Goal: Task Accomplishment & Management: Use online tool/utility

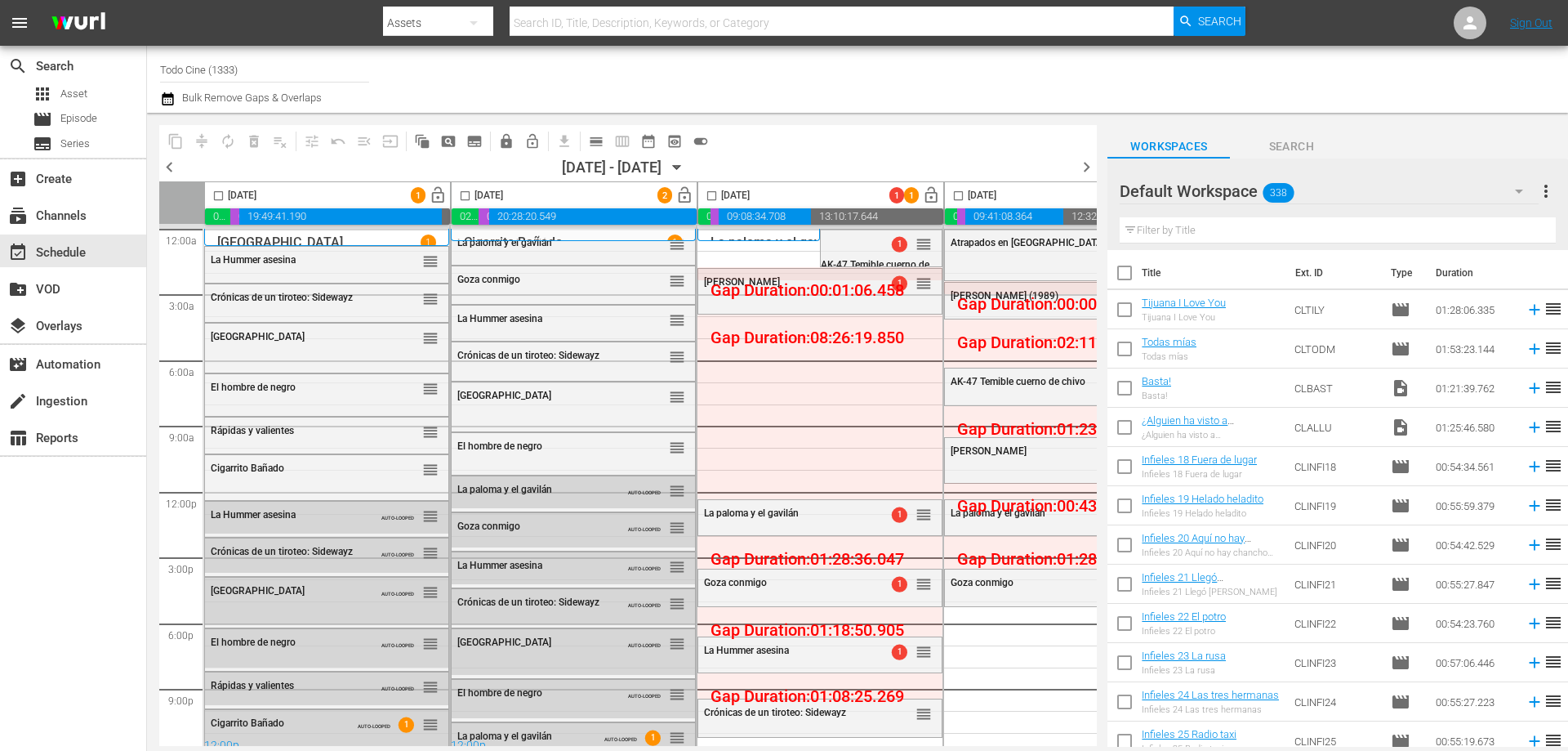
drag, startPoint x: 709, startPoint y: 201, endPoint x: 579, endPoint y: 167, distance: 134.4
click at [709, 201] on input "checkbox" at bounding box center [711, 199] width 19 height 19
checkbox input "true"
click at [597, 137] on span "calendar_view_day_outlined" at bounding box center [596, 141] width 16 height 16
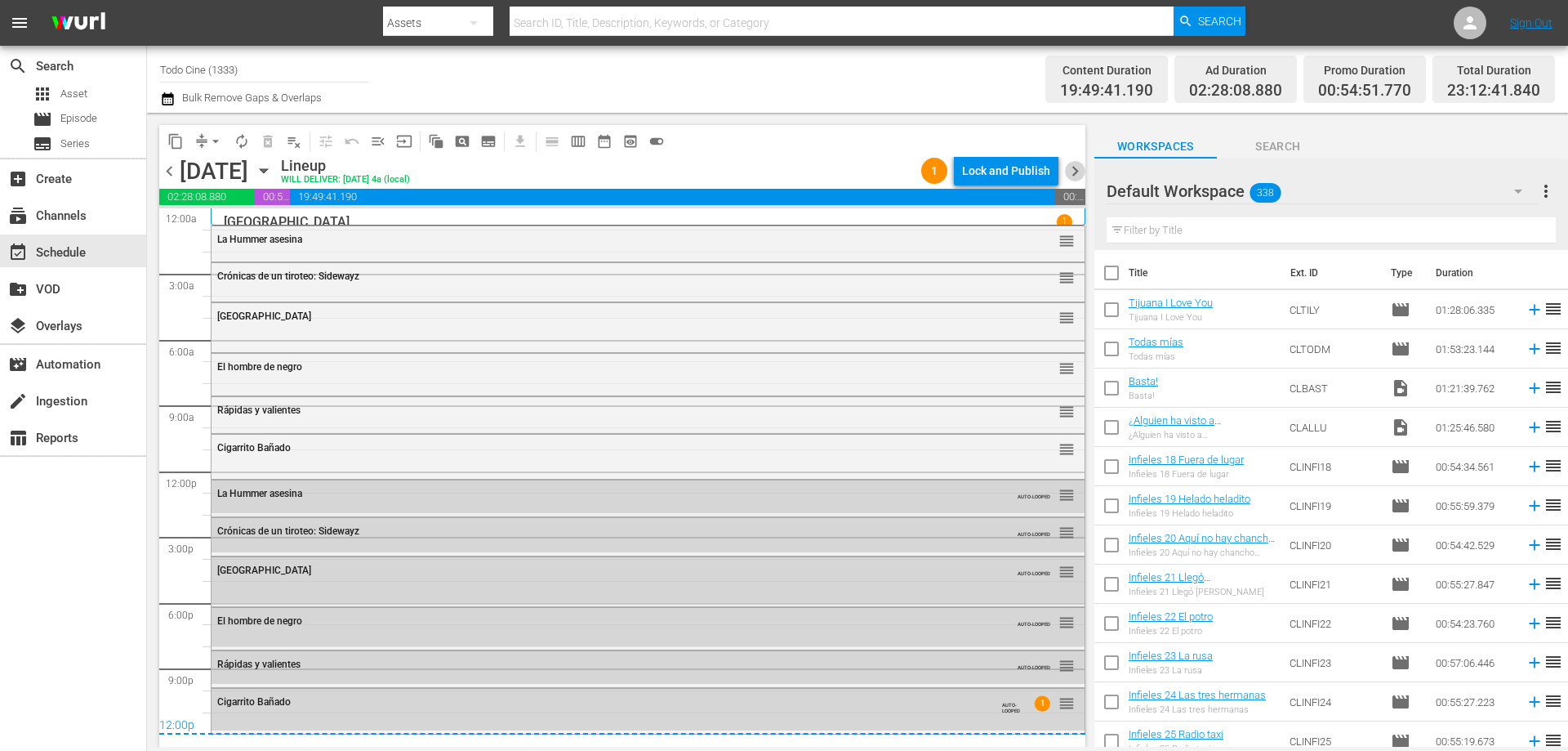
click at [1072, 169] on span "chevron_right" at bounding box center [1075, 171] width 21 height 21
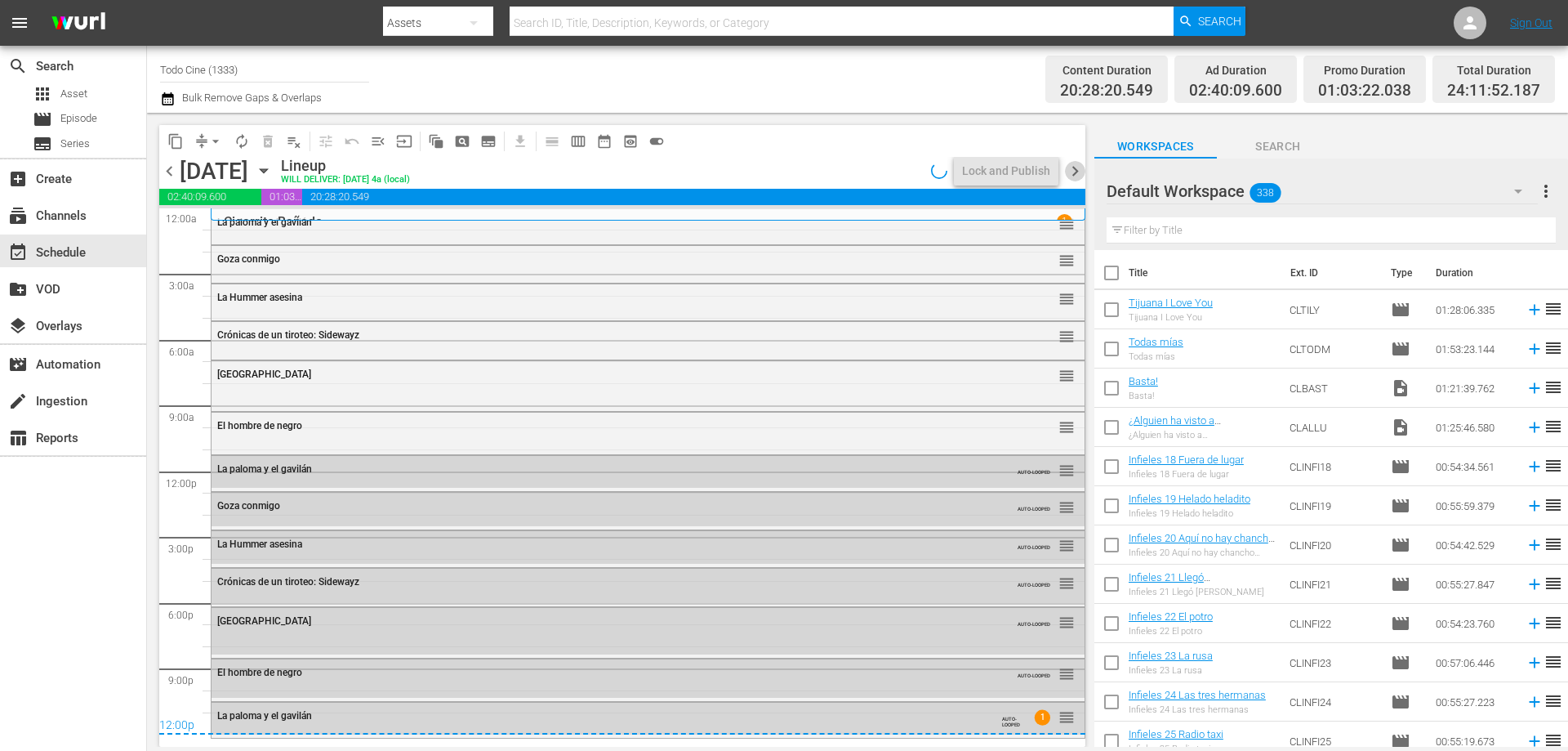
click at [1074, 169] on span "chevron_right" at bounding box center [1075, 171] width 21 height 21
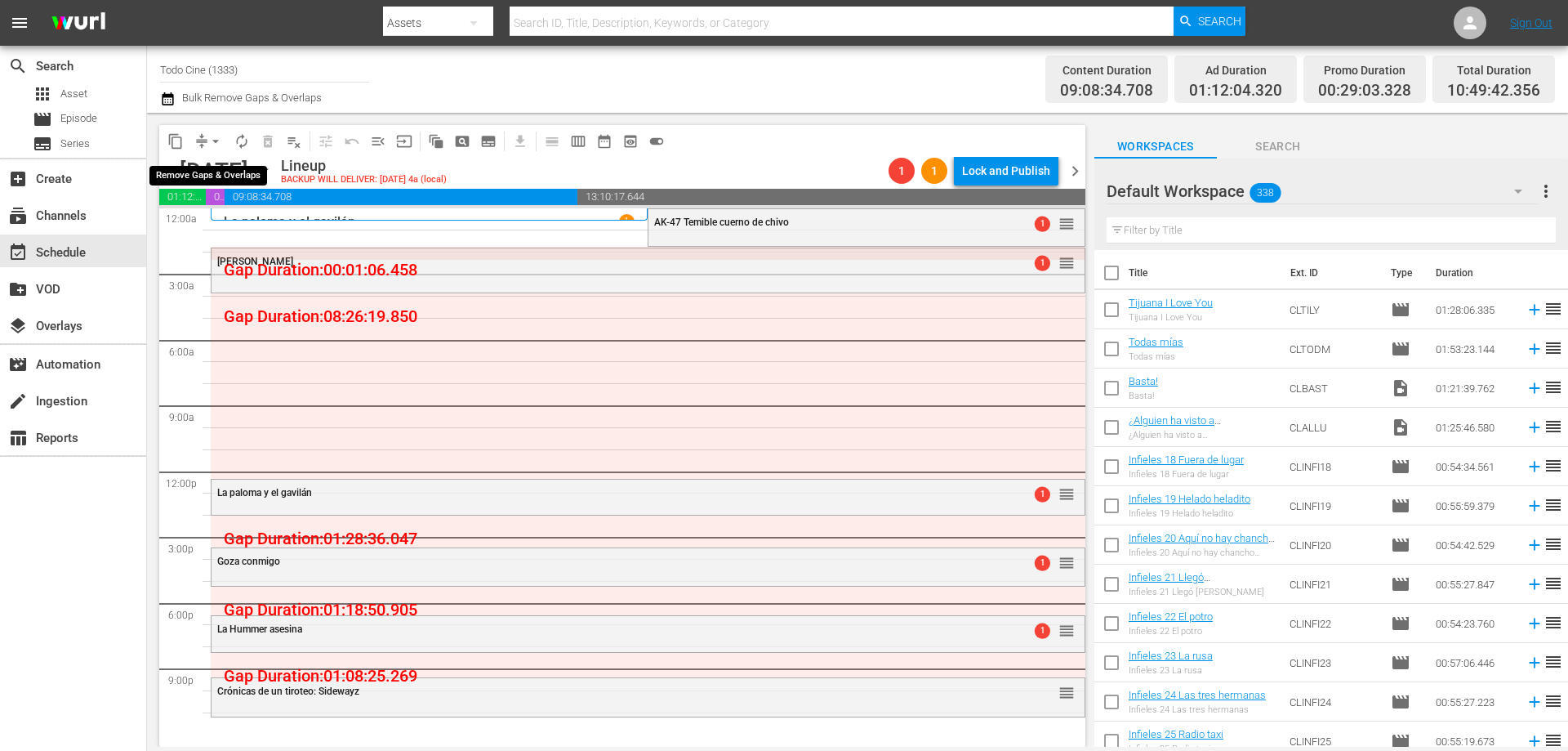
click at [217, 137] on span "arrow_drop_down" at bounding box center [216, 141] width 16 height 16
click at [250, 231] on li "Align to End of Previous Day" at bounding box center [217, 229] width 172 height 27
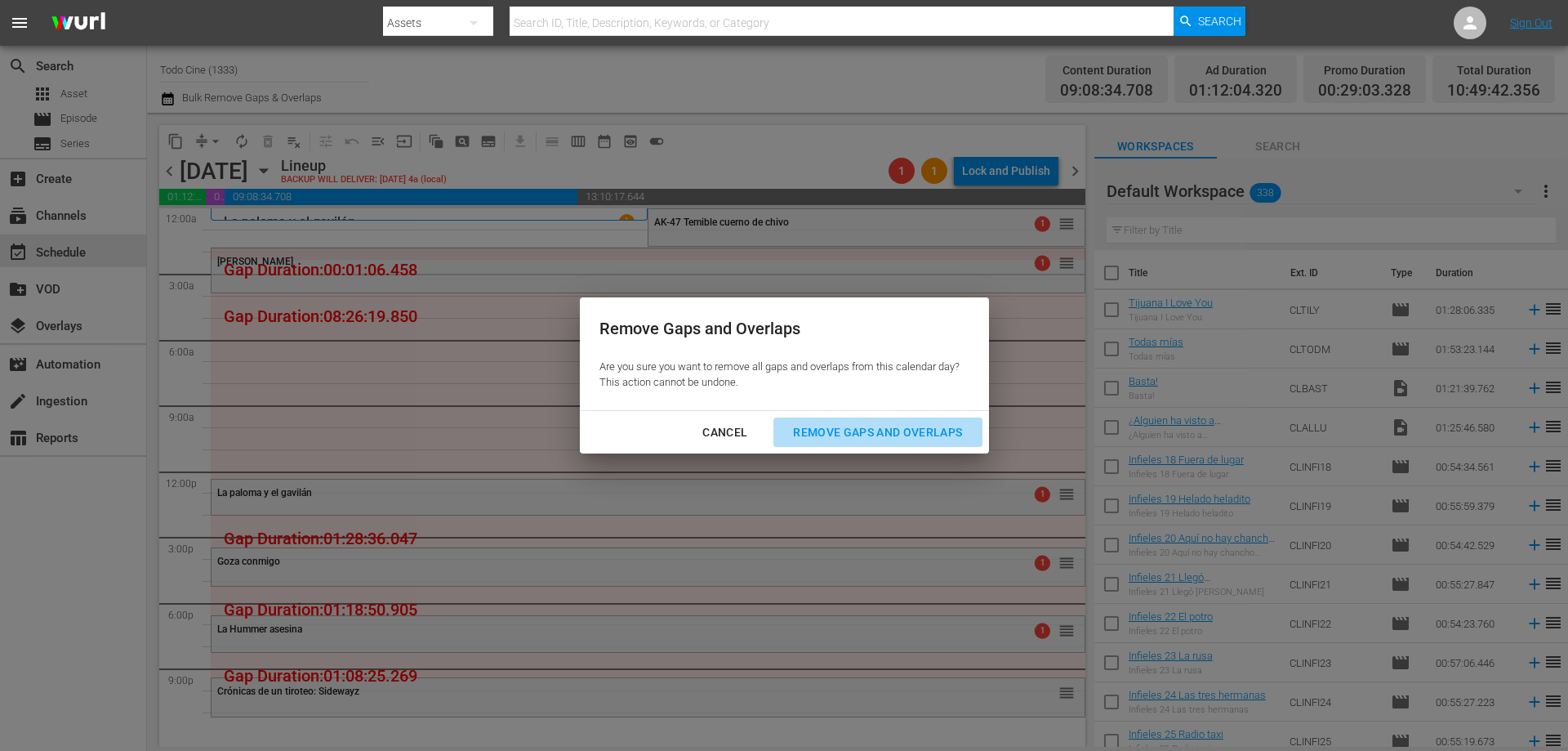
click at [867, 436] on div "Remove Gaps and Overlaps" at bounding box center [877, 432] width 195 height 21
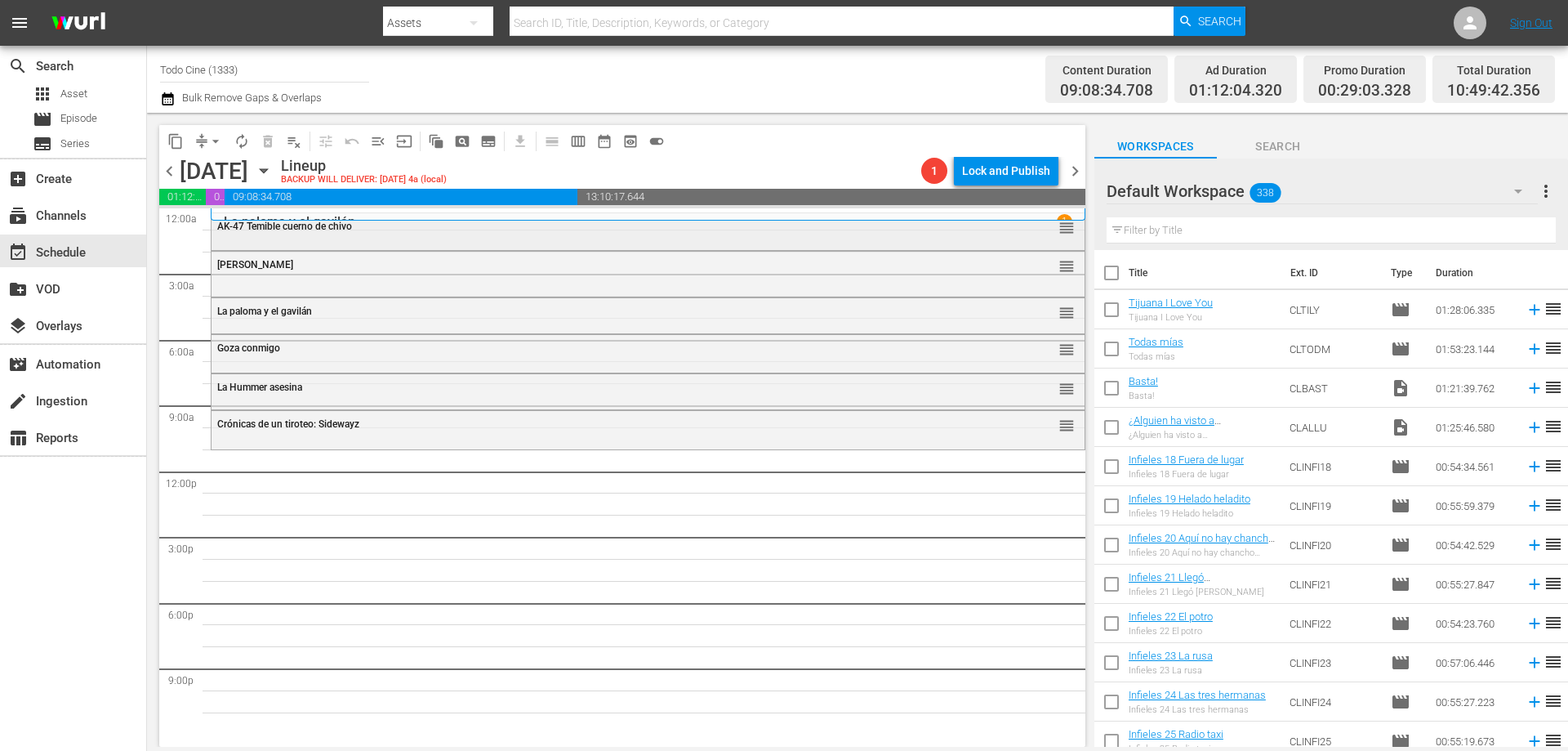
click at [461, 233] on div "AK-47 Temible cuerno de chivo reorder" at bounding box center [648, 227] width 873 height 28
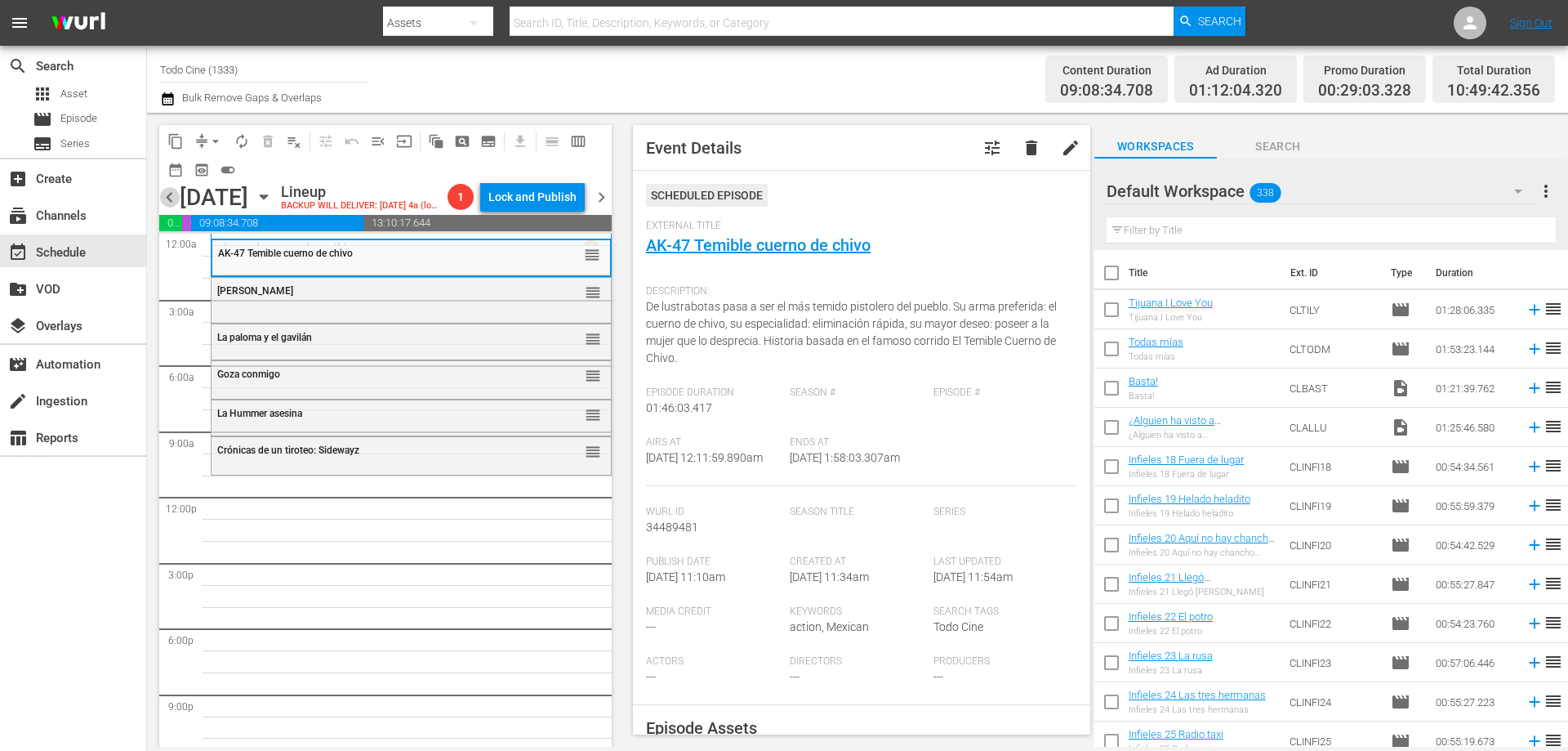
click at [168, 208] on span "chevron_left" at bounding box center [169, 197] width 21 height 21
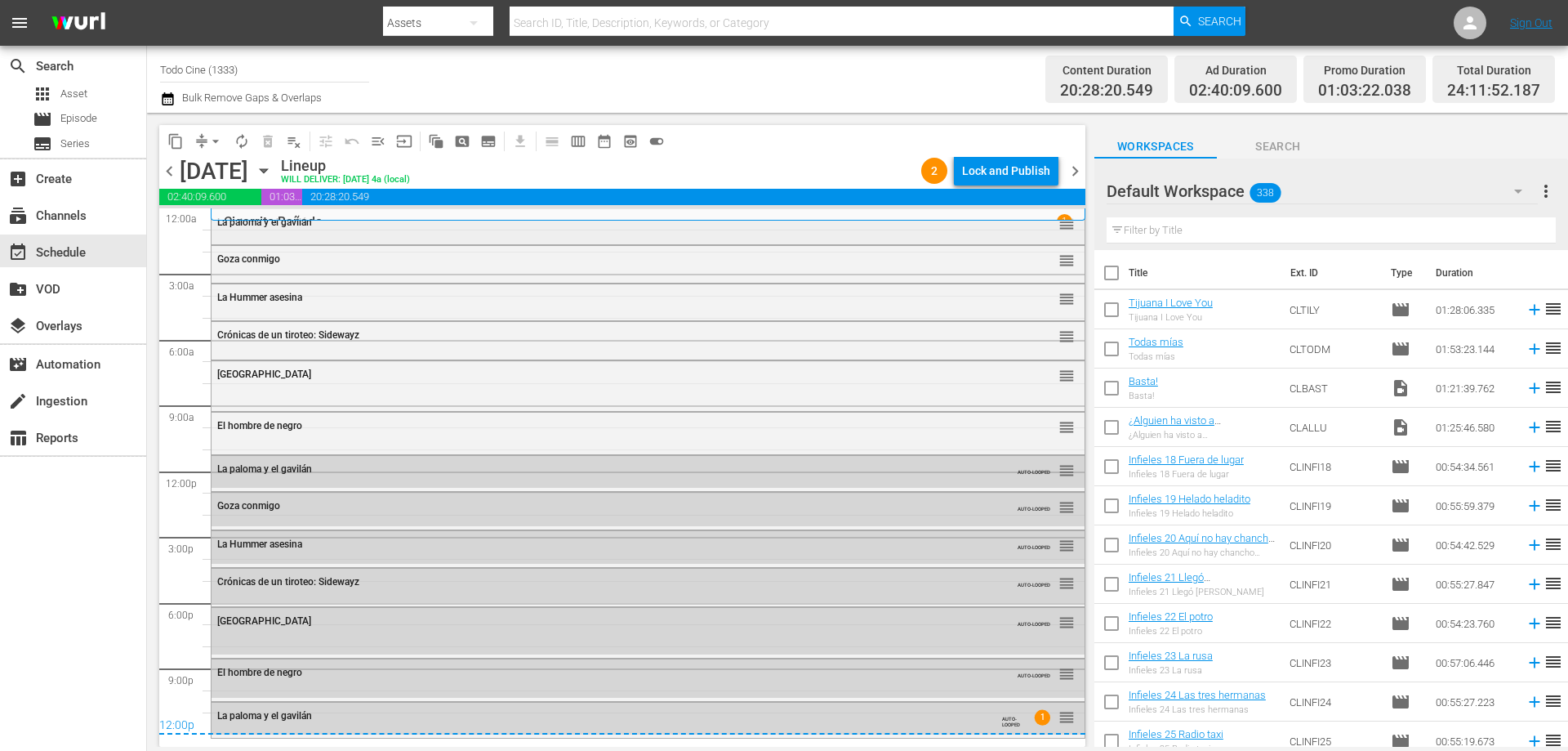
click at [545, 234] on div "La paloma y el gavilán reorder" at bounding box center [648, 222] width 873 height 28
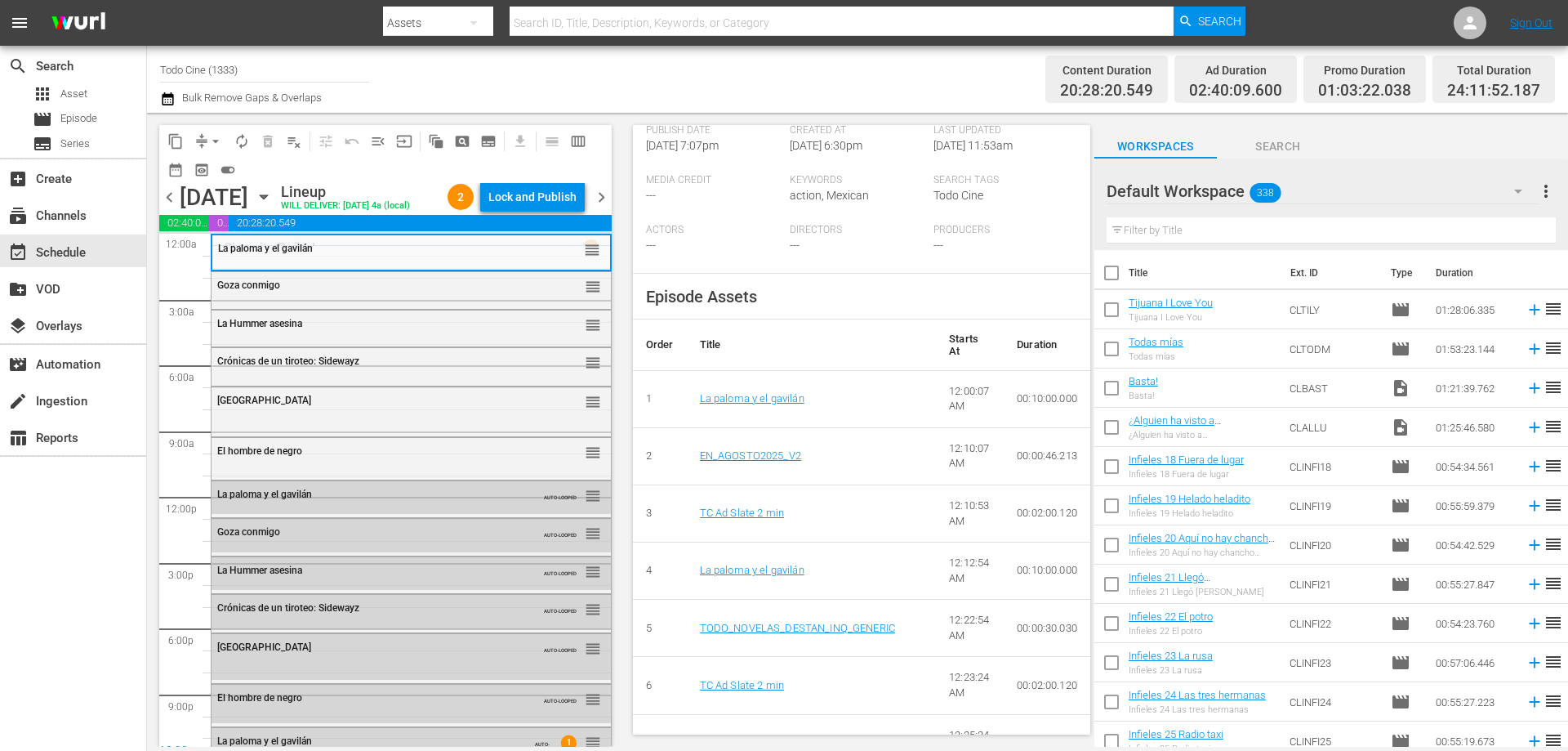
scroll to position [408, 0]
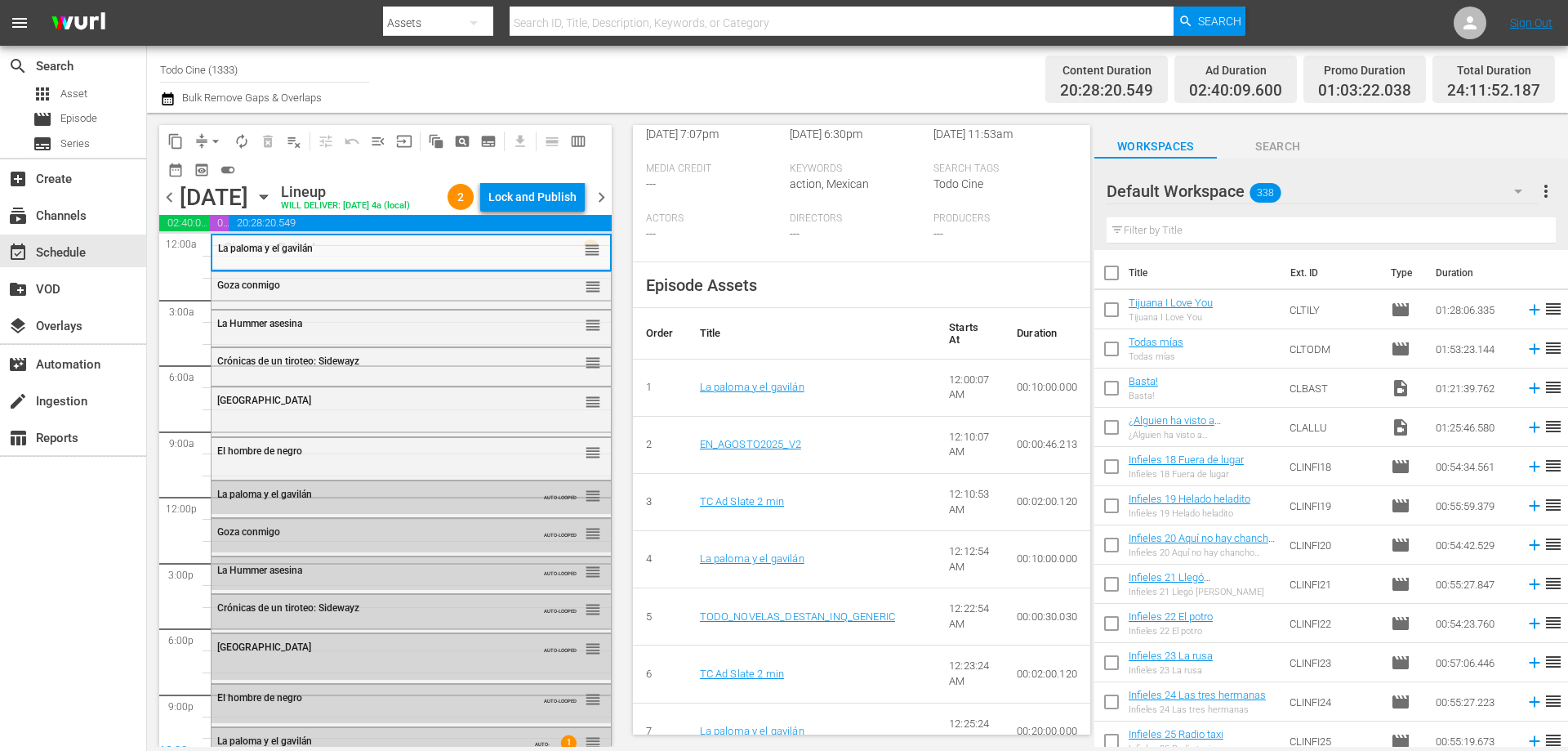
click at [172, 207] on span "chevron_left" at bounding box center [169, 197] width 21 height 21
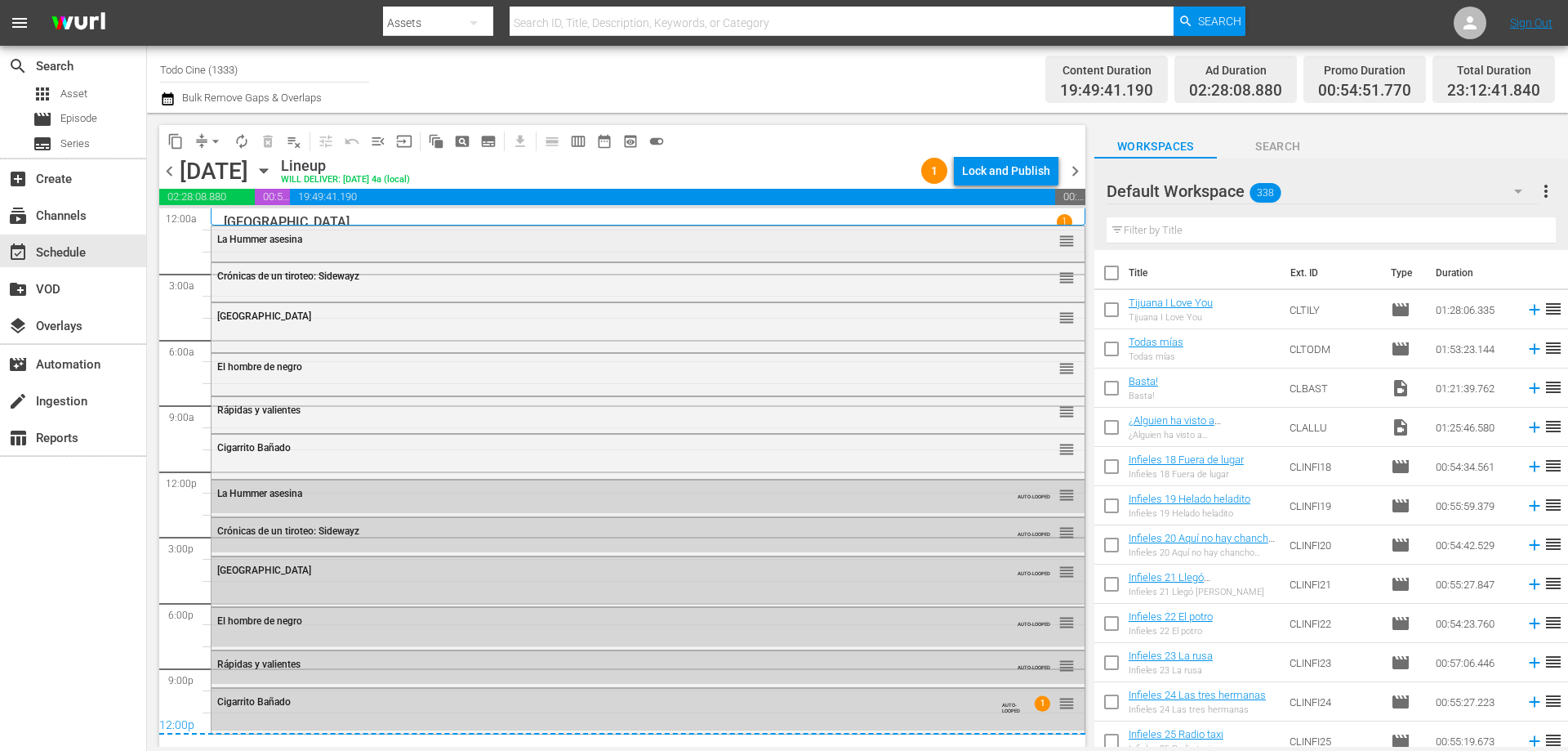
click at [387, 230] on div "La Hummer asesina reorder" at bounding box center [648, 239] width 873 height 28
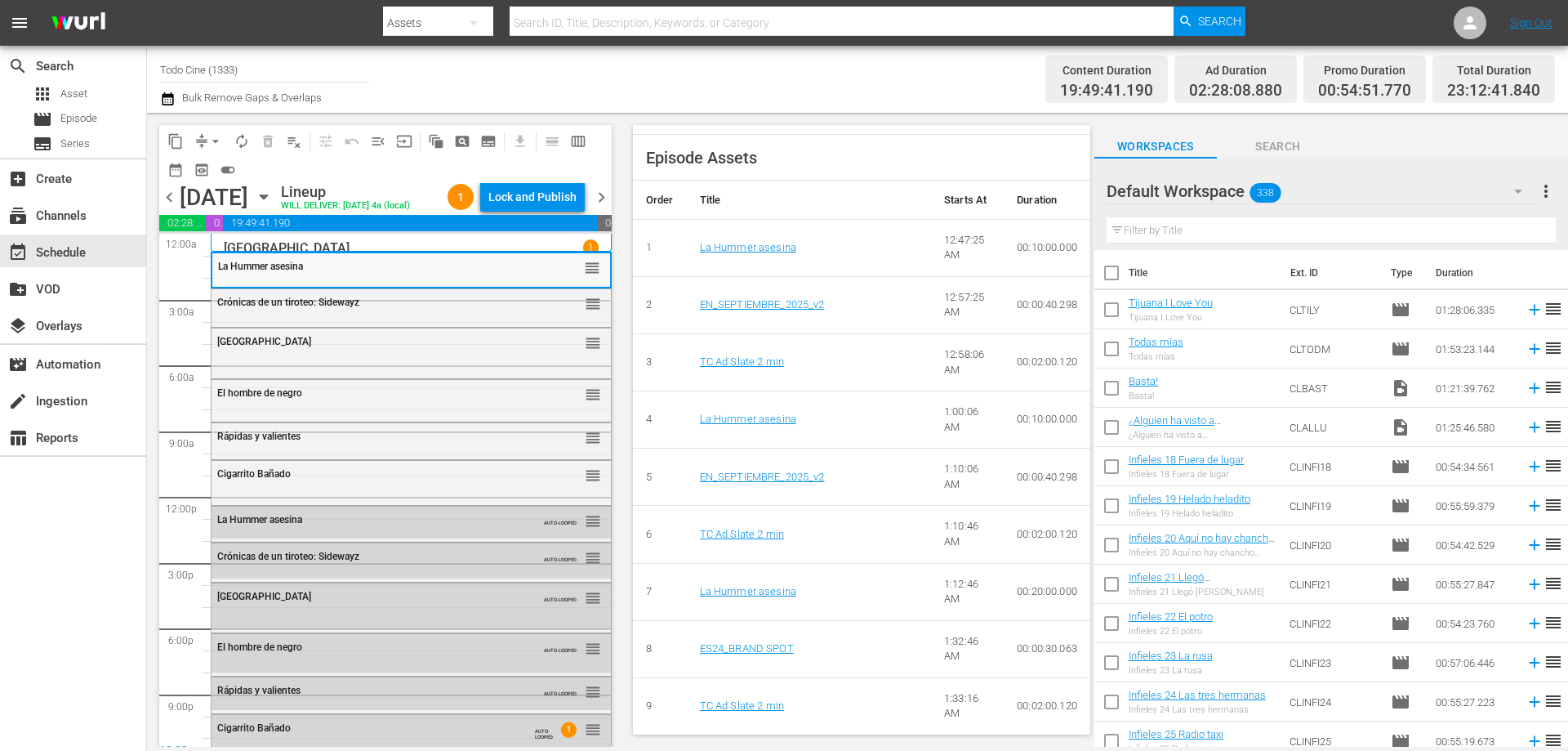
scroll to position [572, 0]
click at [168, 208] on span "chevron_left" at bounding box center [169, 197] width 21 height 21
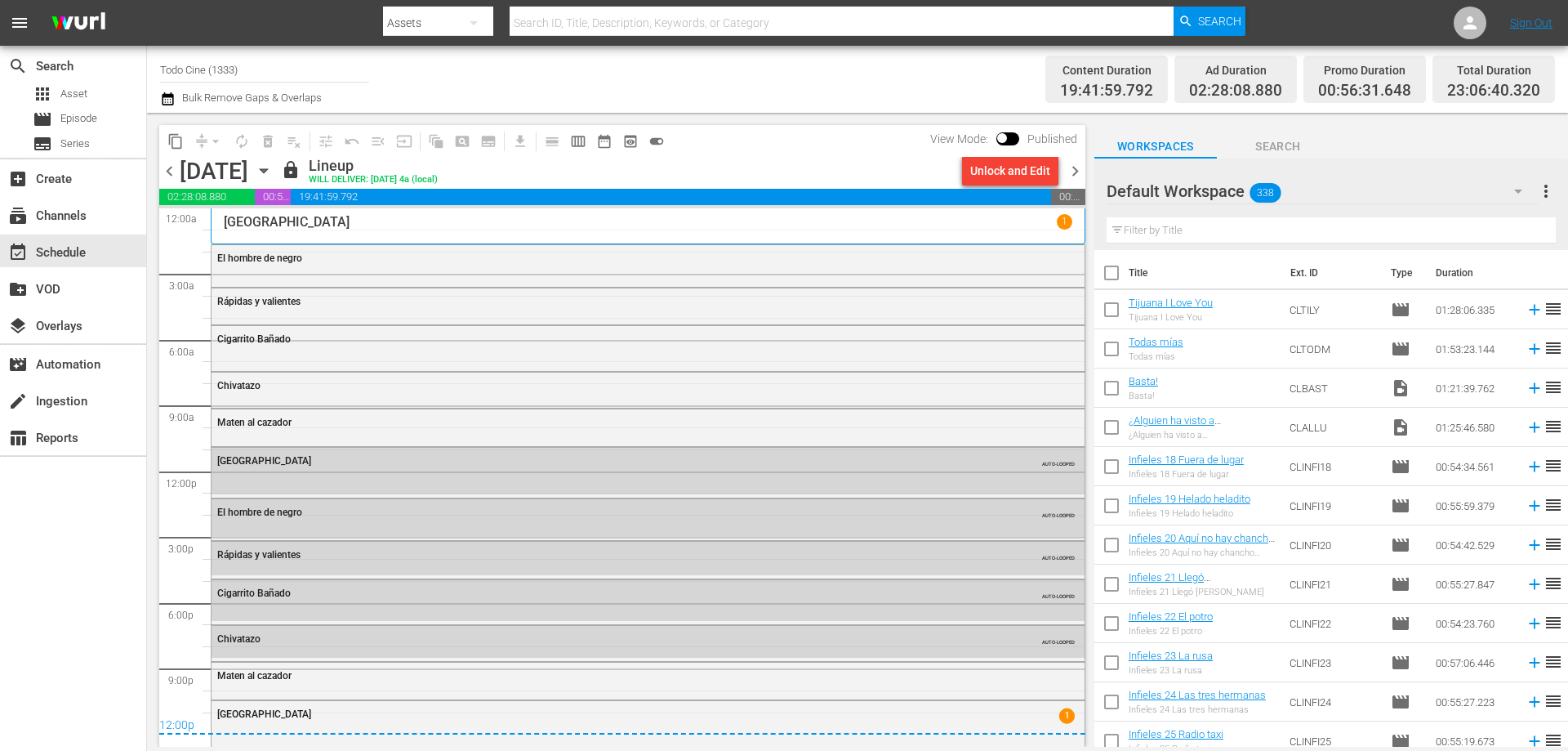
click at [527, 270] on div "El hombre de negro" at bounding box center [648, 264] width 873 height 38
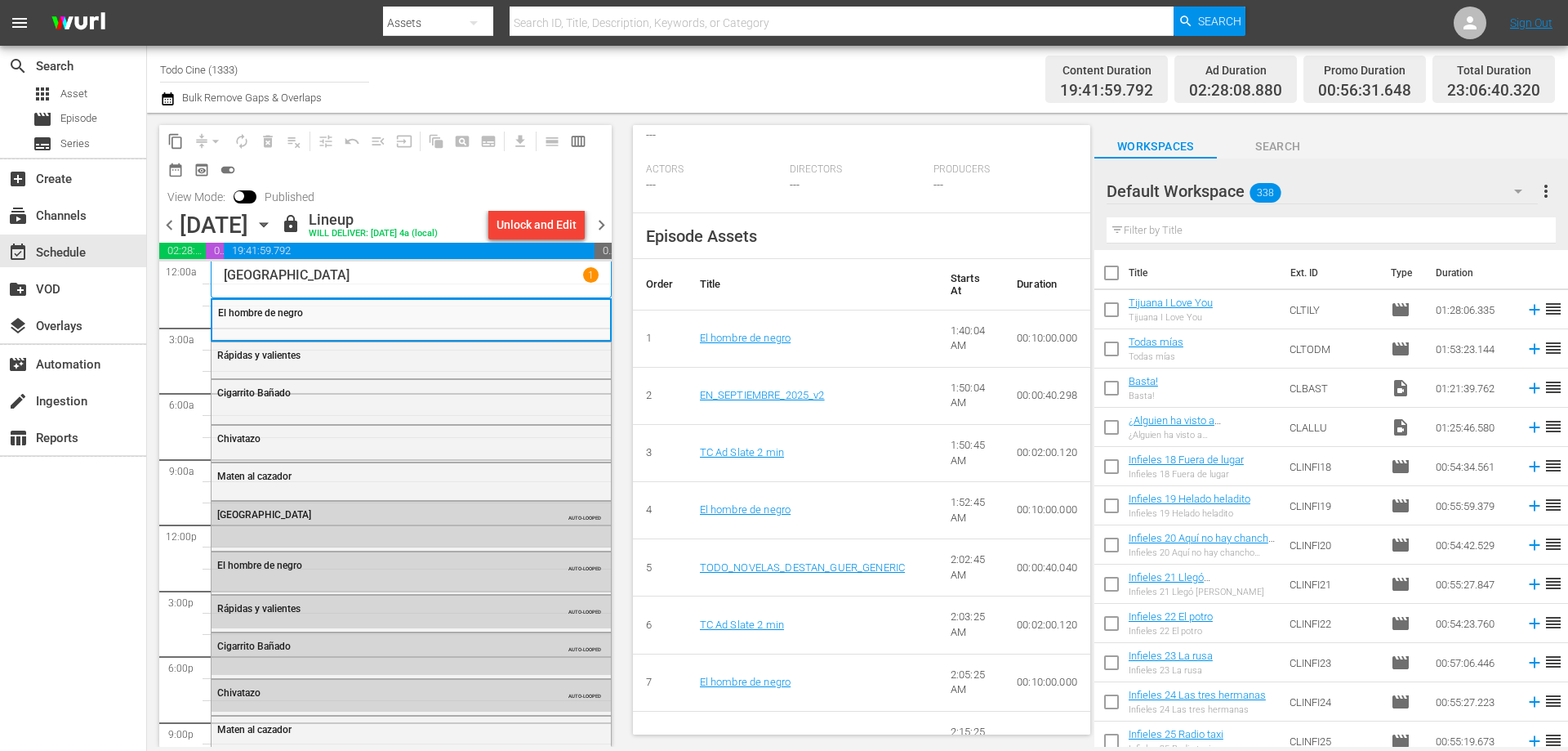
scroll to position [490, 0]
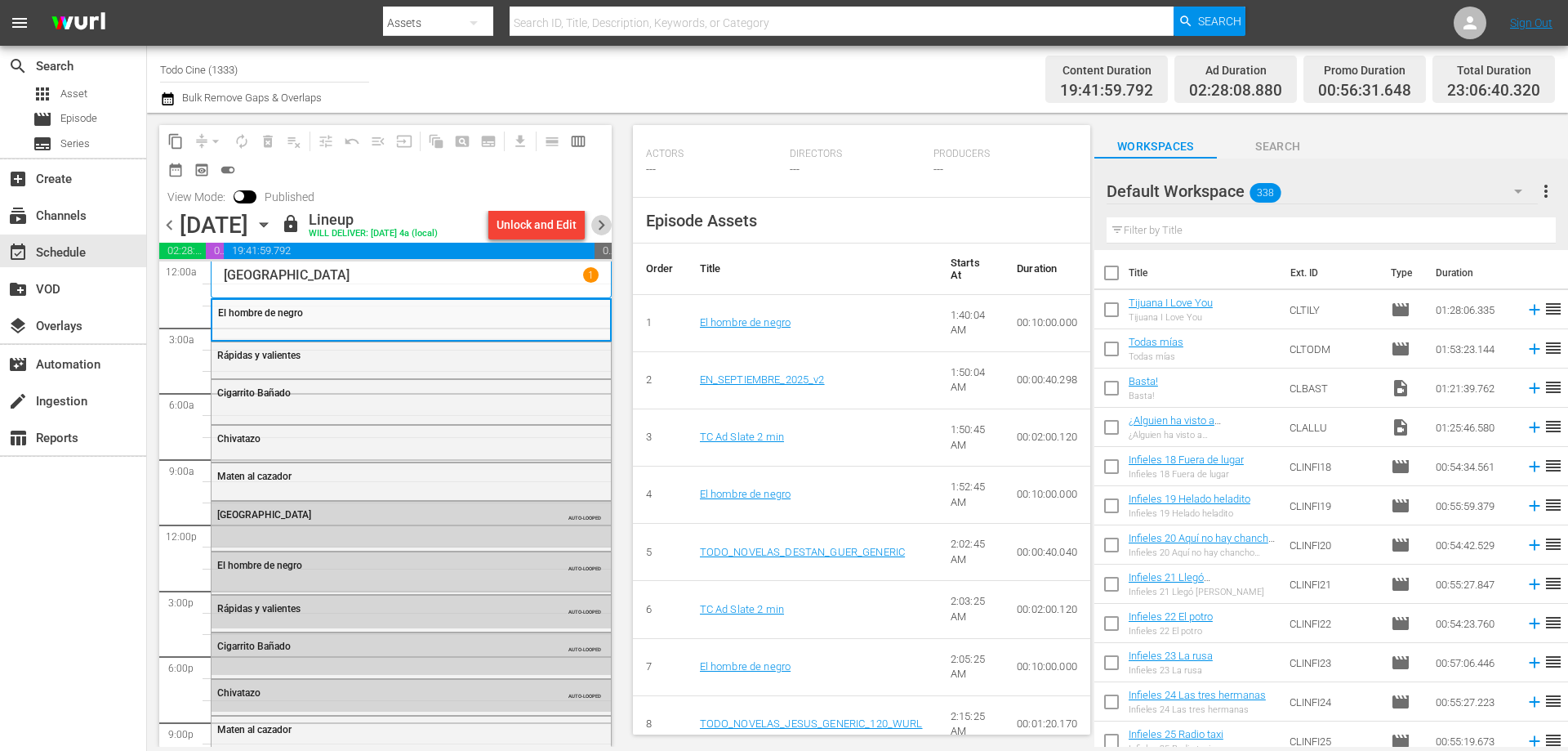
click at [601, 223] on span "chevron_right" at bounding box center [601, 225] width 21 height 21
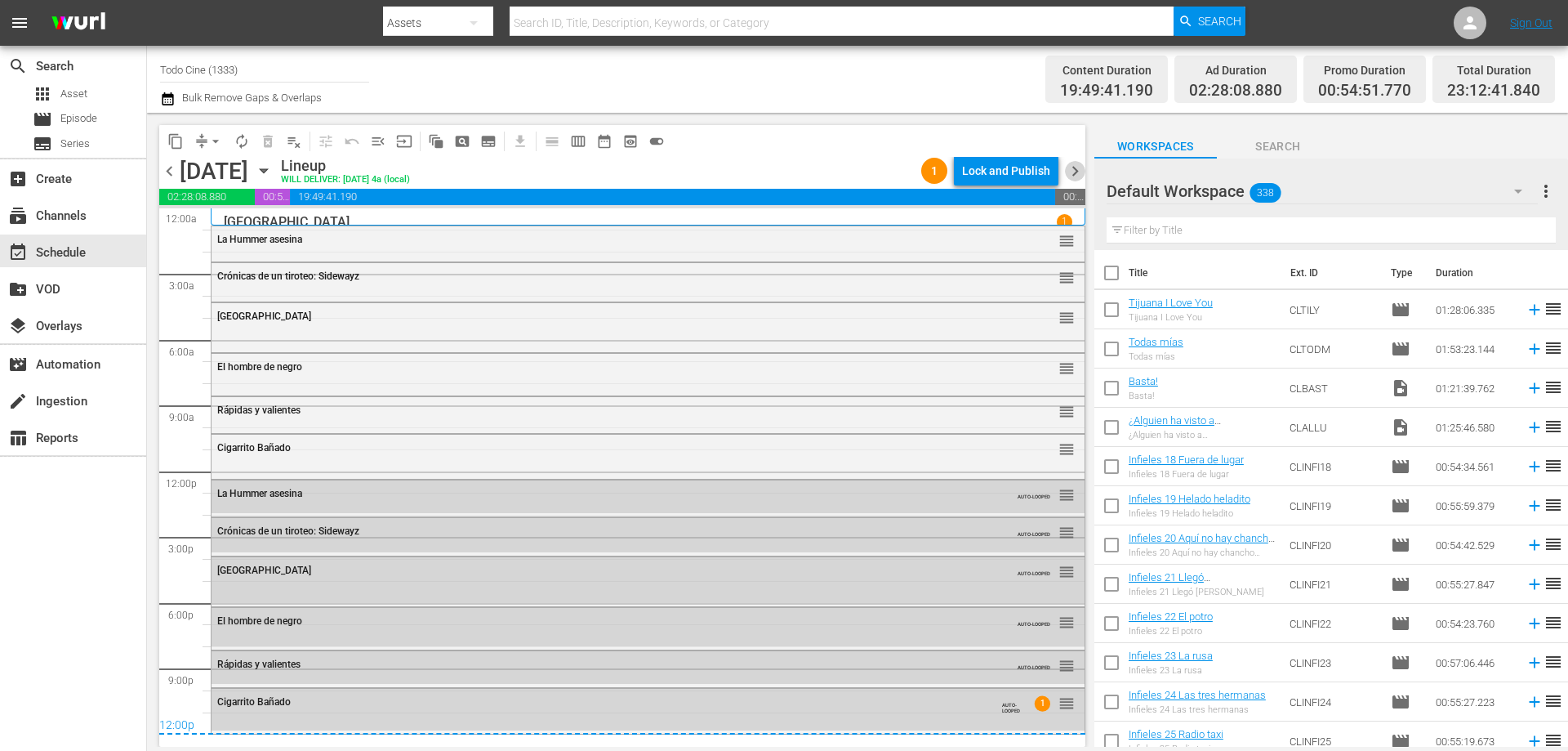
click at [1075, 170] on span "chevron_right" at bounding box center [1075, 171] width 21 height 21
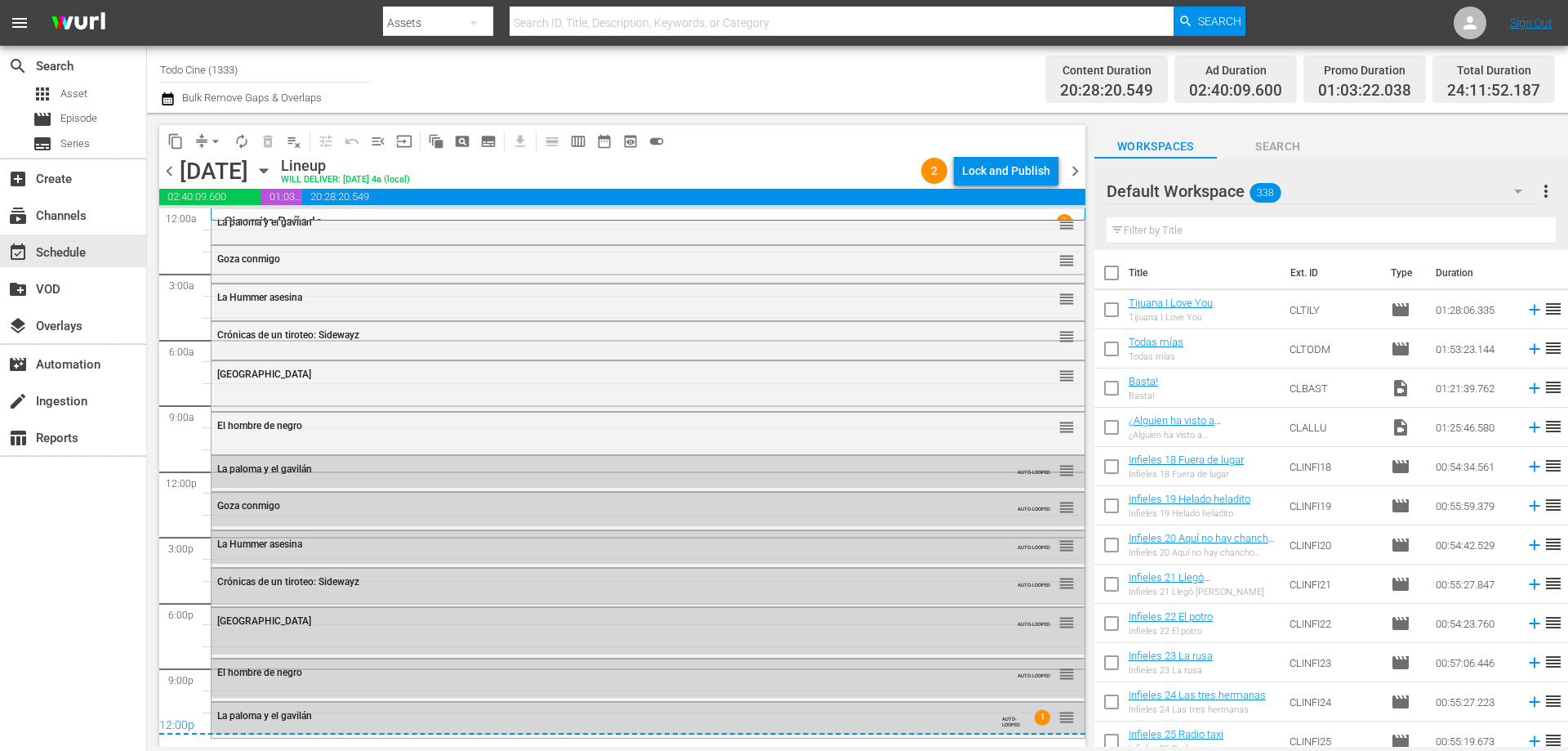
click at [365, 236] on div "La paloma y el gavilán reorder" at bounding box center [648, 222] width 873 height 28
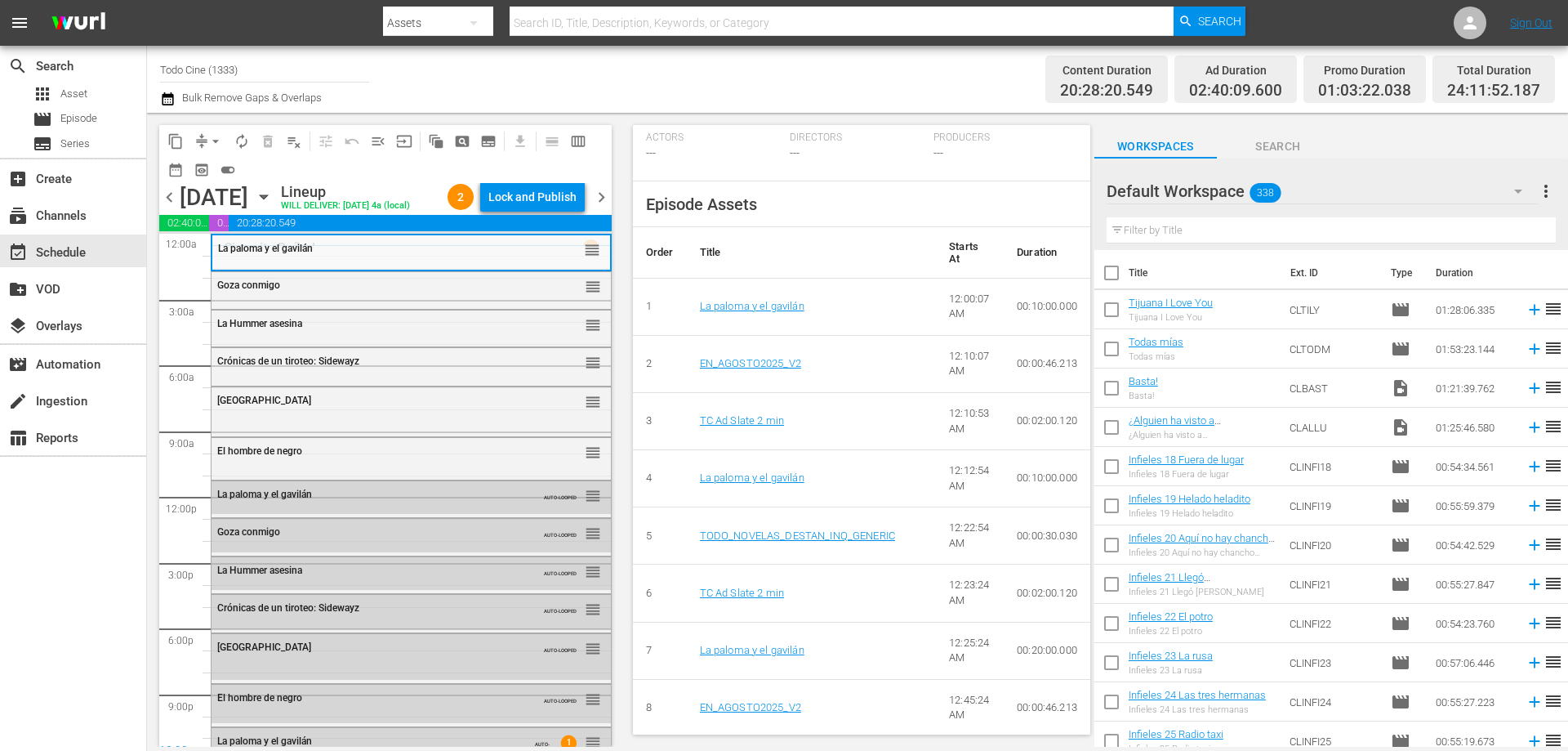
scroll to position [490, 0]
click at [378, 142] on span "menu_open" at bounding box center [378, 141] width 16 height 16
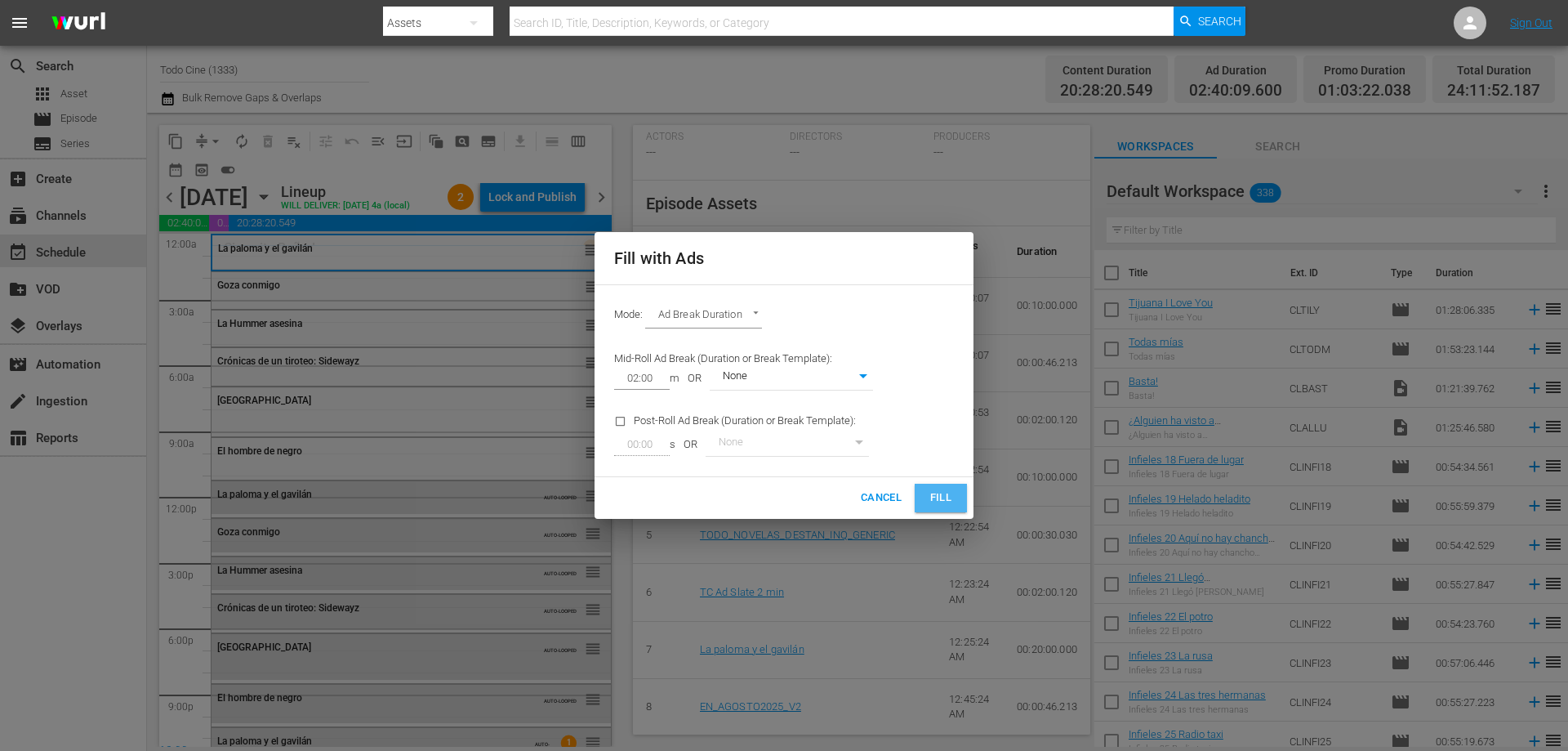
click at [930, 495] on span "Fill" at bounding box center [940, 498] width 26 height 19
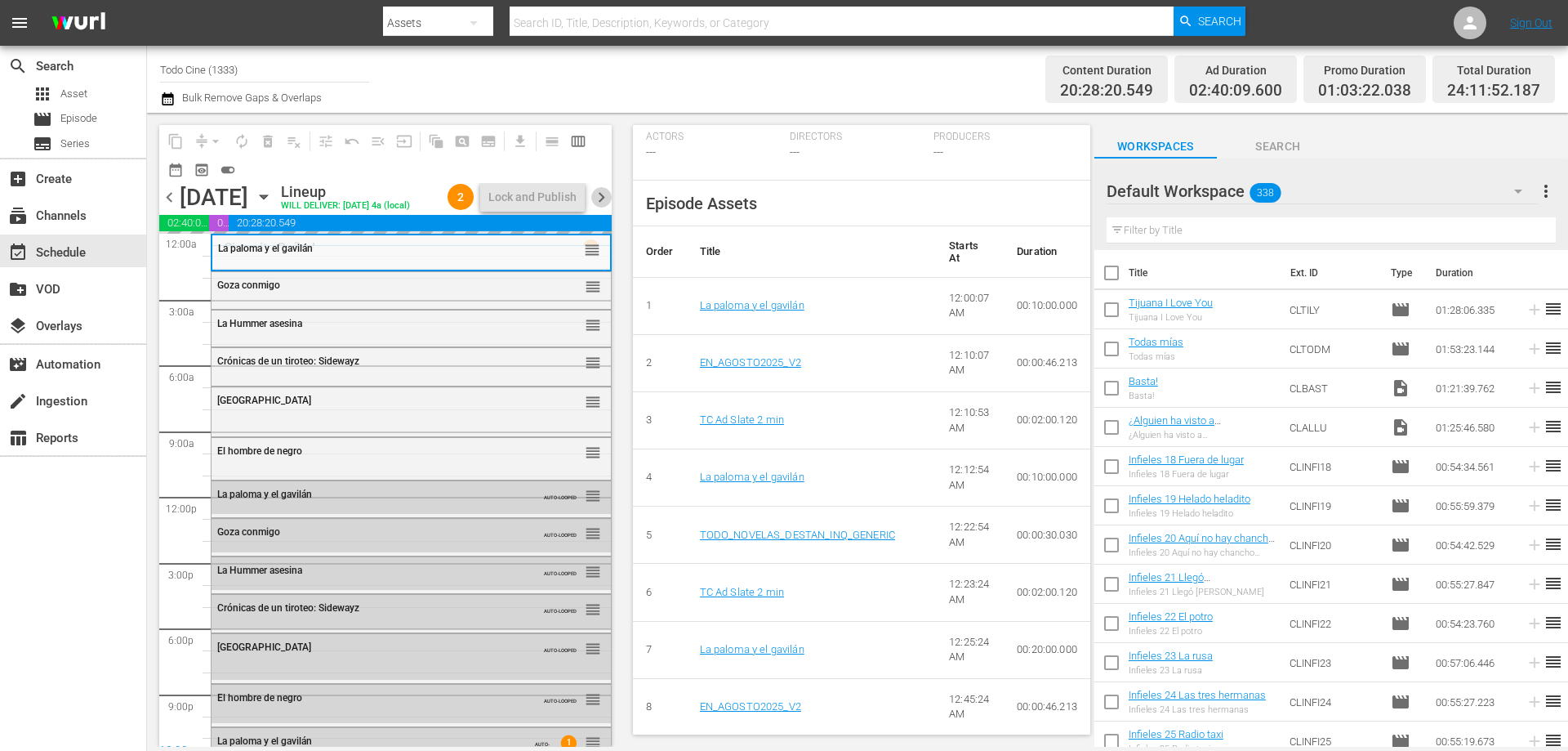
click at [601, 208] on span "chevron_right" at bounding box center [601, 197] width 21 height 21
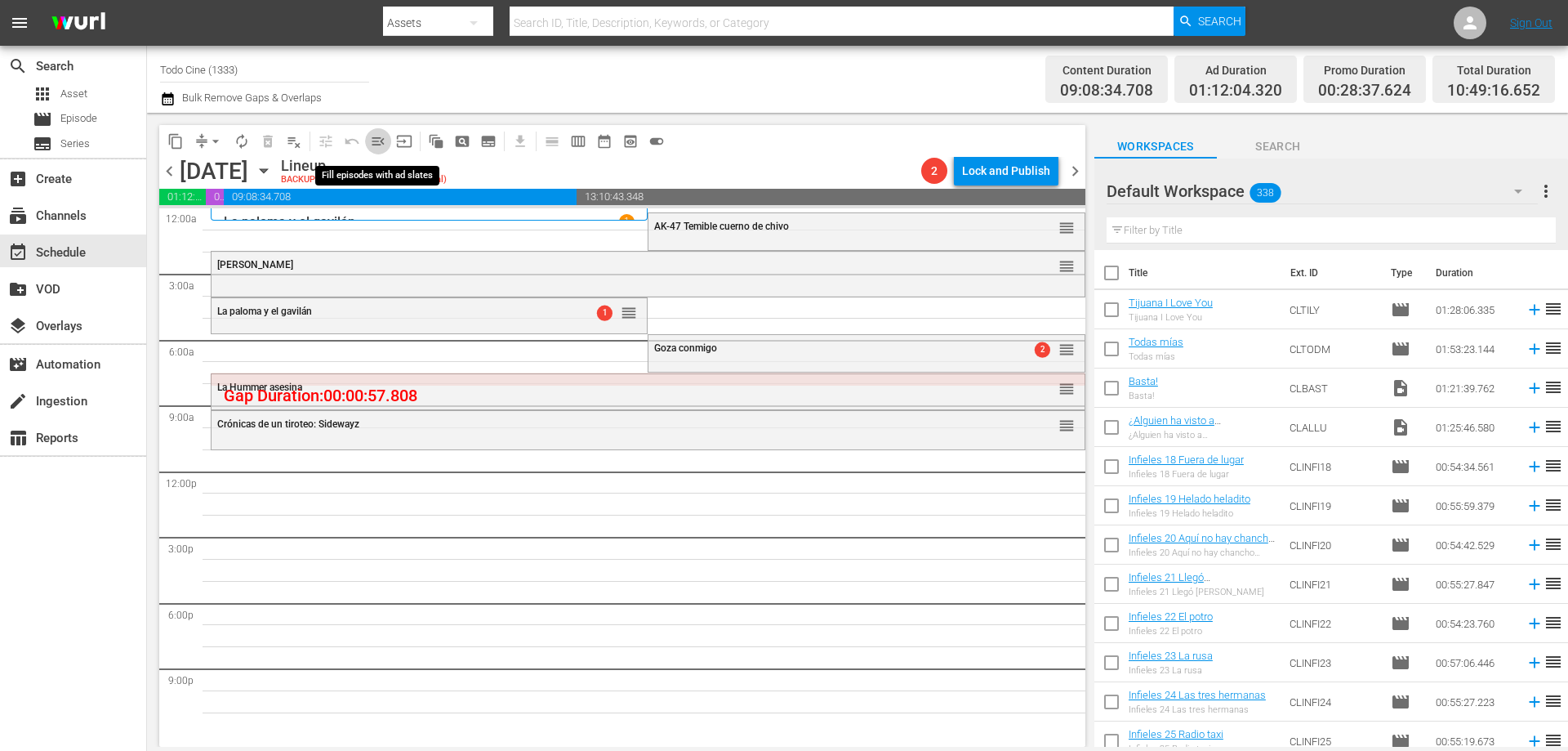
click at [378, 140] on span "menu_open" at bounding box center [378, 141] width 16 height 16
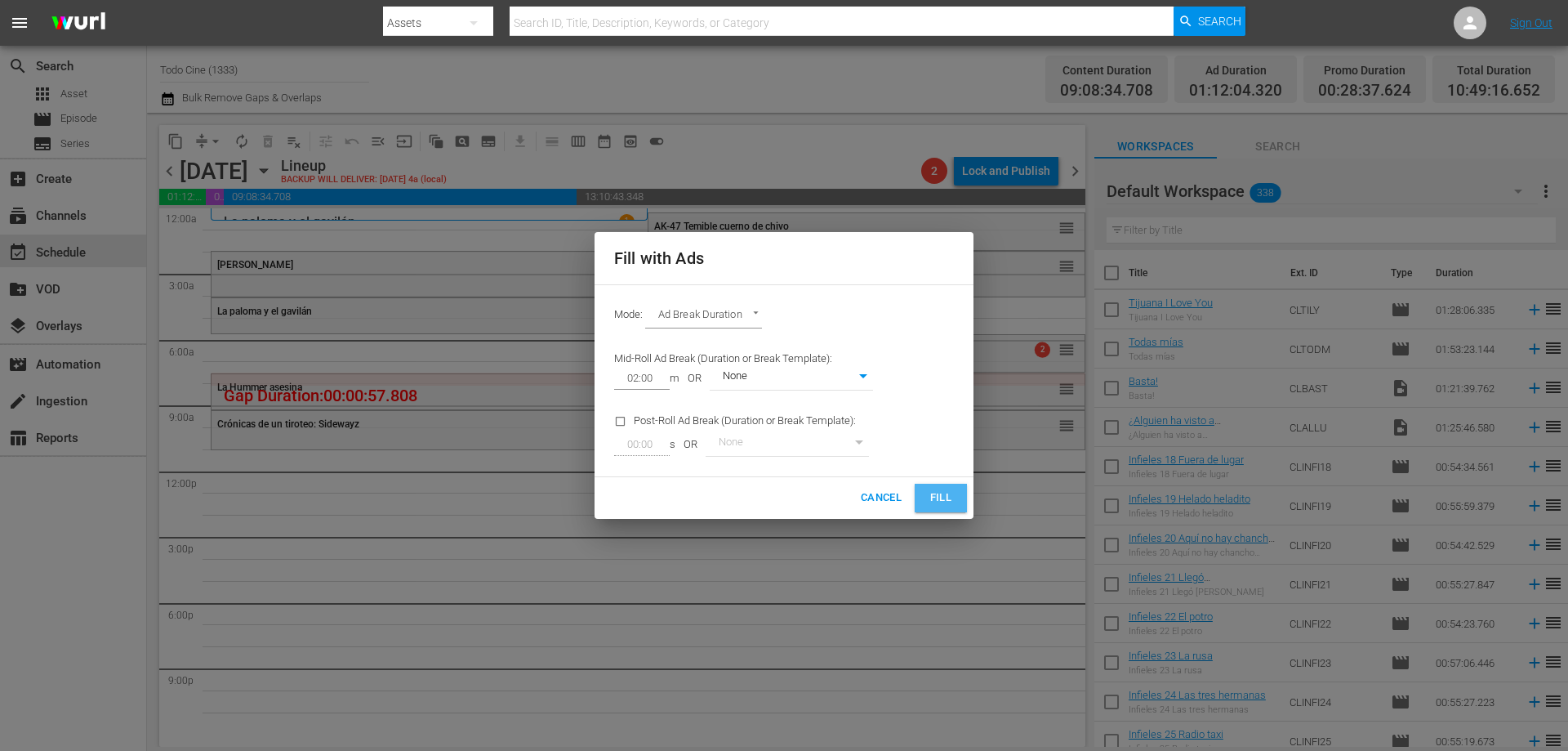
click at [924, 499] on button "Fill" at bounding box center [940, 498] width 52 height 29
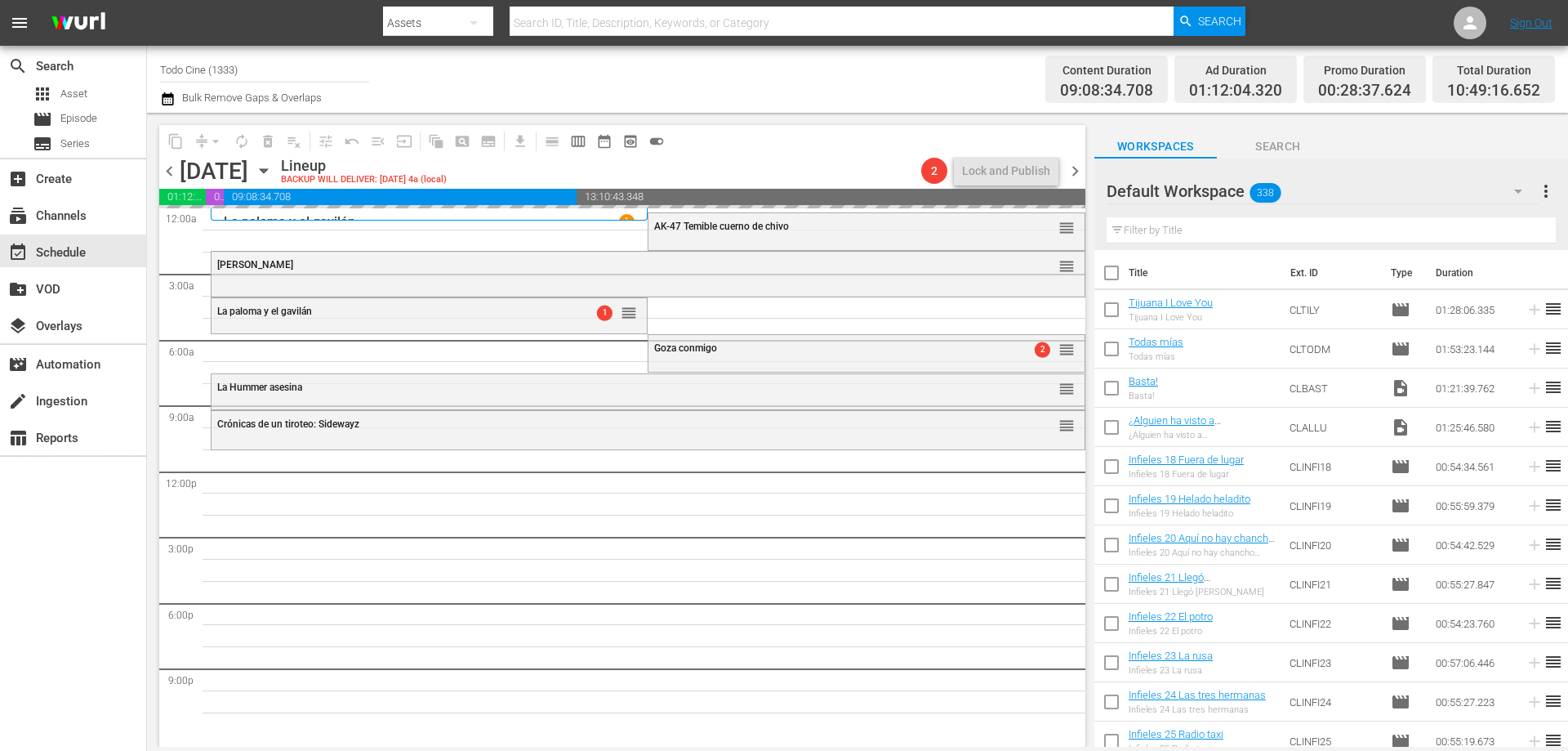
click at [1076, 172] on span "chevron_right" at bounding box center [1075, 171] width 21 height 21
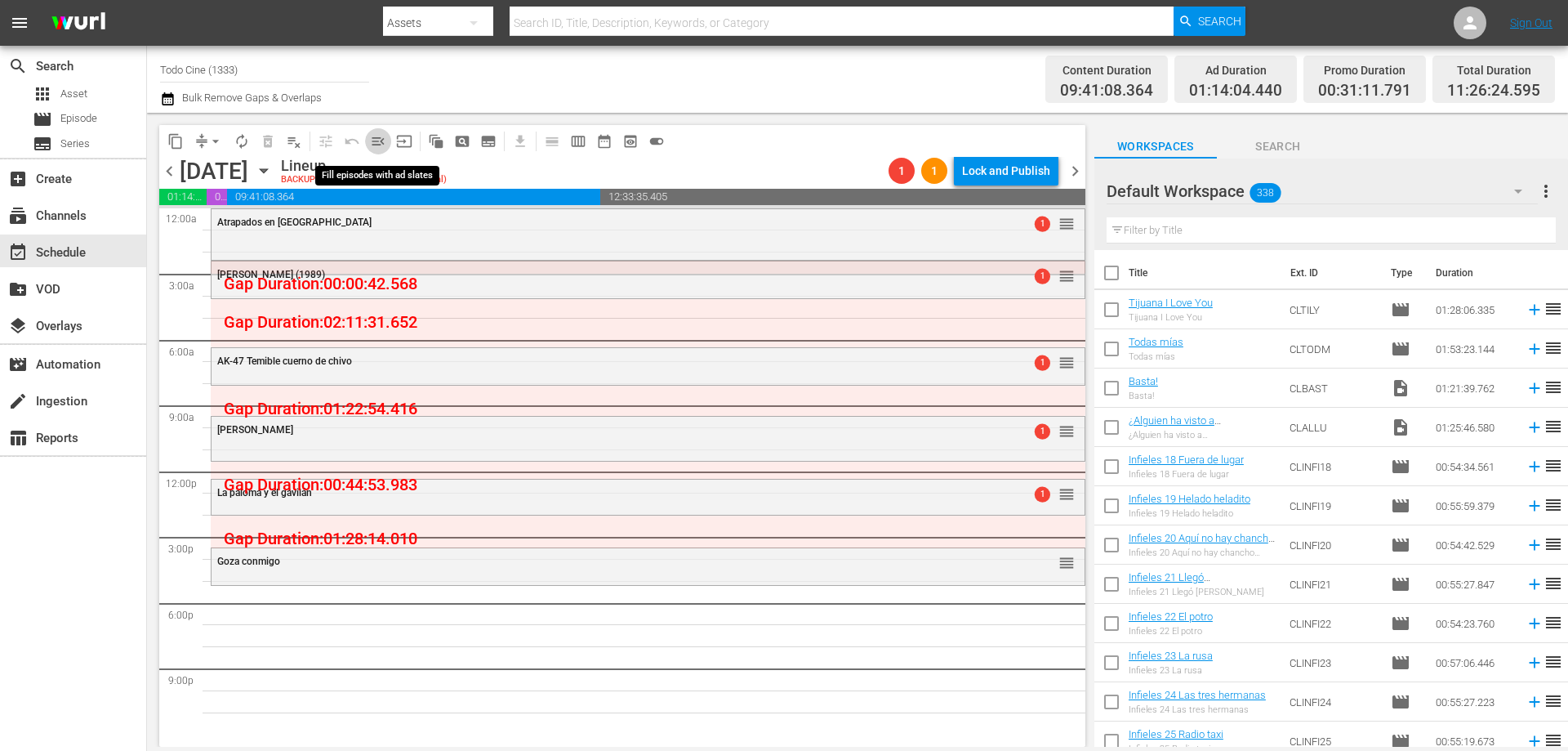
click at [378, 144] on span "menu_open" at bounding box center [378, 141] width 16 height 16
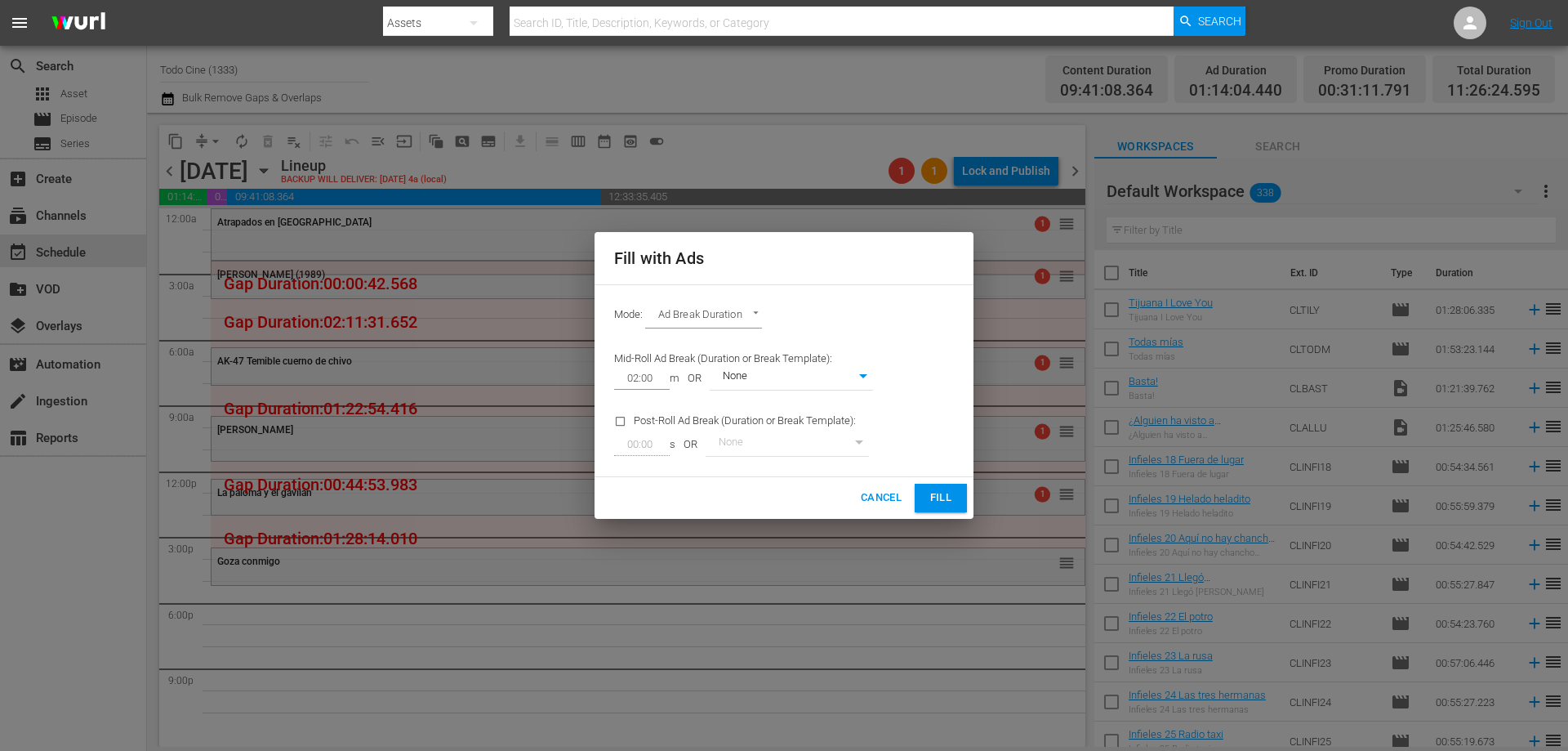
click at [947, 495] on span "Fill" at bounding box center [940, 498] width 26 height 19
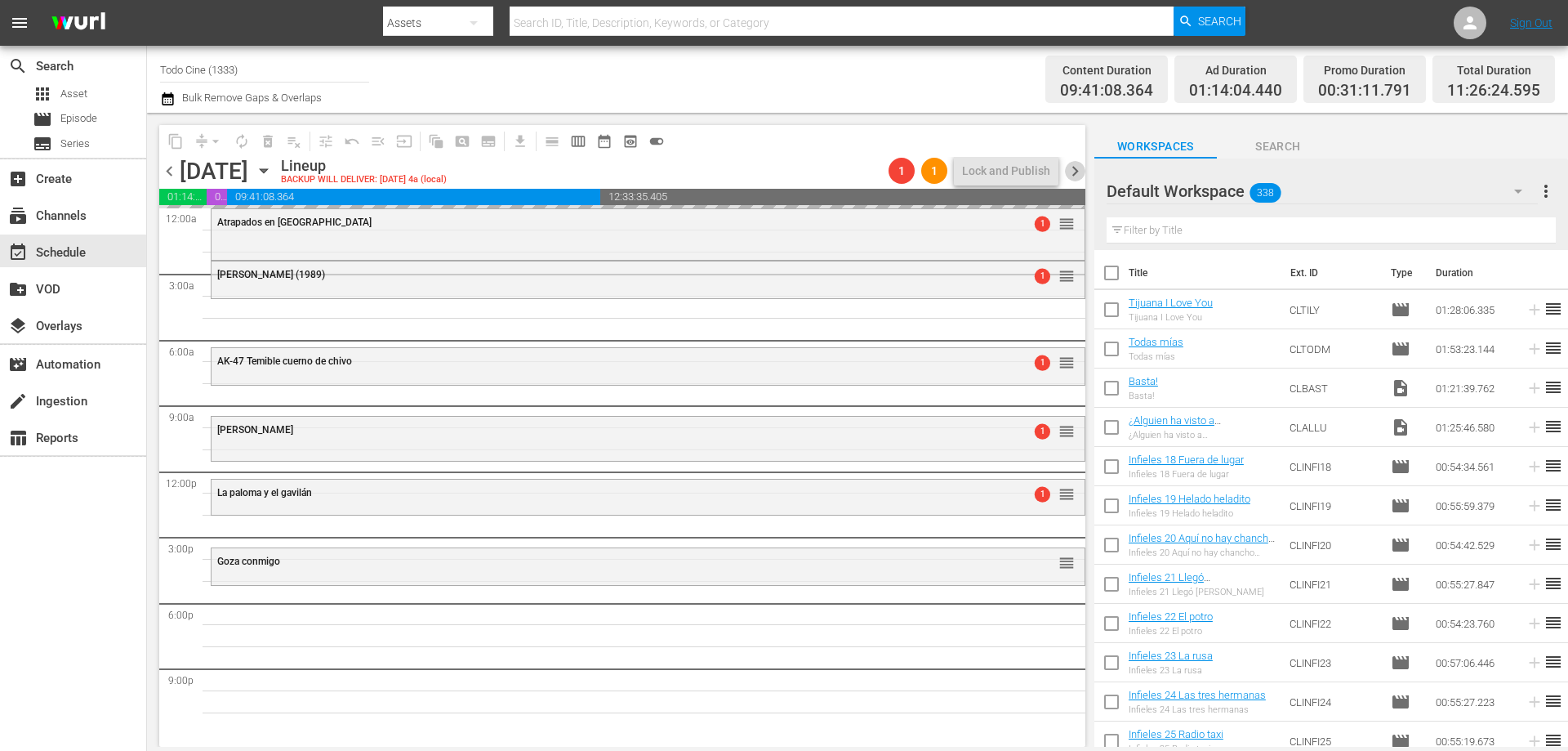
click at [1075, 171] on span "chevron_right" at bounding box center [1075, 171] width 21 height 21
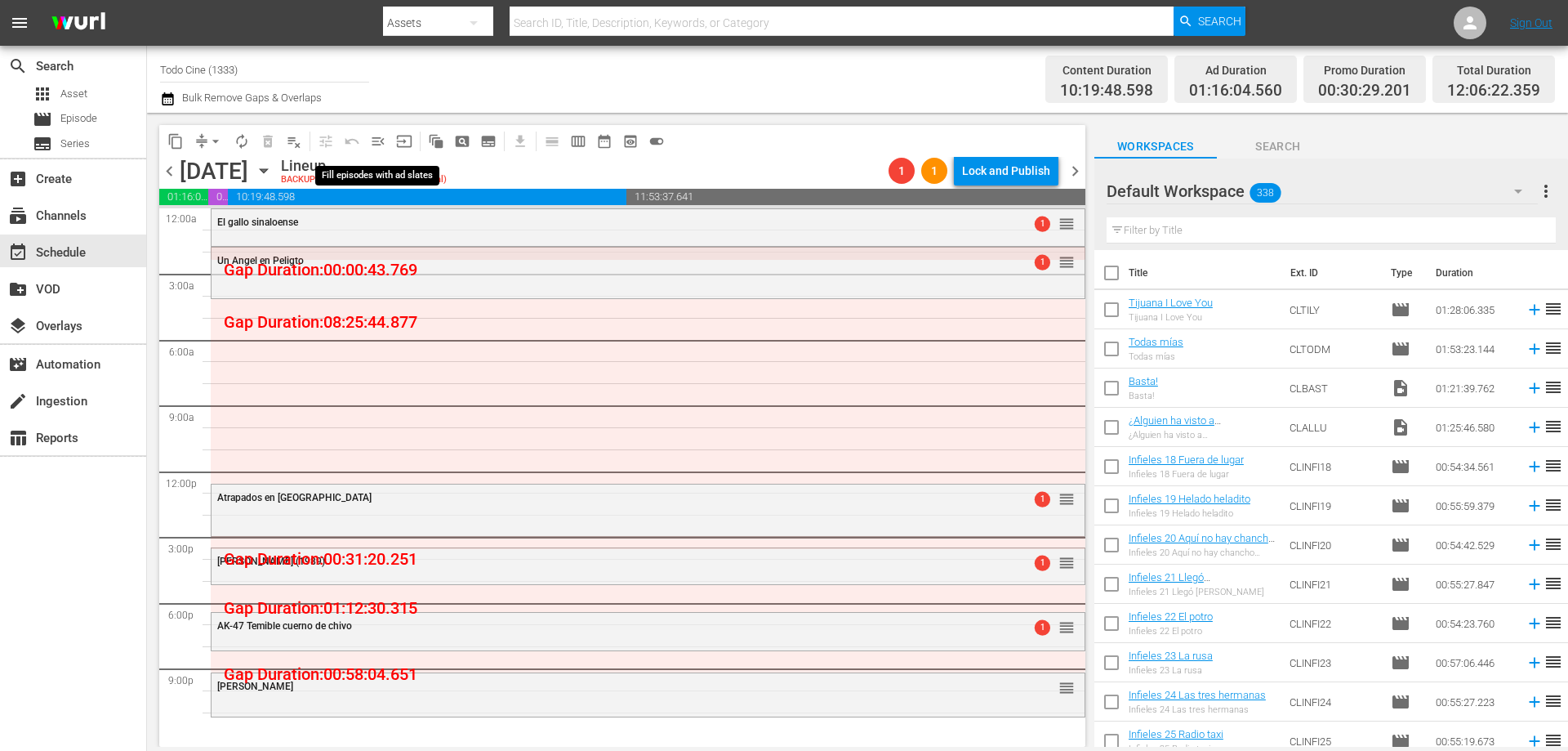
click at [379, 140] on span "menu_open" at bounding box center [378, 141] width 16 height 16
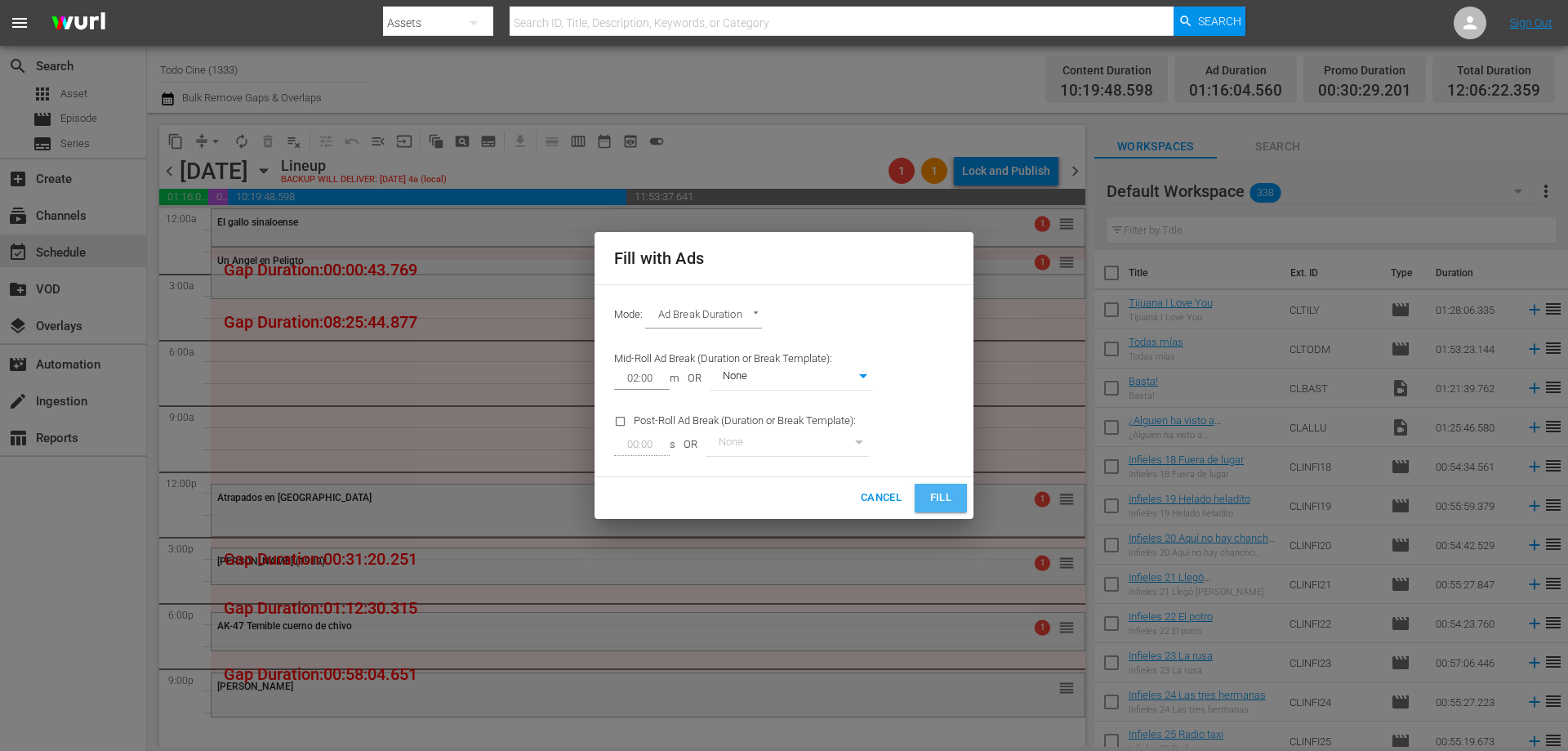
click at [934, 498] on span "Fill" at bounding box center [940, 498] width 26 height 19
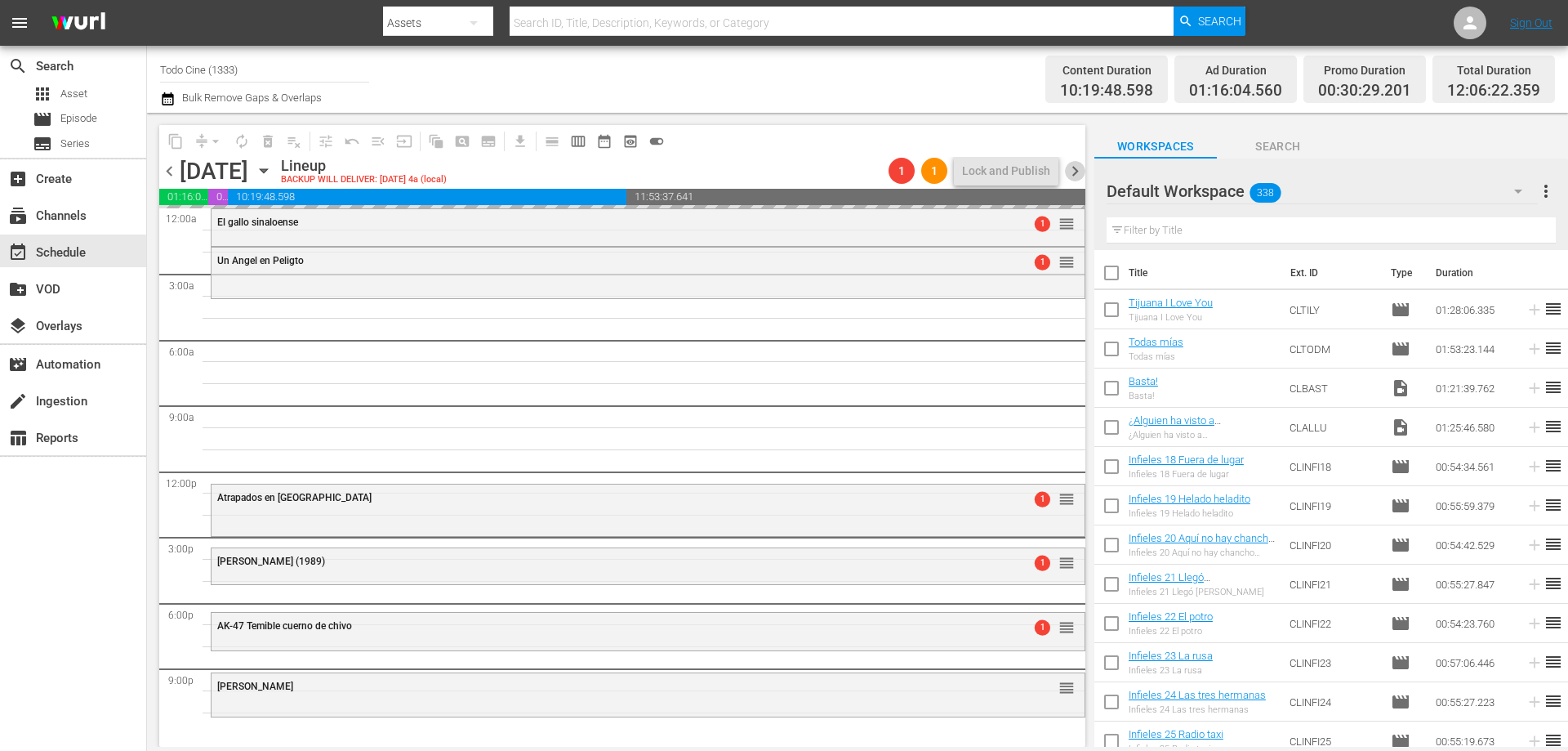
click at [1072, 171] on span "chevron_right" at bounding box center [1075, 171] width 21 height 21
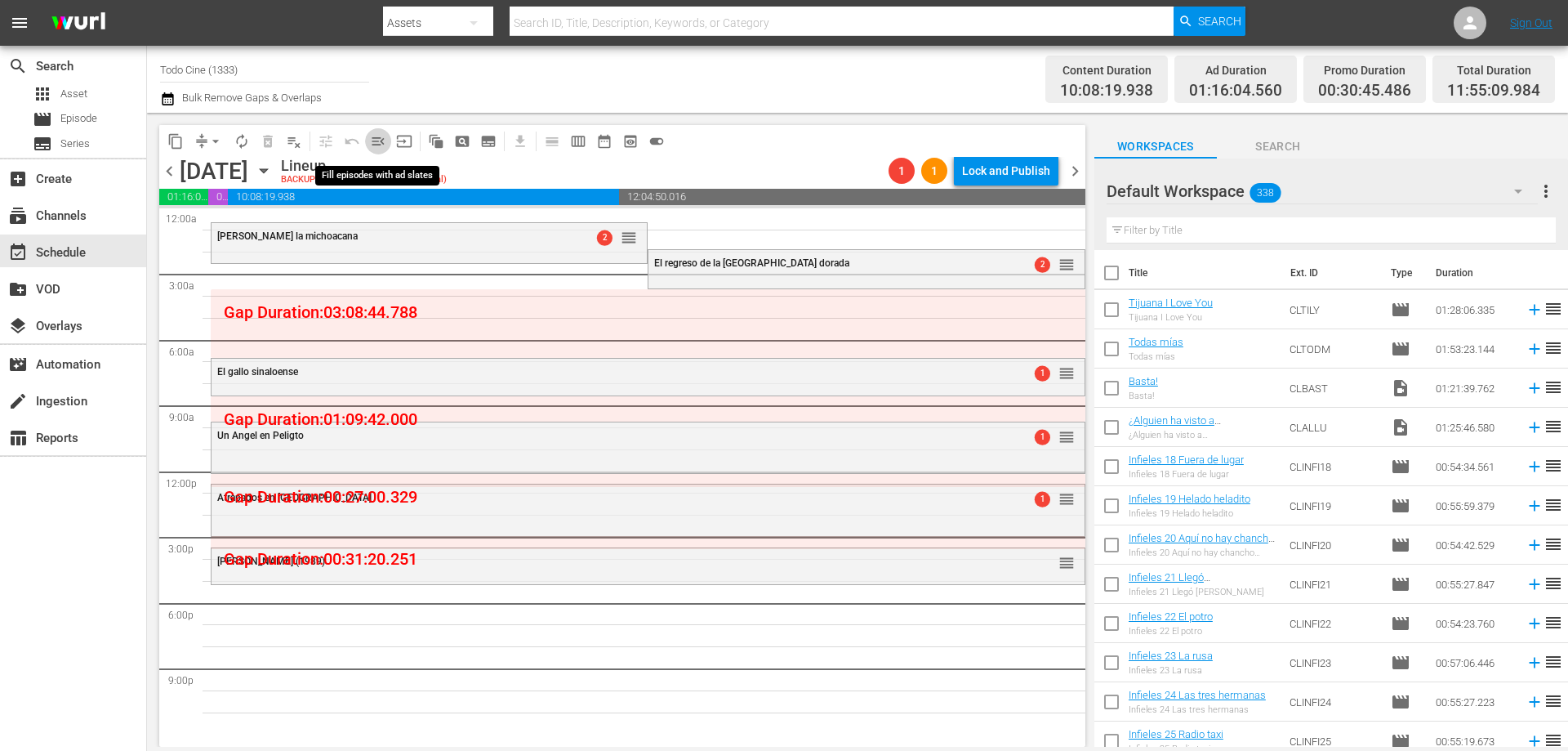
click at [380, 140] on span "menu_open" at bounding box center [378, 141] width 16 height 16
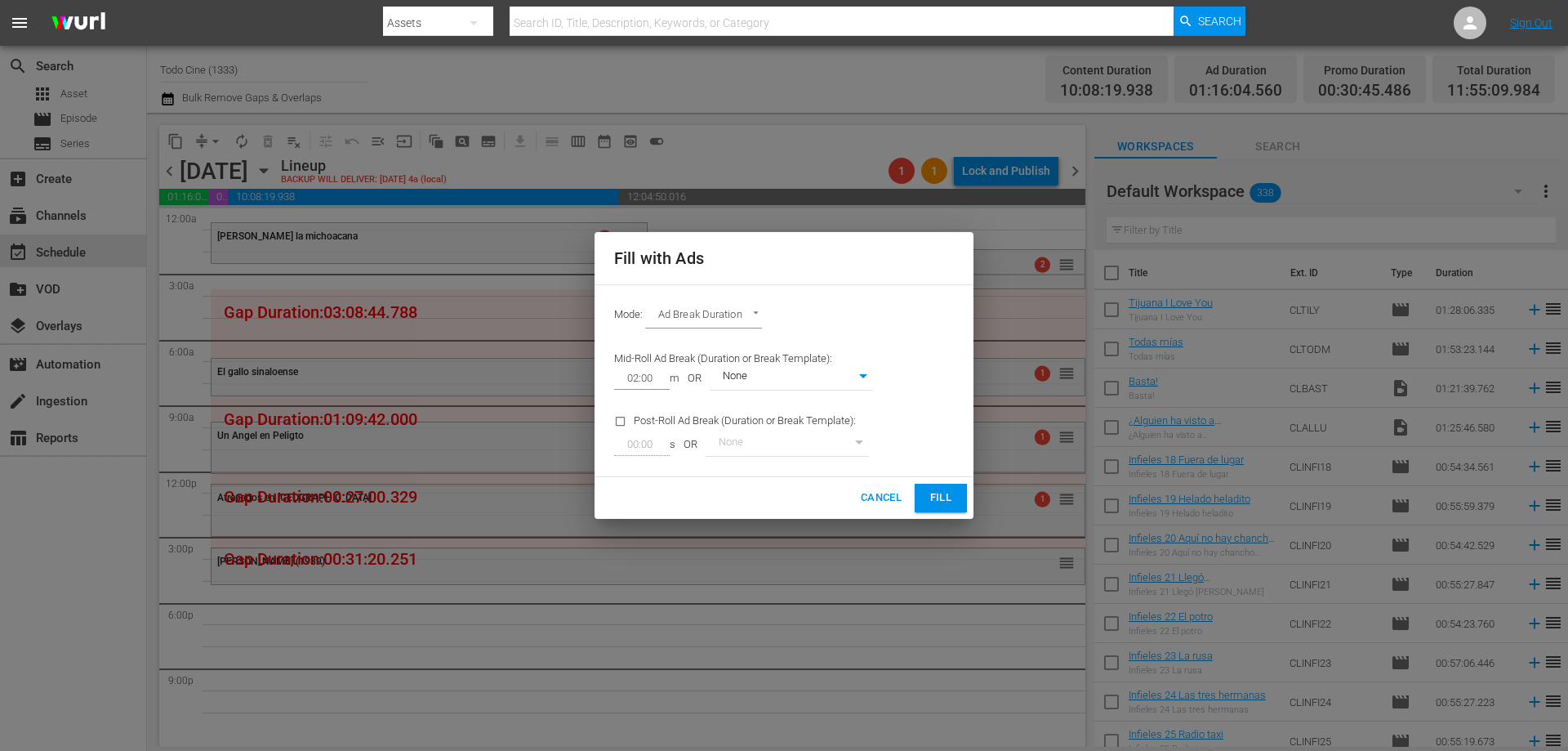
click at [931, 505] on span "Fill" at bounding box center [940, 498] width 26 height 19
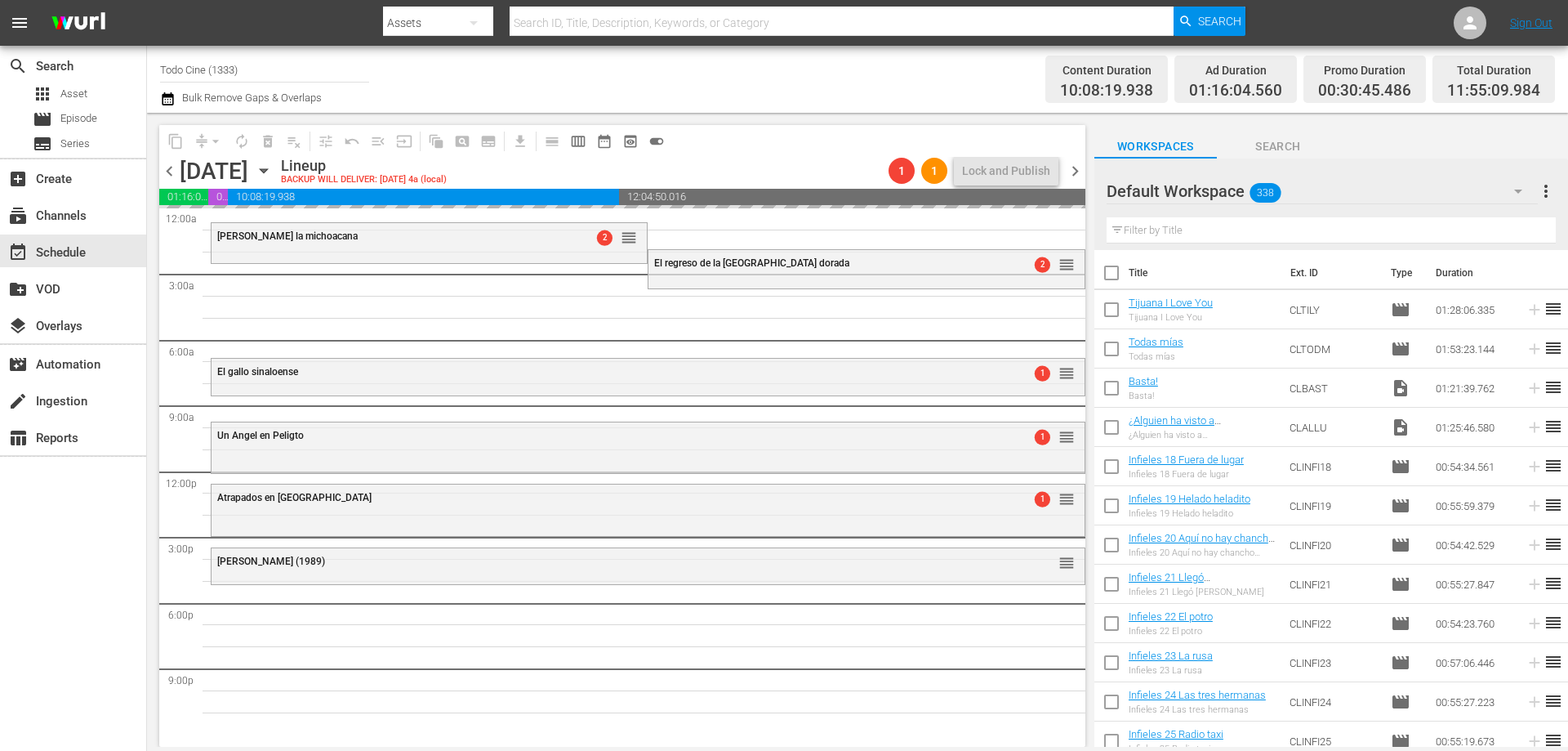
click at [1076, 171] on span "chevron_right" at bounding box center [1075, 171] width 21 height 21
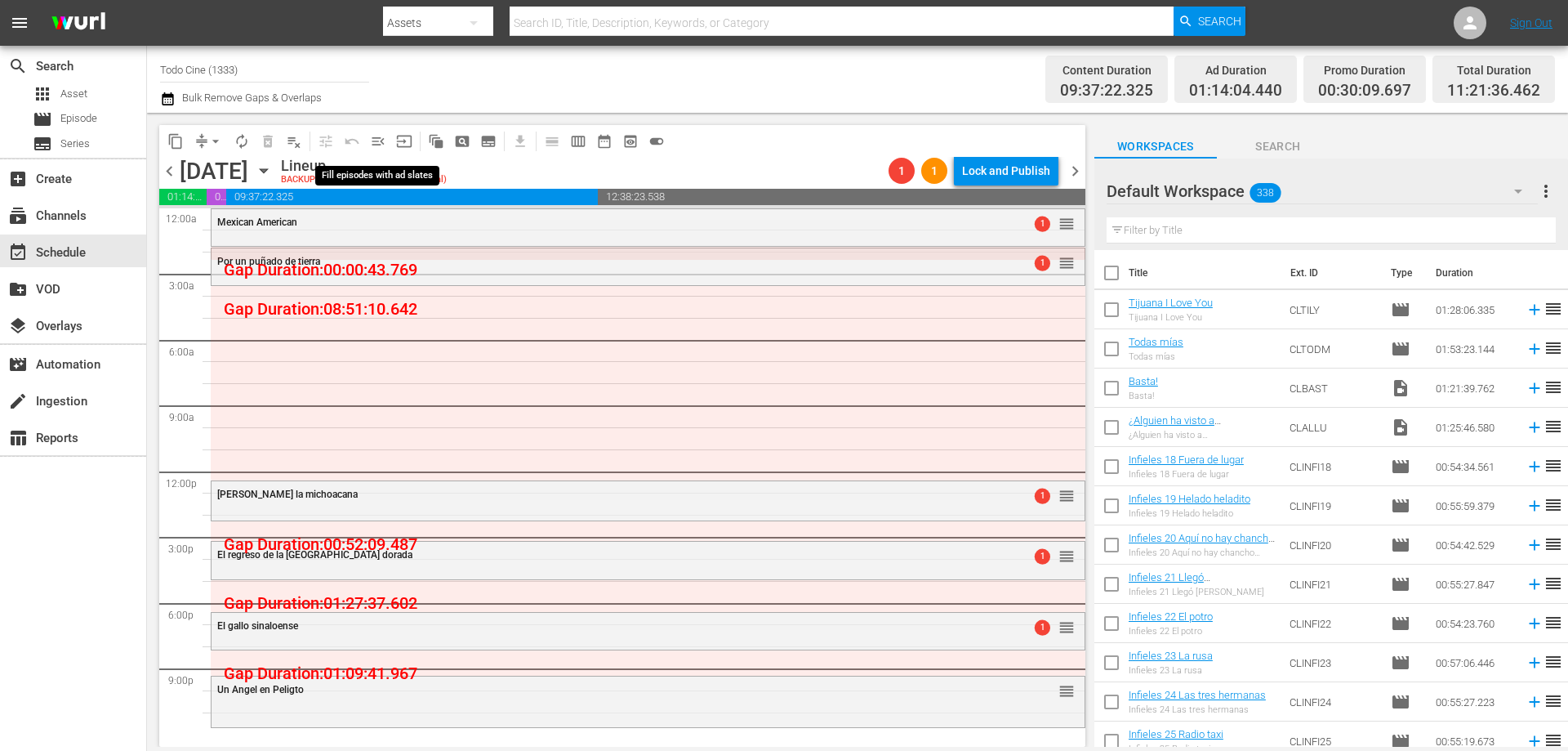
click at [375, 142] on span "menu_open" at bounding box center [378, 141] width 16 height 16
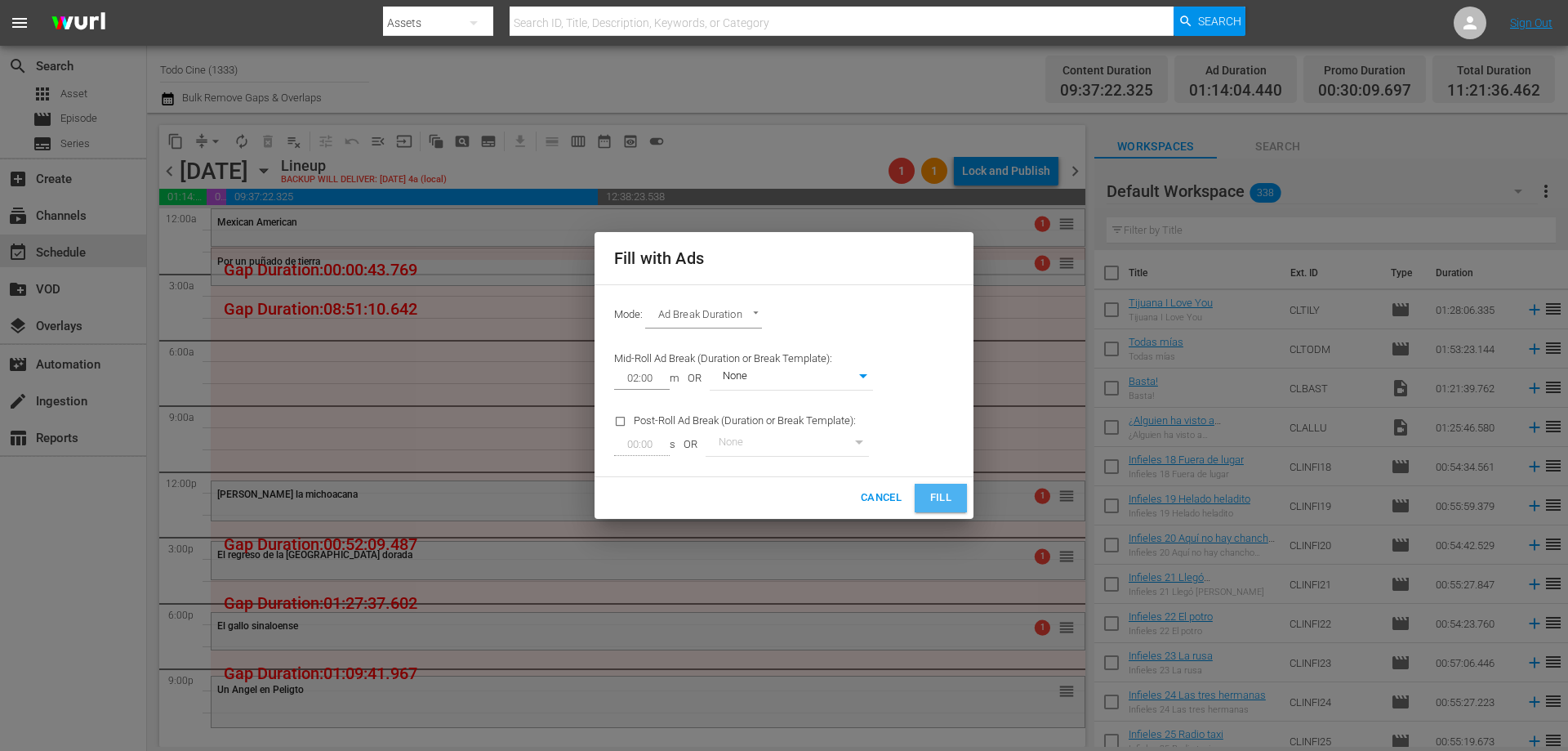
click at [936, 506] on span "Fill" at bounding box center [940, 498] width 26 height 19
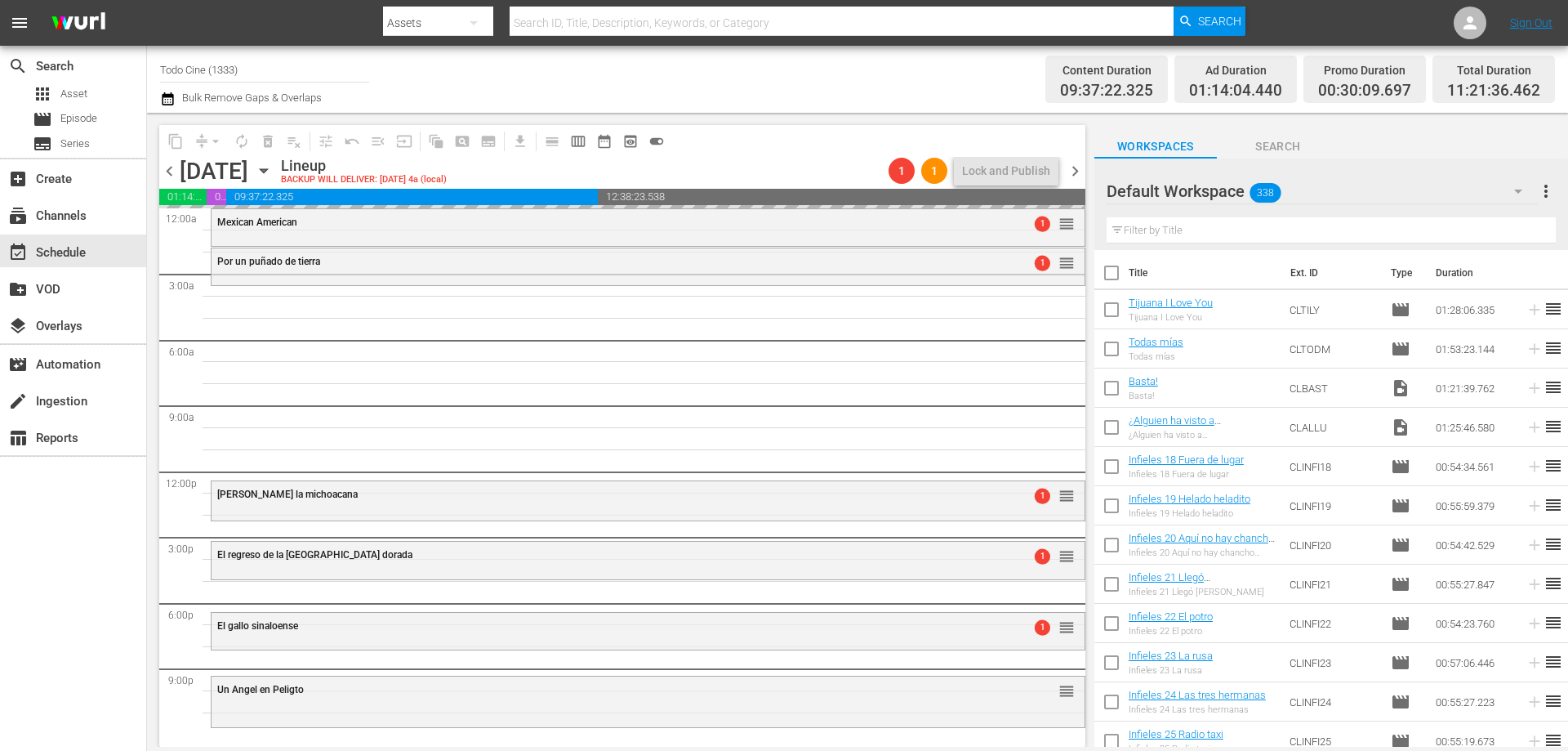
click at [1074, 173] on span "chevron_right" at bounding box center [1075, 171] width 21 height 21
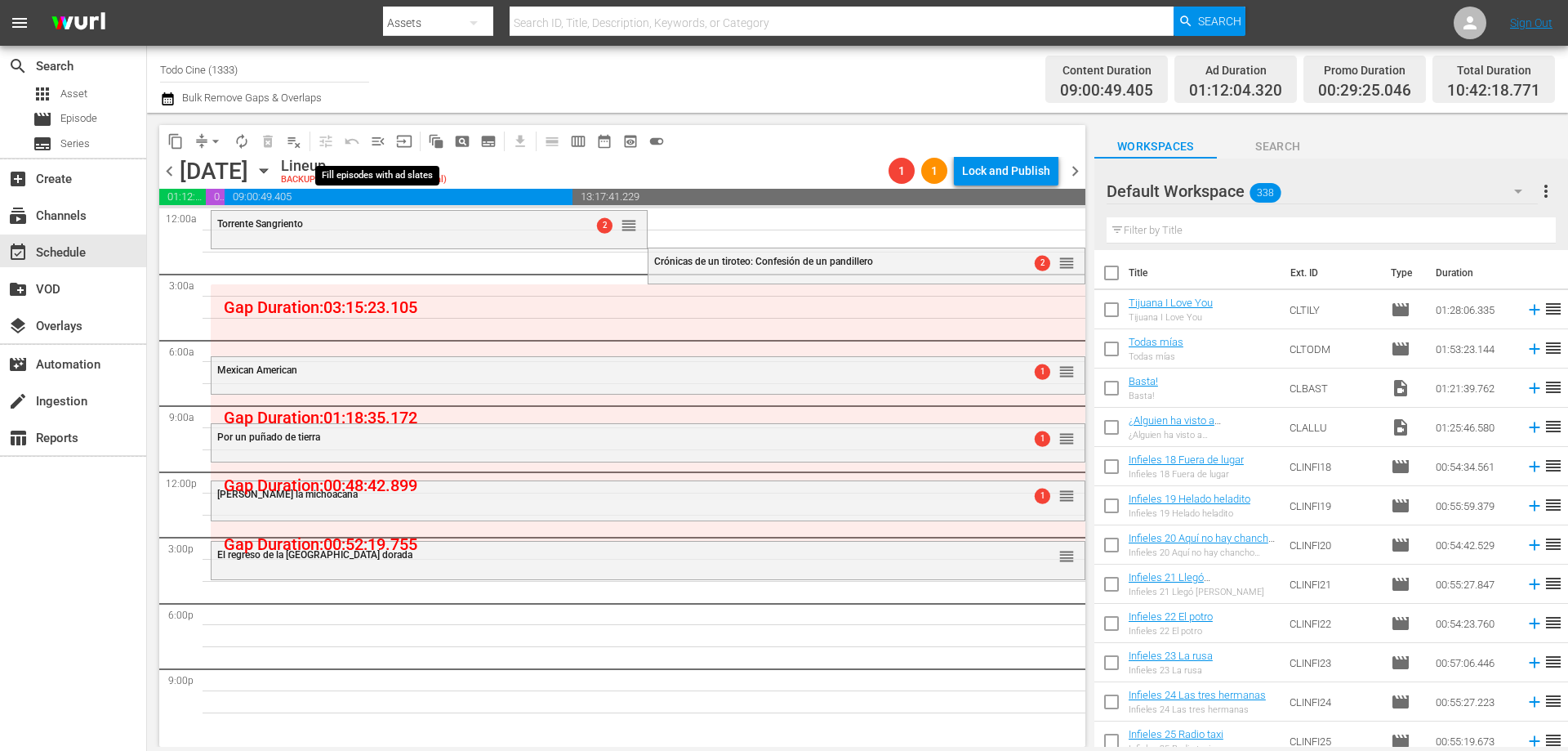
click at [378, 142] on span "menu_open" at bounding box center [378, 141] width 16 height 16
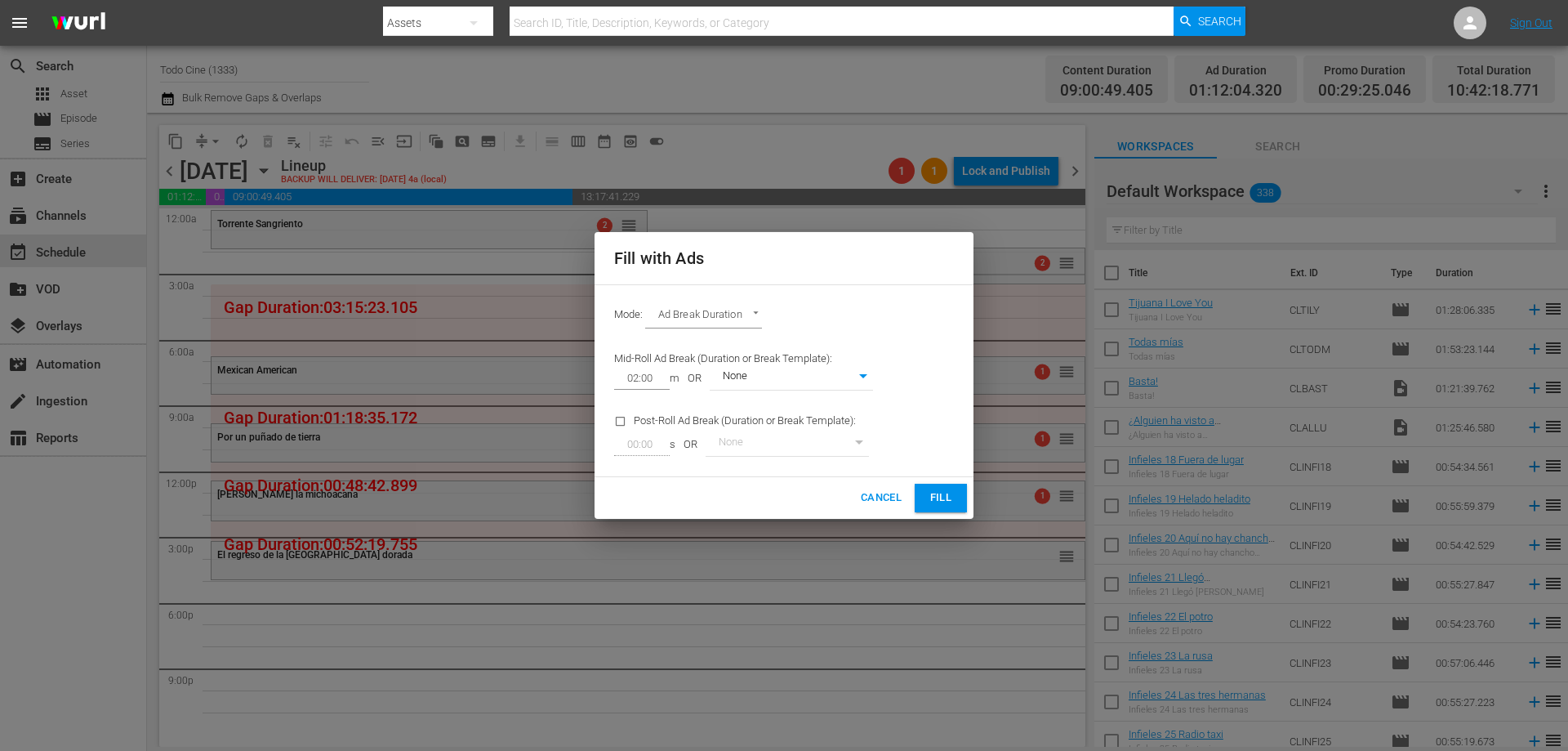
click at [943, 491] on span "Fill" at bounding box center [940, 498] width 26 height 19
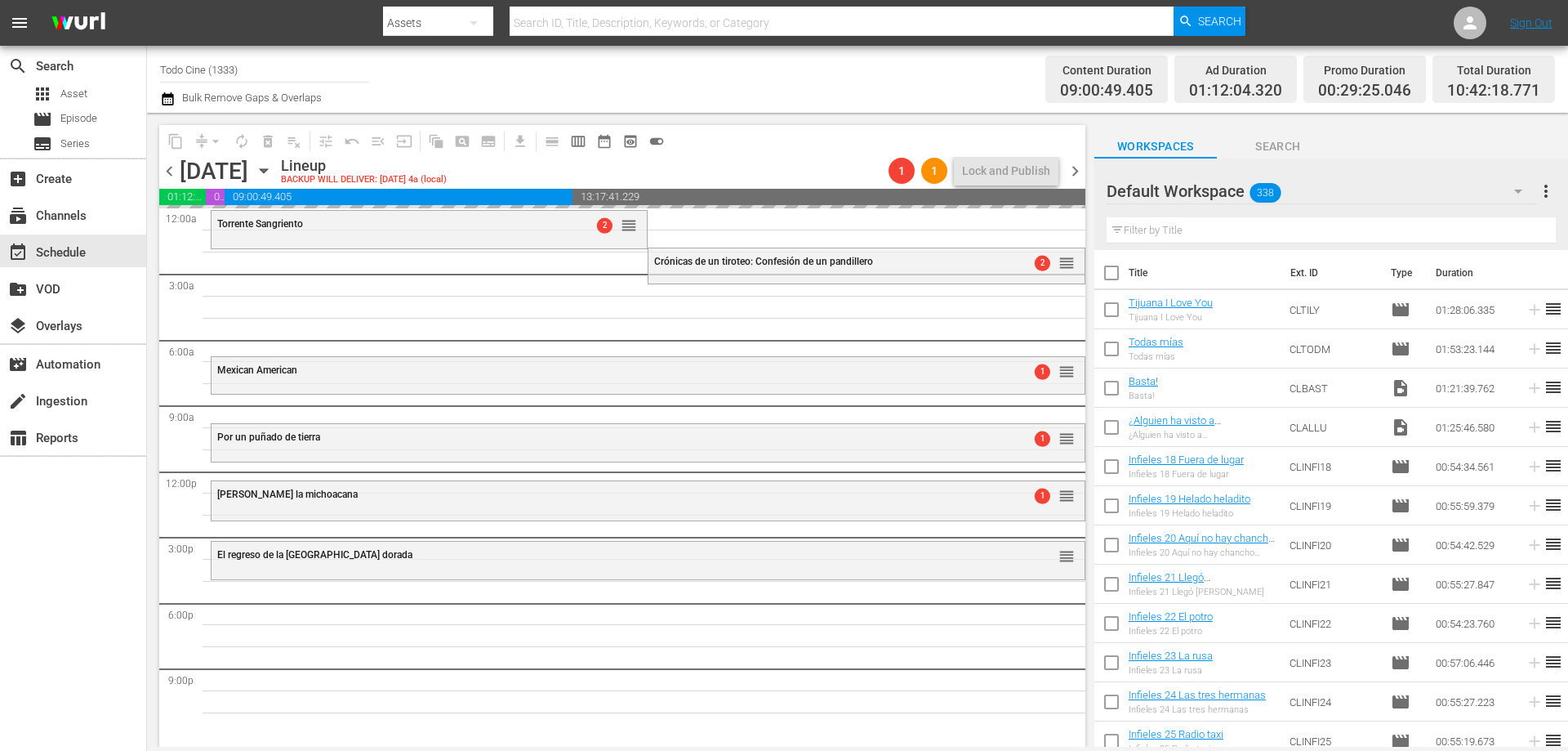
click at [1076, 169] on span "chevron_right" at bounding box center [1075, 171] width 21 height 21
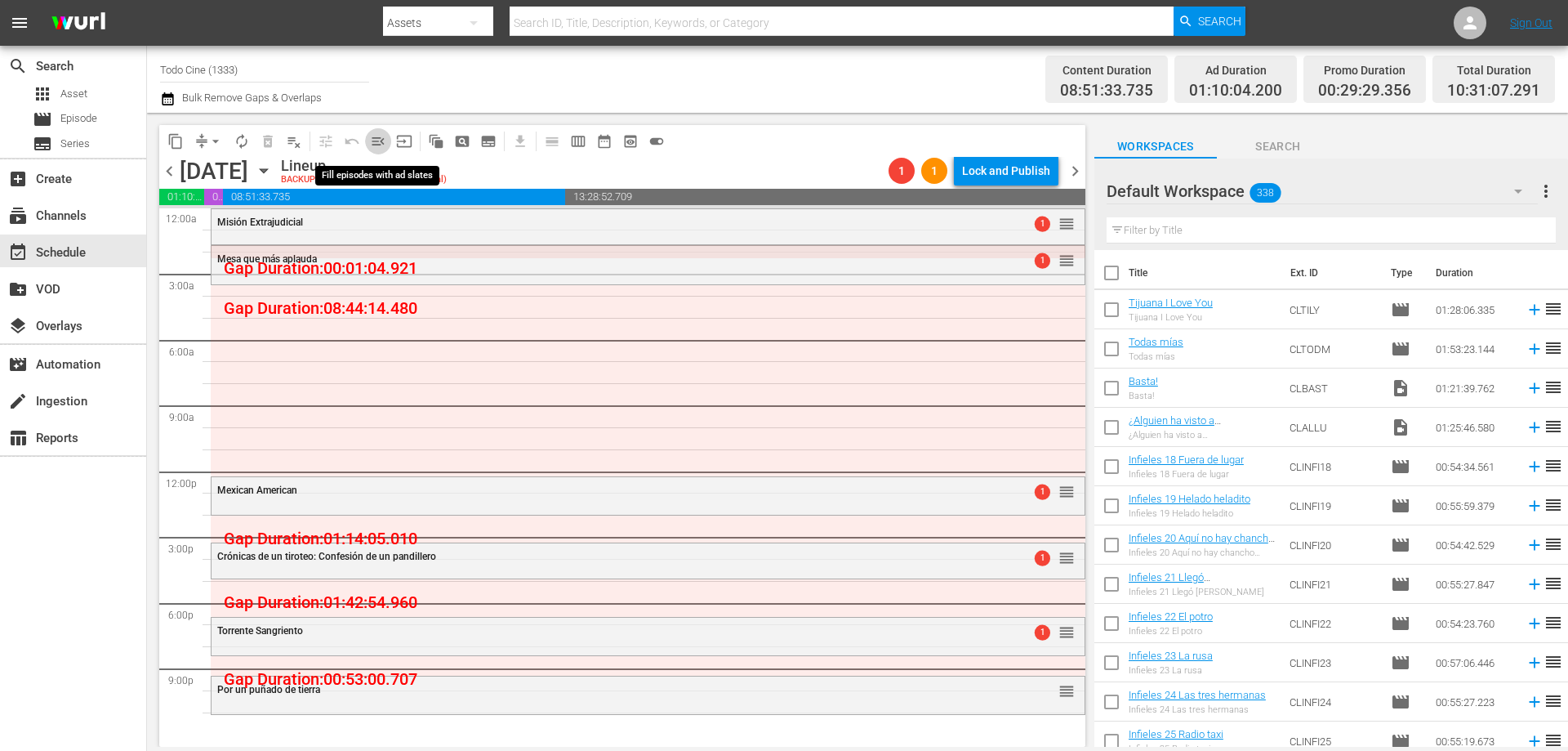
click at [376, 142] on span "menu_open" at bounding box center [378, 141] width 16 height 16
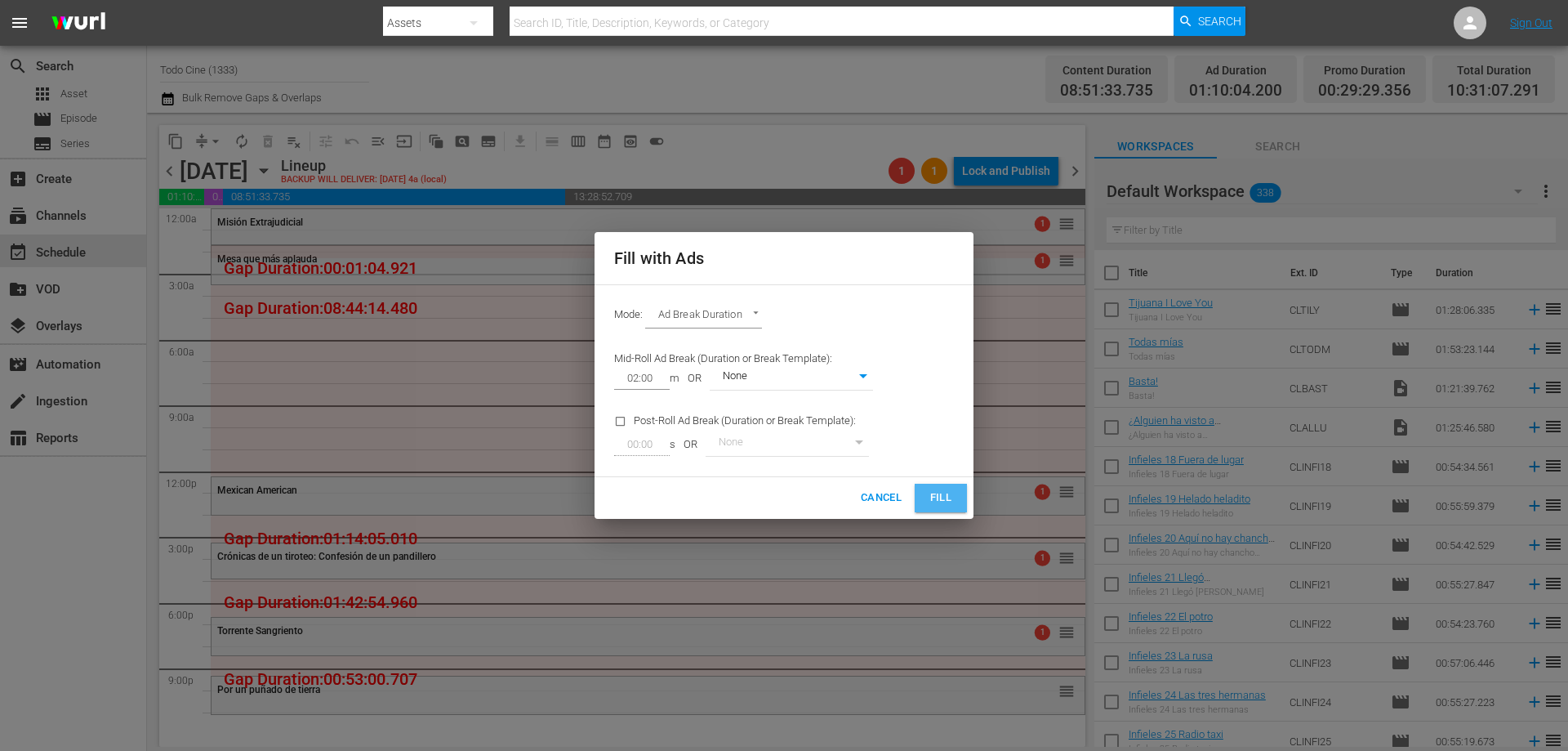
click at [928, 496] on span "Fill" at bounding box center [940, 498] width 26 height 19
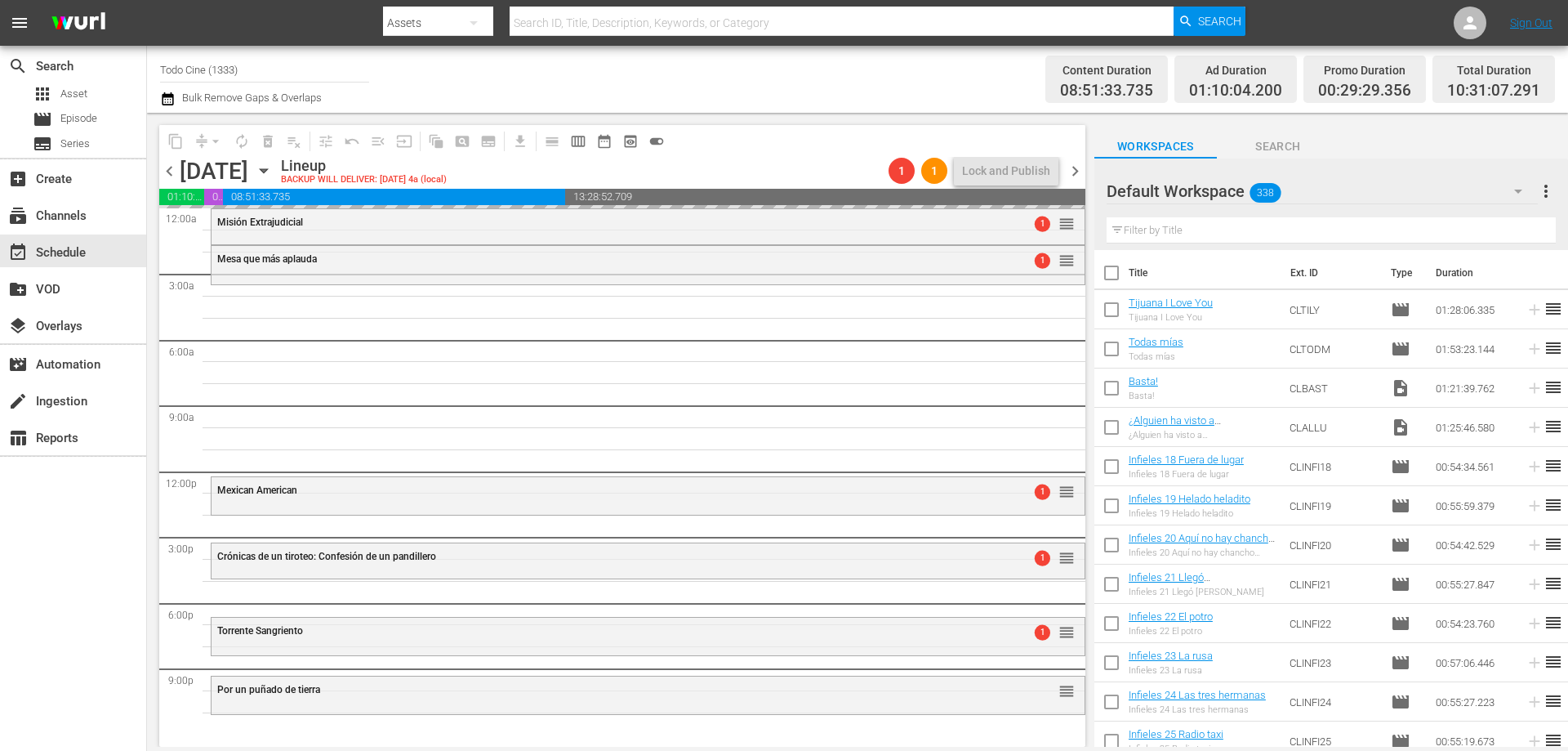
click at [1077, 171] on span "chevron_right" at bounding box center [1075, 171] width 21 height 21
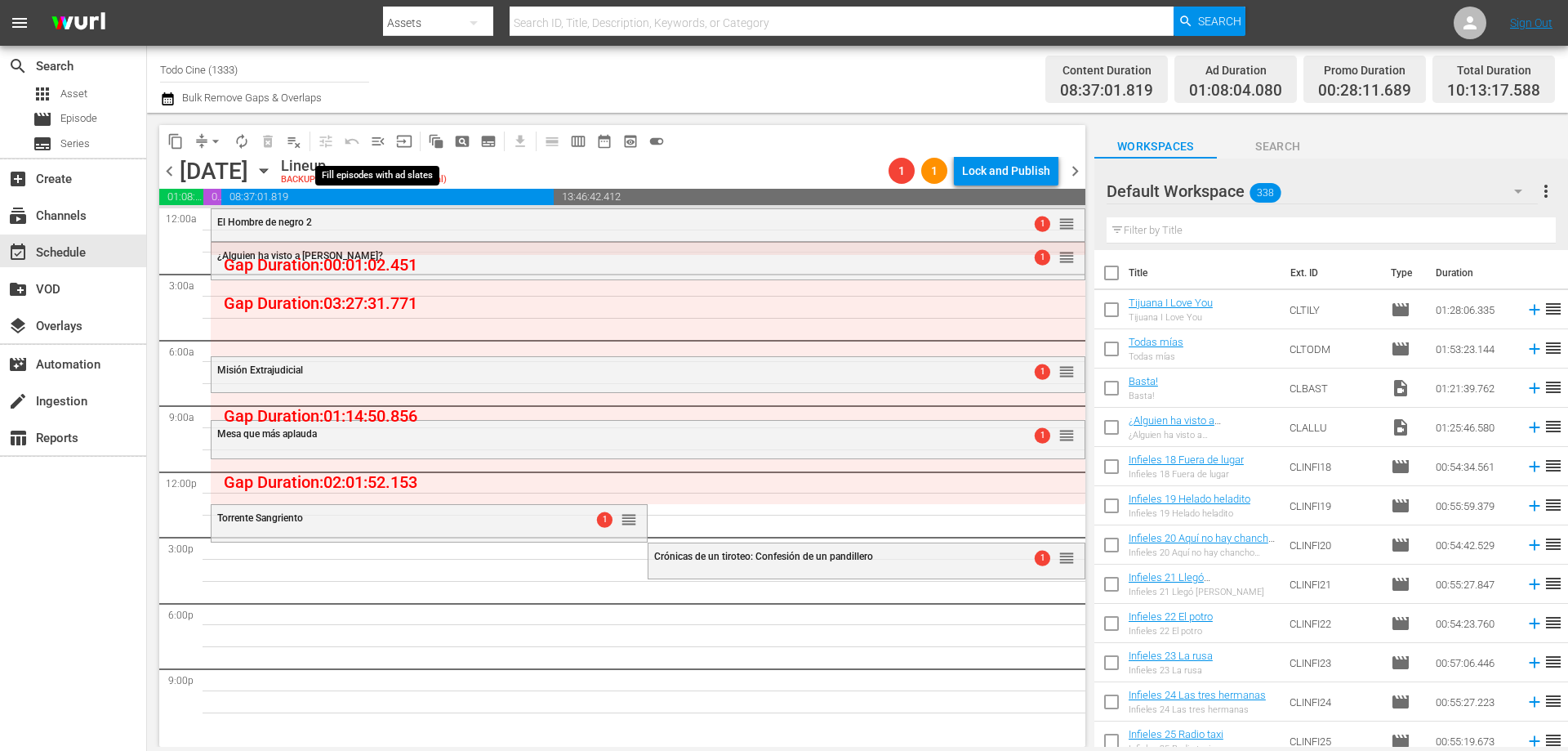
click at [378, 140] on span "menu_open" at bounding box center [378, 141] width 16 height 16
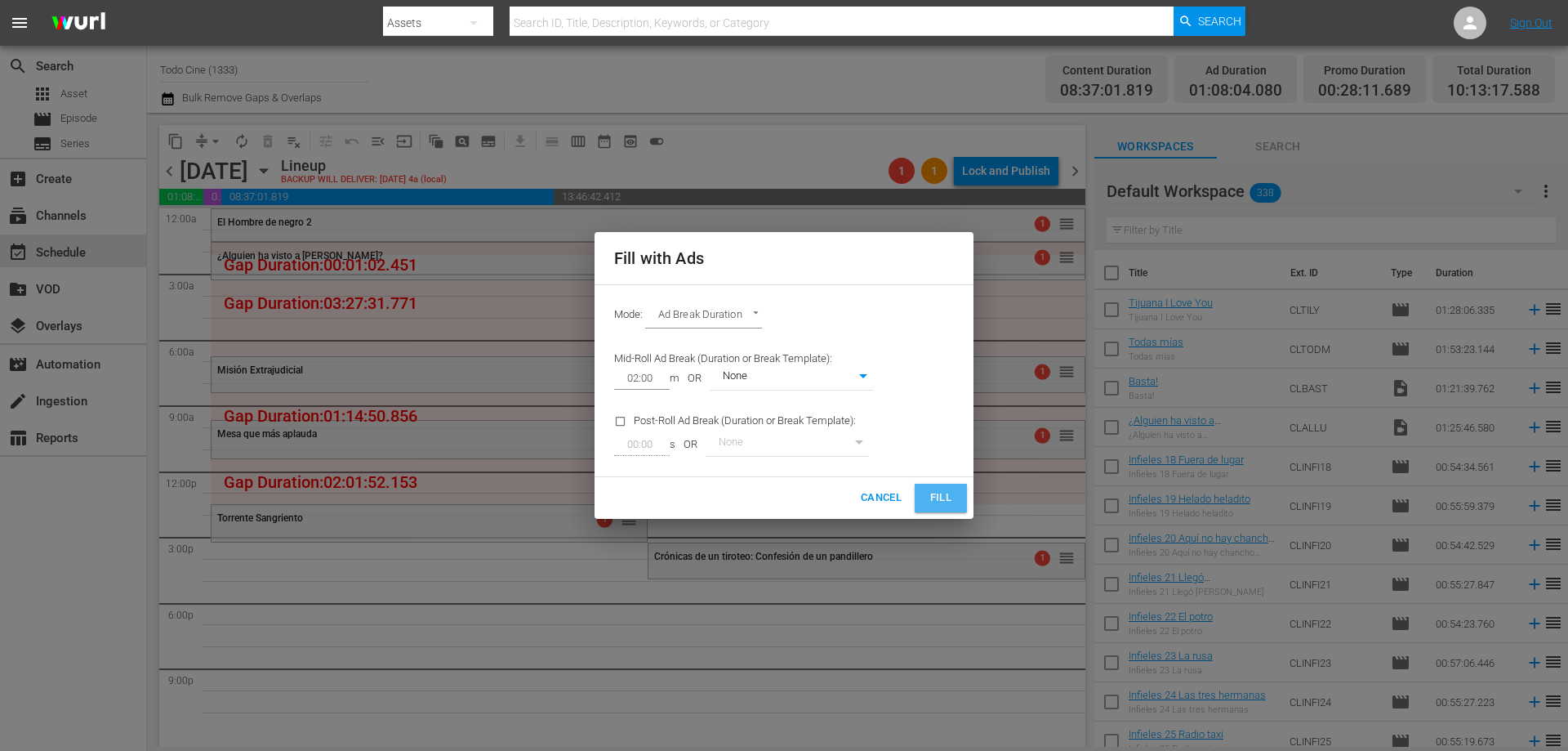
click at [944, 494] on span "Fill" at bounding box center [940, 498] width 26 height 19
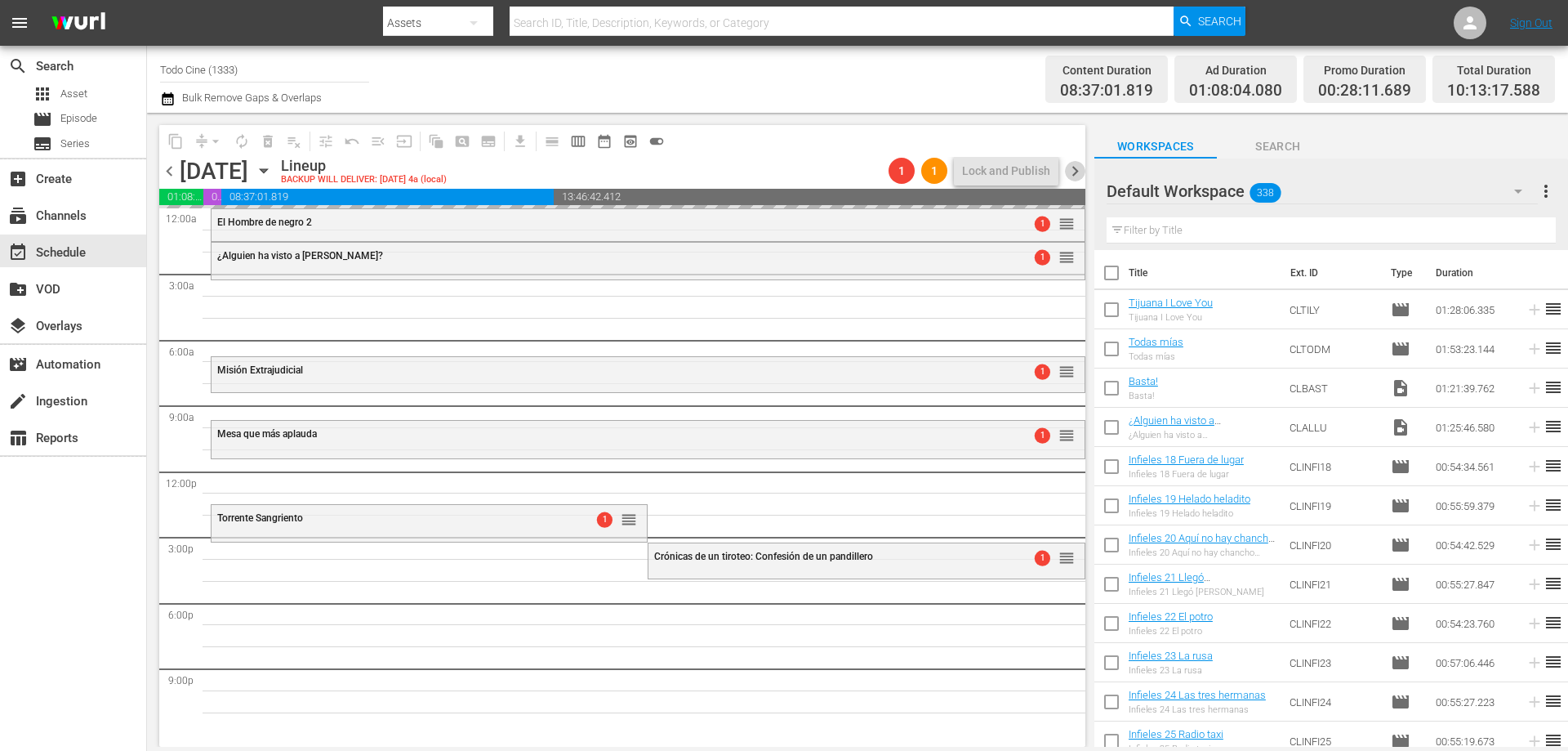
click at [1074, 171] on span "chevron_right" at bounding box center [1075, 171] width 21 height 21
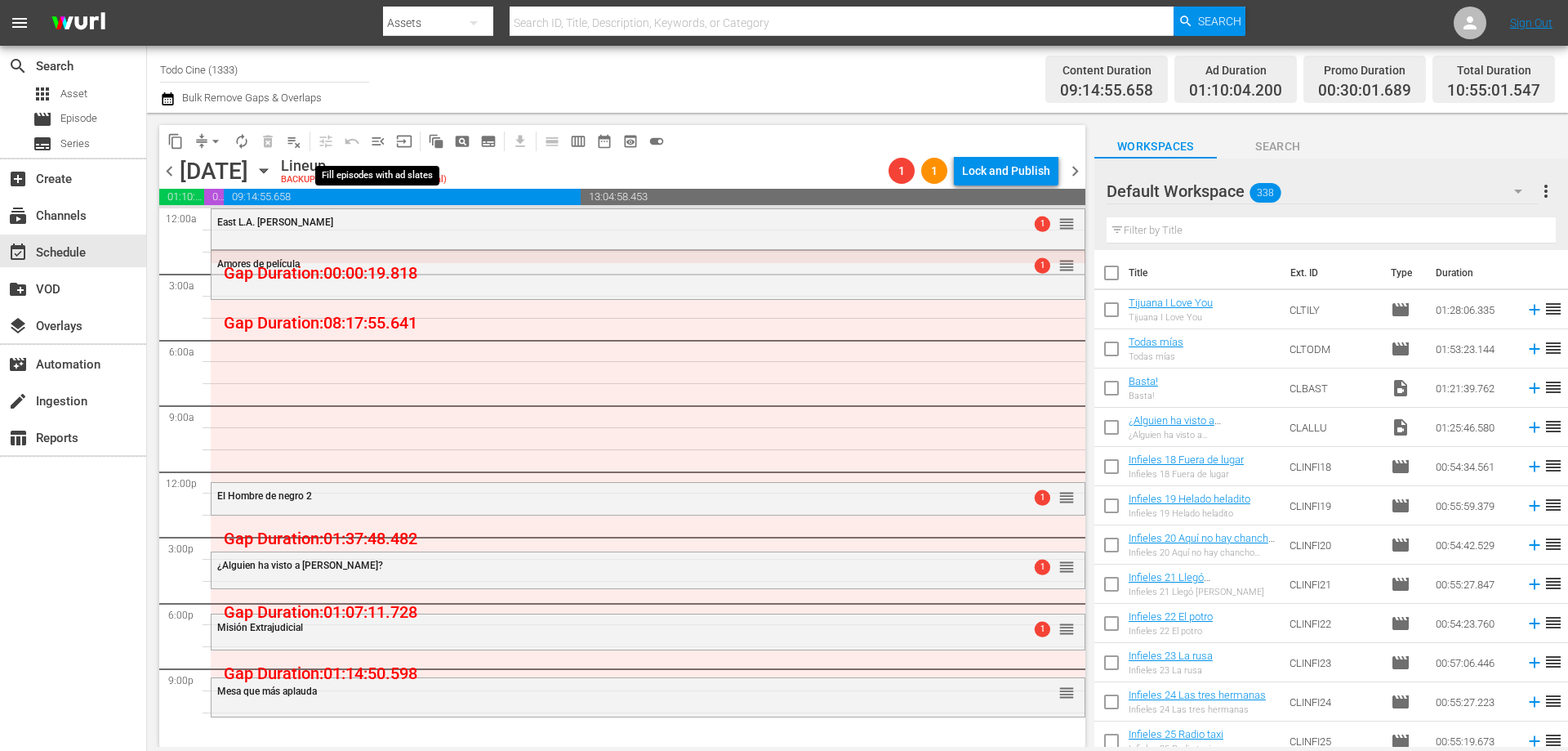
click at [378, 141] on span "menu_open" at bounding box center [378, 141] width 16 height 16
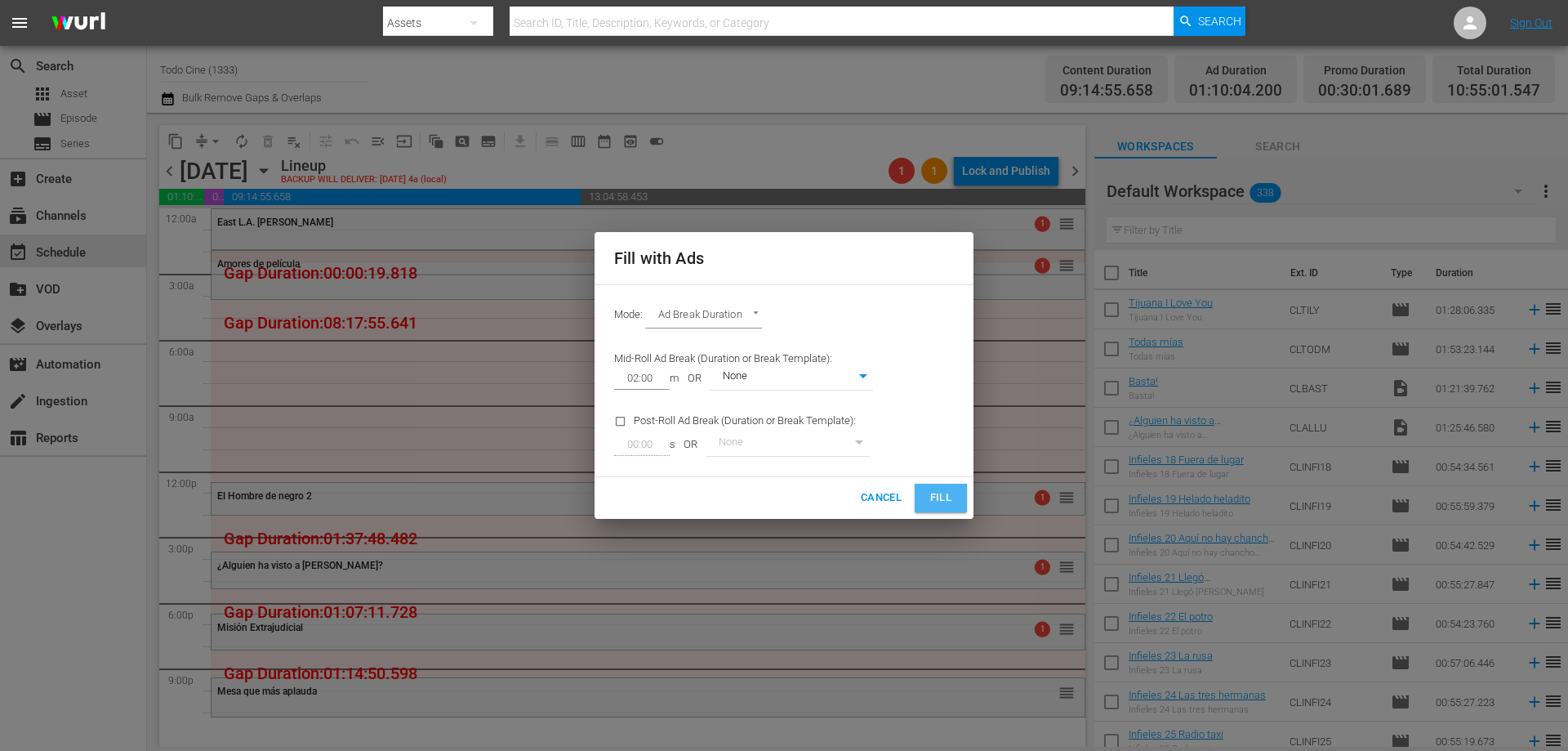
click at [940, 494] on span "Fill" at bounding box center [940, 498] width 26 height 19
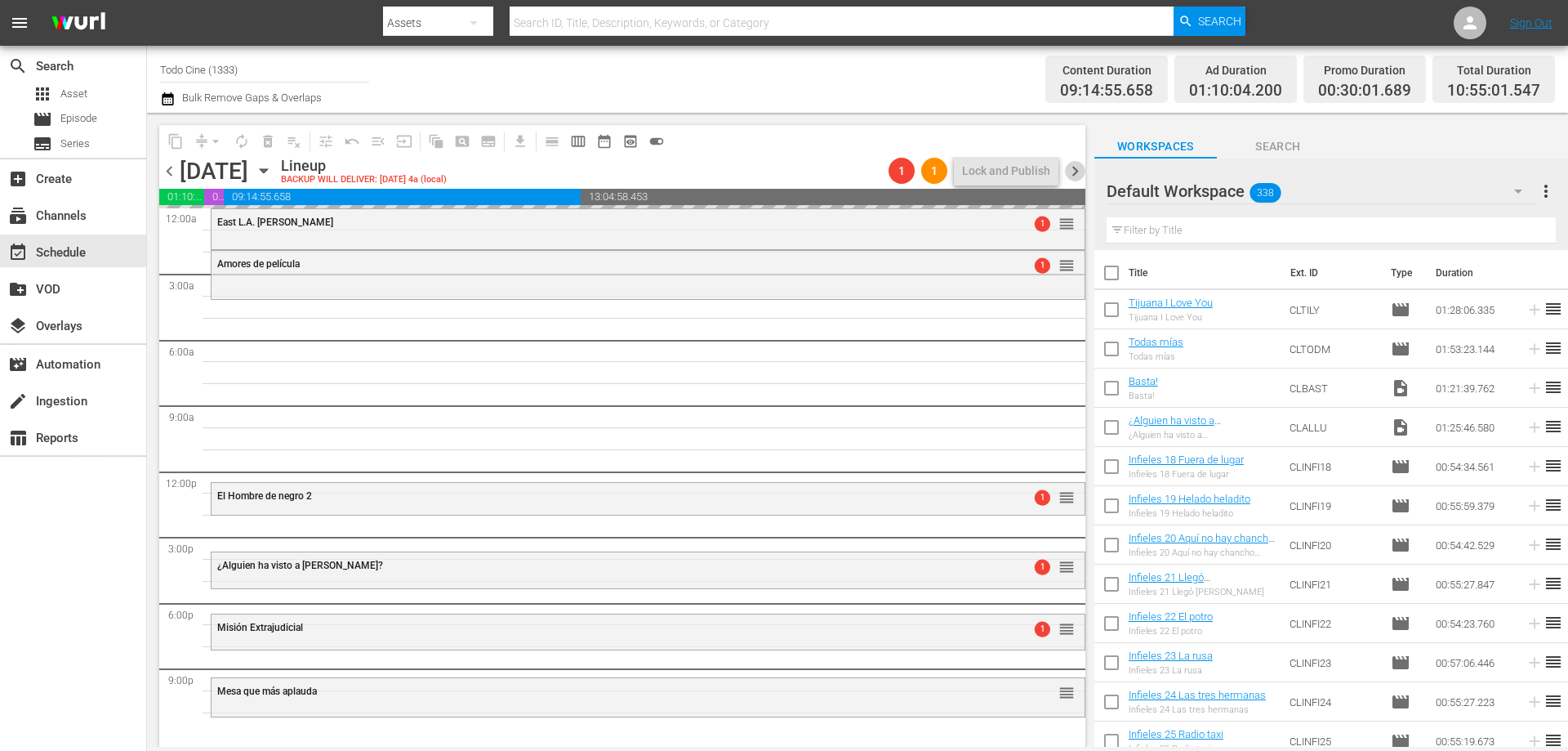
click at [1076, 168] on span "chevron_right" at bounding box center [1075, 171] width 21 height 21
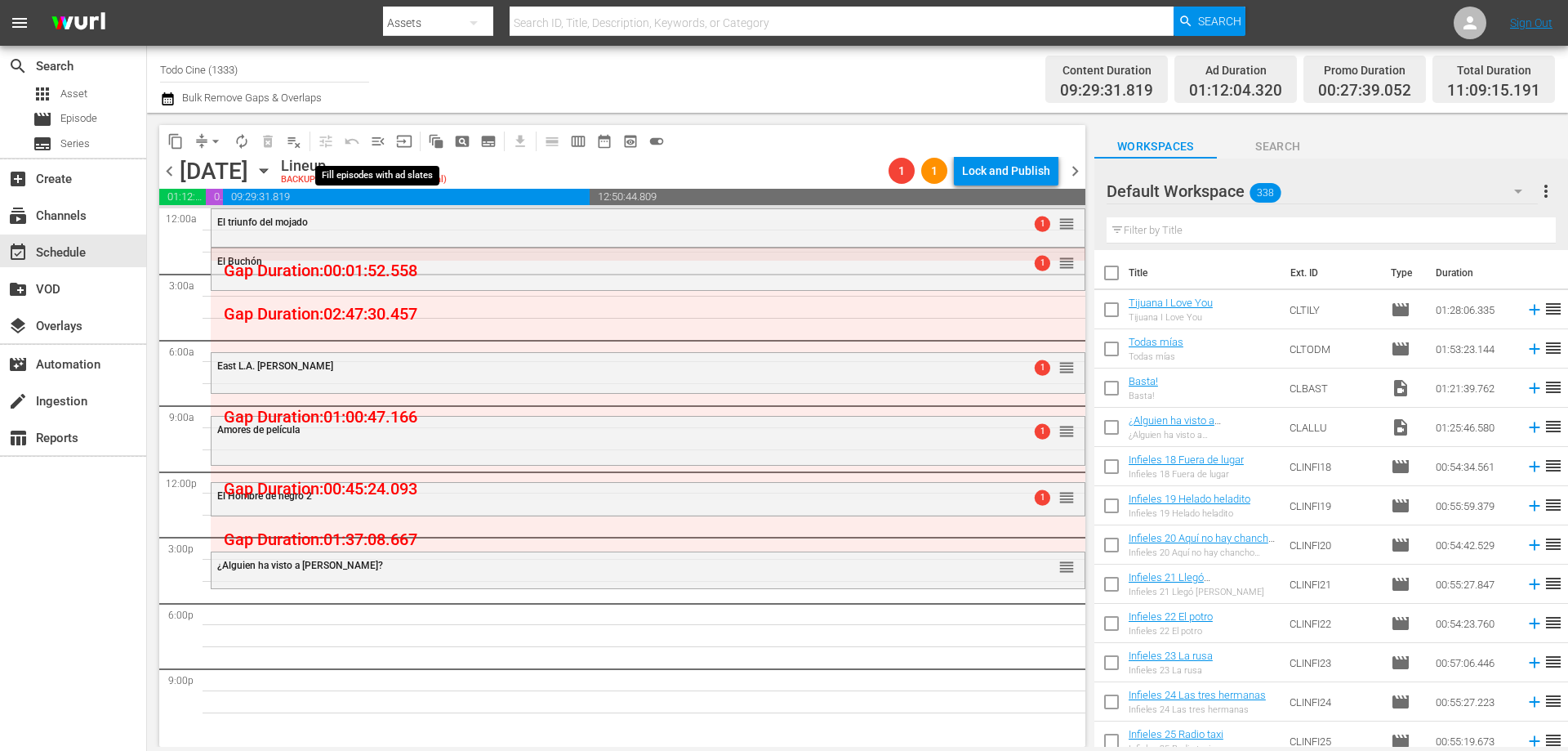
click at [379, 142] on span "menu_open" at bounding box center [378, 141] width 16 height 16
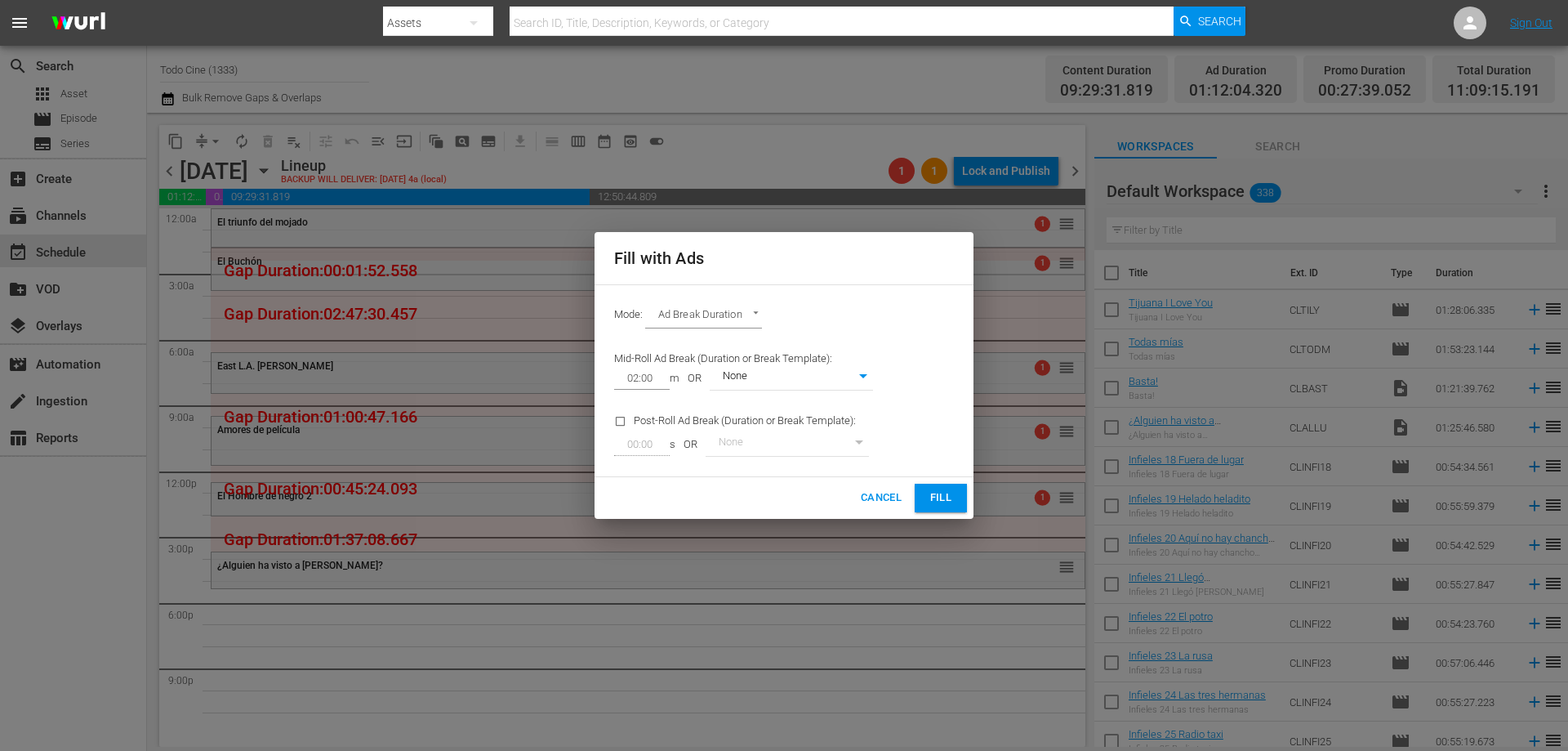
click at [929, 497] on span "Fill" at bounding box center [940, 498] width 26 height 19
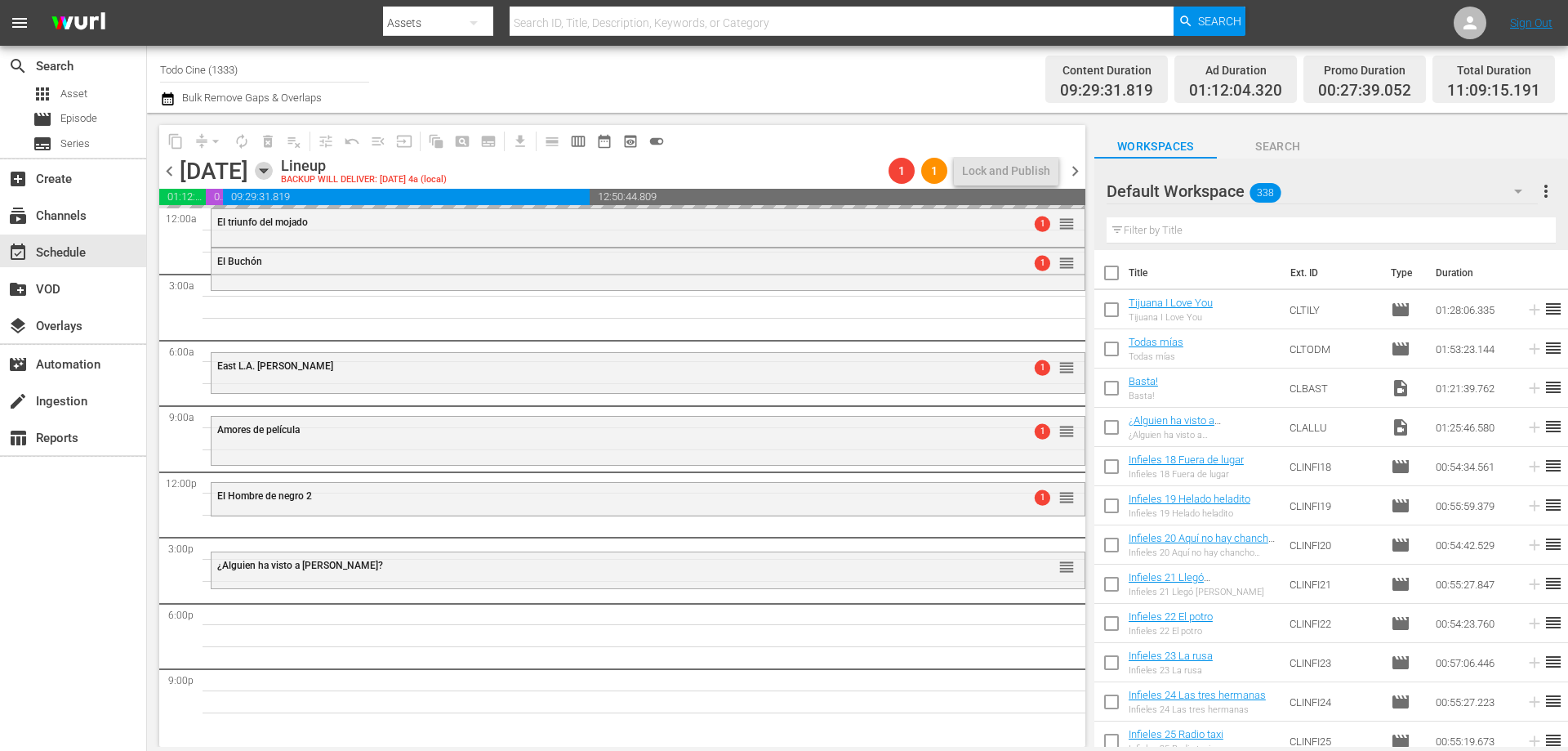
click at [273, 167] on icon "button" at bounding box center [264, 171] width 18 height 18
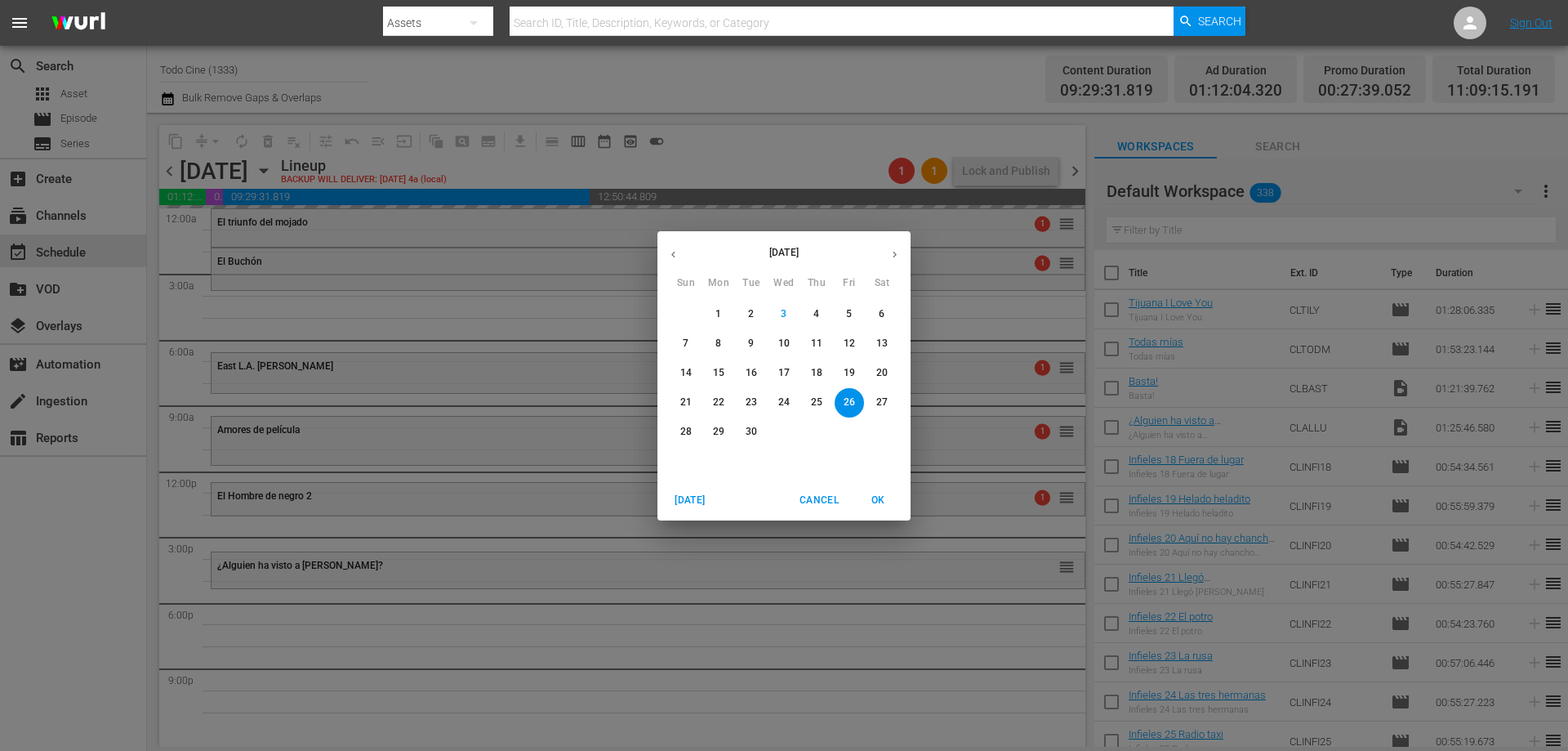
click at [727, 369] on span "15" at bounding box center [718, 372] width 30 height 14
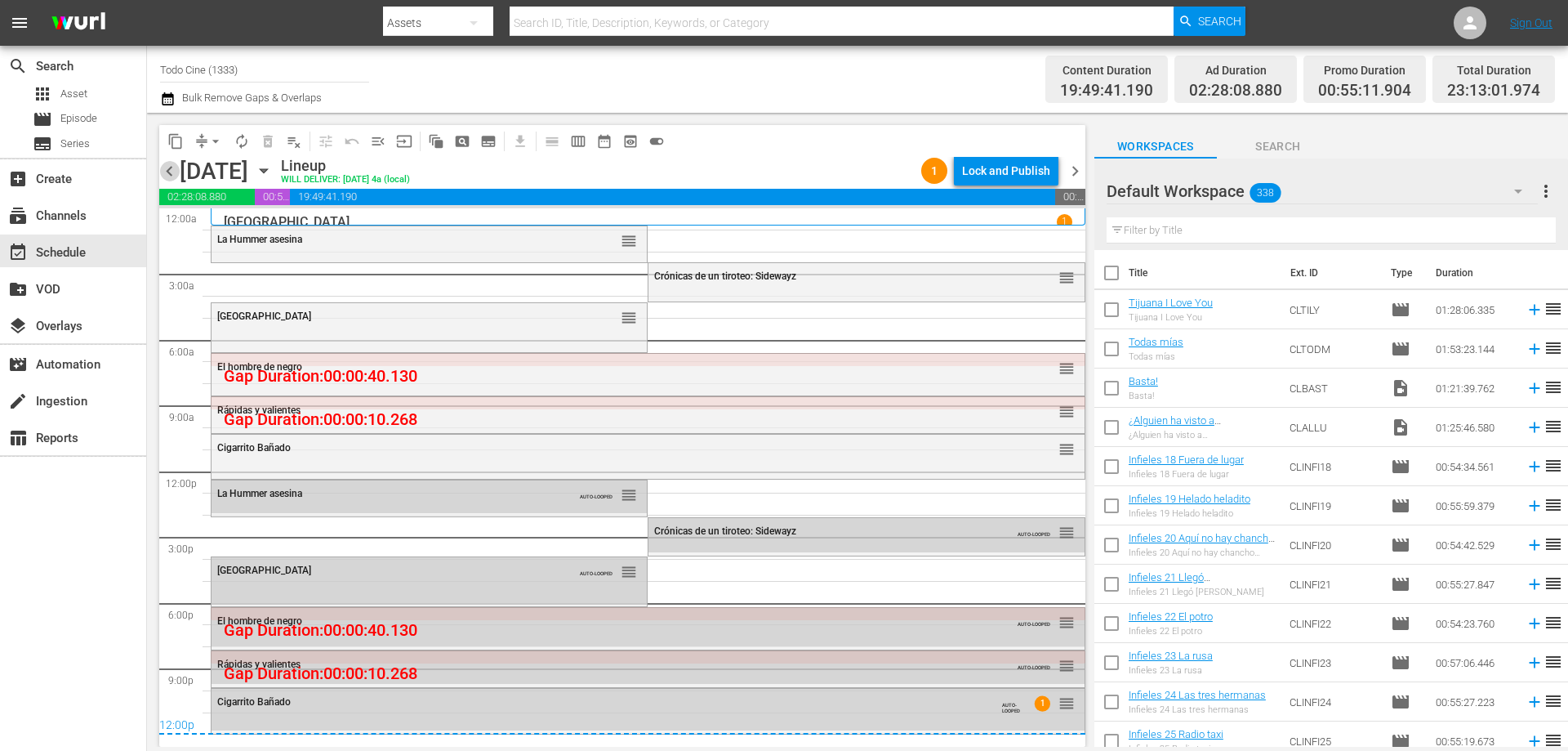
click at [166, 170] on span "chevron_left" at bounding box center [169, 171] width 21 height 21
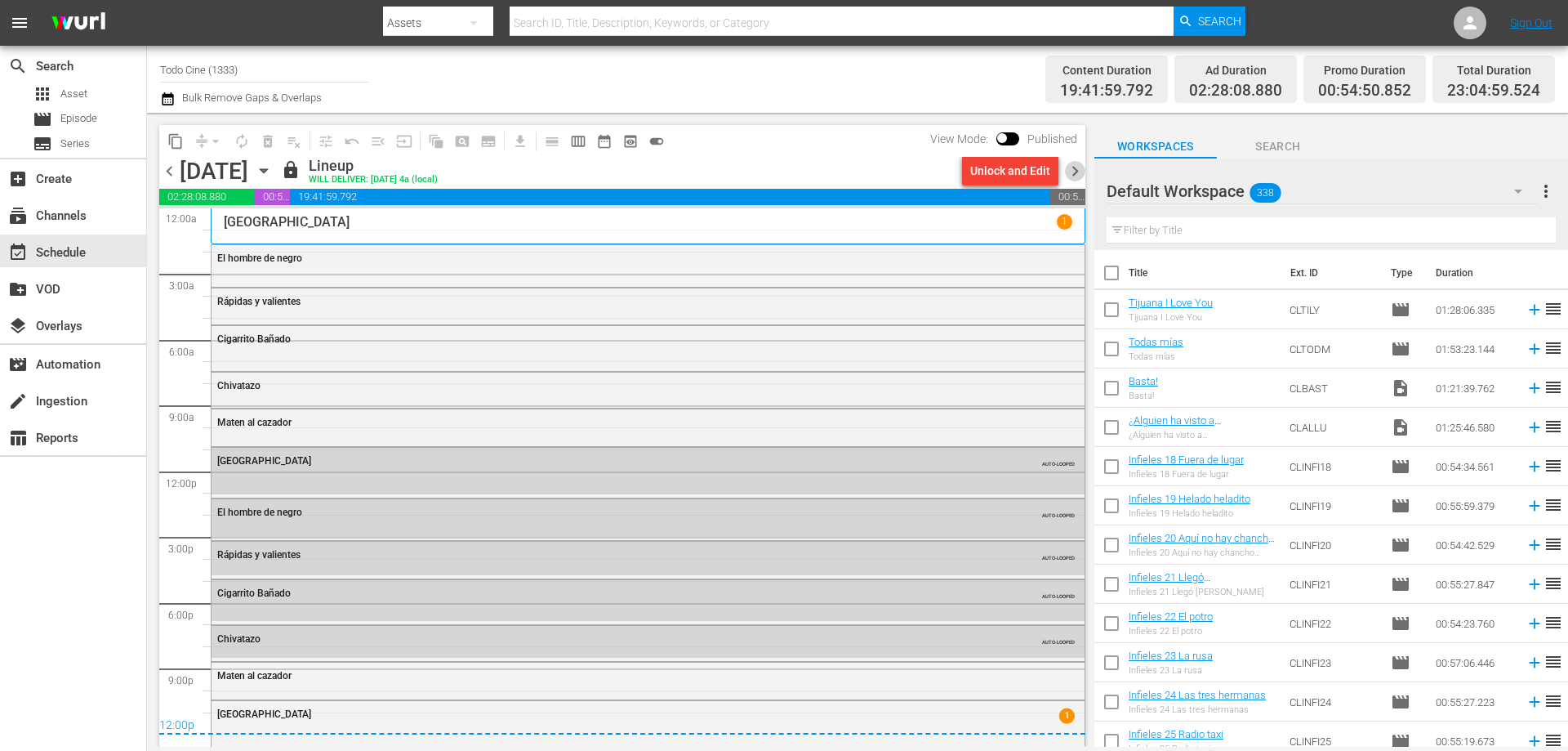
click at [1075, 171] on span "chevron_right" at bounding box center [1075, 171] width 21 height 21
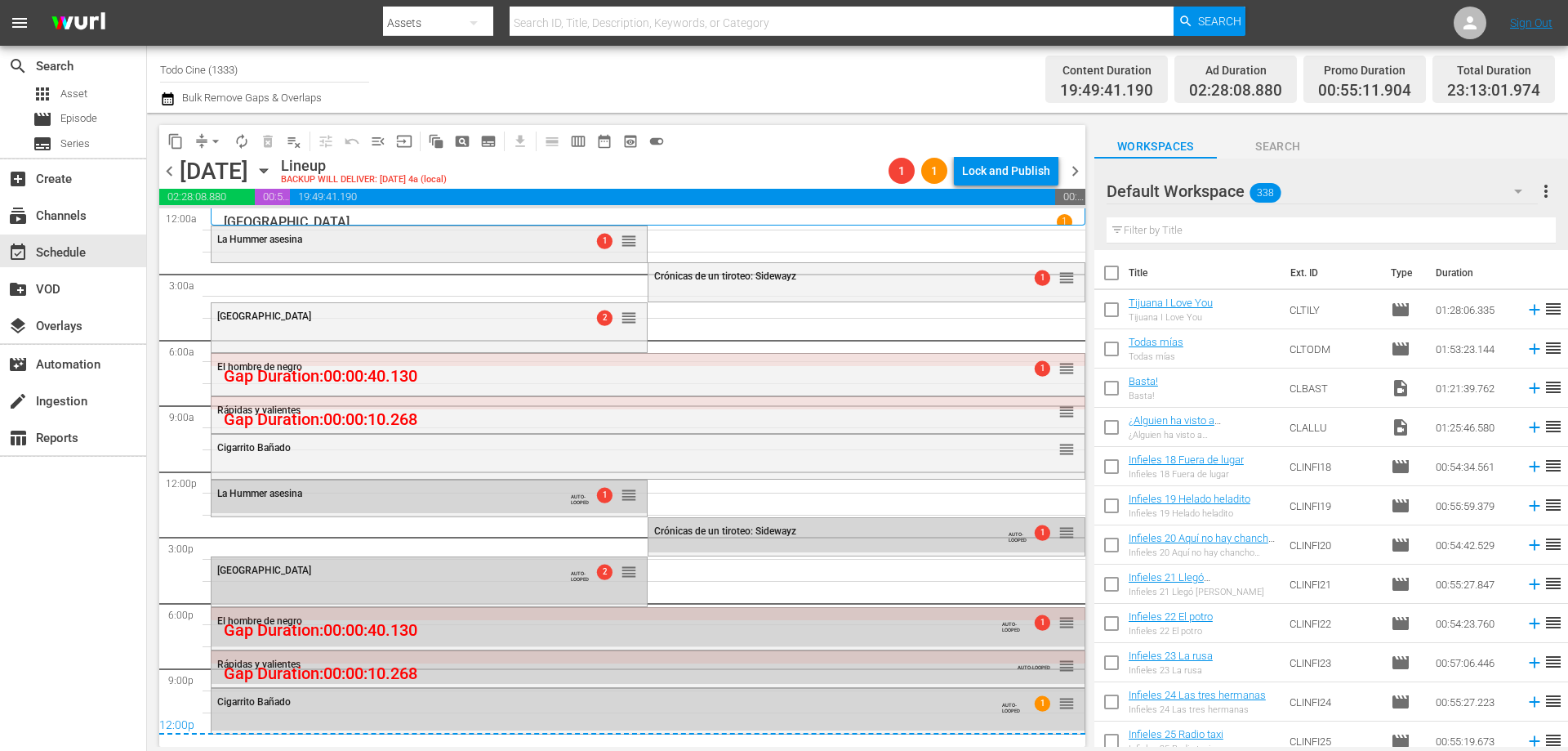
click at [438, 242] on div "La Hummer asesina" at bounding box center [388, 239] width 343 height 12
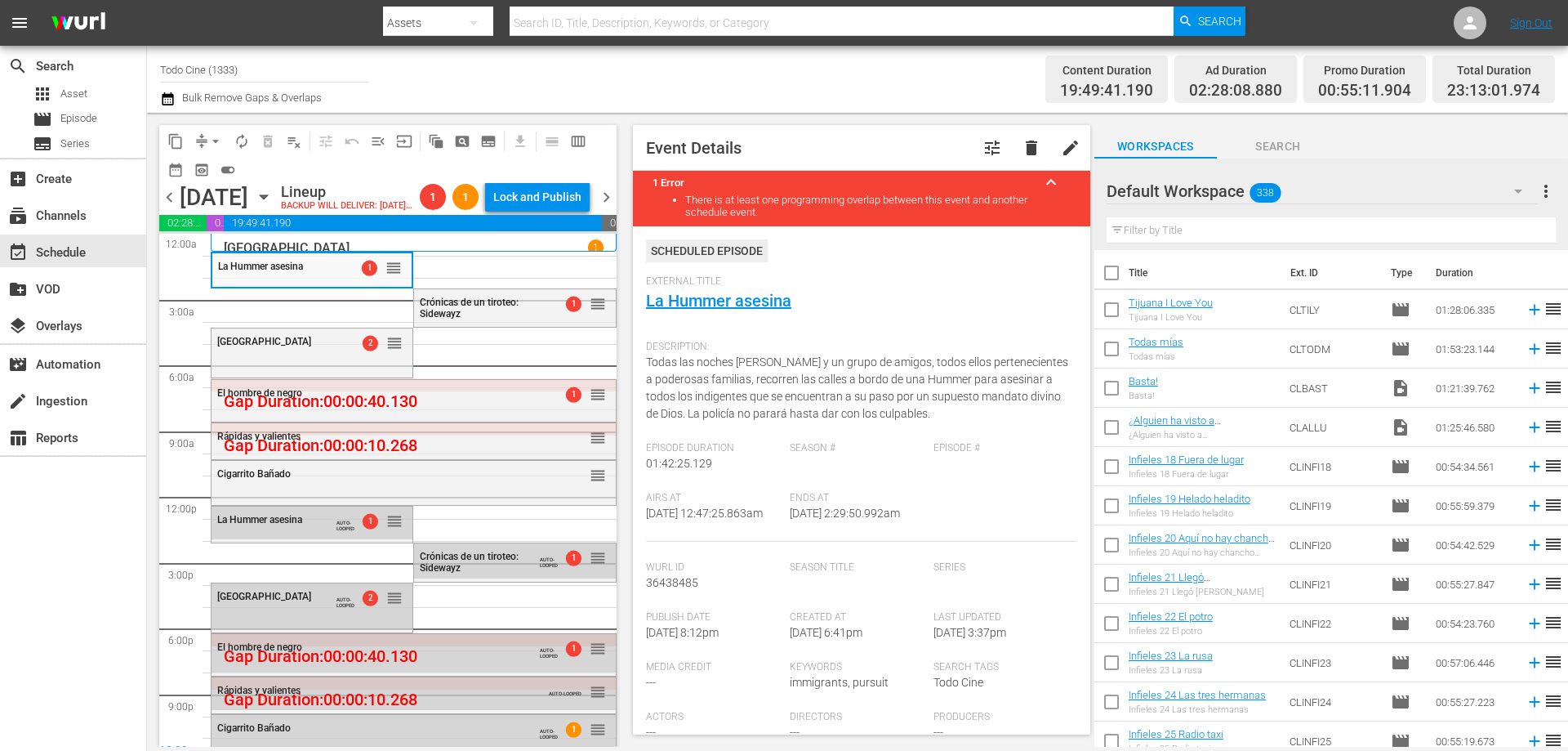
scroll to position [572, 0]
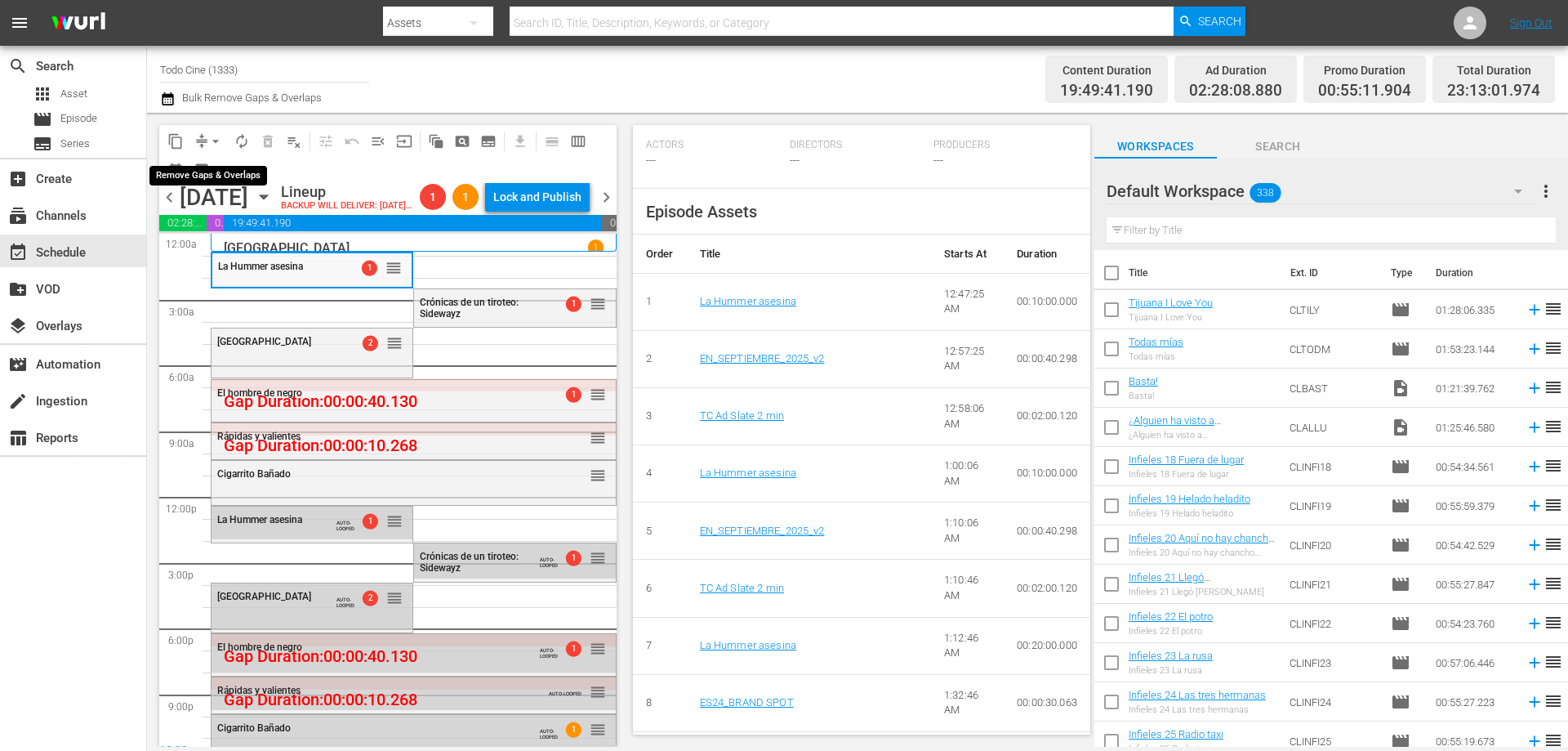
click at [216, 135] on span "arrow_drop_down" at bounding box center [216, 141] width 16 height 16
click at [271, 232] on li "Align to End of Previous Day" at bounding box center [217, 229] width 172 height 27
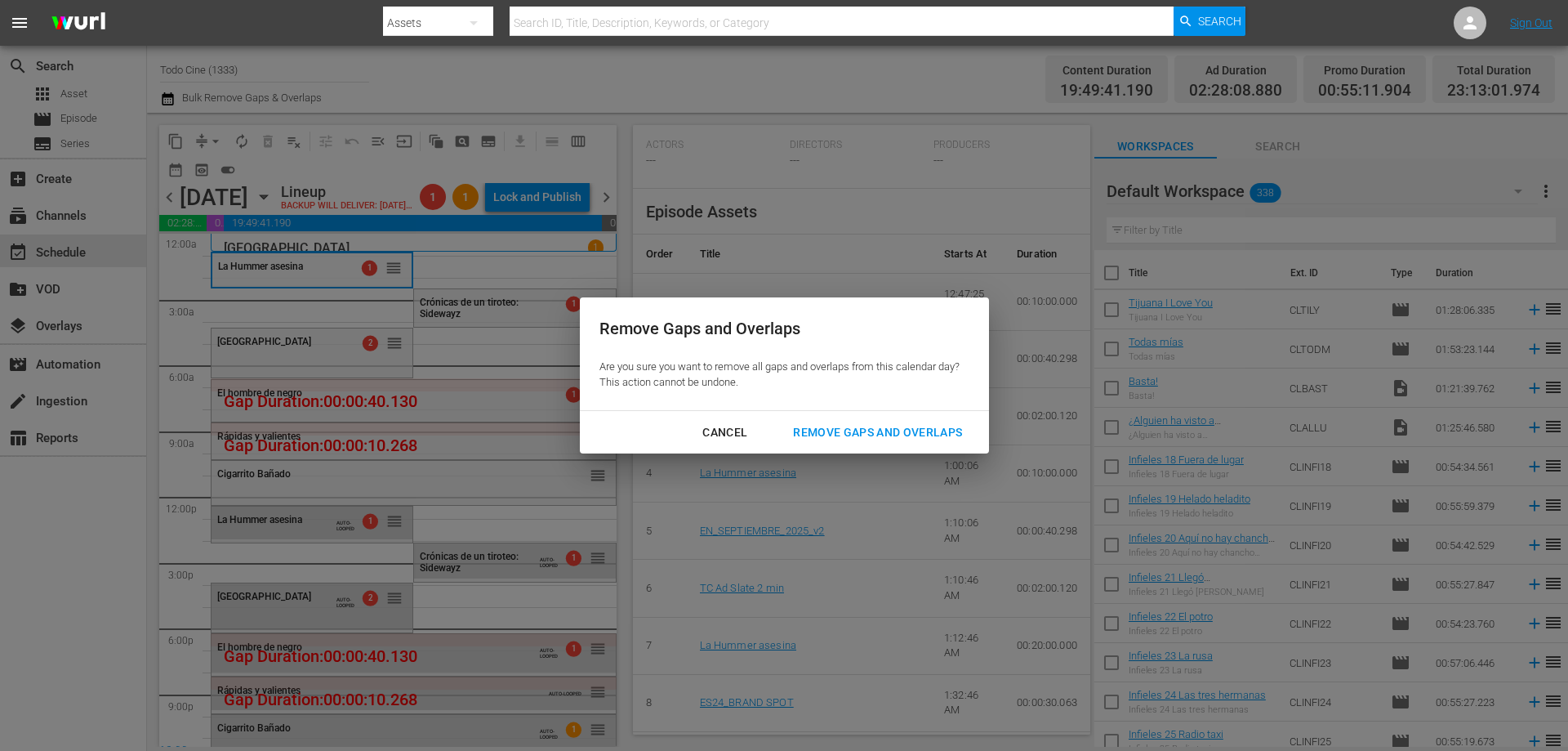
click at [877, 429] on div "Remove Gaps and Overlaps" at bounding box center [877, 432] width 195 height 21
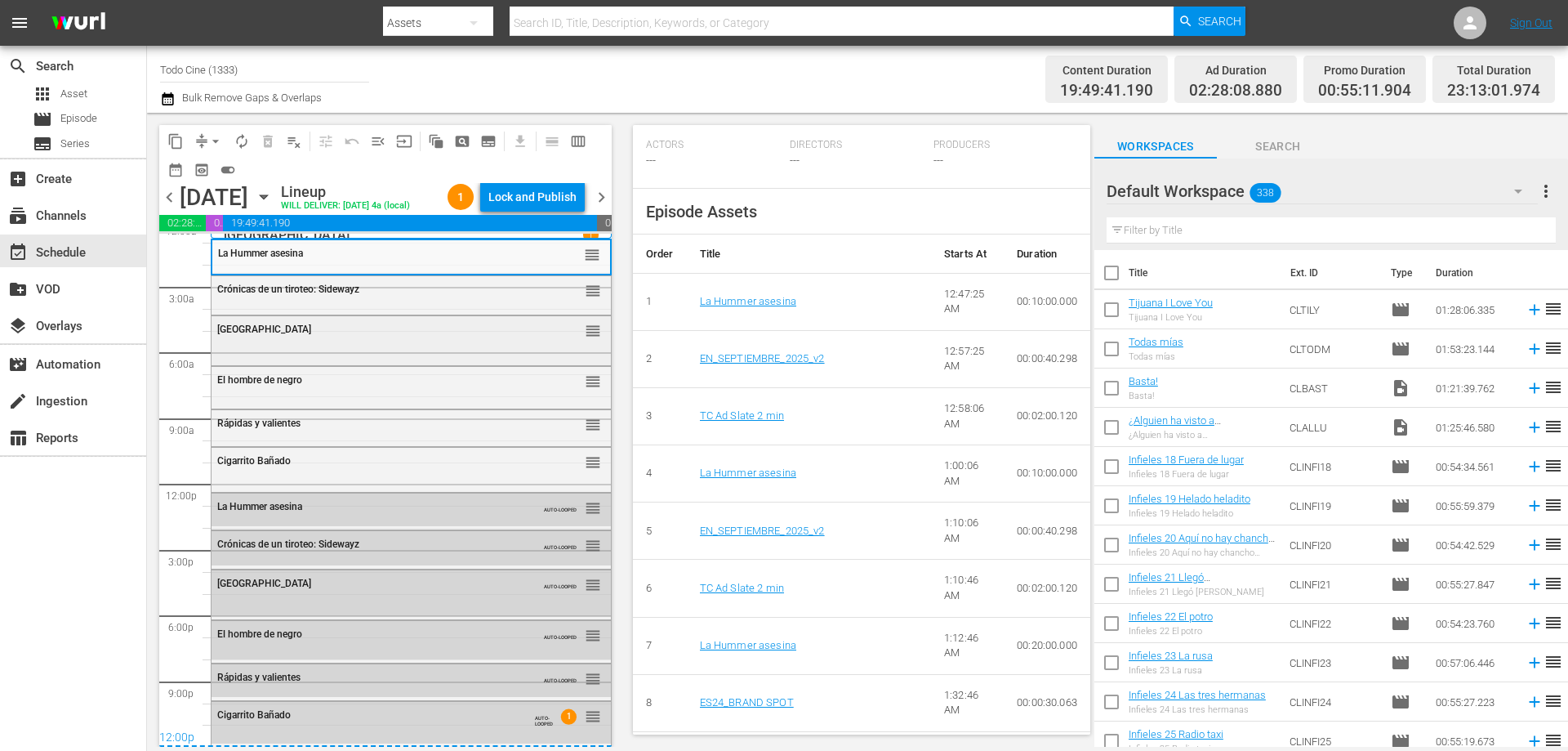
scroll to position [41, 0]
click at [600, 208] on span "chevron_right" at bounding box center [601, 197] width 21 height 21
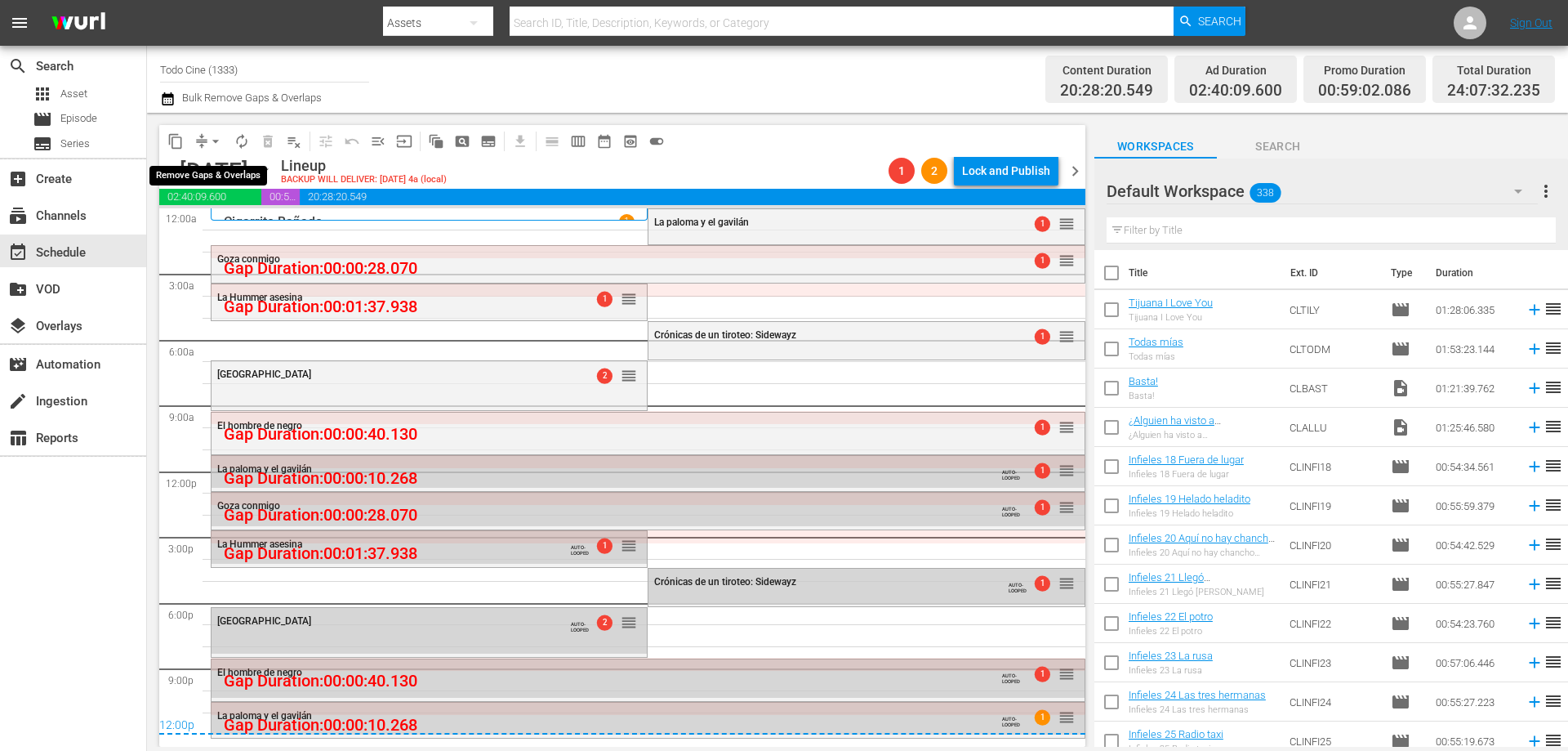
click at [212, 142] on span "arrow_drop_down" at bounding box center [216, 141] width 16 height 16
click at [234, 223] on li "Align to End of Previous Day" at bounding box center [217, 229] width 172 height 27
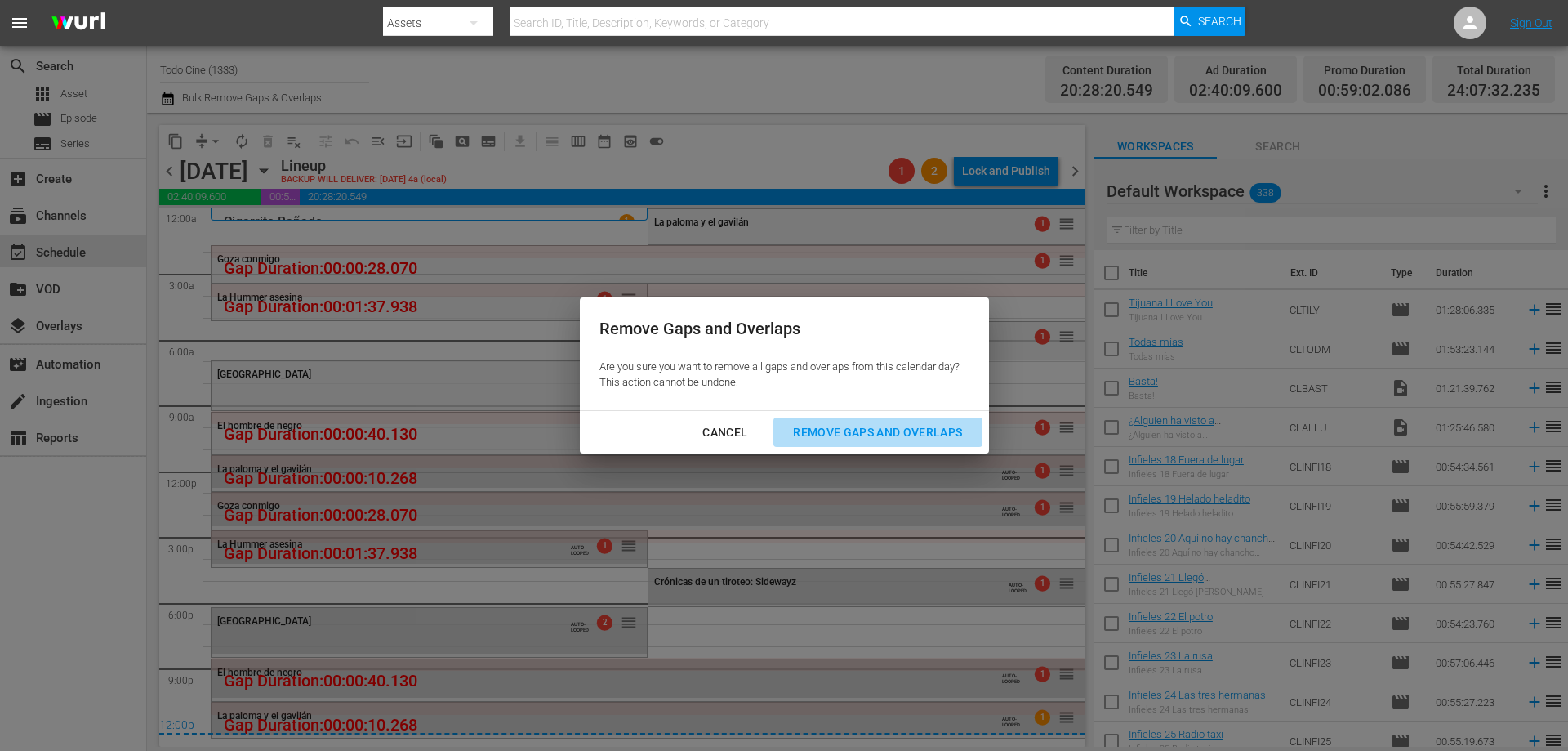
click at [813, 426] on div "Remove Gaps and Overlaps" at bounding box center [877, 432] width 195 height 21
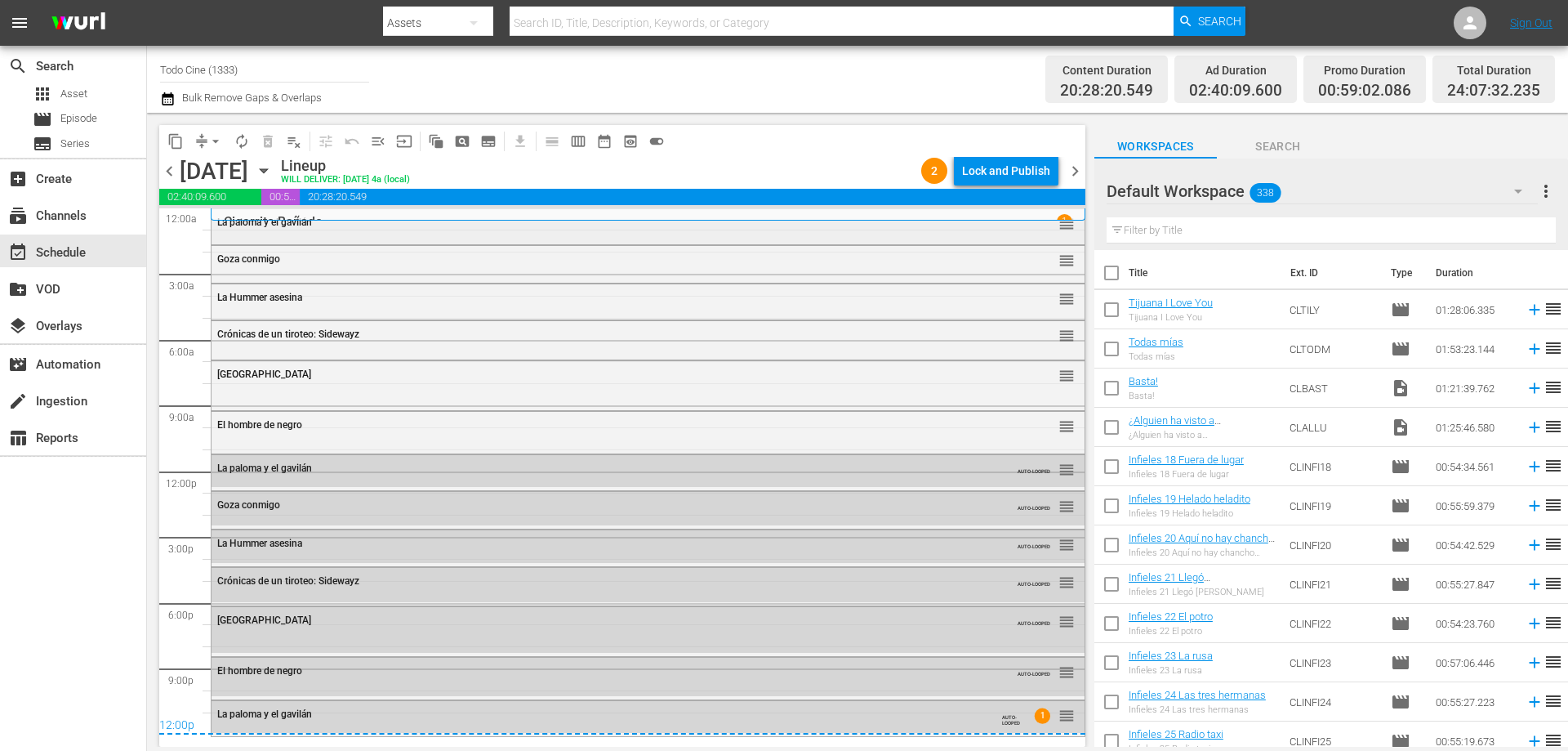
click at [354, 233] on div "La paloma y el gavilán reorder" at bounding box center [648, 222] width 873 height 28
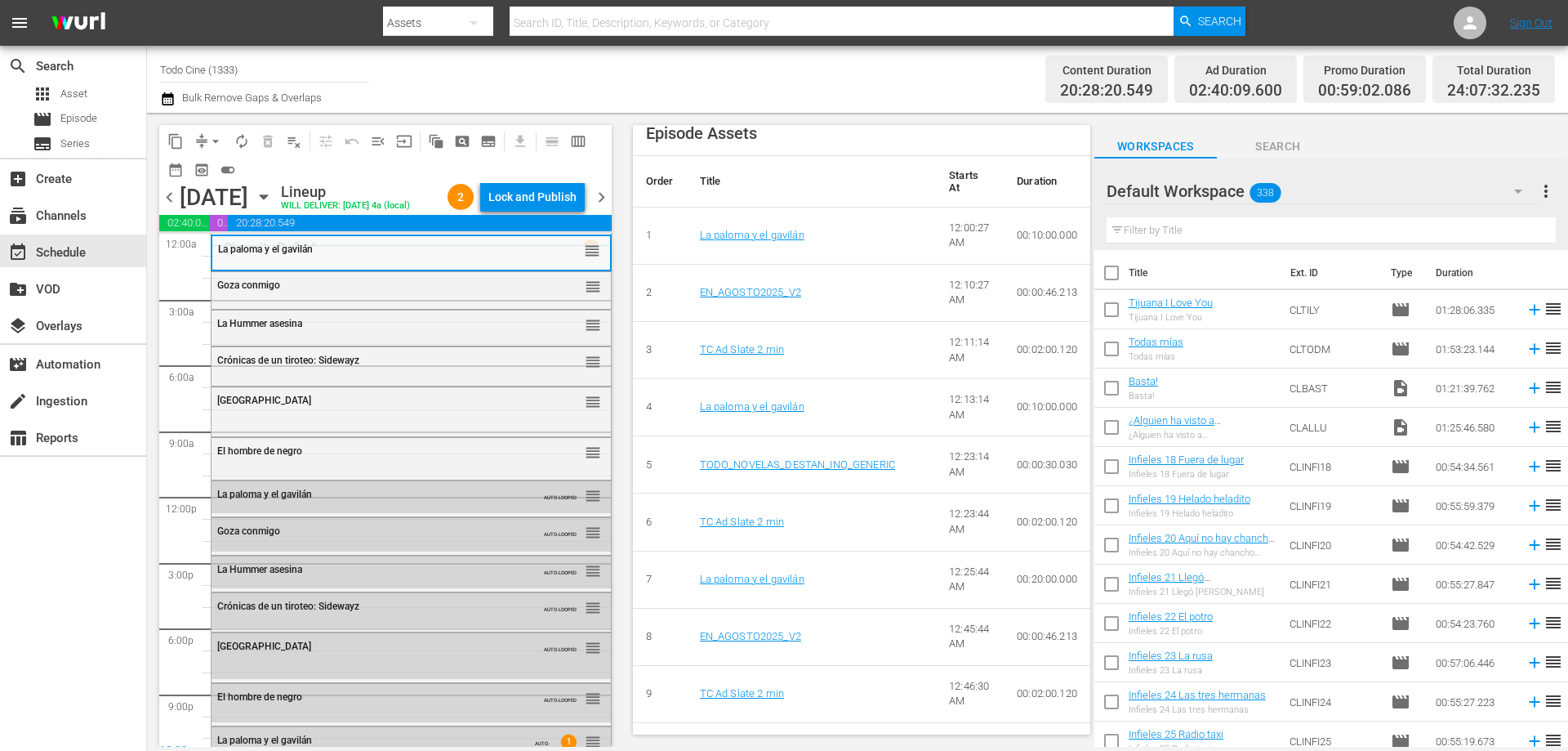
scroll to position [572, 0]
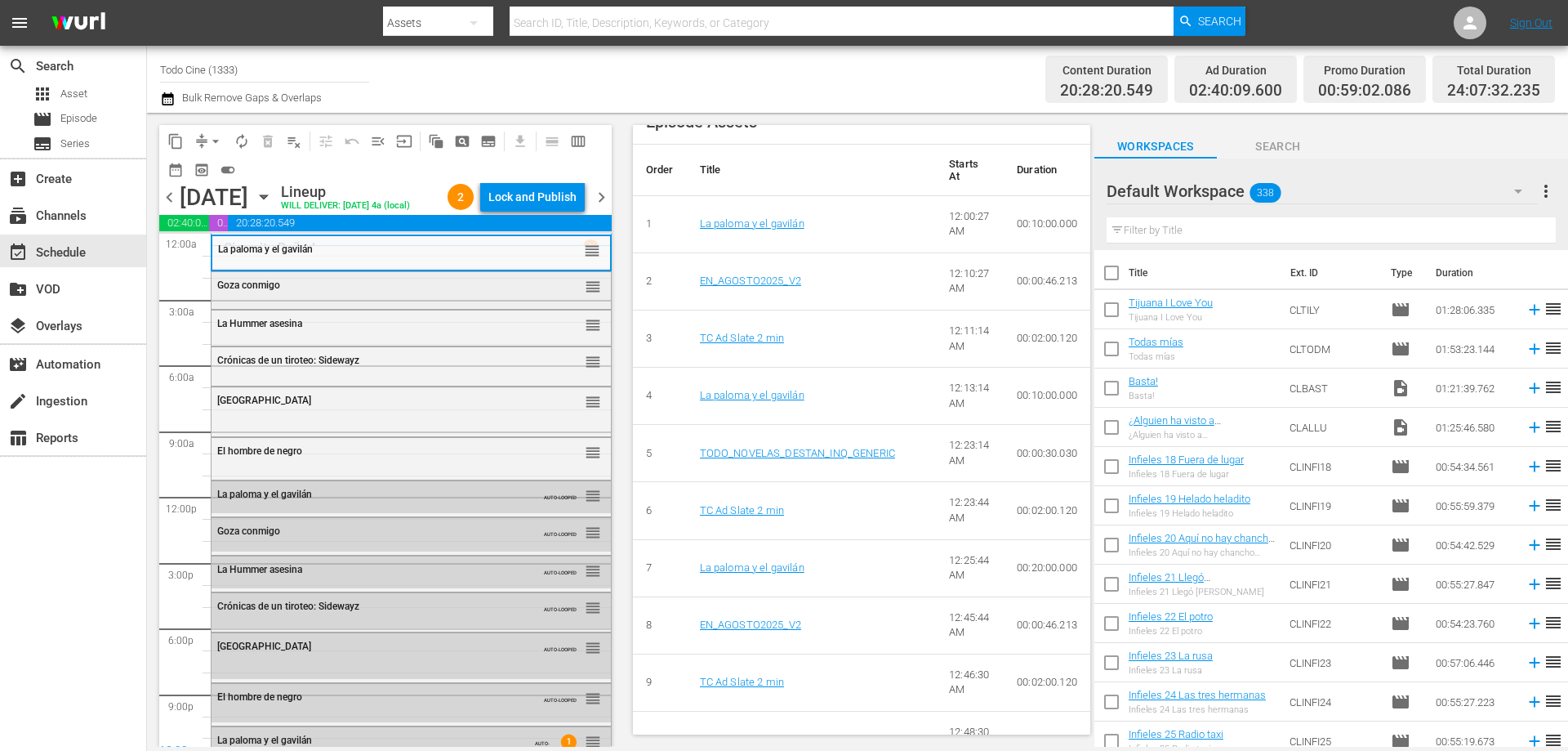
click at [359, 291] on div "Goza conmigo" at bounding box center [370, 285] width 308 height 12
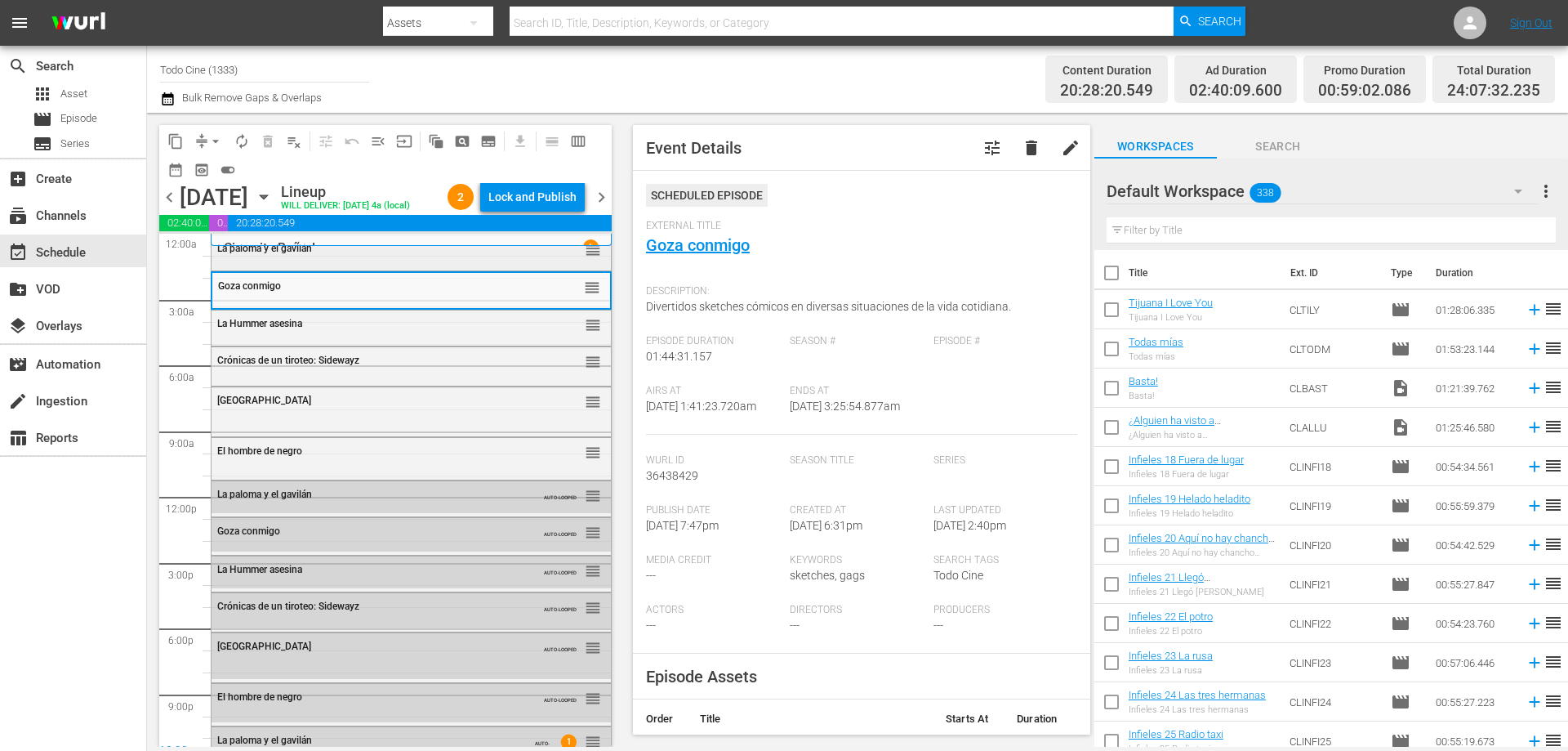
click at [404, 263] on div "La paloma y el gavilán reorder" at bounding box center [411, 249] width 399 height 28
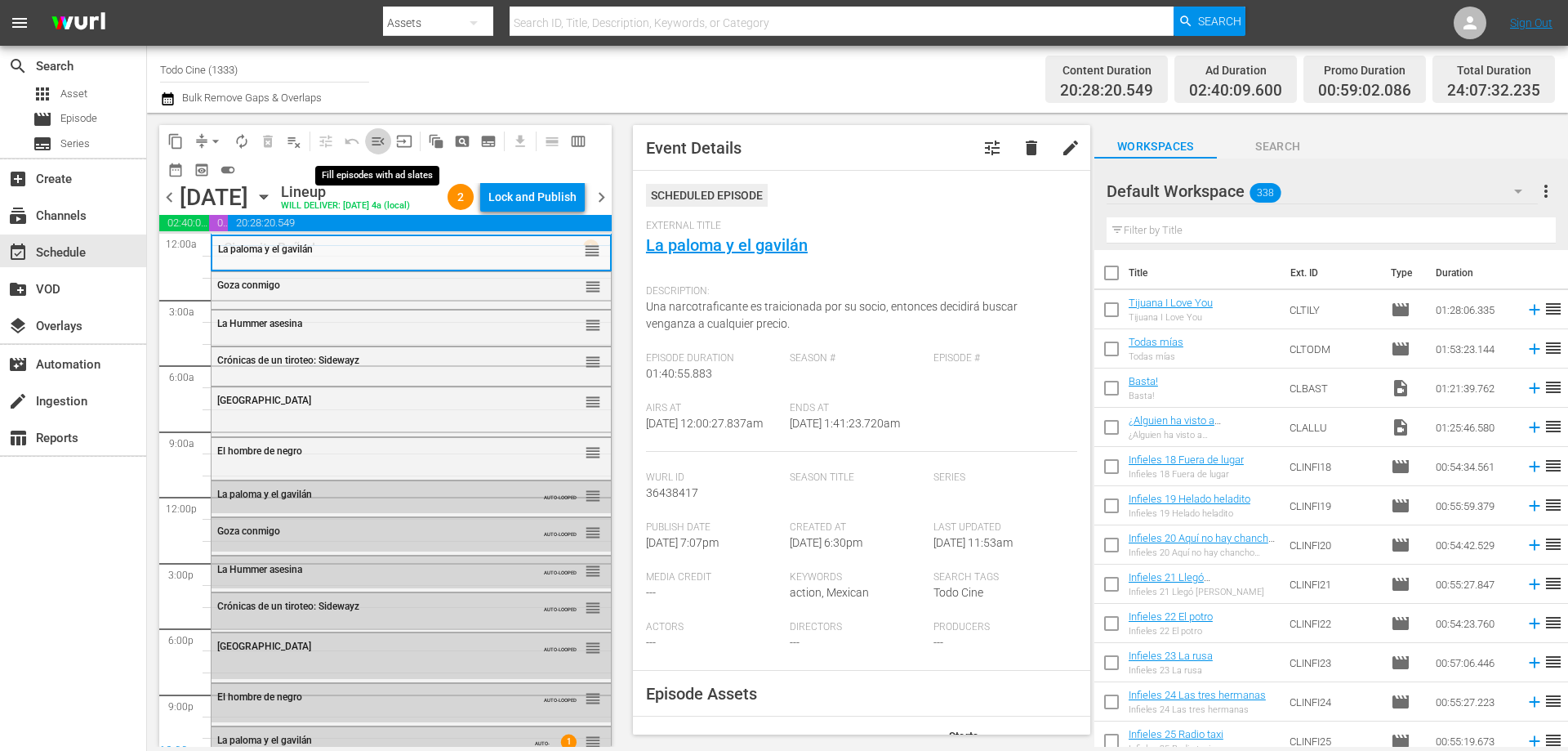
click at [380, 143] on span "menu_open" at bounding box center [378, 141] width 16 height 16
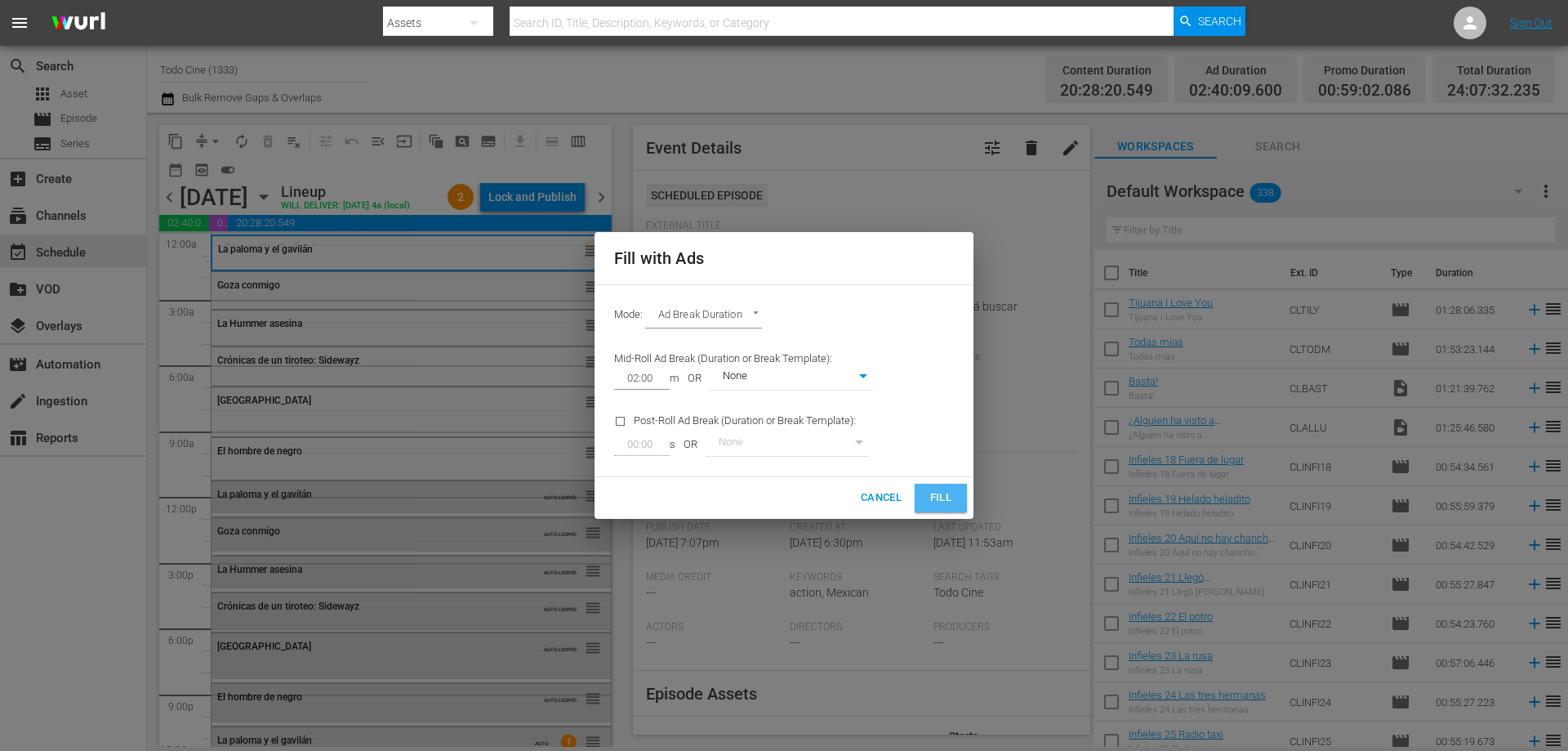
click at [937, 502] on span "Fill" at bounding box center [940, 498] width 26 height 19
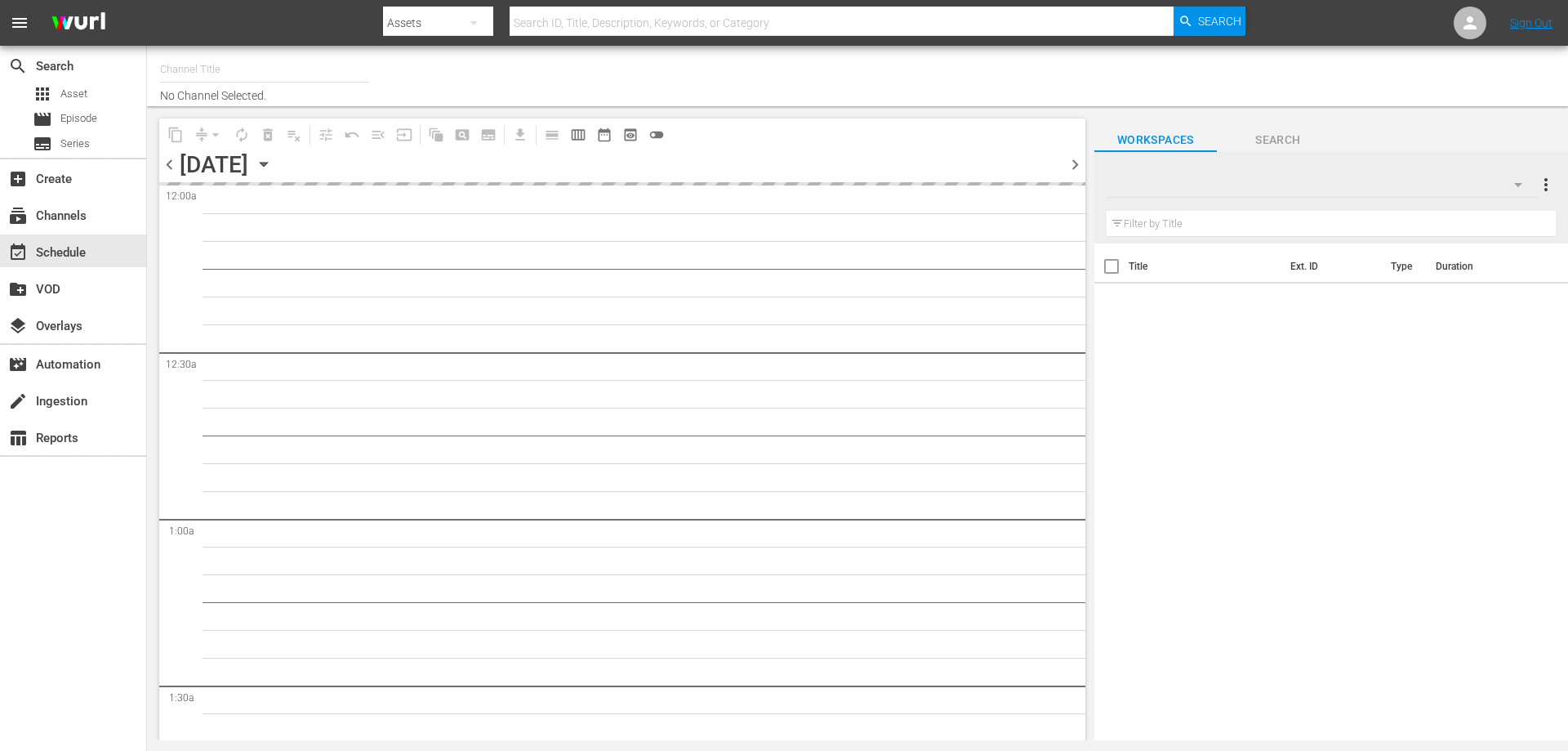
type input "Todo Cine (1333)"
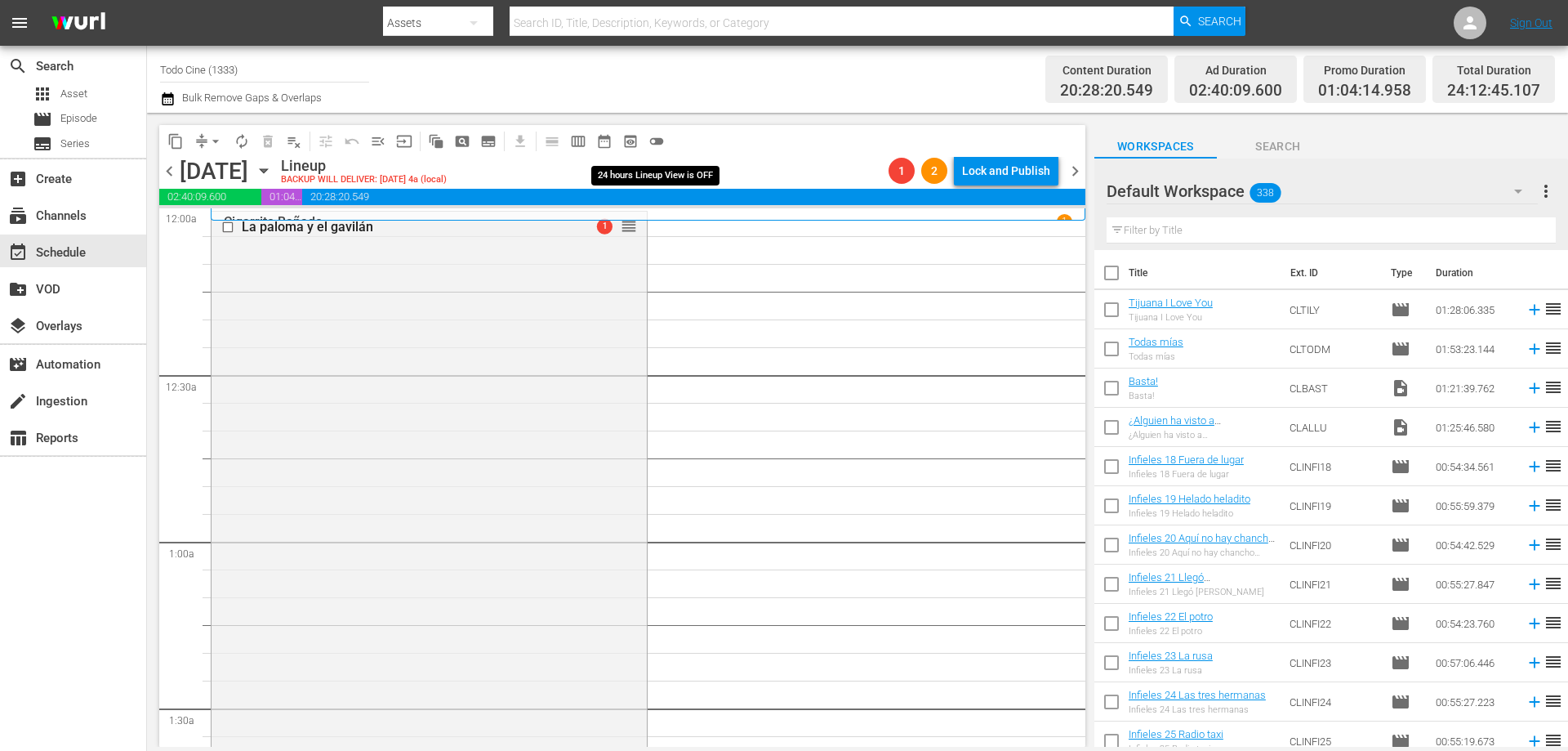
click at [660, 139] on span "toggle_off" at bounding box center [657, 141] width 16 height 16
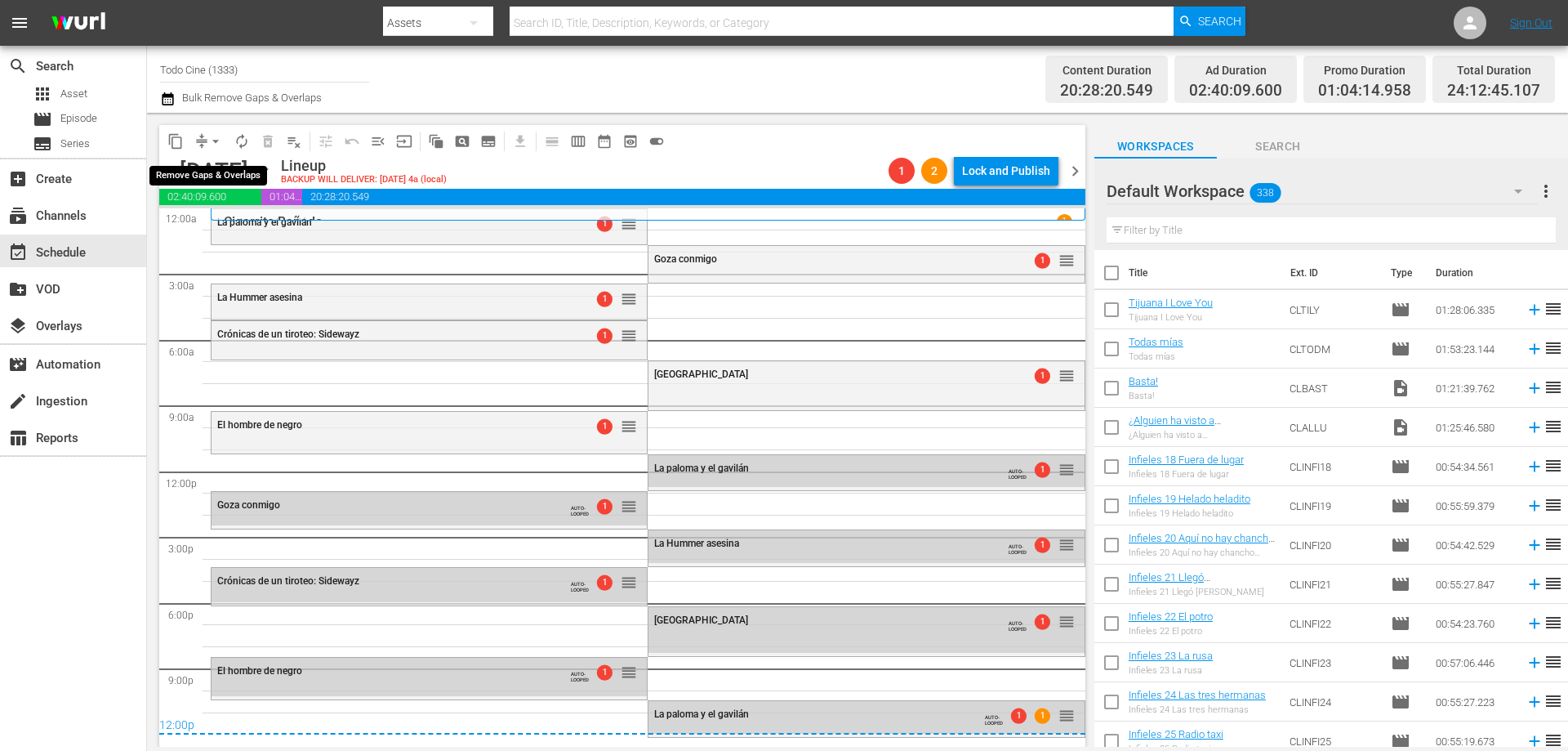
click at [218, 140] on span "arrow_drop_down" at bounding box center [216, 141] width 16 height 16
click at [247, 229] on li "Align to End of Previous Day" at bounding box center [217, 229] width 172 height 27
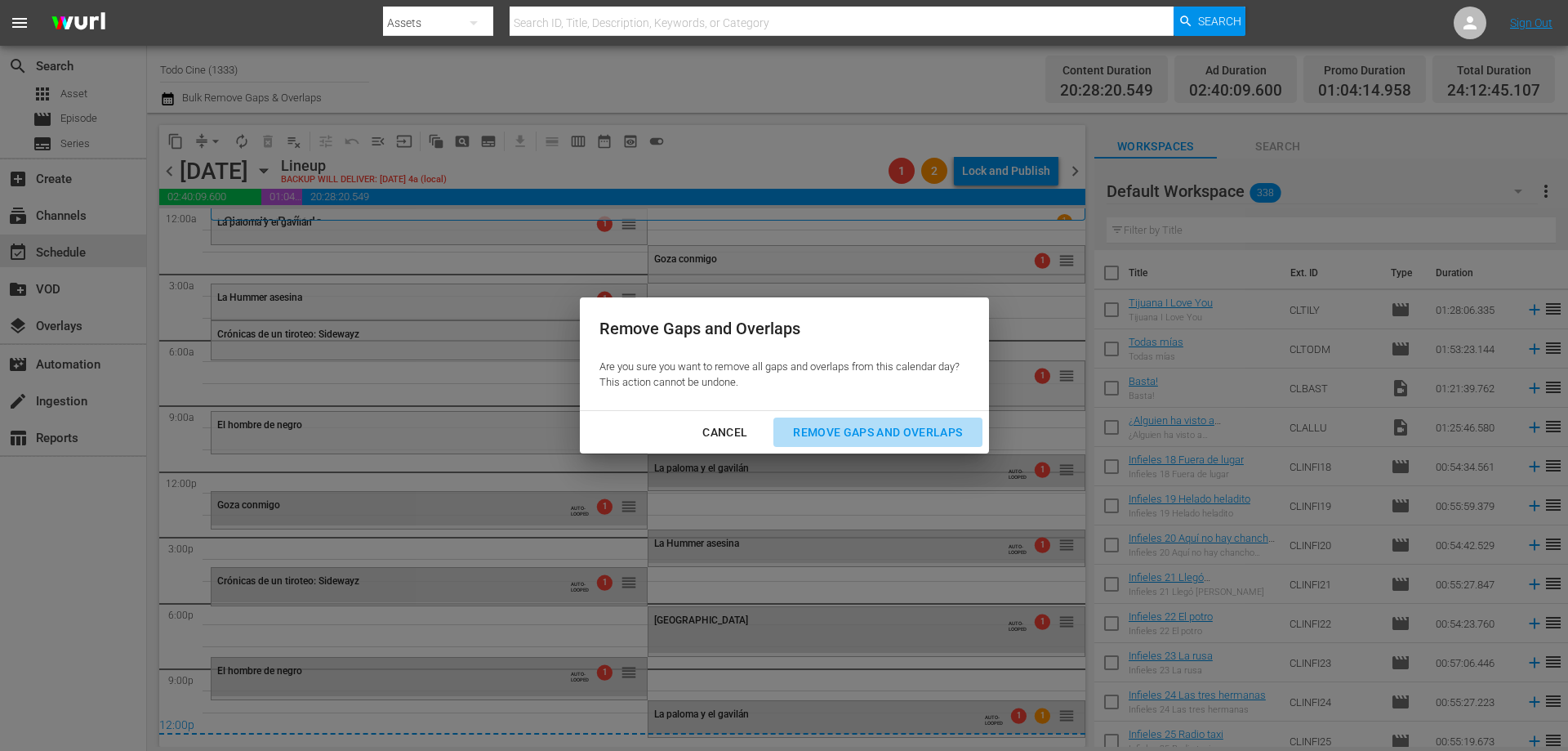
click at [903, 423] on div "Remove Gaps and Overlaps" at bounding box center [877, 432] width 195 height 21
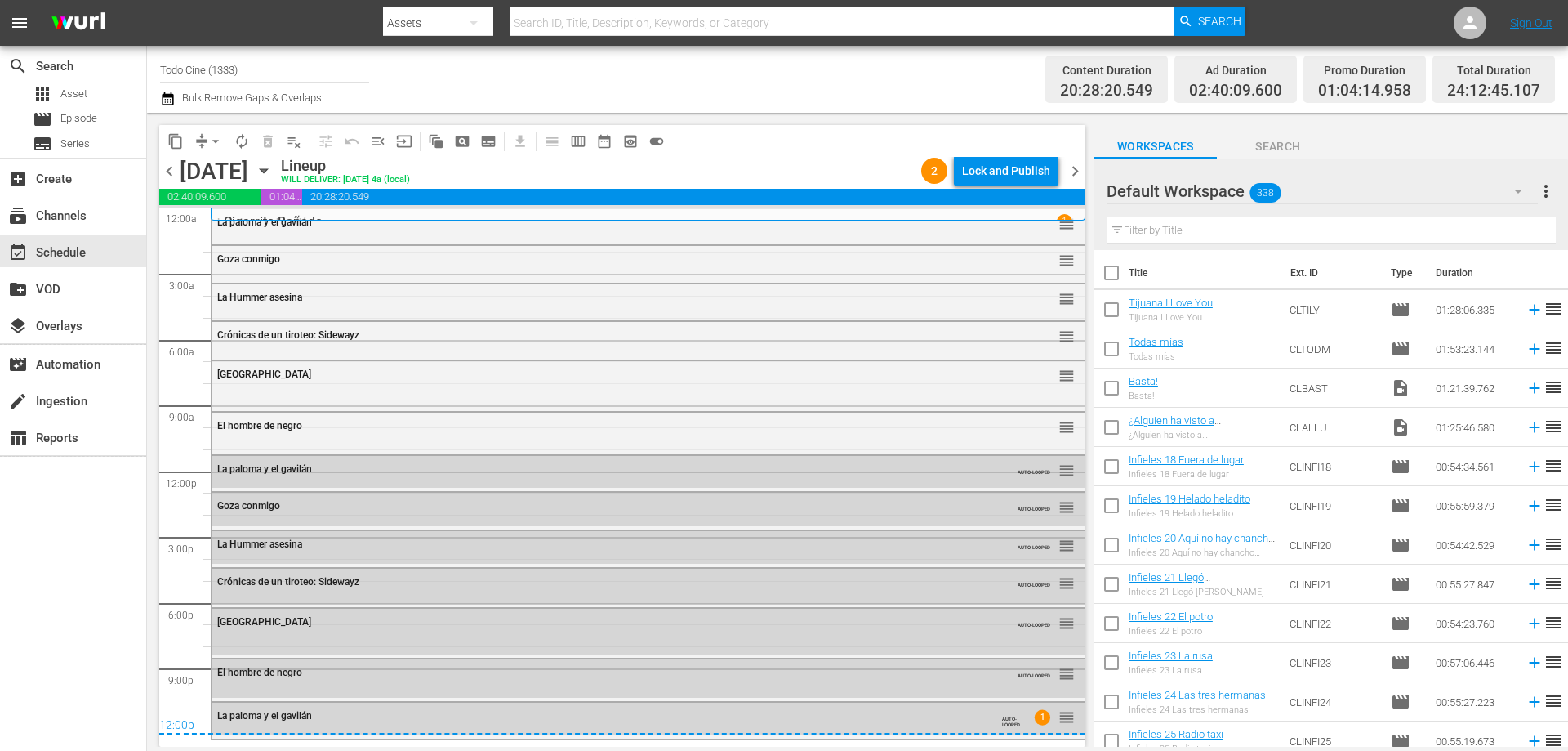
click at [336, 224] on div "La paloma y el gavilán" at bounding box center [602, 222] width 772 height 12
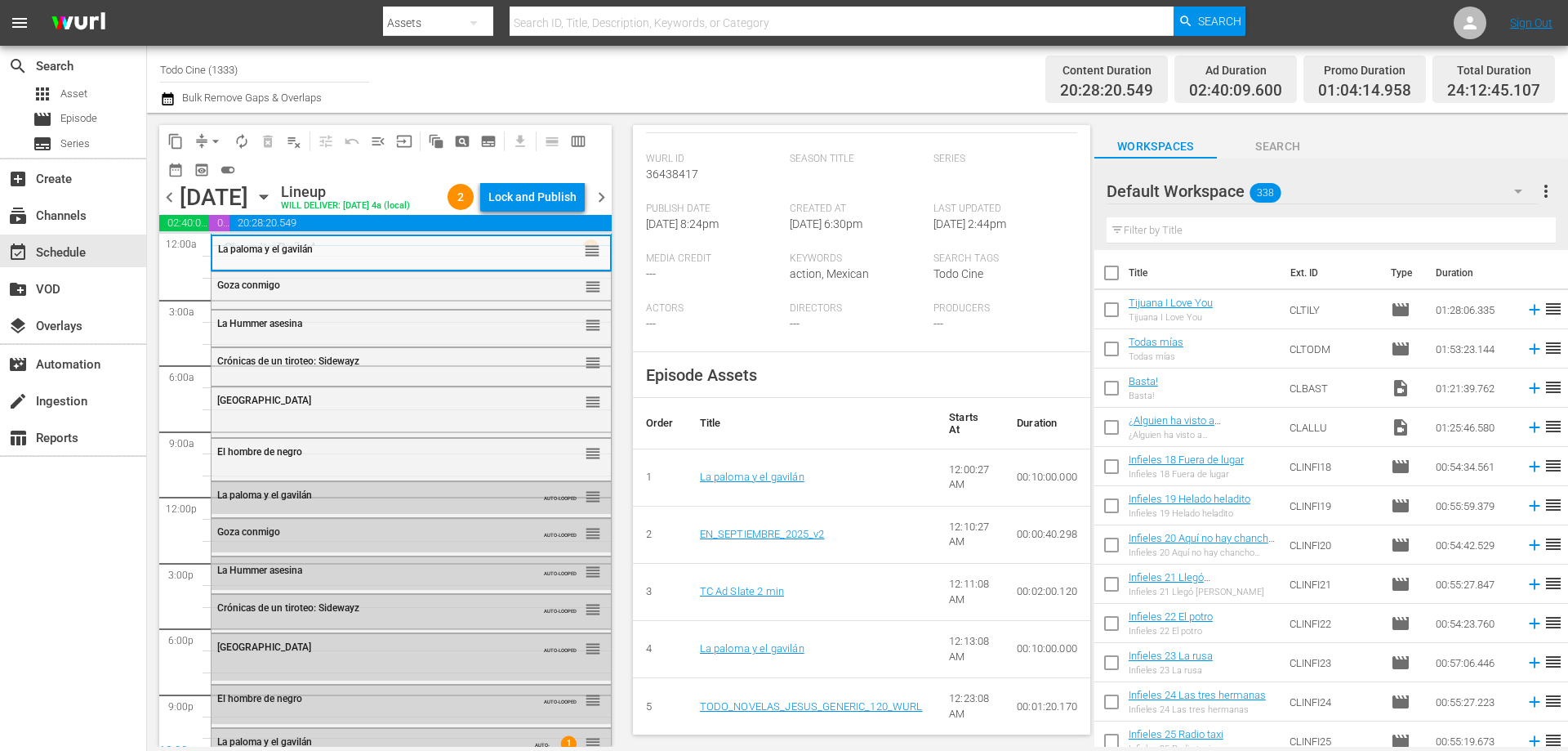
scroll to position [408, 0]
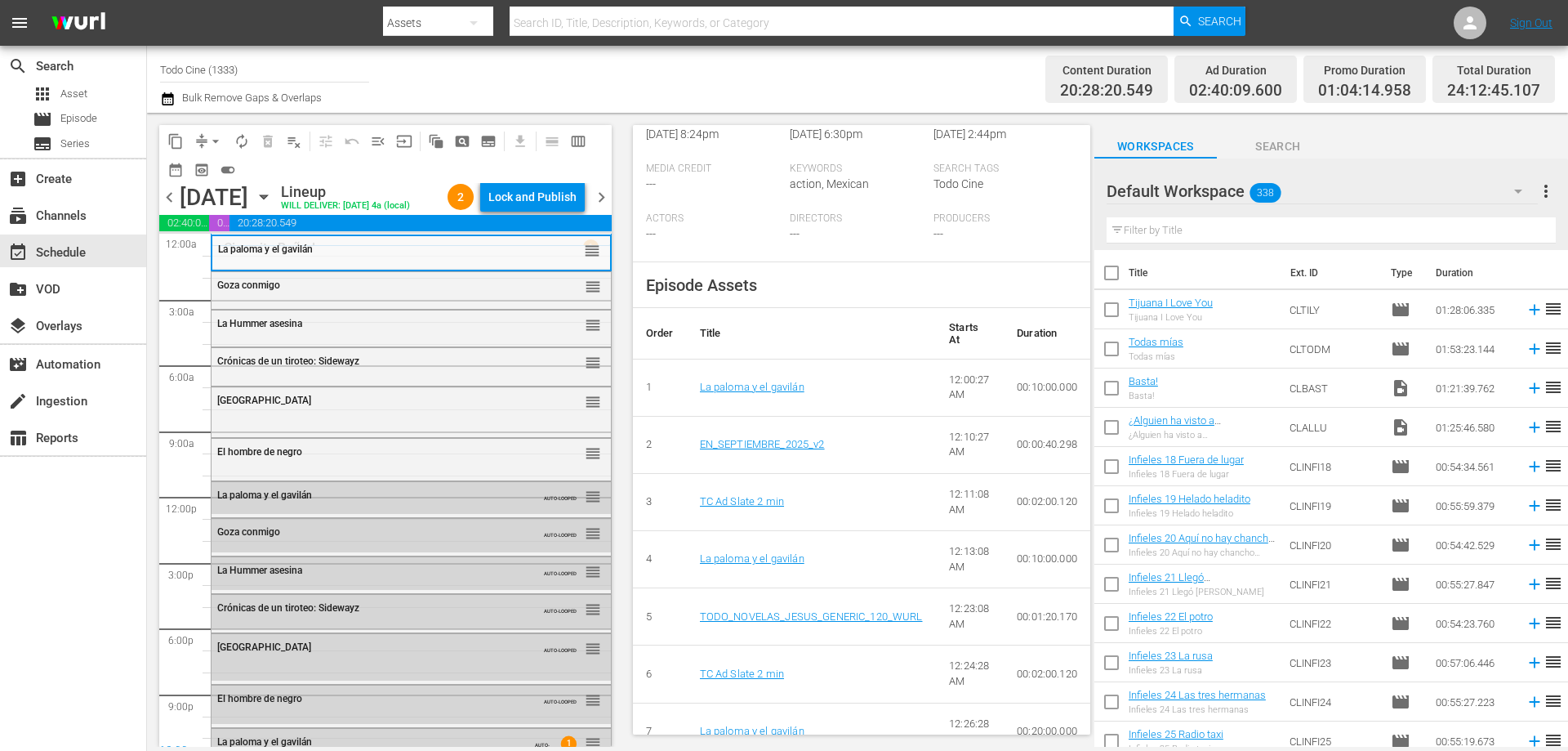
click at [600, 208] on span "chevron_right" at bounding box center [601, 197] width 21 height 21
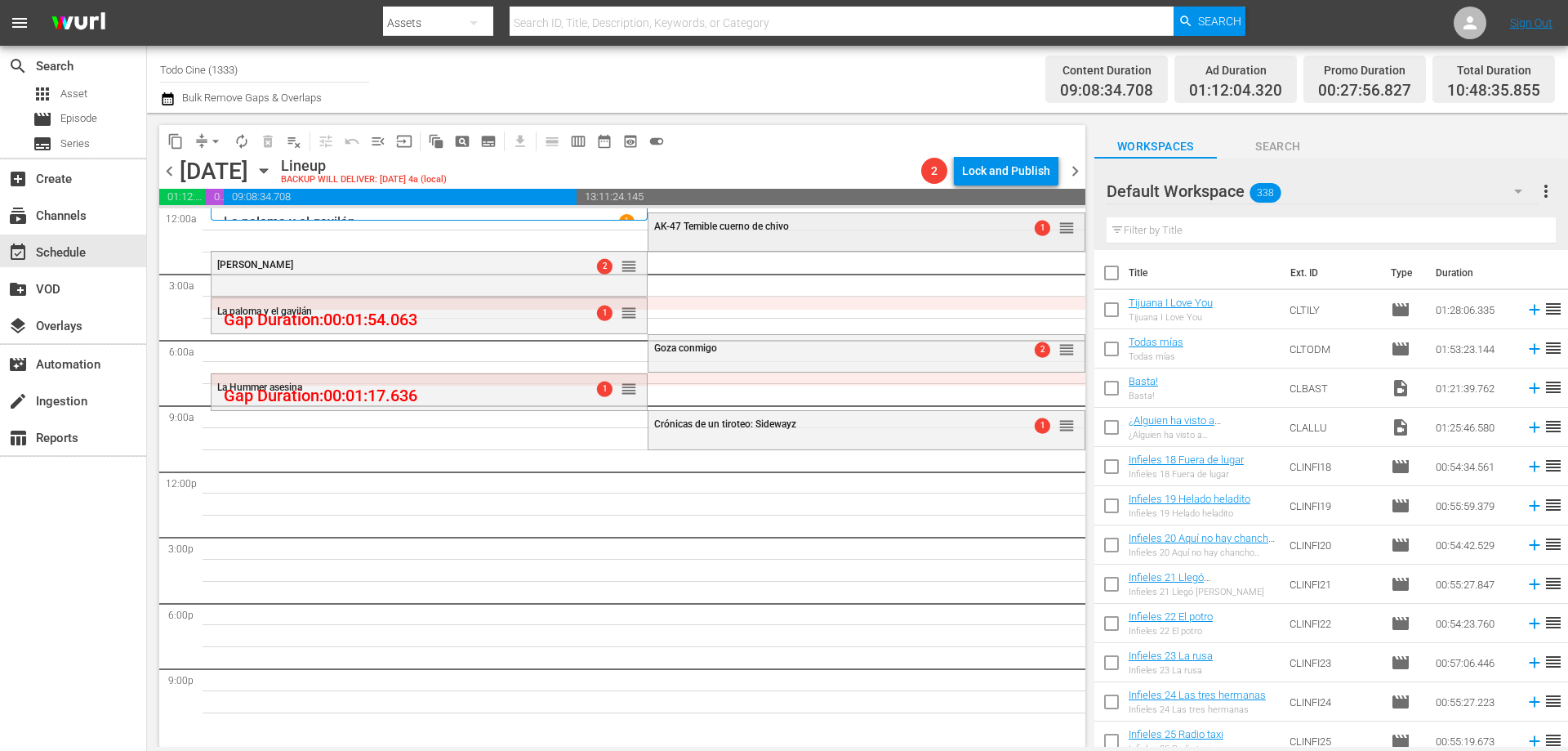
click at [702, 240] on div "AK-47 Temible cuerno de chivo 1 reorder" at bounding box center [866, 227] width 435 height 28
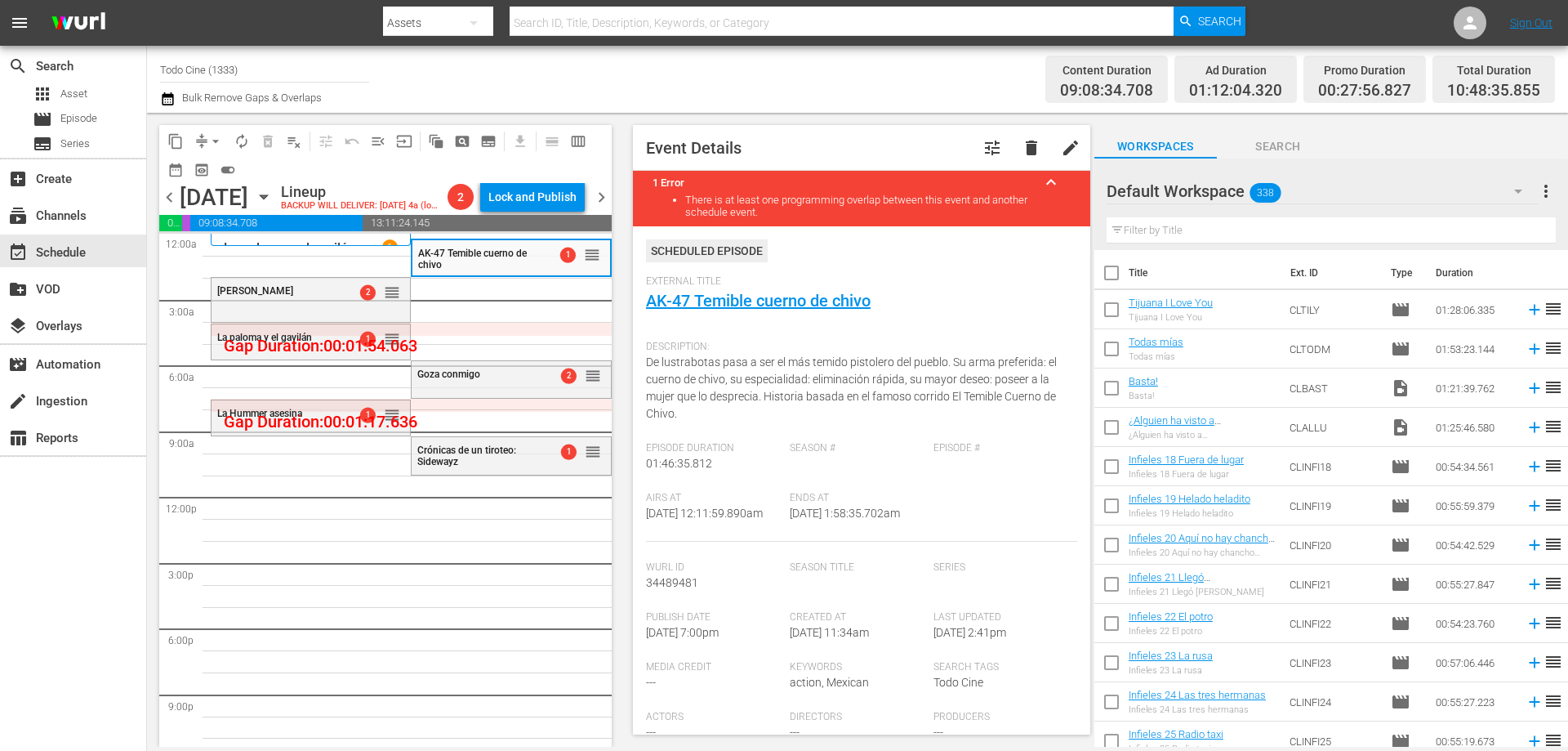
scroll to position [490, 0]
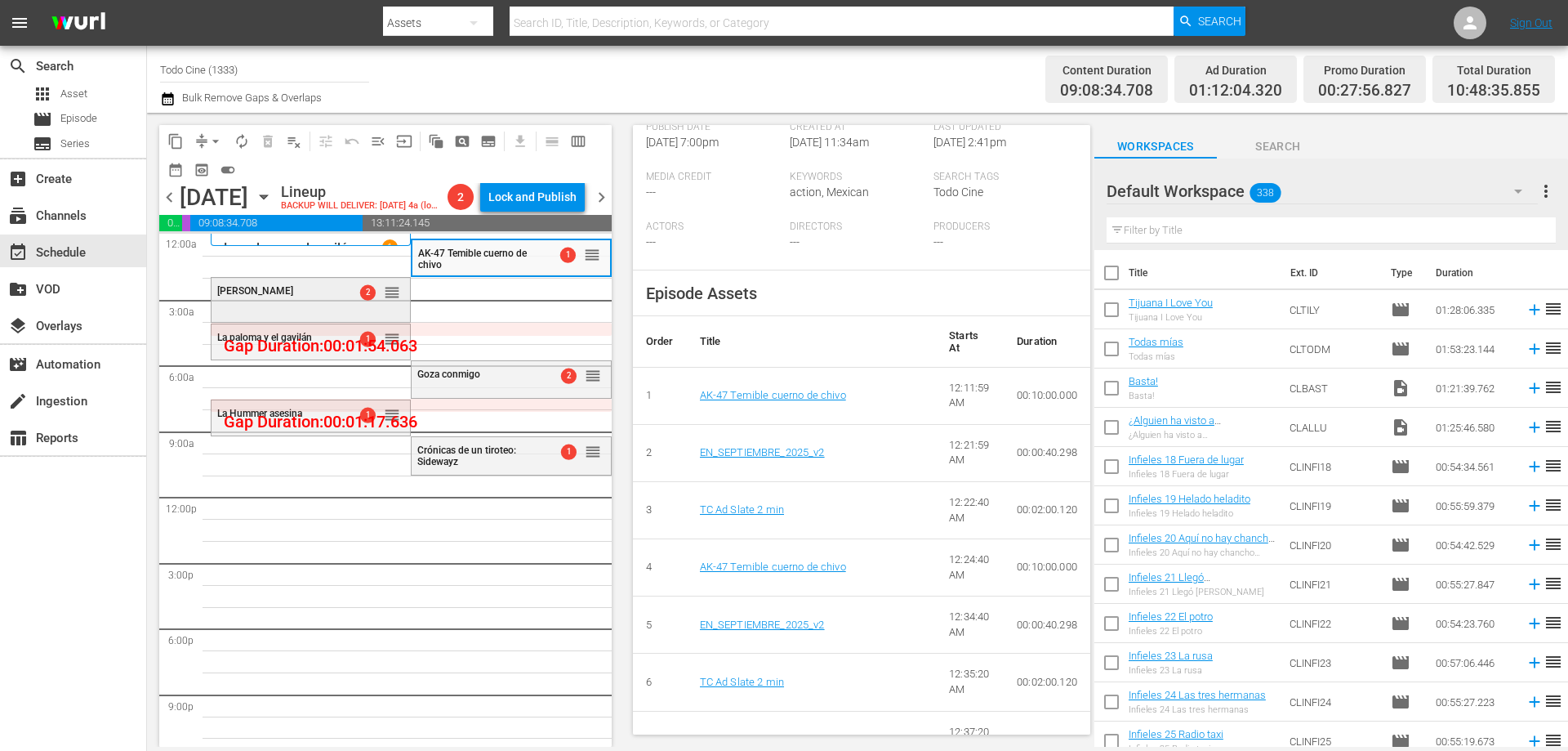
click at [287, 305] on div "Mariachi Gringo 2 reorder" at bounding box center [311, 291] width 199 height 28
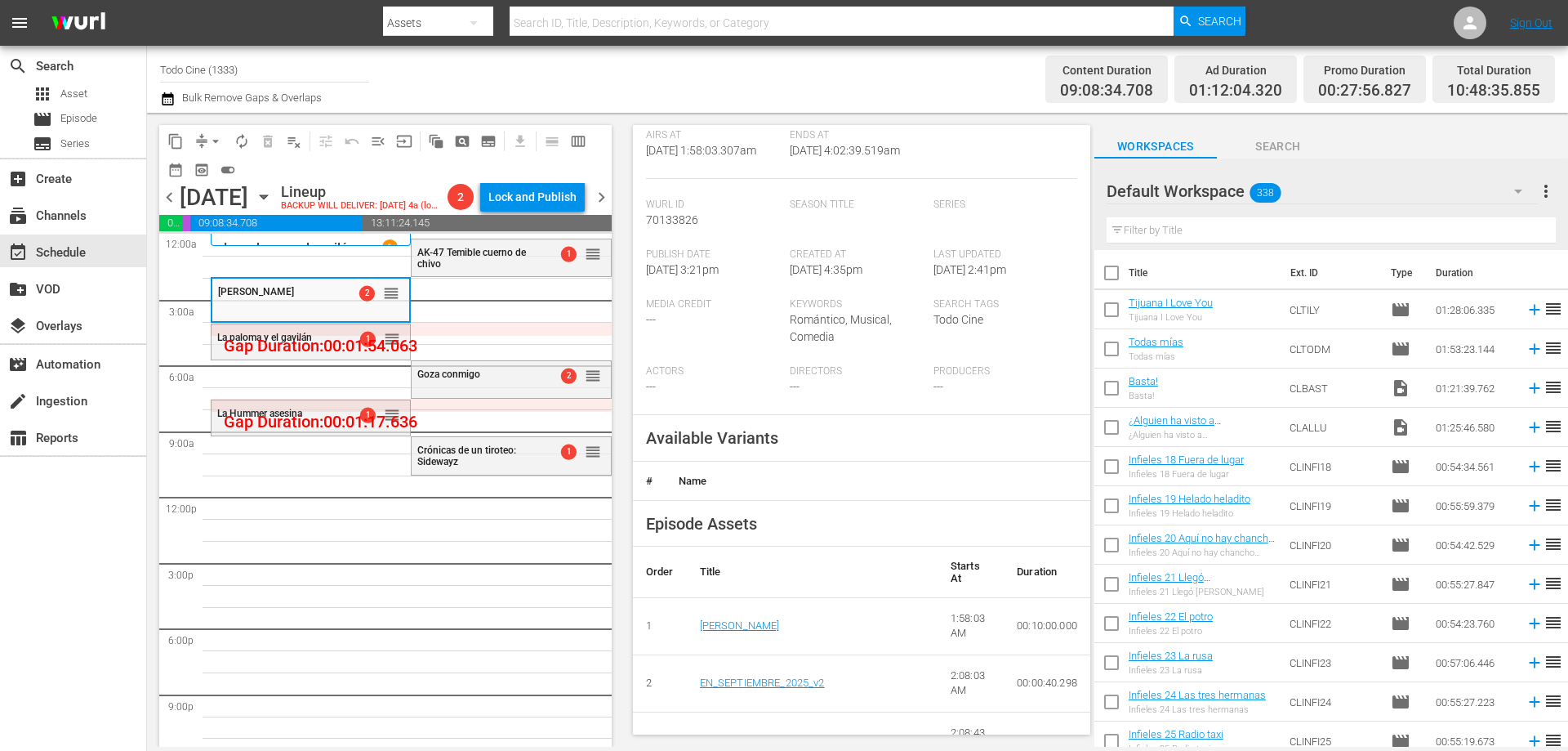
scroll to position [408, 0]
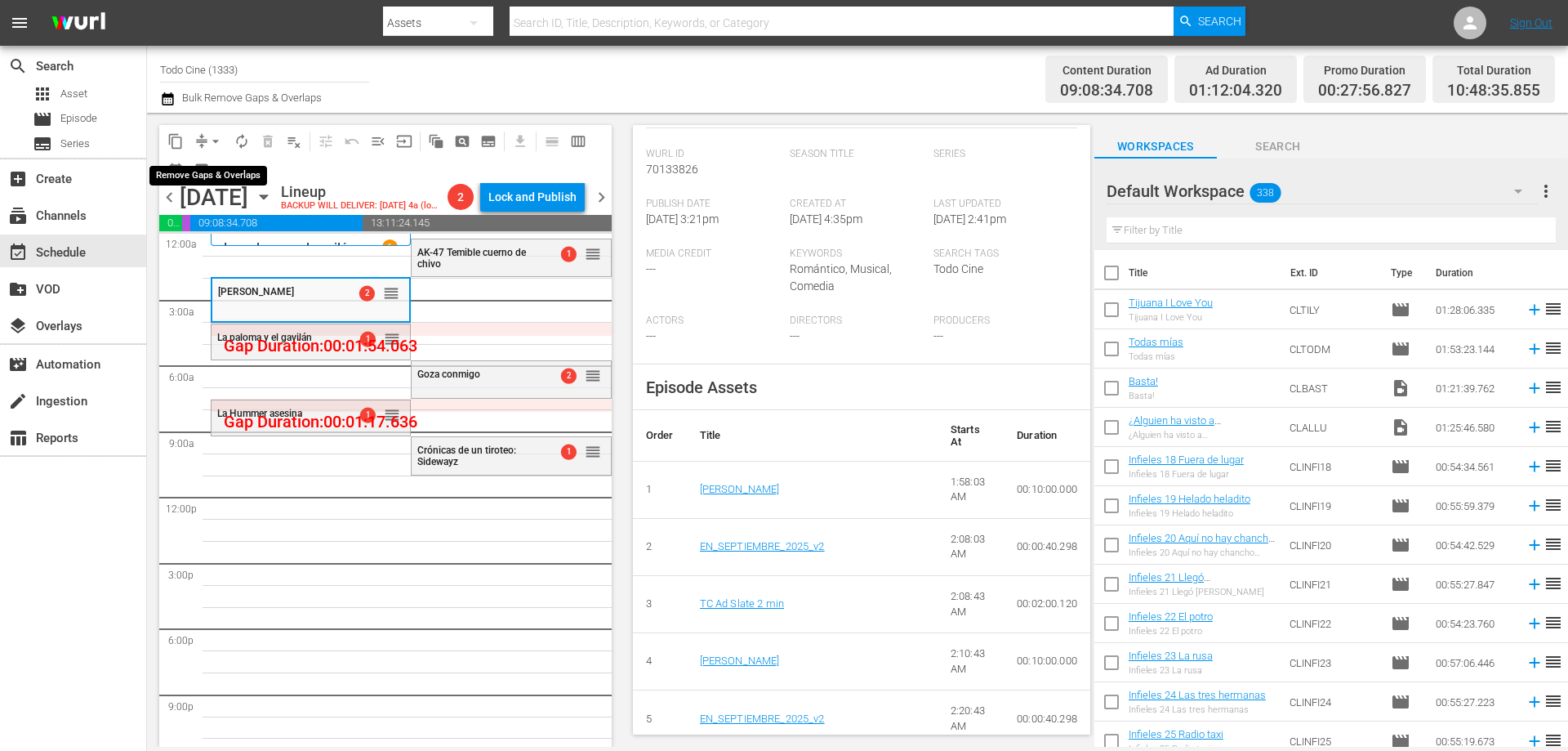
click at [217, 140] on span "arrow_drop_down" at bounding box center [216, 141] width 16 height 16
click at [617, 85] on div "Channel Title Todo Cine (1333) Bulk Remove Gaps & Overlaps" at bounding box center [540, 79] width 761 height 59
click at [243, 141] on span "autorenew_outlined" at bounding box center [242, 141] width 16 height 16
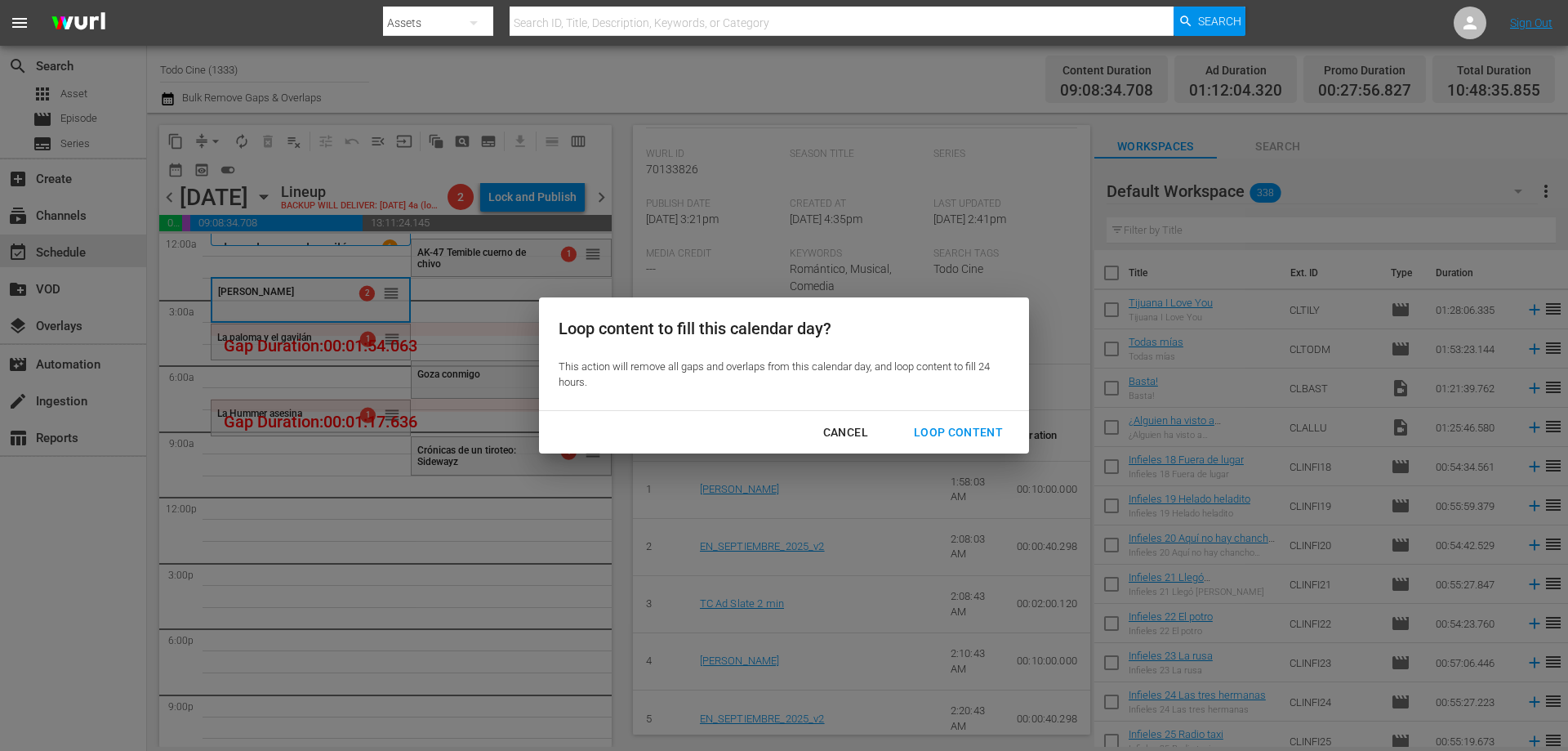
click at [954, 424] on div "Loop Content" at bounding box center [957, 432] width 115 height 21
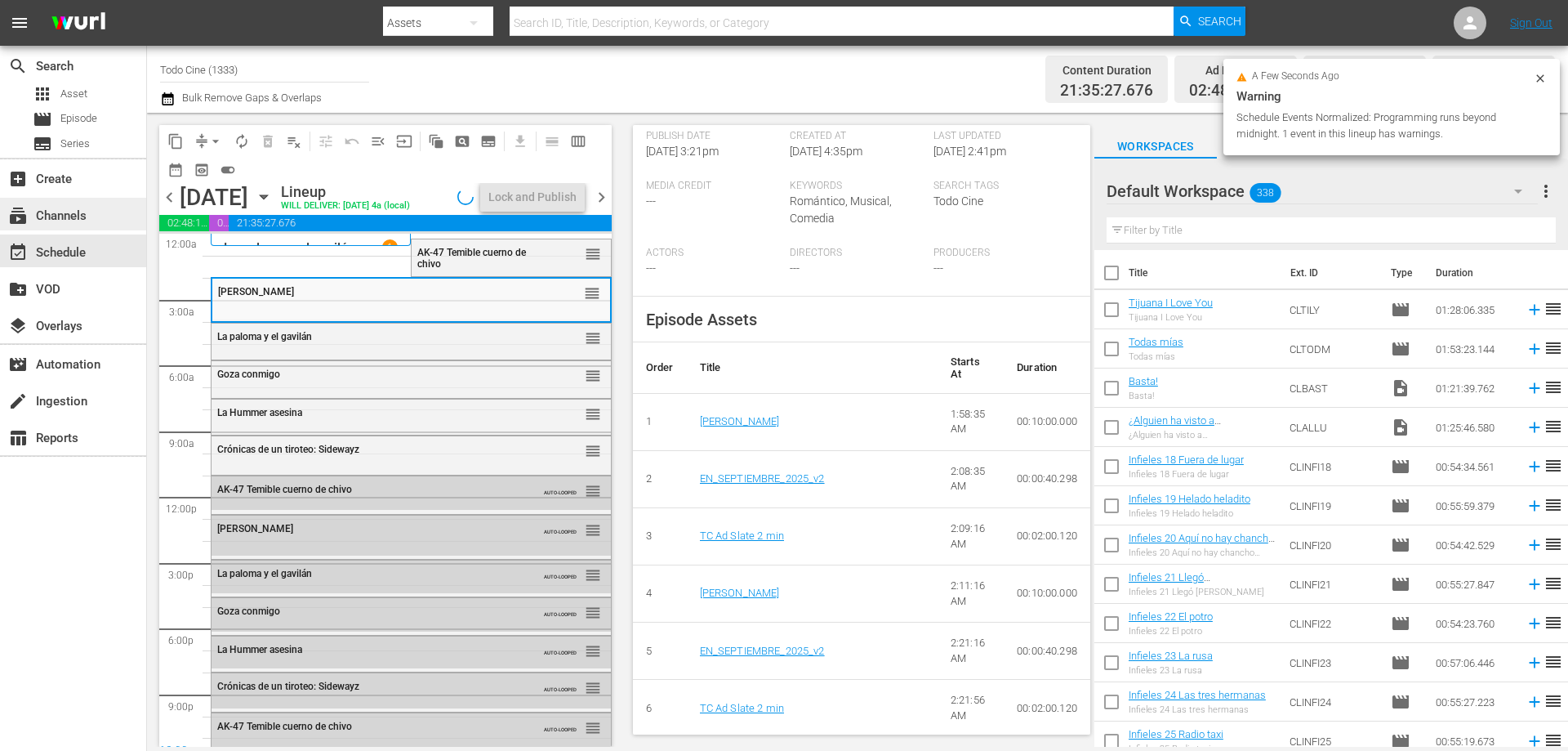
scroll to position [341, 0]
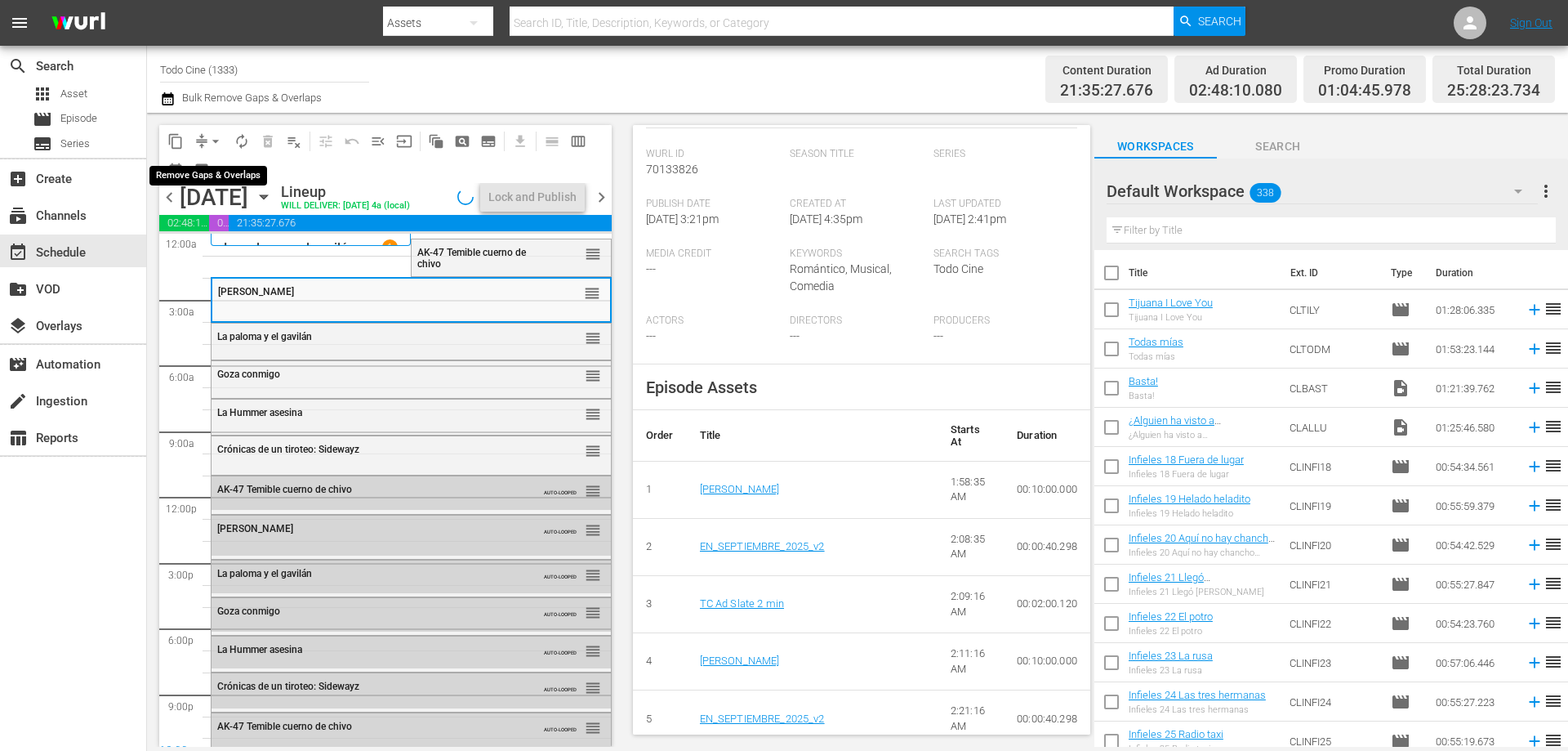
click at [216, 137] on span "arrow_drop_down" at bounding box center [216, 141] width 16 height 16
click at [177, 230] on li "Align to End of Previous Day" at bounding box center [217, 229] width 172 height 27
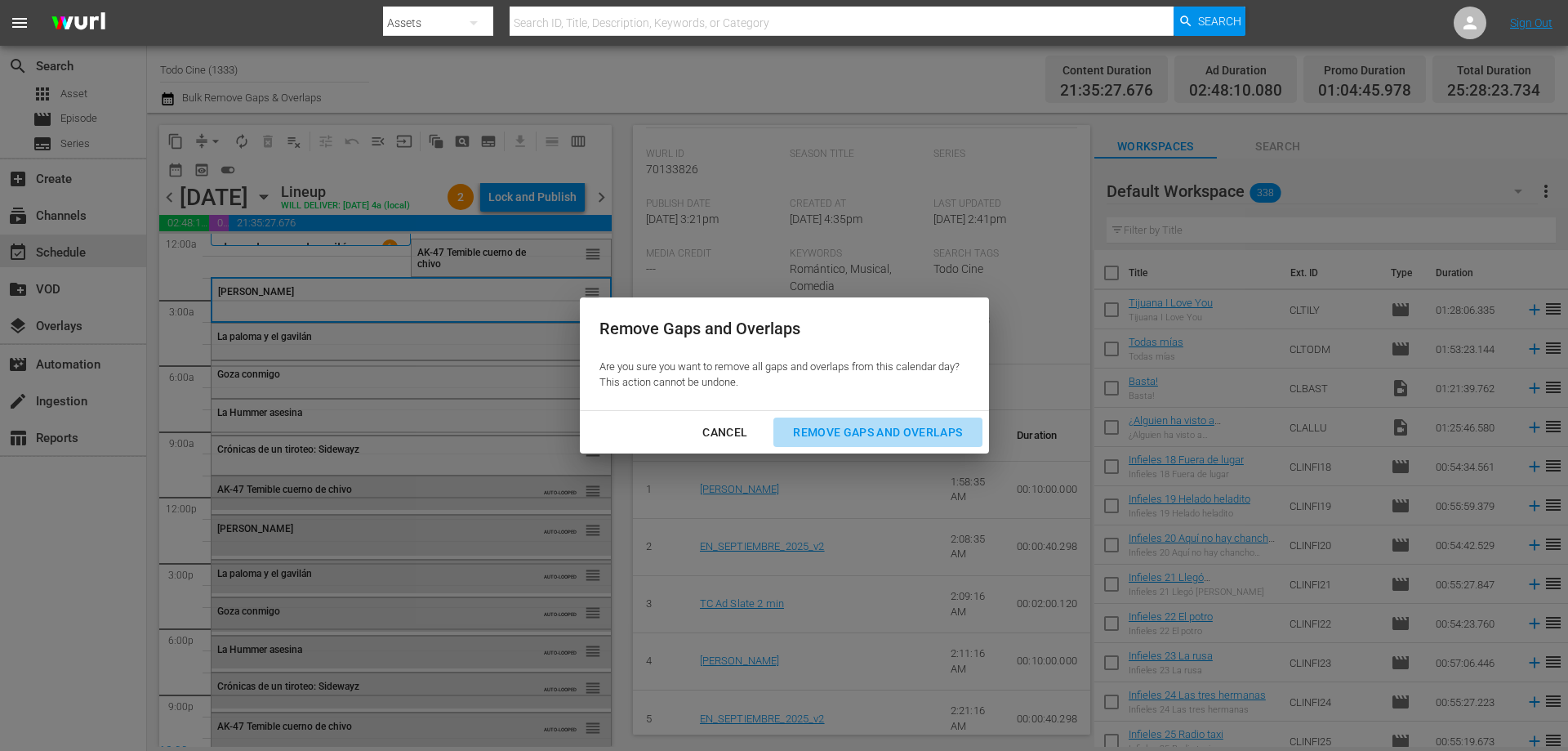
click at [841, 429] on div "Remove Gaps and Overlaps" at bounding box center [877, 432] width 195 height 21
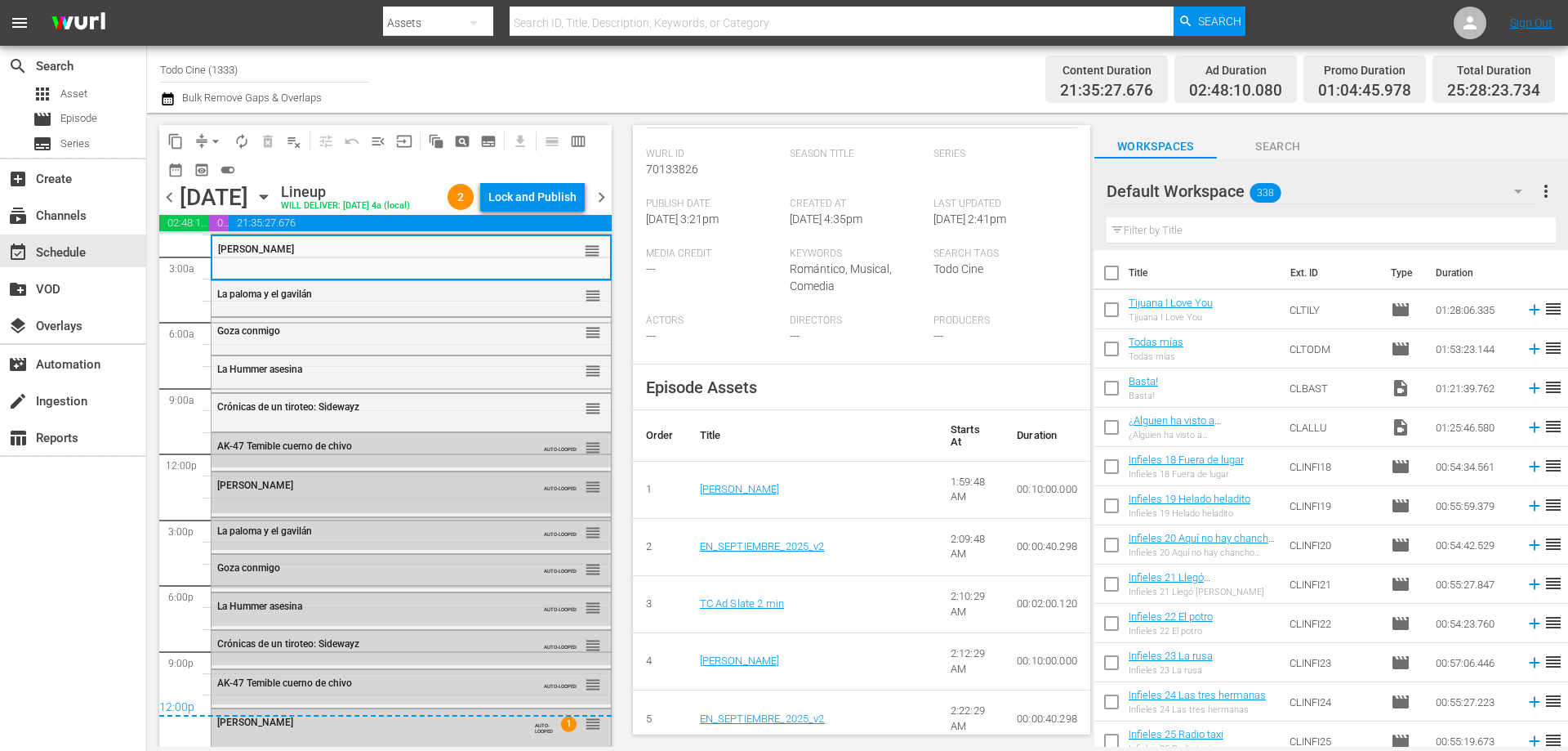
scroll to position [78, 0]
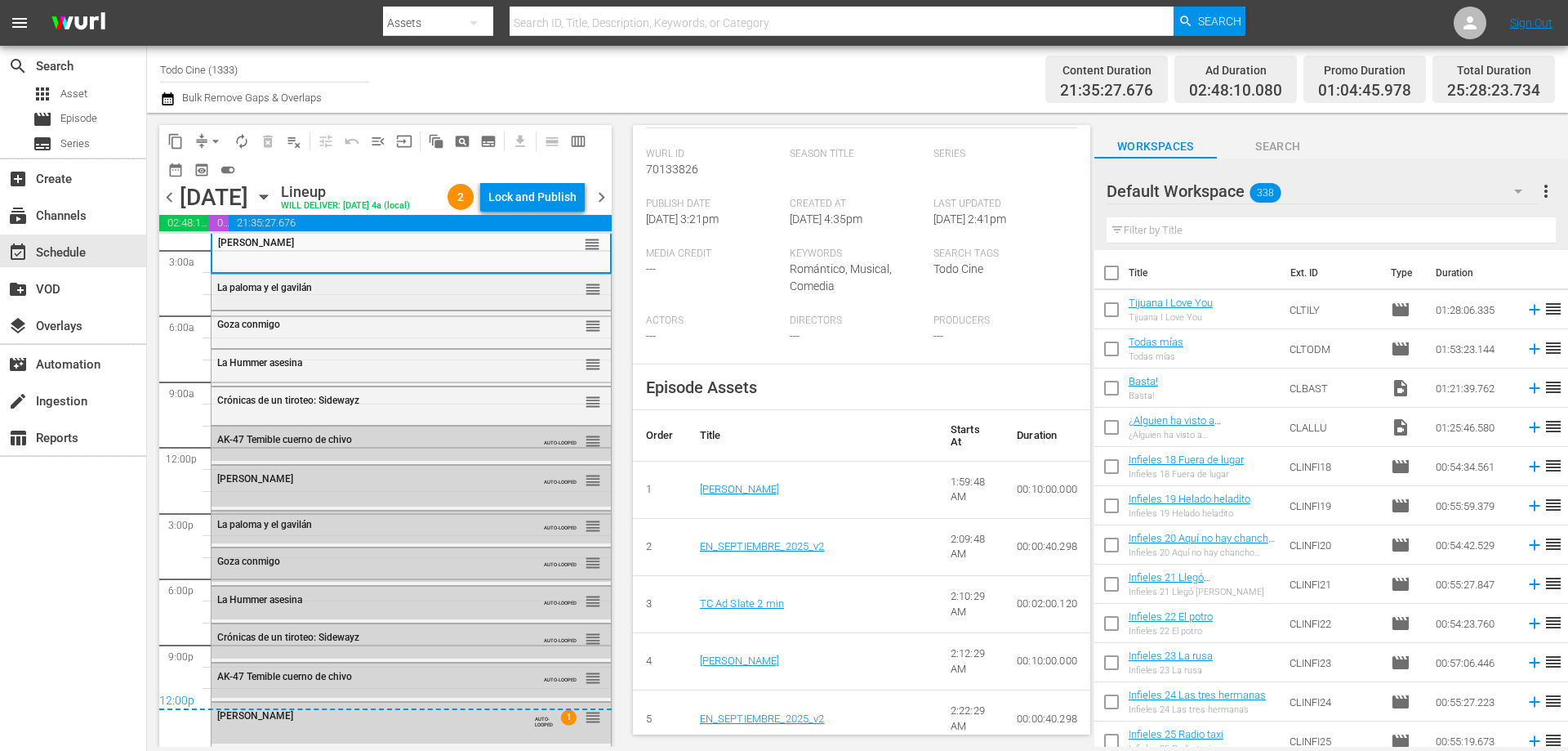
click at [322, 286] on div "La paloma y el gavilán" at bounding box center [370, 287] width 308 height 12
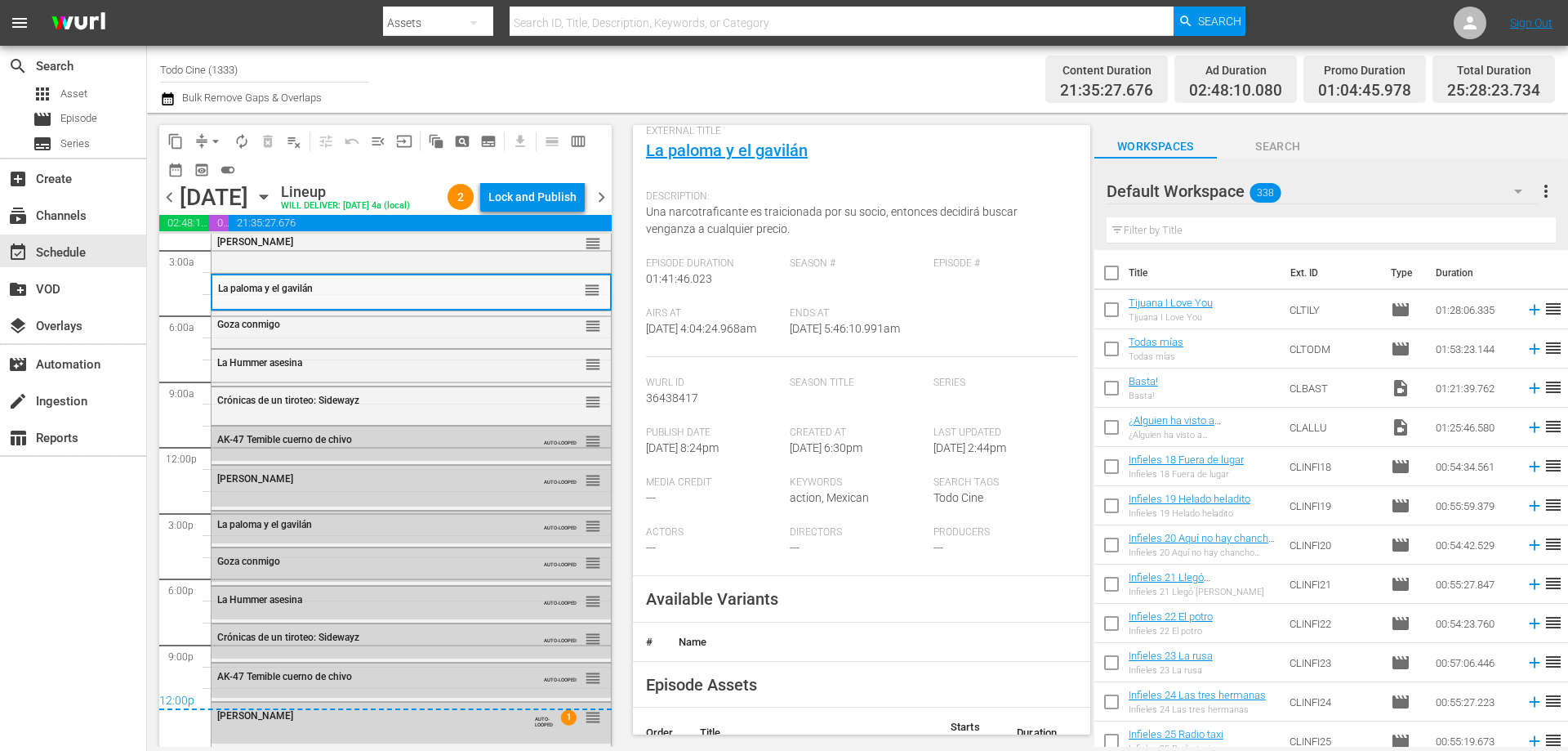
scroll to position [490, 0]
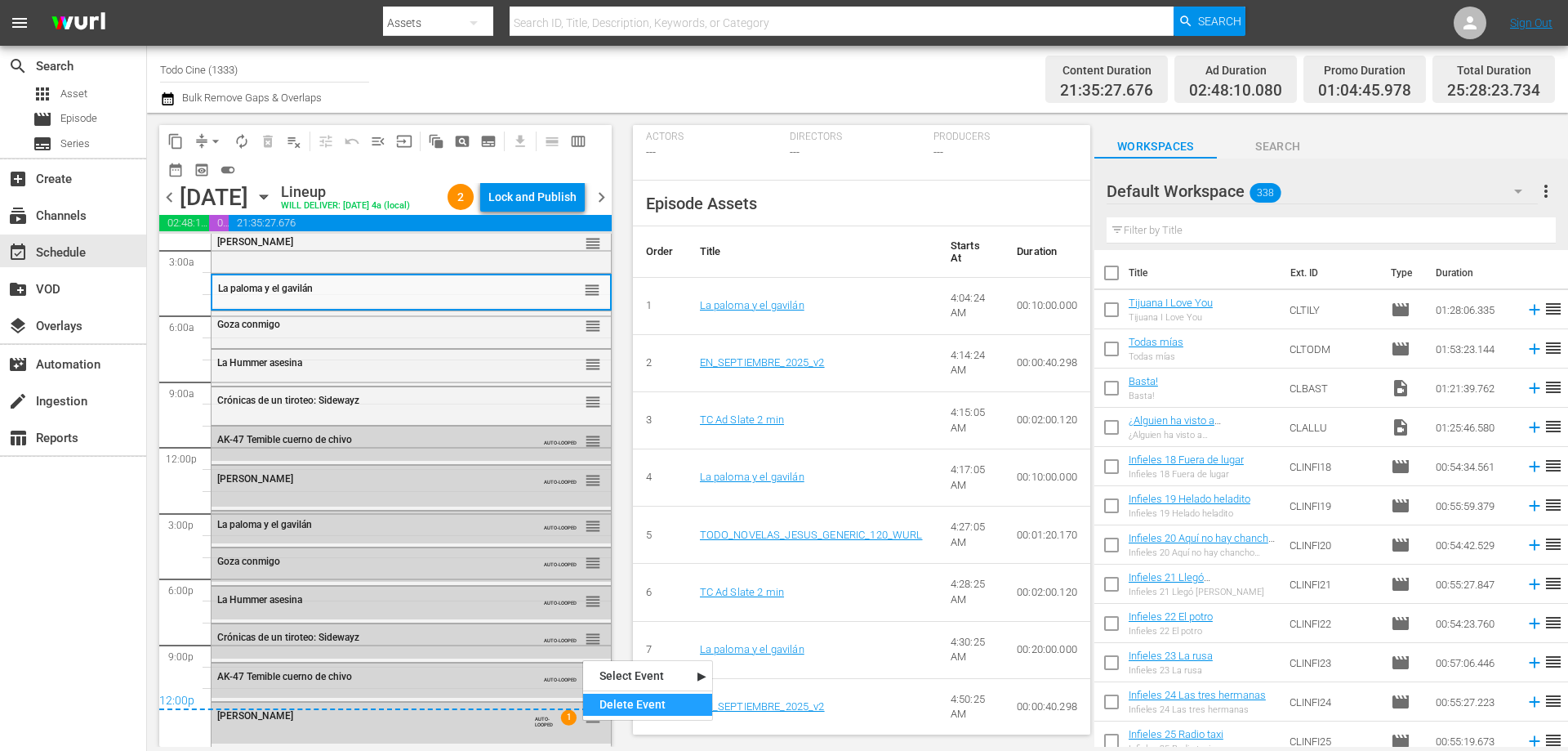
click at [676, 699] on div "Delete Event" at bounding box center [647, 704] width 129 height 22
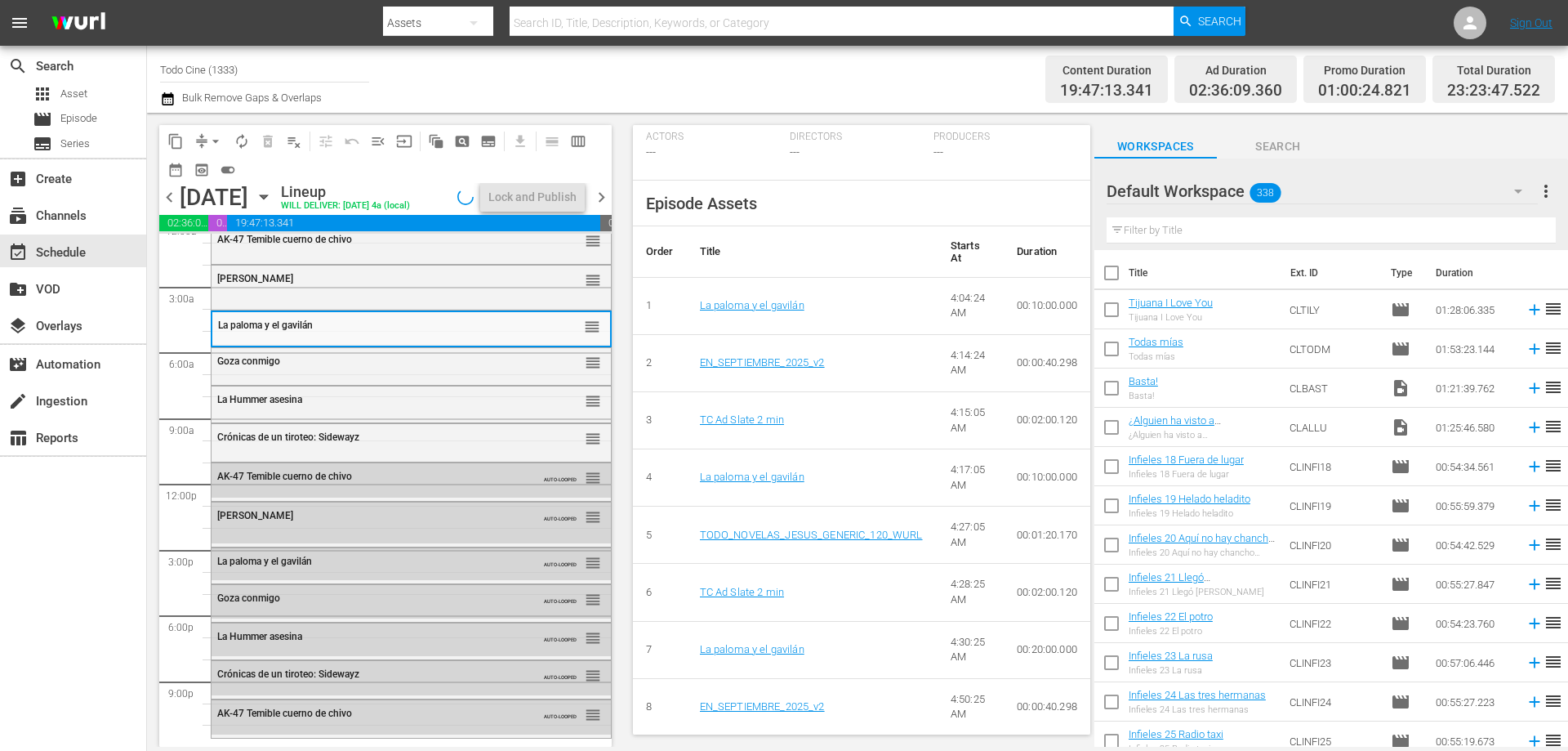
scroll to position [41, 0]
click at [1275, 234] on input "text" at bounding box center [1330, 230] width 449 height 26
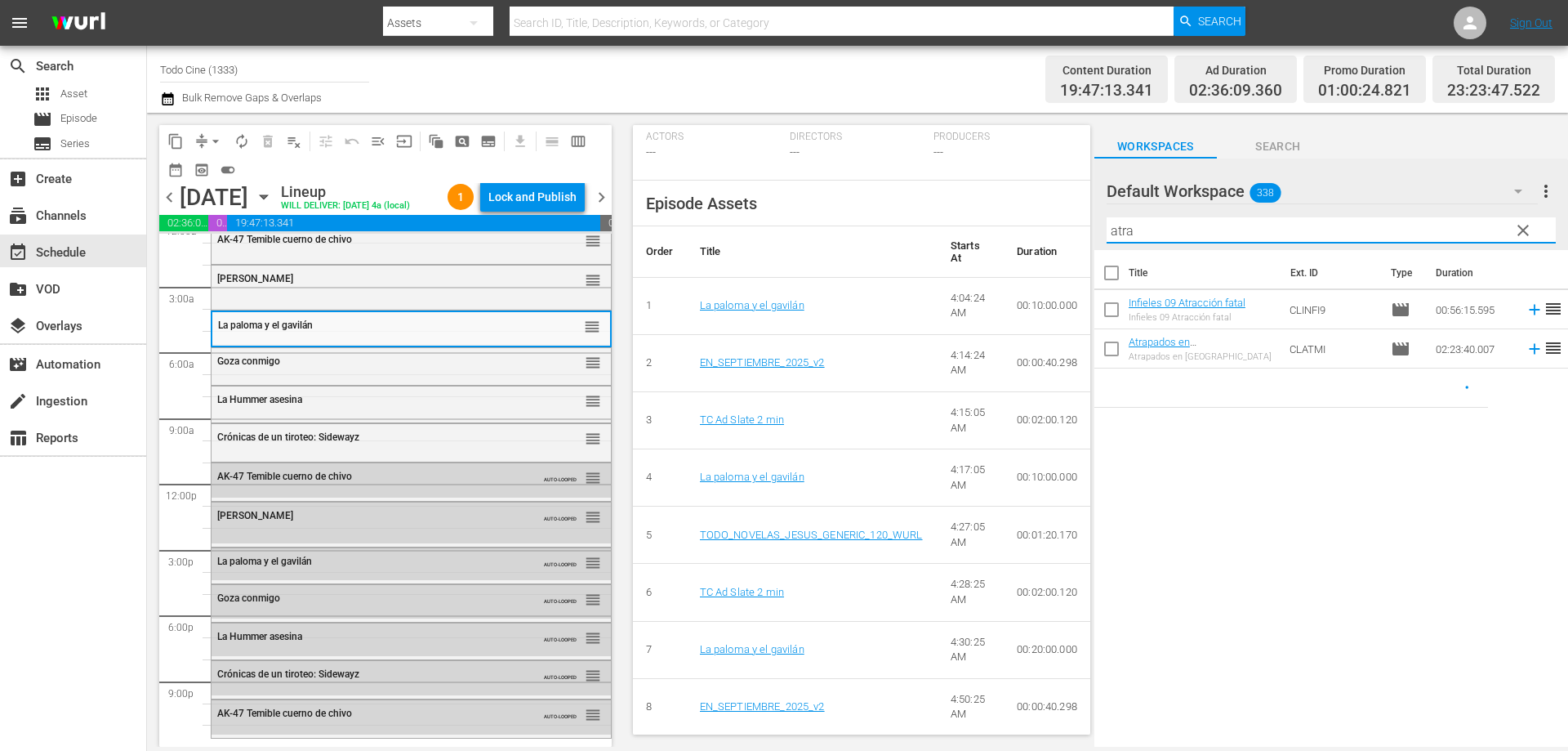
type input "atra"
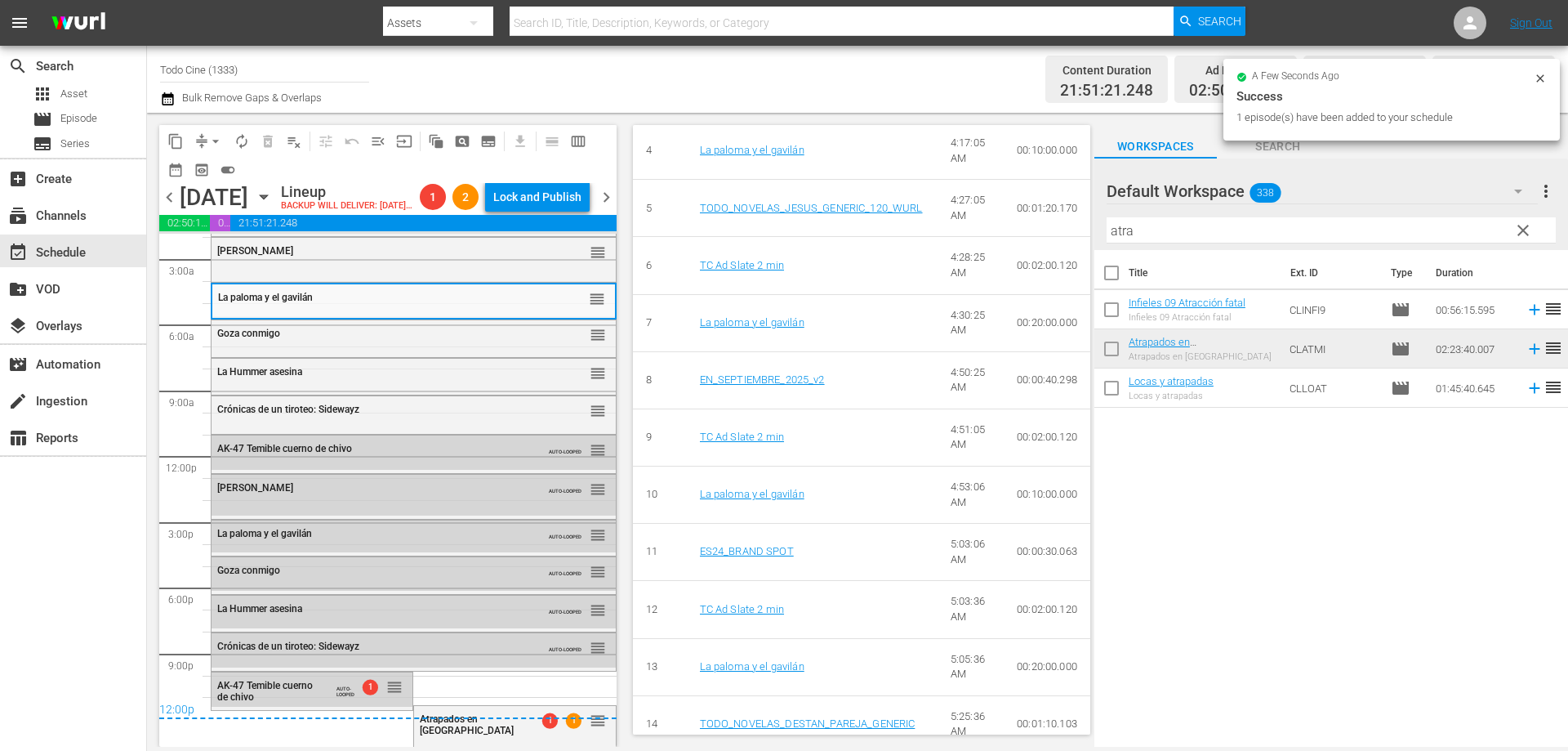
scroll to position [78, 0]
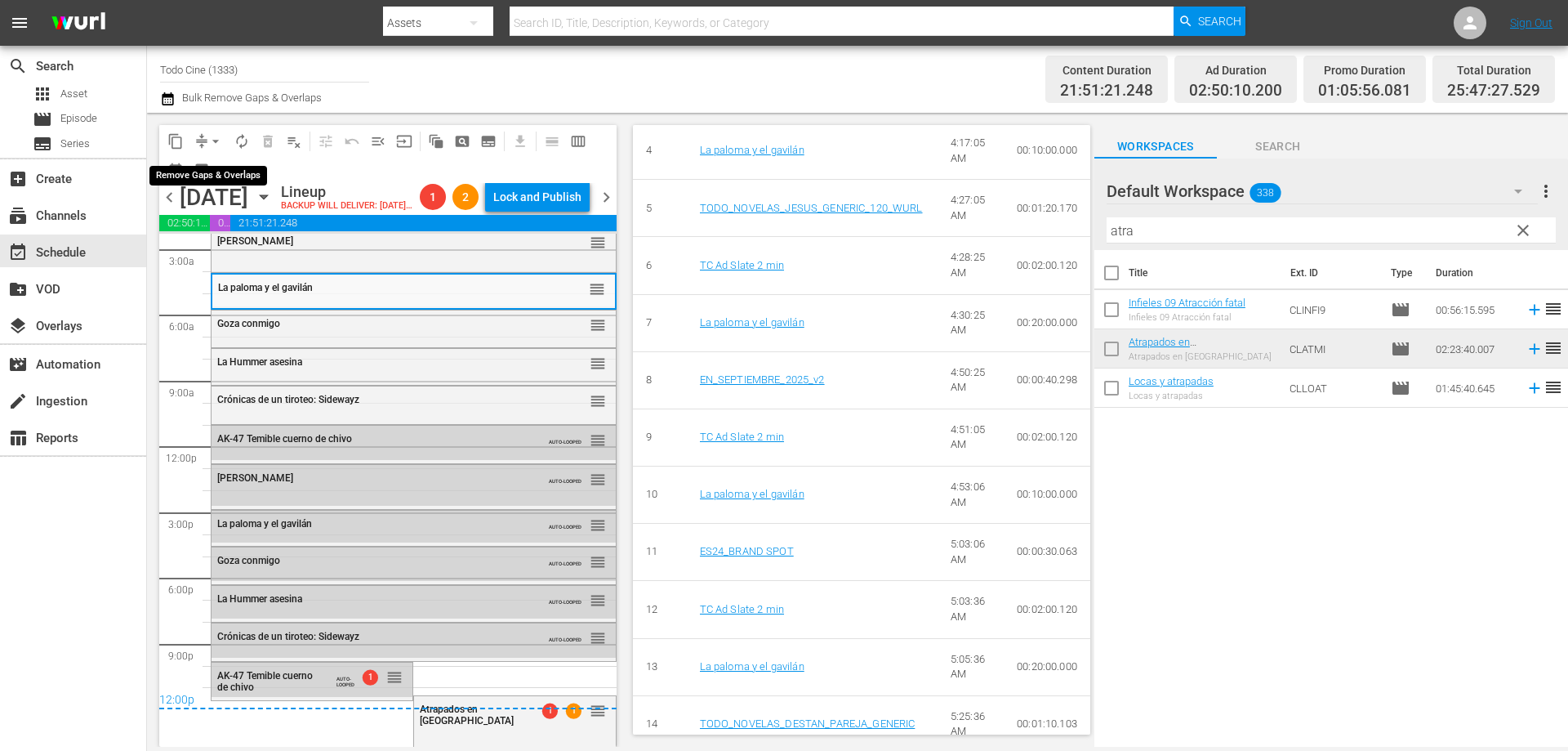
click at [212, 140] on span "arrow_drop_down" at bounding box center [216, 141] width 16 height 16
click at [240, 233] on li "Align to End of Previous Day" at bounding box center [217, 229] width 172 height 27
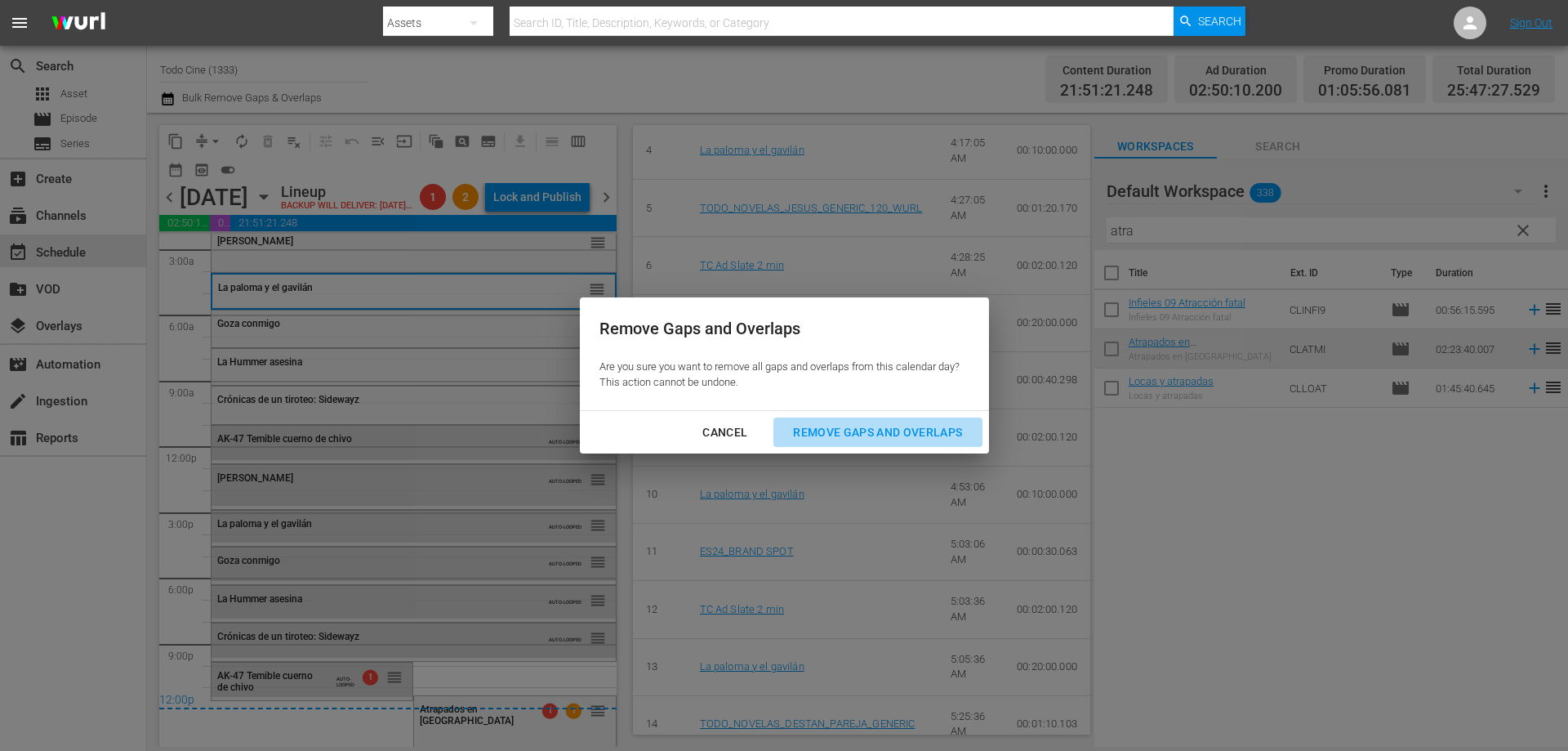
click at [878, 437] on div "Remove Gaps and Overlaps" at bounding box center [877, 432] width 195 height 21
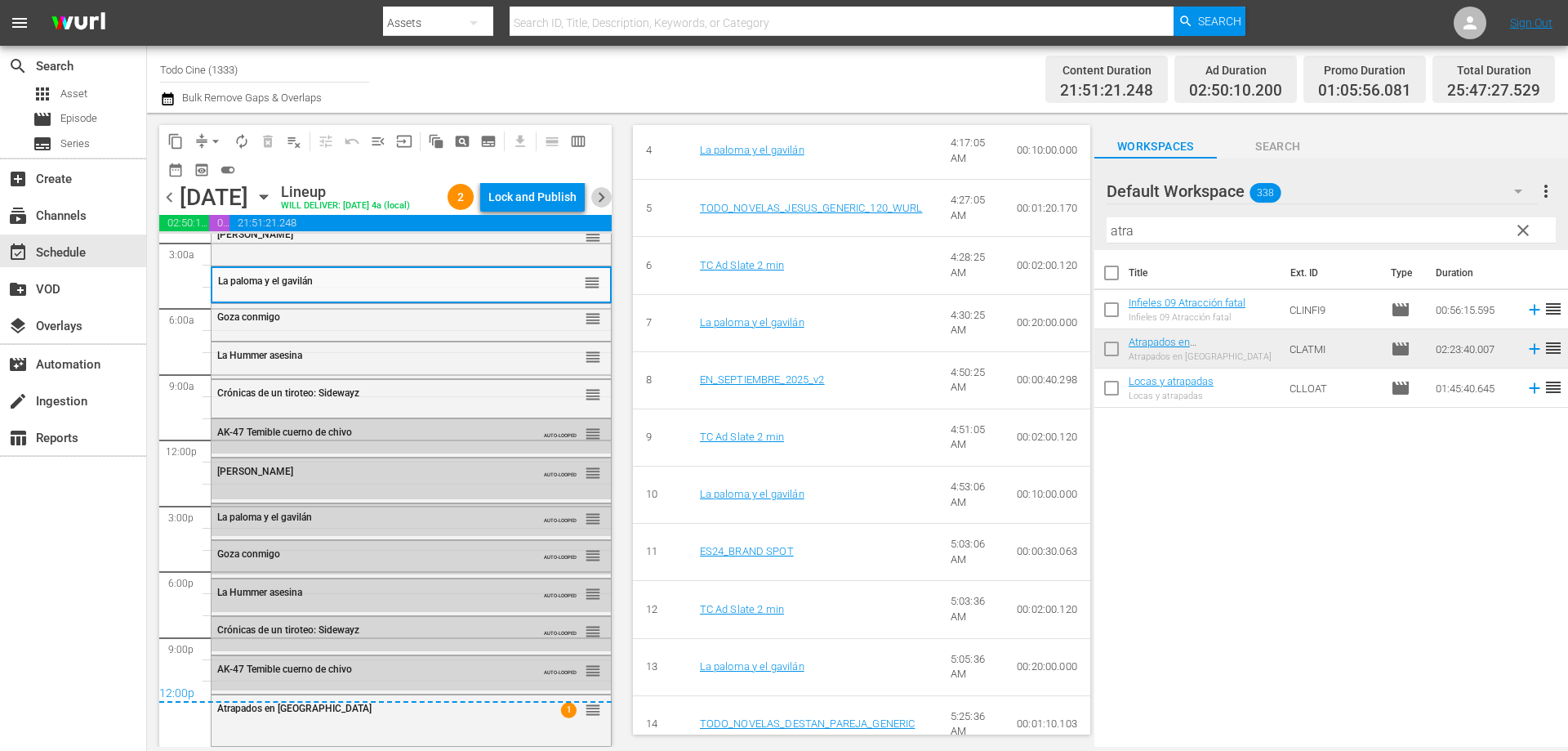
click at [602, 208] on span "chevron_right" at bounding box center [601, 197] width 21 height 21
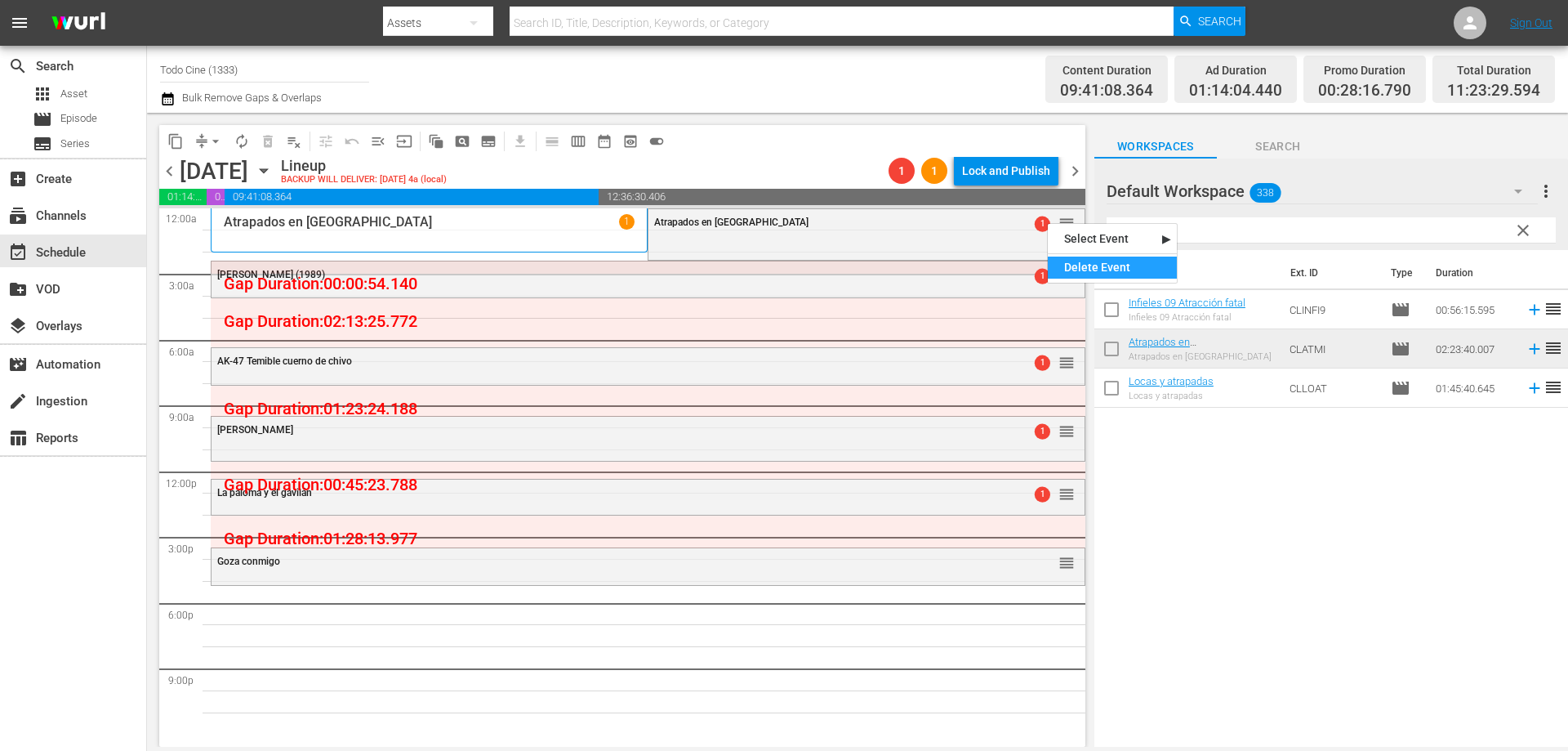
click at [1101, 263] on div "Delete Event" at bounding box center [1112, 268] width 129 height 22
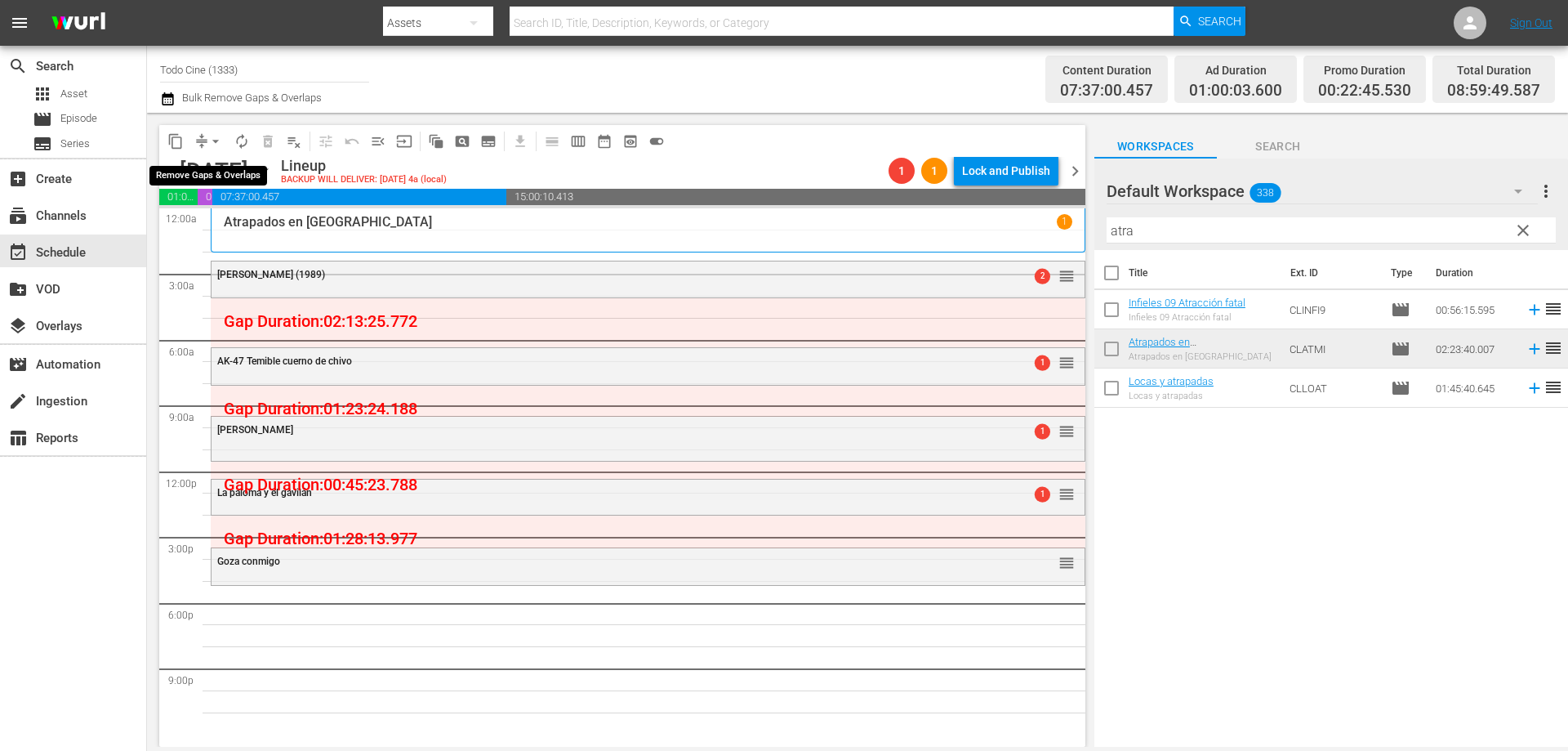
click at [216, 144] on span "arrow_drop_down" at bounding box center [216, 141] width 16 height 16
click at [210, 230] on li "Align to End of Previous Day" at bounding box center [217, 229] width 172 height 27
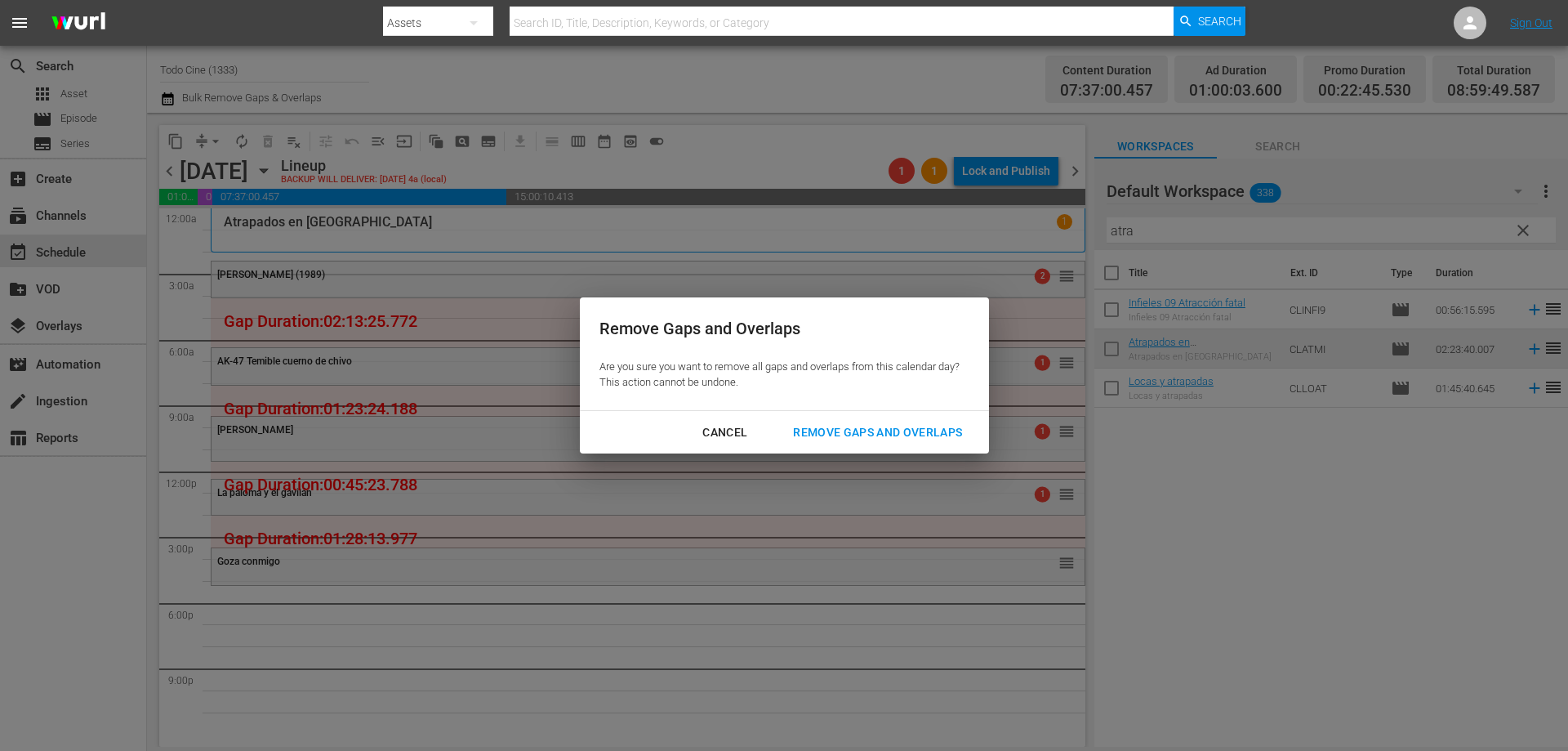
click at [735, 435] on div "Cancel" at bounding box center [724, 432] width 71 height 21
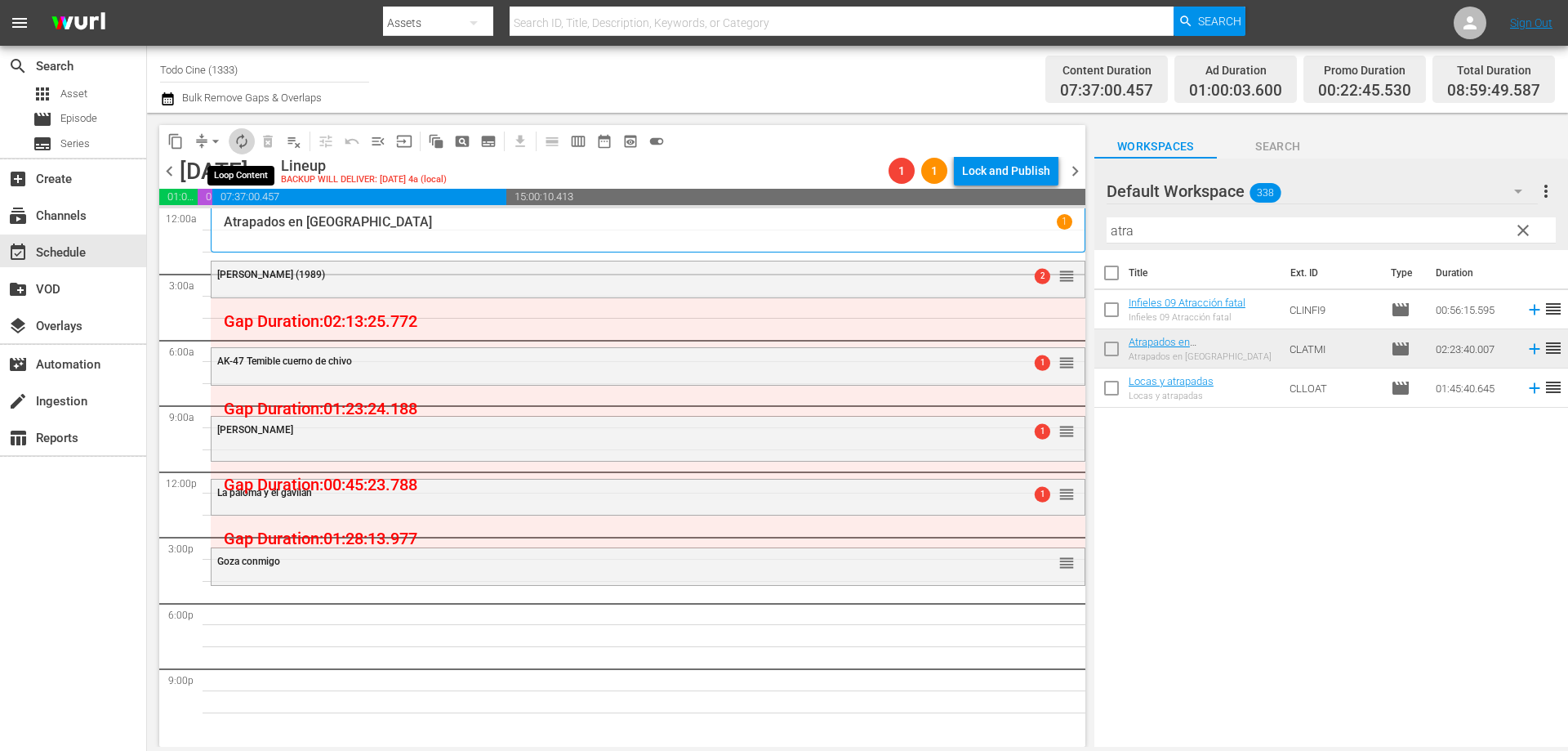
click at [242, 145] on span "autorenew_outlined" at bounding box center [242, 141] width 16 height 16
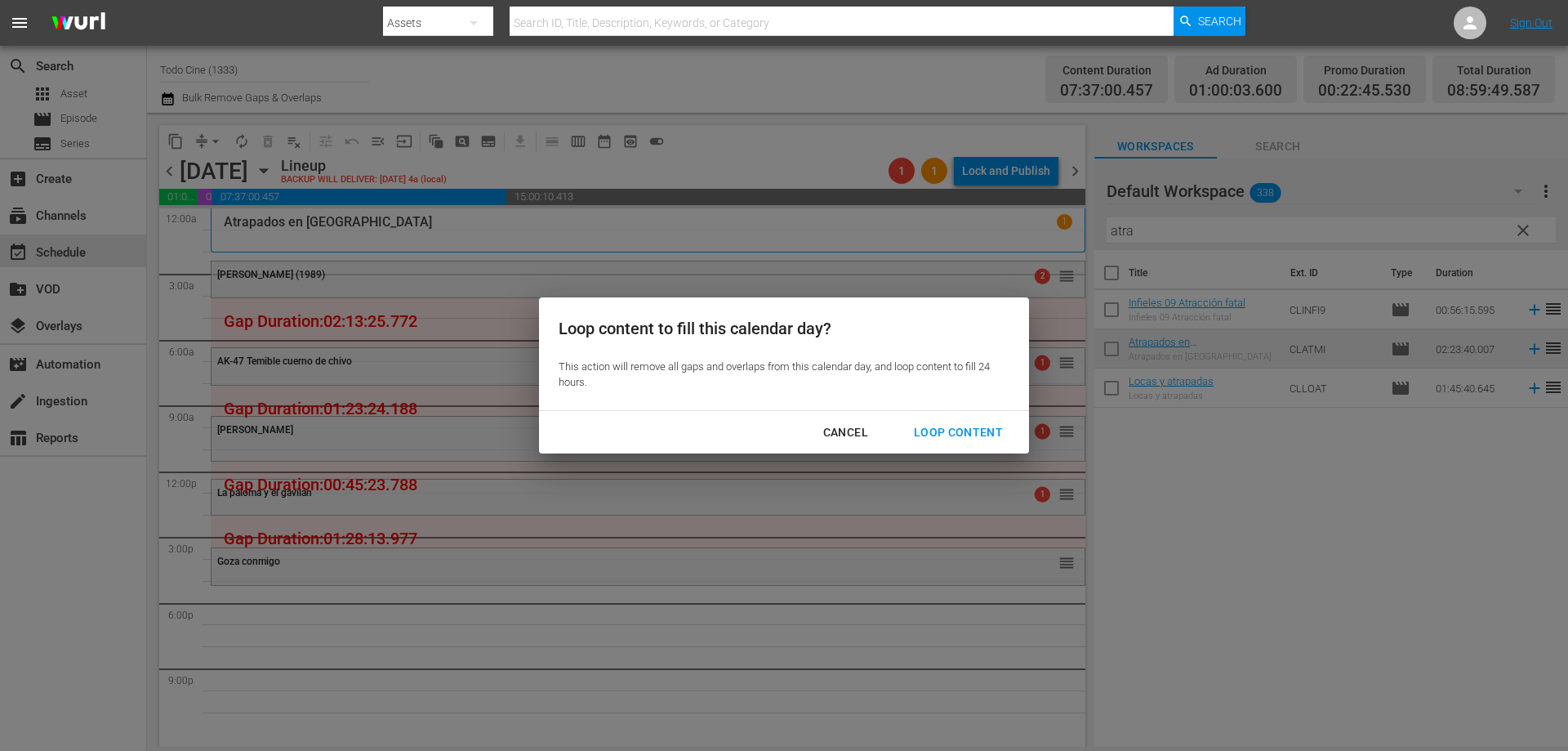
click at [951, 434] on div "Loop Content" at bounding box center [957, 432] width 115 height 21
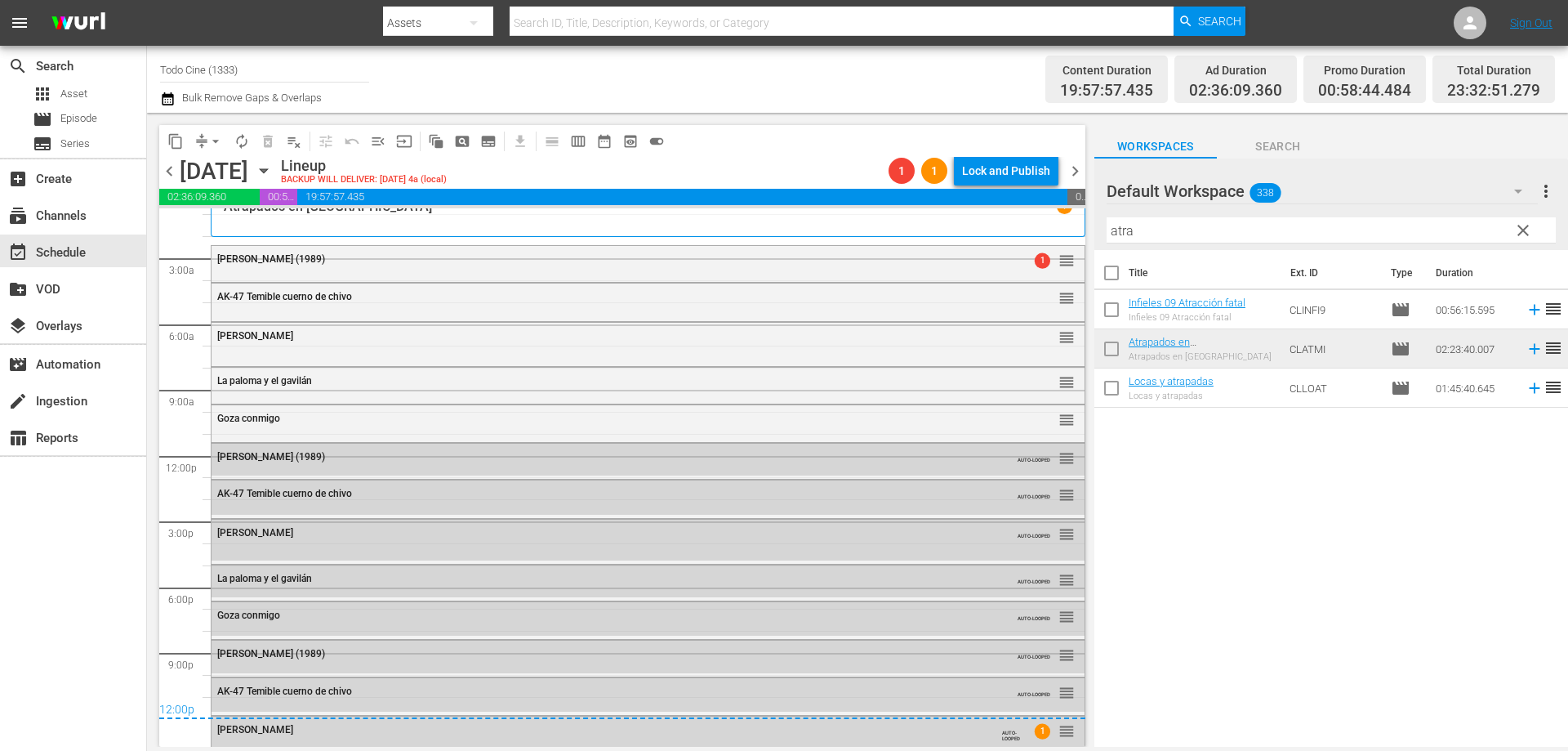
scroll to position [30, 0]
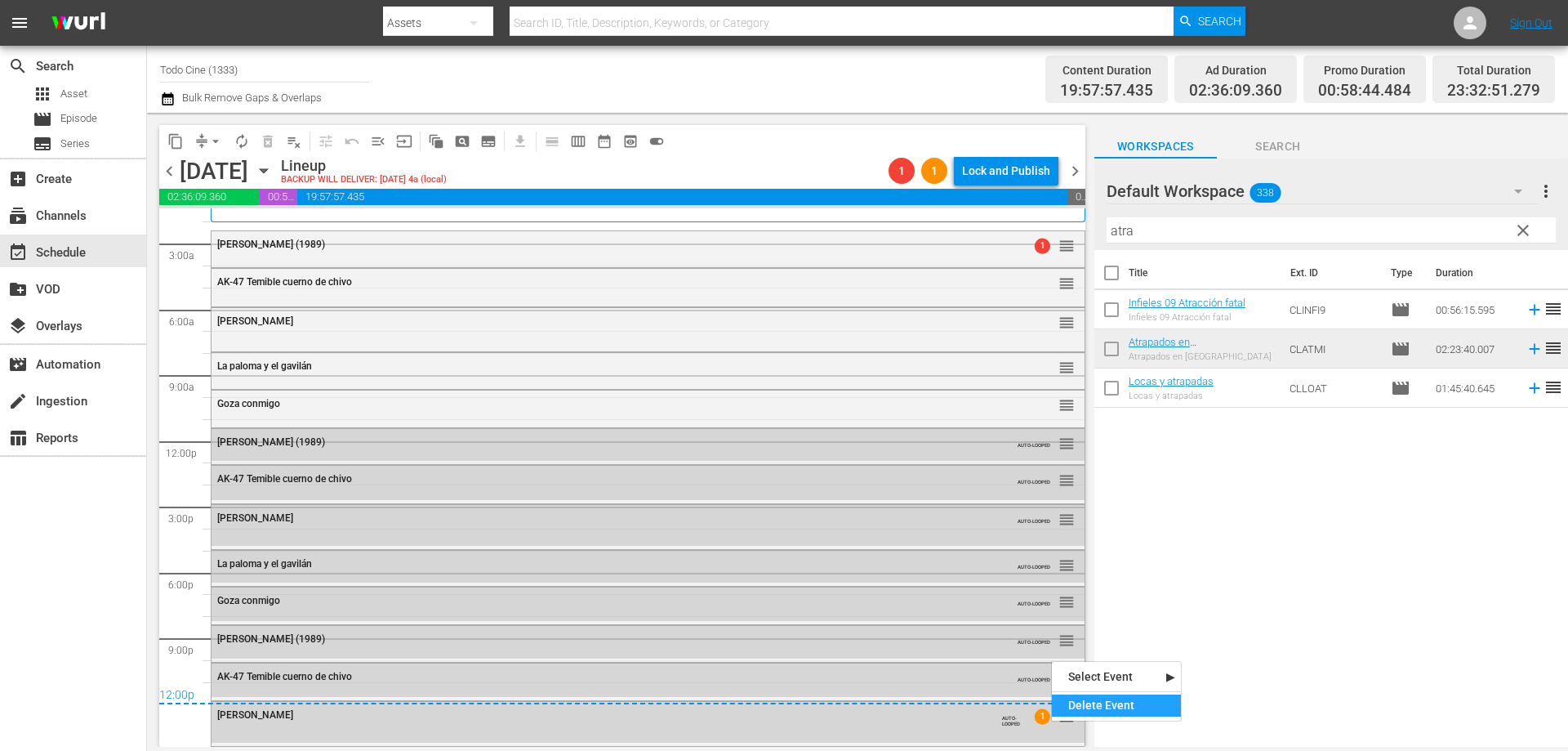
click at [1087, 696] on div "Delete Event" at bounding box center [1115, 705] width 129 height 22
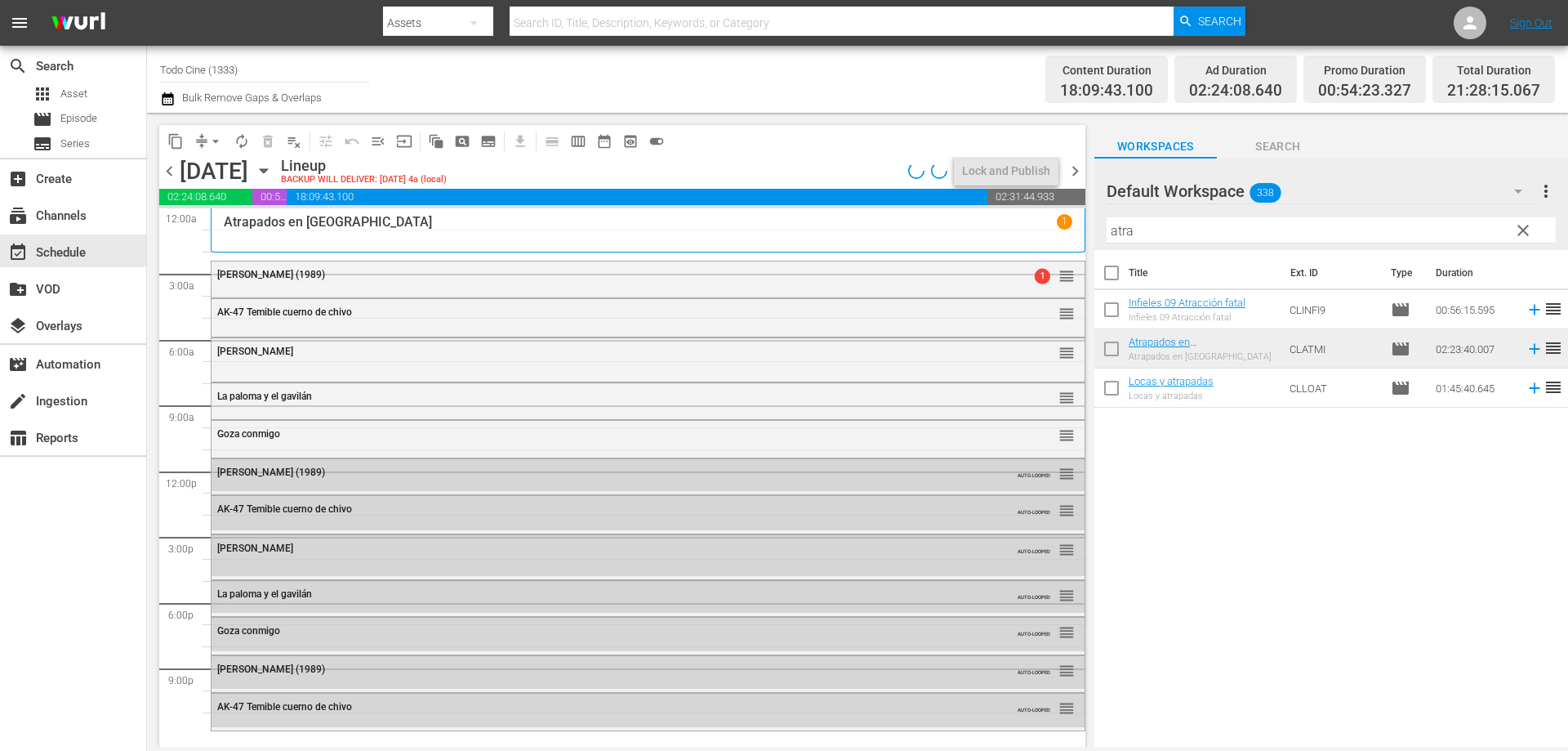
scroll to position [0, 0]
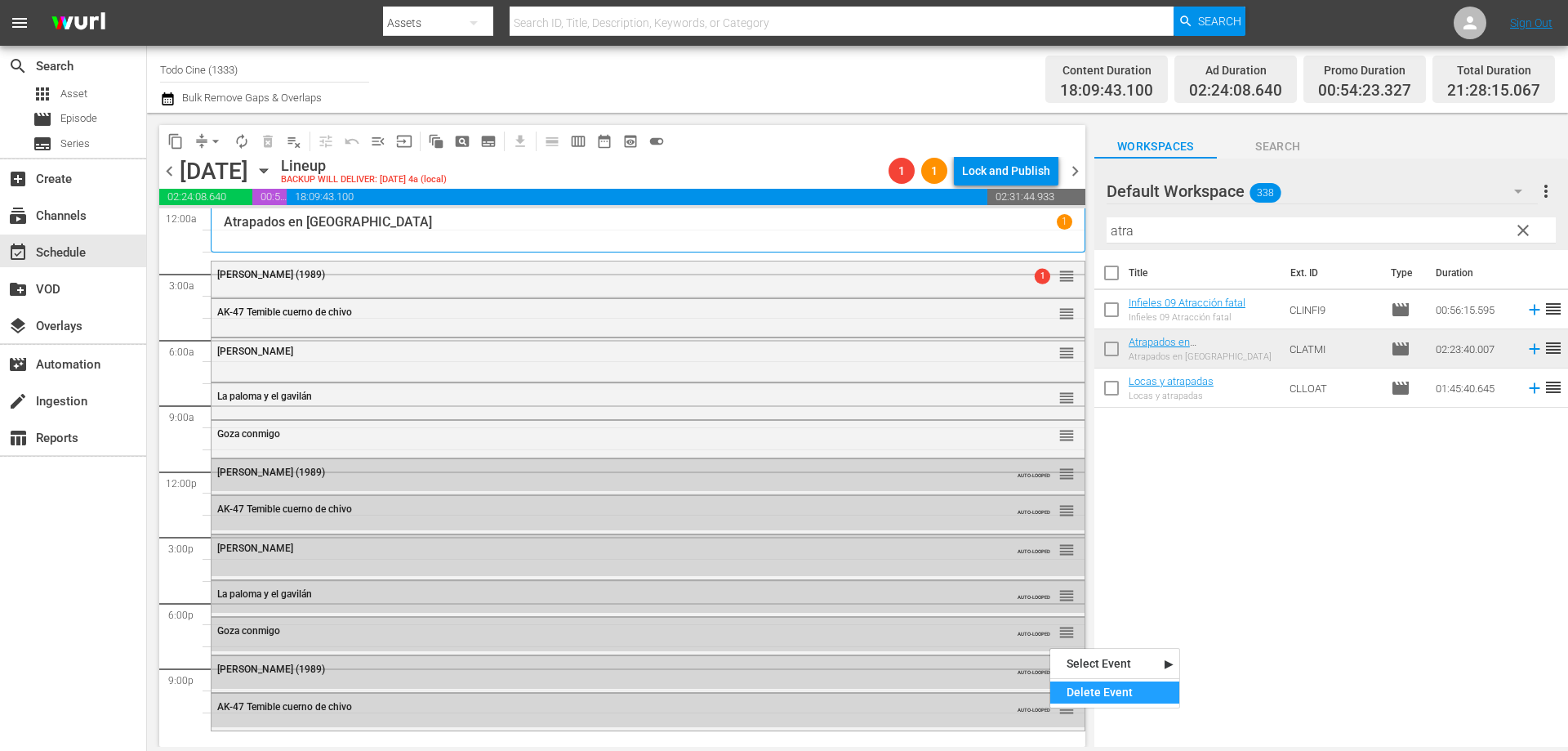
click at [1097, 690] on div "Delete Event" at bounding box center [1115, 692] width 129 height 22
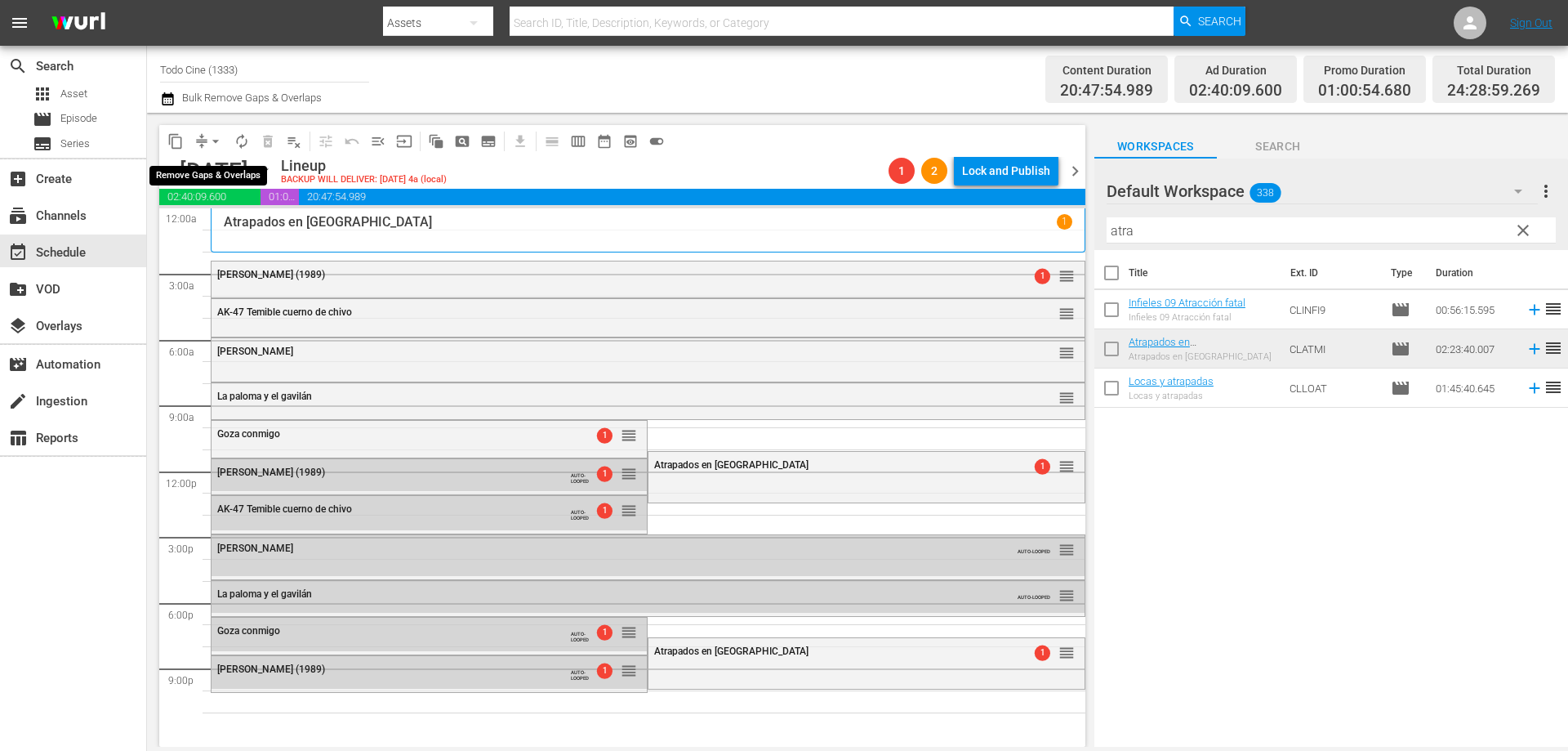
click at [214, 144] on span "arrow_drop_down" at bounding box center [216, 141] width 16 height 16
click at [234, 227] on li "Align to End of Previous Day" at bounding box center [217, 229] width 172 height 27
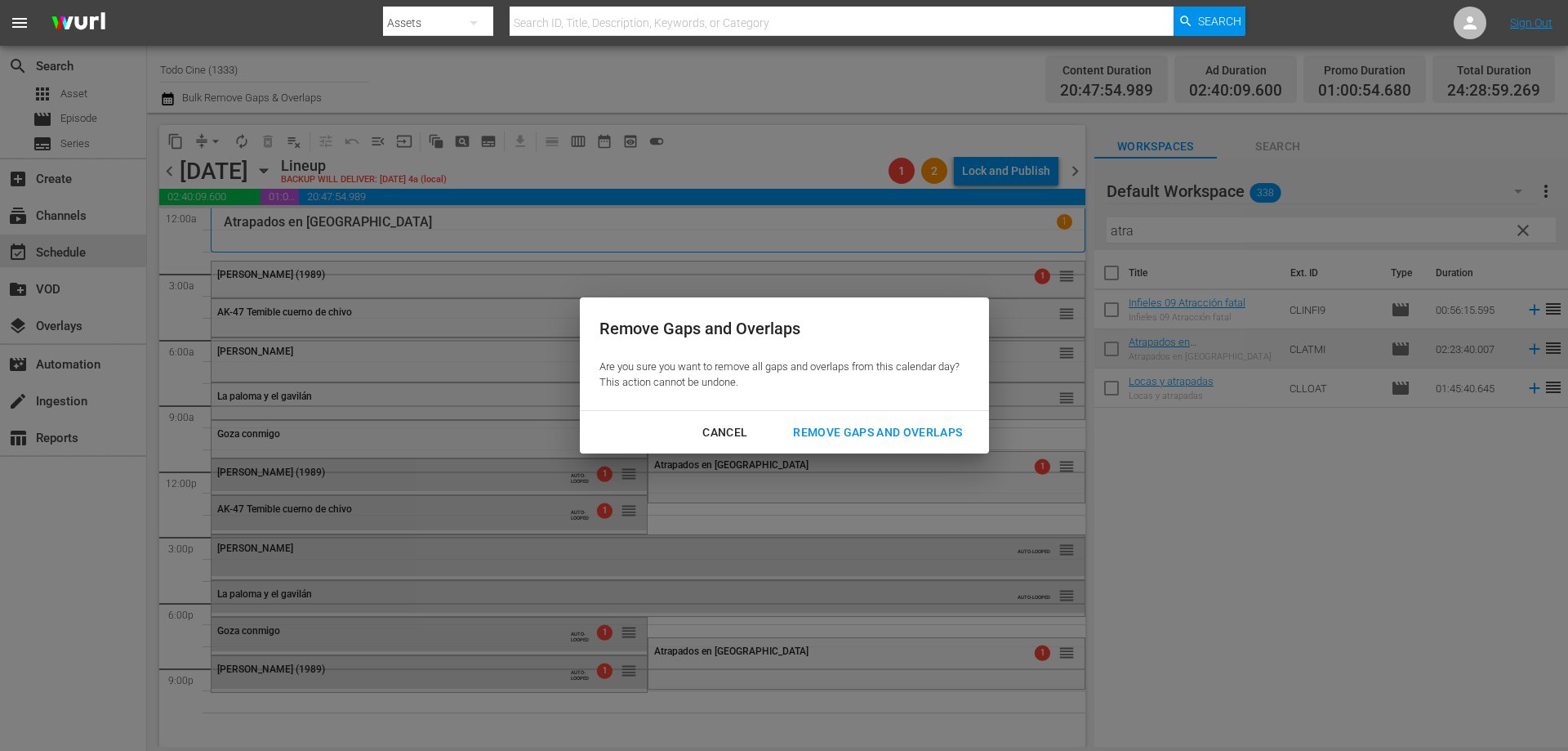
click at [871, 431] on div "Remove Gaps and Overlaps" at bounding box center [877, 432] width 195 height 21
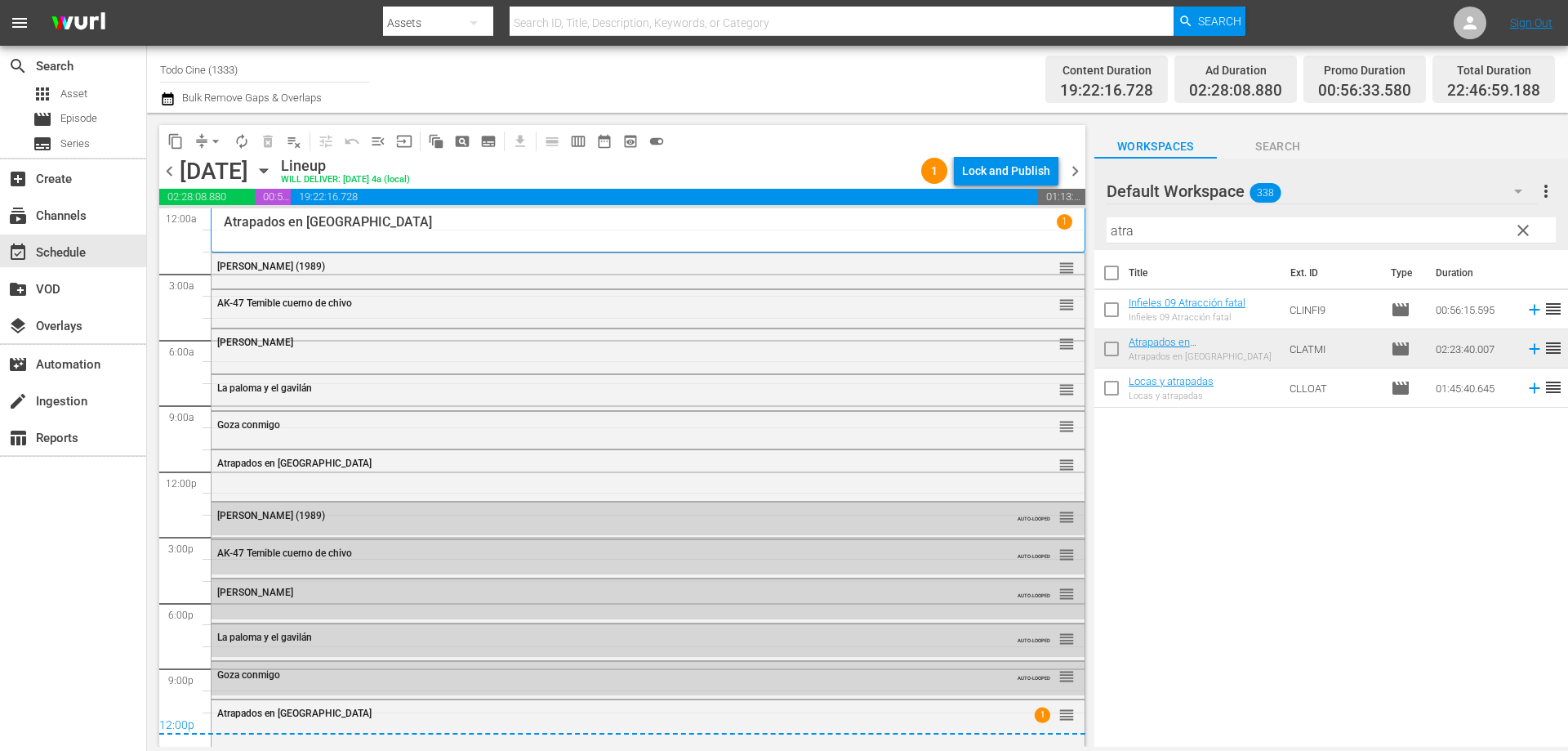
click at [1076, 174] on span "chevron_right" at bounding box center [1075, 171] width 21 height 21
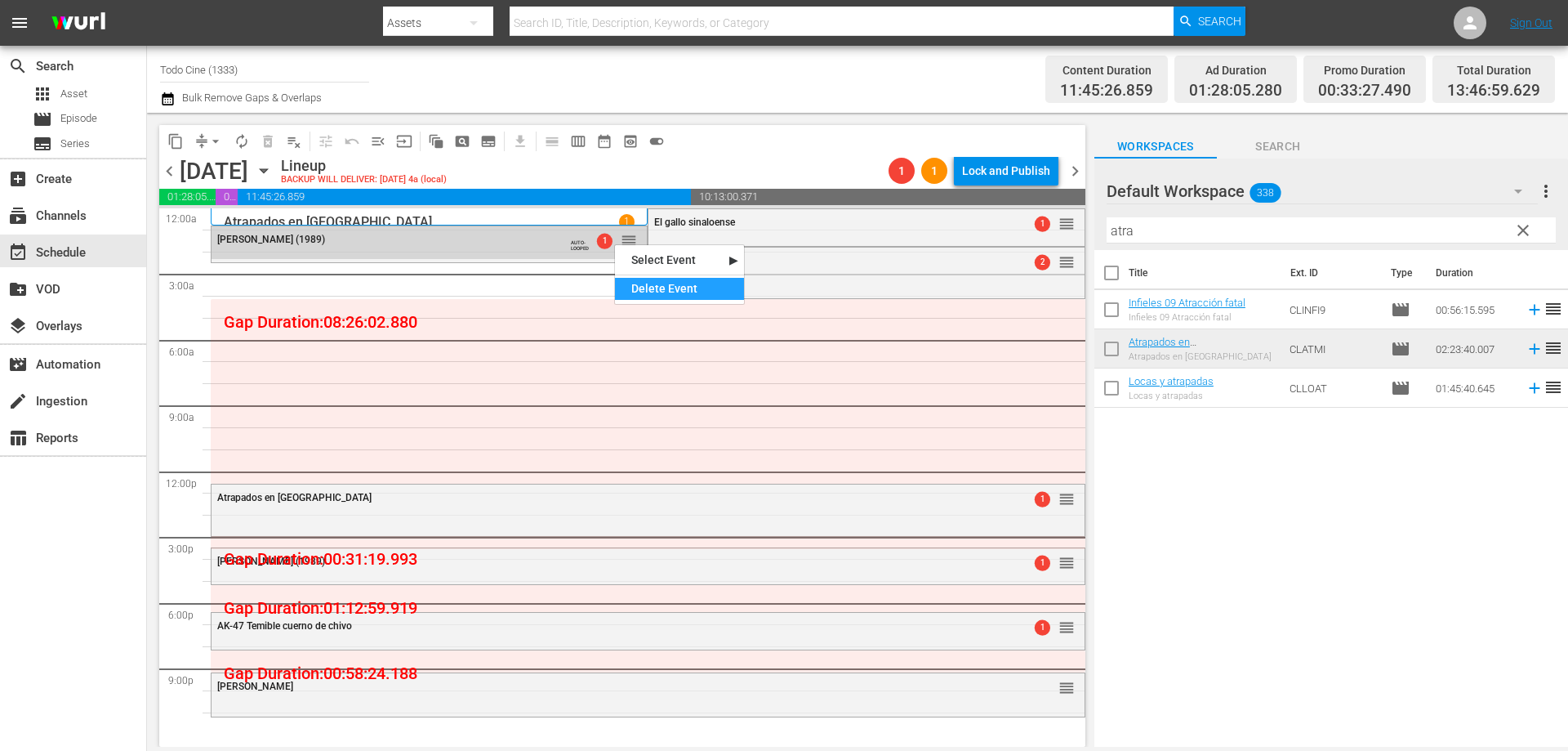
click at [661, 288] on div "Delete Event" at bounding box center [679, 288] width 129 height 22
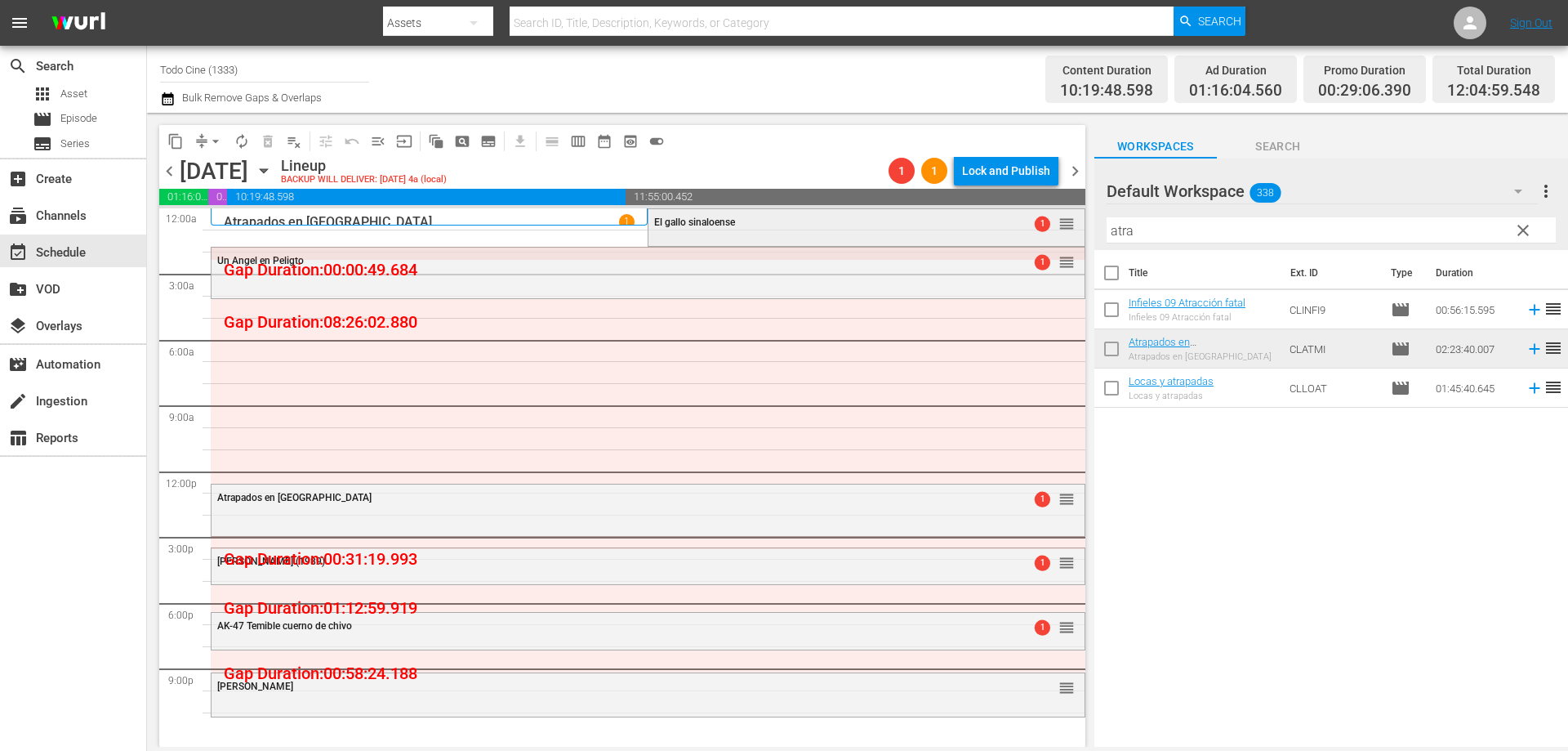
click at [748, 230] on div "El gallo sinaloense 1 reorder" at bounding box center [866, 222] width 435 height 28
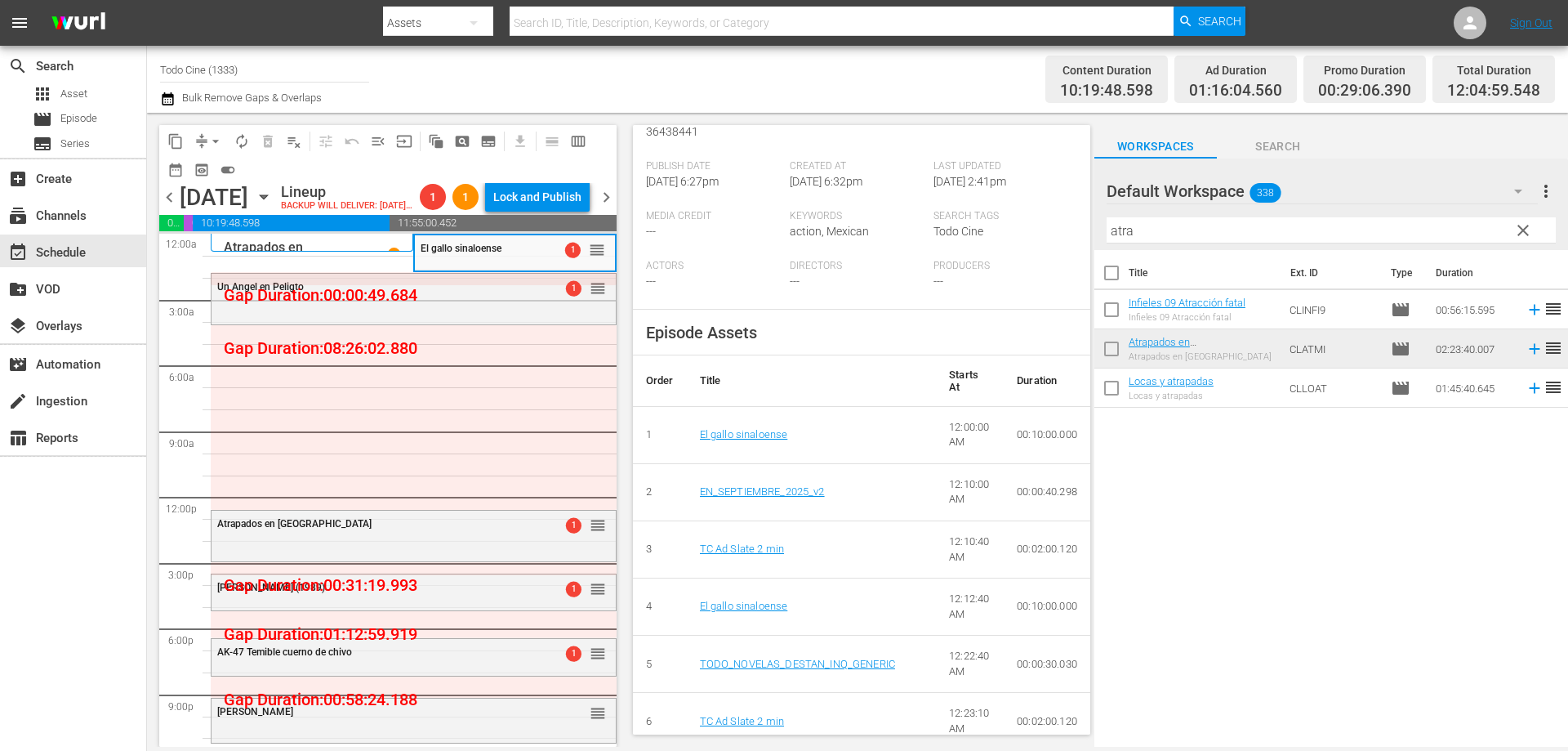
scroll to position [490, 0]
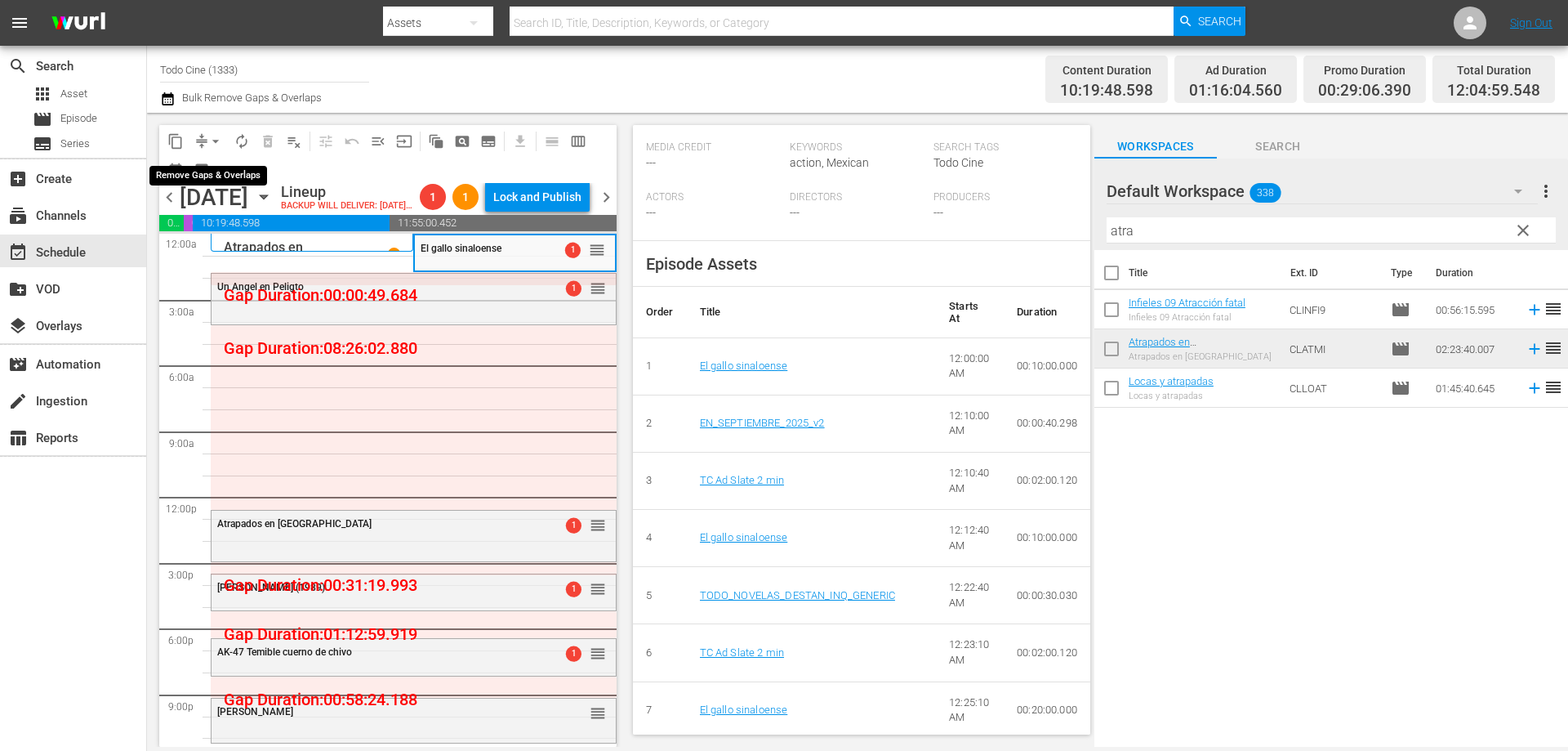
click at [214, 139] on span "arrow_drop_down" at bounding box center [216, 141] width 16 height 16
click at [250, 220] on li "Align to End of Previous Day" at bounding box center [217, 229] width 172 height 27
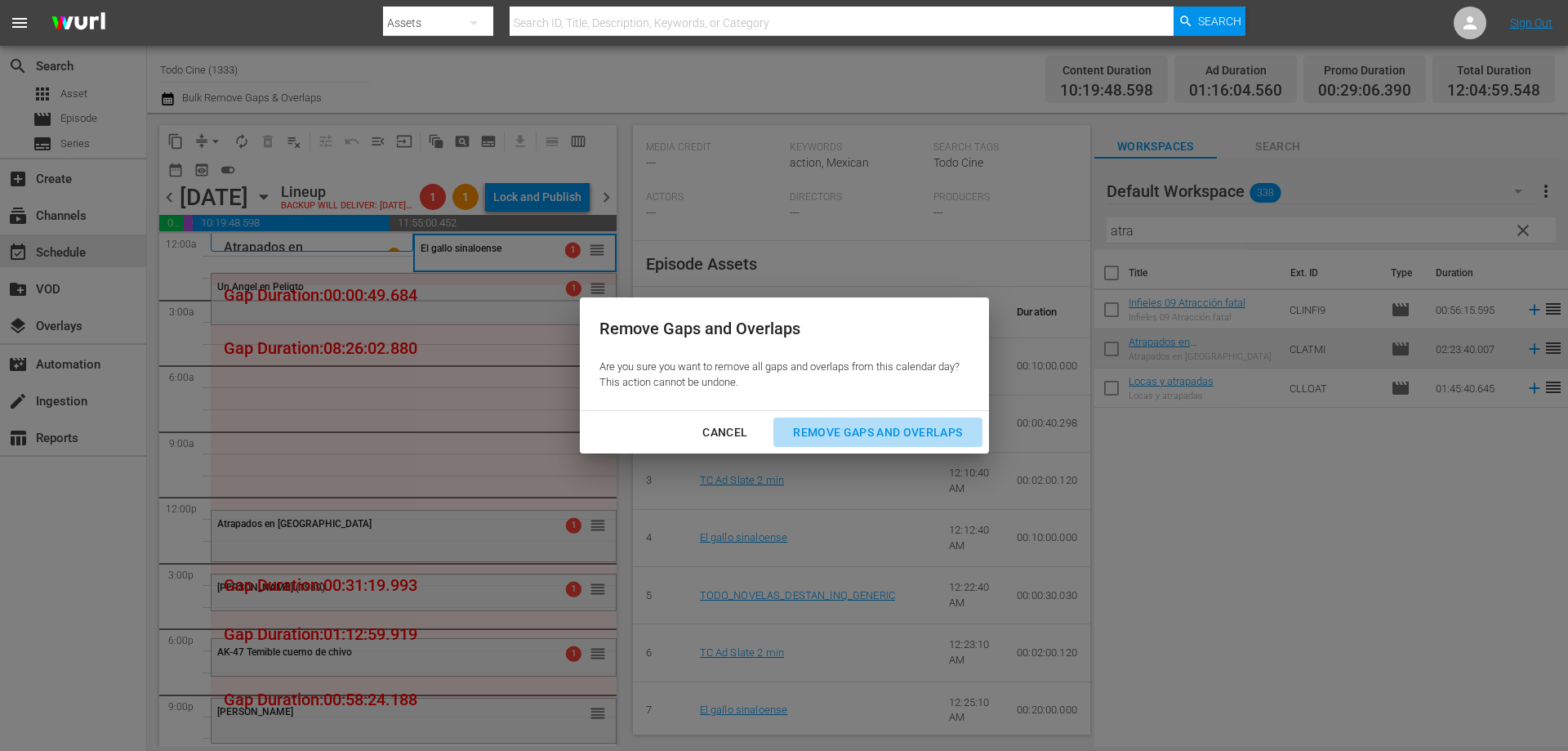
click at [854, 426] on div "Remove Gaps and Overlaps" at bounding box center [877, 432] width 195 height 21
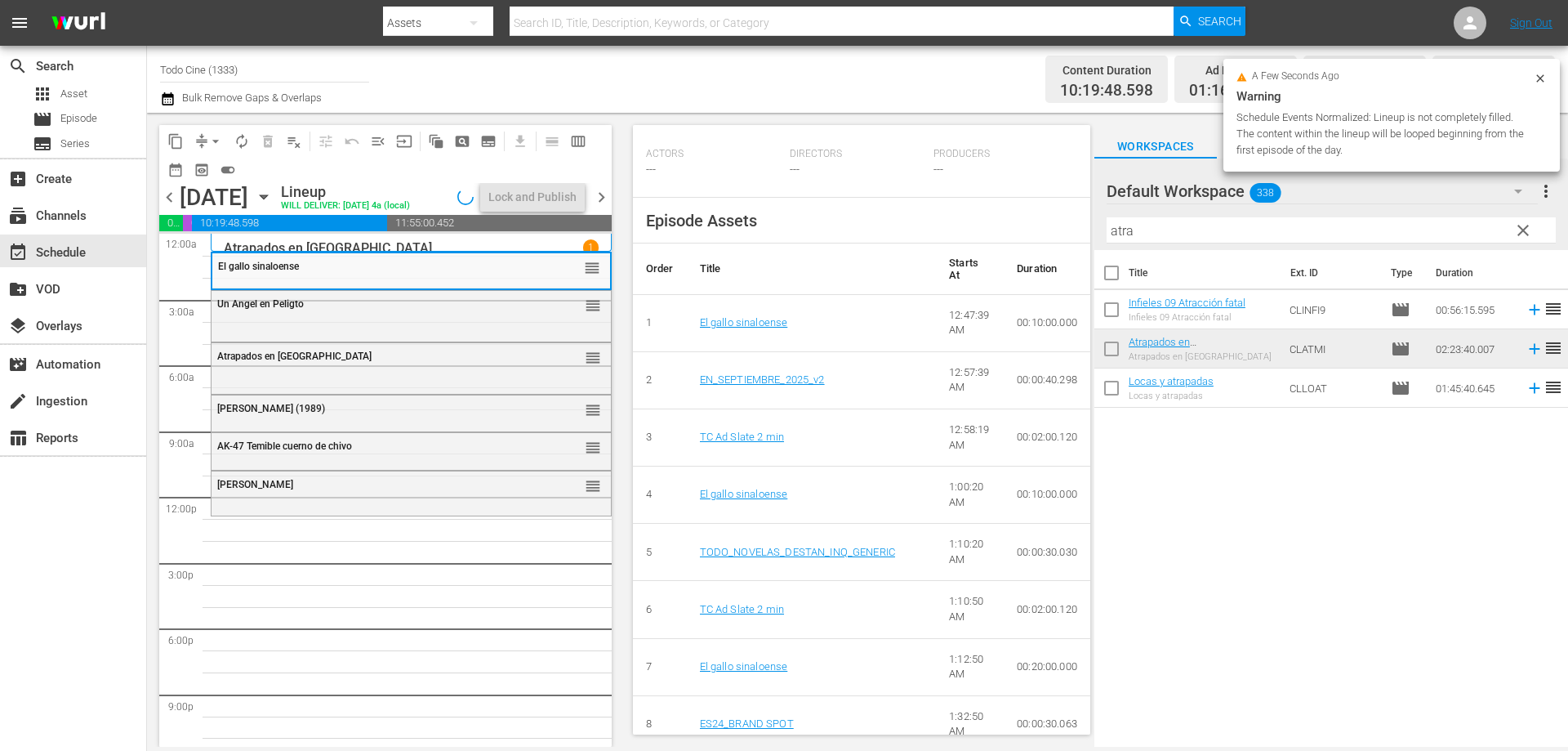
scroll to position [446, 0]
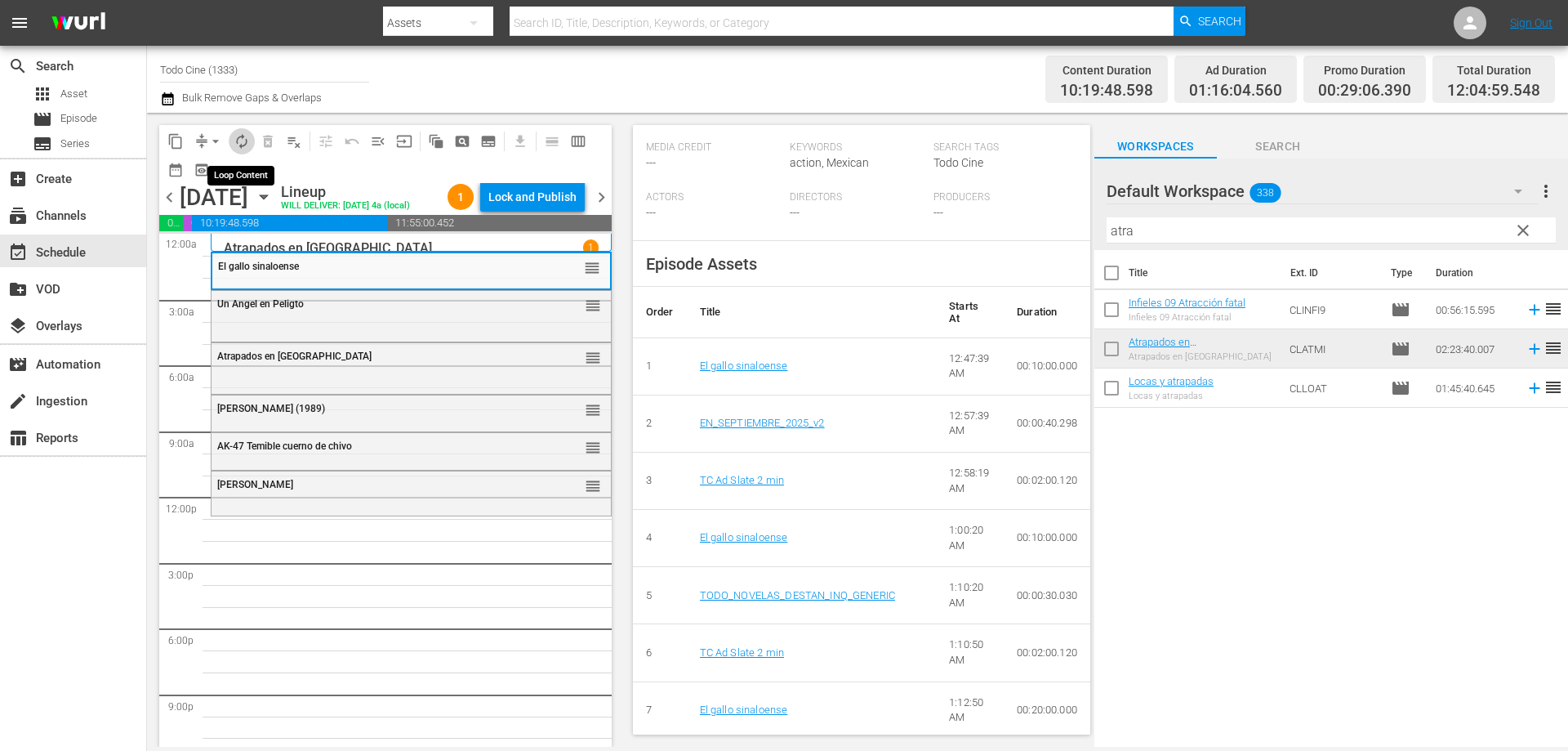
click at [241, 143] on span "autorenew_outlined" at bounding box center [242, 141] width 16 height 16
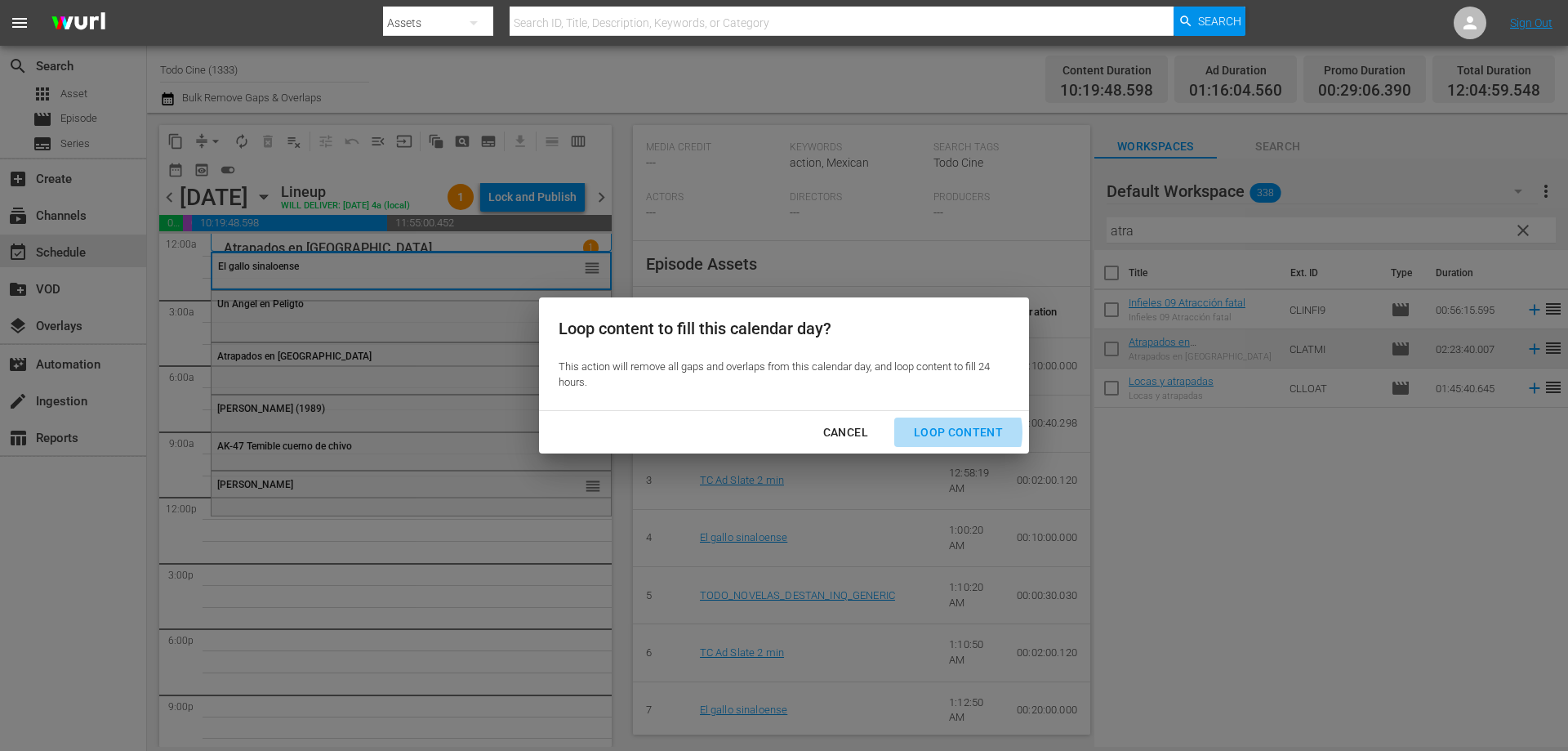
click at [946, 432] on div "Loop Content" at bounding box center [957, 432] width 115 height 21
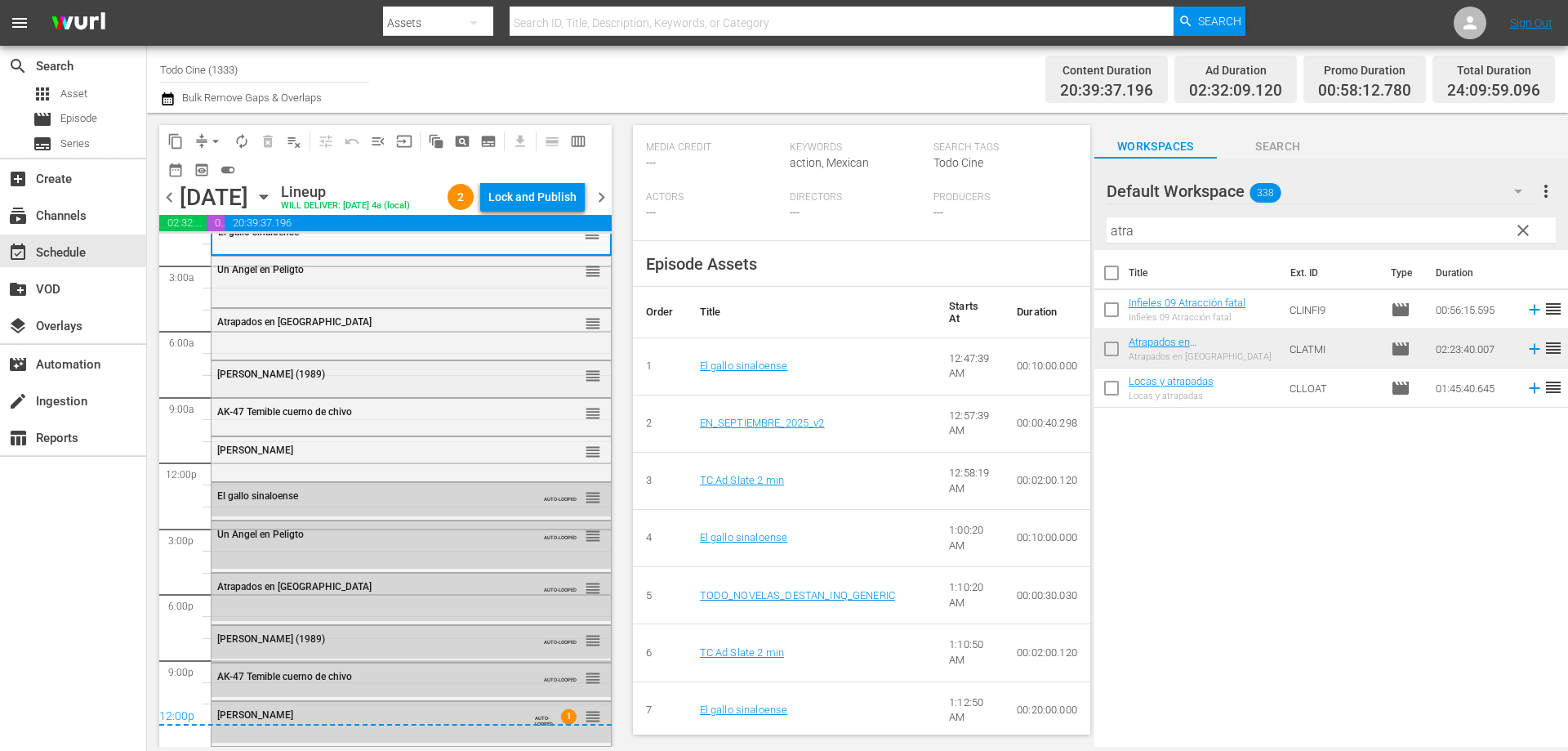
scroll to position [0, 0]
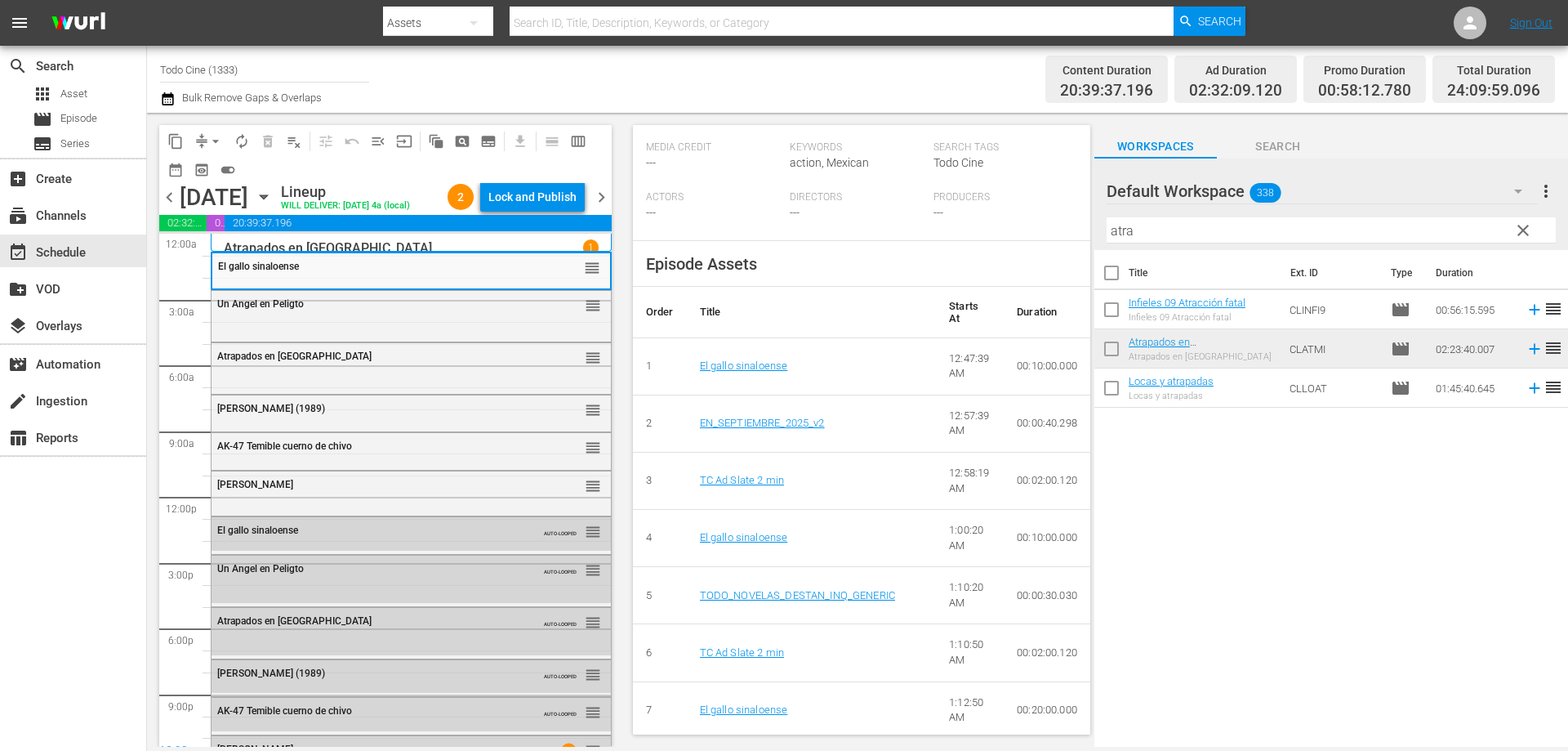
click at [602, 208] on span "chevron_right" at bounding box center [601, 197] width 21 height 21
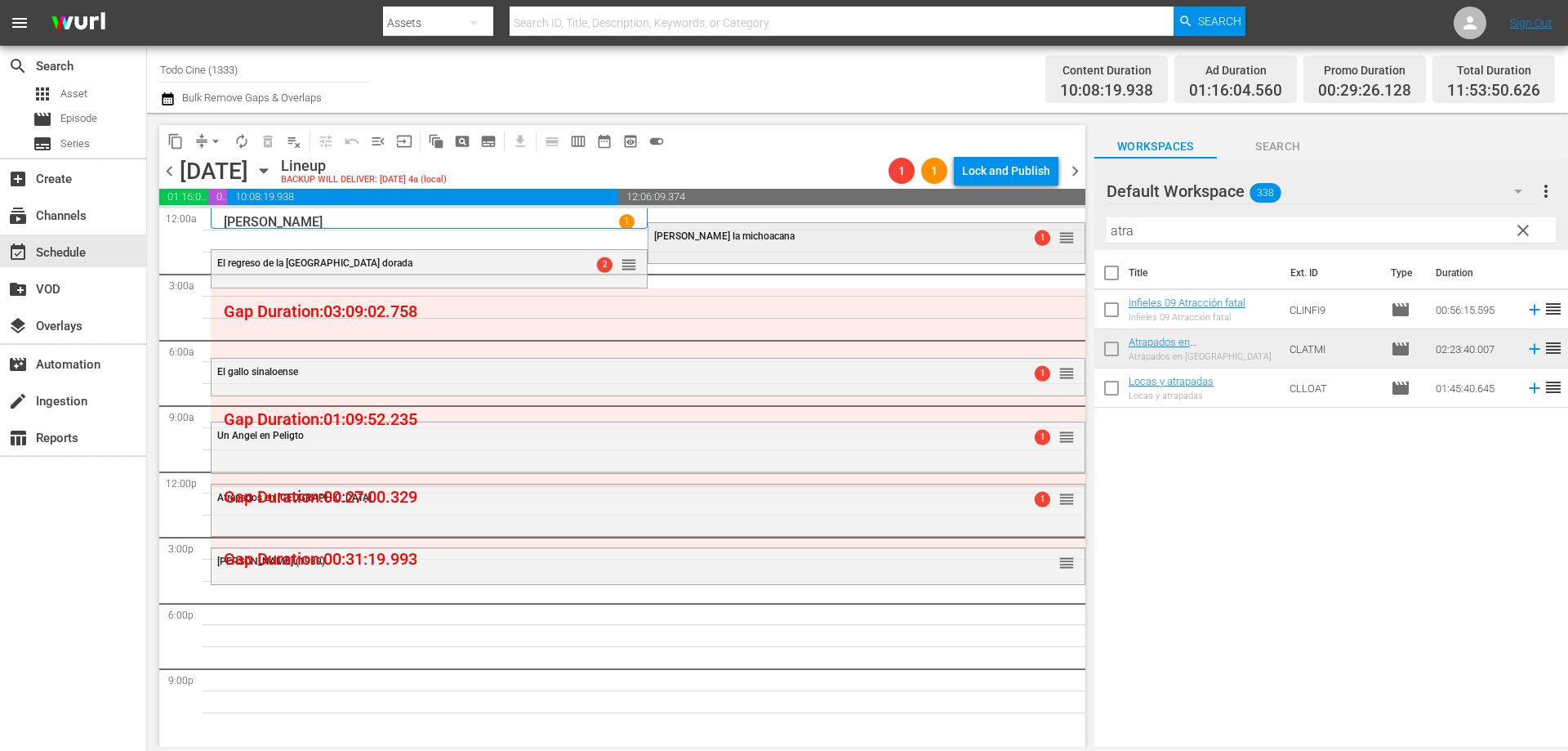
click at [798, 241] on div "[PERSON_NAME] la michoacana" at bounding box center [826, 236] width 343 height 12
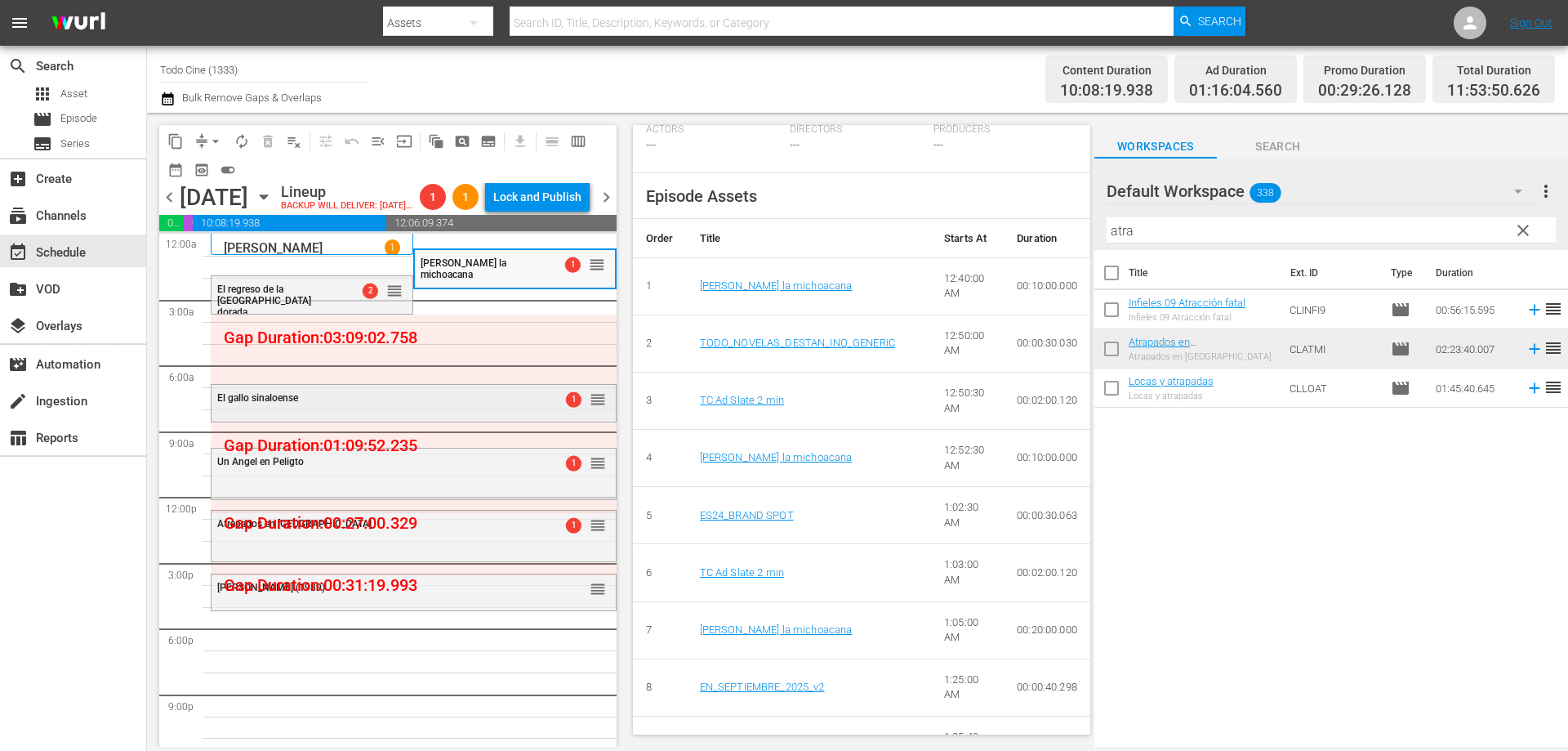
scroll to position [559, 0]
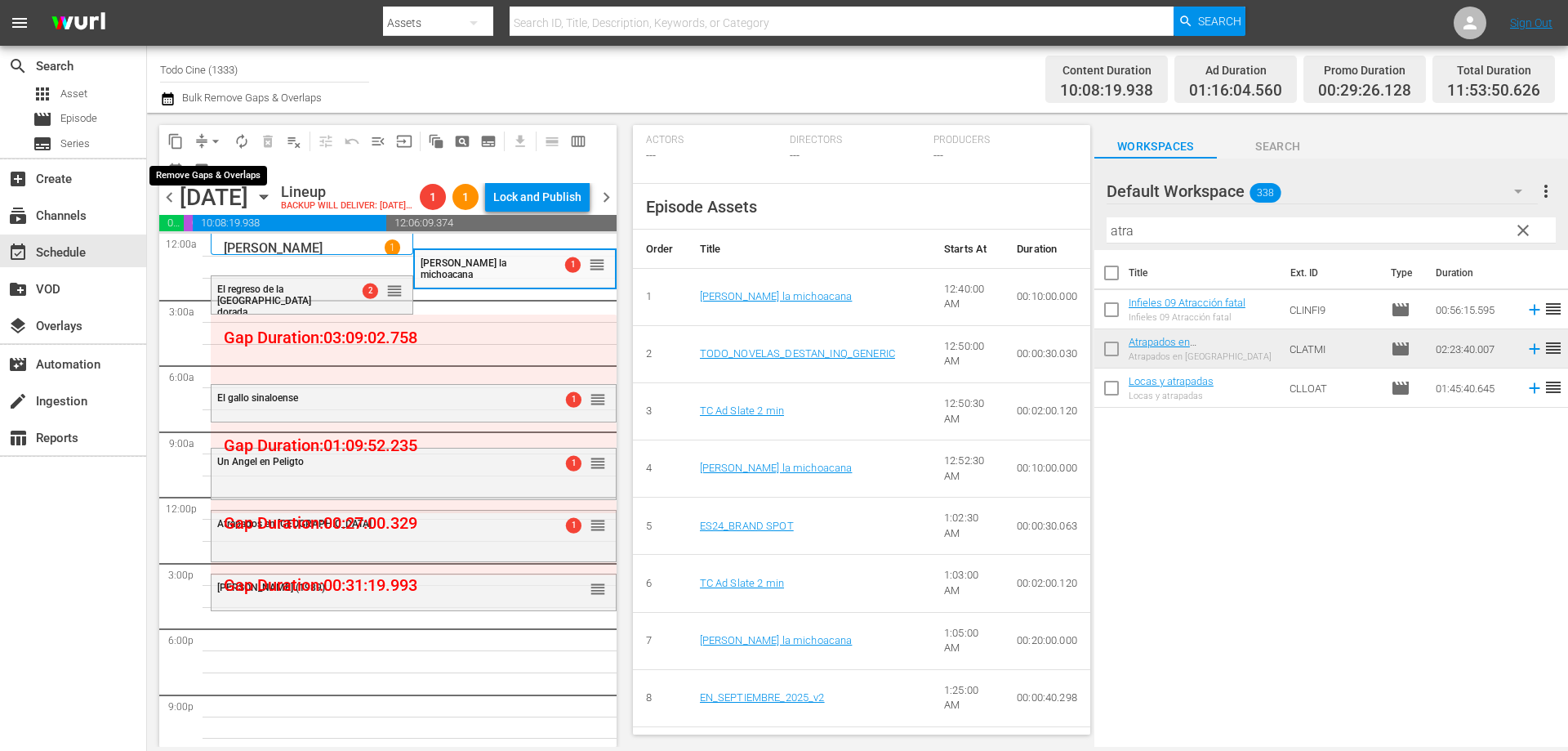
click at [216, 139] on span "arrow_drop_down" at bounding box center [216, 141] width 16 height 16
click at [268, 230] on li "Align to End of Previous Day" at bounding box center [217, 229] width 172 height 27
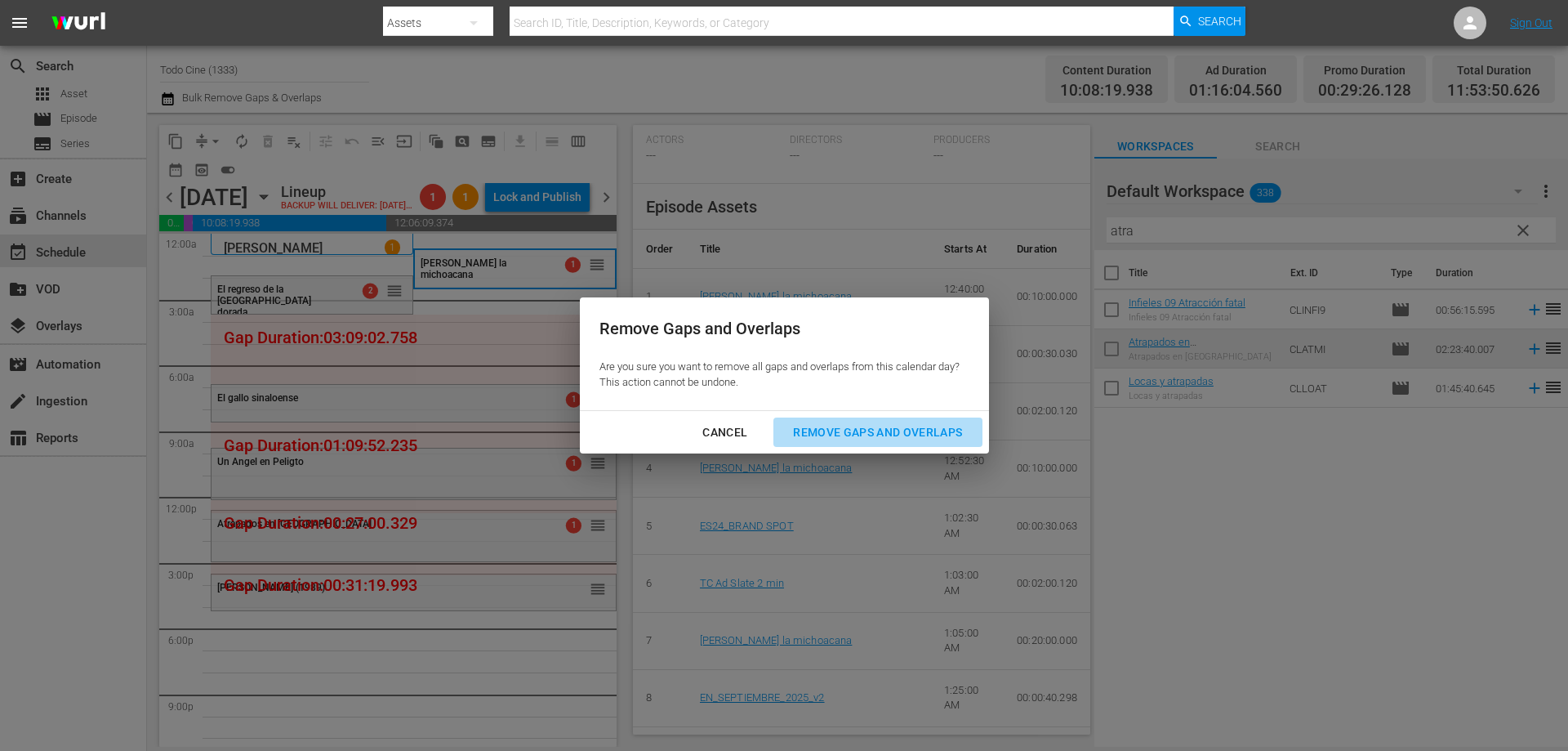
click at [938, 423] on div "Remove Gaps and Overlaps" at bounding box center [877, 432] width 195 height 21
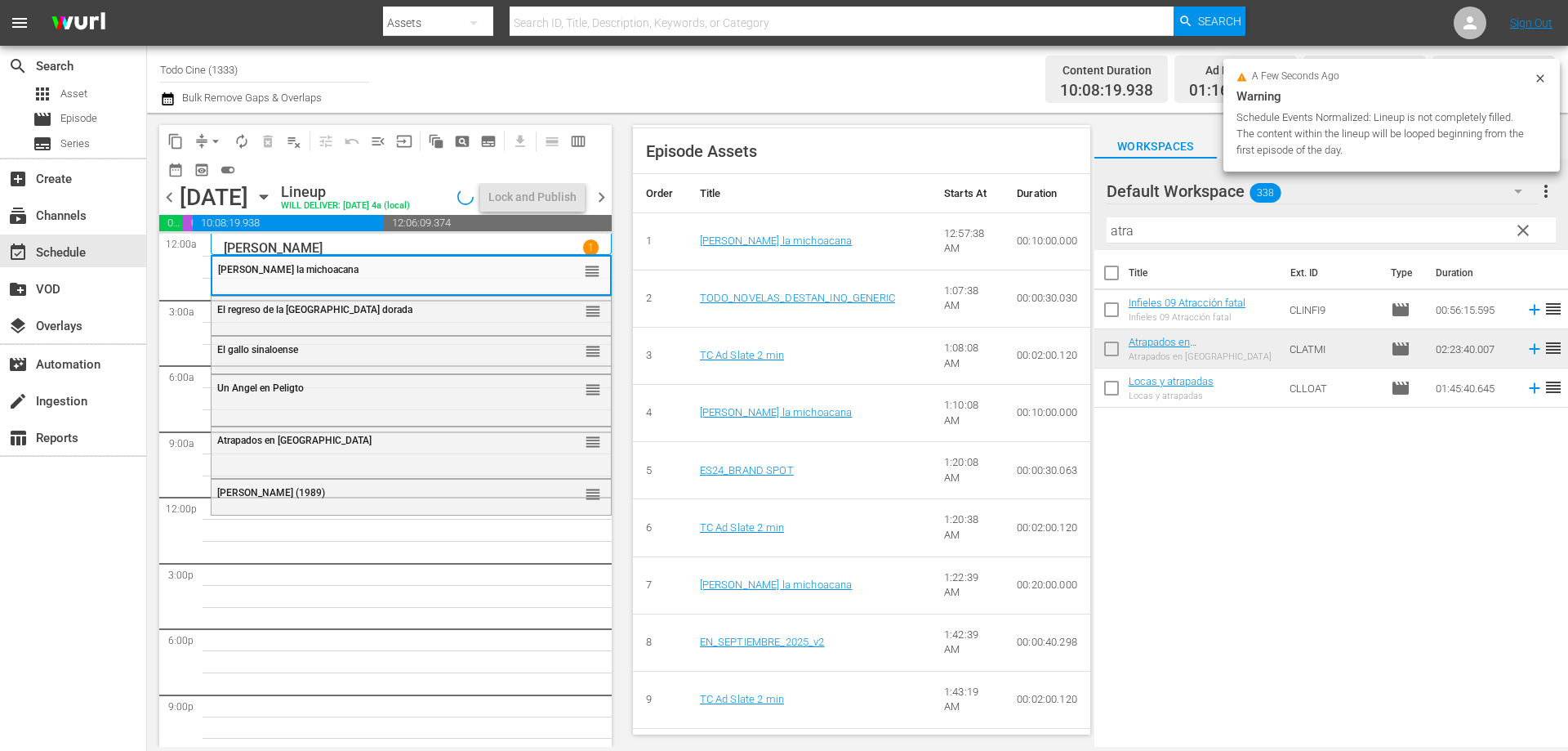
scroll to position [504, 0]
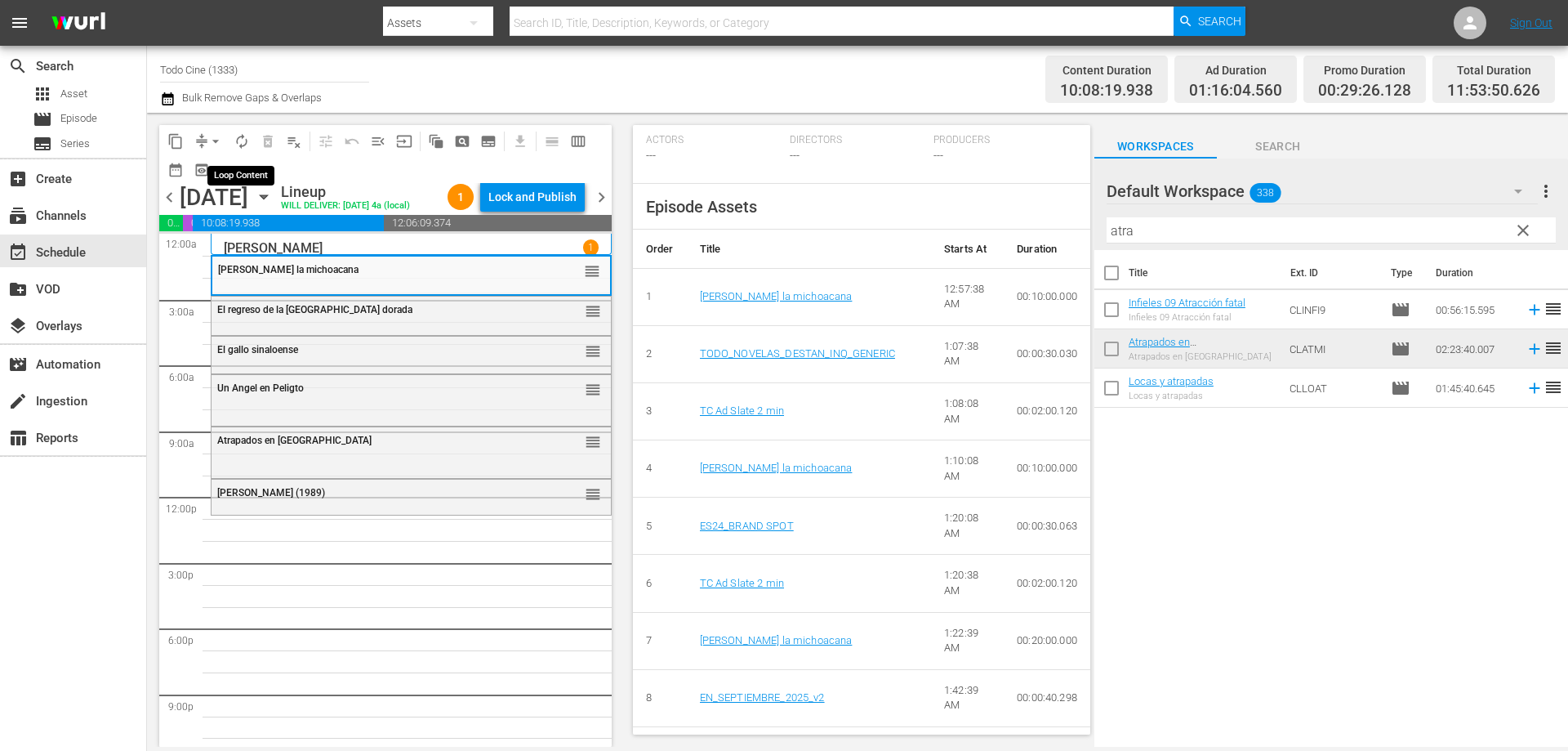
click at [242, 136] on span "autorenew_outlined" at bounding box center [242, 141] width 16 height 16
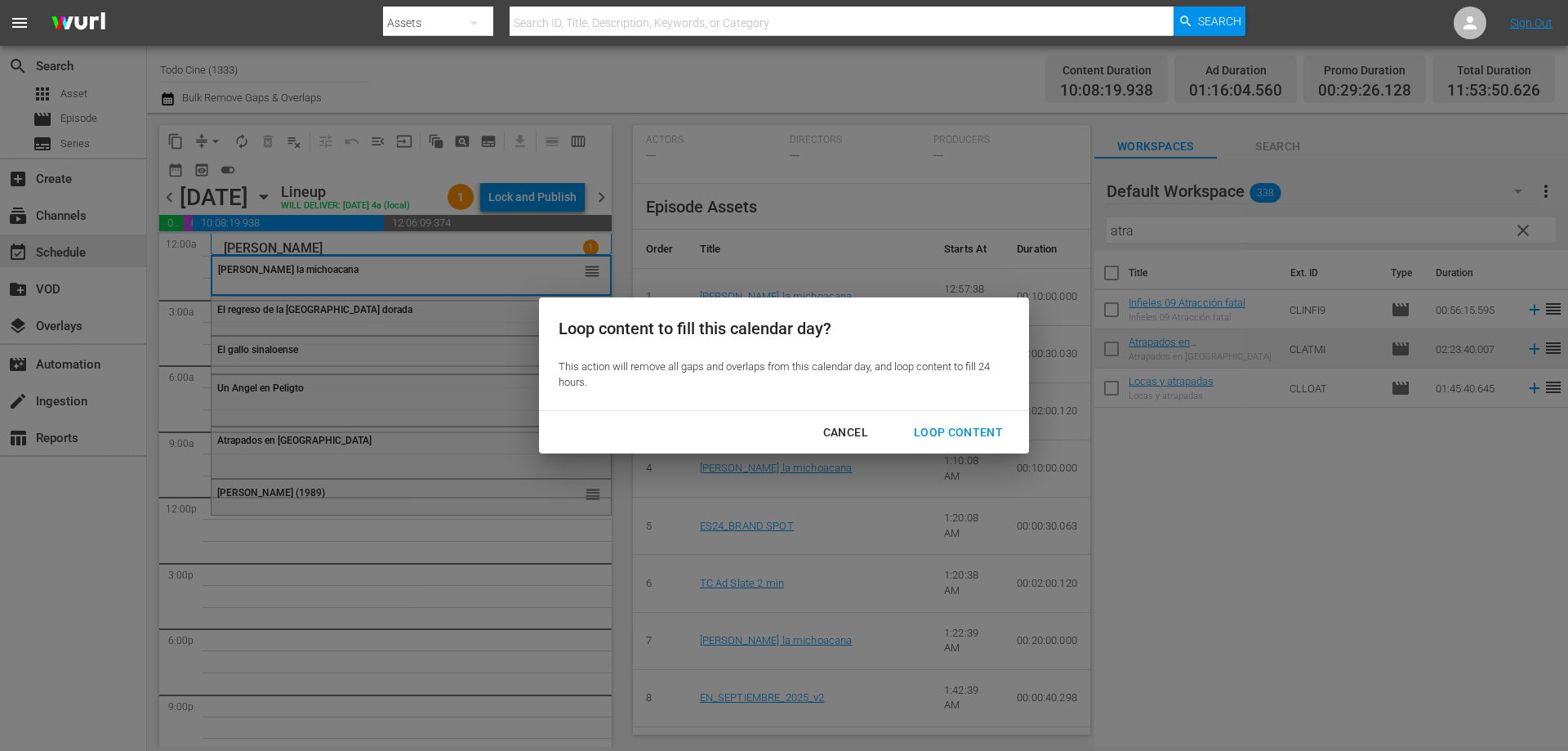
click at [969, 431] on div "Loop Content" at bounding box center [957, 432] width 115 height 21
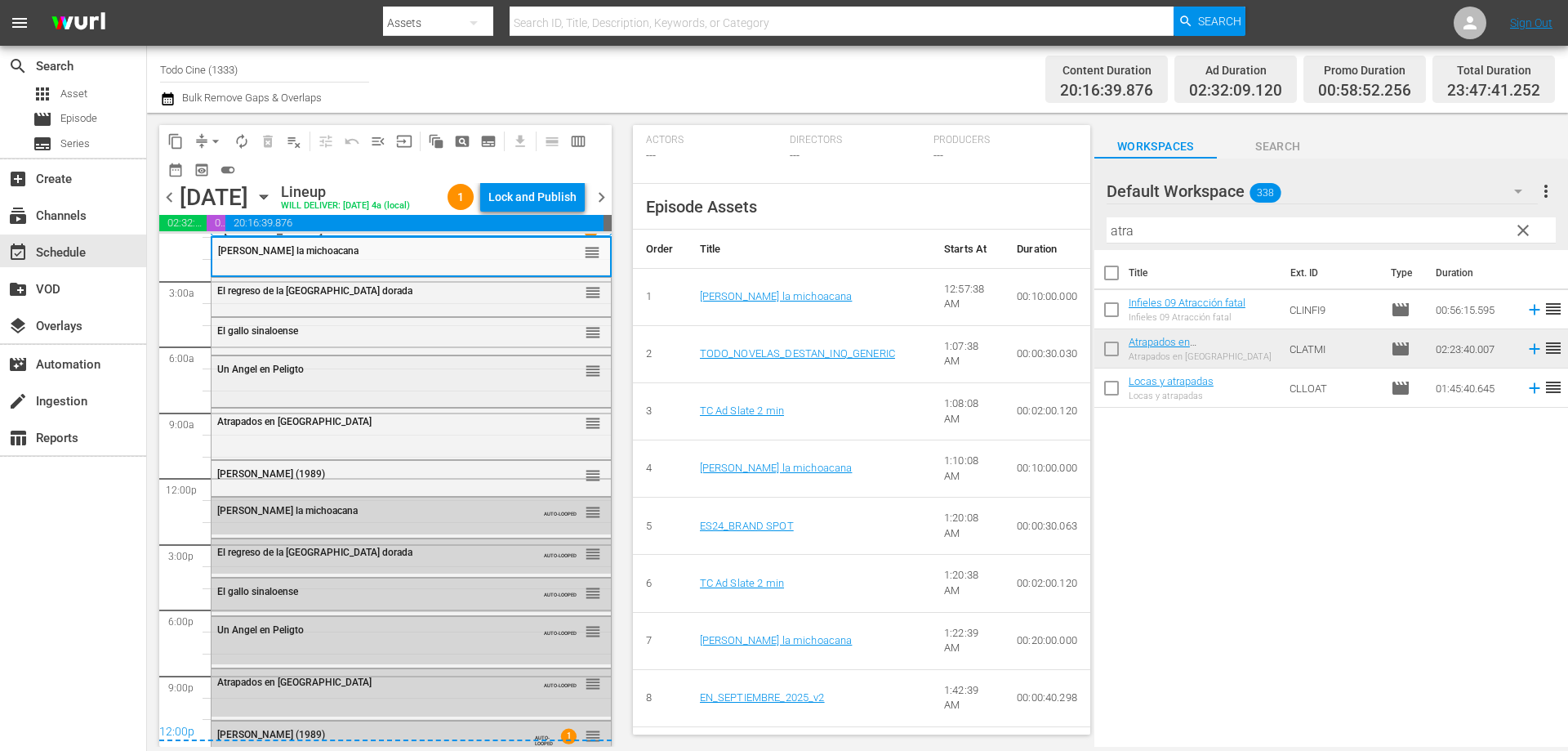
scroll to position [0, 0]
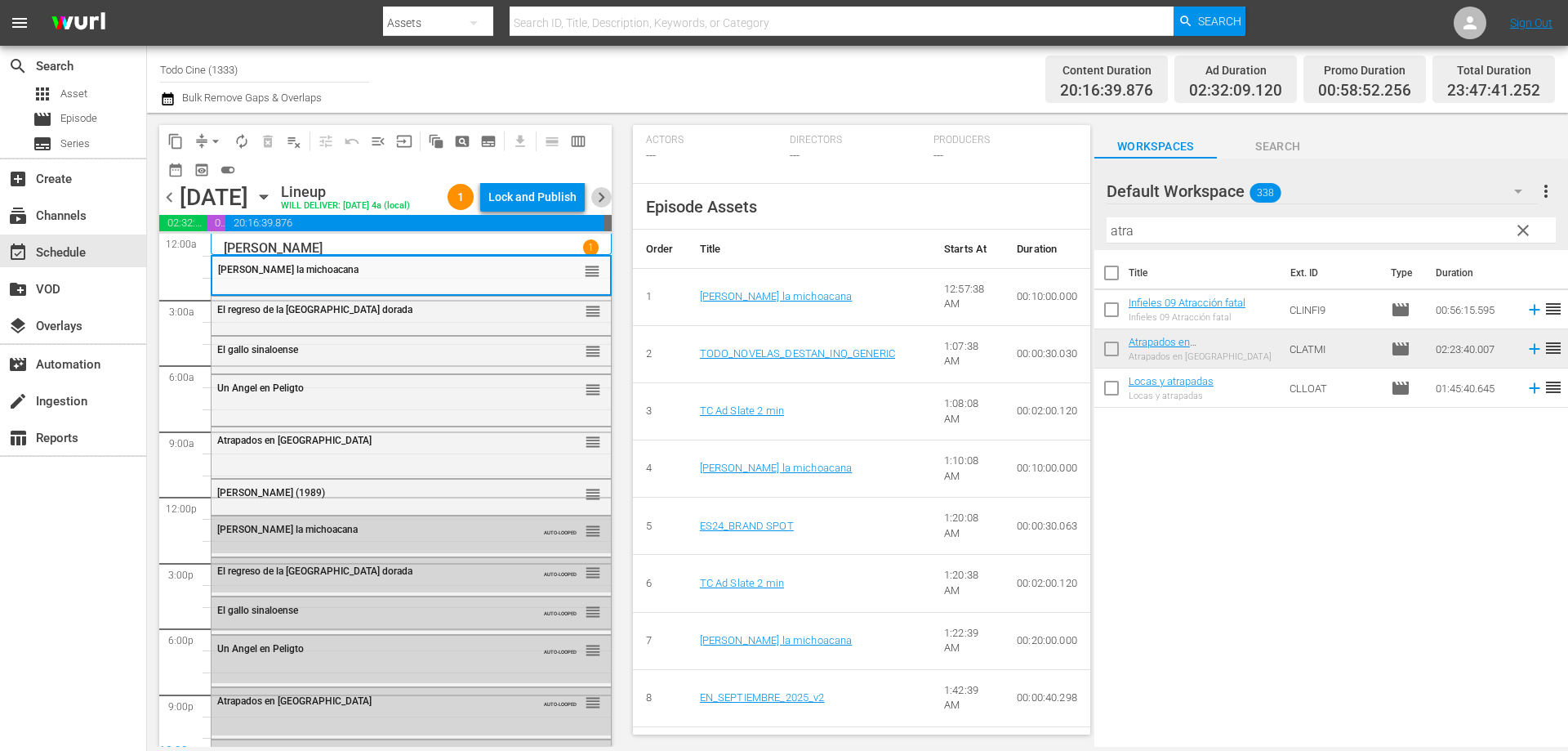
click at [599, 208] on span "chevron_right" at bounding box center [601, 197] width 21 height 21
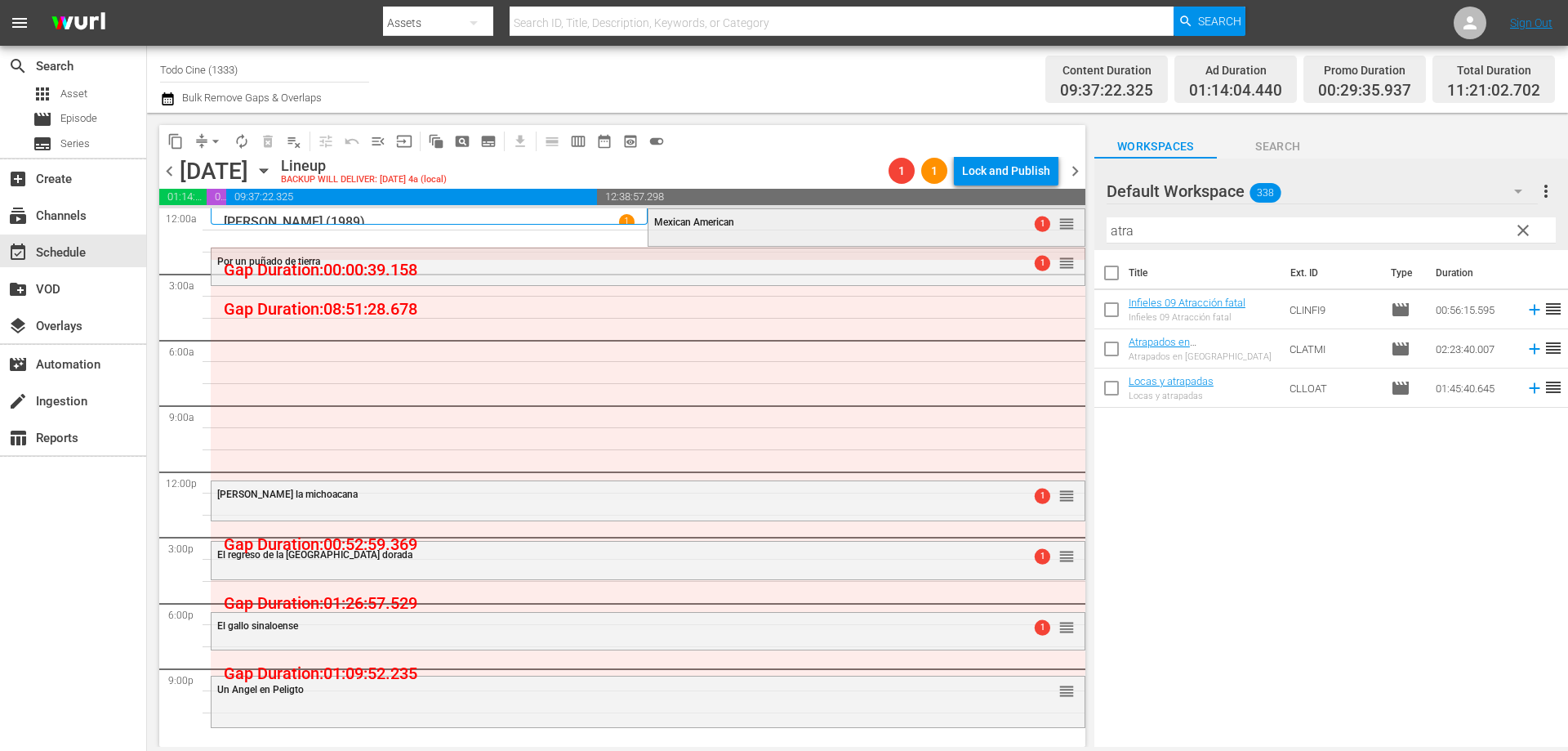
click at [710, 227] on span "Mexican American" at bounding box center [694, 222] width 80 height 12
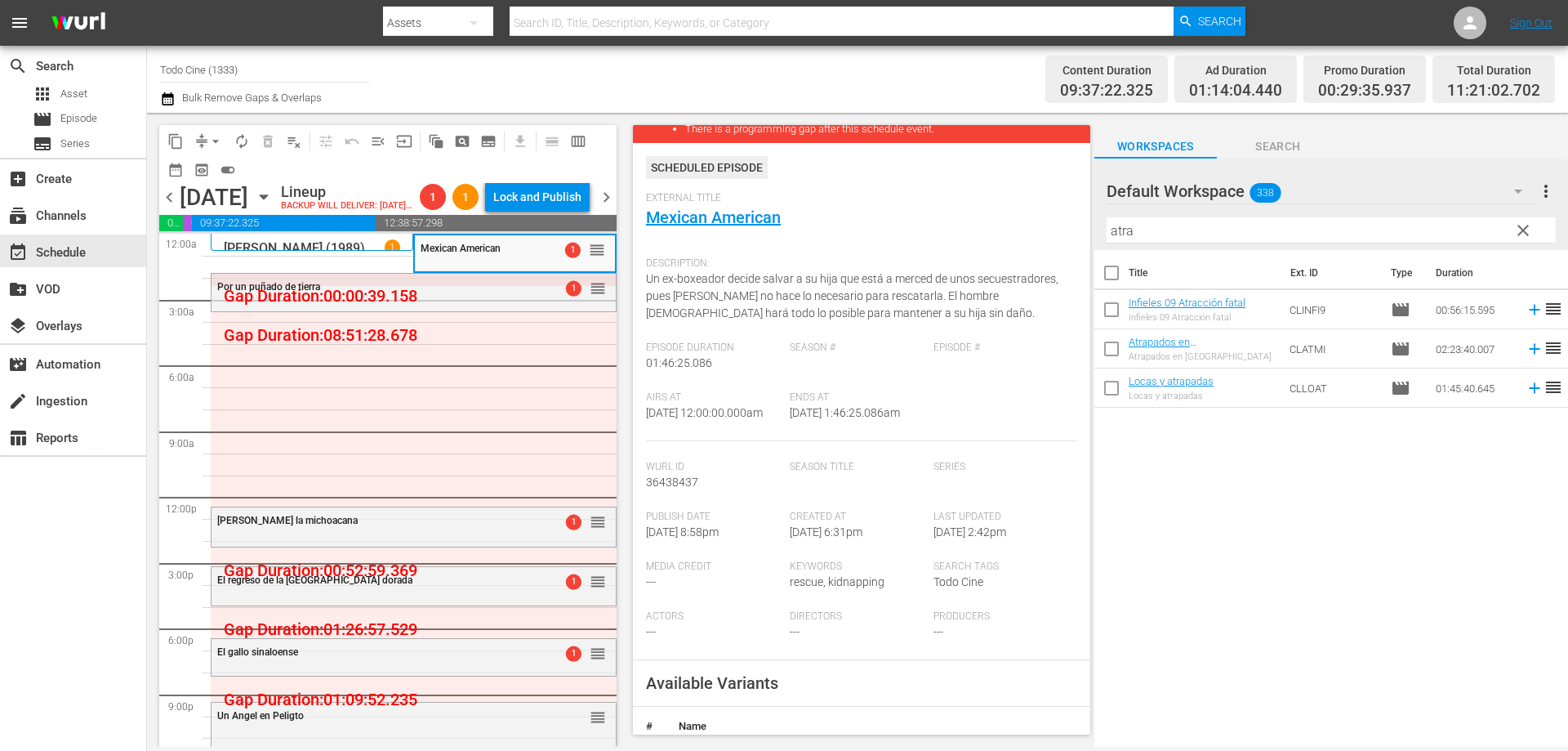
scroll to position [490, 0]
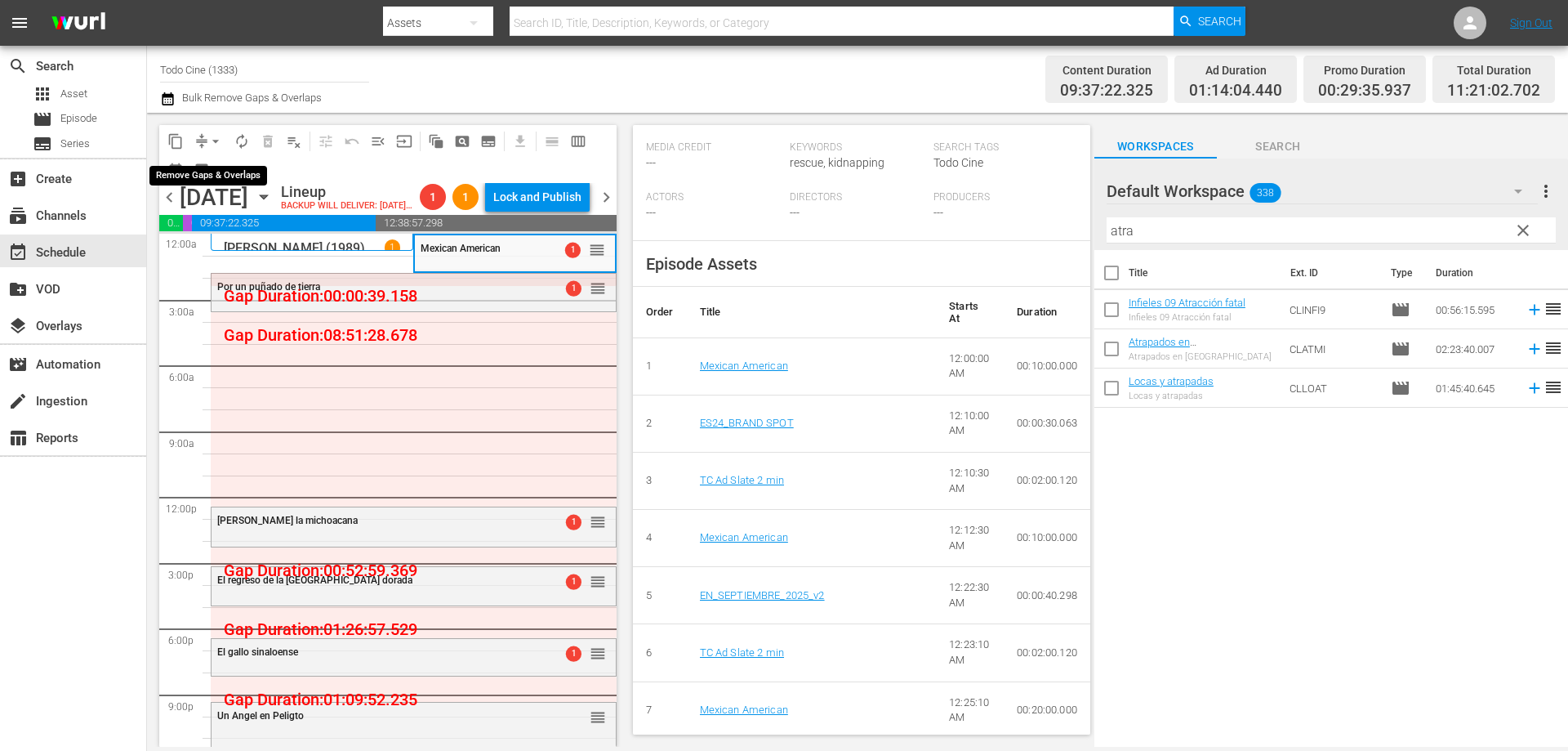
click at [215, 137] on span "arrow_drop_down" at bounding box center [216, 141] width 16 height 16
click at [222, 227] on li "Align to End of Previous Day" at bounding box center [217, 229] width 172 height 27
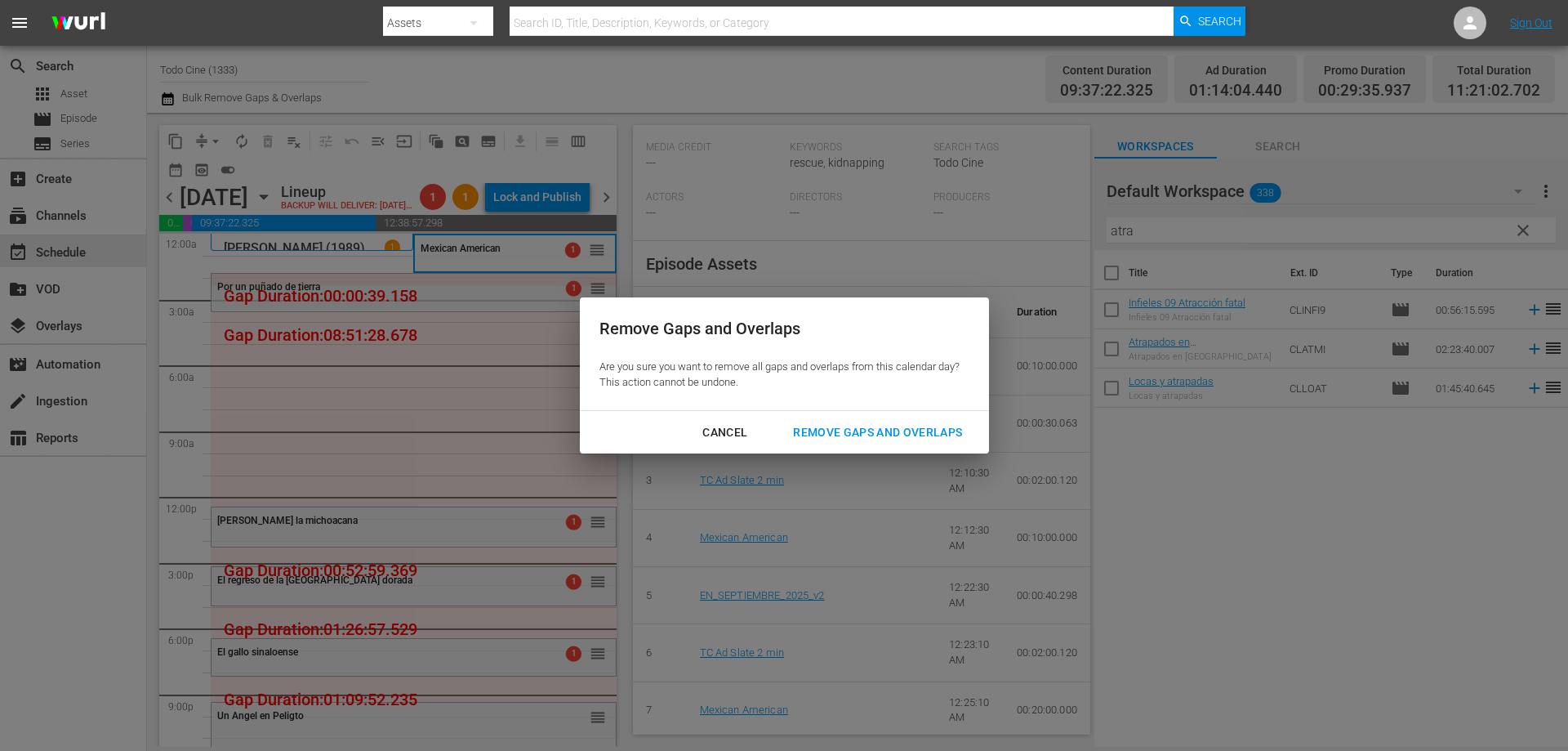
click at [843, 424] on div "Remove Gaps and Overlaps" at bounding box center [877, 432] width 195 height 21
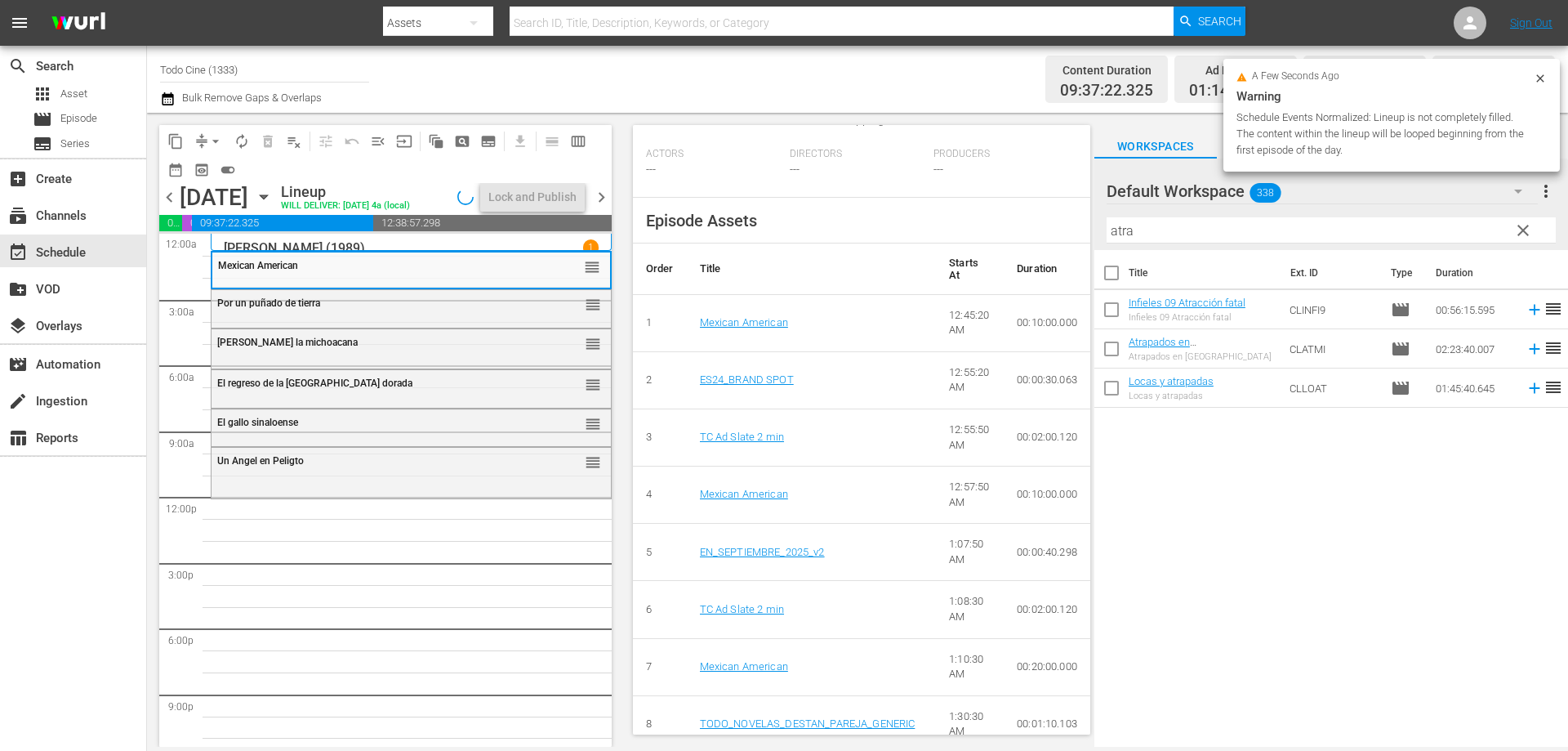
scroll to position [446, 0]
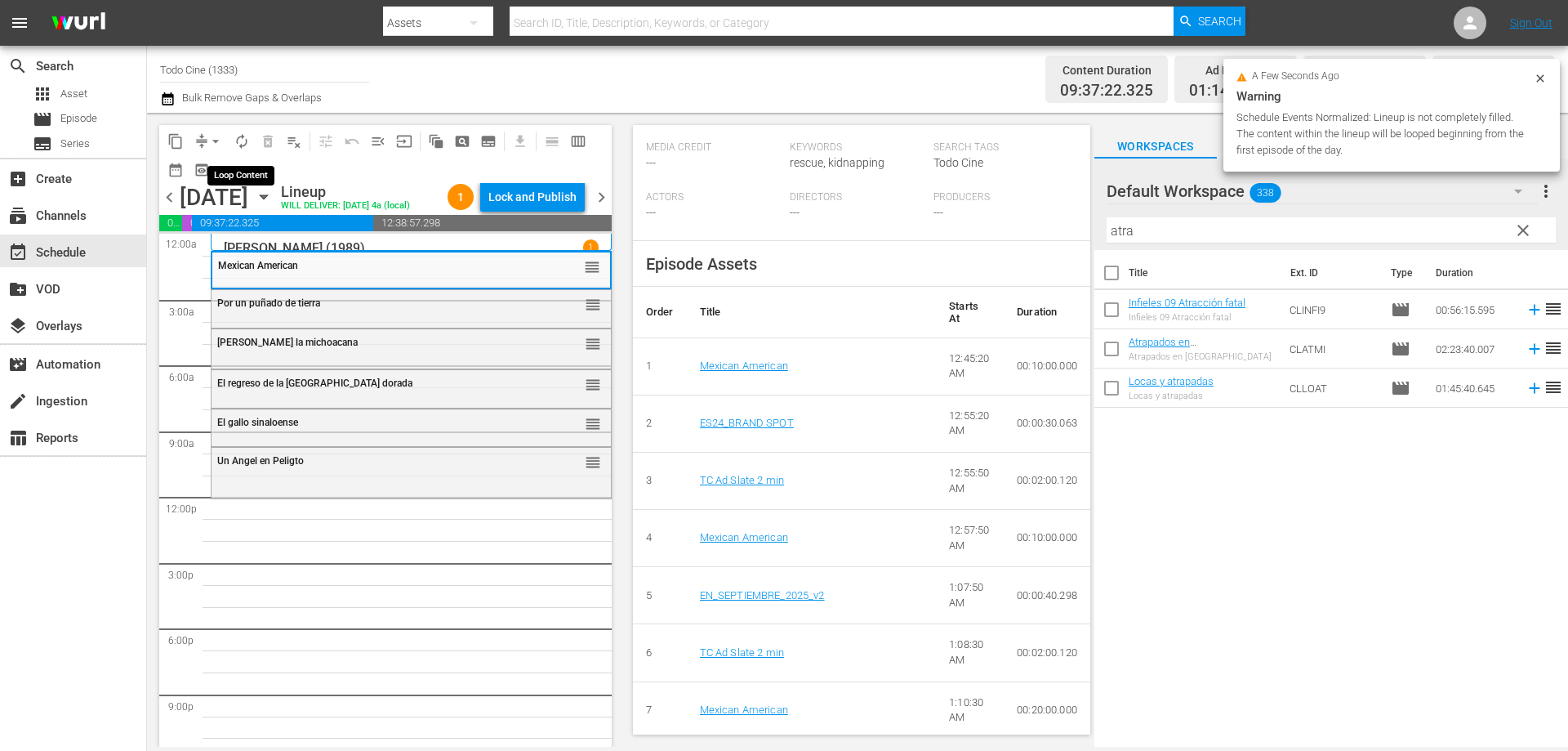
click at [242, 140] on span "autorenew_outlined" at bounding box center [242, 141] width 16 height 16
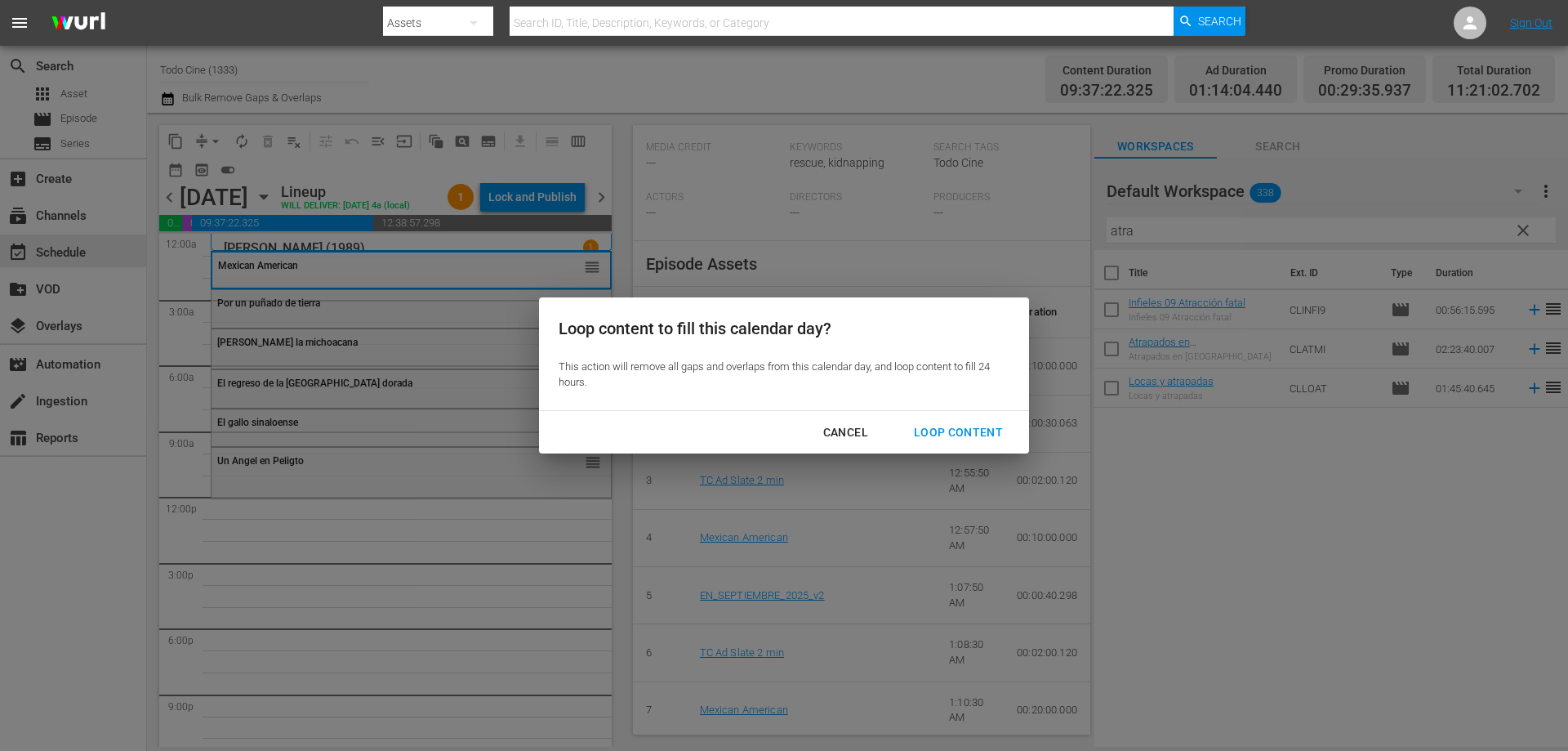
click at [948, 431] on div "Loop Content" at bounding box center [957, 432] width 115 height 21
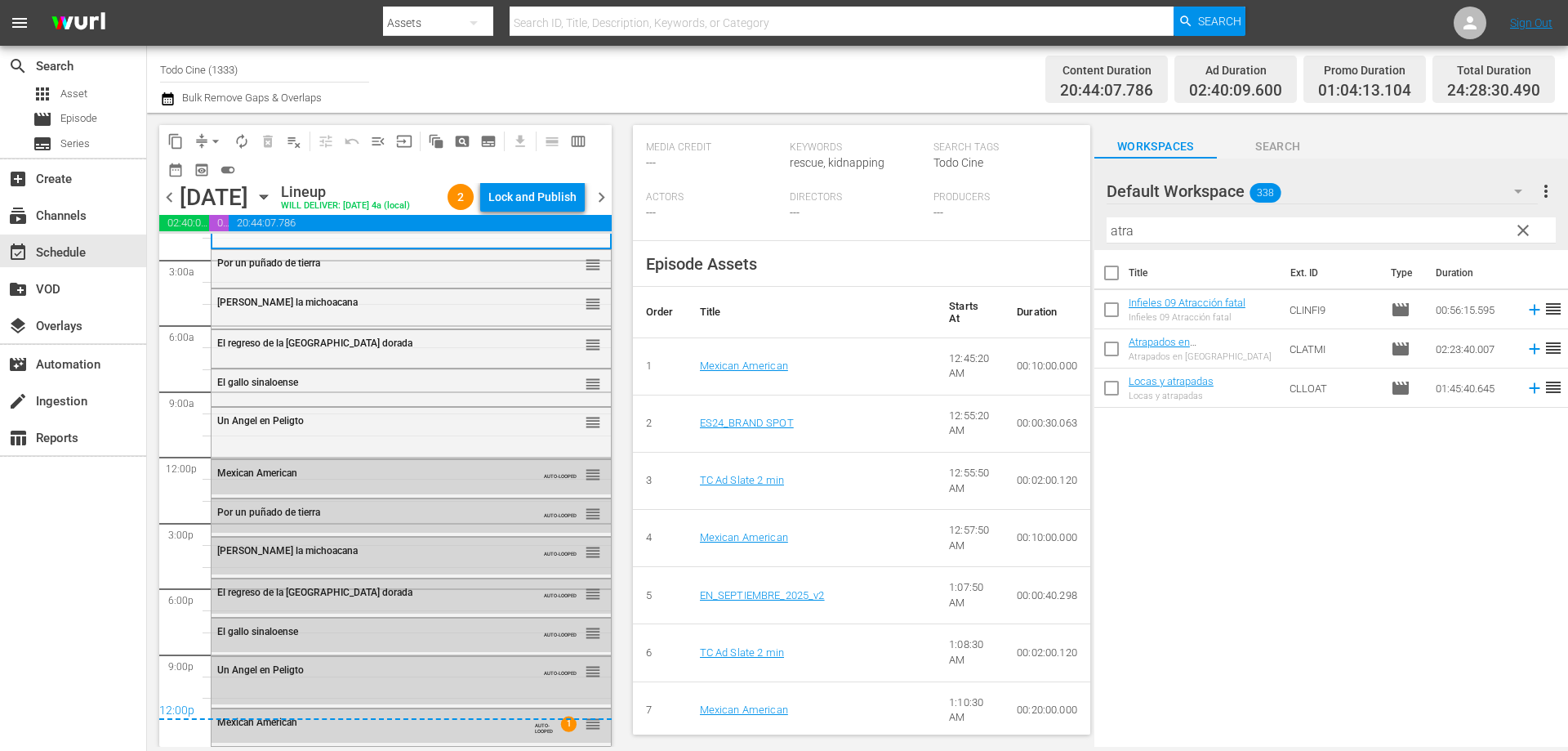
scroll to position [68, 0]
click at [641, 714] on div "Delete Event" at bounding box center [647, 713] width 129 height 22
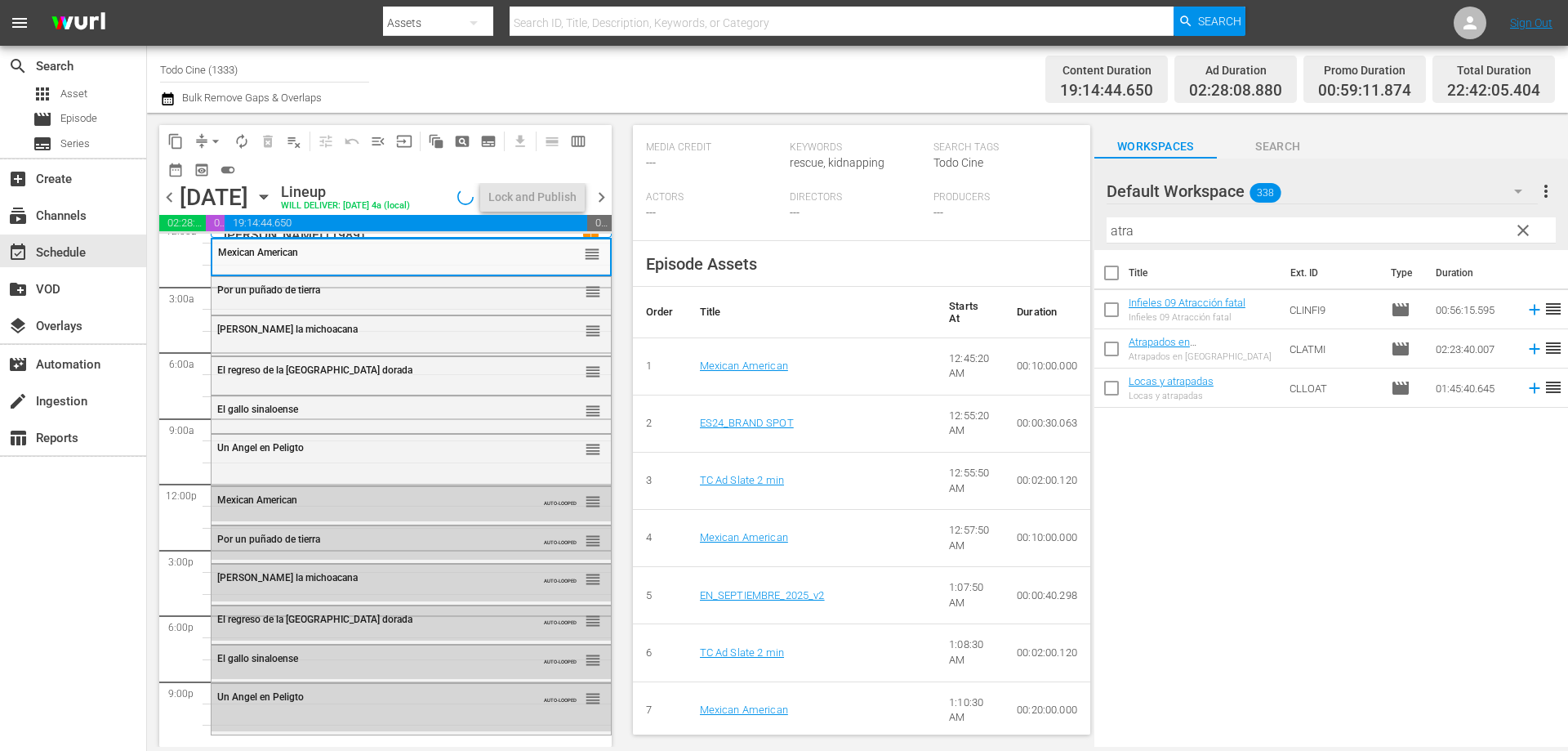
scroll to position [41, 0]
click at [1520, 224] on span "clear" at bounding box center [1523, 230] width 20 height 20
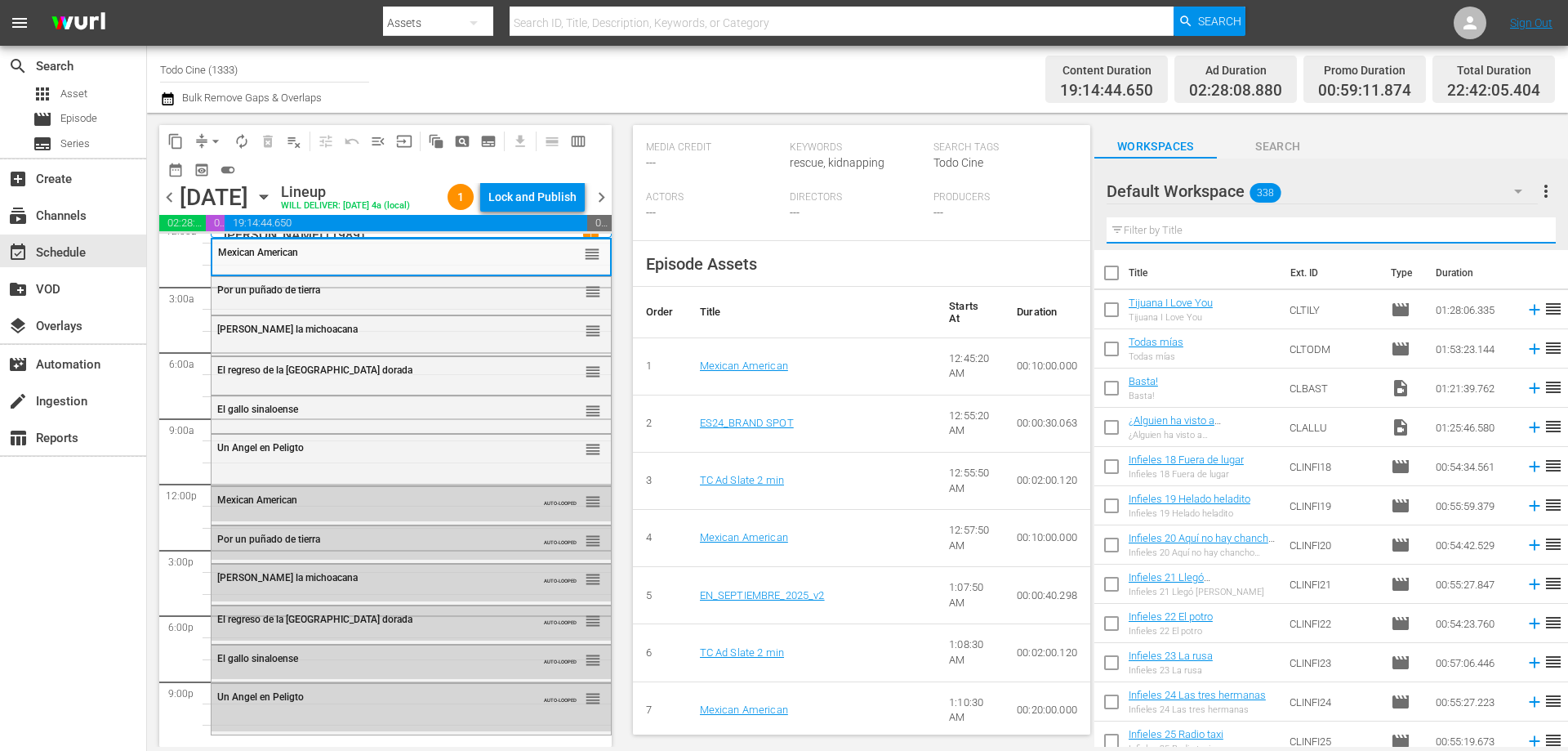
click at [1165, 234] on input "text" at bounding box center [1330, 230] width 449 height 26
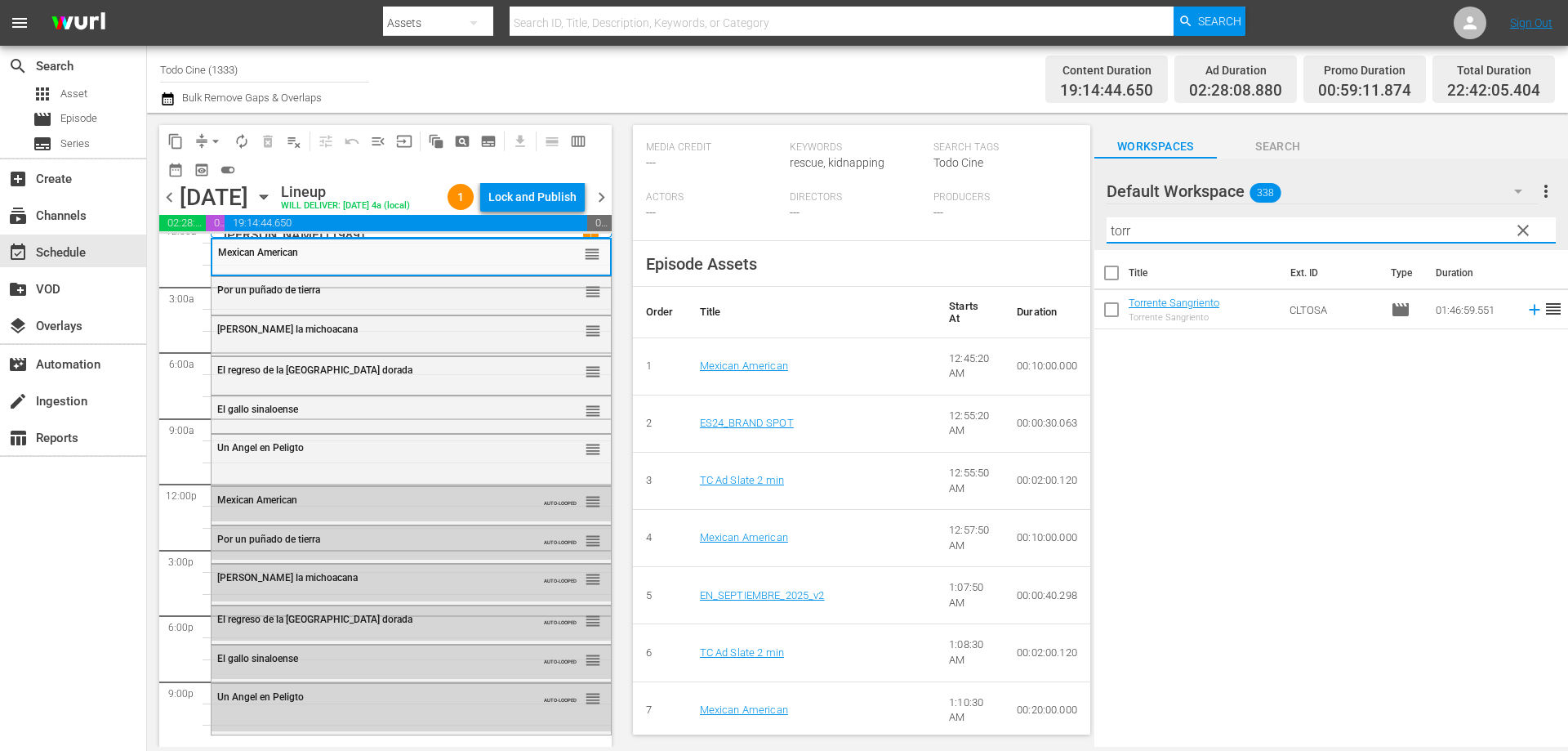
type input "torr"
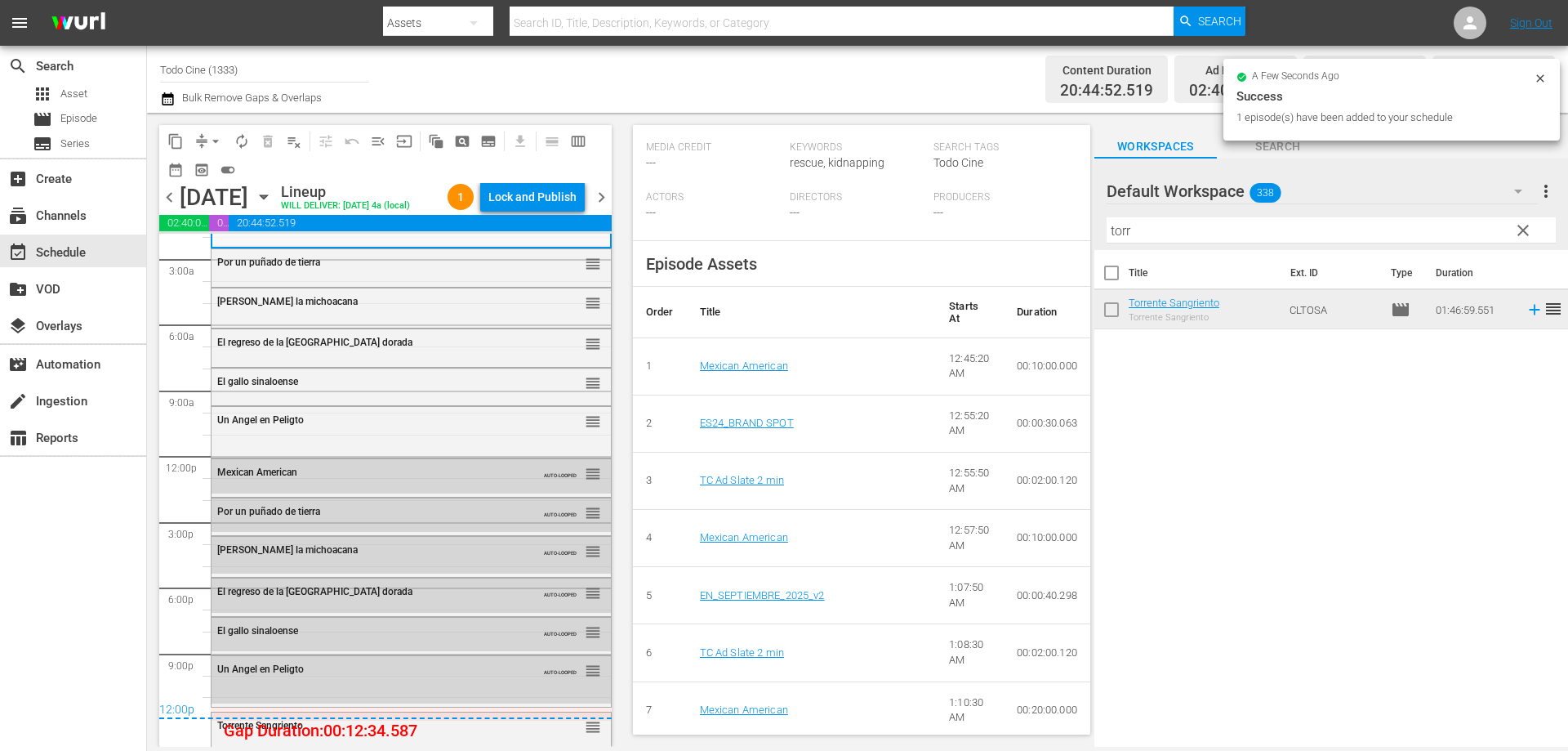
scroll to position [68, 0]
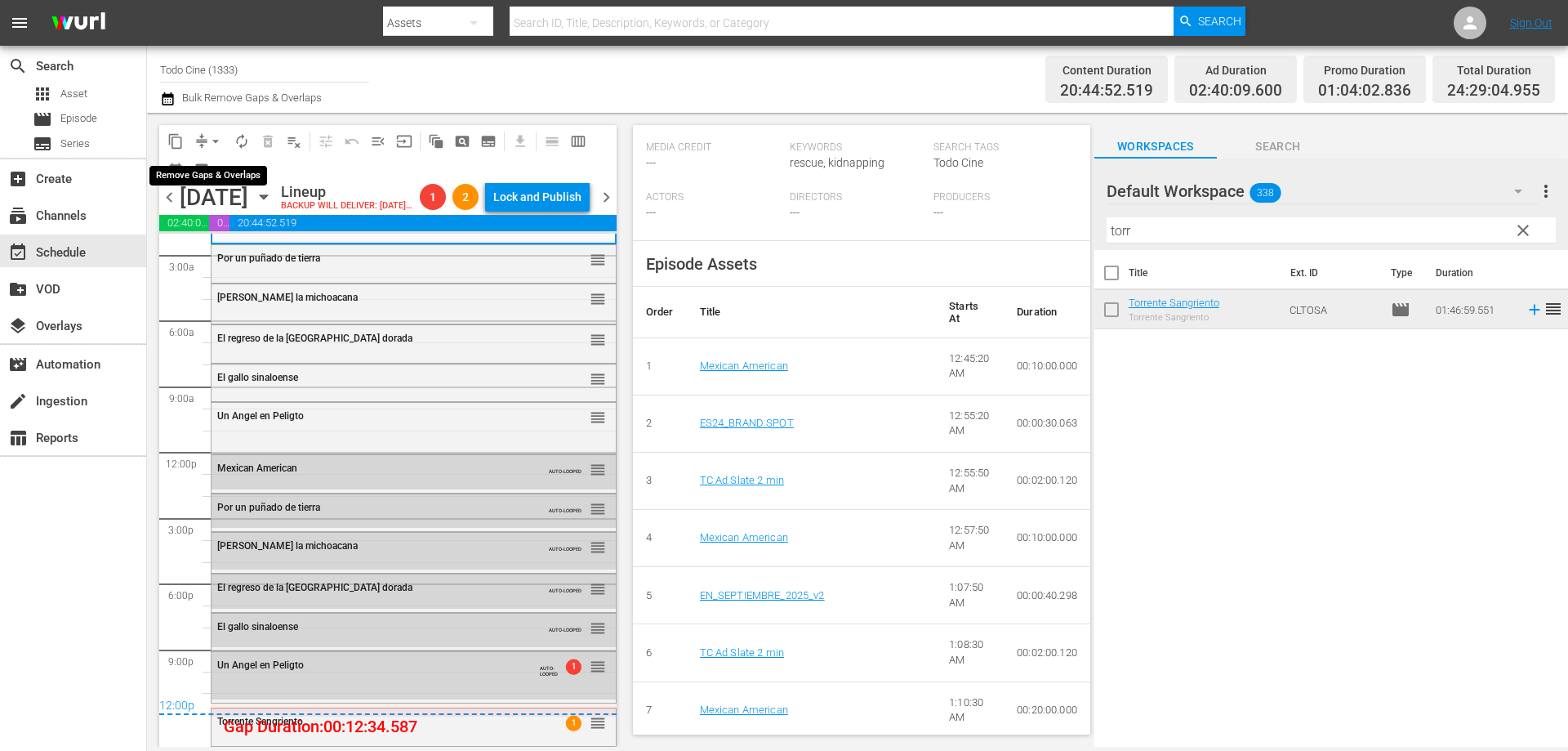
click at [217, 140] on span "arrow_drop_down" at bounding box center [216, 141] width 16 height 16
click at [209, 230] on li "Align to End of Previous Day" at bounding box center [217, 229] width 172 height 27
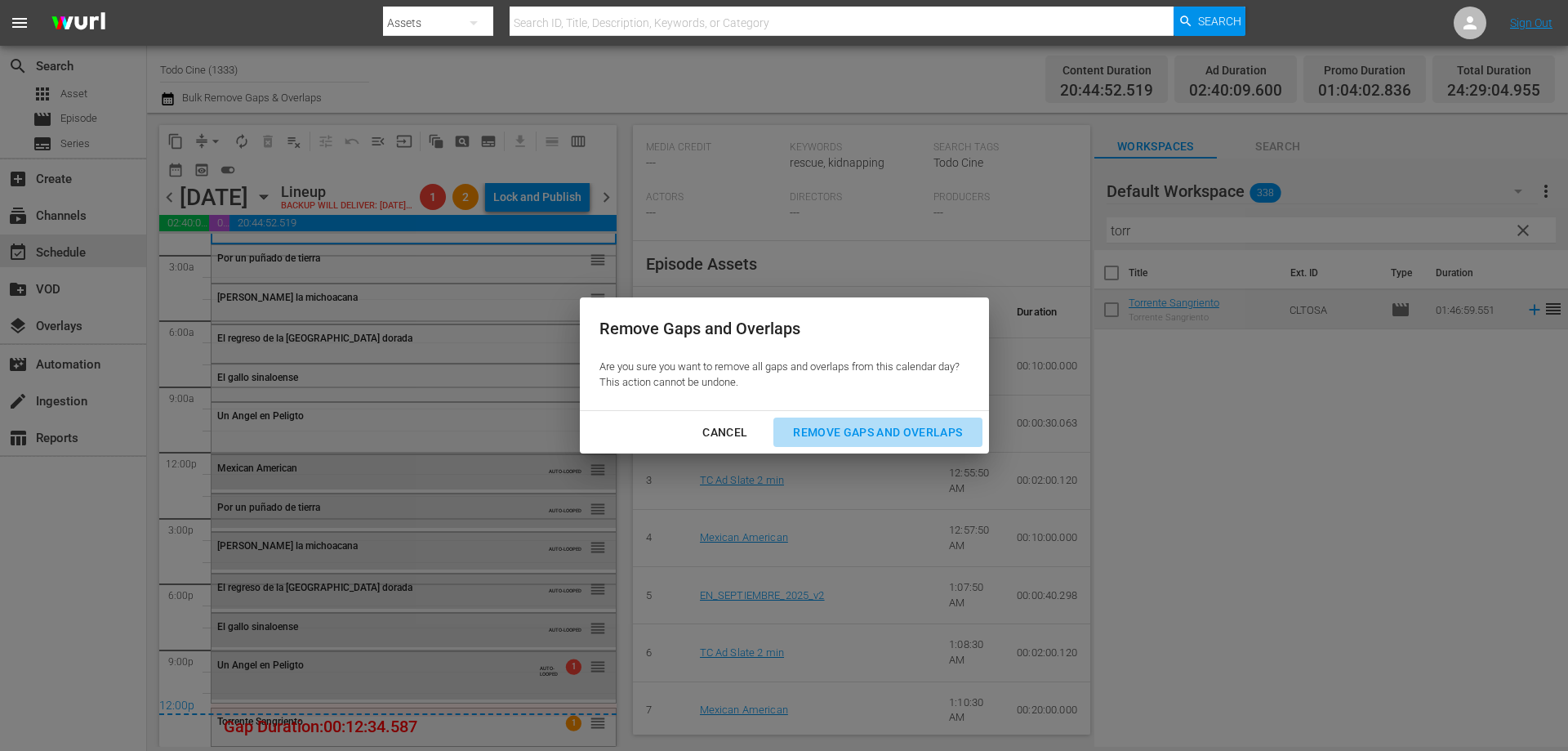
click at [869, 428] on div "Remove Gaps and Overlaps" at bounding box center [877, 432] width 195 height 21
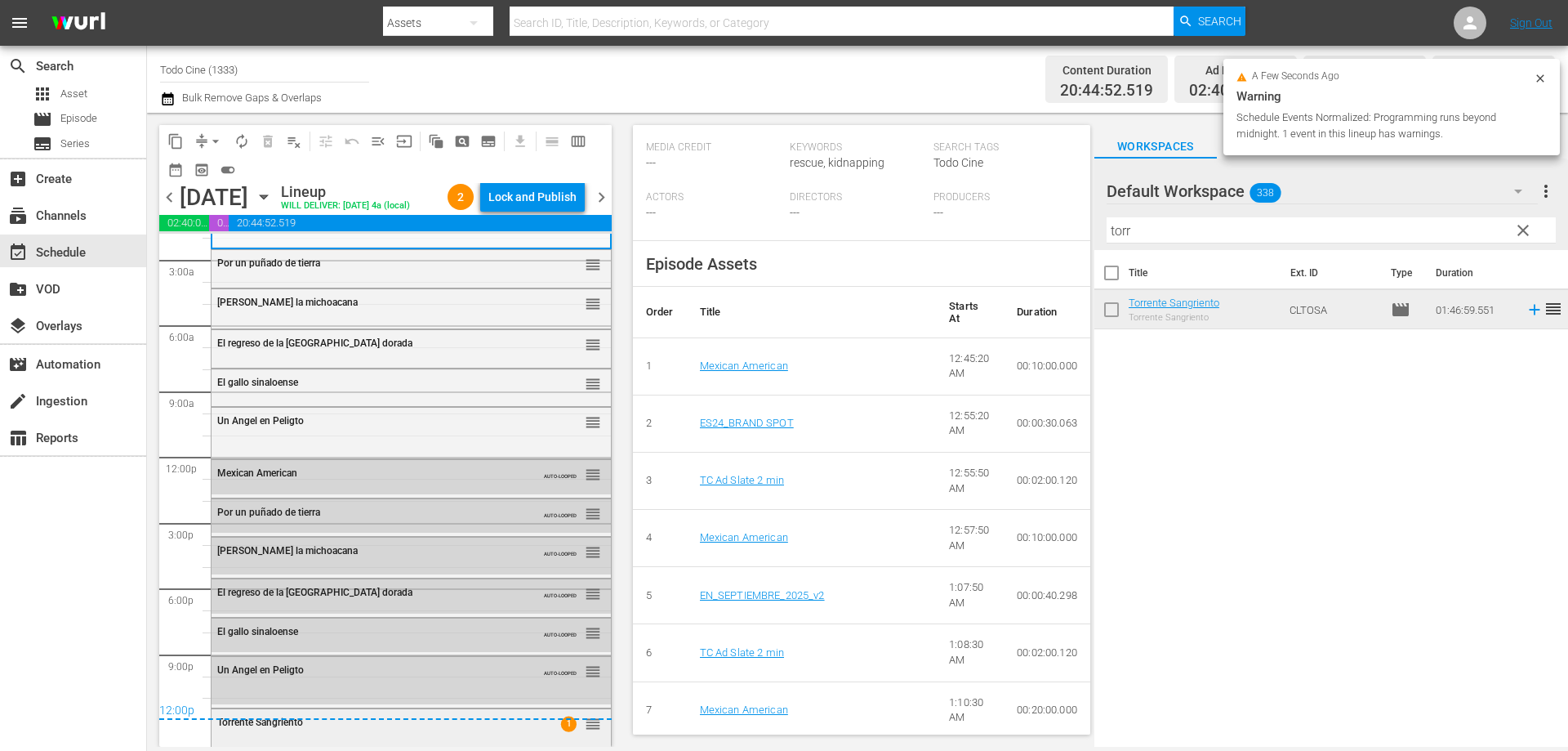
drag, startPoint x: 334, startPoint y: 718, endPoint x: 439, endPoint y: 730, distance: 105.7
click at [439, 730] on div "Torrente Sangriento 1 reorder" at bounding box center [411, 723] width 399 height 28
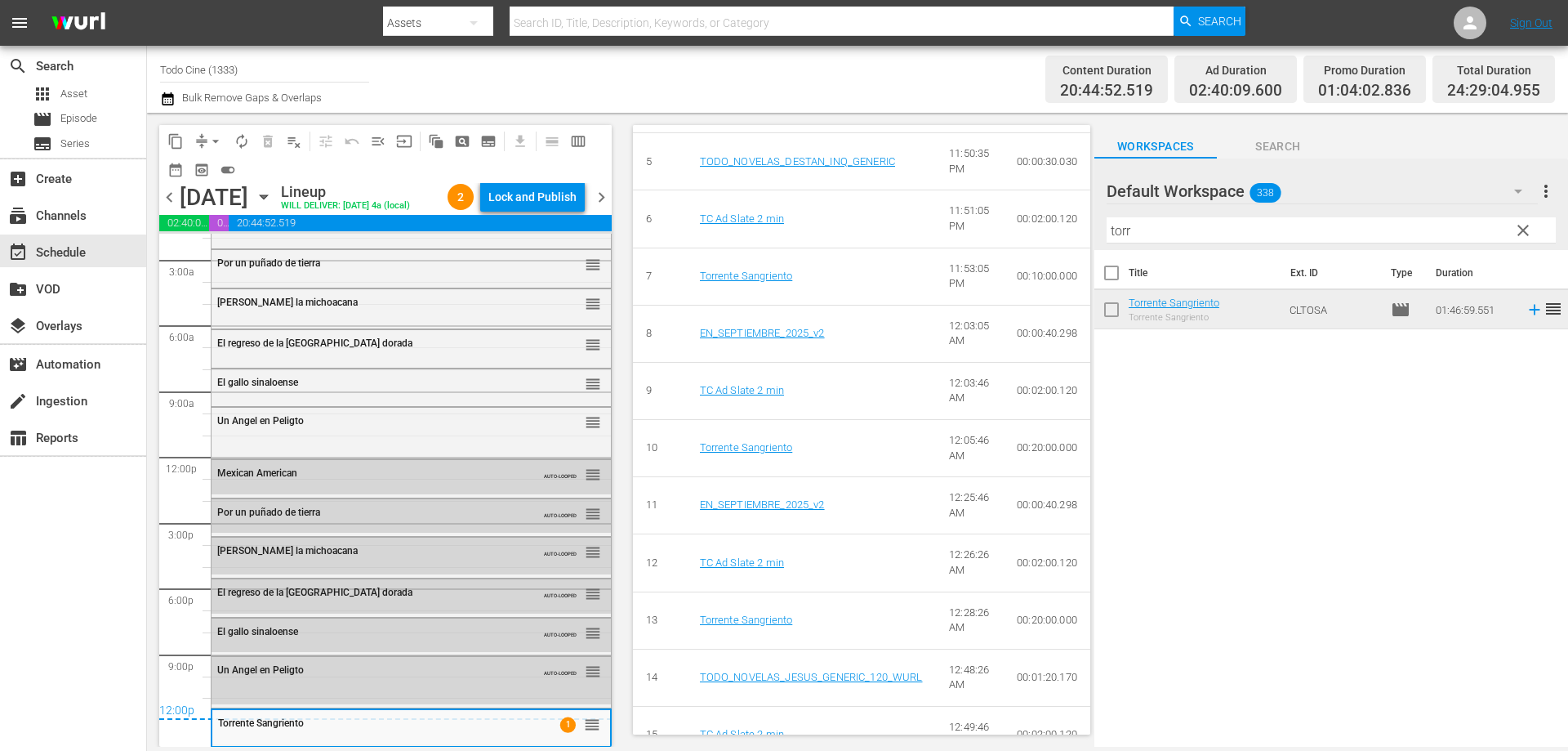
scroll to position [1062, 0]
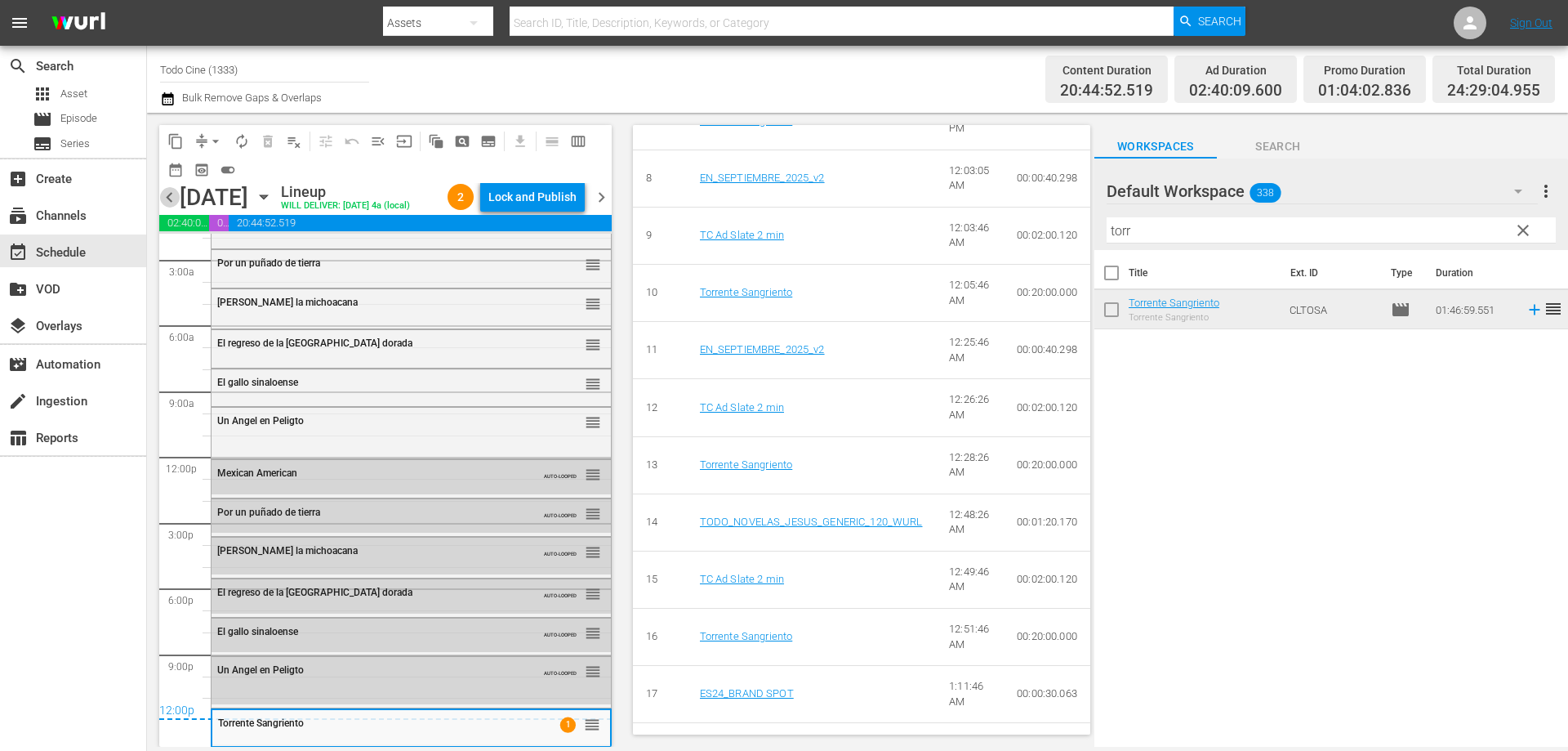
click at [166, 208] on span "chevron_left" at bounding box center [169, 197] width 21 height 21
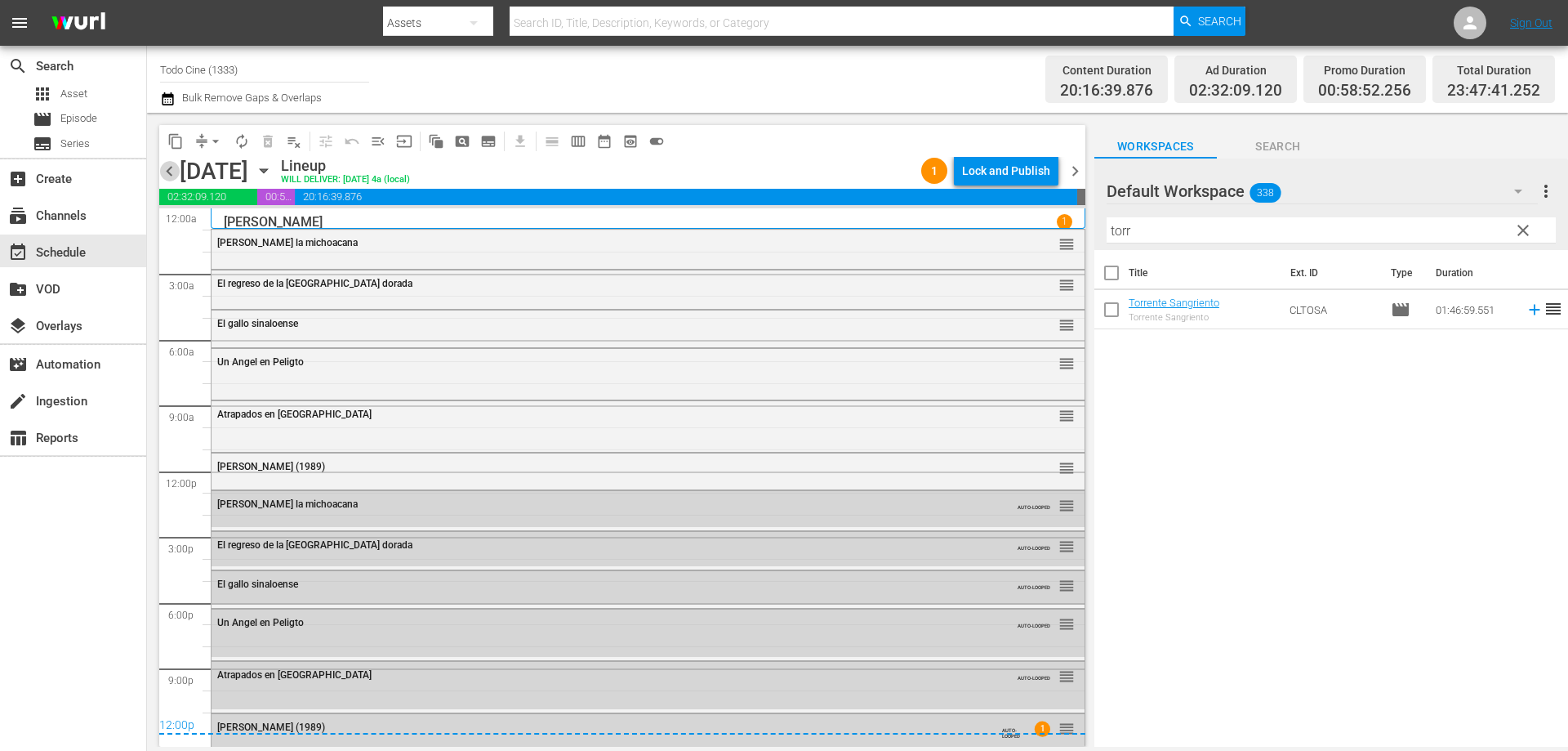
click at [166, 174] on span "chevron_left" at bounding box center [169, 171] width 21 height 21
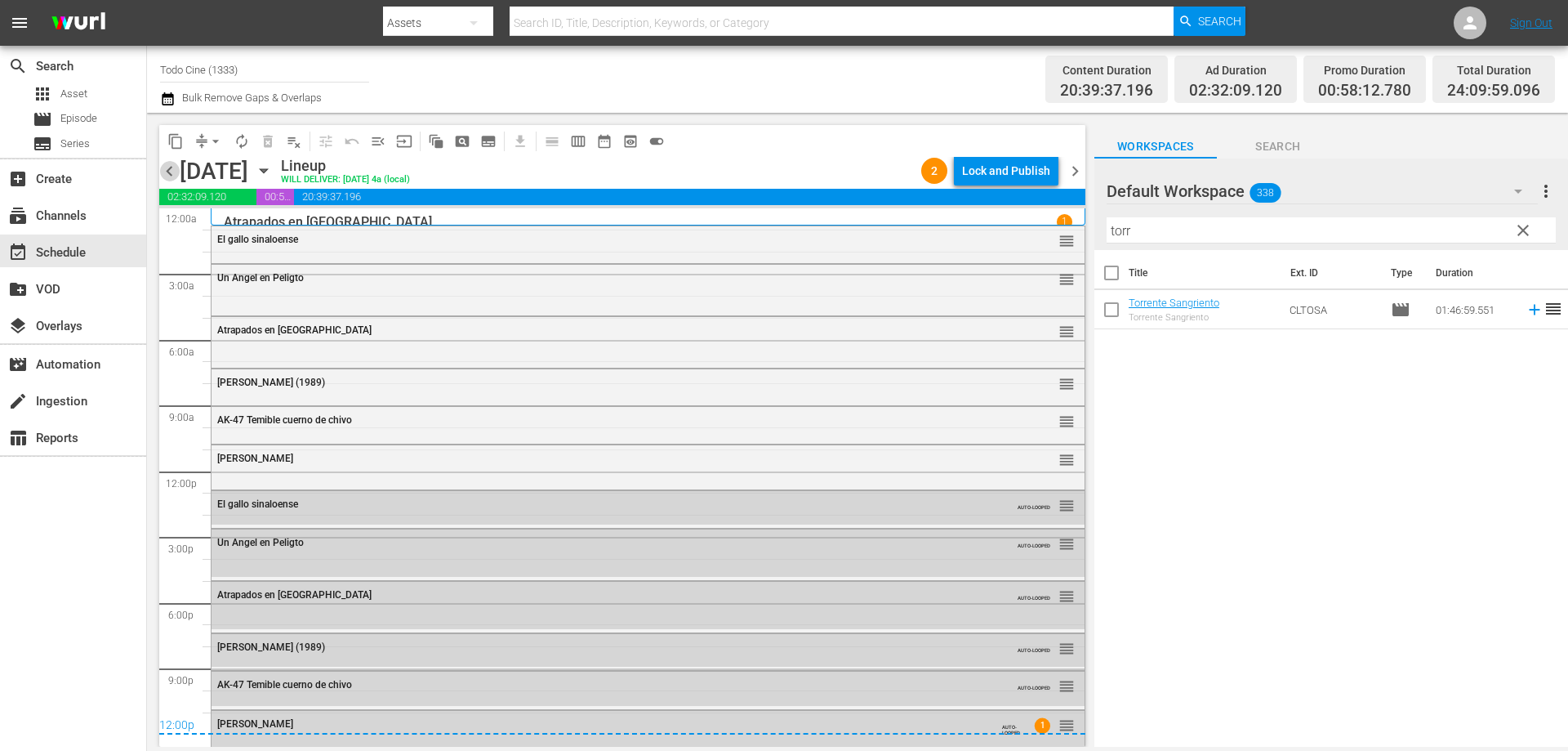
click at [167, 177] on span "chevron_left" at bounding box center [169, 171] width 21 height 21
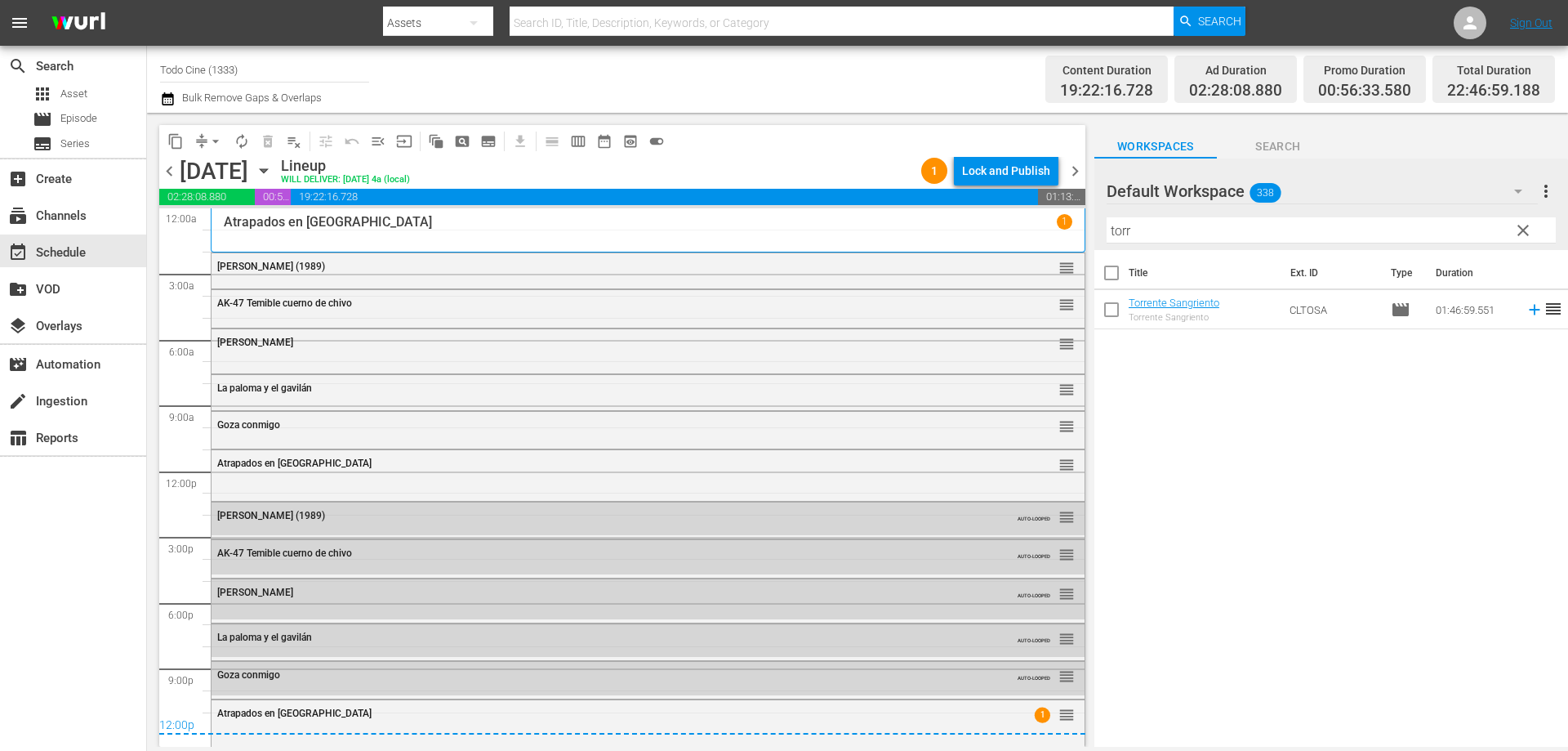
click at [640, 231] on div "Atrapados en Michoacán 1" at bounding box center [648, 230] width 848 height 32
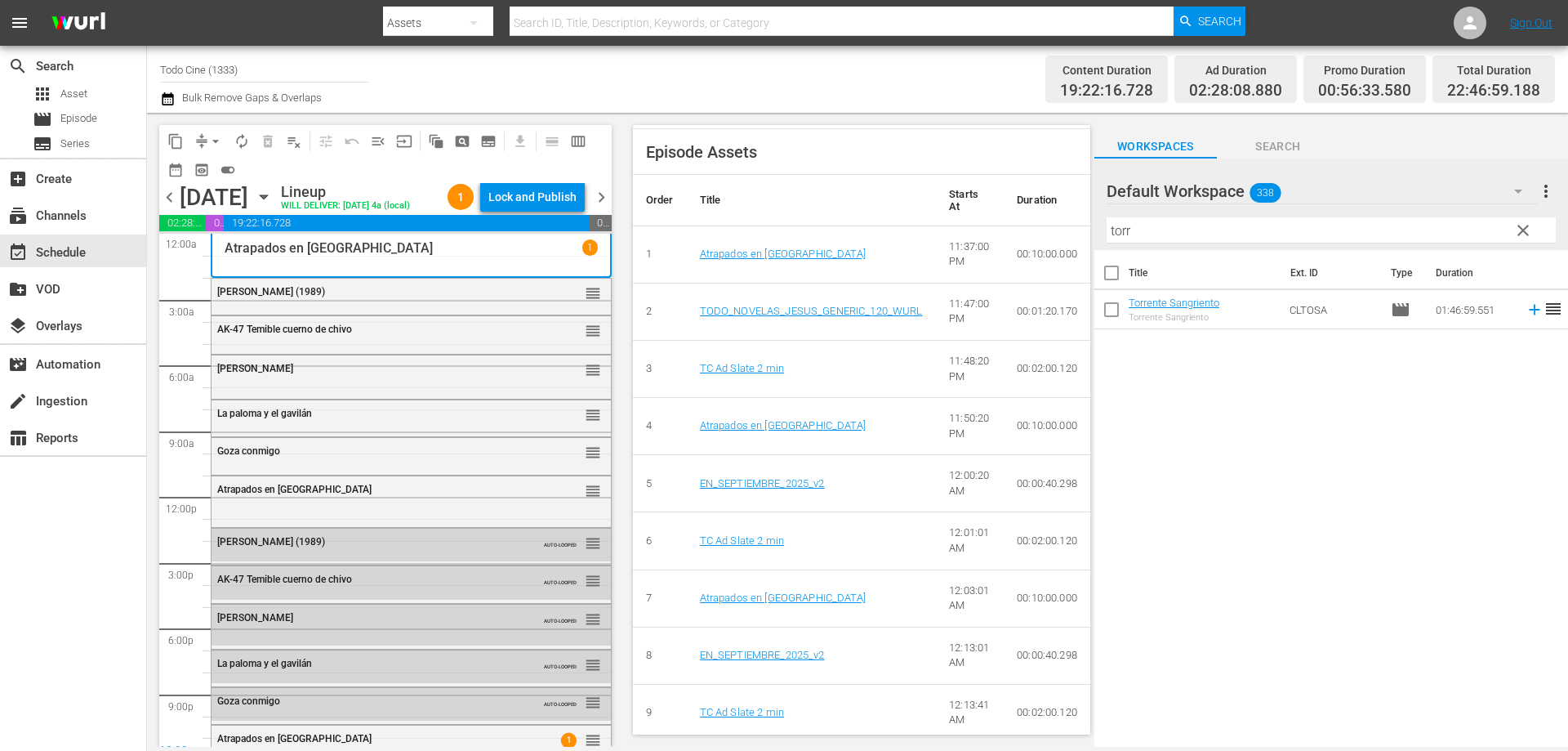
scroll to position [736, 0]
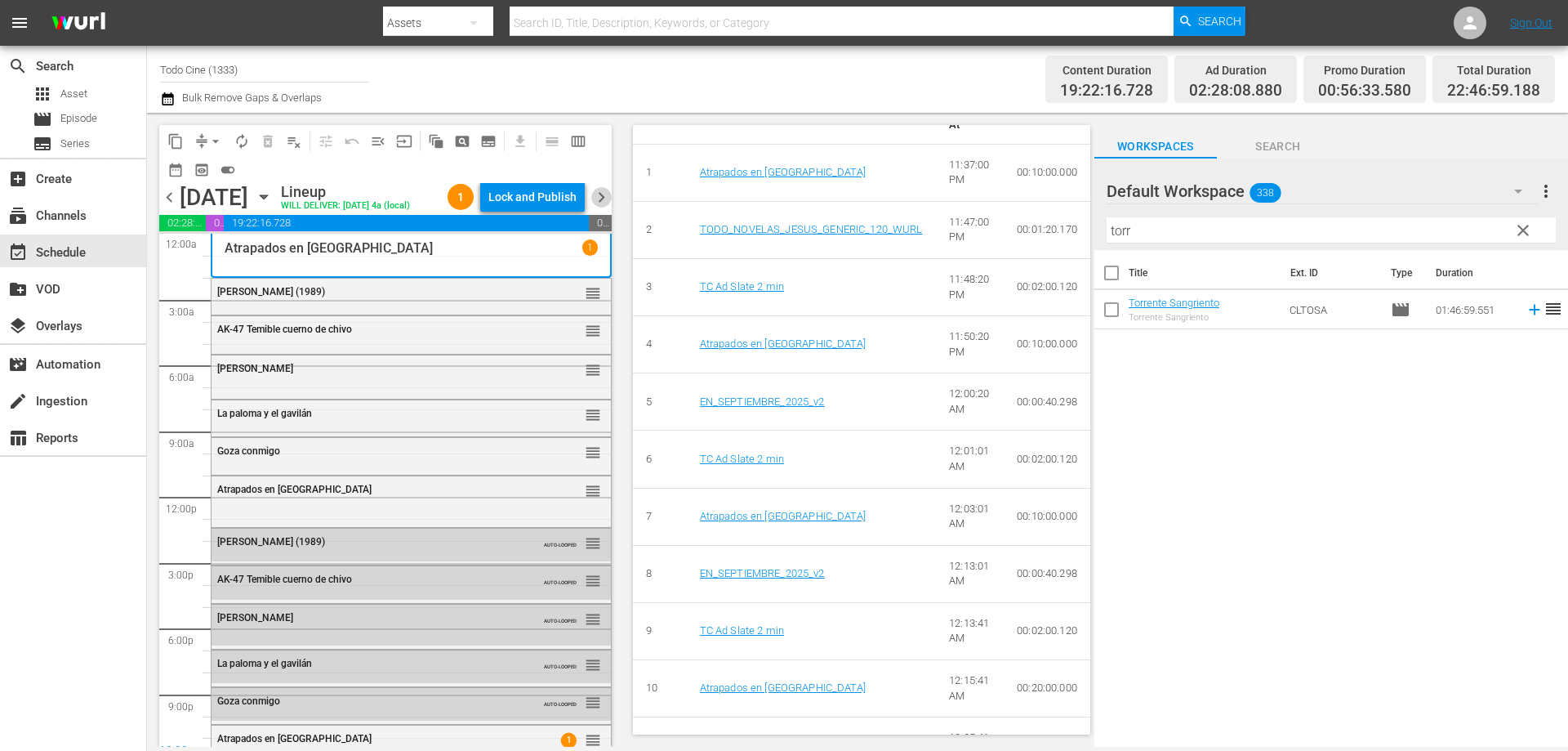
click at [602, 208] on span "chevron_right" at bounding box center [601, 197] width 21 height 21
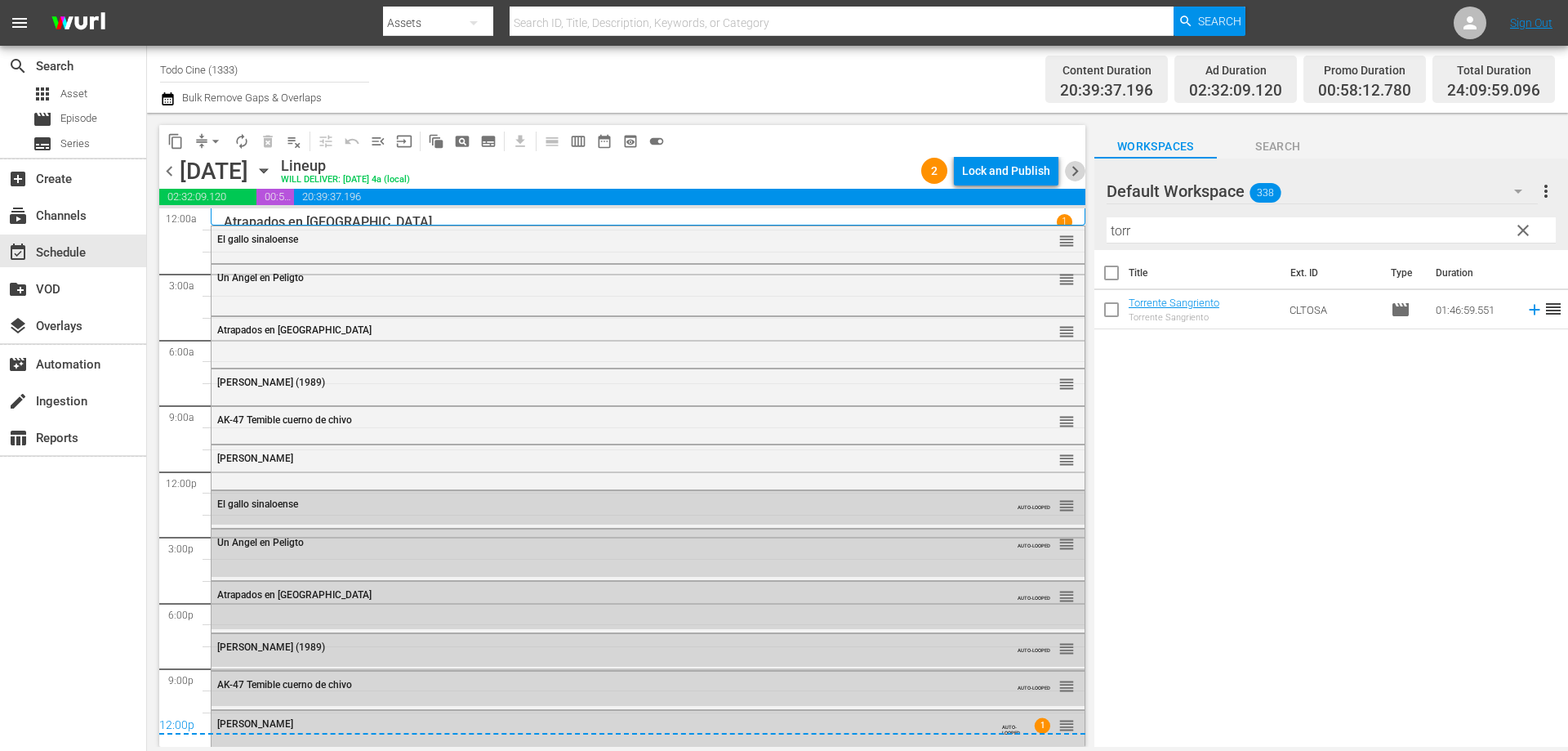
click at [1071, 170] on span "chevron_right" at bounding box center [1075, 171] width 21 height 21
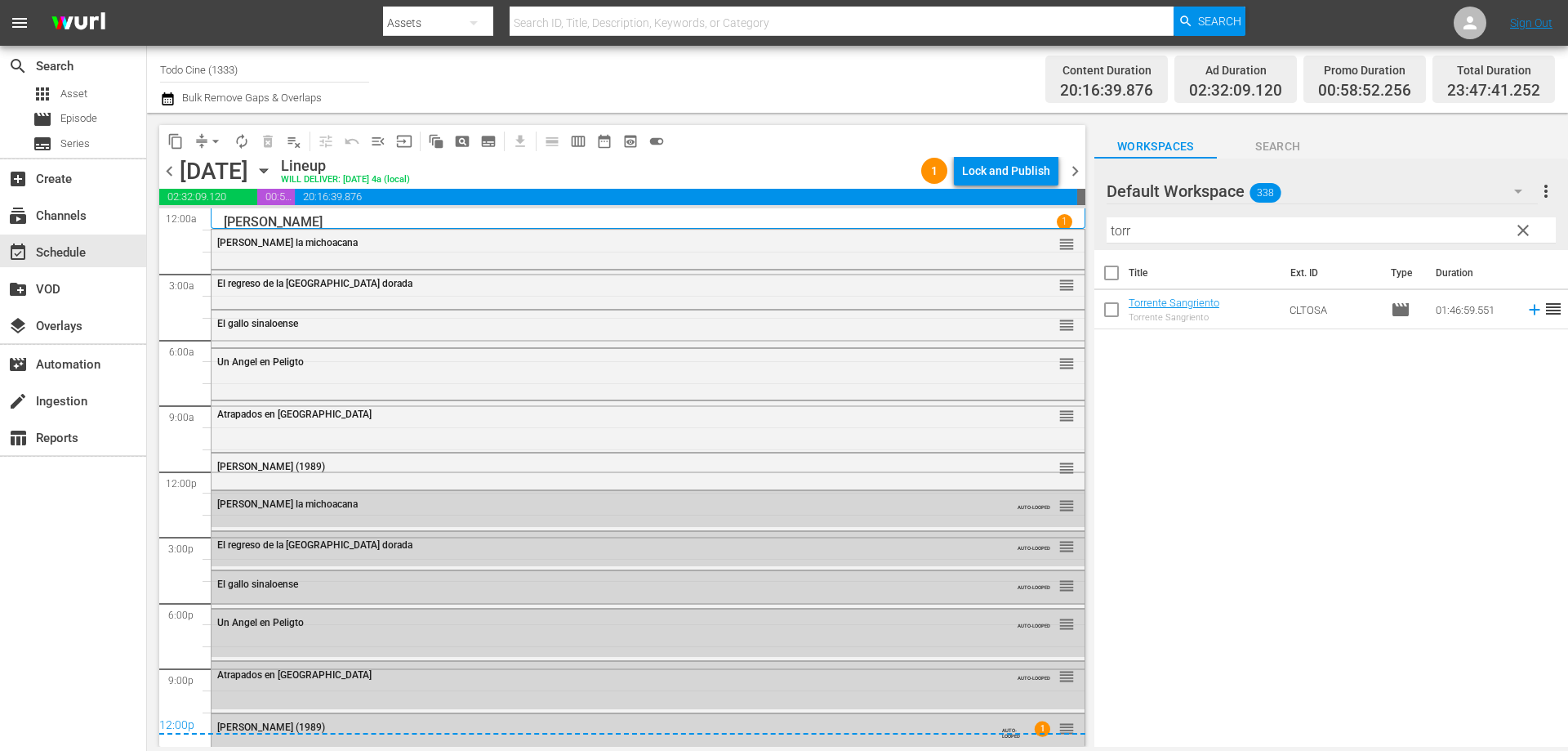
click at [1073, 168] on span "chevron_right" at bounding box center [1075, 171] width 21 height 21
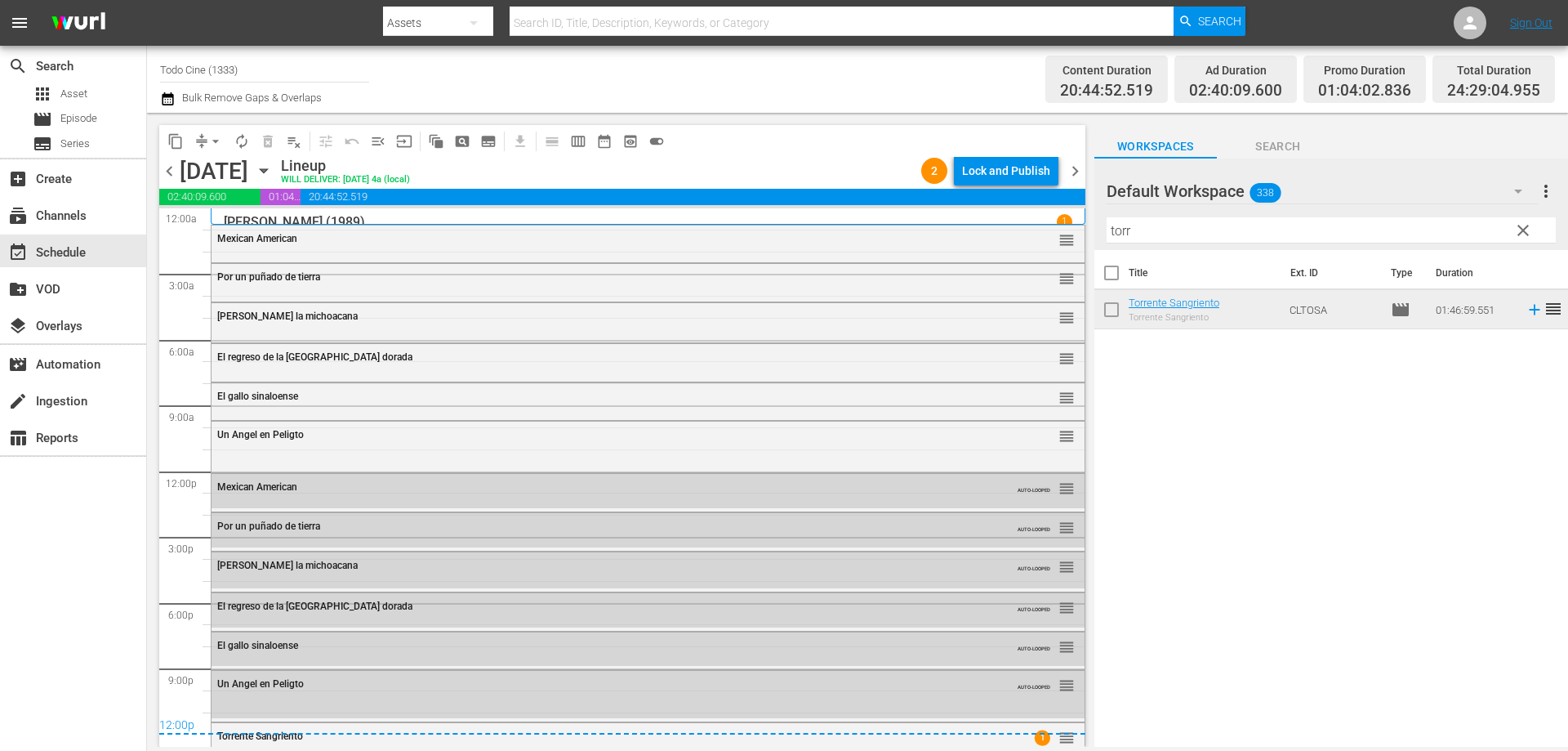
click at [1073, 168] on span "chevron_right" at bounding box center [1075, 171] width 21 height 21
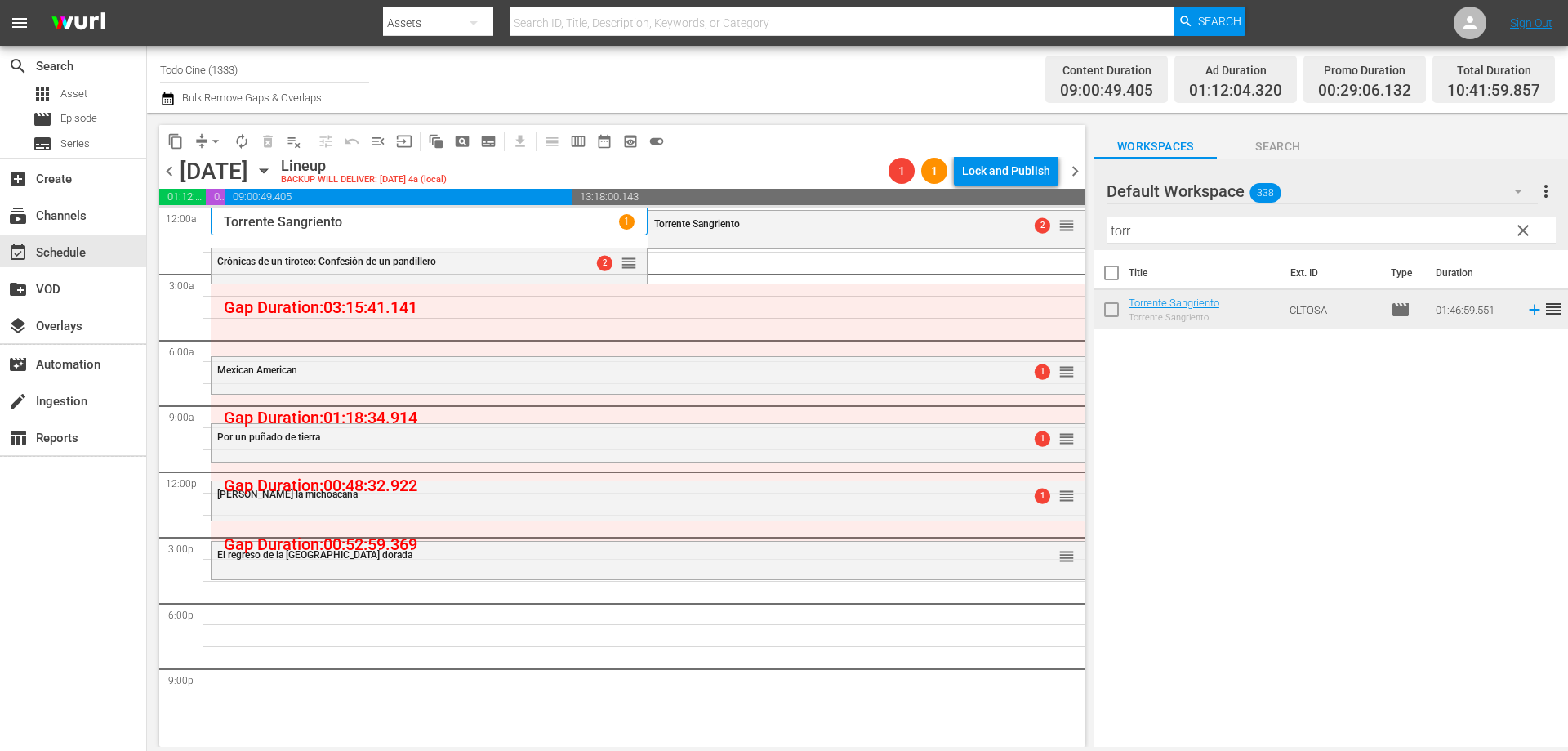
click at [744, 227] on div "Torrente Sangriento" at bounding box center [826, 223] width 343 height 12
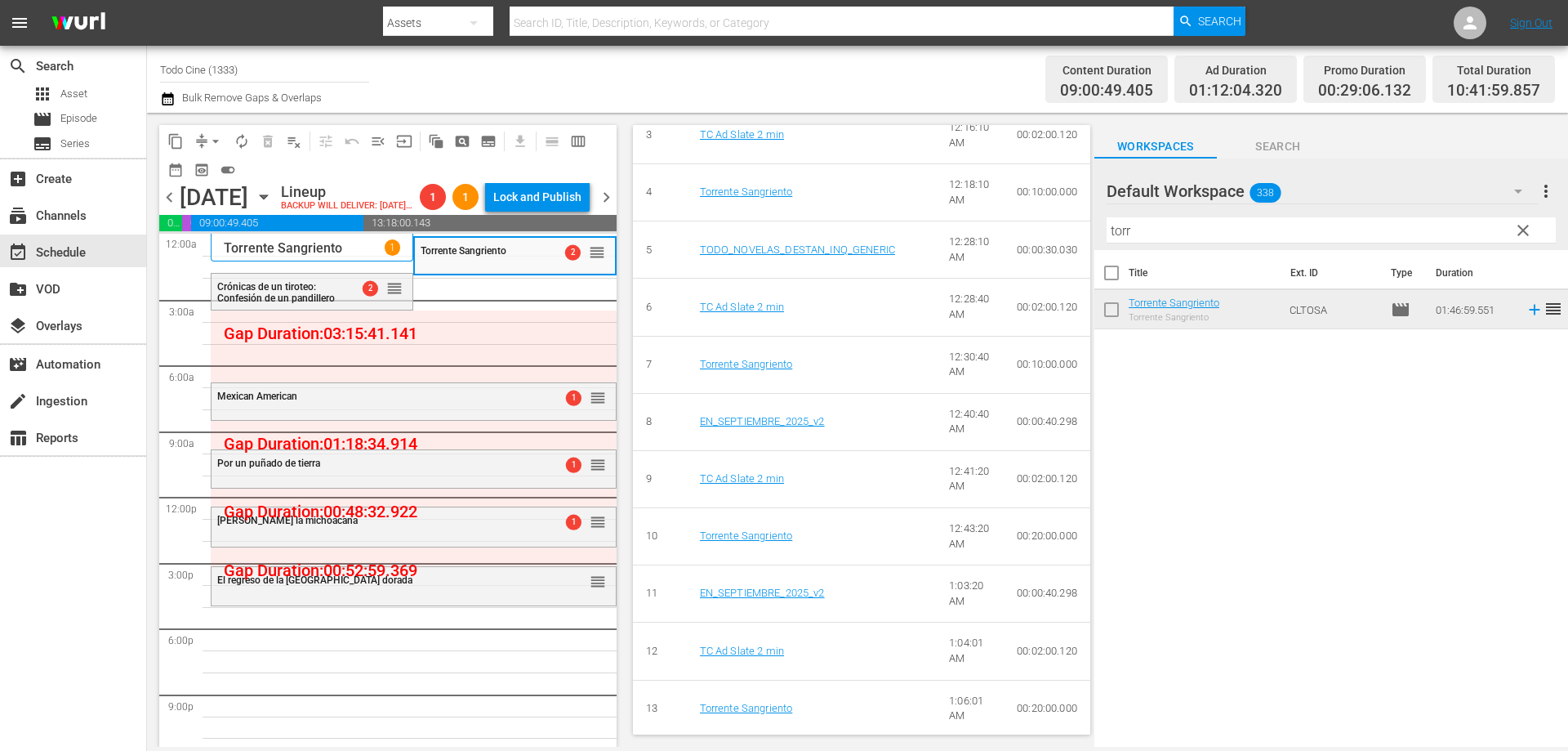
scroll to position [898, 0]
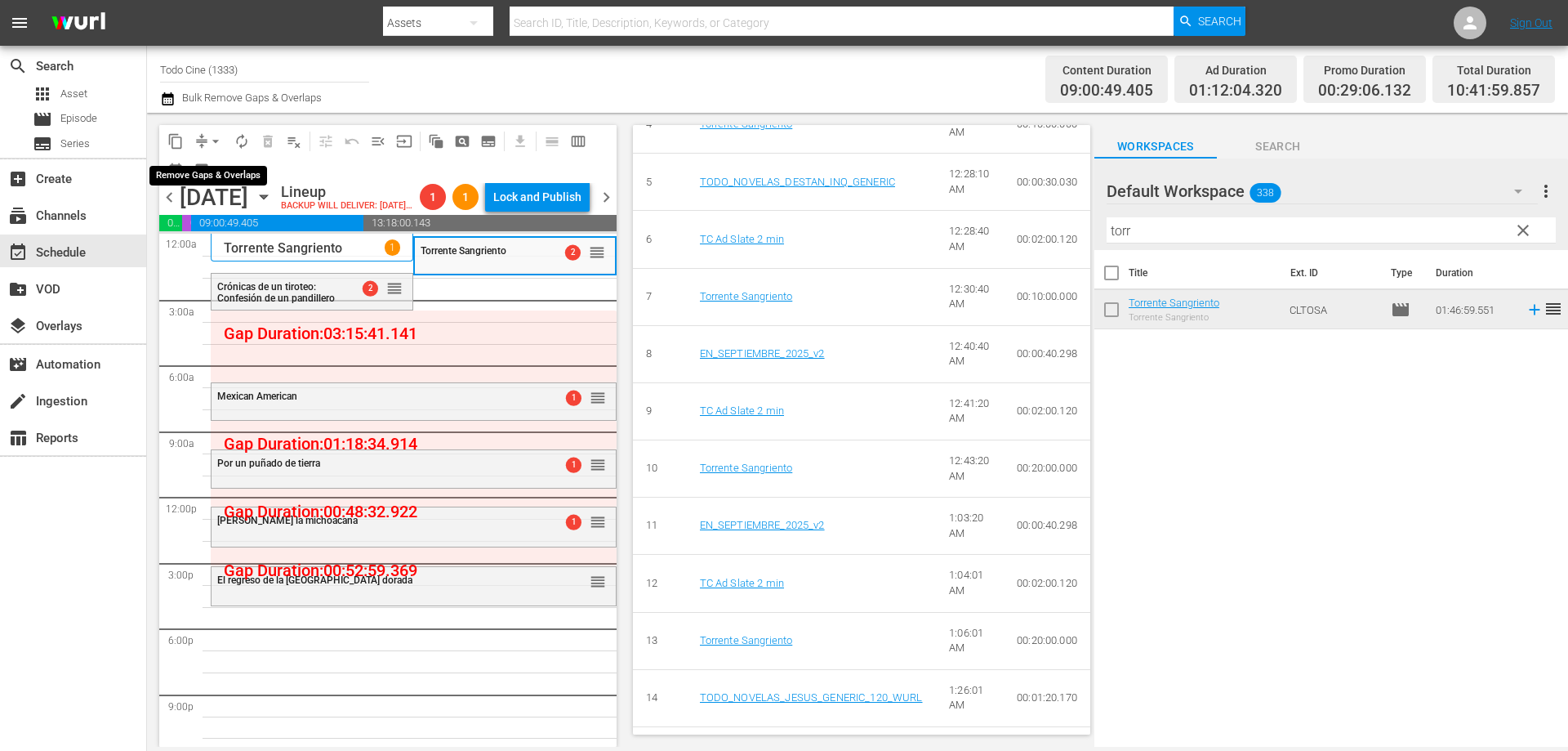
click at [215, 139] on span "arrow_drop_down" at bounding box center [216, 141] width 16 height 16
click at [248, 229] on li "Align to End of Previous Day" at bounding box center [217, 229] width 172 height 27
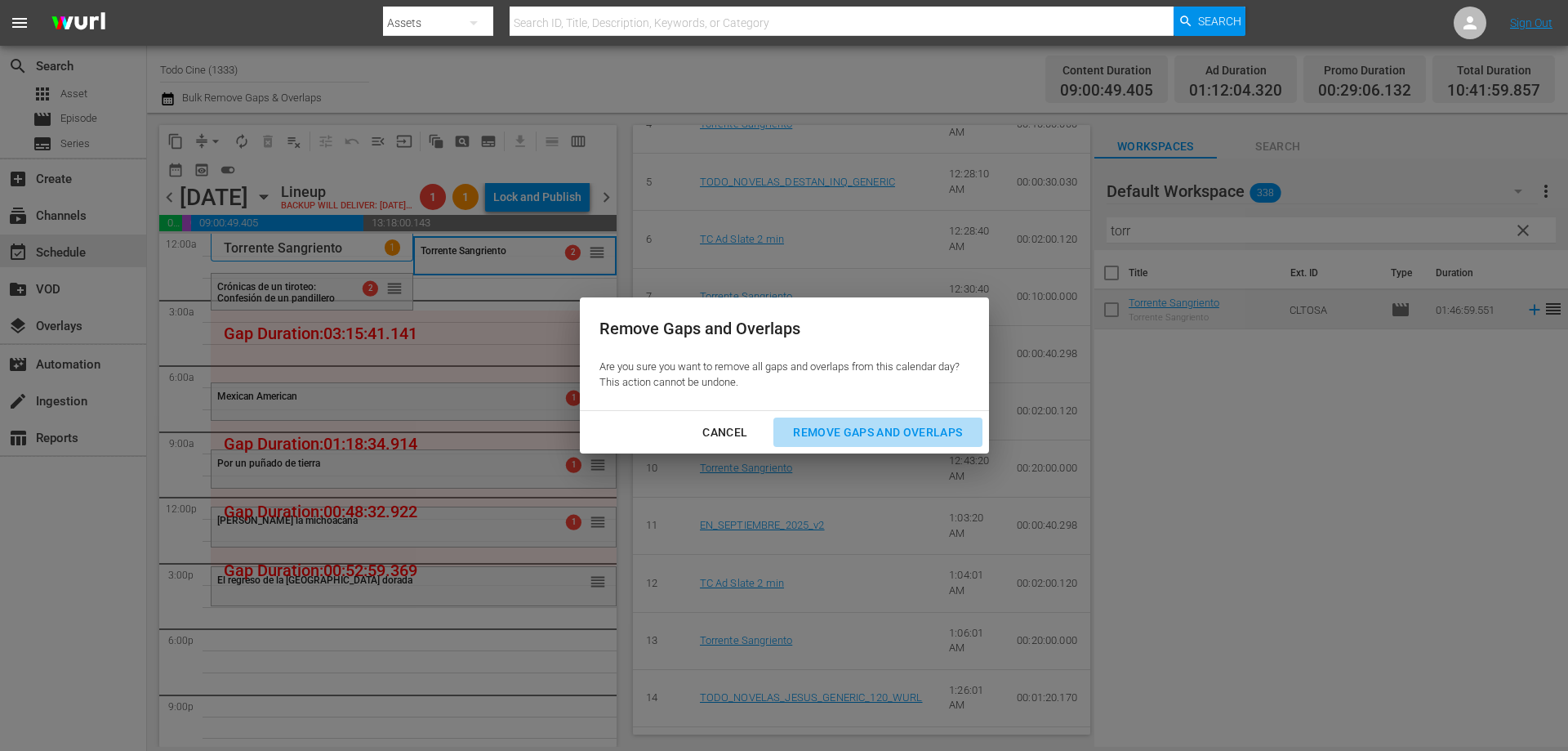
click at [884, 426] on div "Remove Gaps and Overlaps" at bounding box center [877, 432] width 195 height 21
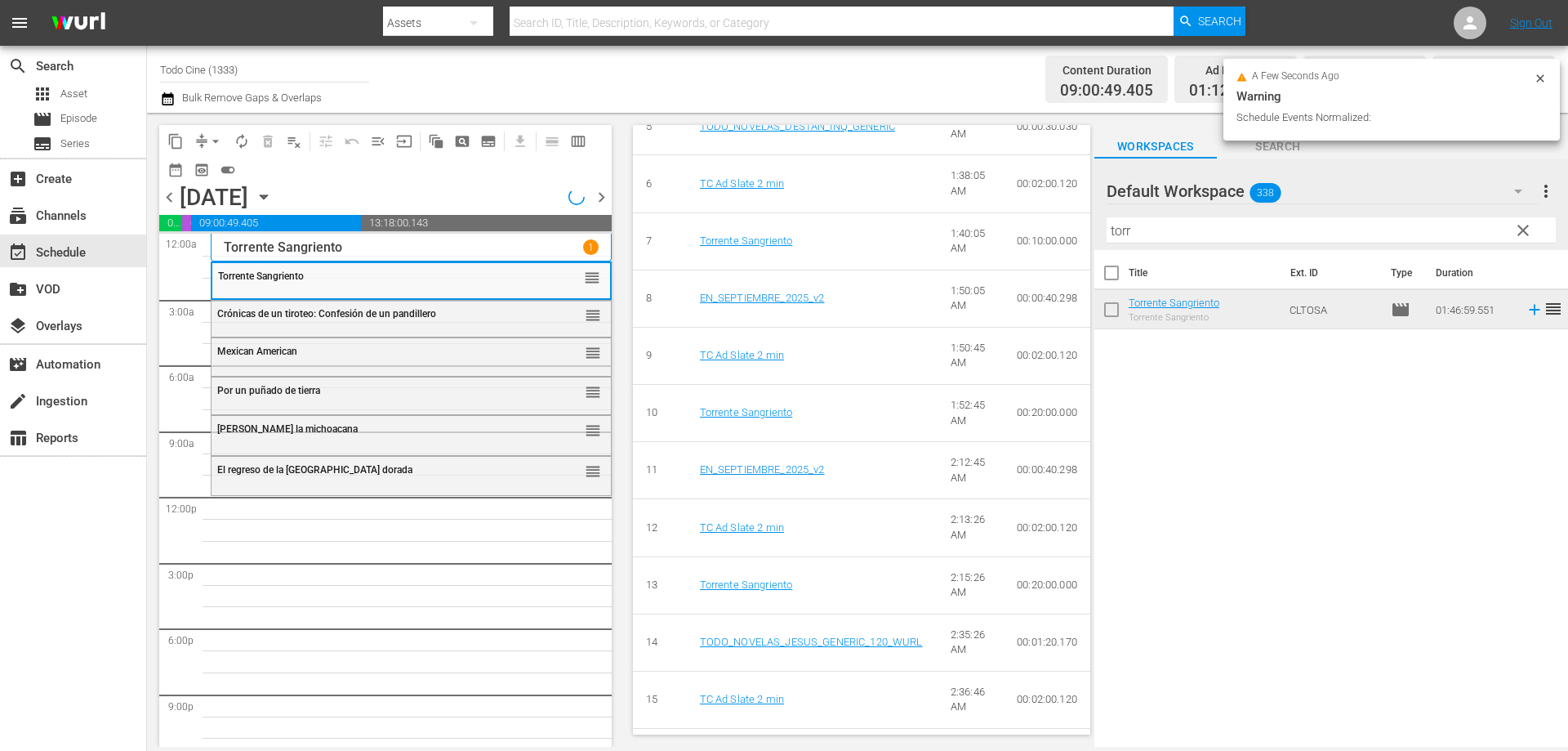
scroll to position [826, 0]
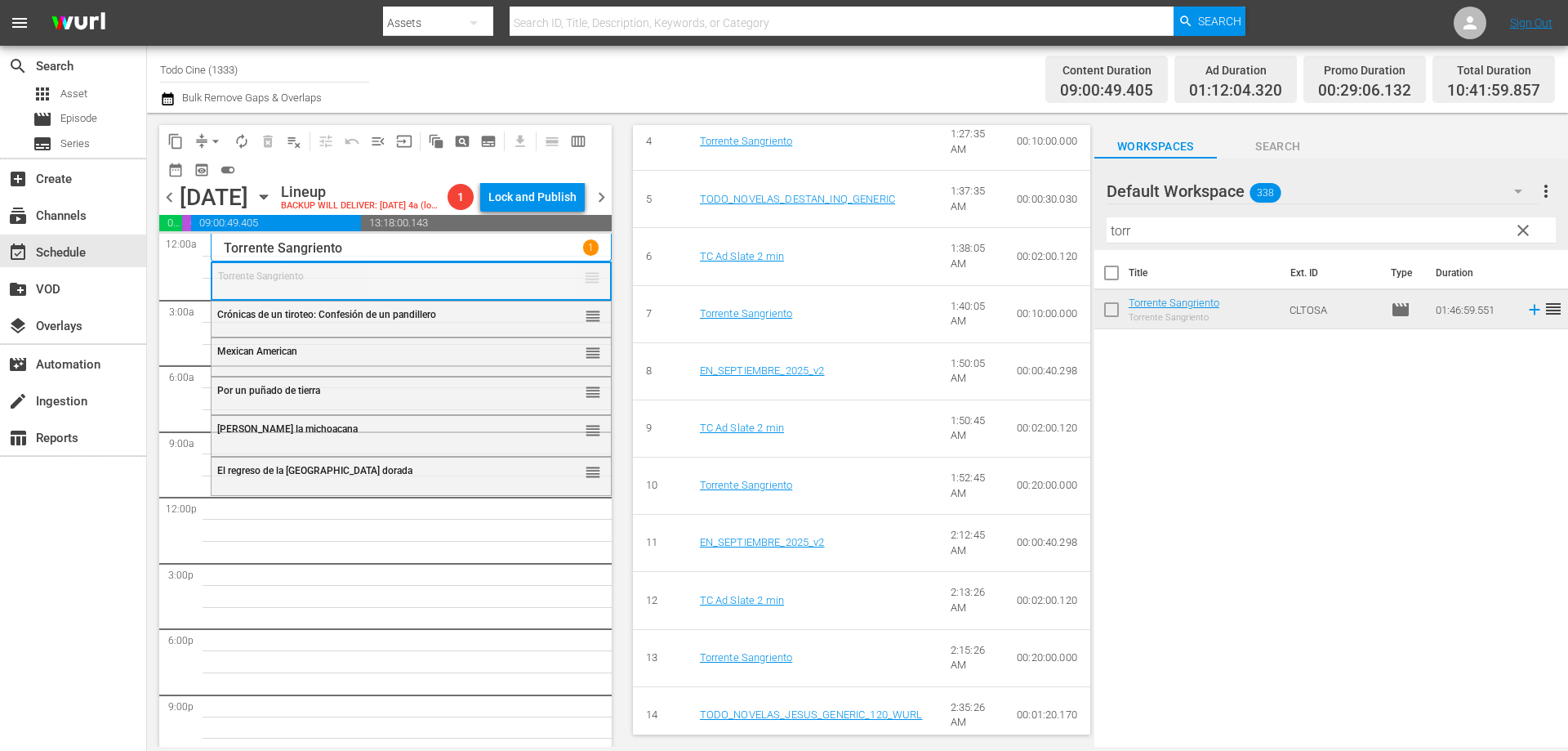
drag, startPoint x: 582, startPoint y: 302, endPoint x: 532, endPoint y: 524, distance: 227.6
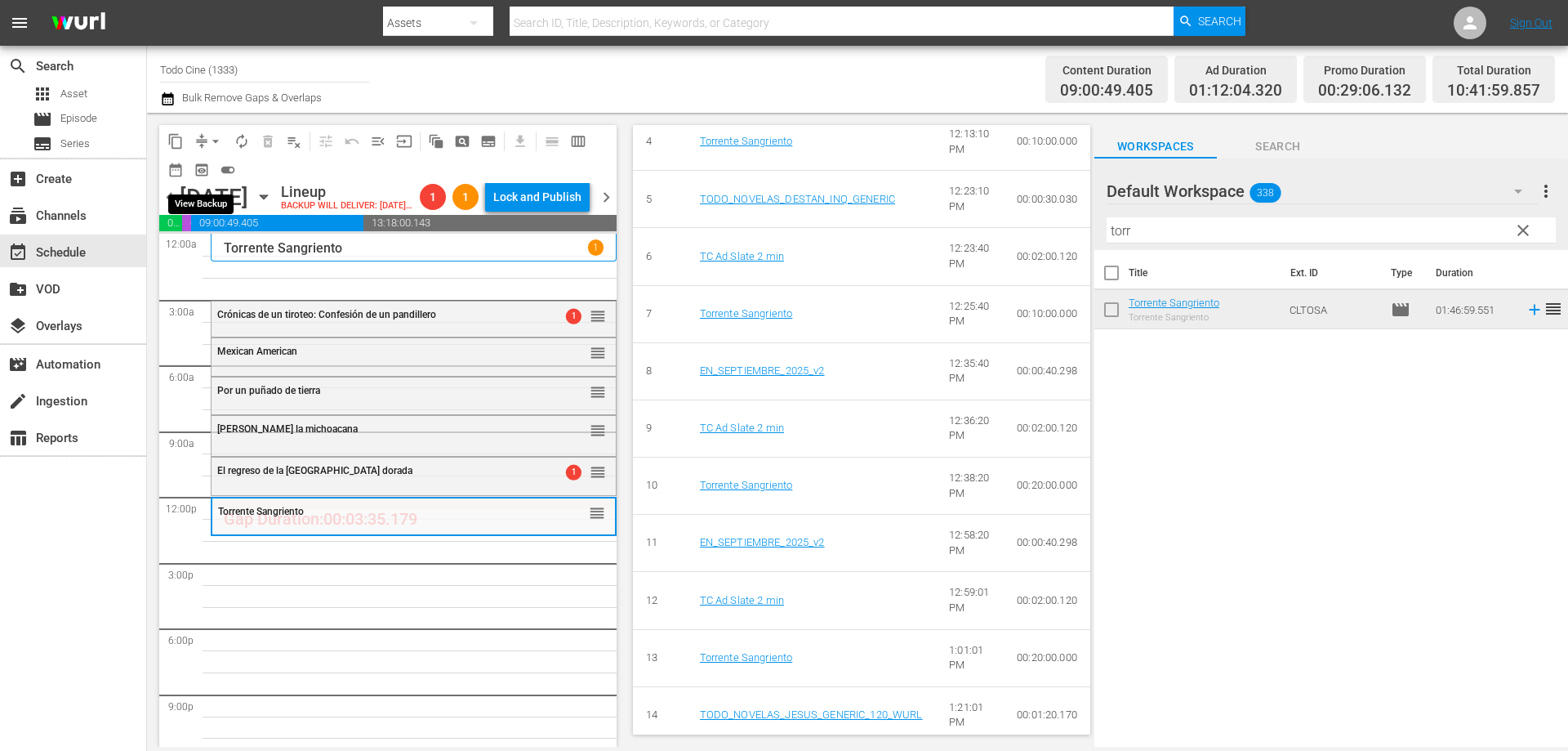
scroll to position [843, 0]
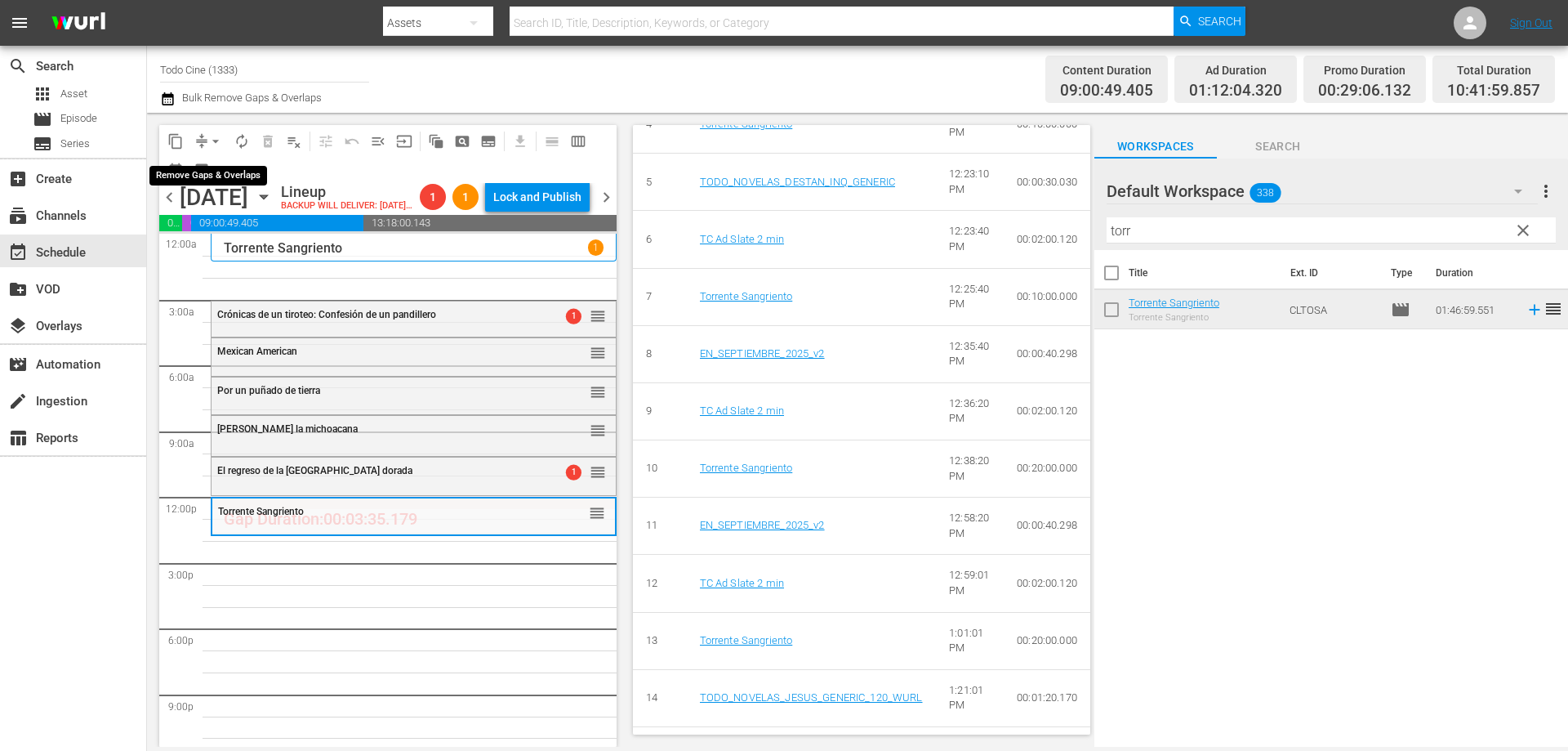
click at [219, 142] on span "arrow_drop_down" at bounding box center [216, 141] width 16 height 16
click at [229, 227] on li "Align to End of Previous Day" at bounding box center [217, 229] width 172 height 27
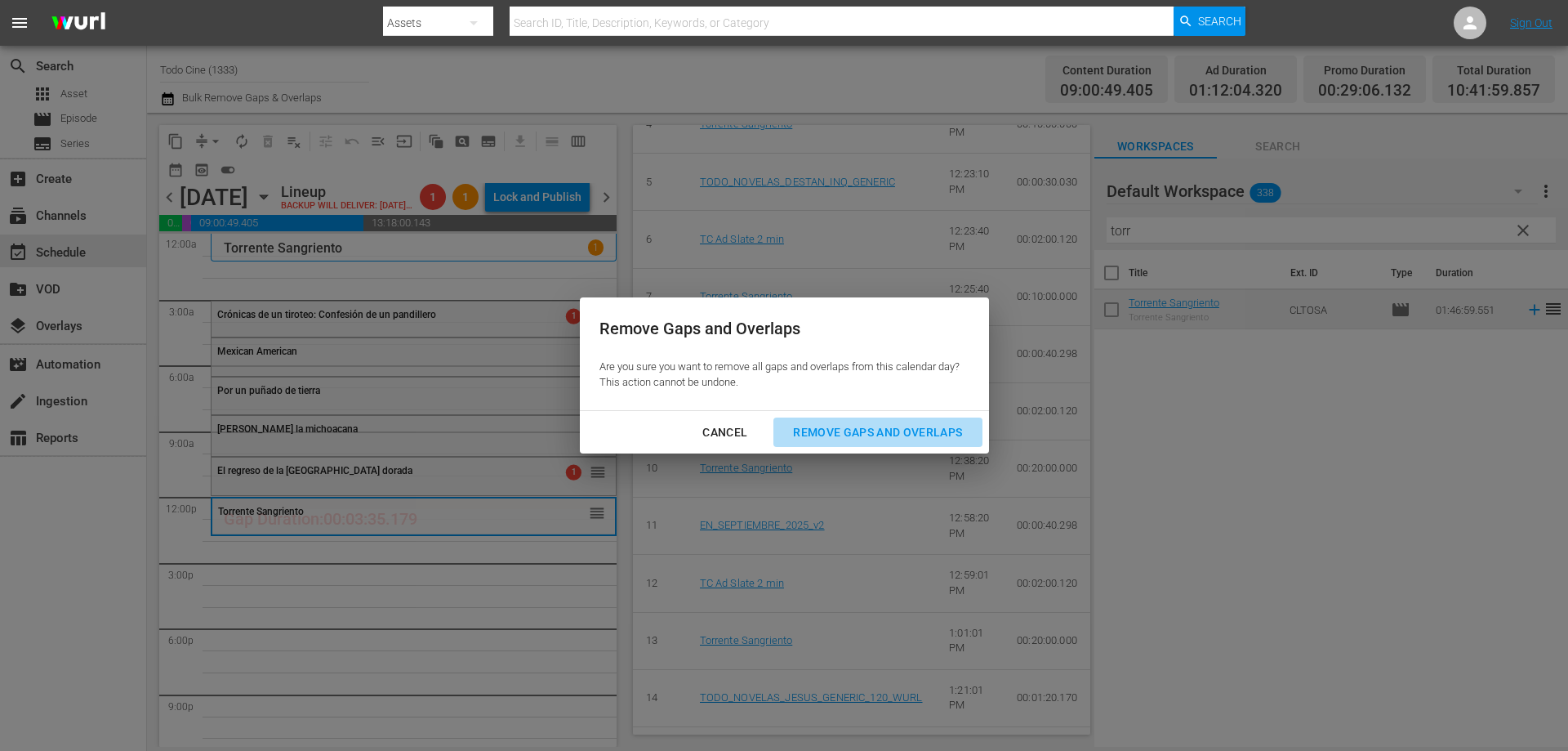
click at [882, 428] on div "Remove Gaps and Overlaps" at bounding box center [877, 432] width 195 height 21
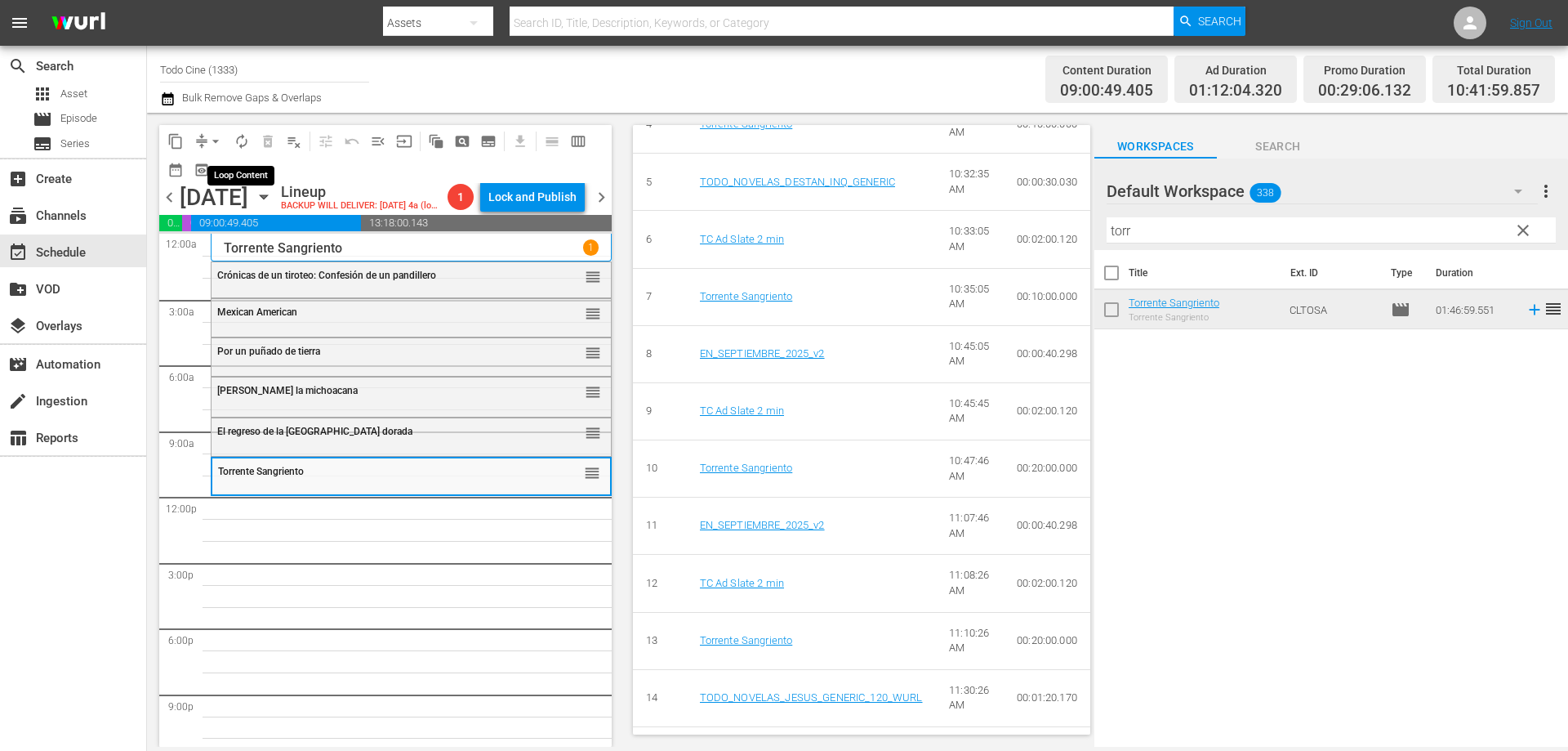
click at [235, 141] on span "autorenew_outlined" at bounding box center [242, 141] width 16 height 16
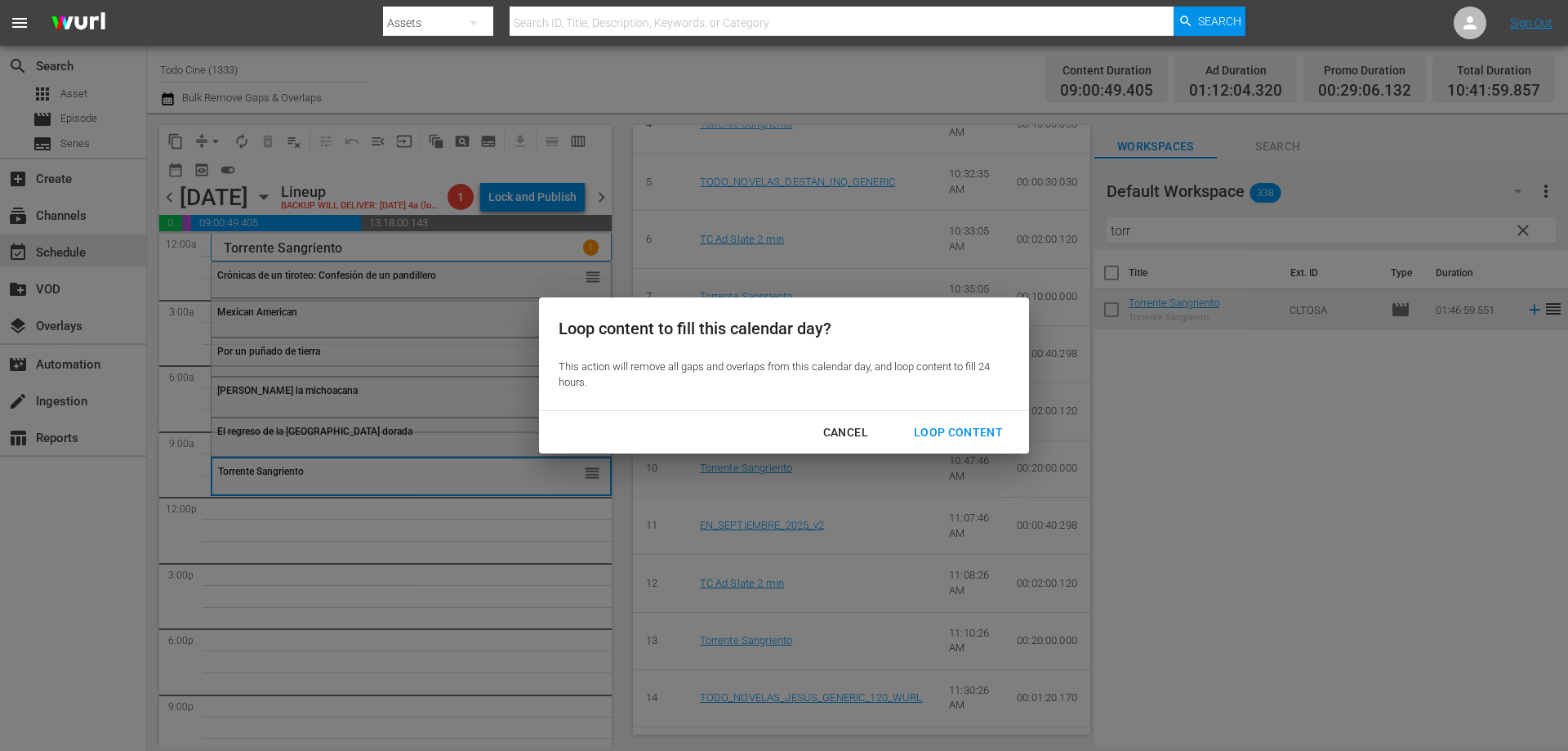
click at [922, 432] on div "Loop Content" at bounding box center [957, 432] width 115 height 21
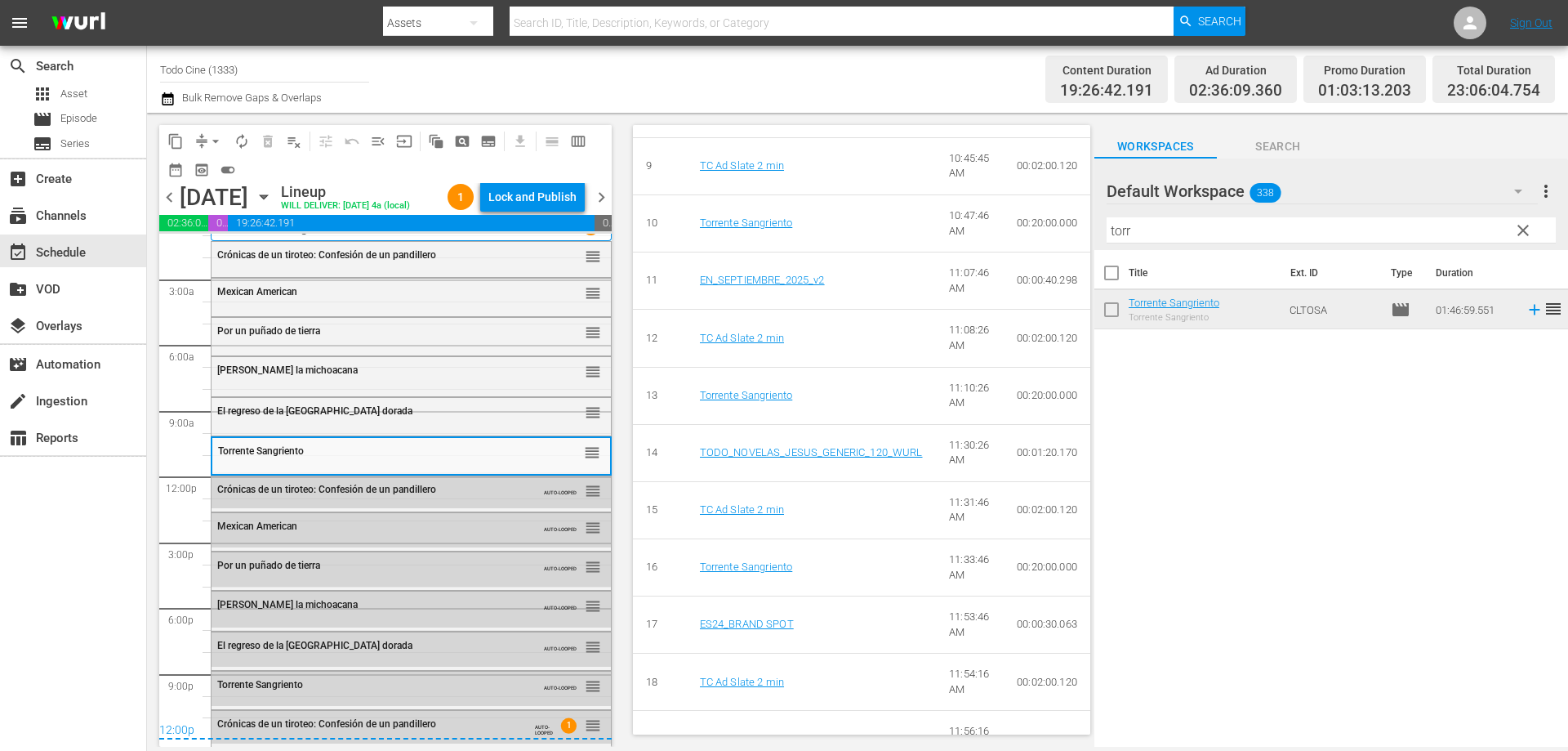
scroll to position [0, 0]
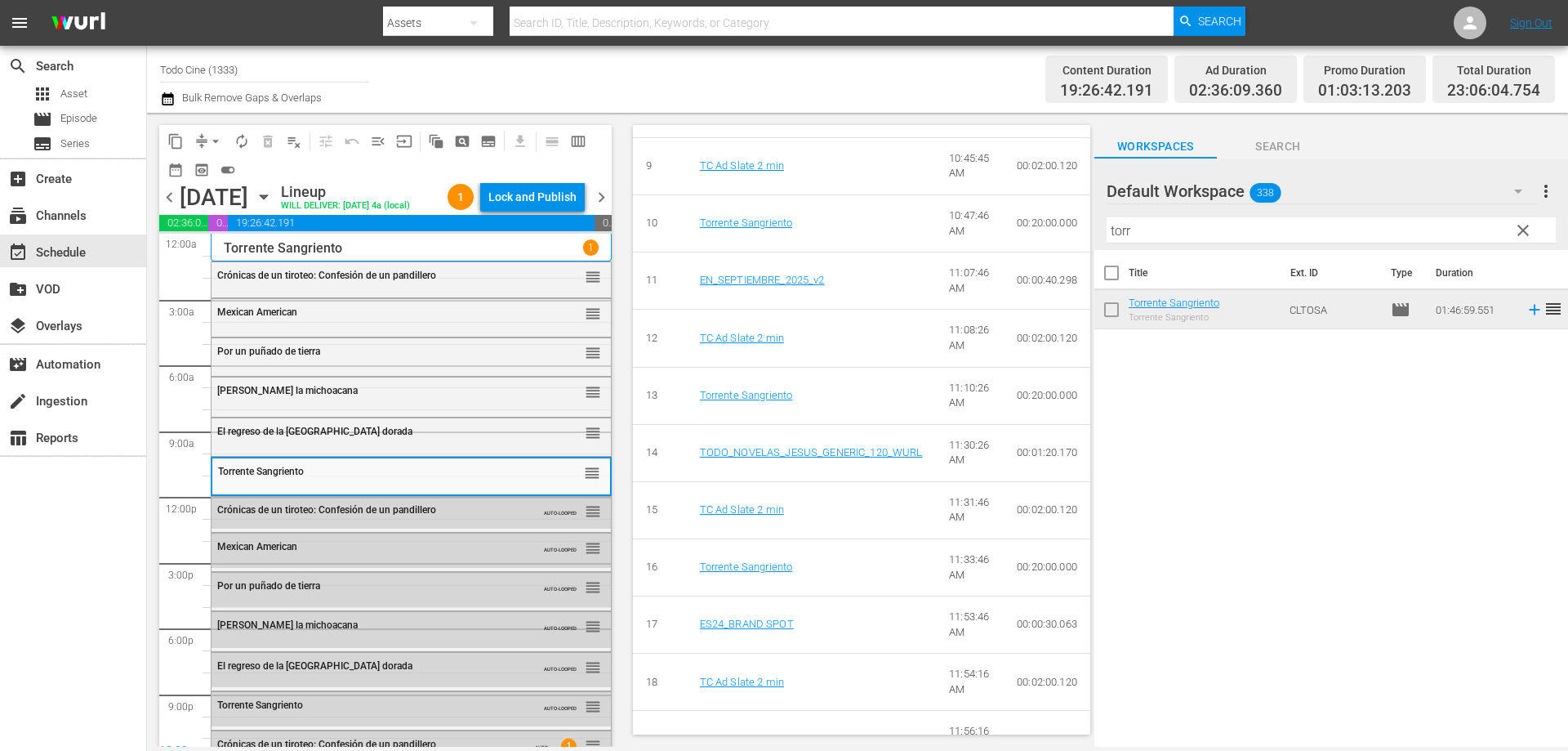
click at [600, 208] on span "chevron_right" at bounding box center [601, 197] width 21 height 21
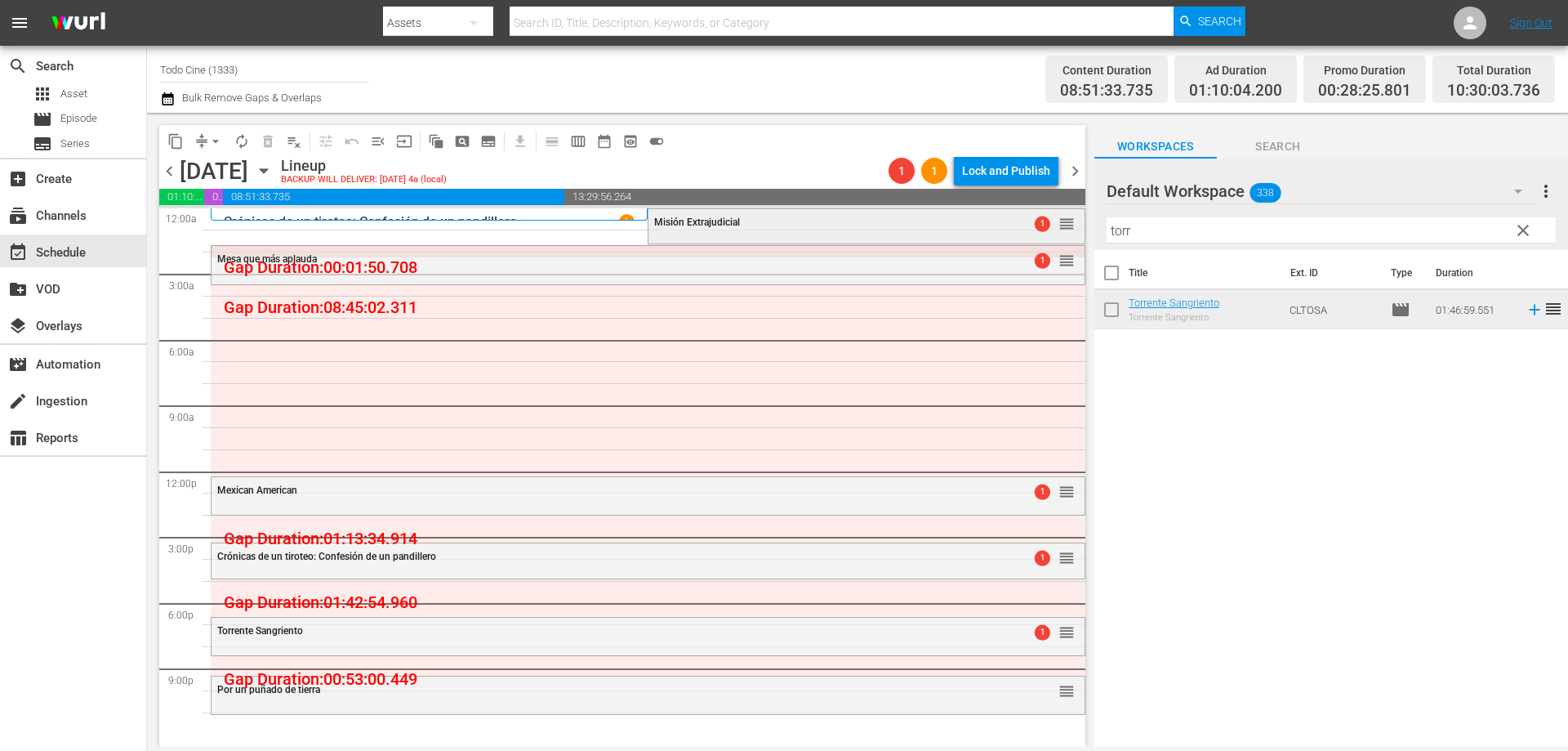
click at [701, 229] on div "Misión Extrajudicial 1 reorder" at bounding box center [866, 222] width 435 height 28
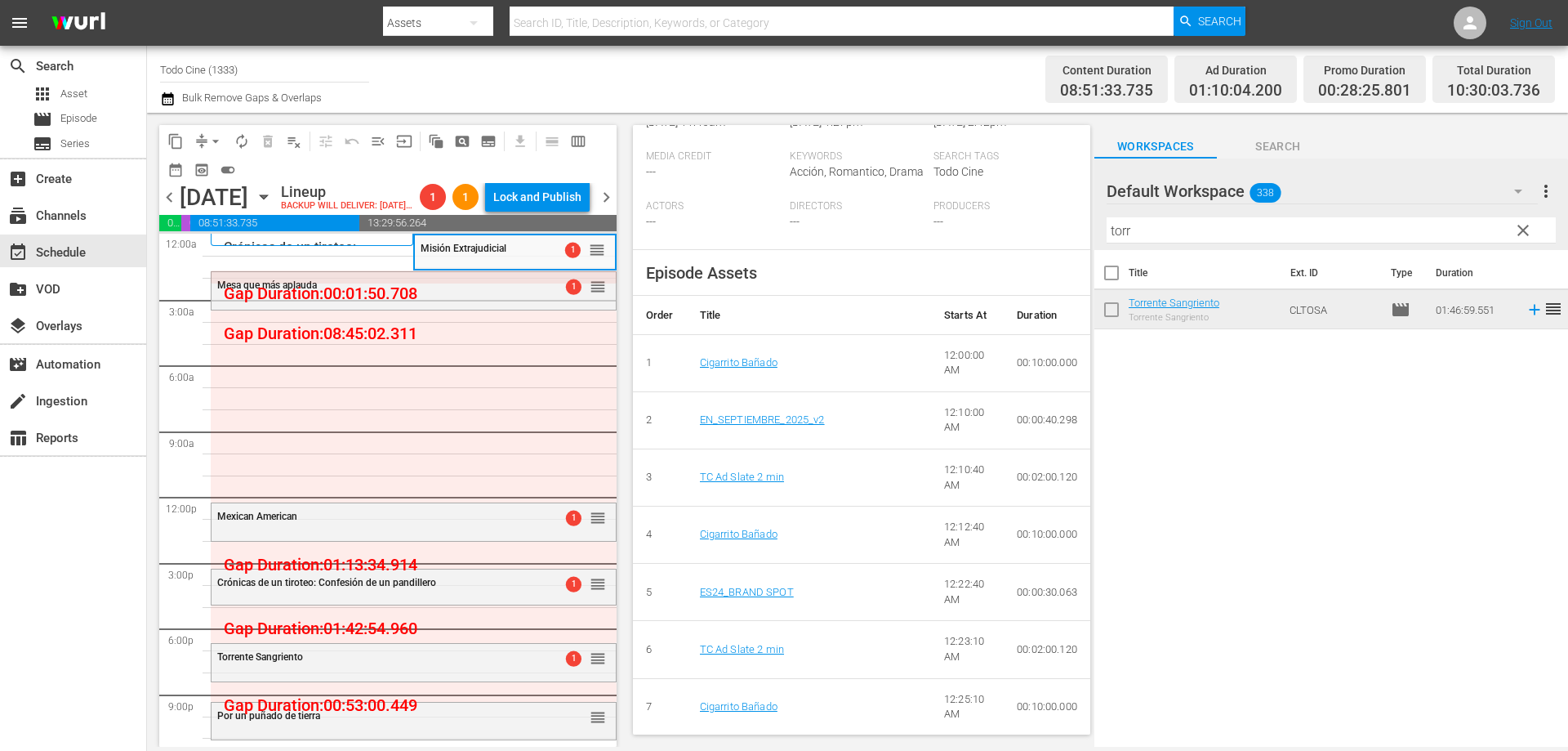
scroll to position [490, 0]
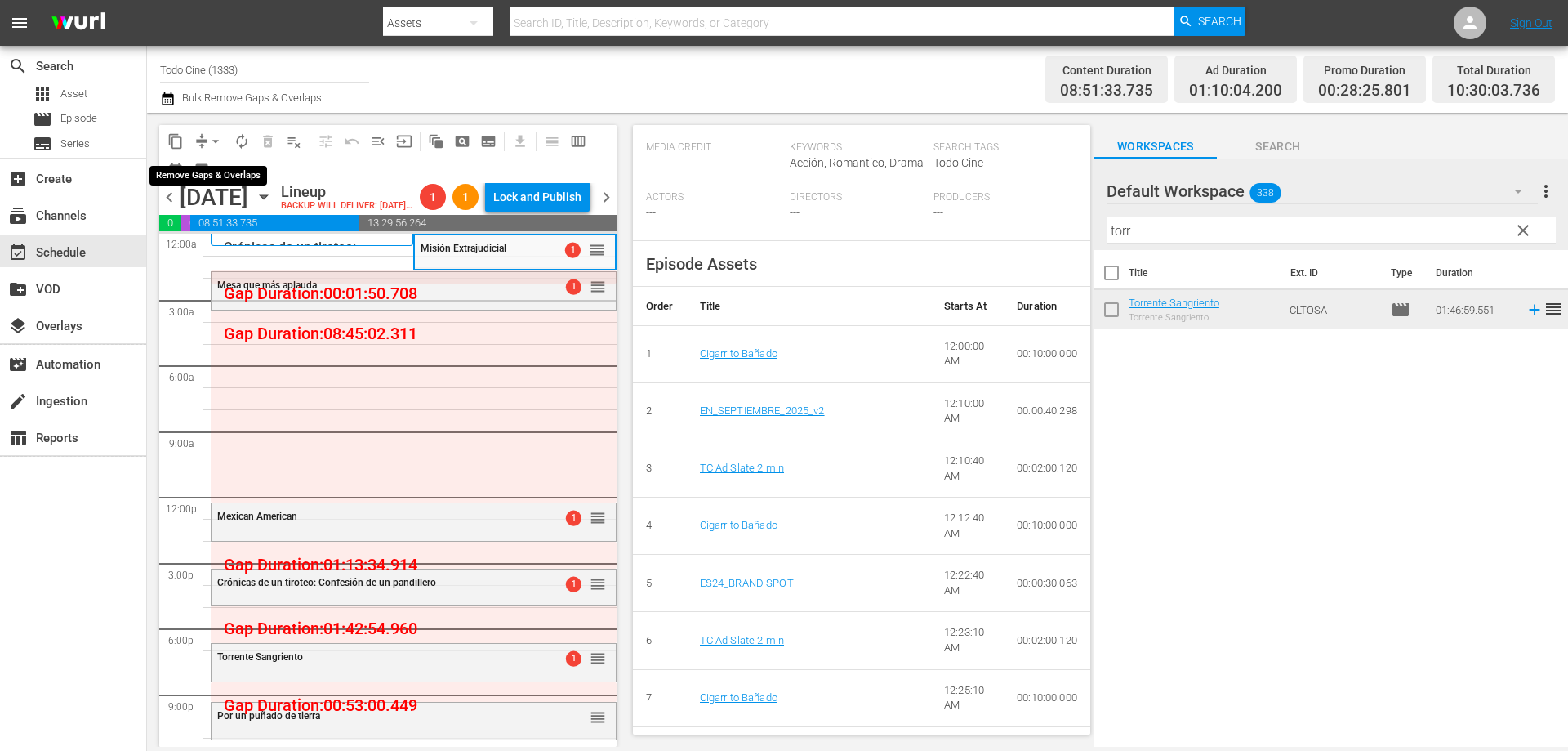
click at [212, 139] on span "arrow_drop_down" at bounding box center [216, 141] width 16 height 16
click at [245, 225] on li "Align to End of Previous Day" at bounding box center [217, 229] width 172 height 27
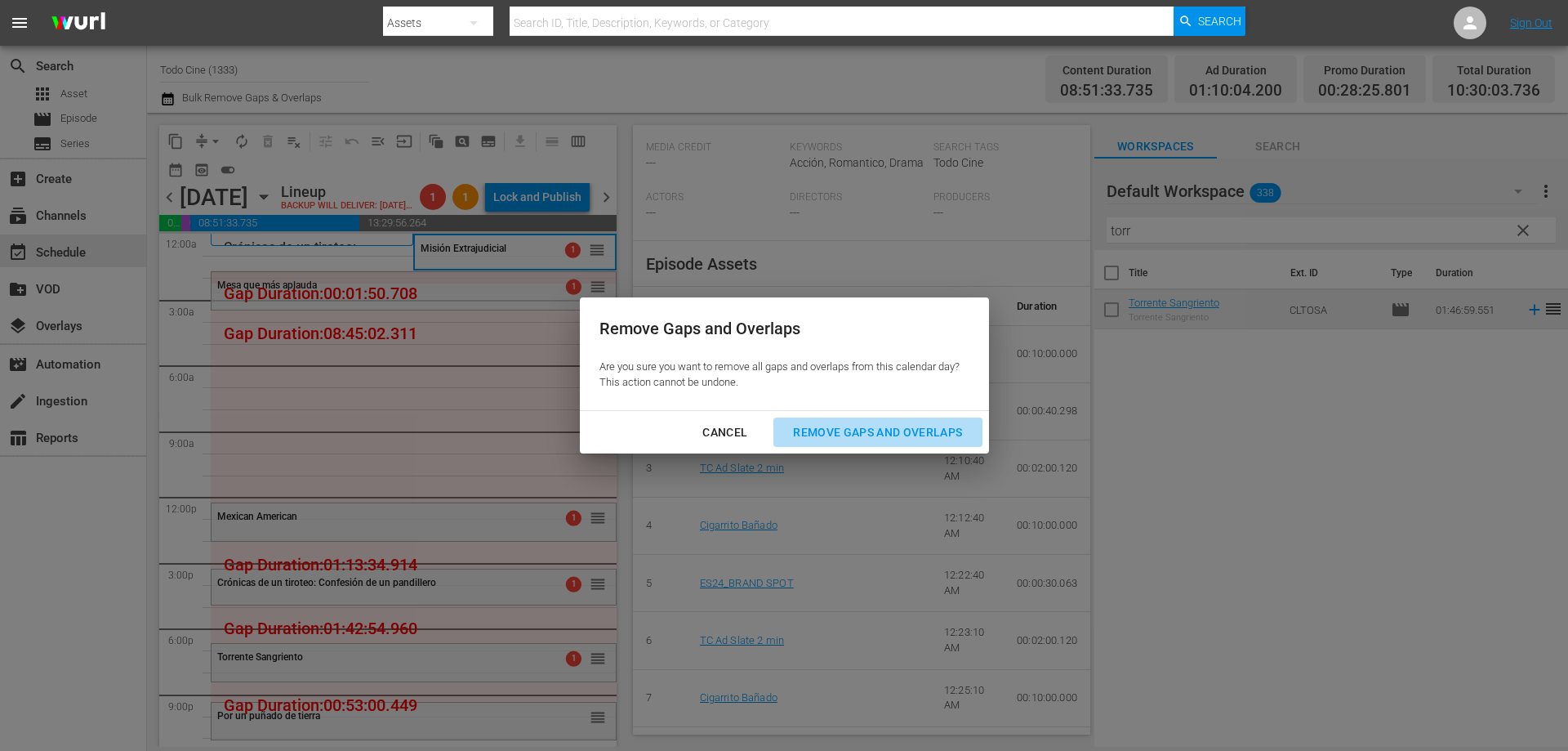
click at [906, 429] on div "Remove Gaps and Overlaps" at bounding box center [877, 432] width 195 height 21
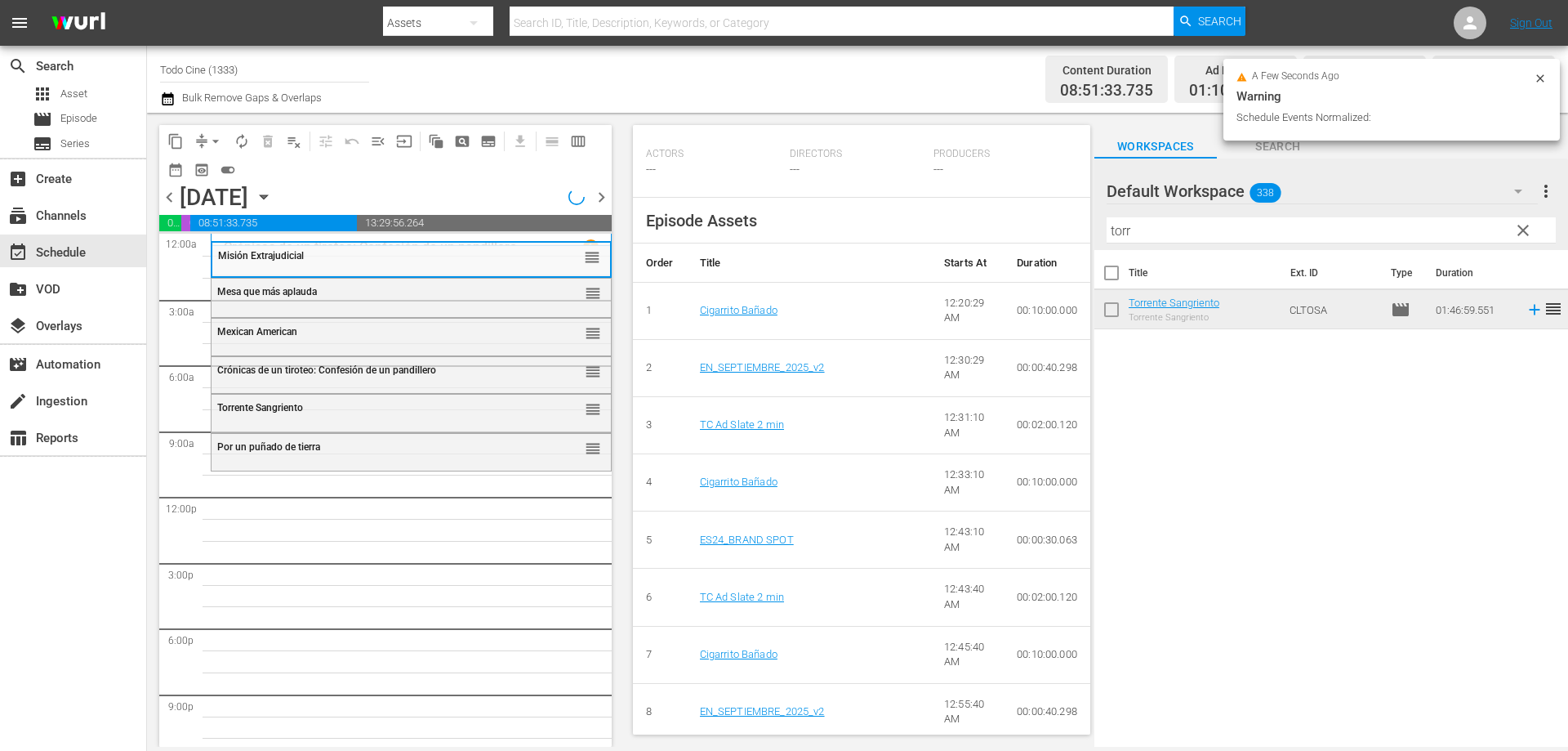
scroll to position [446, 0]
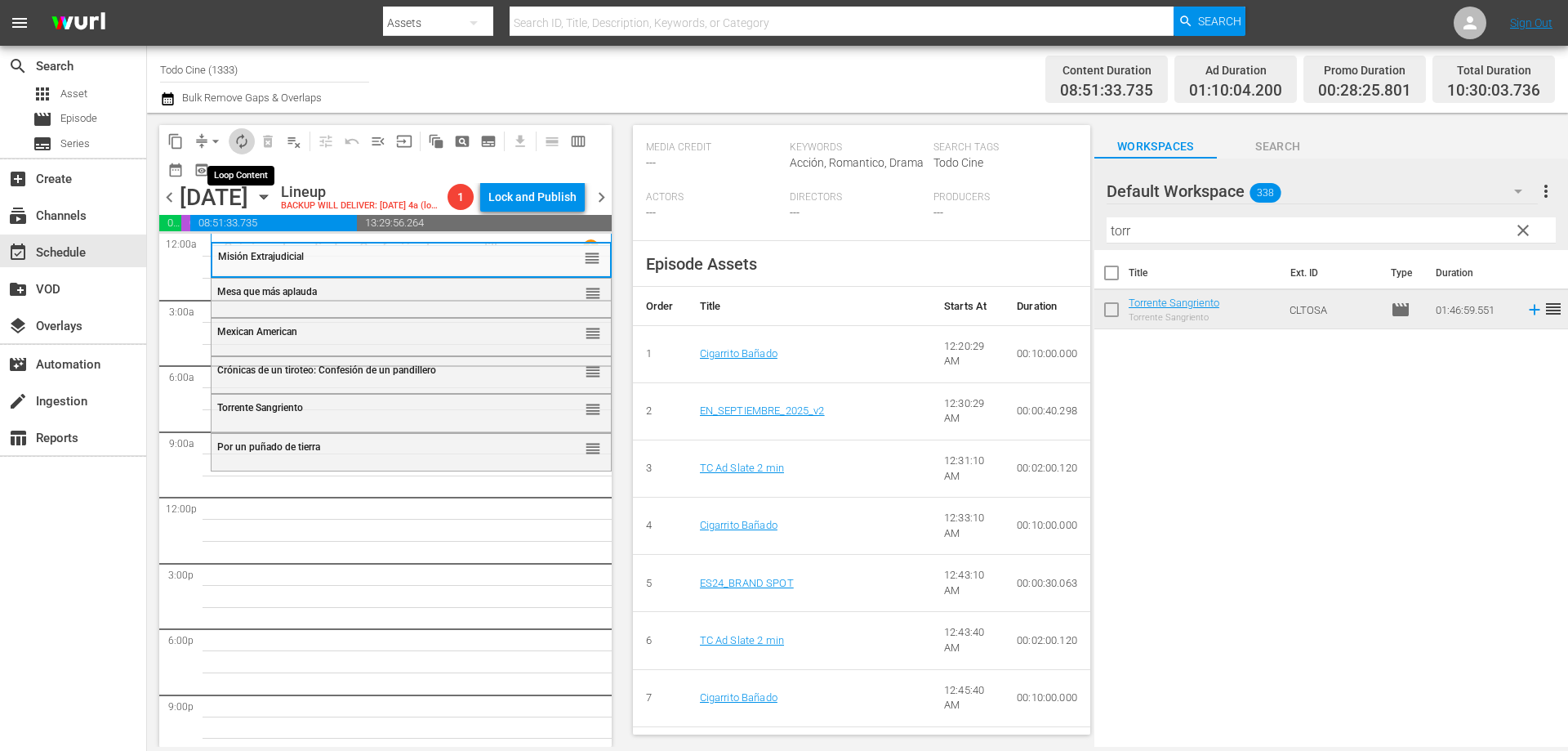
click at [238, 142] on span "autorenew_outlined" at bounding box center [242, 141] width 16 height 16
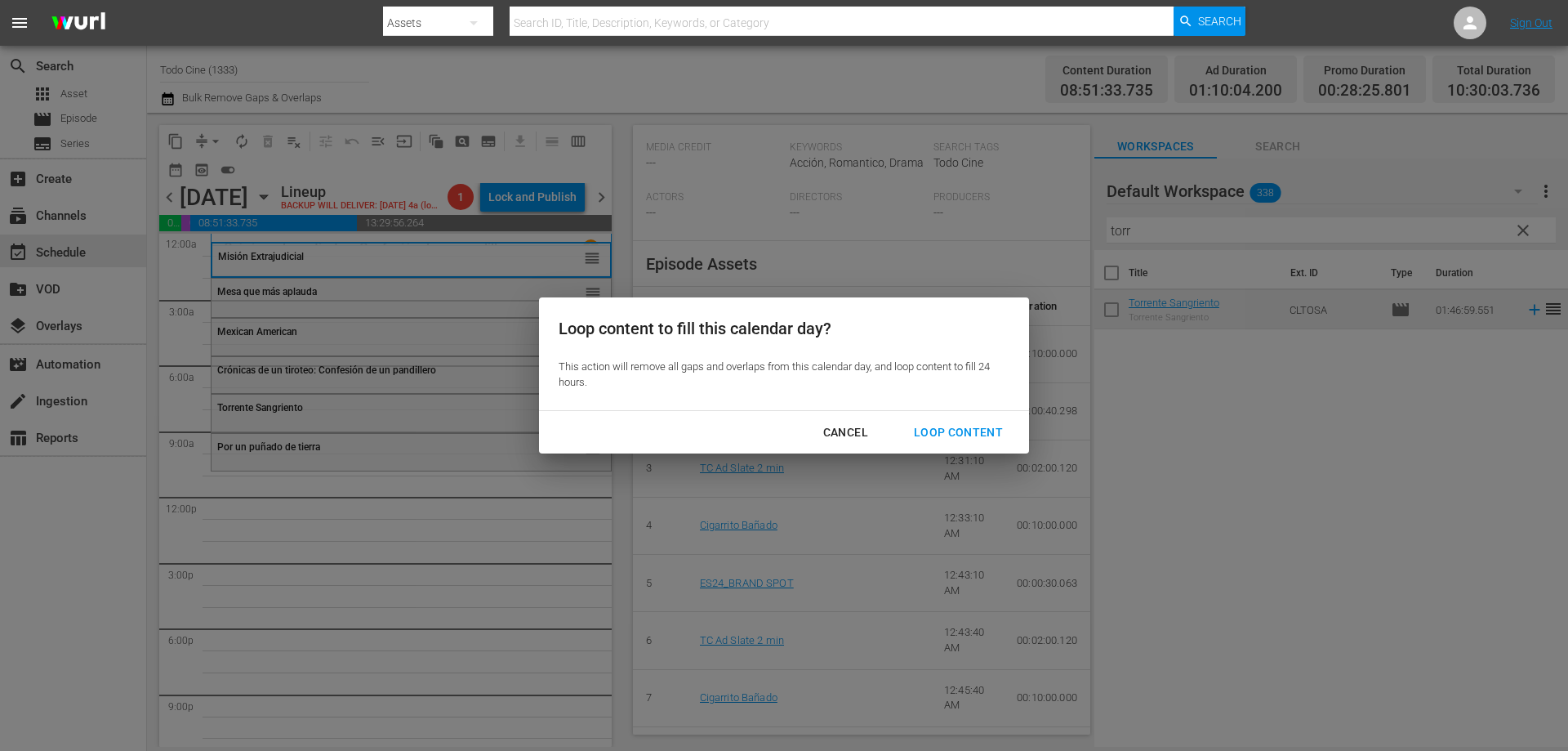
click at [934, 433] on div "Loop Content" at bounding box center [957, 432] width 115 height 21
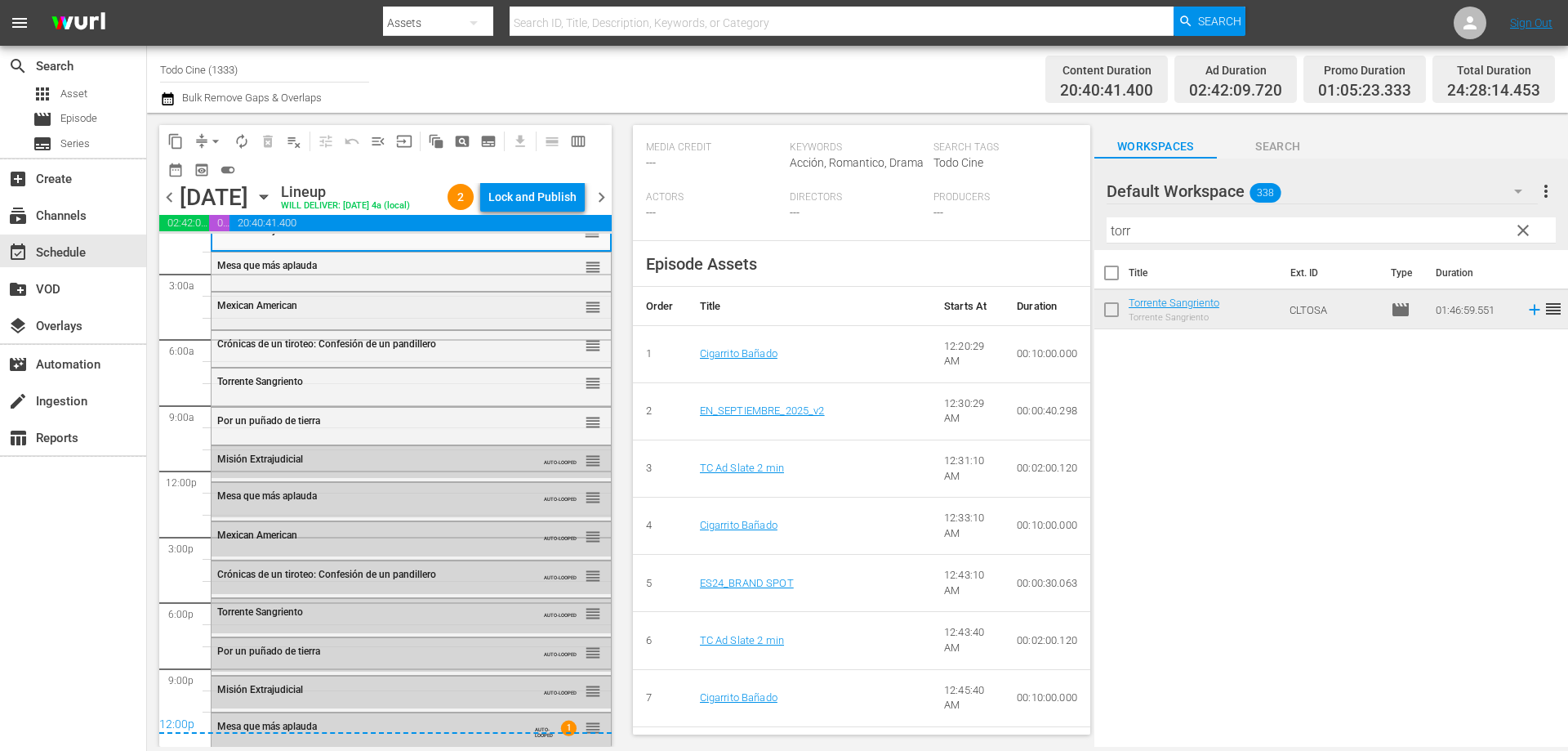
scroll to position [0, 0]
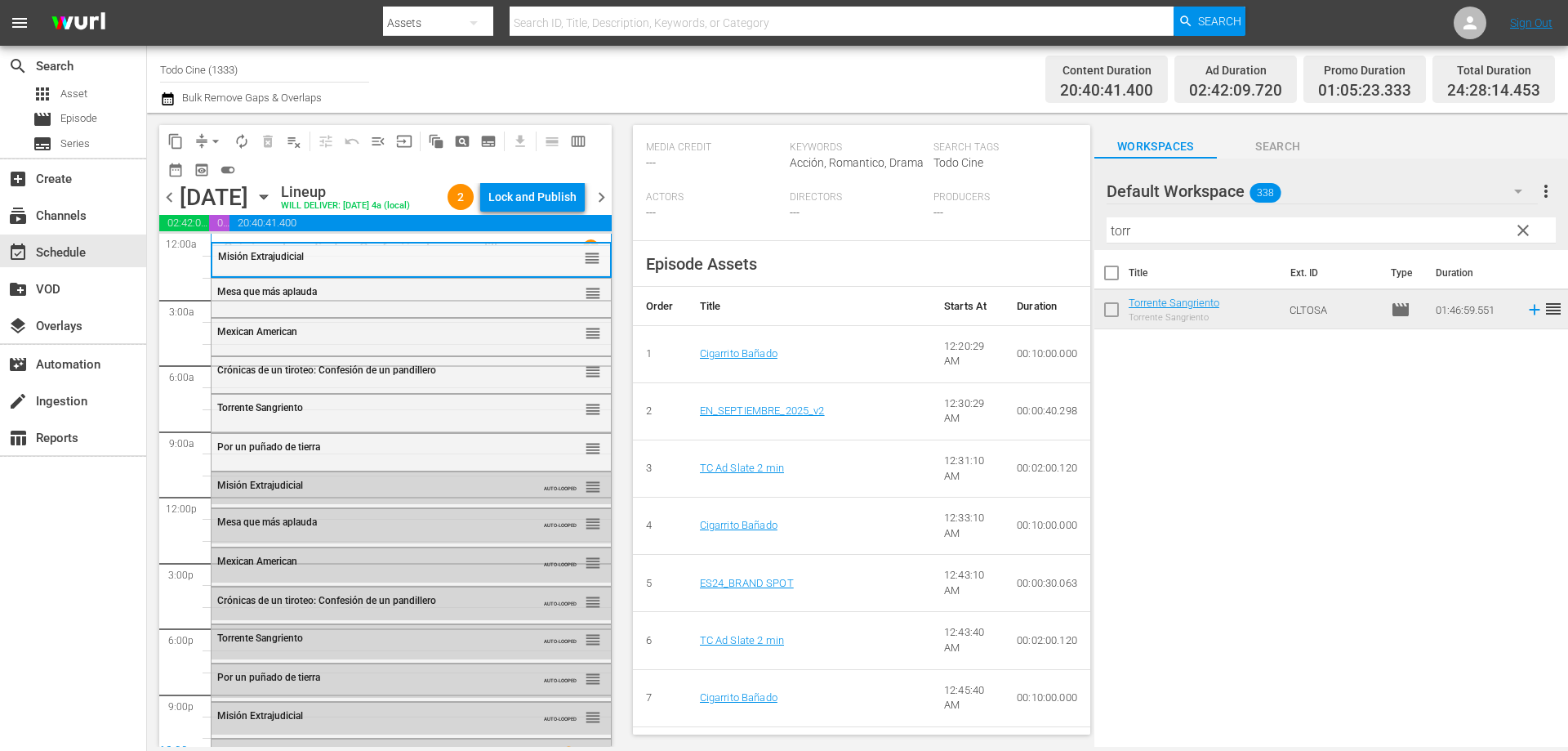
click at [370, 271] on div "Misión Extrajudicial reorder" at bounding box center [411, 257] width 397 height 28
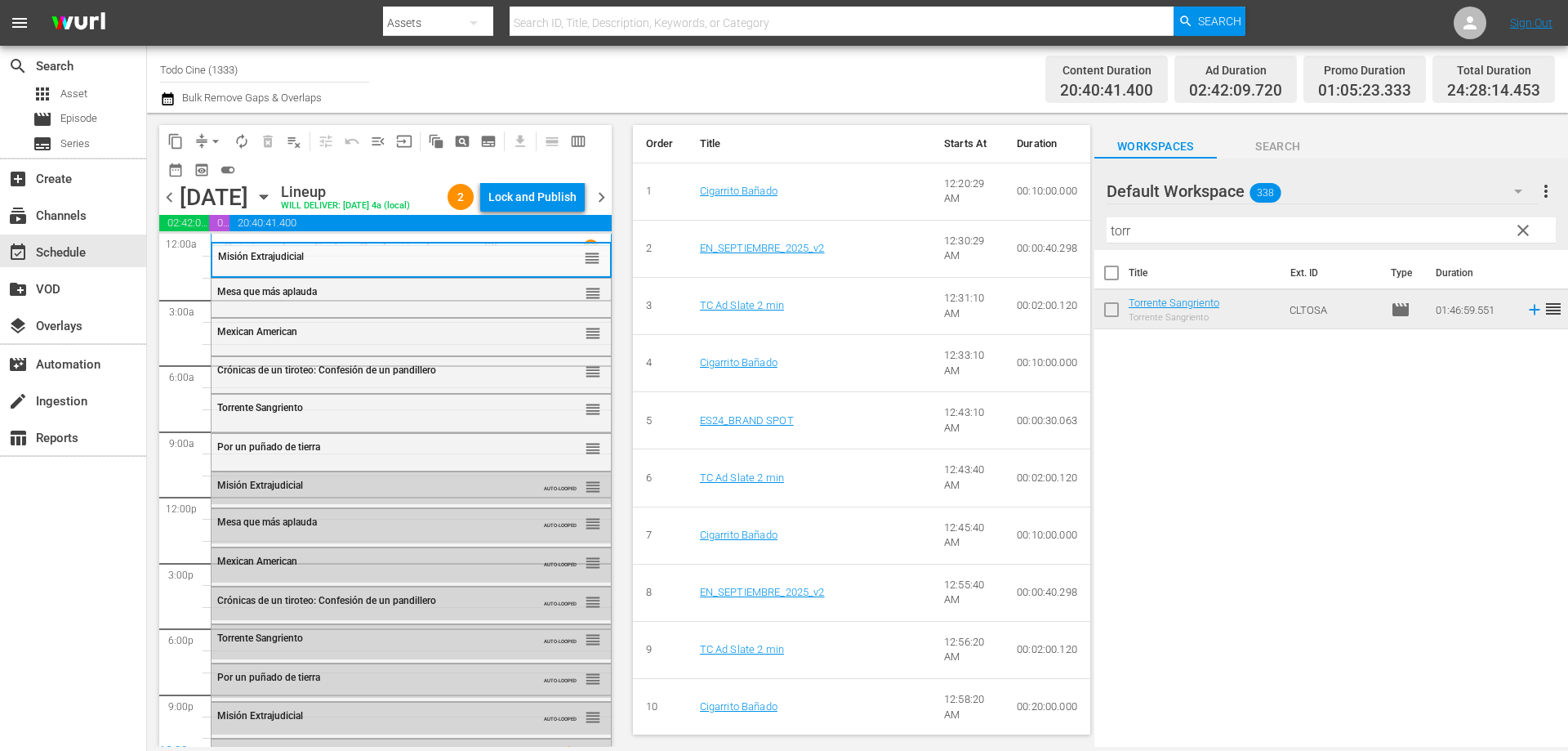
scroll to position [610, 0]
click at [601, 208] on span "chevron_right" at bounding box center [601, 197] width 21 height 21
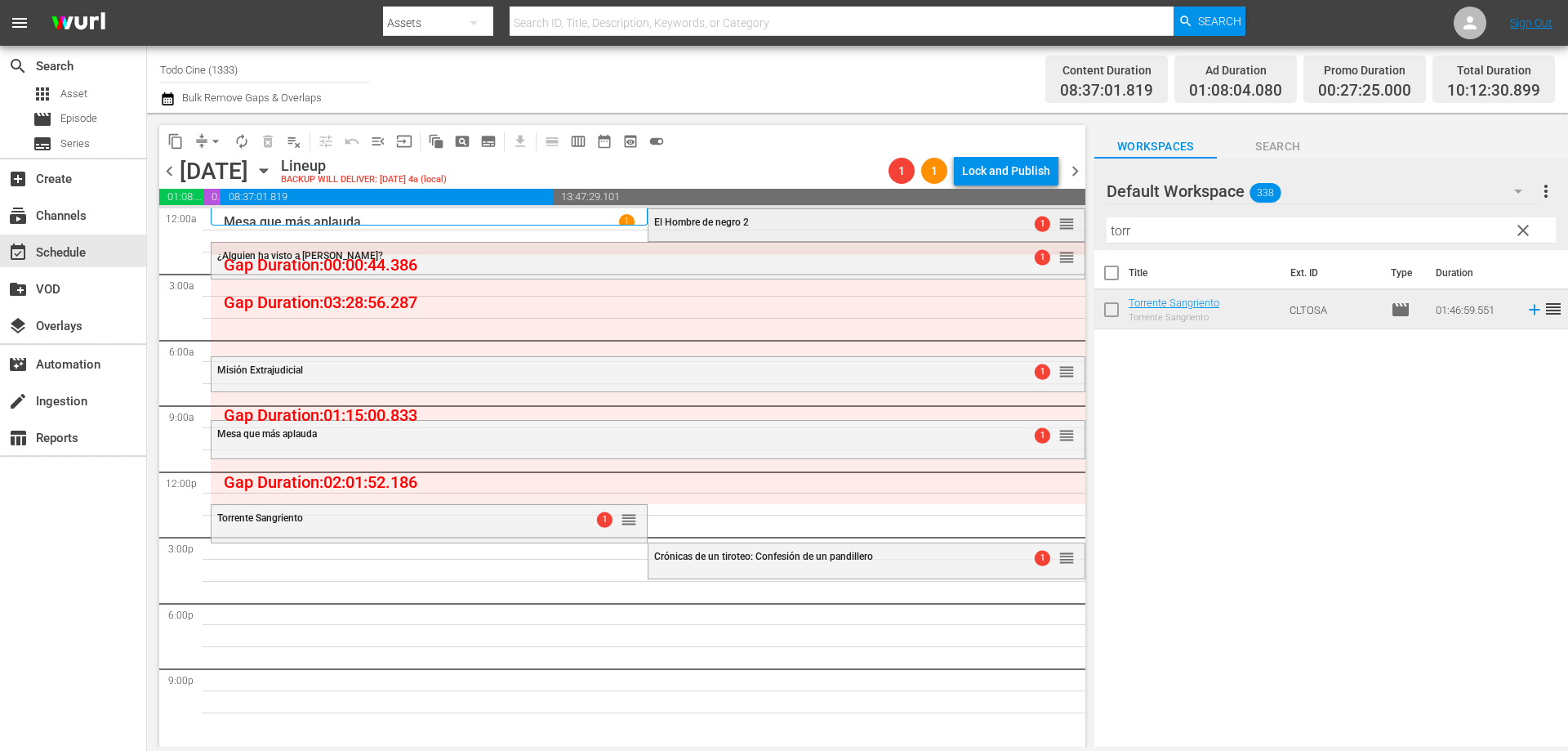
click at [767, 217] on div "El Hombre de negro 2" at bounding box center [826, 222] width 343 height 12
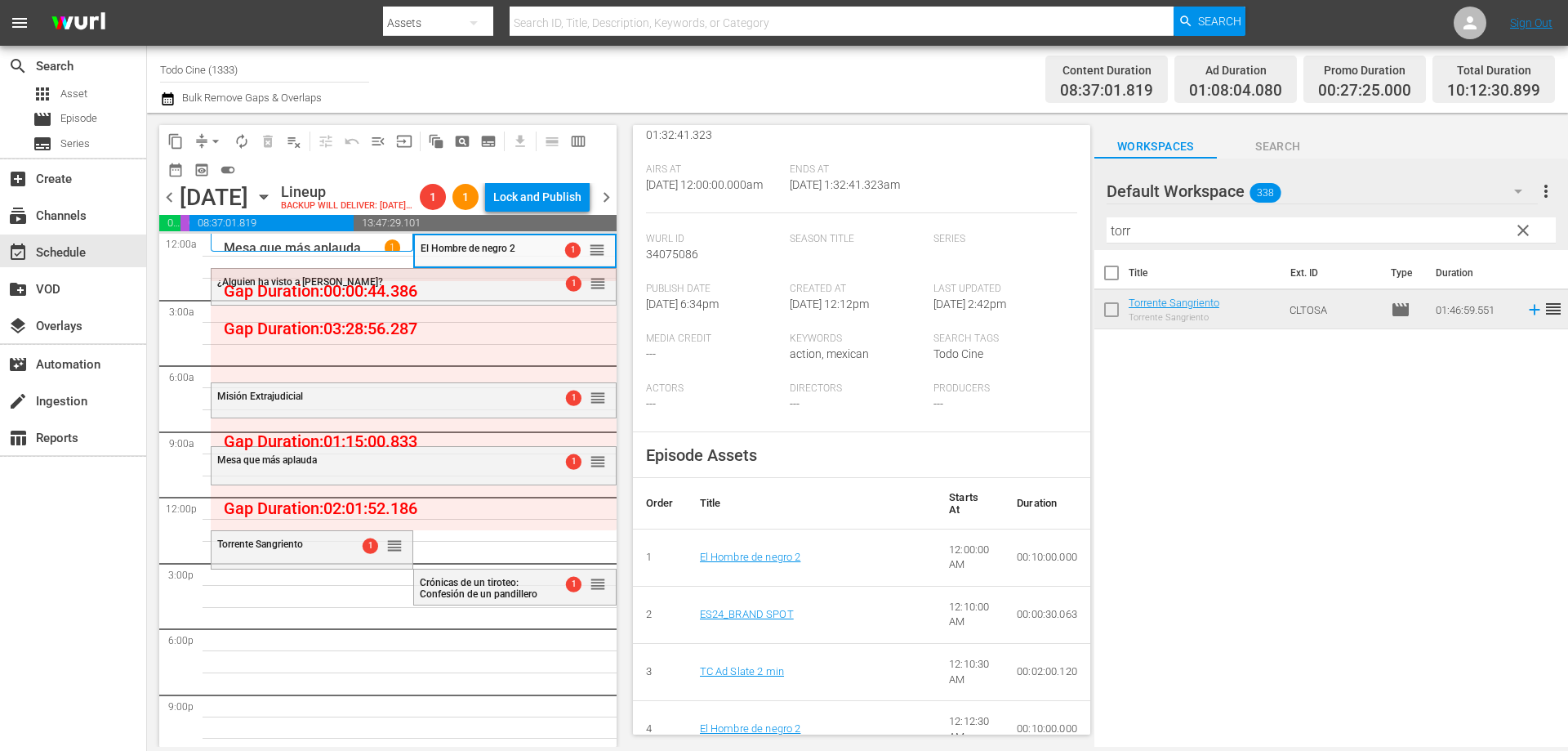
scroll to position [245, 0]
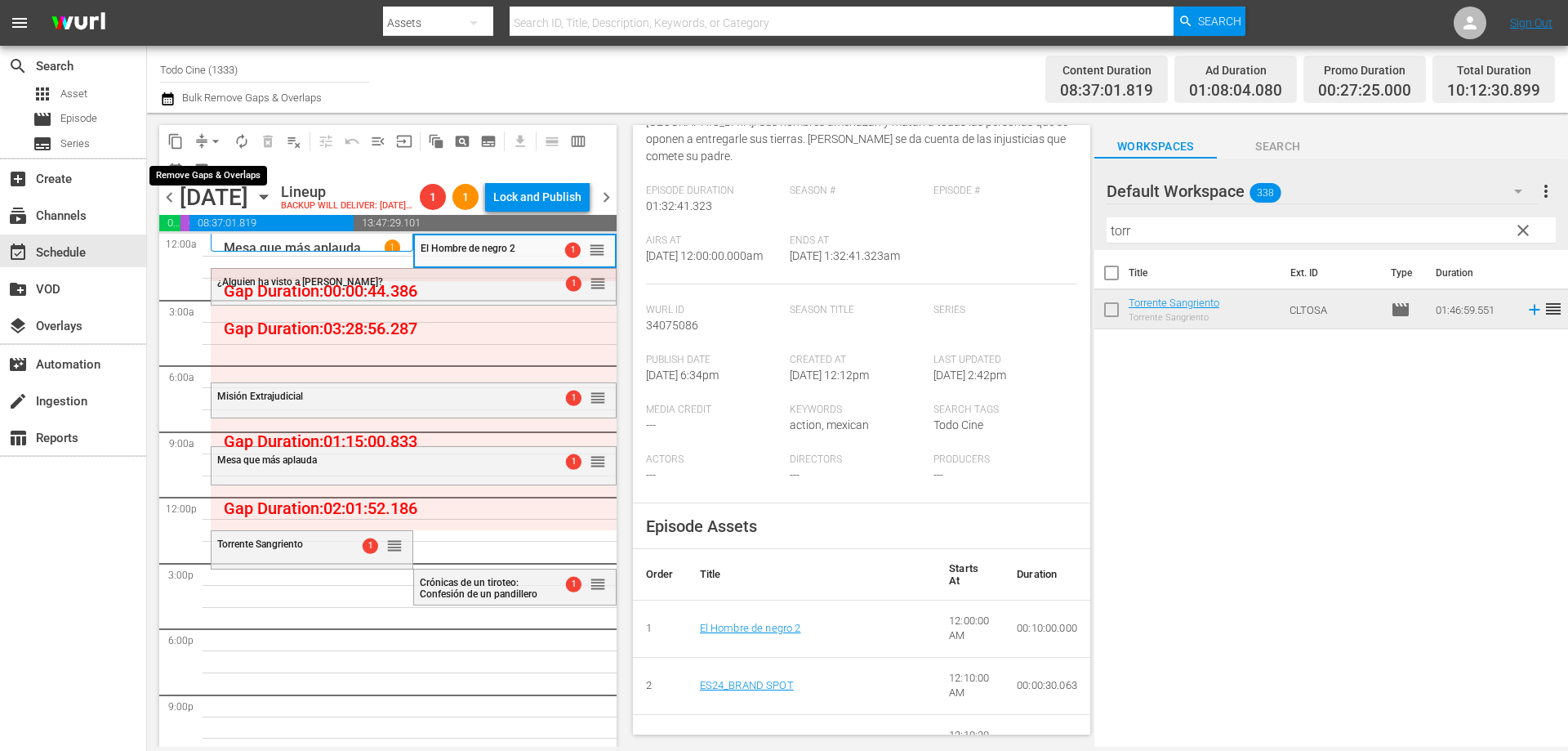
click at [216, 142] on span "arrow_drop_down" at bounding box center [216, 141] width 16 height 16
click at [251, 227] on li "Align to End of Previous Day" at bounding box center [217, 229] width 172 height 27
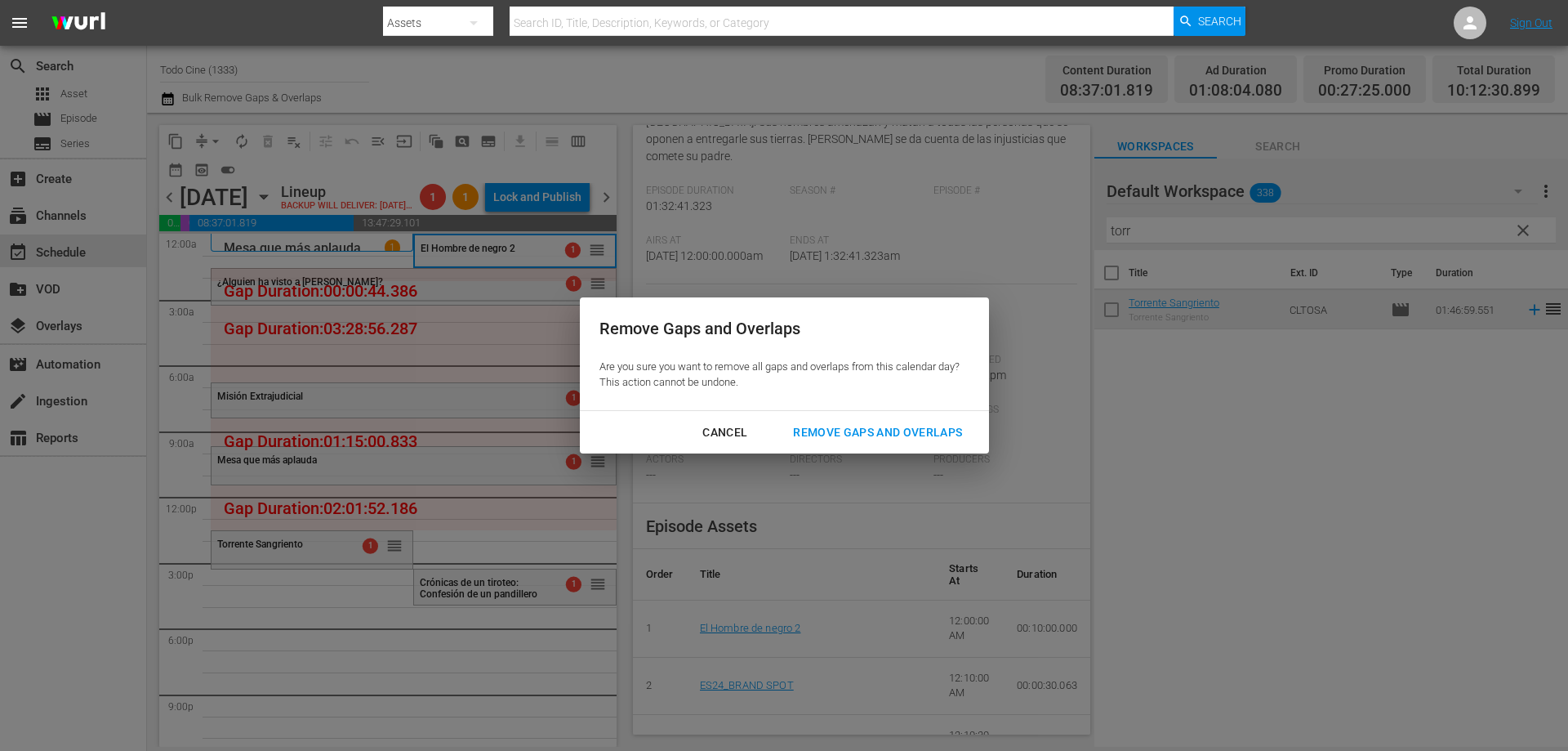
click at [903, 427] on div "Remove Gaps and Overlaps" at bounding box center [877, 432] width 195 height 21
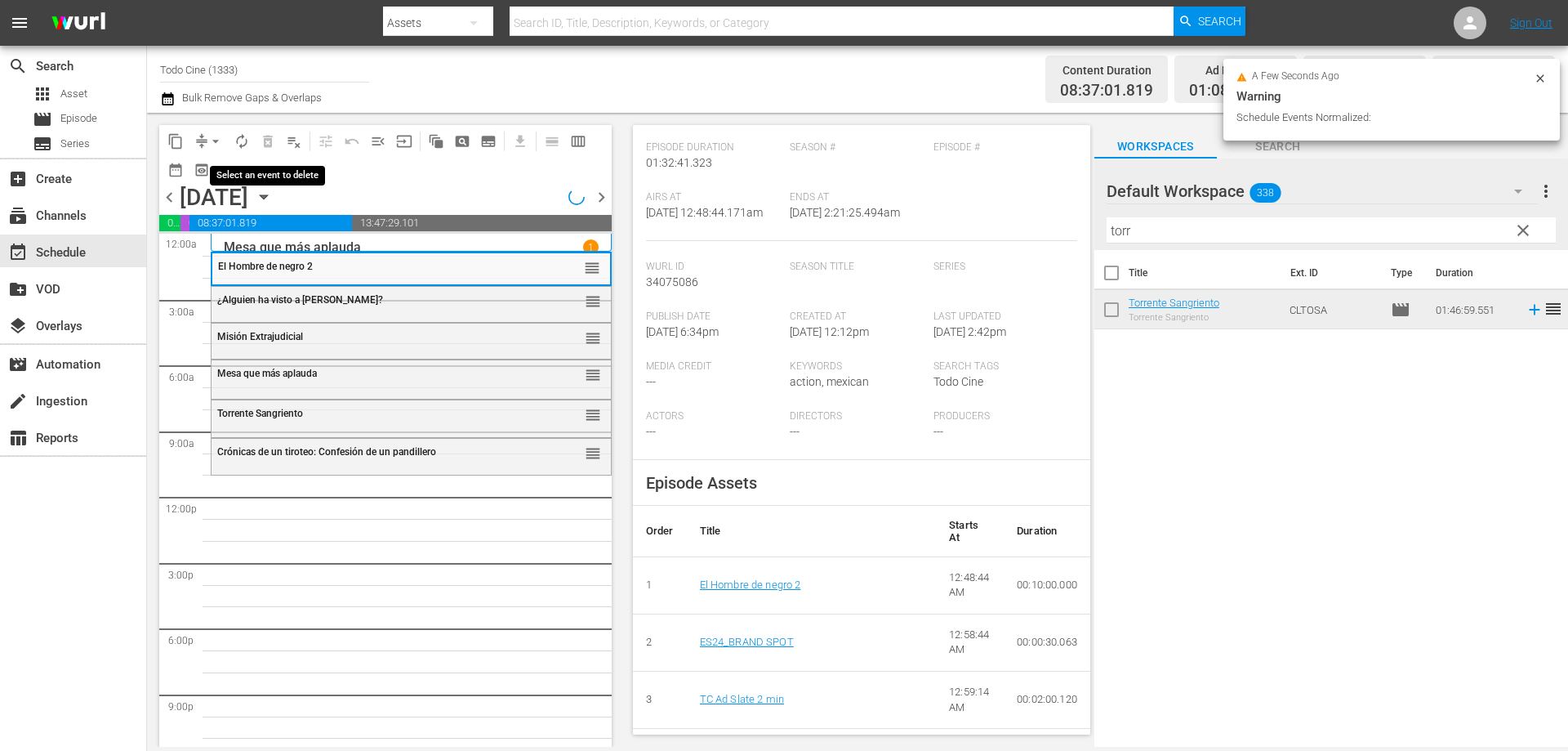
scroll to position [202, 0]
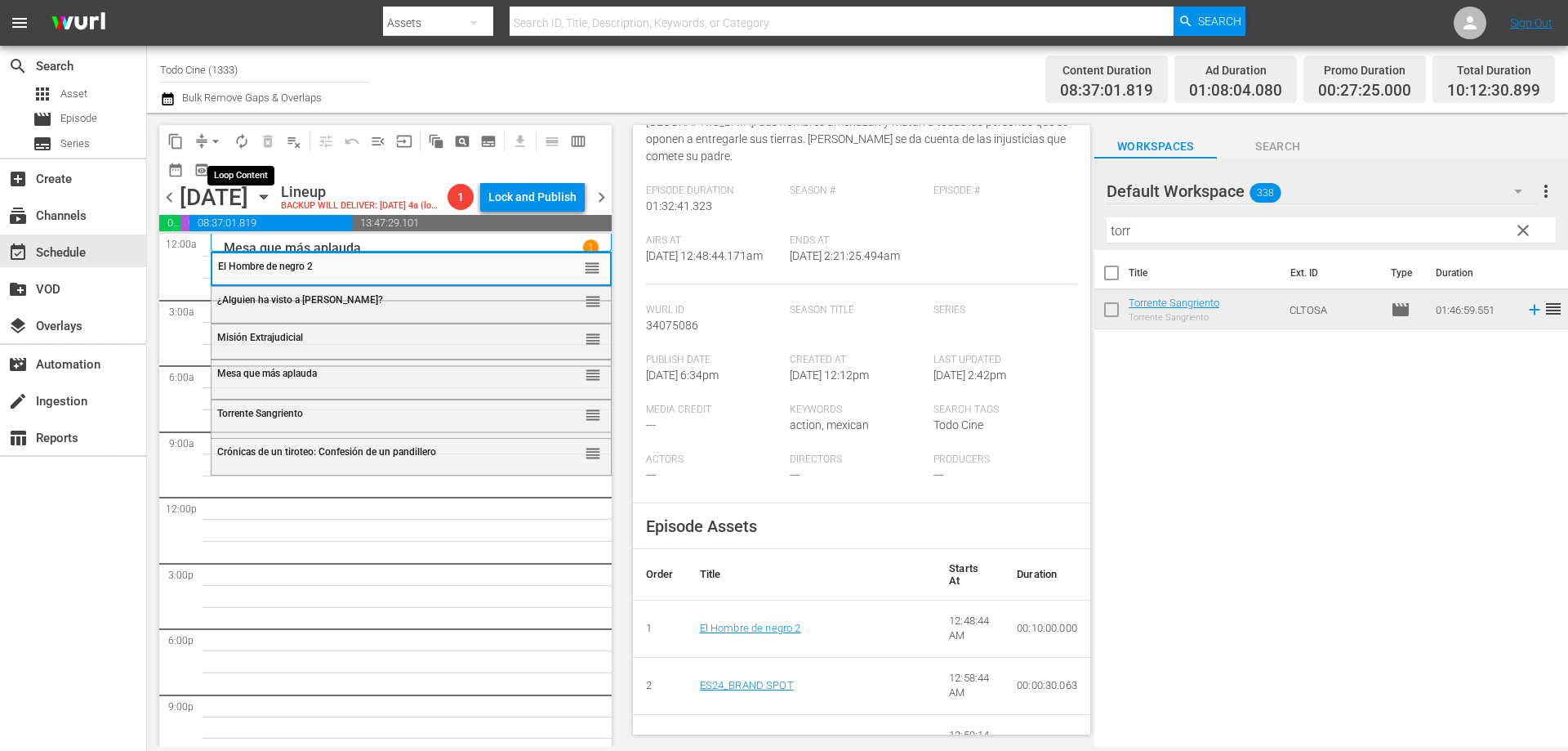
drag, startPoint x: 240, startPoint y: 136, endPoint x: 239, endPoint y: 151, distance: 15.0
click at [239, 151] on button "autorenew_outlined" at bounding box center [241, 141] width 26 height 26
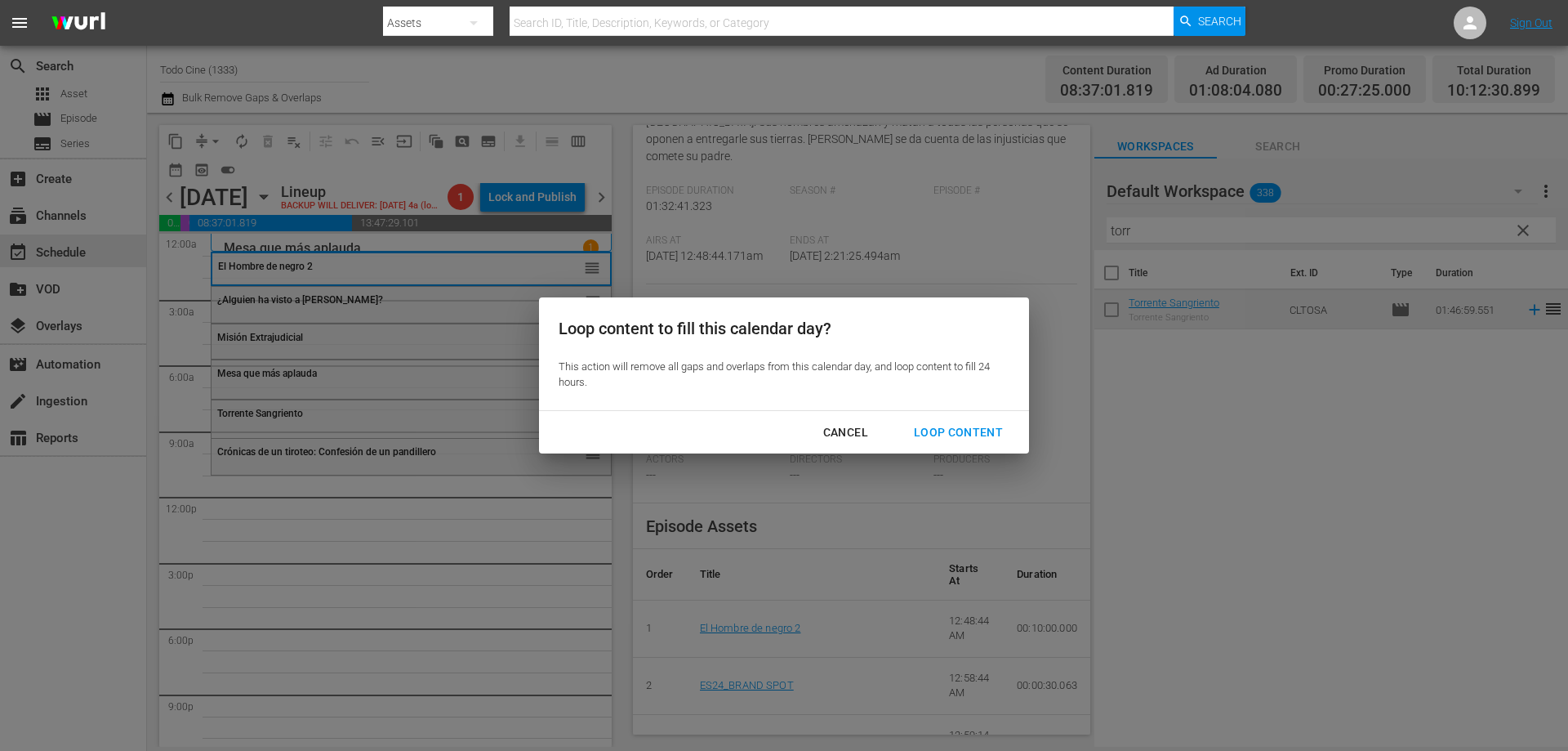
click at [958, 429] on div "Loop Content" at bounding box center [957, 432] width 115 height 21
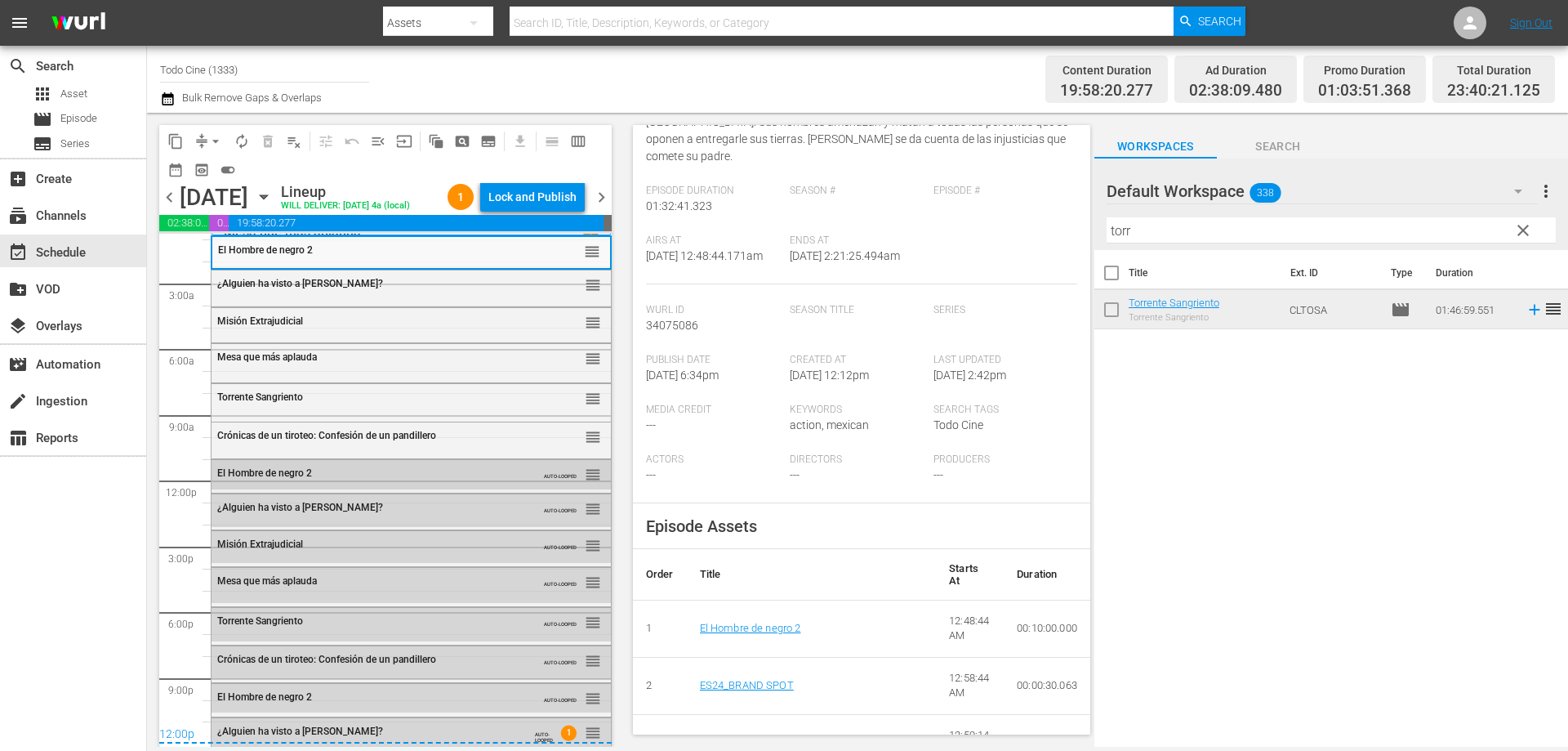
scroll to position [0, 0]
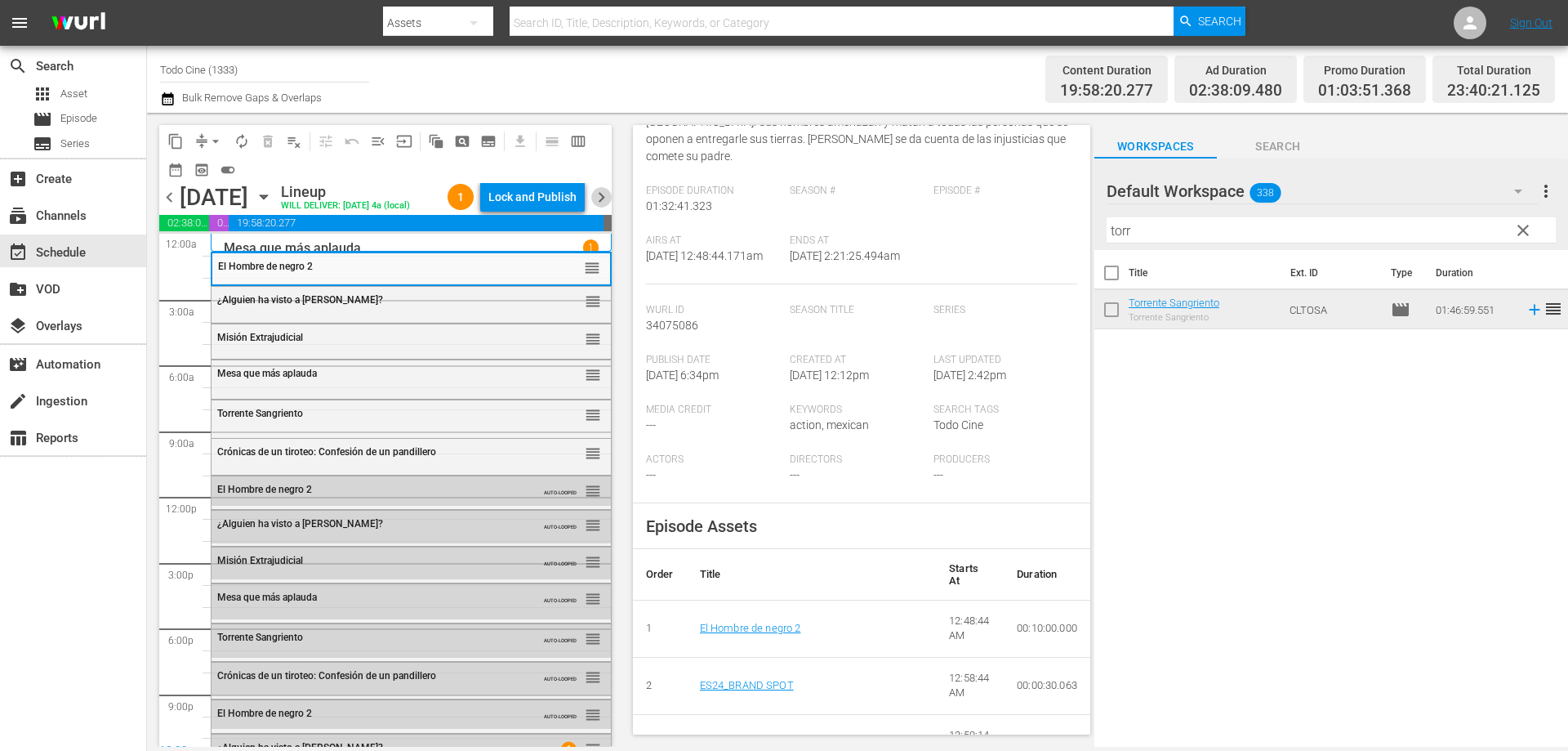
click at [598, 208] on span "chevron_right" at bounding box center [601, 197] width 21 height 21
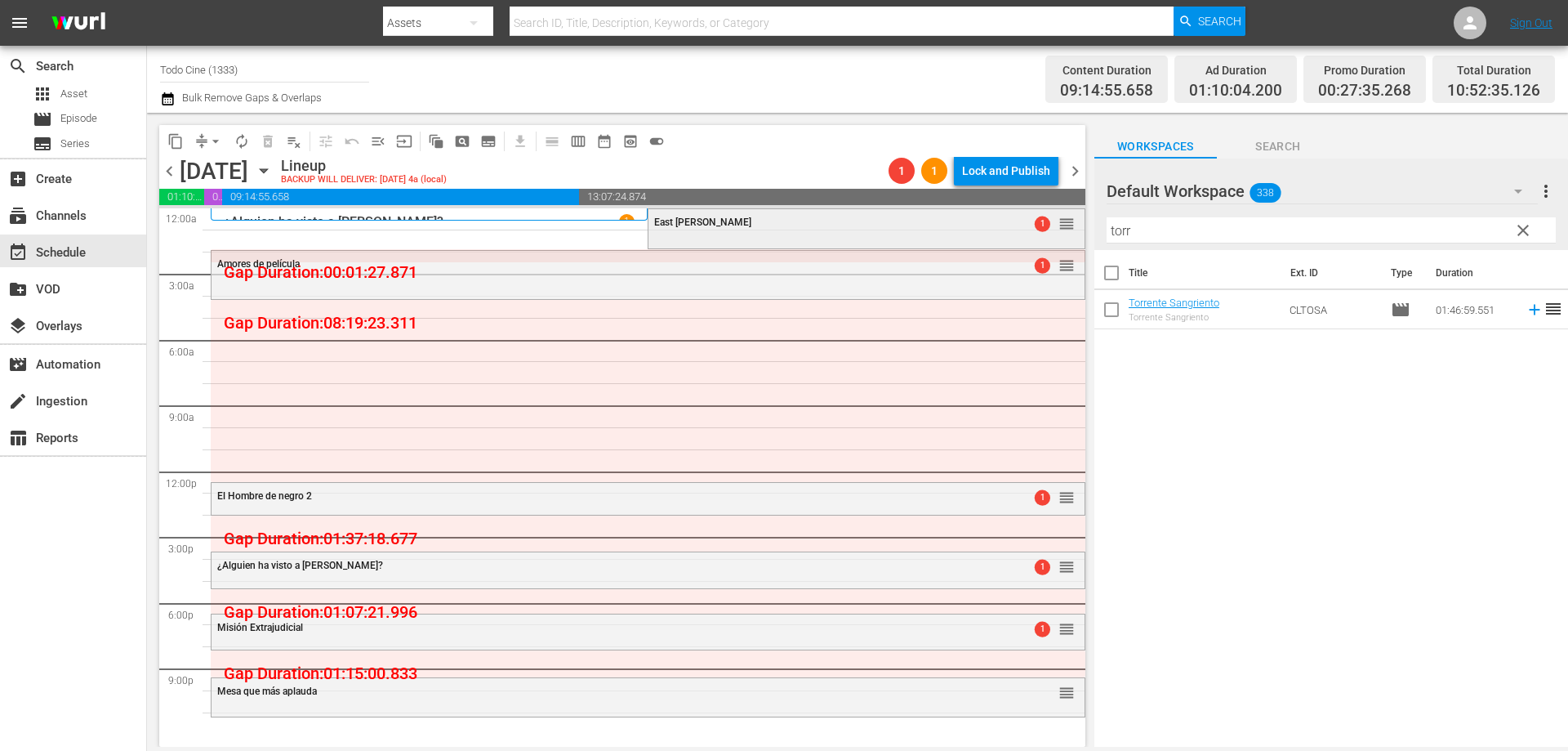
click at [744, 230] on div "East L.A. King 1 reorder" at bounding box center [866, 222] width 435 height 28
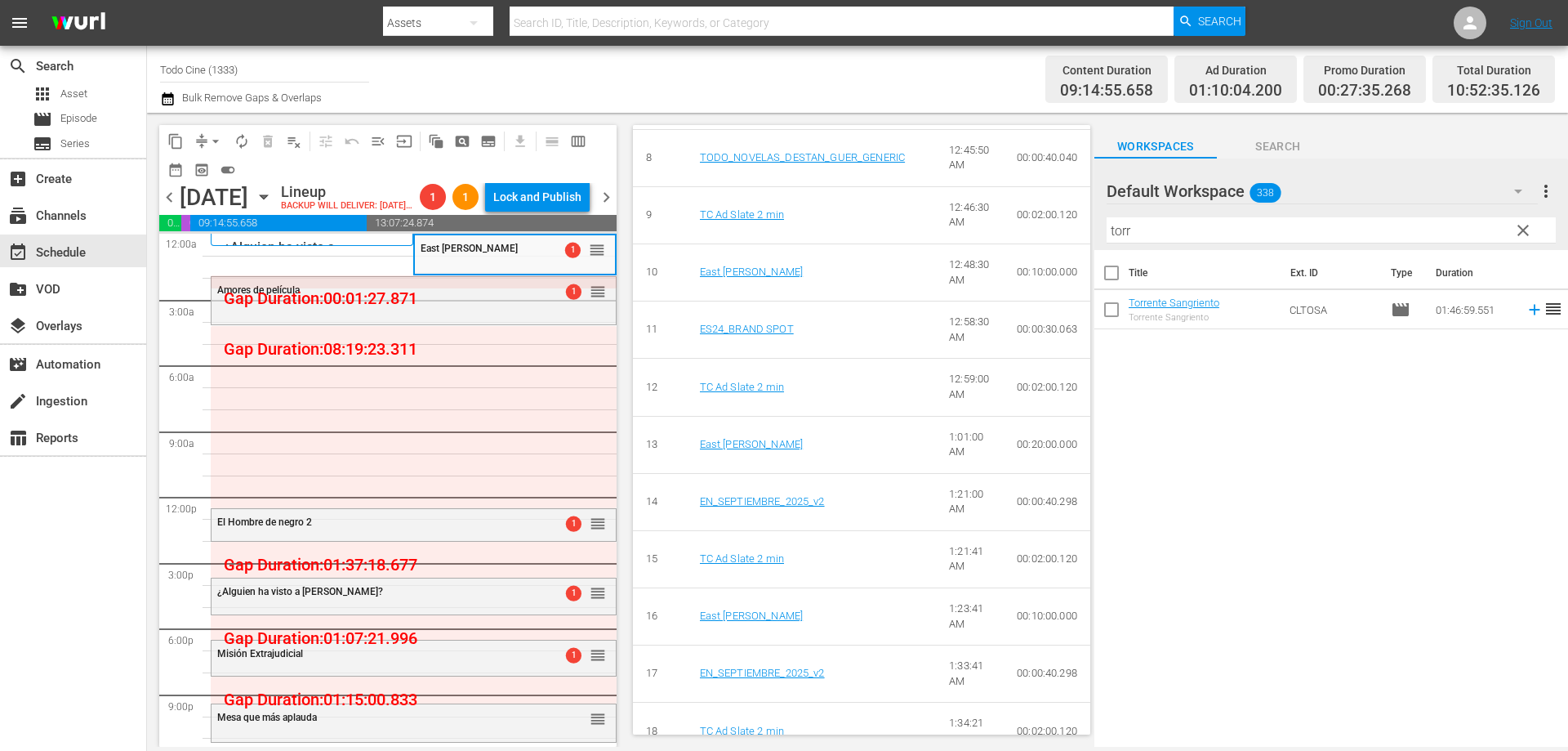
scroll to position [1144, 0]
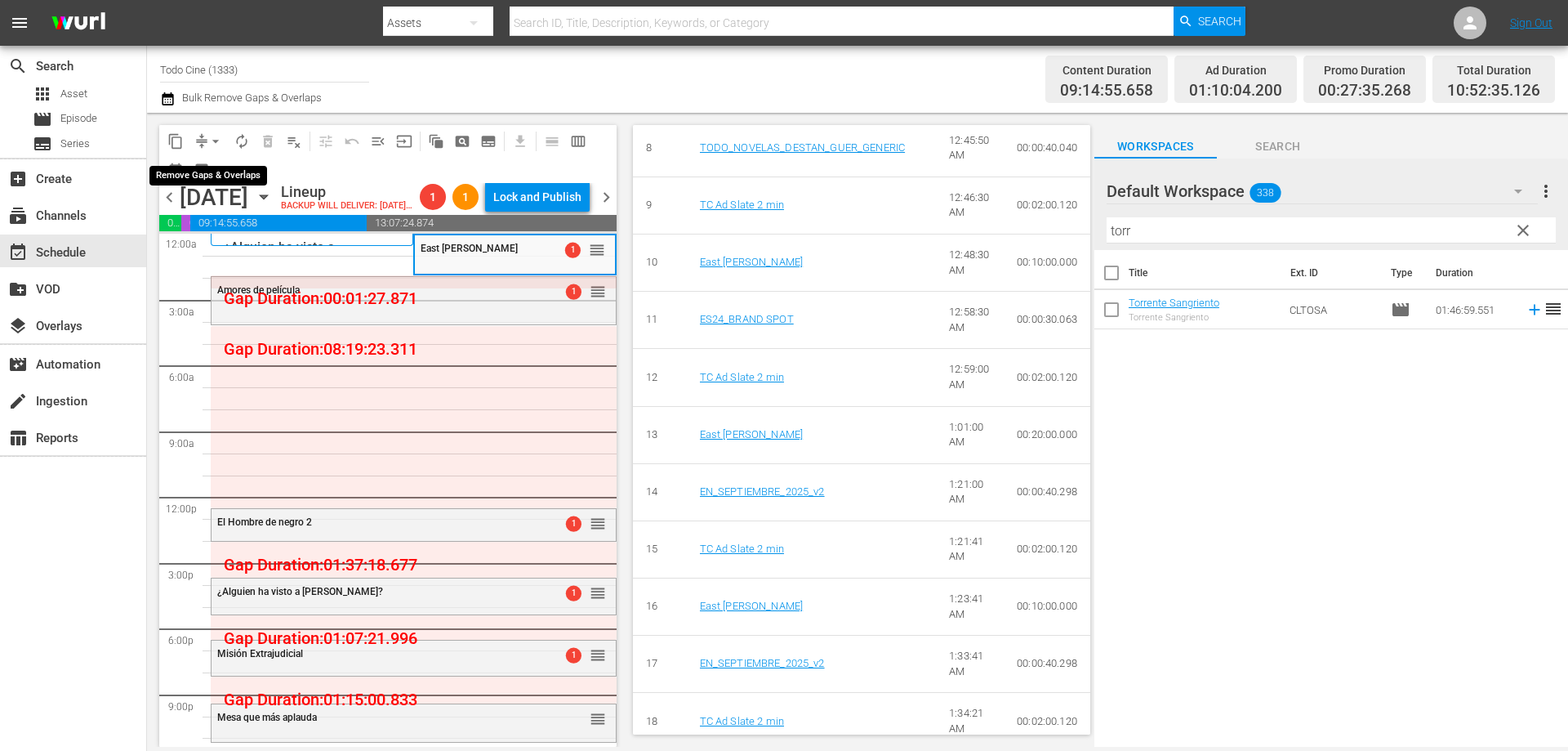
click at [214, 140] on span "arrow_drop_down" at bounding box center [216, 141] width 16 height 16
click at [247, 234] on li "Align to End of Previous Day" at bounding box center [217, 229] width 172 height 27
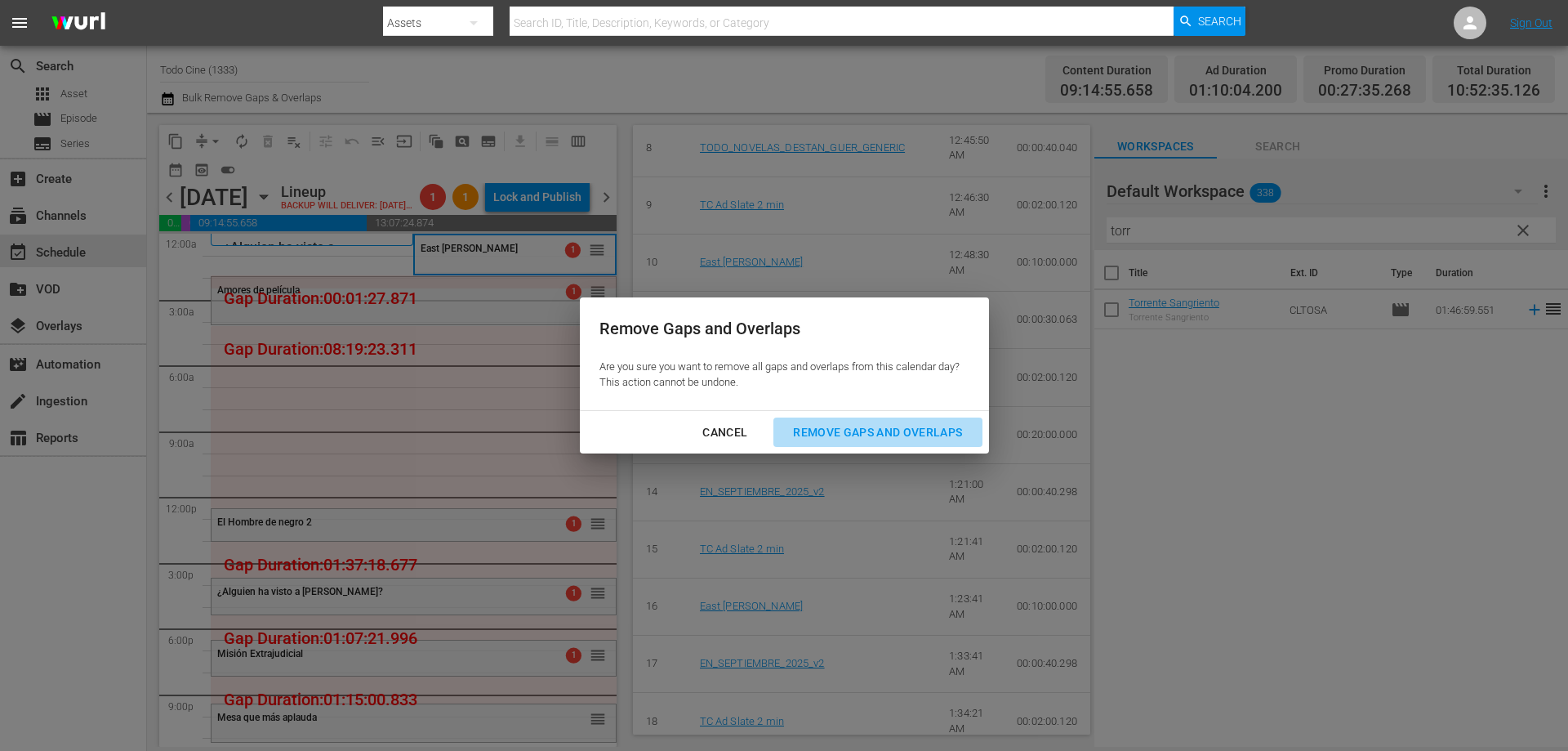
click at [866, 428] on div "Remove Gaps and Overlaps" at bounding box center [877, 432] width 195 height 21
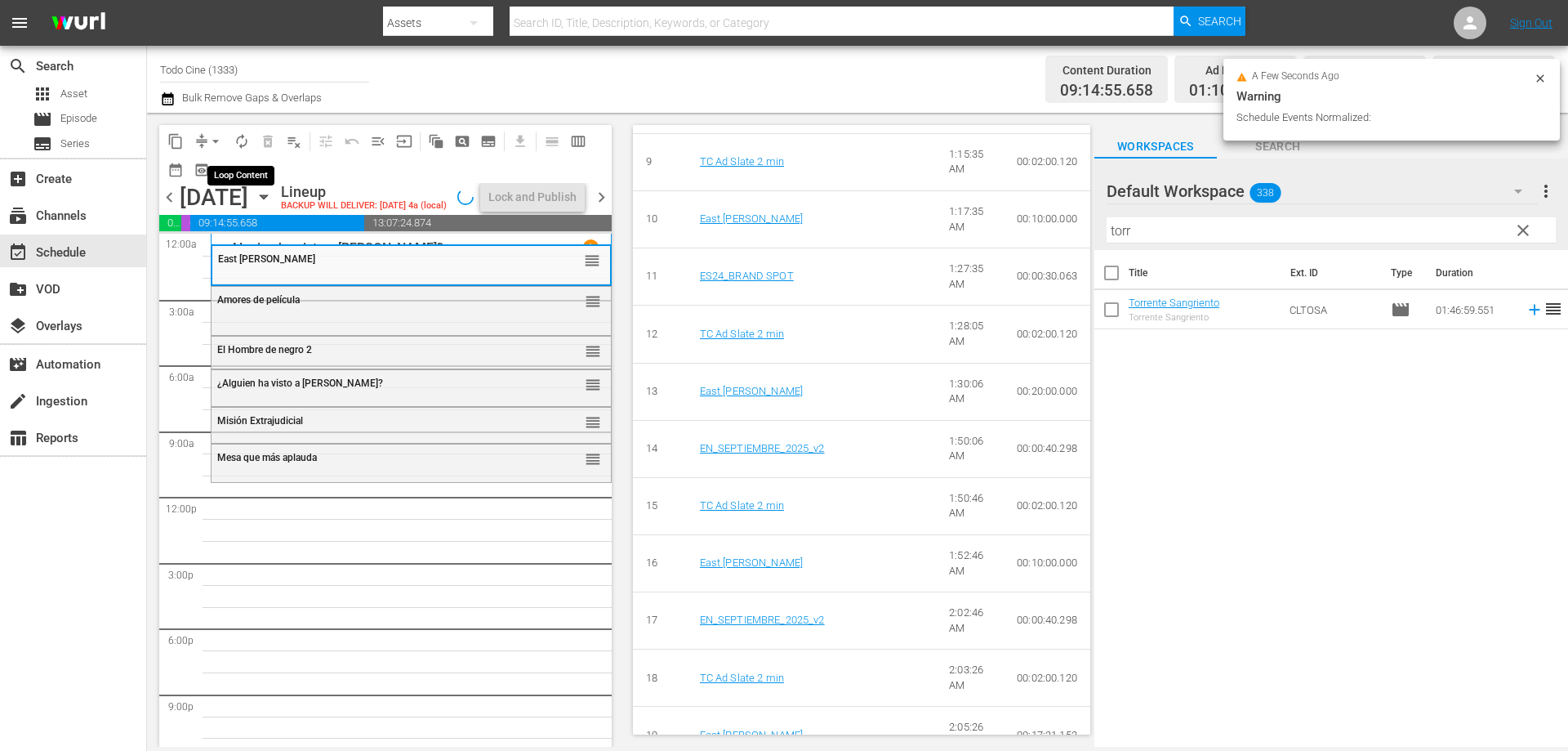
scroll to position [1101, 0]
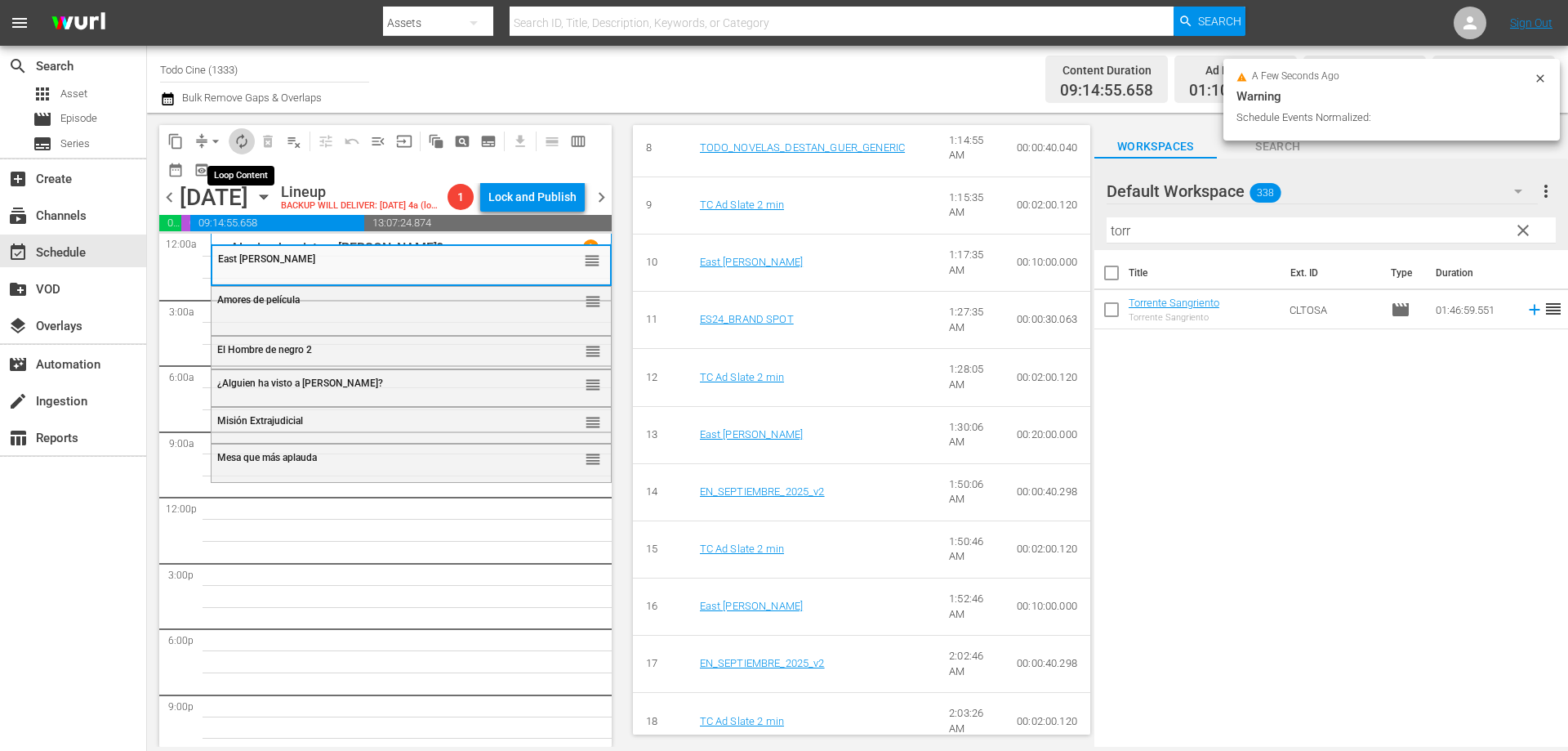
click at [245, 140] on span "autorenew_outlined" at bounding box center [242, 141] width 16 height 16
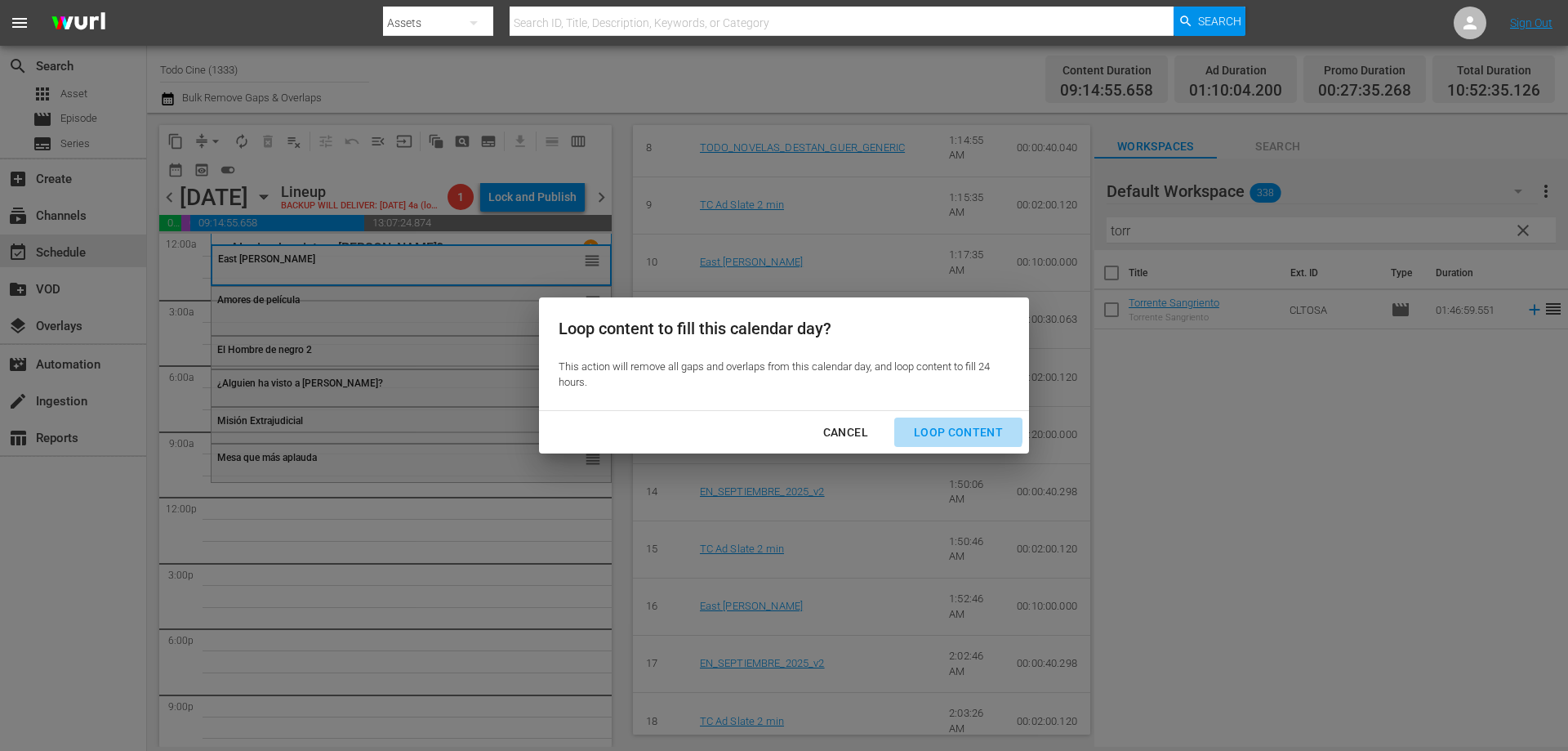
click at [942, 425] on div "Loop Content" at bounding box center [957, 432] width 115 height 21
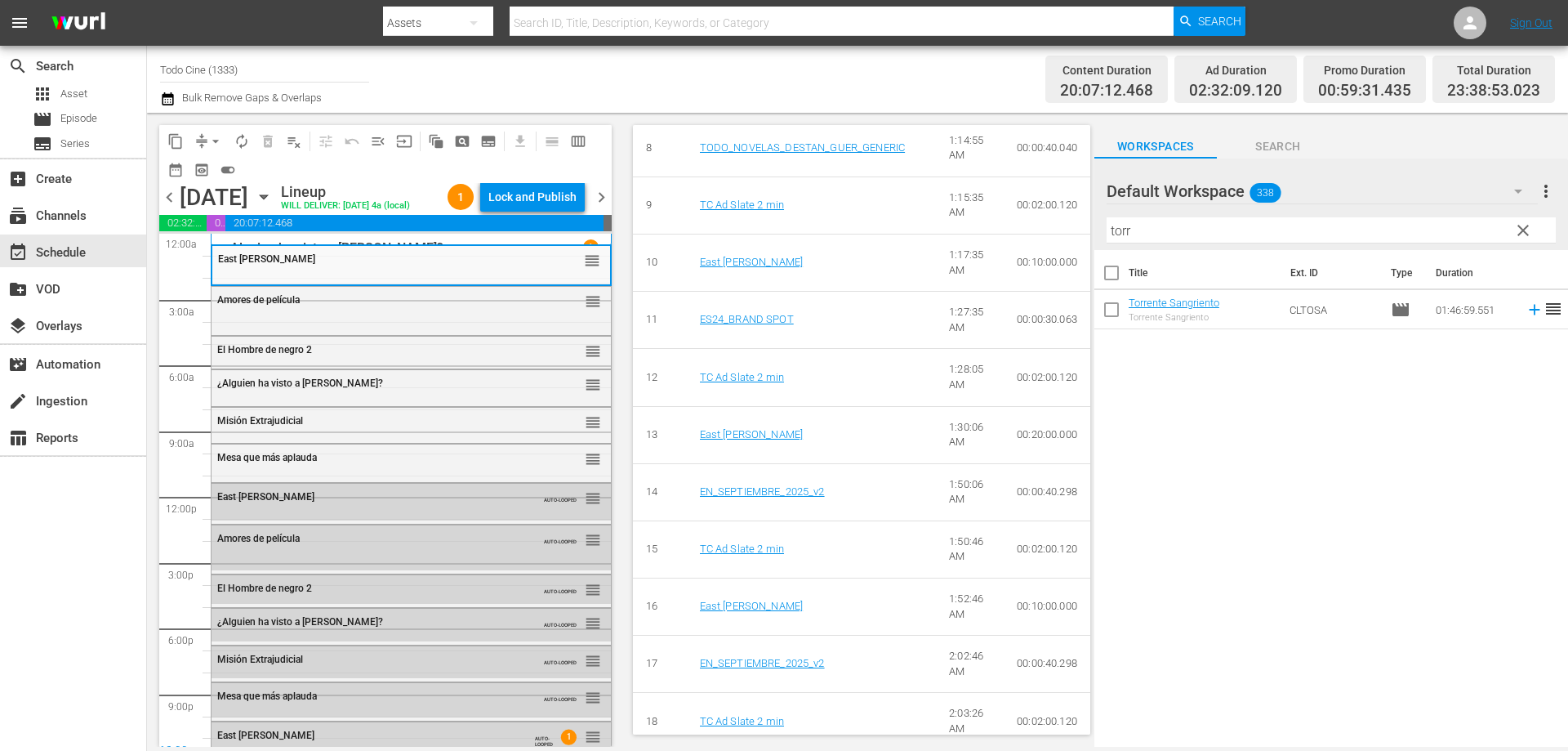
scroll to position [44, 0]
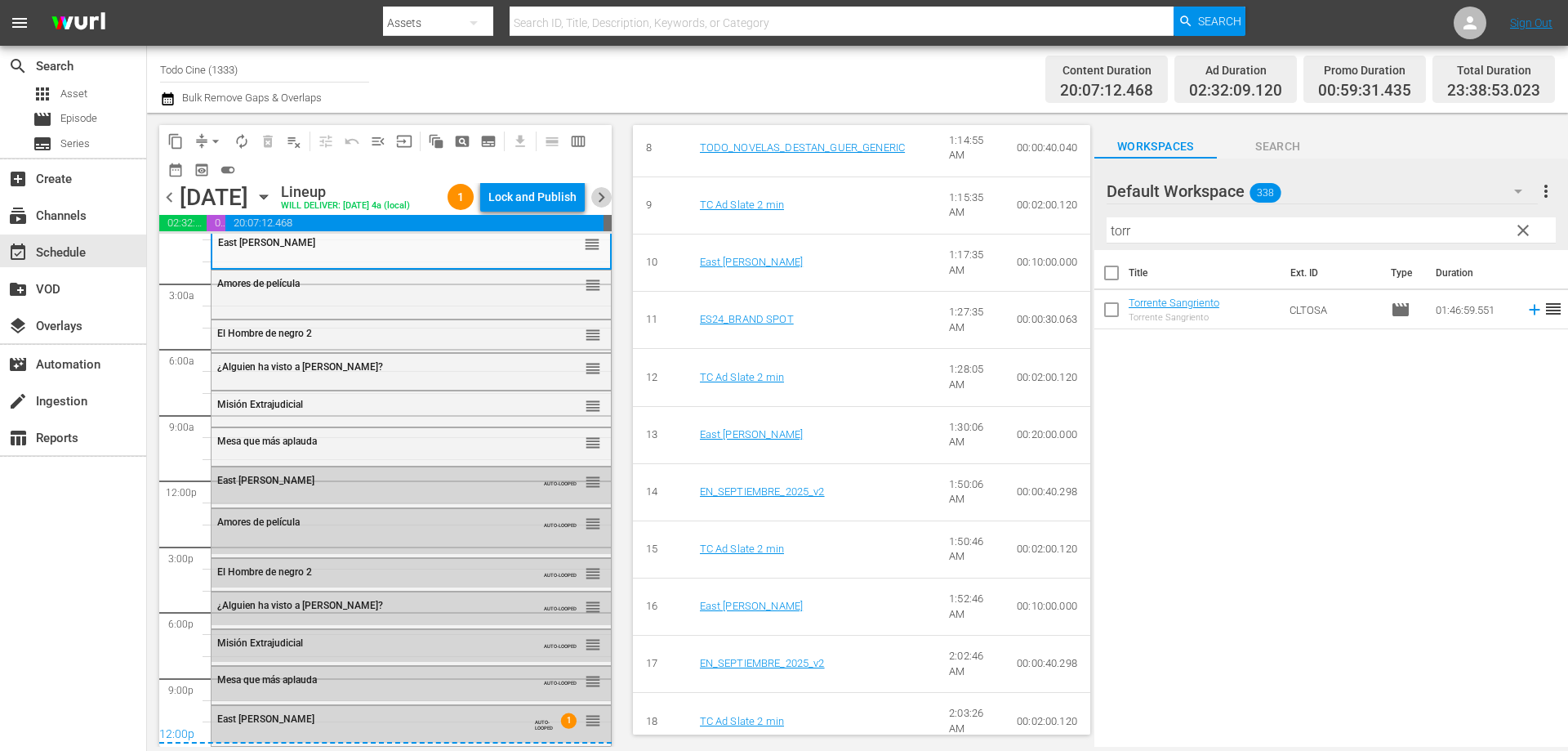
click at [600, 208] on span "chevron_right" at bounding box center [601, 197] width 21 height 21
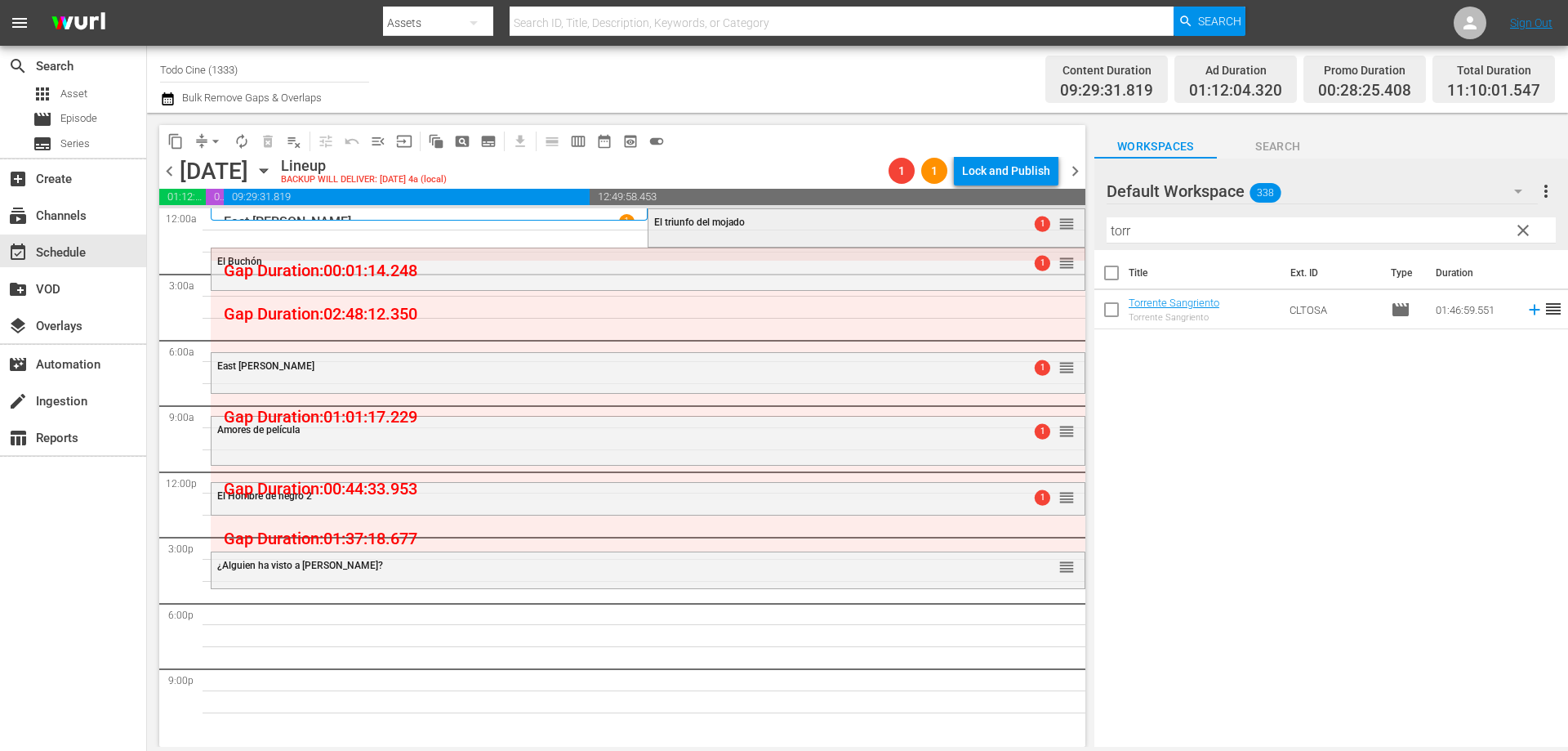
click at [751, 226] on div "El triunfo del mojado" at bounding box center [826, 222] width 343 height 12
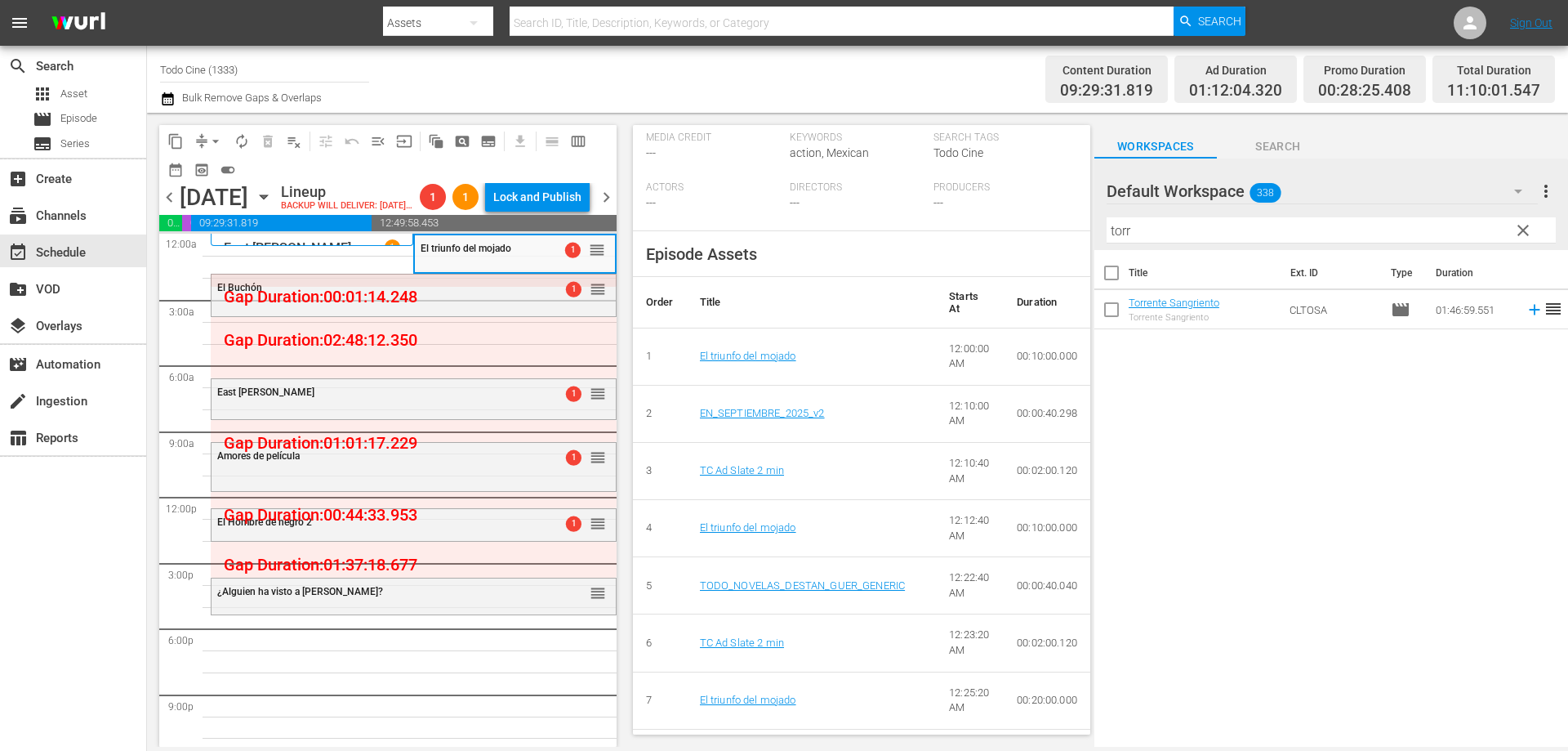
scroll to position [572, 0]
click at [215, 146] on span "arrow_drop_down" at bounding box center [216, 141] width 16 height 16
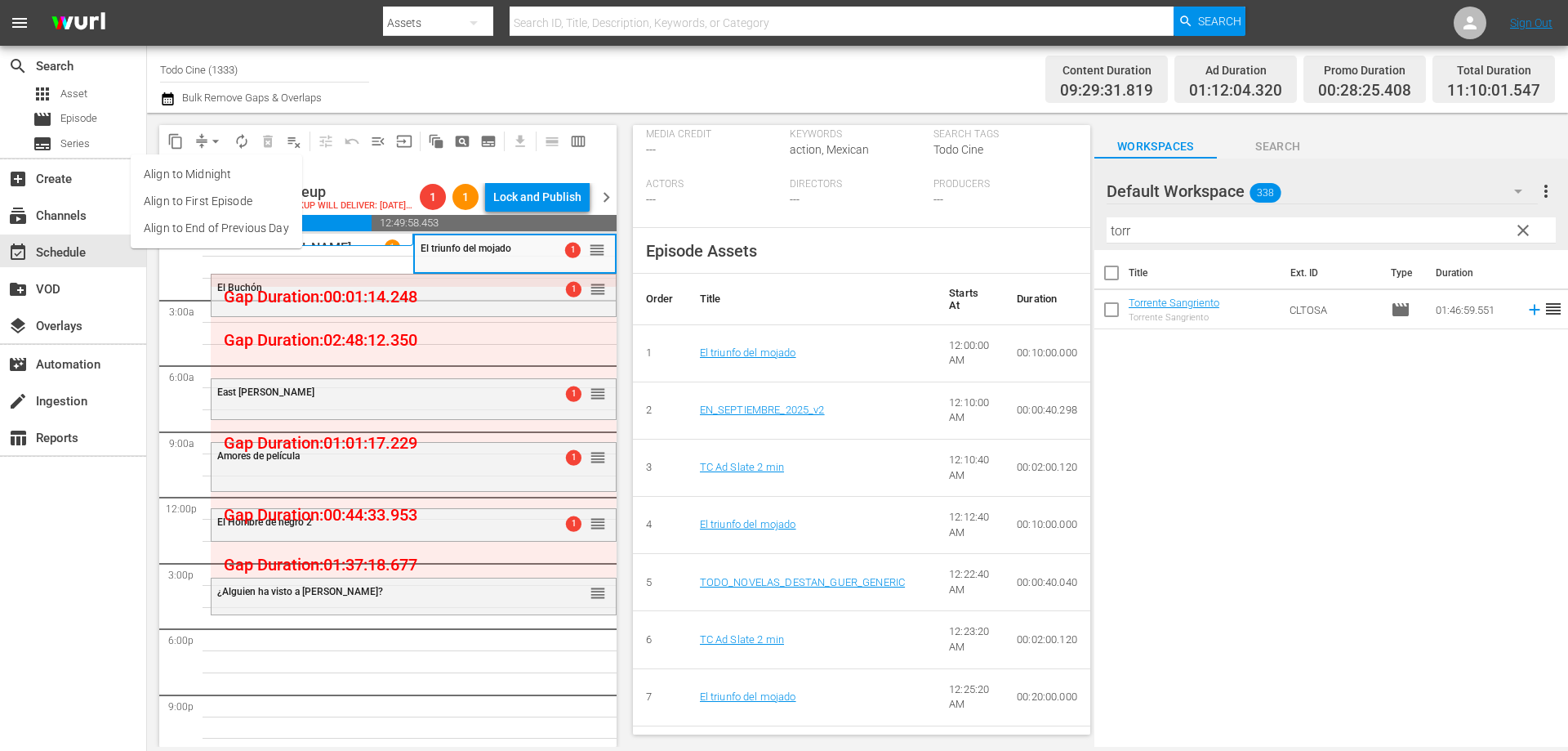
click at [275, 228] on li "Align to End of Previous Day" at bounding box center [217, 229] width 172 height 27
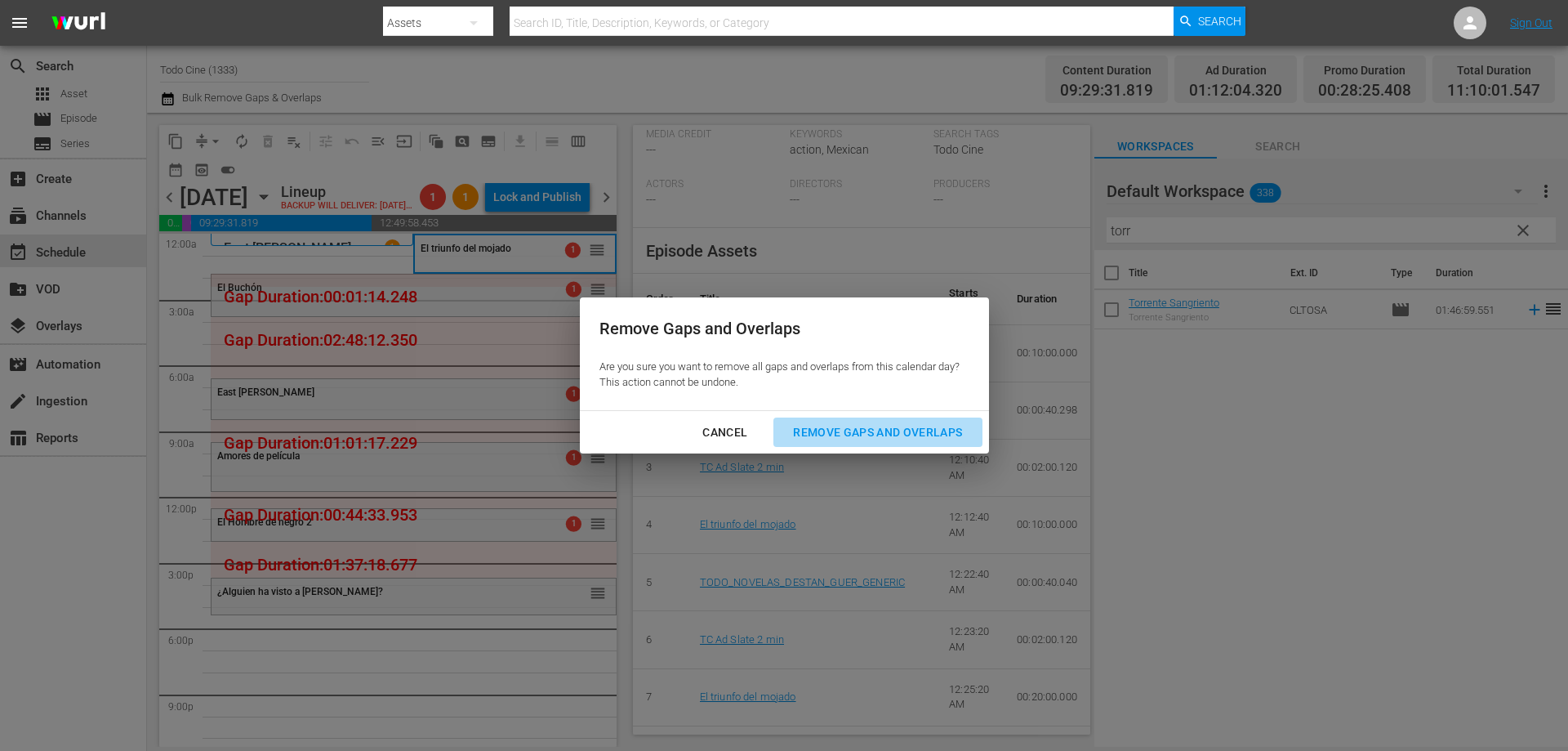
click at [923, 429] on div "Remove Gaps and Overlaps" at bounding box center [877, 432] width 195 height 21
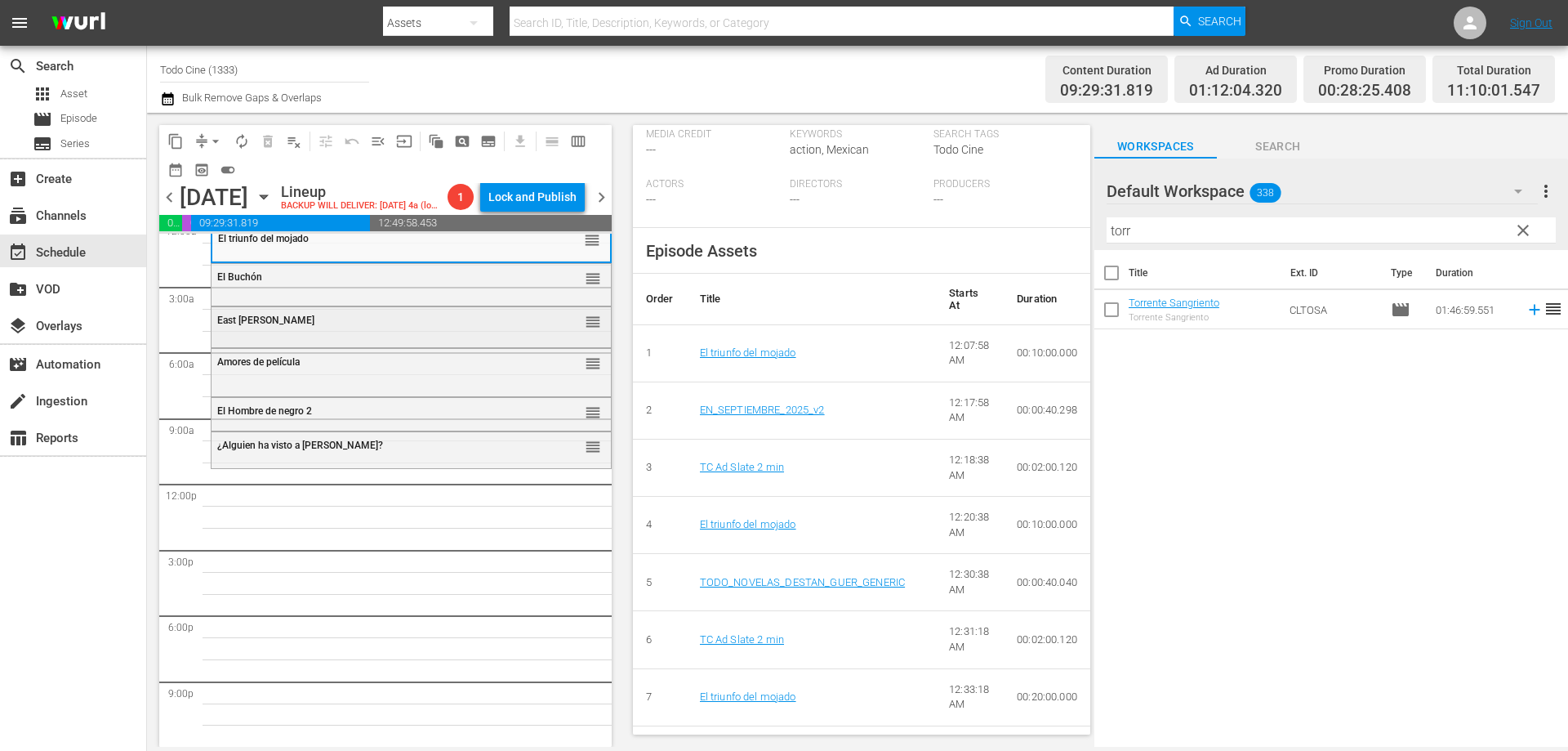
scroll to position [0, 0]
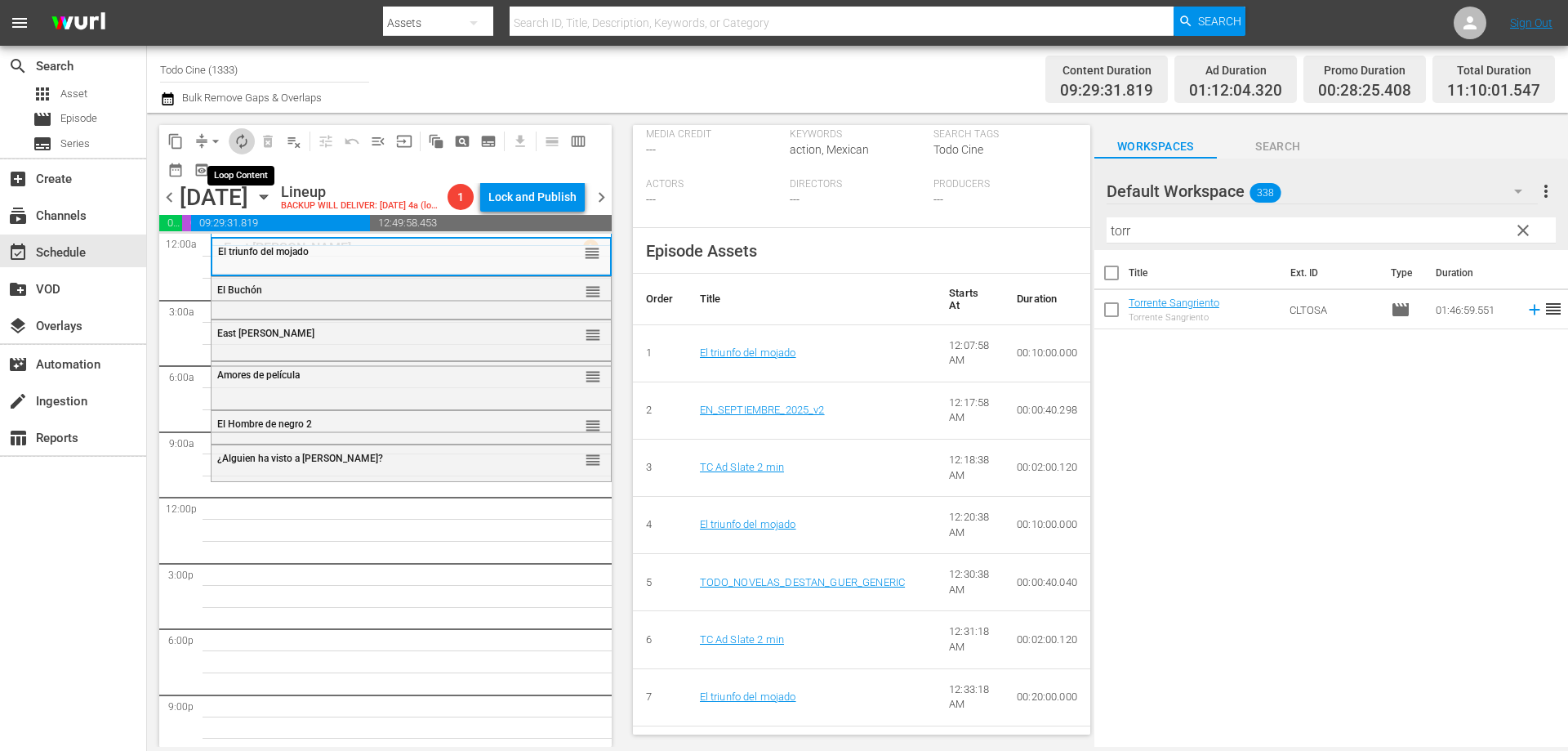
click at [238, 138] on span "autorenew_outlined" at bounding box center [242, 141] width 16 height 16
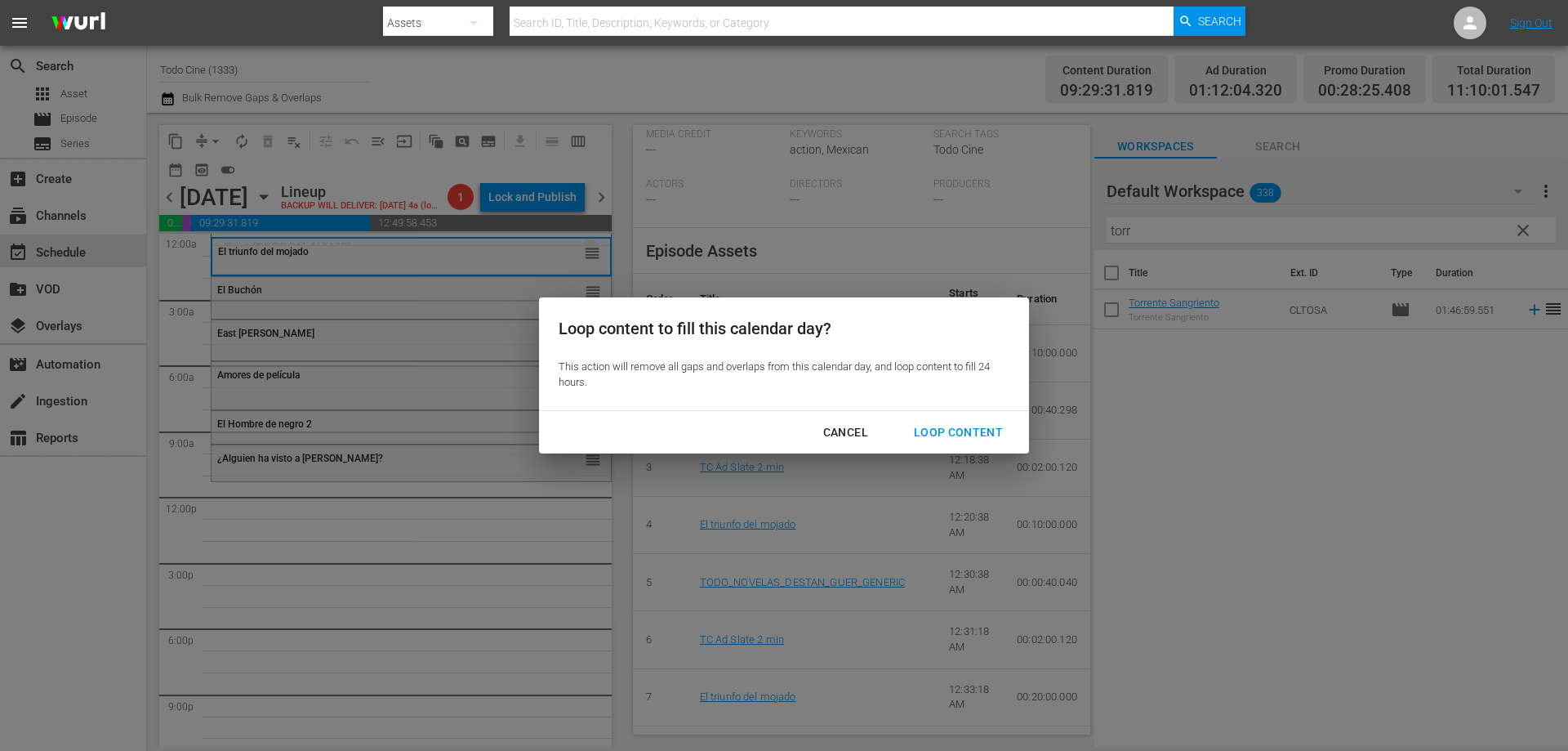
click at [951, 415] on div "Cancel Loop Content" at bounding box center [784, 433] width 490 height 43
click at [949, 422] on div "Loop Content" at bounding box center [957, 432] width 115 height 21
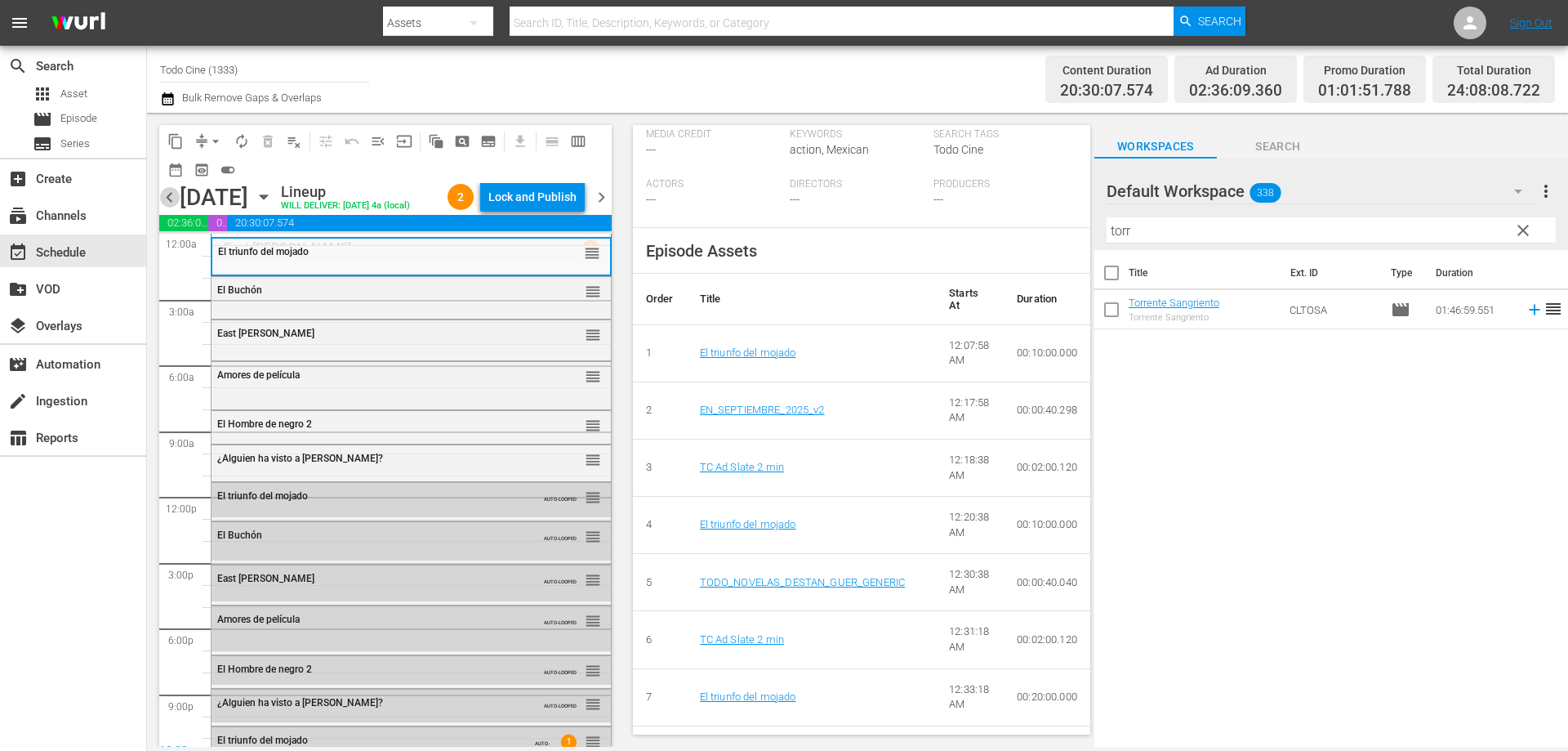
click at [170, 208] on span "chevron_left" at bounding box center [169, 197] width 21 height 21
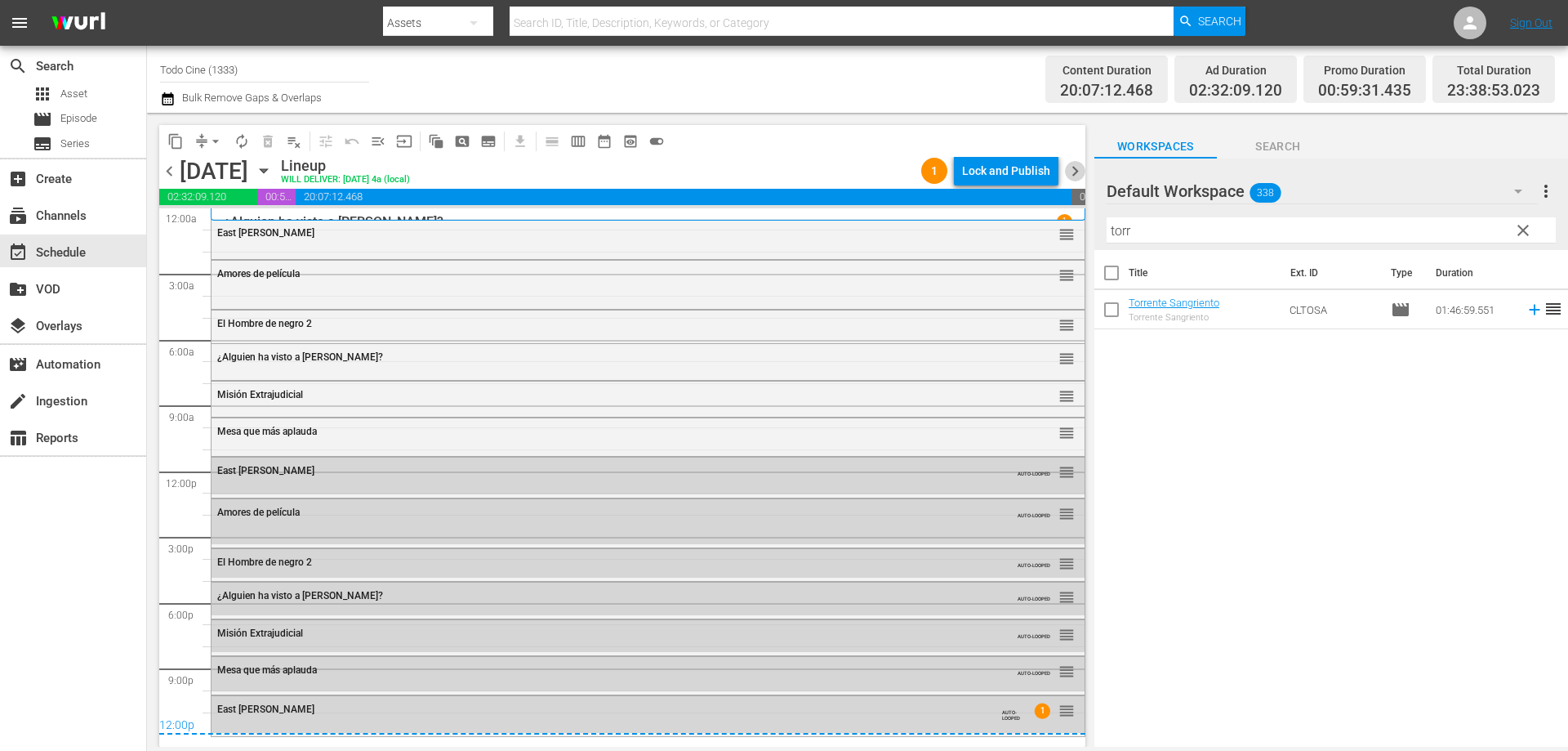
click at [1075, 169] on span "chevron_right" at bounding box center [1075, 171] width 21 height 21
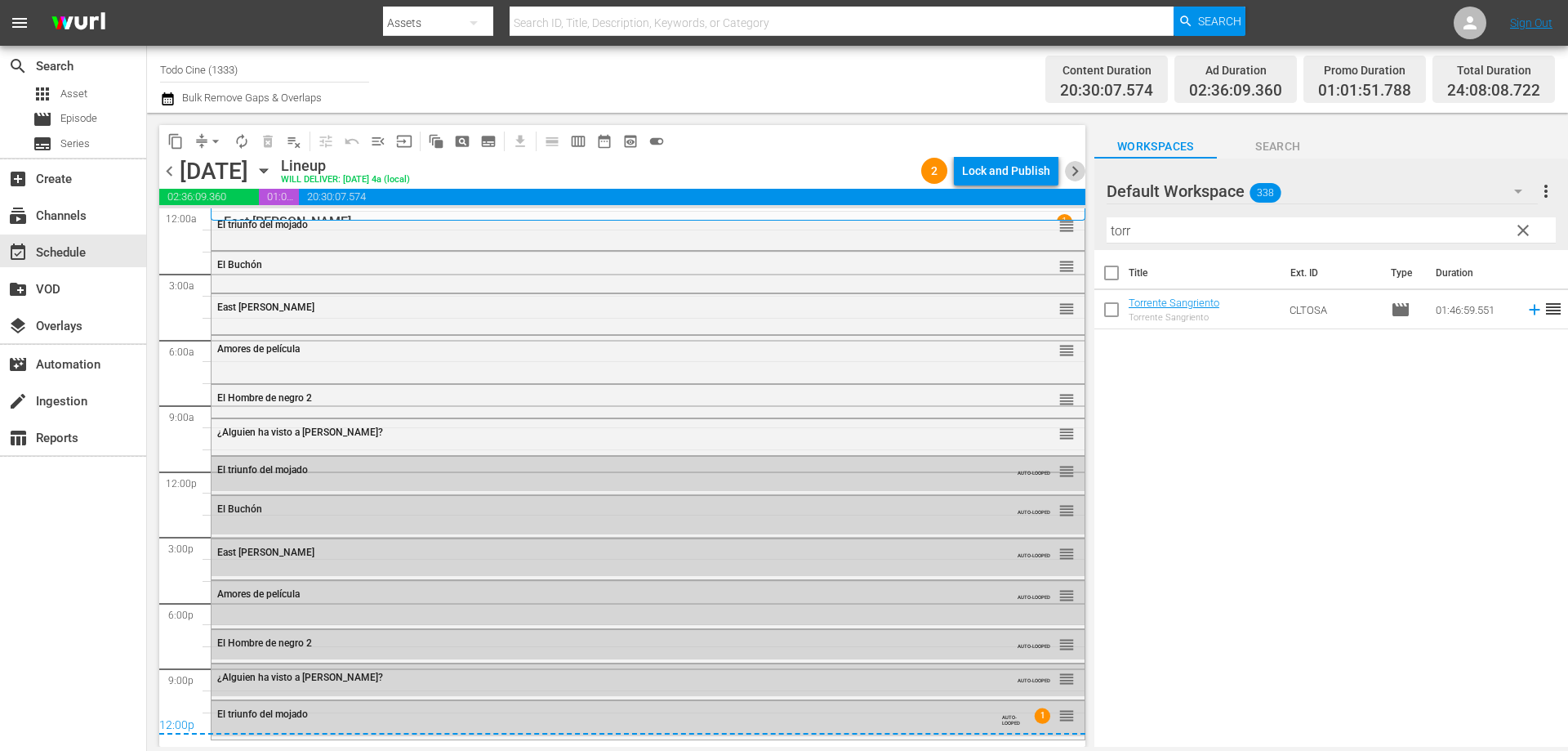
click at [1071, 170] on span "chevron_right" at bounding box center [1075, 171] width 21 height 21
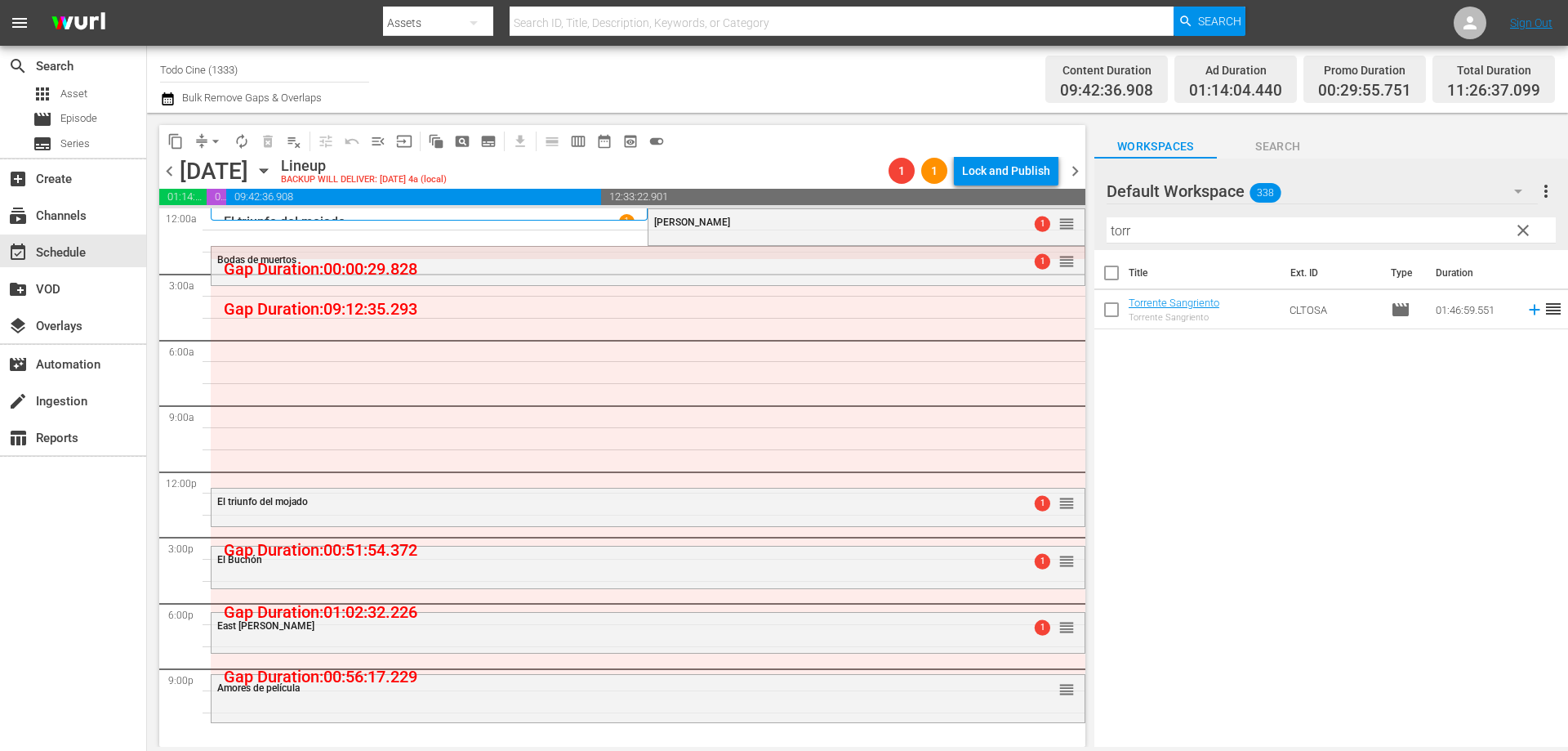
click at [718, 157] on div "Lineup BACKUP WILL DELIVER: 9/26 @ 4a (local)" at bounding box center [581, 171] width 601 height 28
click at [706, 225] on span "Sangre chicana" at bounding box center [692, 222] width 76 height 12
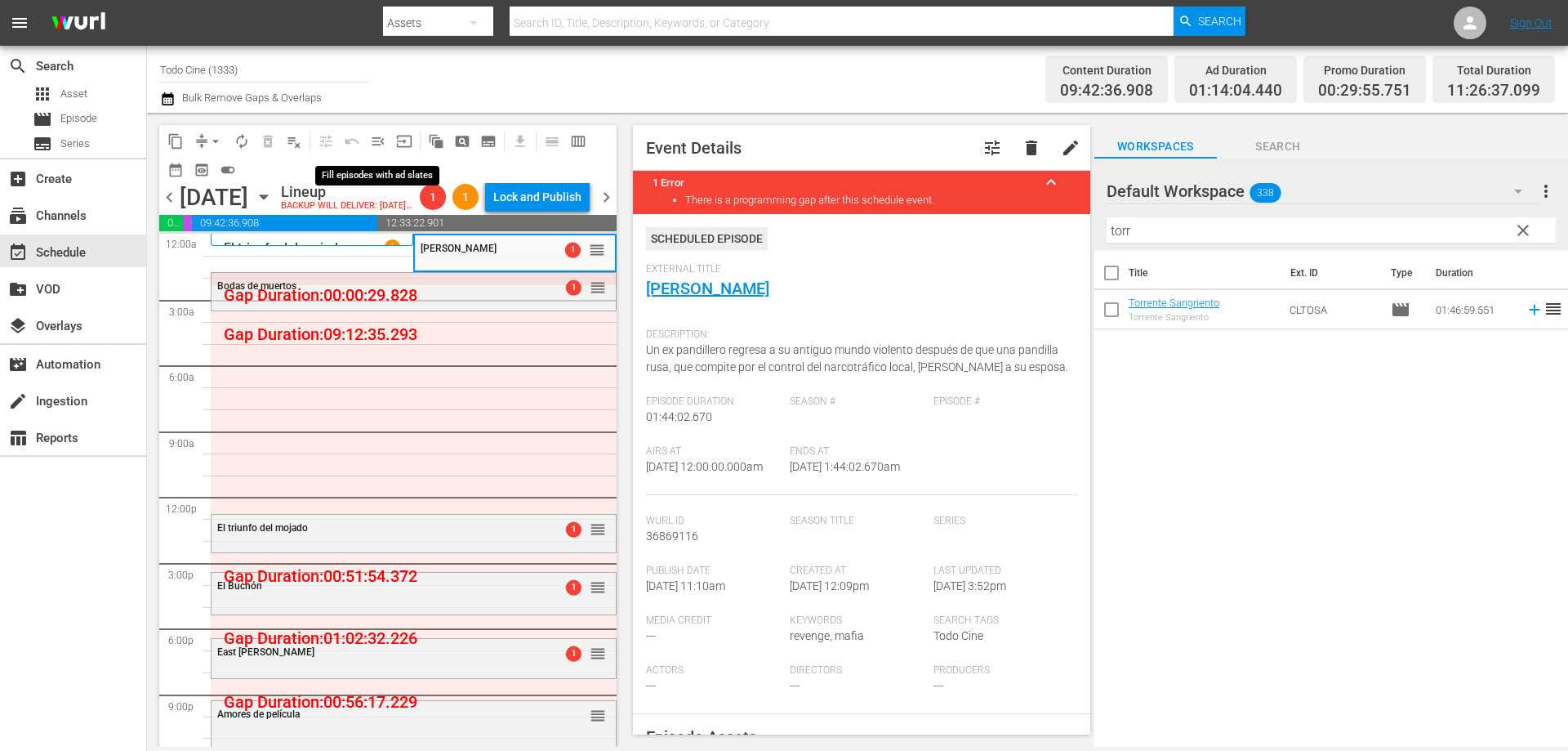
click at [375, 139] on span "menu_open" at bounding box center [378, 141] width 16 height 16
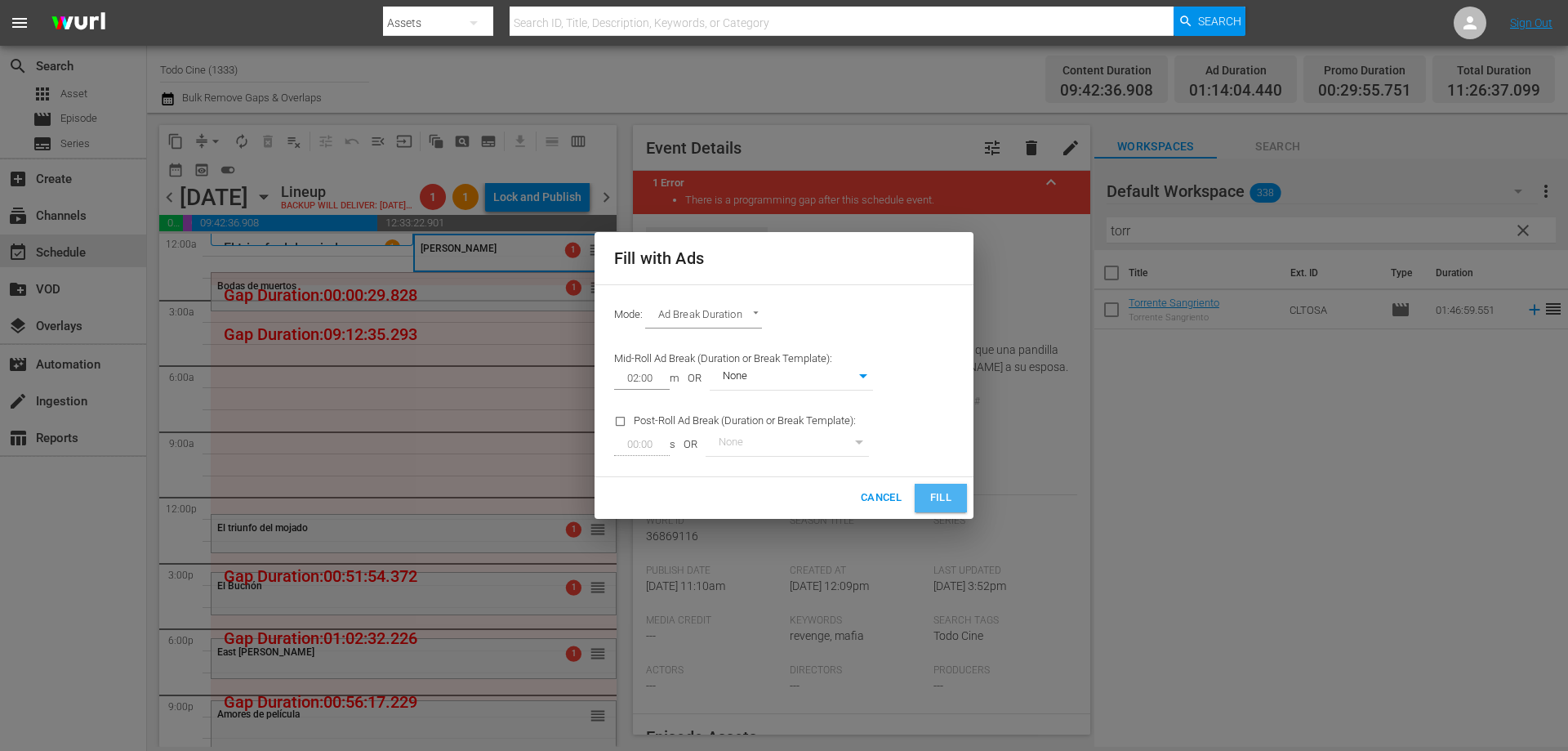
click at [946, 500] on span "Fill" at bounding box center [940, 498] width 26 height 19
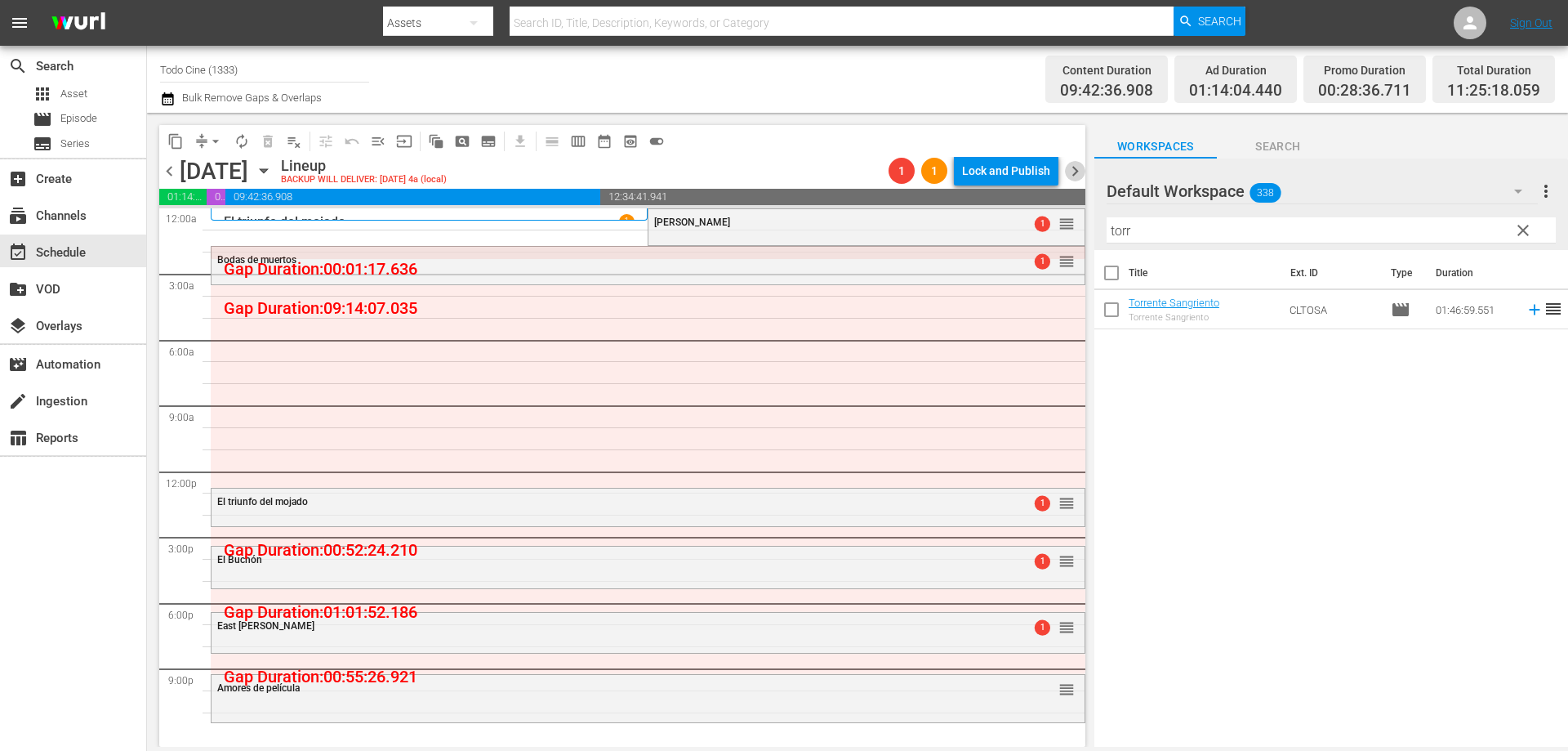
click at [1073, 170] on span "chevron_right" at bounding box center [1075, 171] width 21 height 21
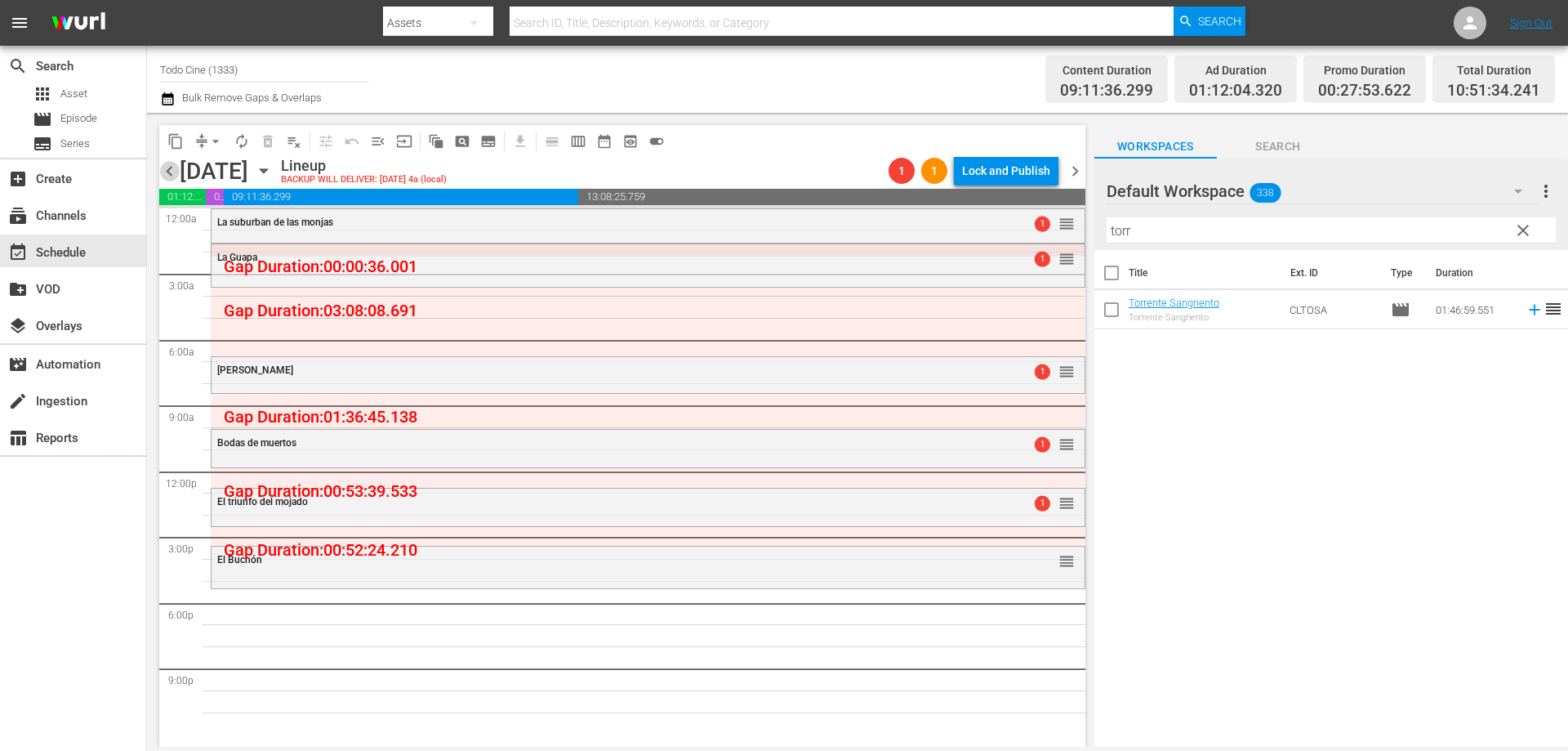
click at [166, 171] on span "chevron_left" at bounding box center [169, 171] width 21 height 21
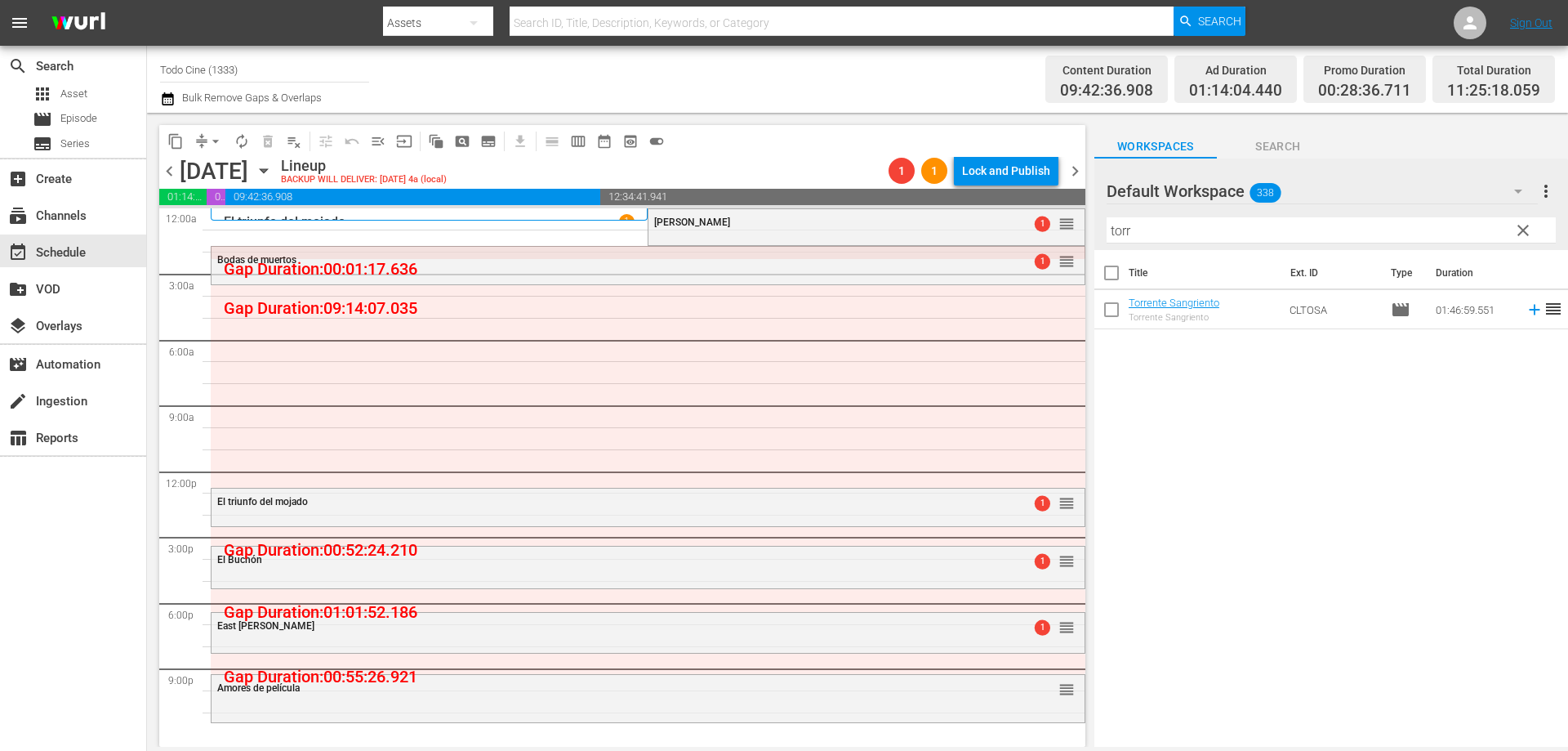
click at [273, 167] on icon "button" at bounding box center [264, 171] width 18 height 18
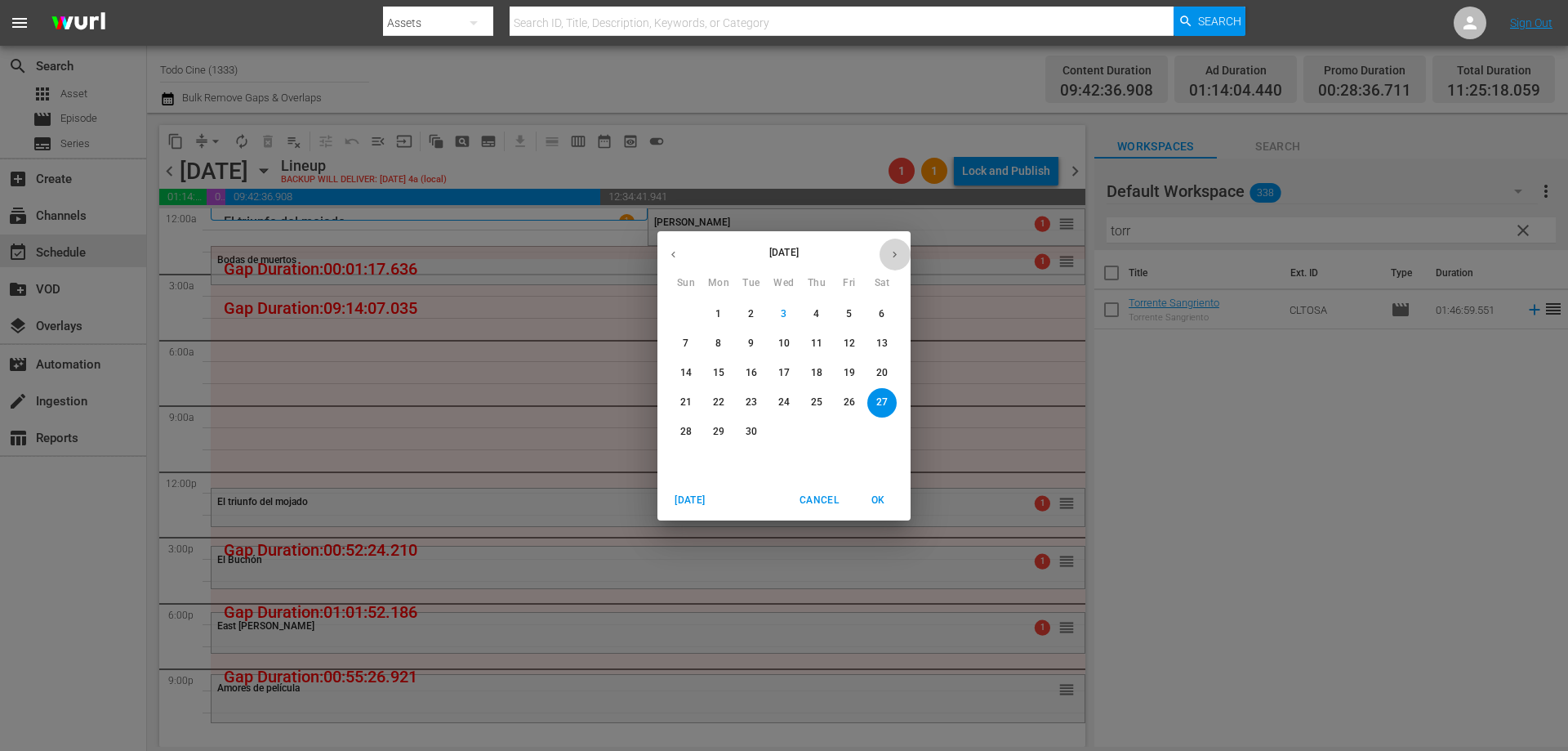
click at [895, 256] on icon "button" at bounding box center [894, 254] width 5 height 6
click at [776, 311] on span "1" at bounding box center [784, 314] width 30 height 14
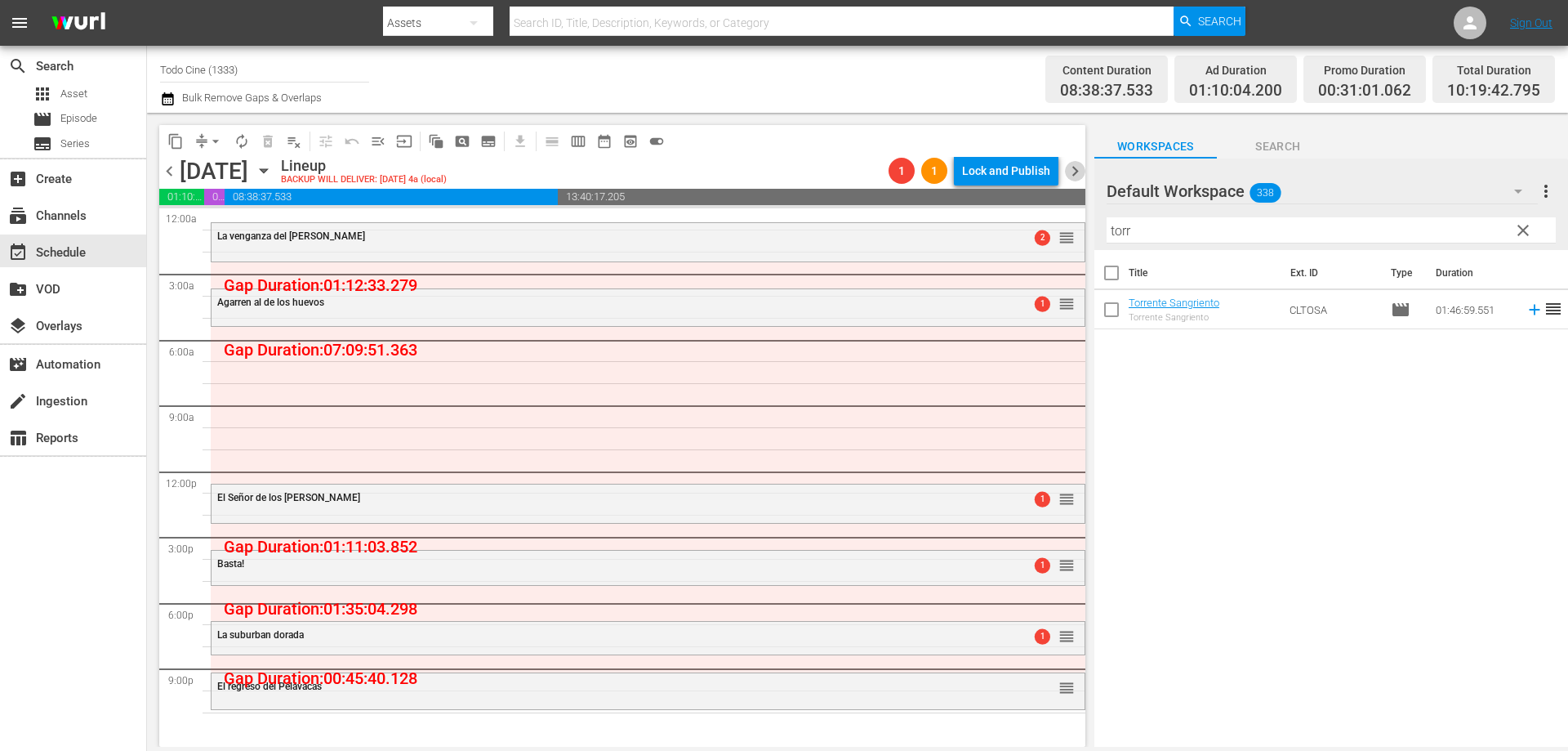
click at [1074, 171] on span "chevron_right" at bounding box center [1075, 171] width 21 height 21
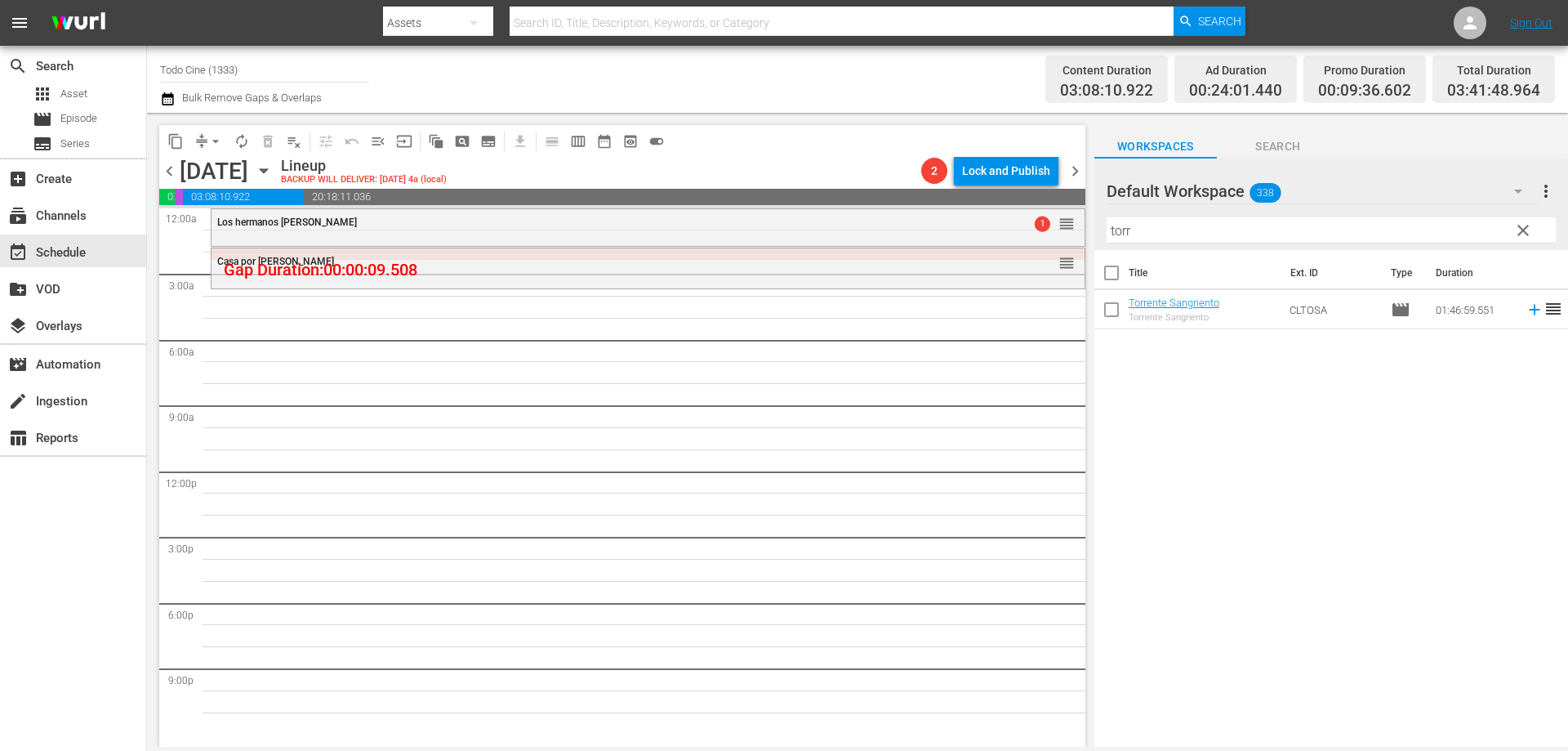
click at [1074, 171] on span "chevron_right" at bounding box center [1075, 171] width 21 height 21
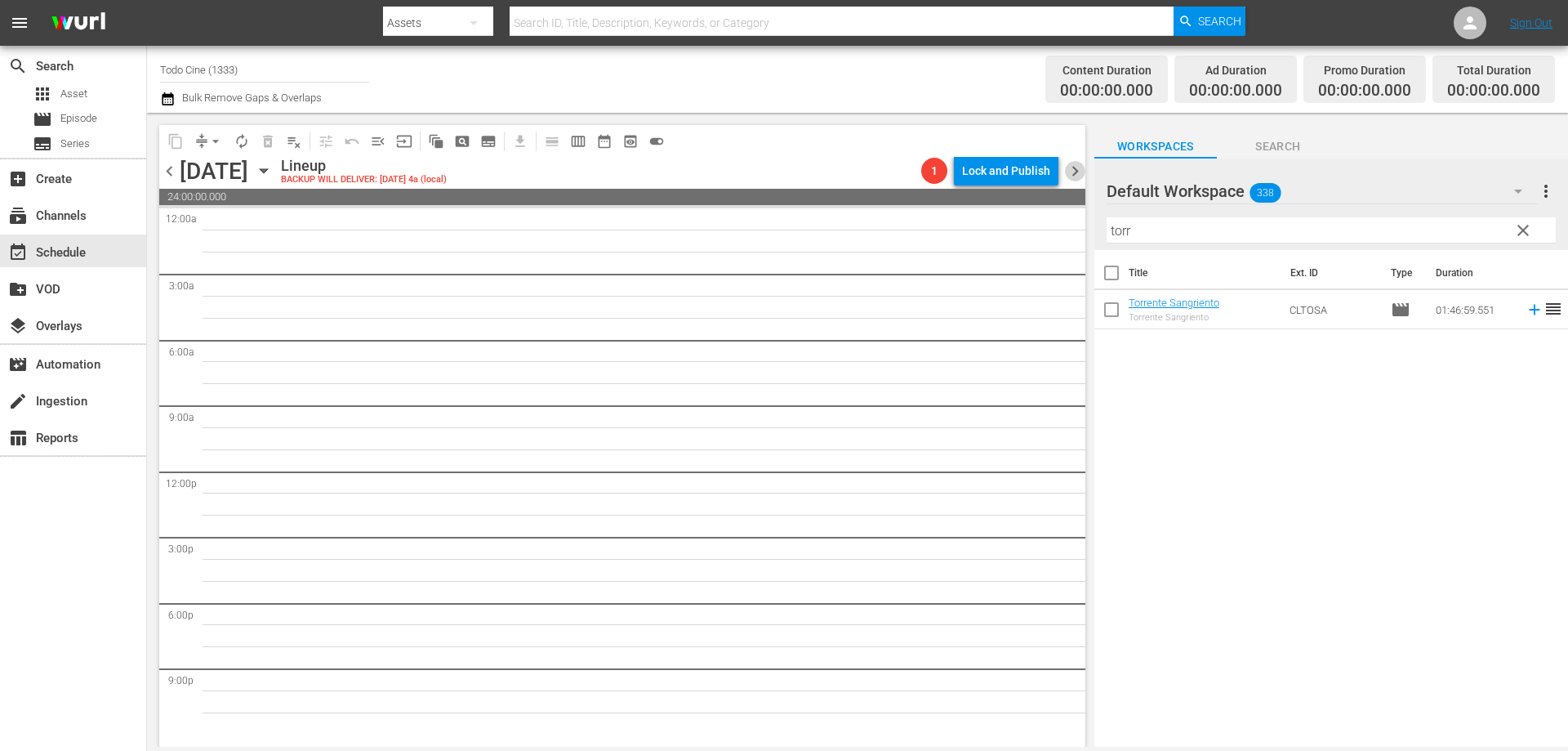
click at [1074, 171] on span "chevron_right" at bounding box center [1075, 171] width 21 height 21
click at [163, 173] on span "chevron_left" at bounding box center [169, 171] width 21 height 21
click at [170, 174] on span "chevron_left" at bounding box center [169, 171] width 21 height 21
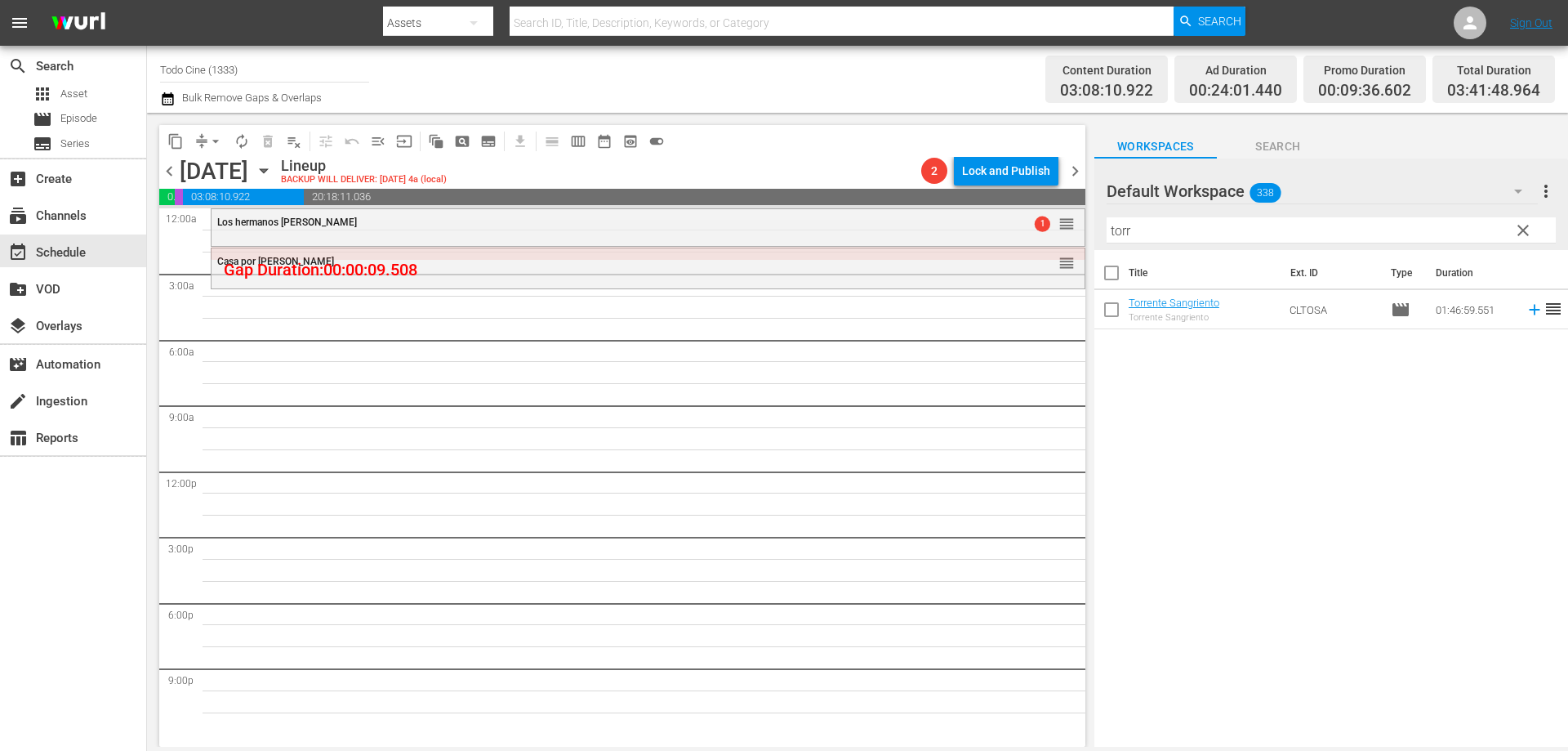
click at [1071, 169] on span "chevron_right" at bounding box center [1075, 171] width 21 height 21
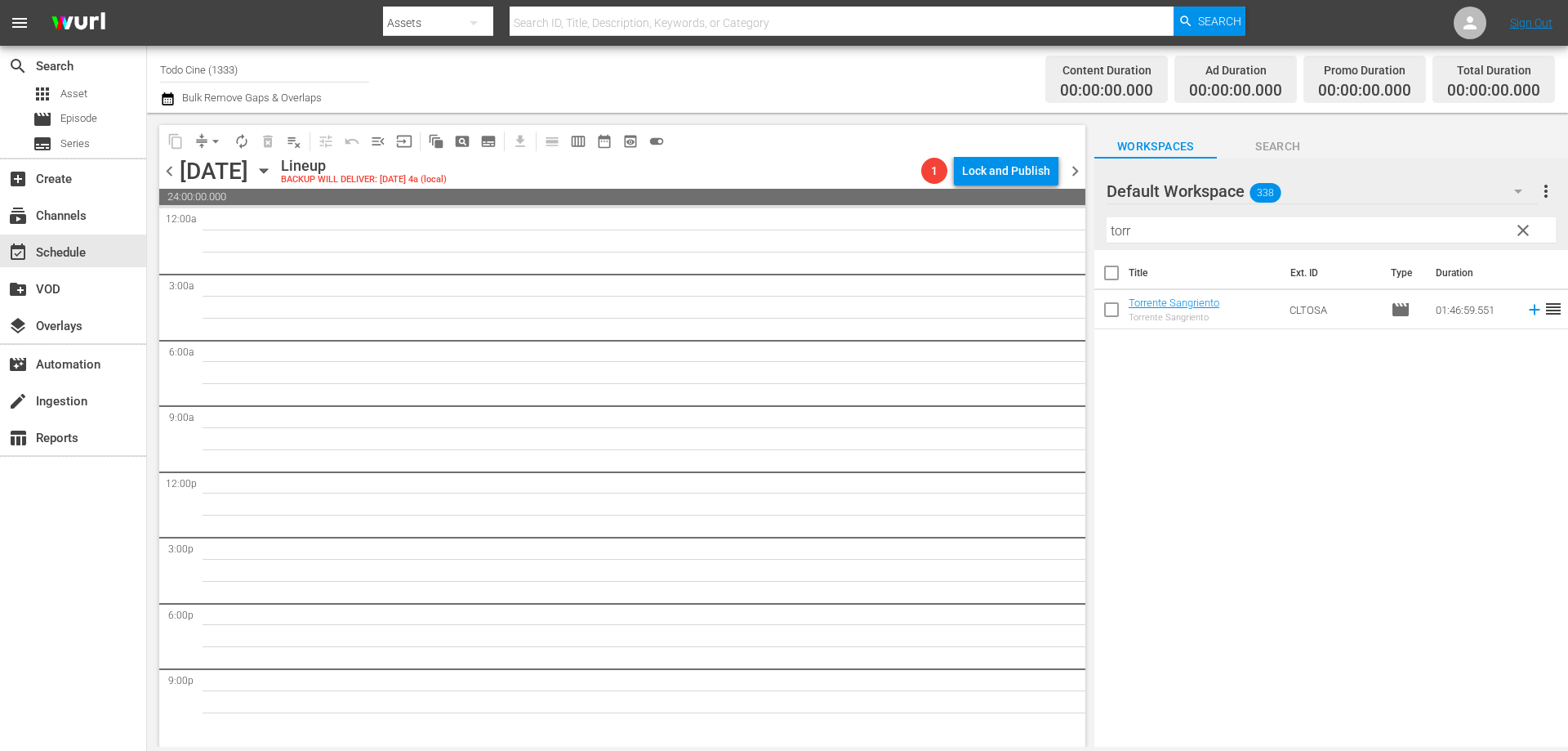
drag, startPoint x: 575, startPoint y: 143, endPoint x: 768, endPoint y: 166, distance: 194.4
click at [768, 166] on div "content_copy compress arrow_drop_down autorenew_outlined delete_forever_outline…" at bounding box center [621, 156] width 926 height 64
click at [602, 143] on span "date_range_outlined" at bounding box center [604, 141] width 16 height 16
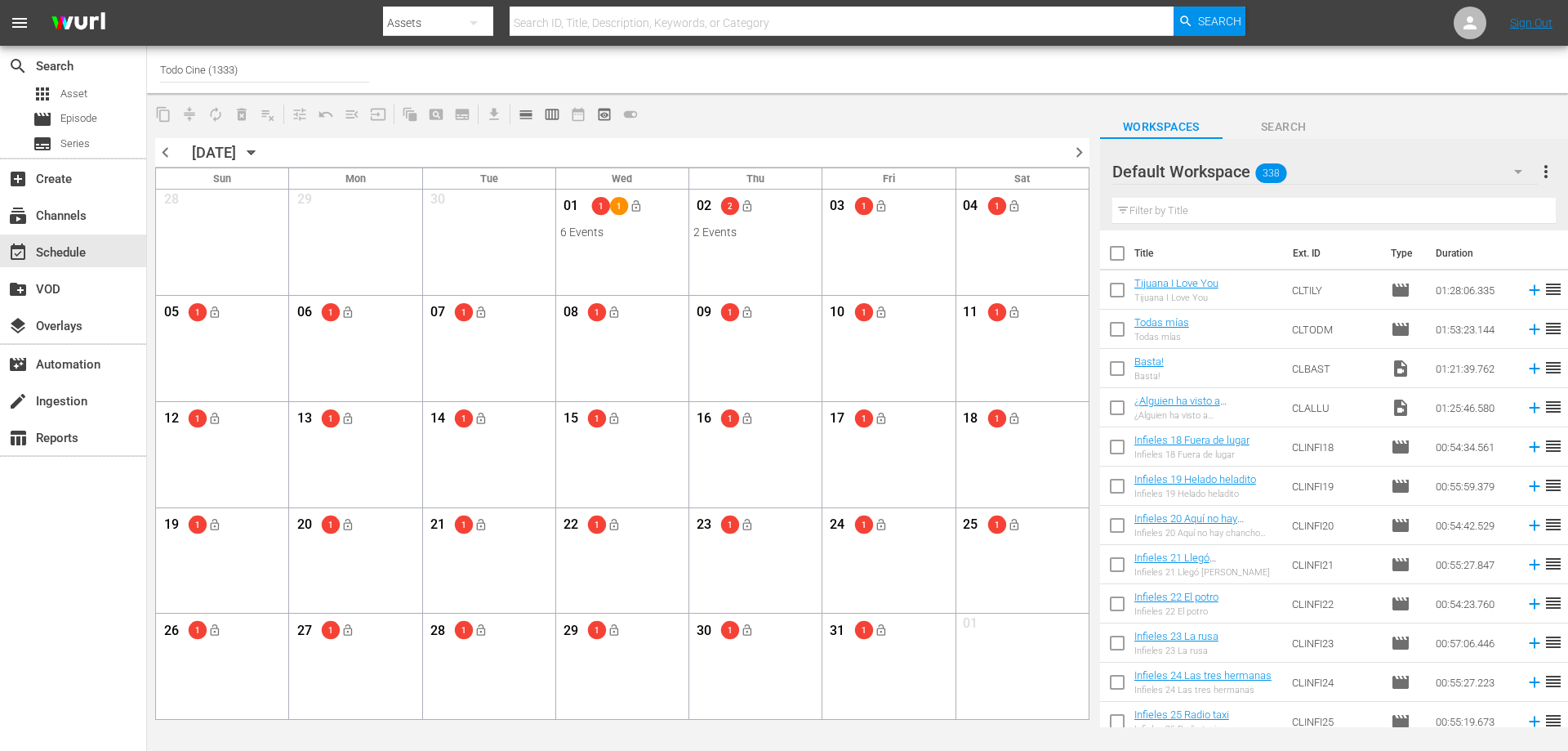
click at [1444, 216] on input "text" at bounding box center [1333, 211] width 443 height 26
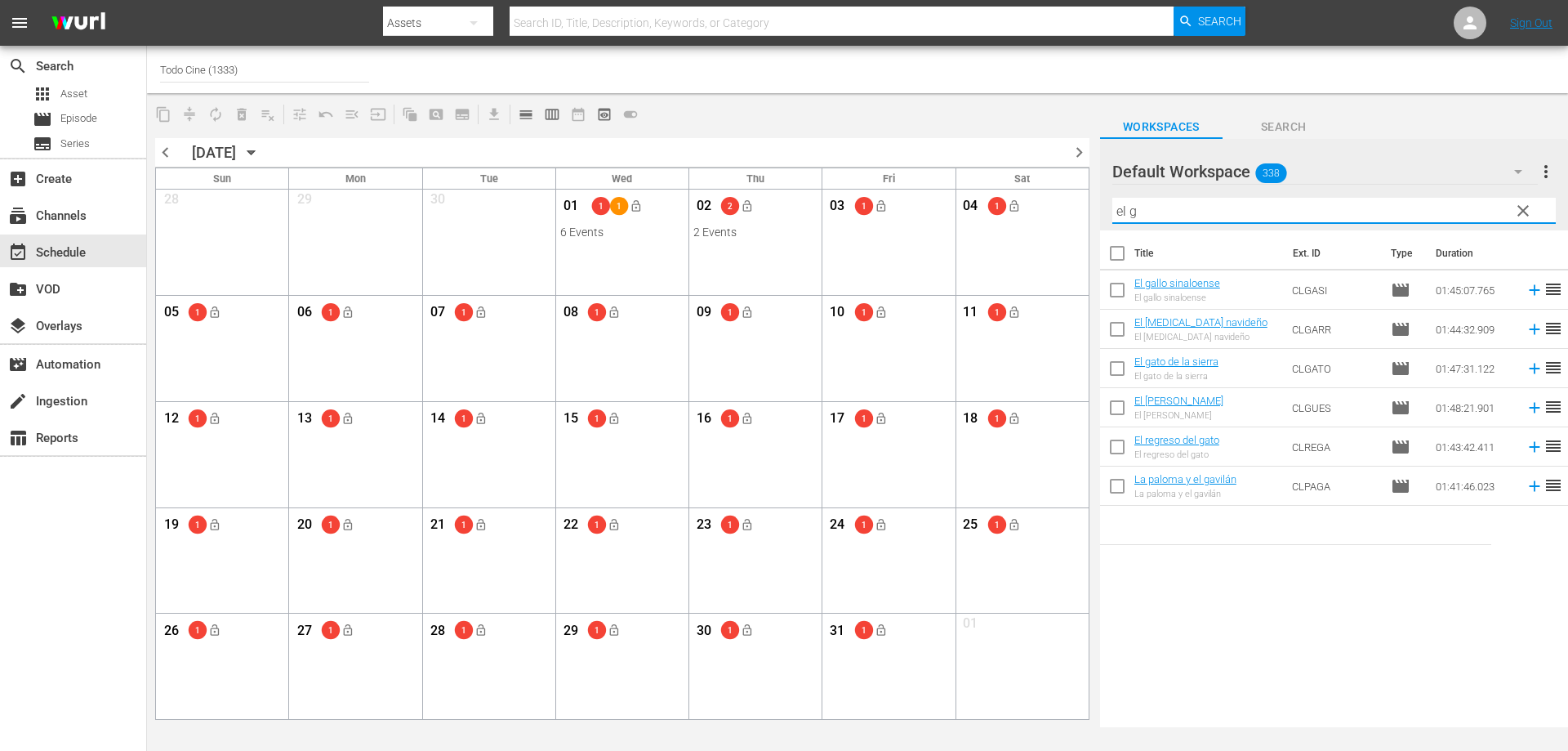
type input "el g"
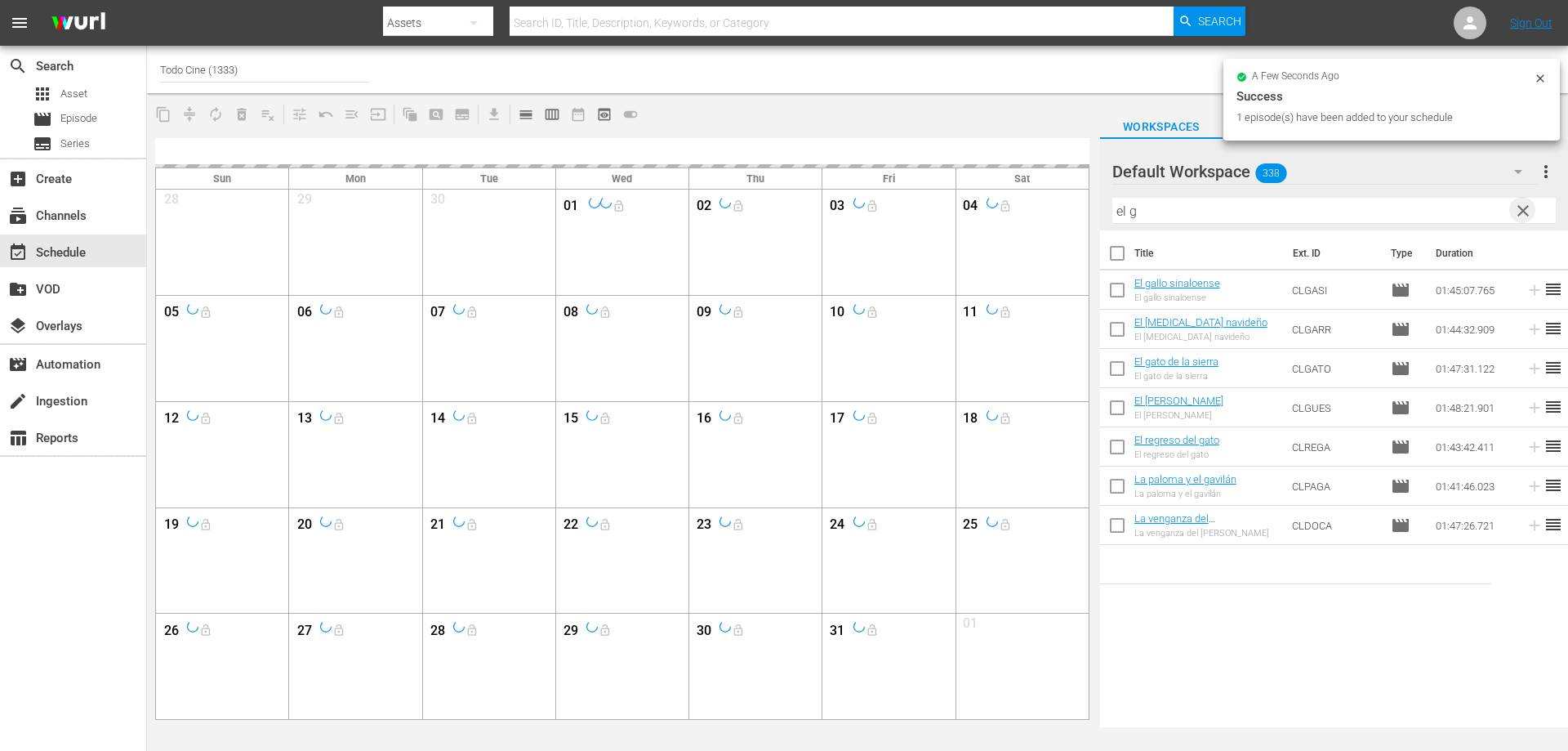
click at [1527, 211] on span "clear" at bounding box center [1523, 211] width 20 height 20
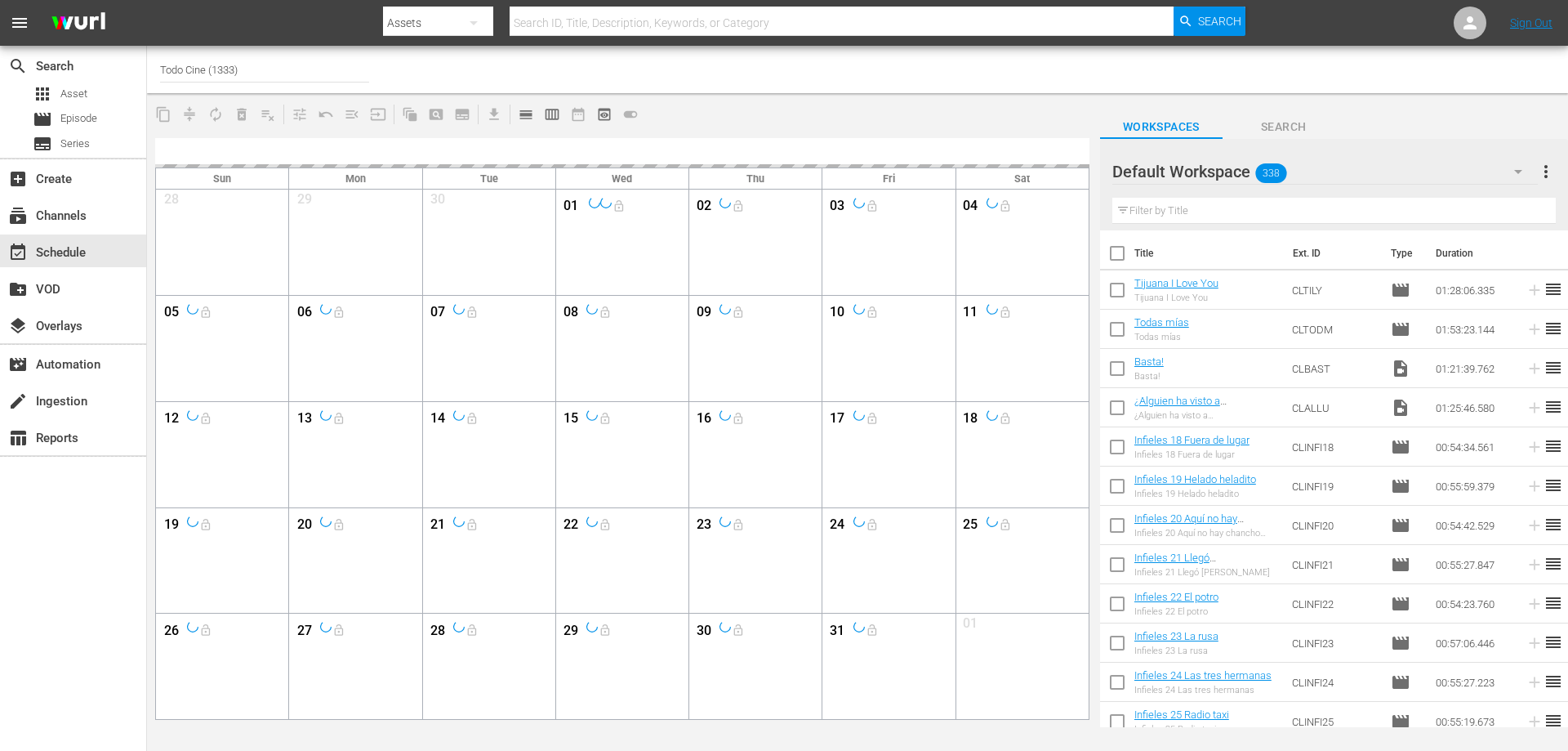
click at [1186, 211] on input "text" at bounding box center [1333, 211] width 443 height 26
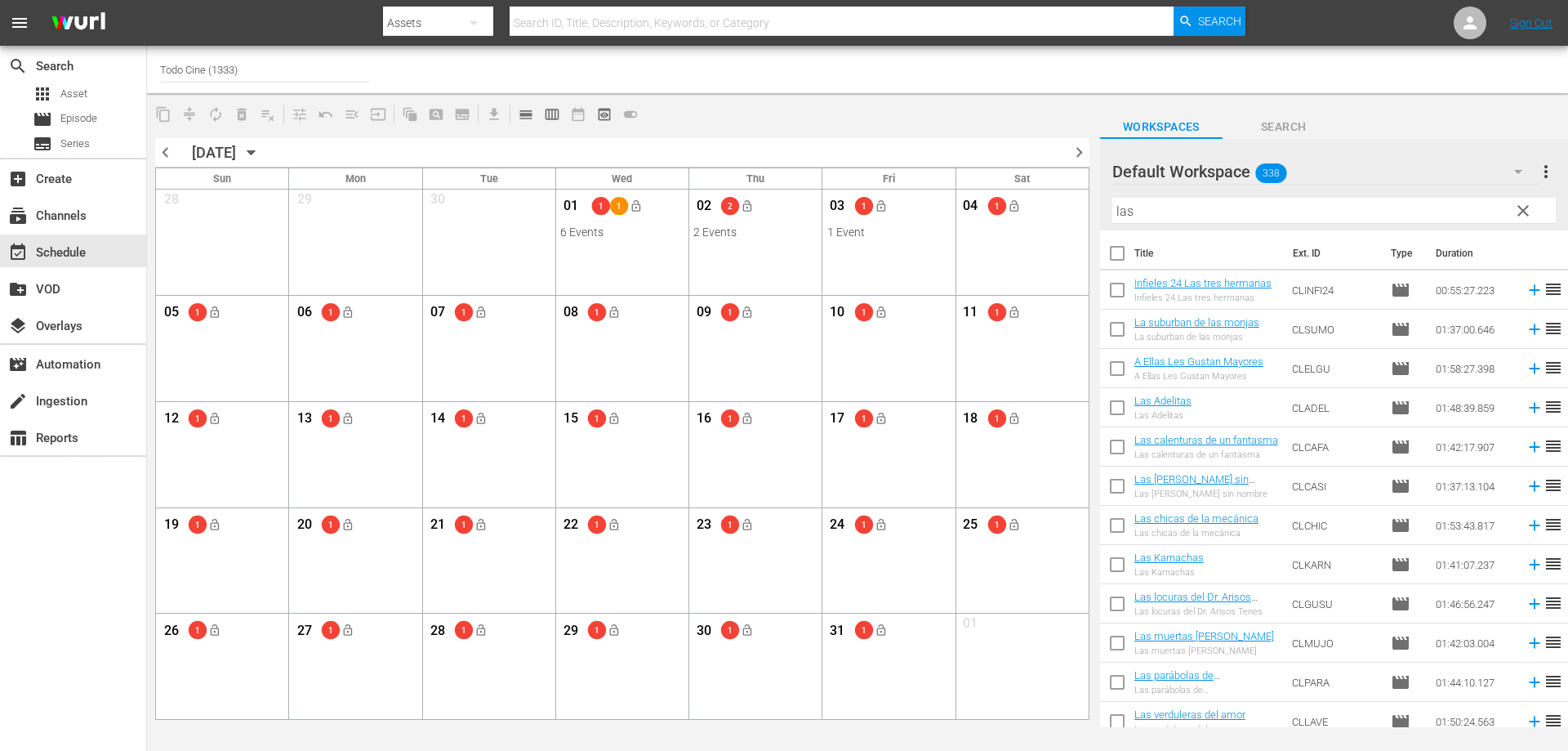
click at [1161, 215] on input "las" at bounding box center [1333, 211] width 443 height 26
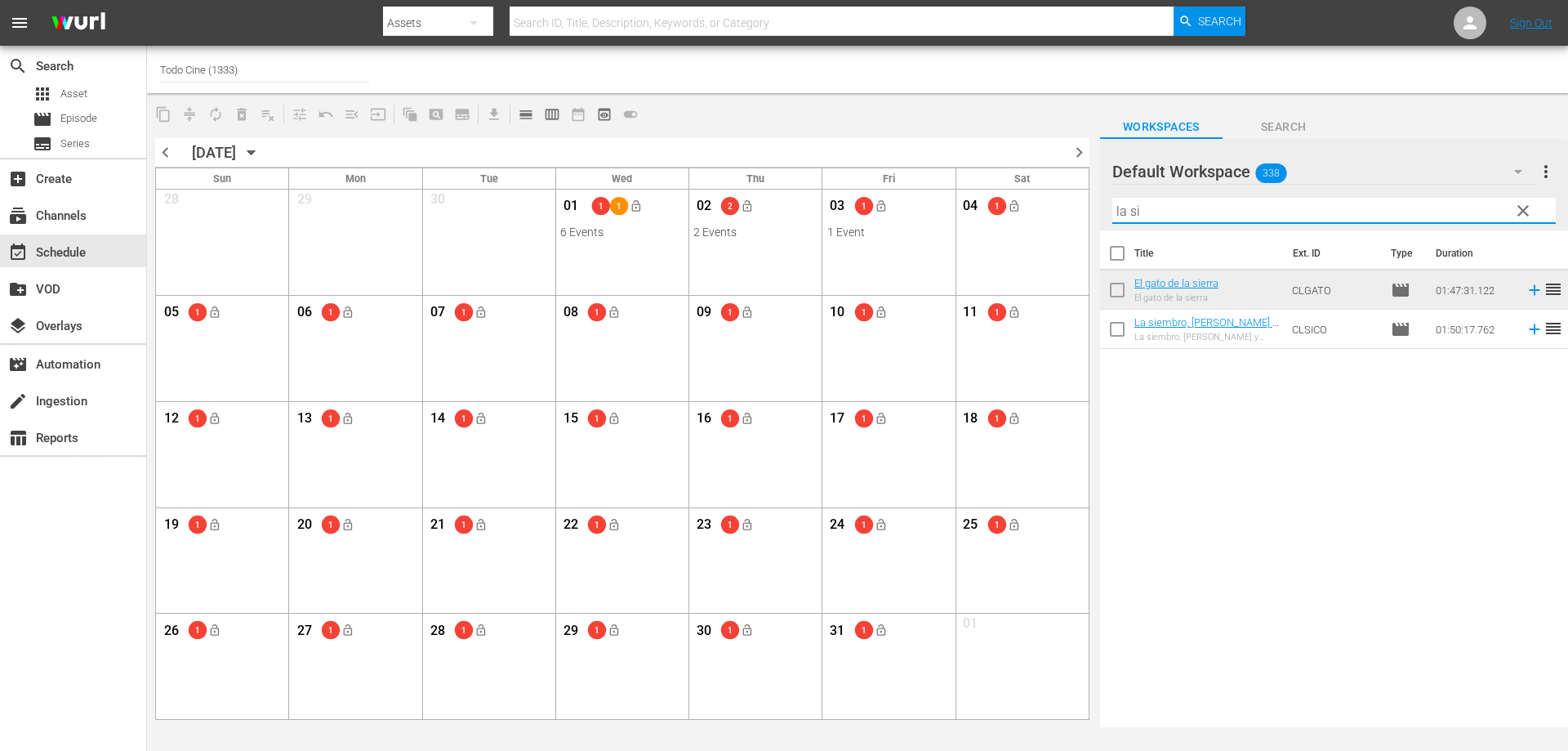
type input "la si"
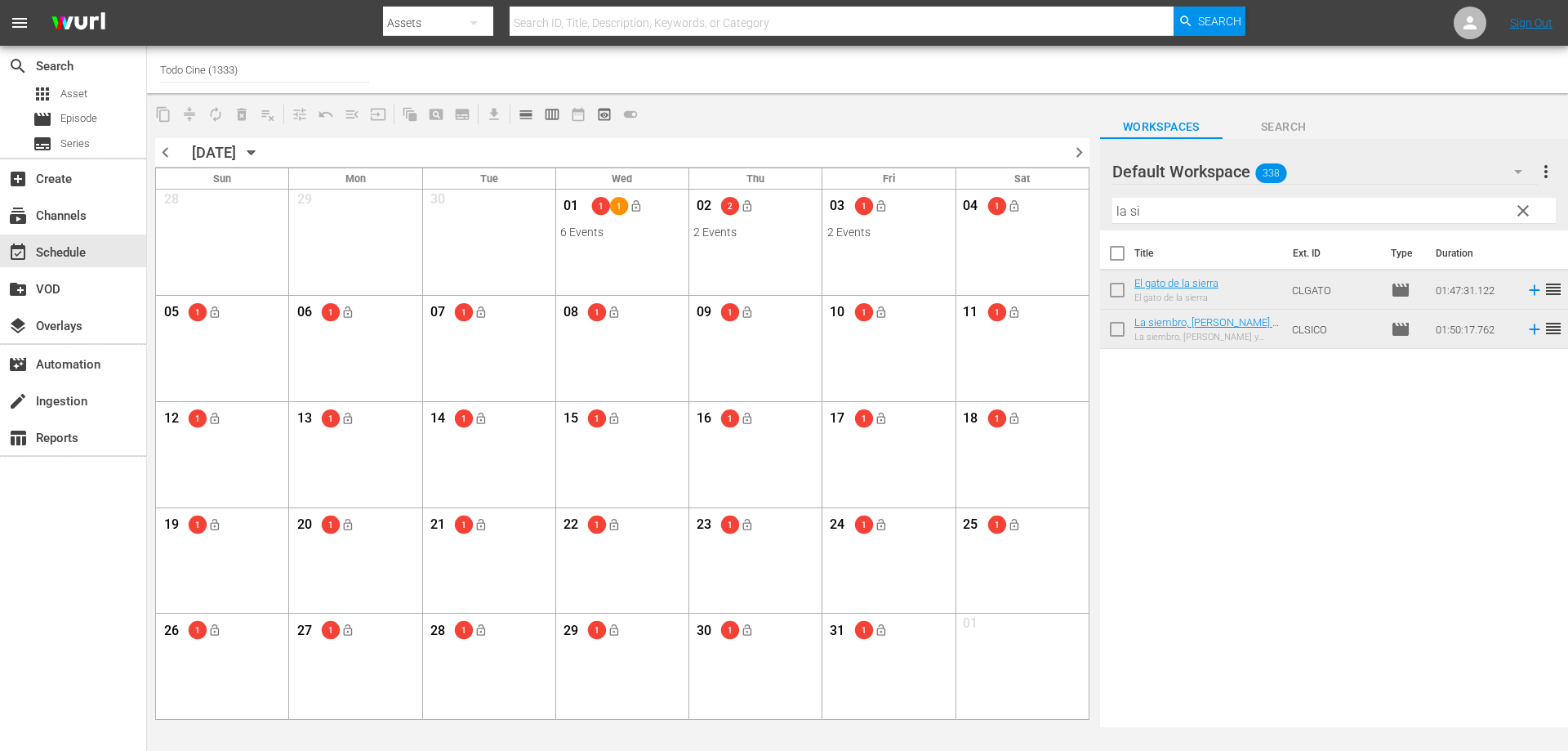
click at [1517, 211] on span "clear" at bounding box center [1523, 211] width 20 height 20
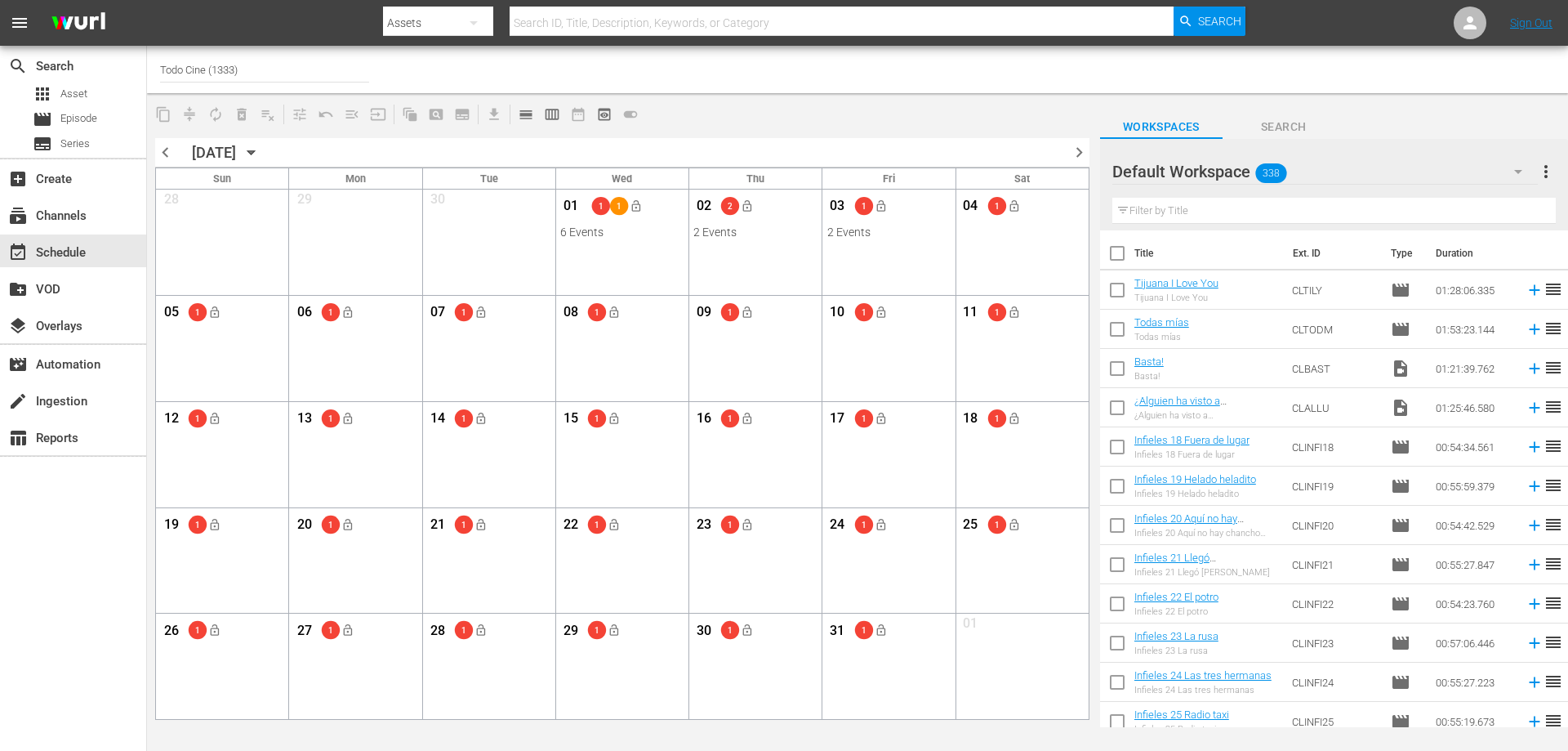
click at [1188, 213] on input "text" at bounding box center [1333, 211] width 443 height 26
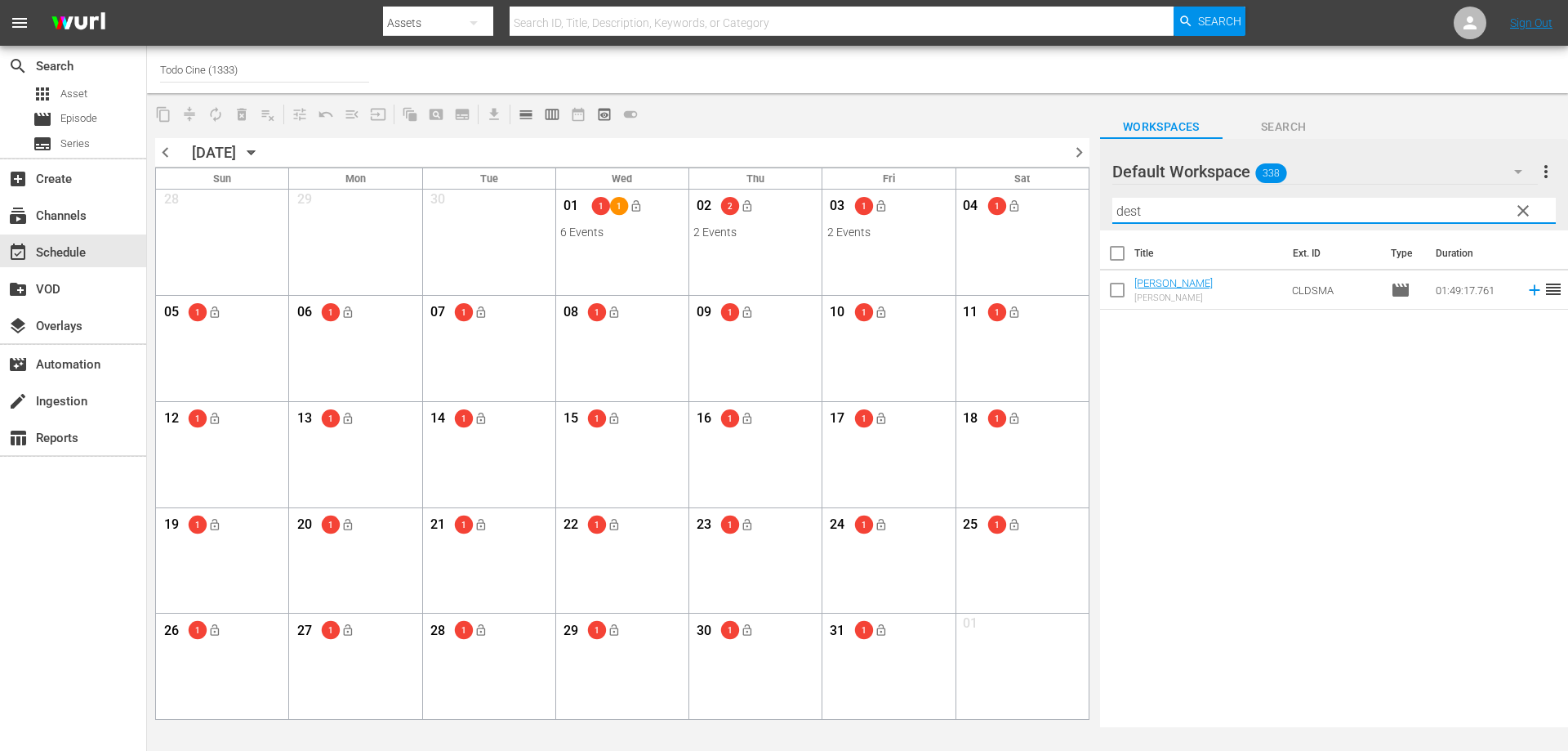
type input "dest"
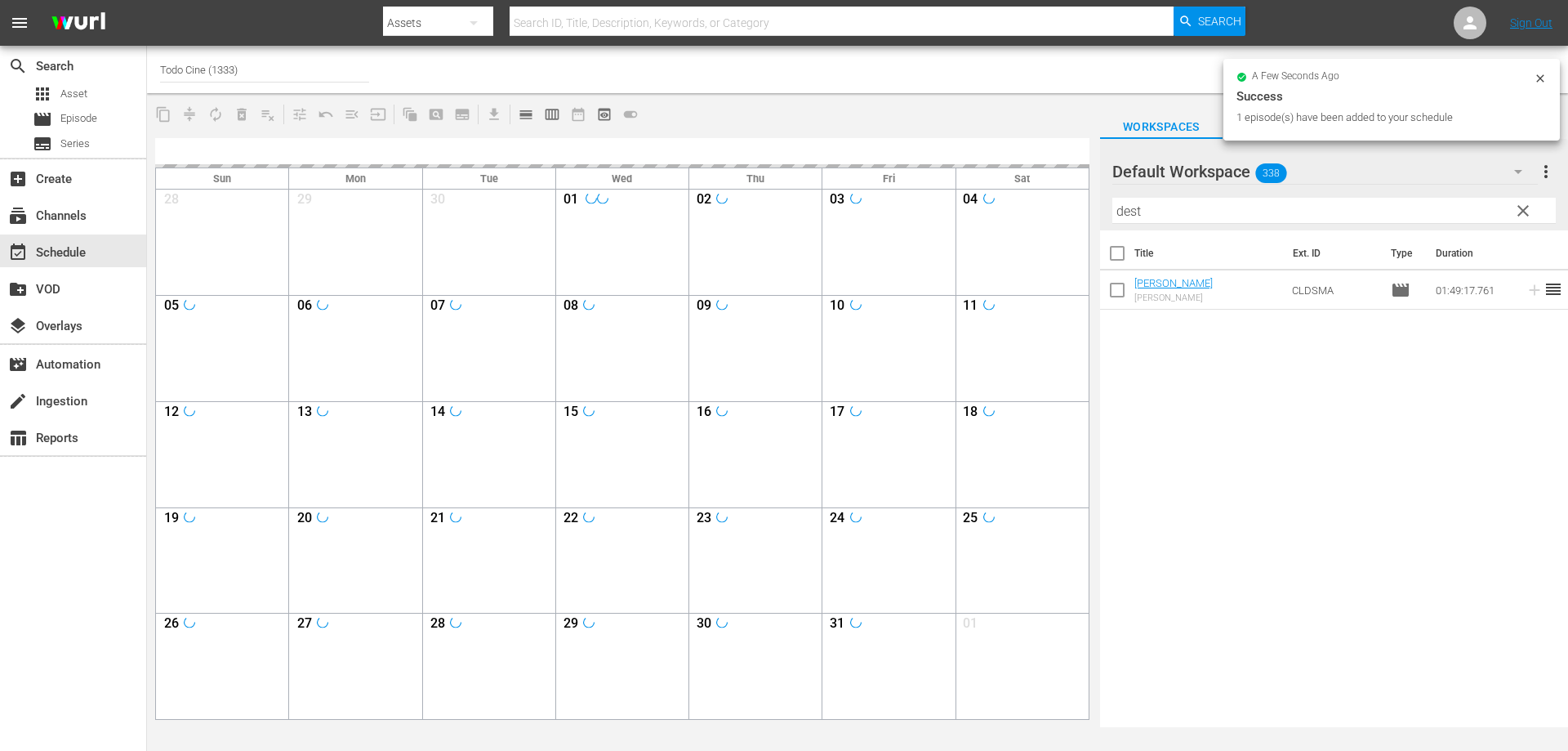
click at [1517, 208] on span "clear" at bounding box center [1523, 211] width 20 height 20
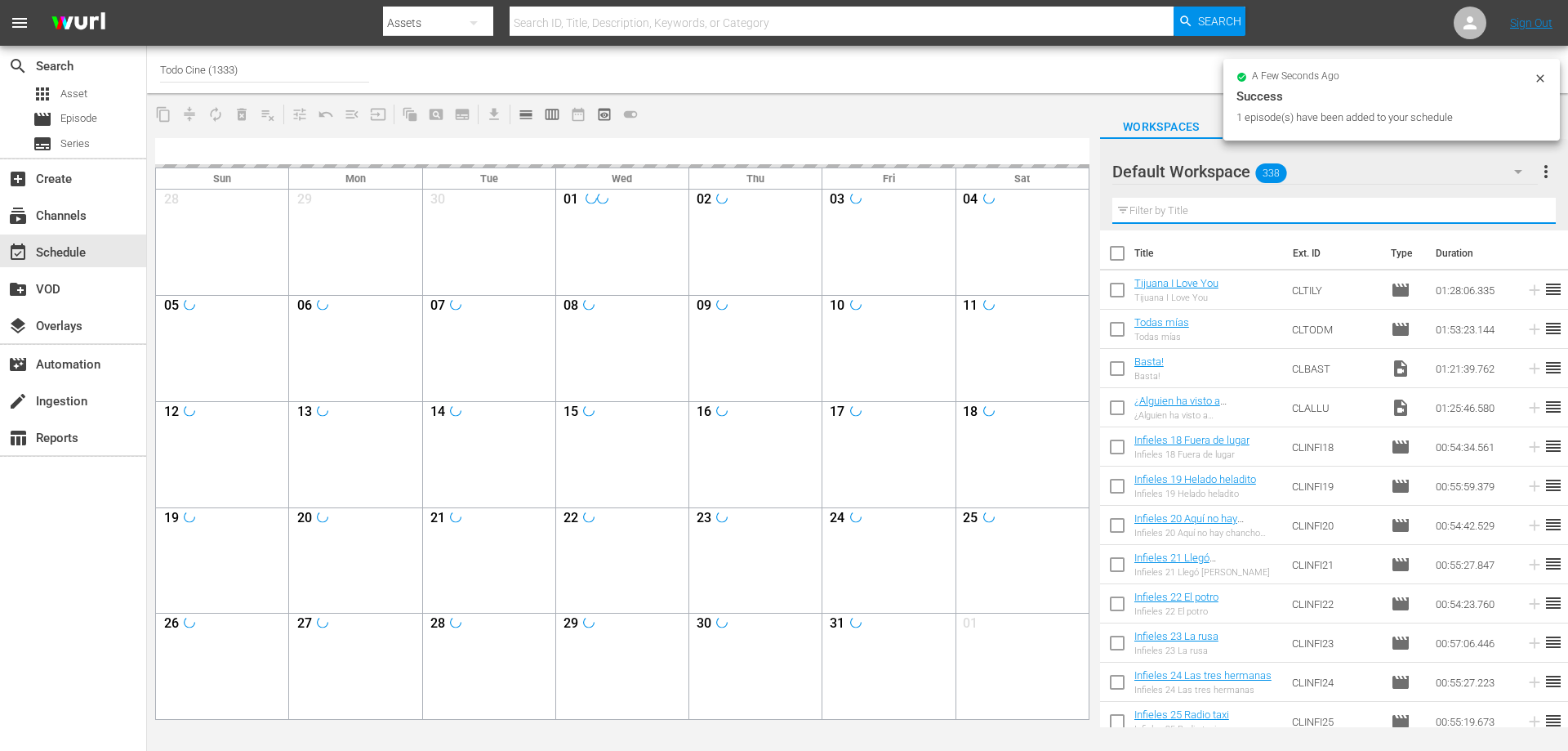
click at [1220, 212] on input "text" at bounding box center [1333, 211] width 443 height 26
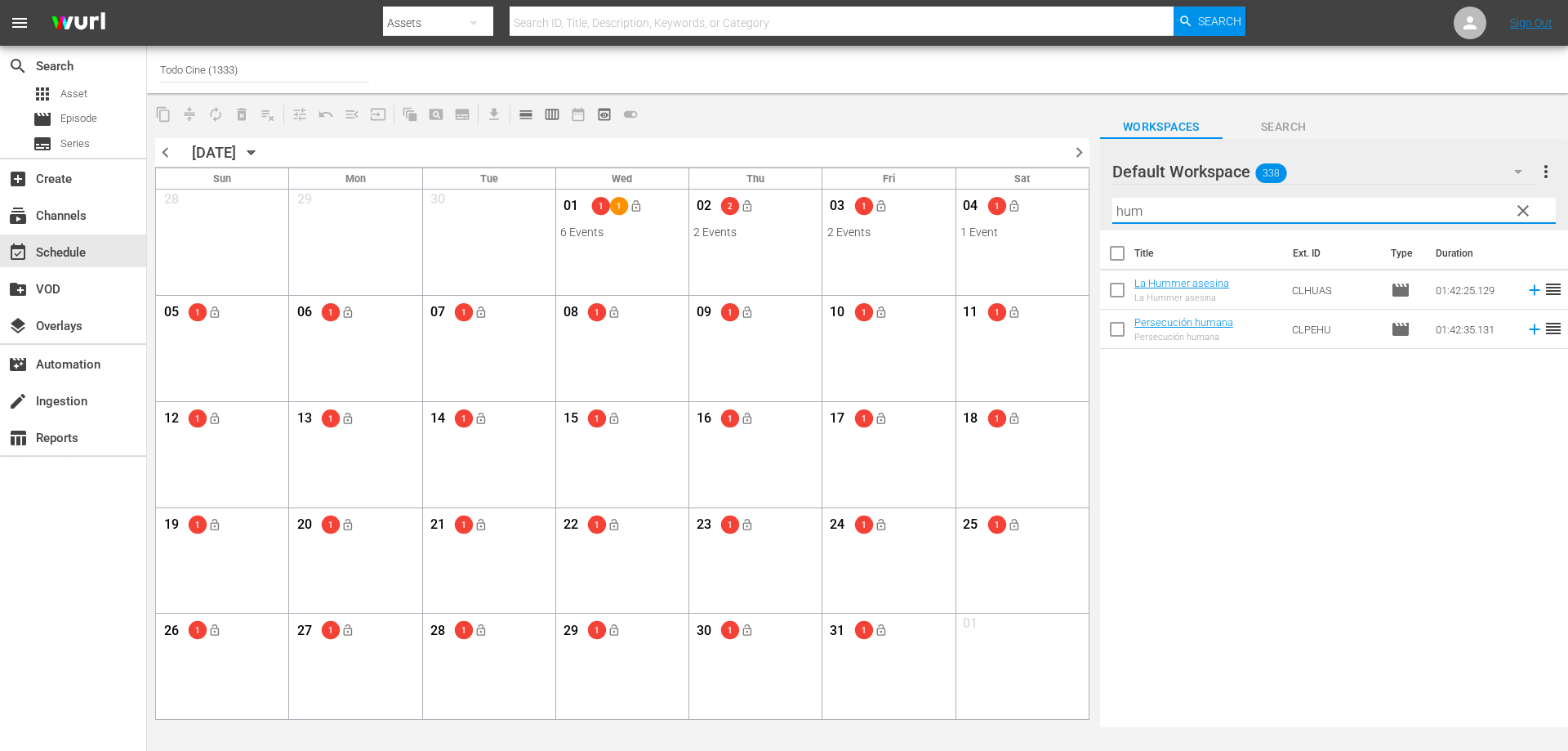
type input "hum"
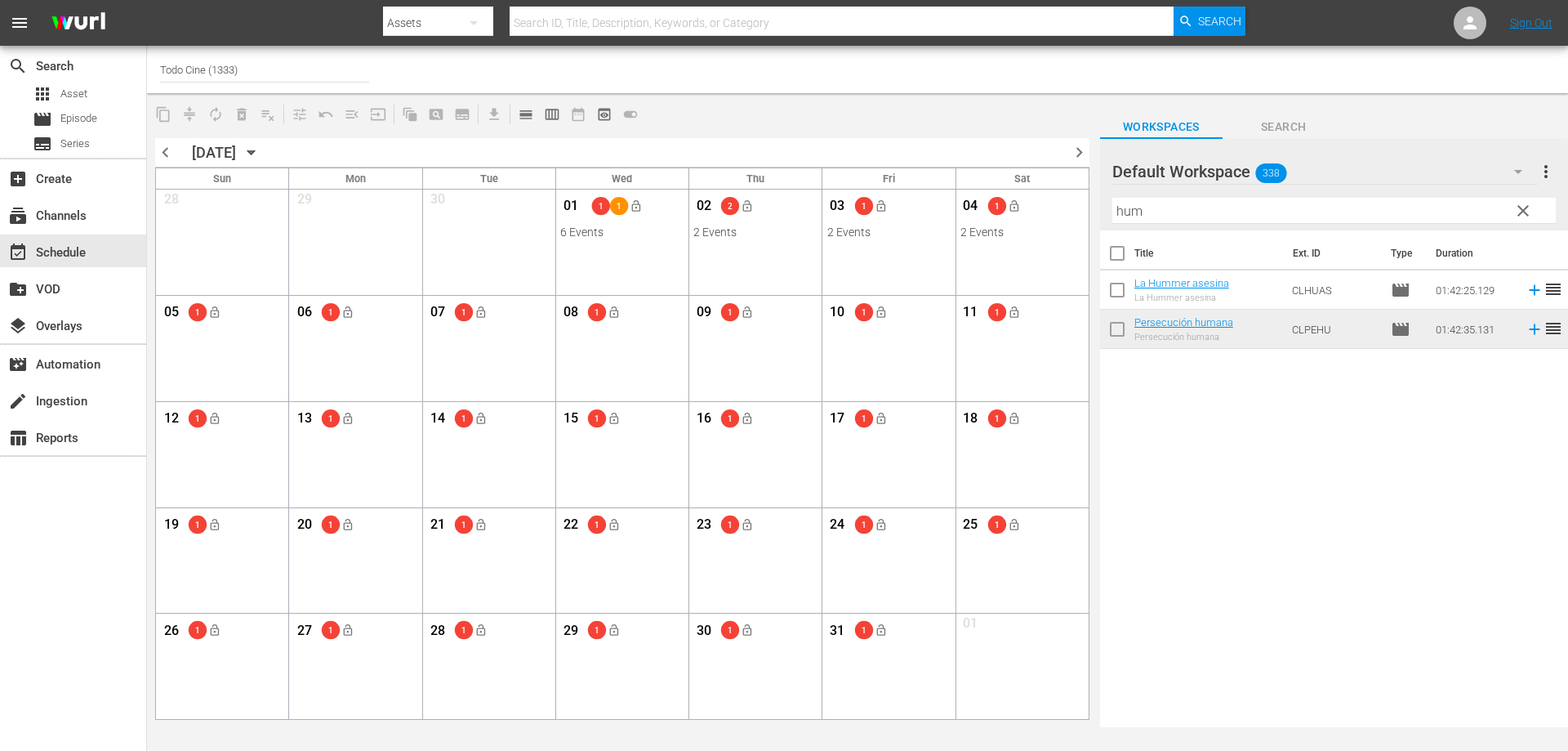
click at [1523, 204] on span "clear" at bounding box center [1523, 211] width 20 height 20
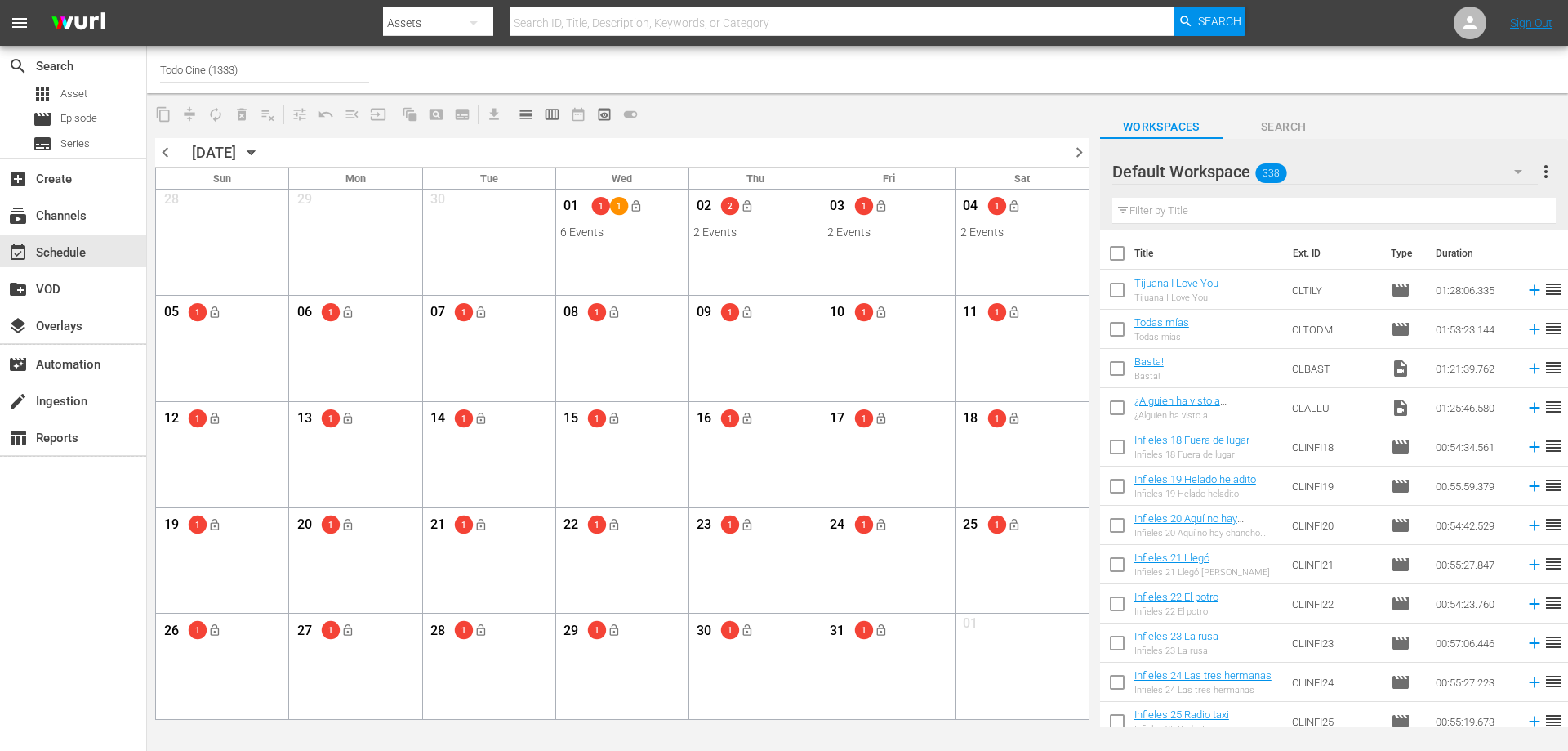
click at [1230, 210] on input "text" at bounding box center [1333, 211] width 443 height 26
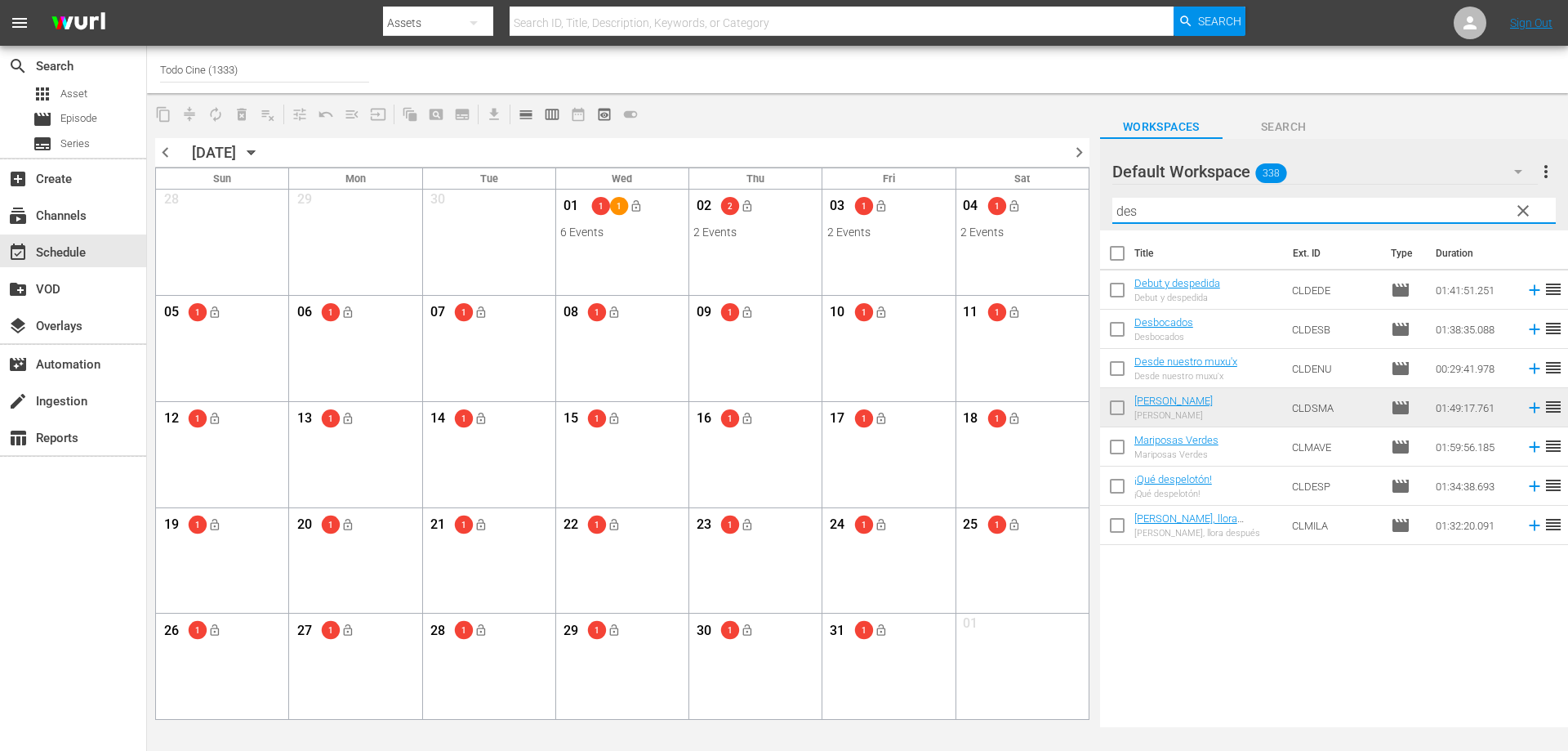
type input "des"
click at [616, 25] on input "text" at bounding box center [841, 23] width 664 height 39
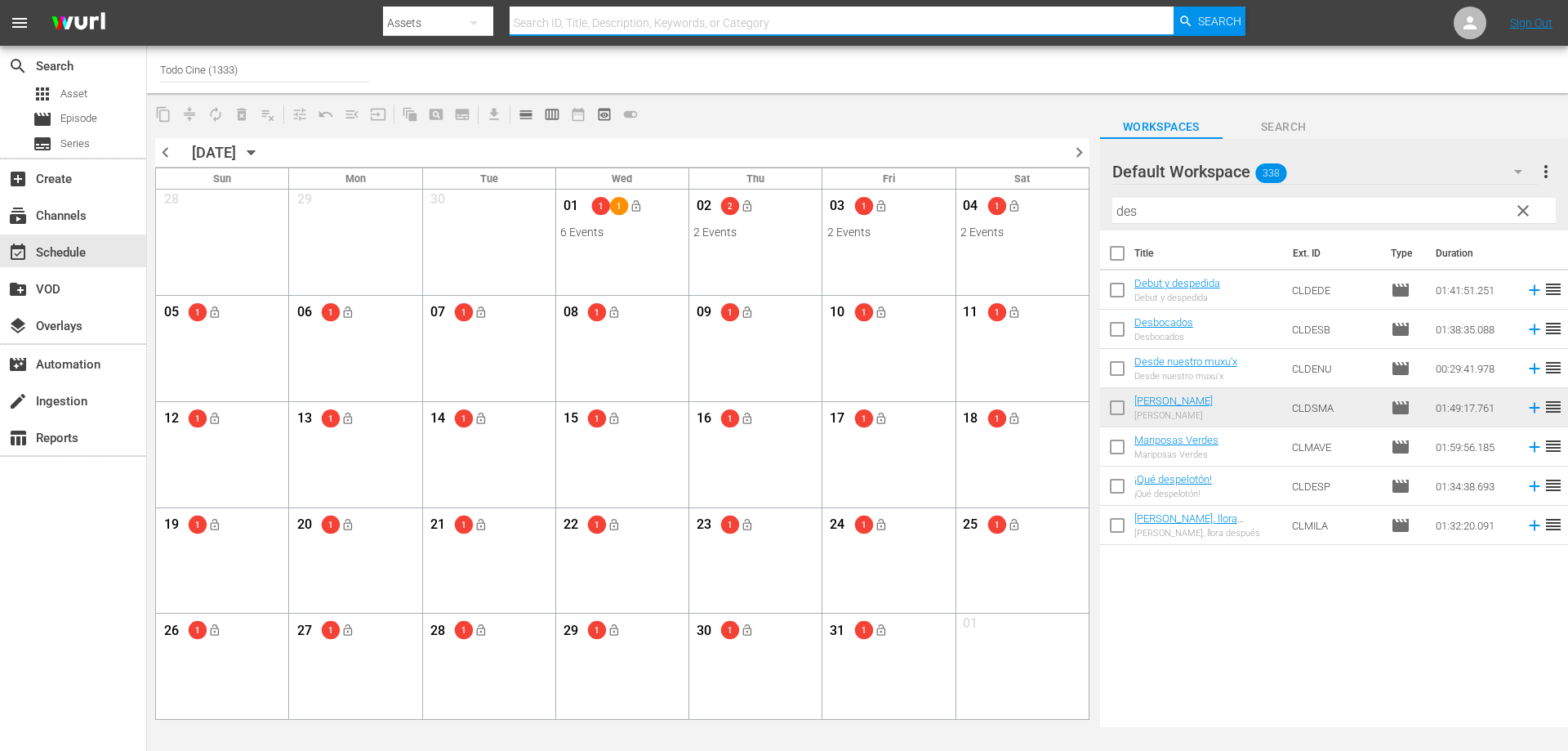
paste input "Desierto adentro"
type input "Desierto adentro"
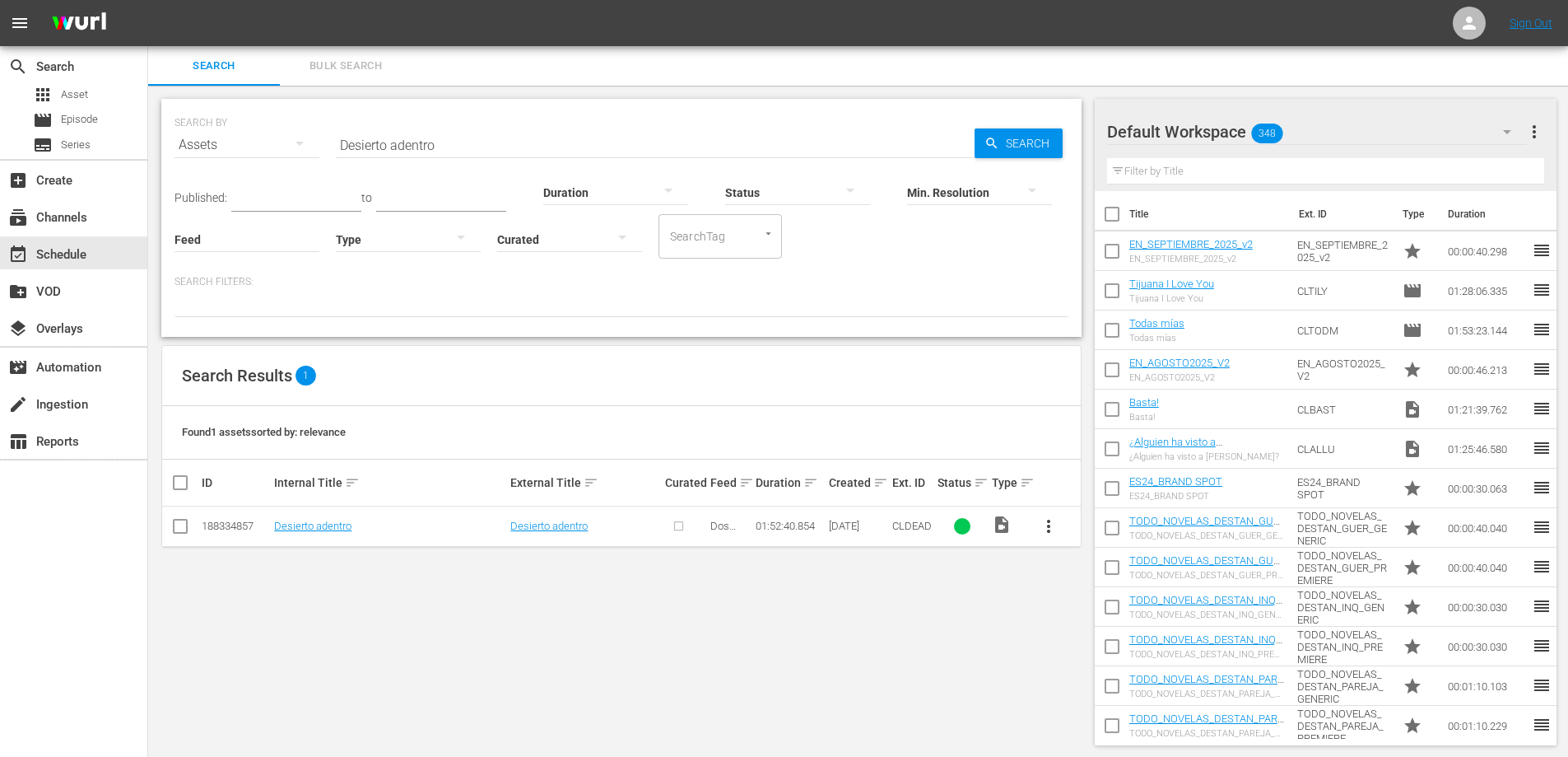
click at [1050, 527] on span "more_vert" at bounding box center [1049, 527] width 20 height 20
click at [1094, 652] on div "Episode" at bounding box center [1137, 650] width 112 height 39
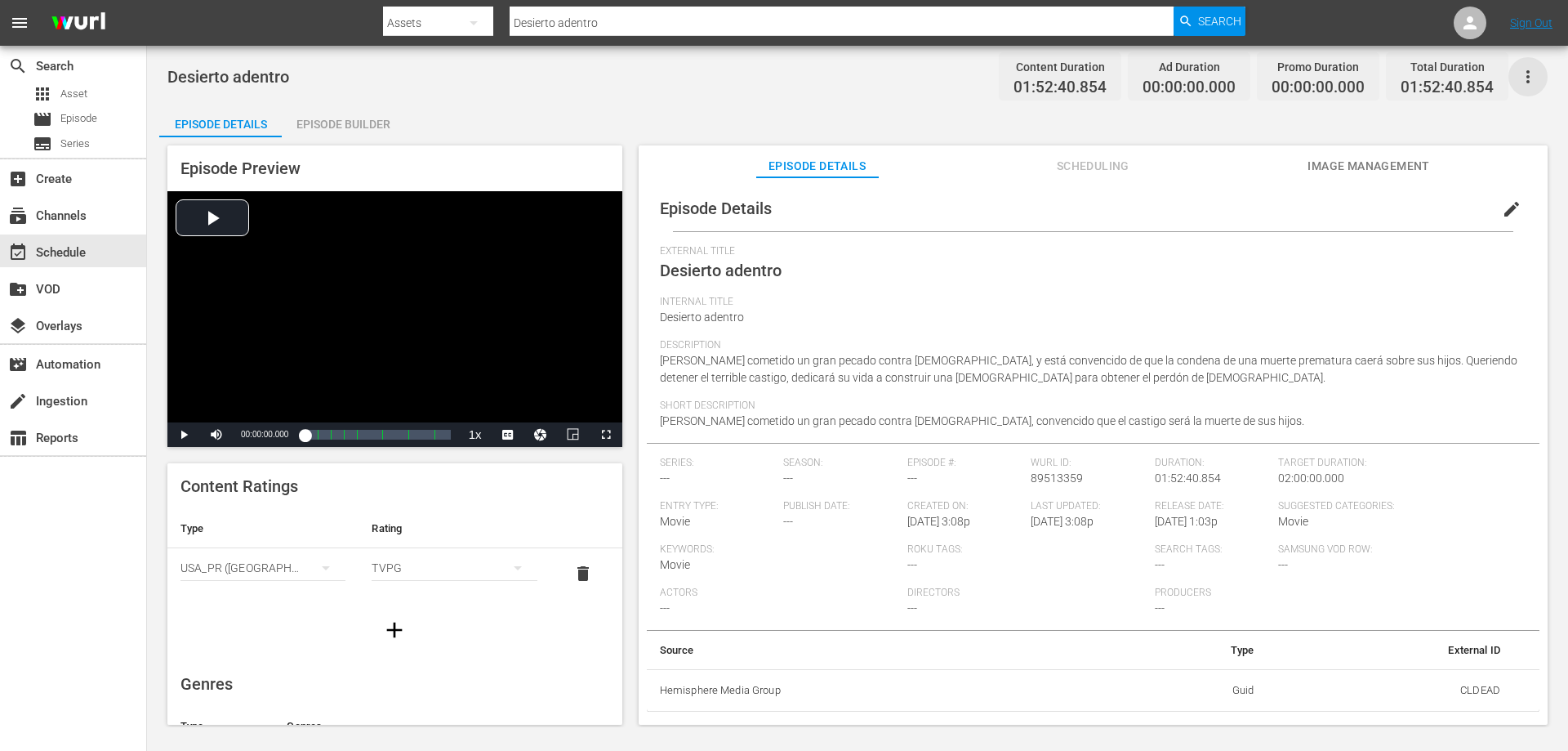
click at [1524, 71] on icon "button" at bounding box center [1527, 77] width 20 height 20
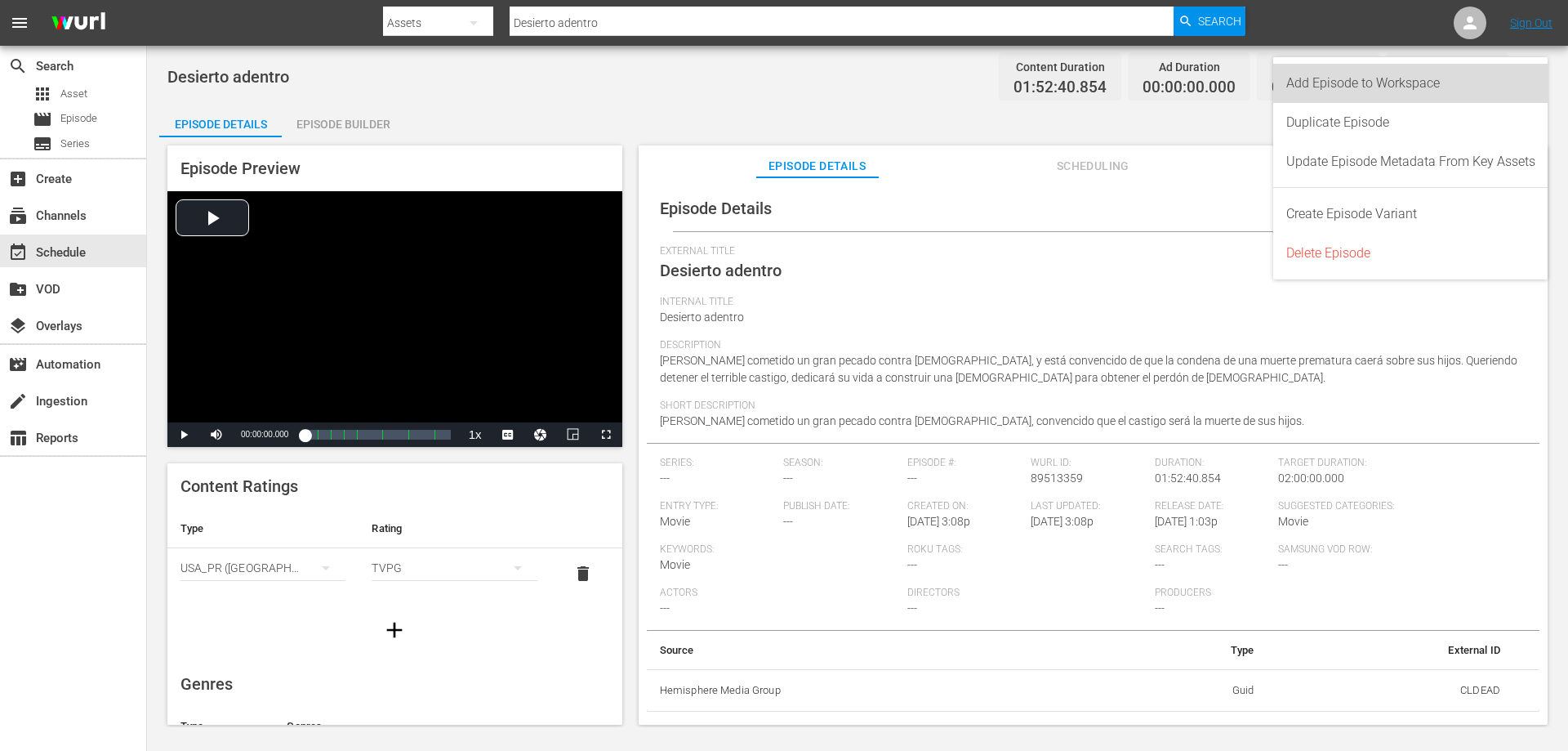
click at [1433, 80] on div "Add Episode to Workspace" at bounding box center [1411, 83] width 249 height 39
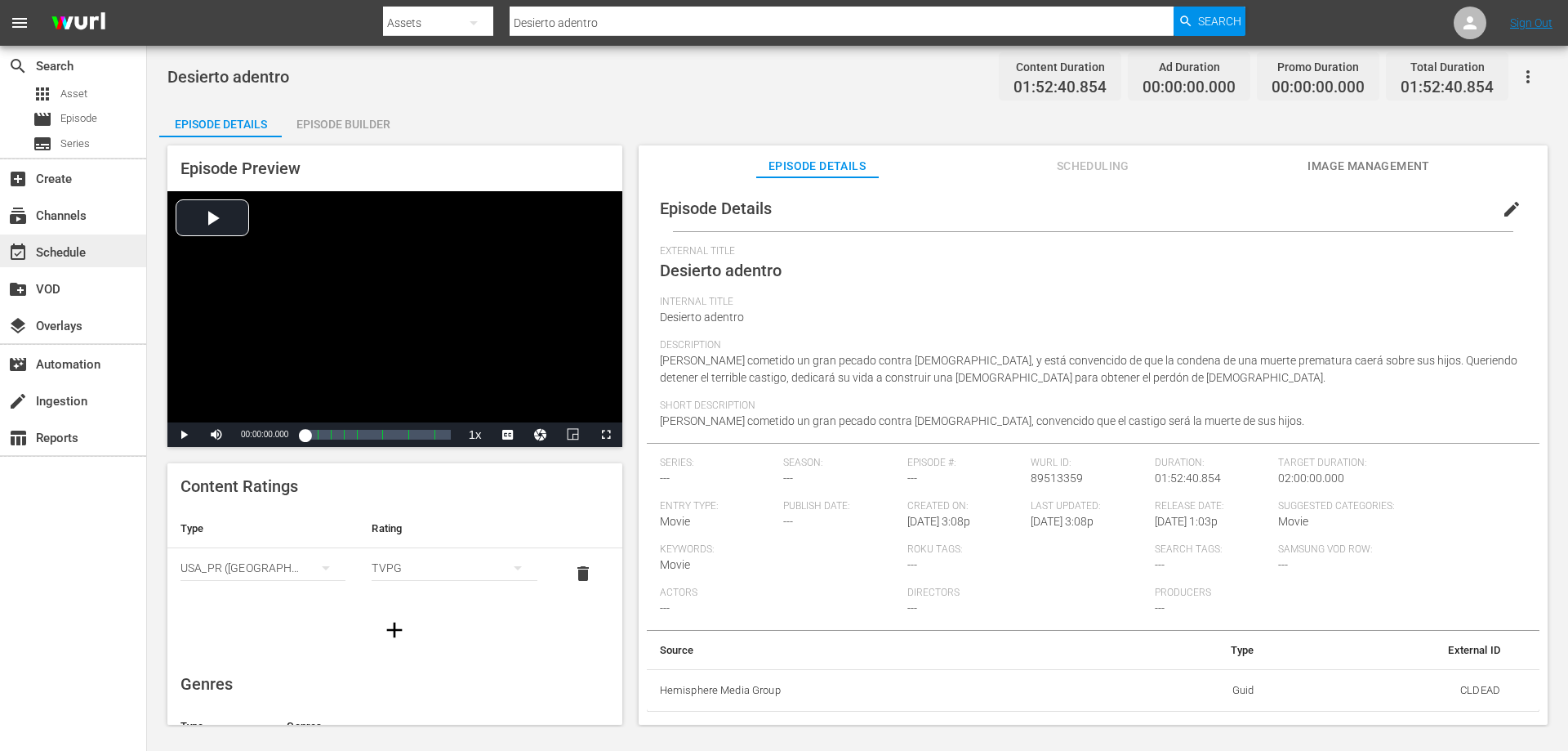
click at [70, 250] on div "event_available Schedule" at bounding box center [45, 249] width 91 height 14
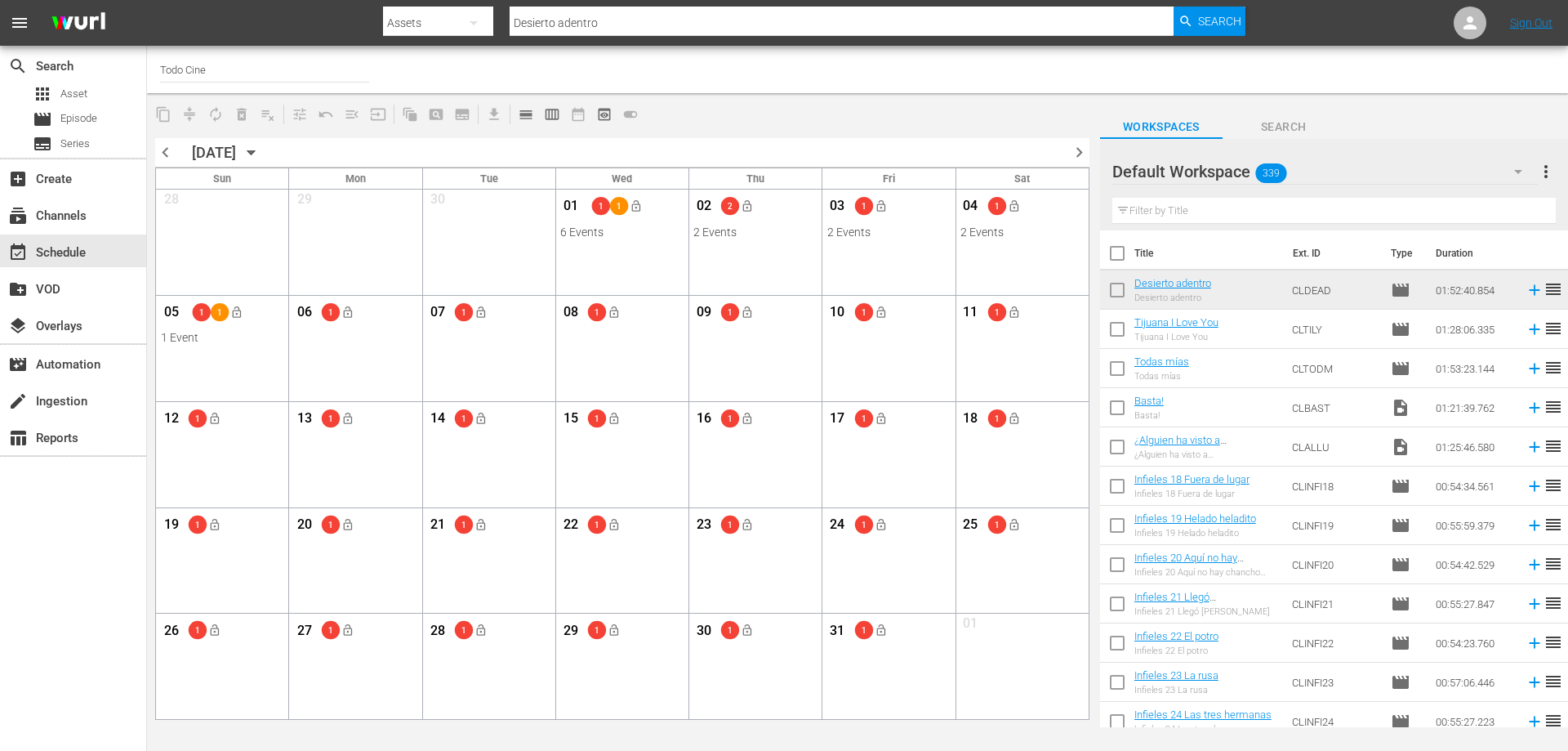
click at [1195, 209] on input "text" at bounding box center [1333, 211] width 443 height 26
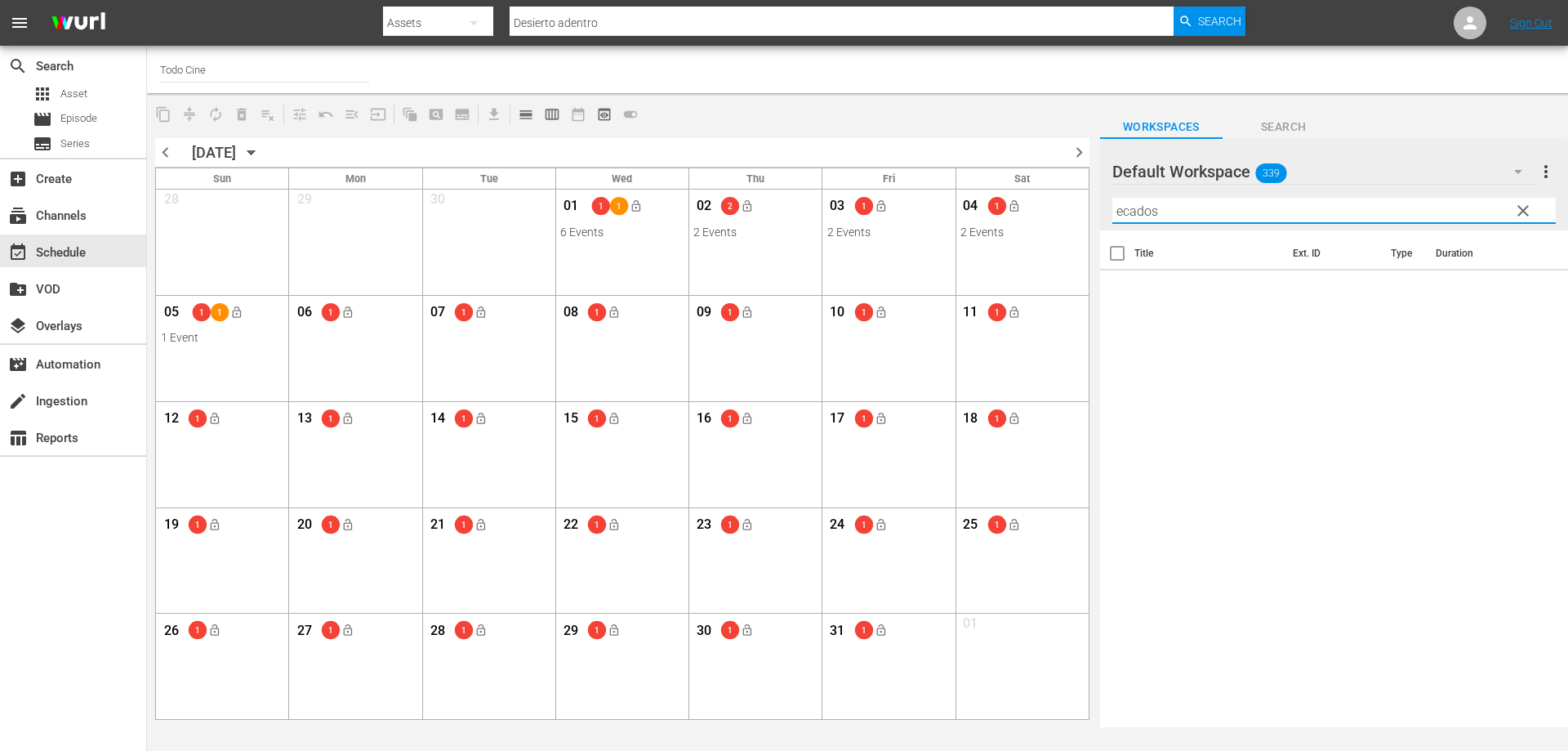
type input "ecados"
drag, startPoint x: 1524, startPoint y: 207, endPoint x: 1261, endPoint y: 209, distance: 263.0
click at [1524, 207] on span "clear" at bounding box center [1523, 211] width 20 height 20
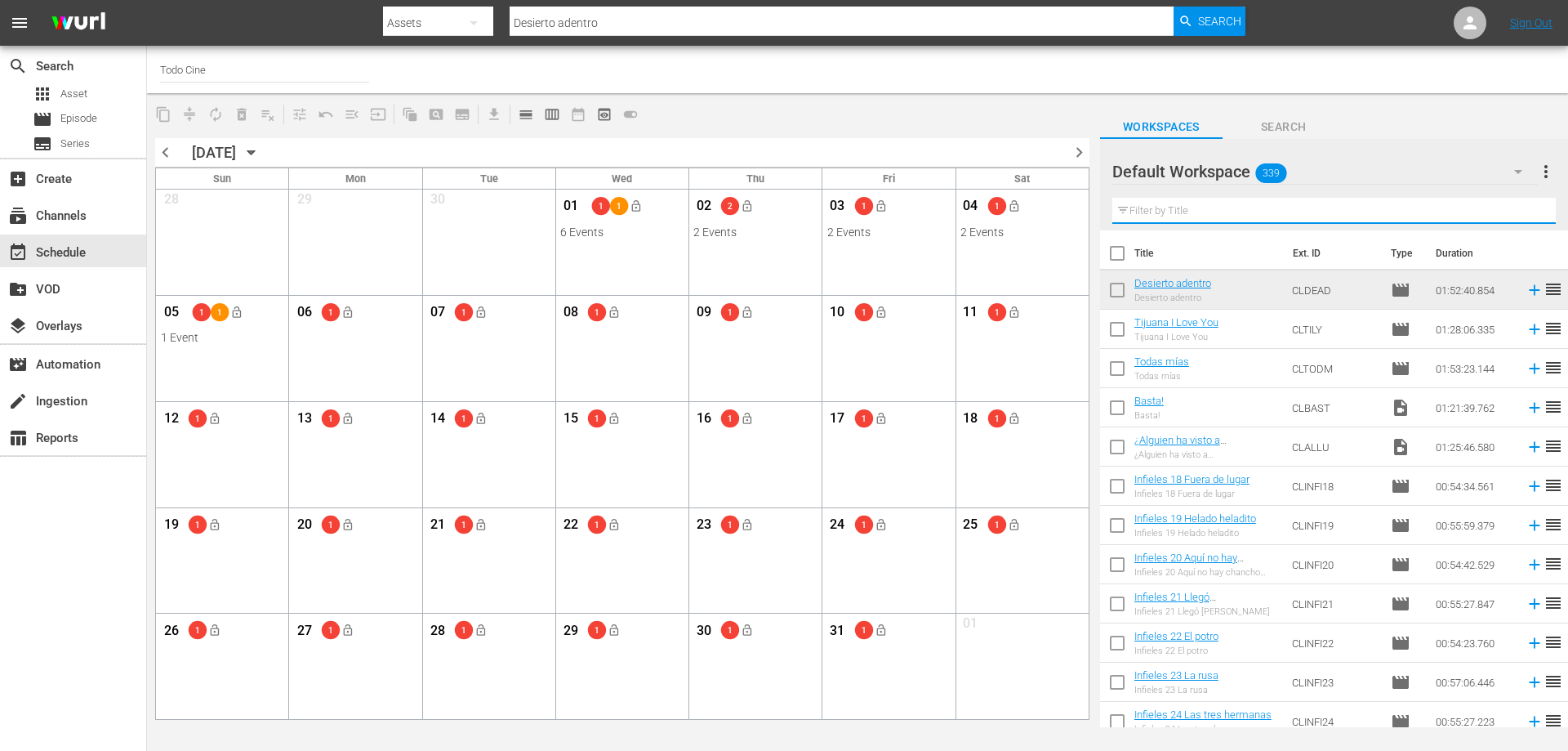
click at [1261, 209] on input "text" at bounding box center [1333, 211] width 443 height 26
paste input "Pecados de una profesora"
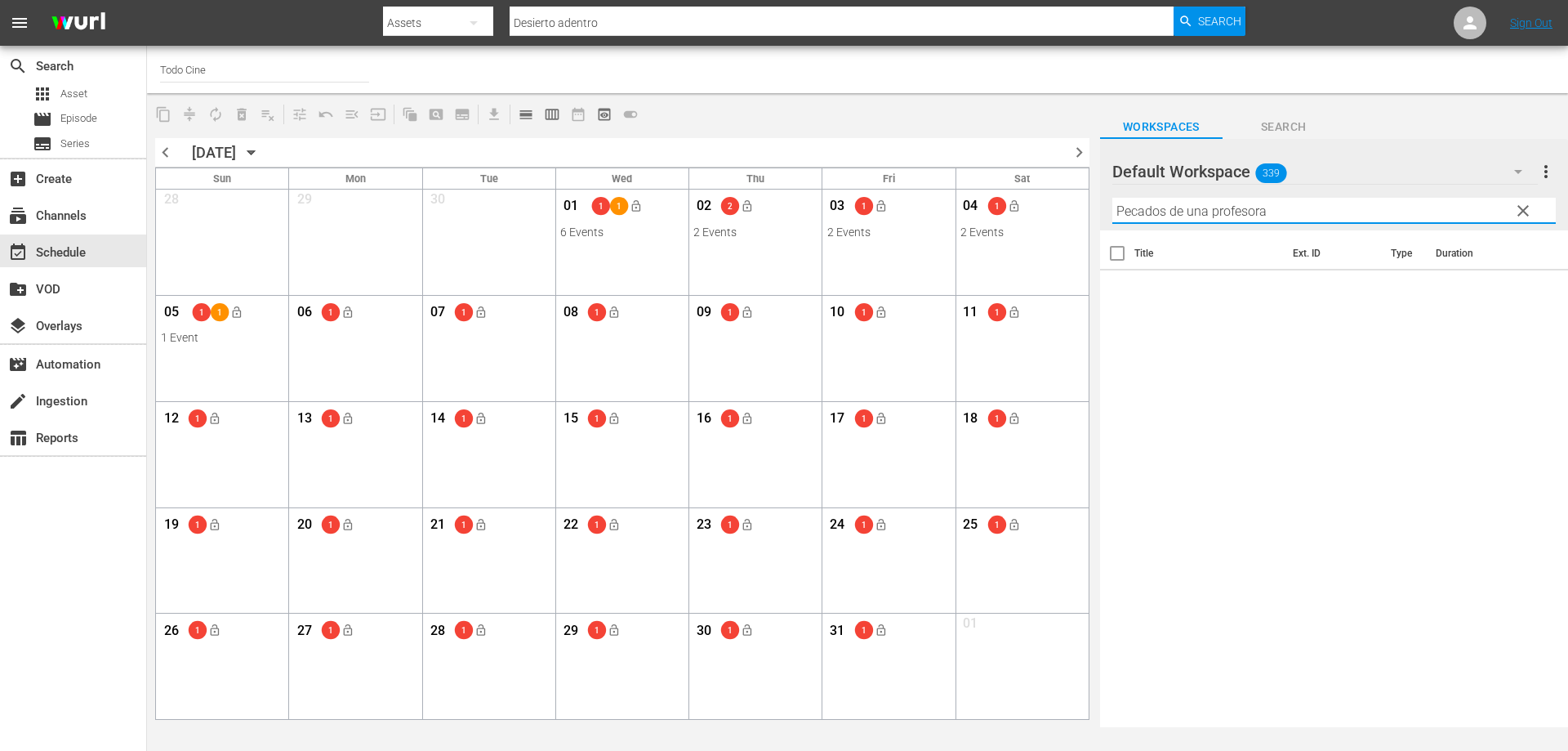
click at [1296, 218] on input "Pecados de una profesora" at bounding box center [1333, 211] width 443 height 26
drag, startPoint x: 1282, startPoint y: 213, endPoint x: 1180, endPoint y: 201, distance: 102.7
click at [1180, 201] on input "Pecados de una profesora" at bounding box center [1333, 211] width 443 height 26
type input "Pecados"
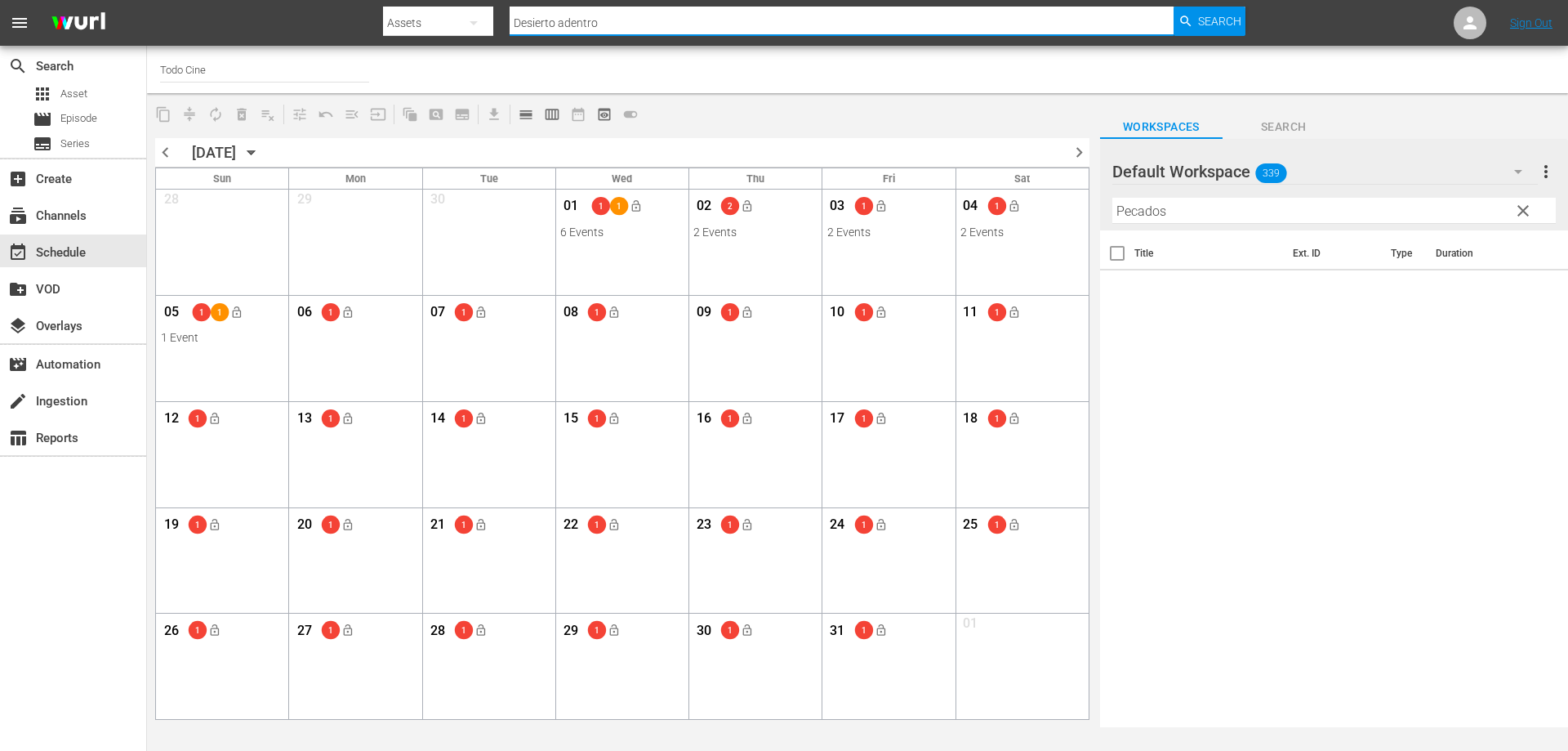
drag, startPoint x: 601, startPoint y: 25, endPoint x: 390, endPoint y: -42, distance: 221.4
click at [390, 0] on html "menu Search By Assets Search ID, Title, Description, Keywords, or Category Desi…" at bounding box center [784, 375] width 1568 height 751
paste input "Pecados de una profesora"
type input "Pecados de una profesora"
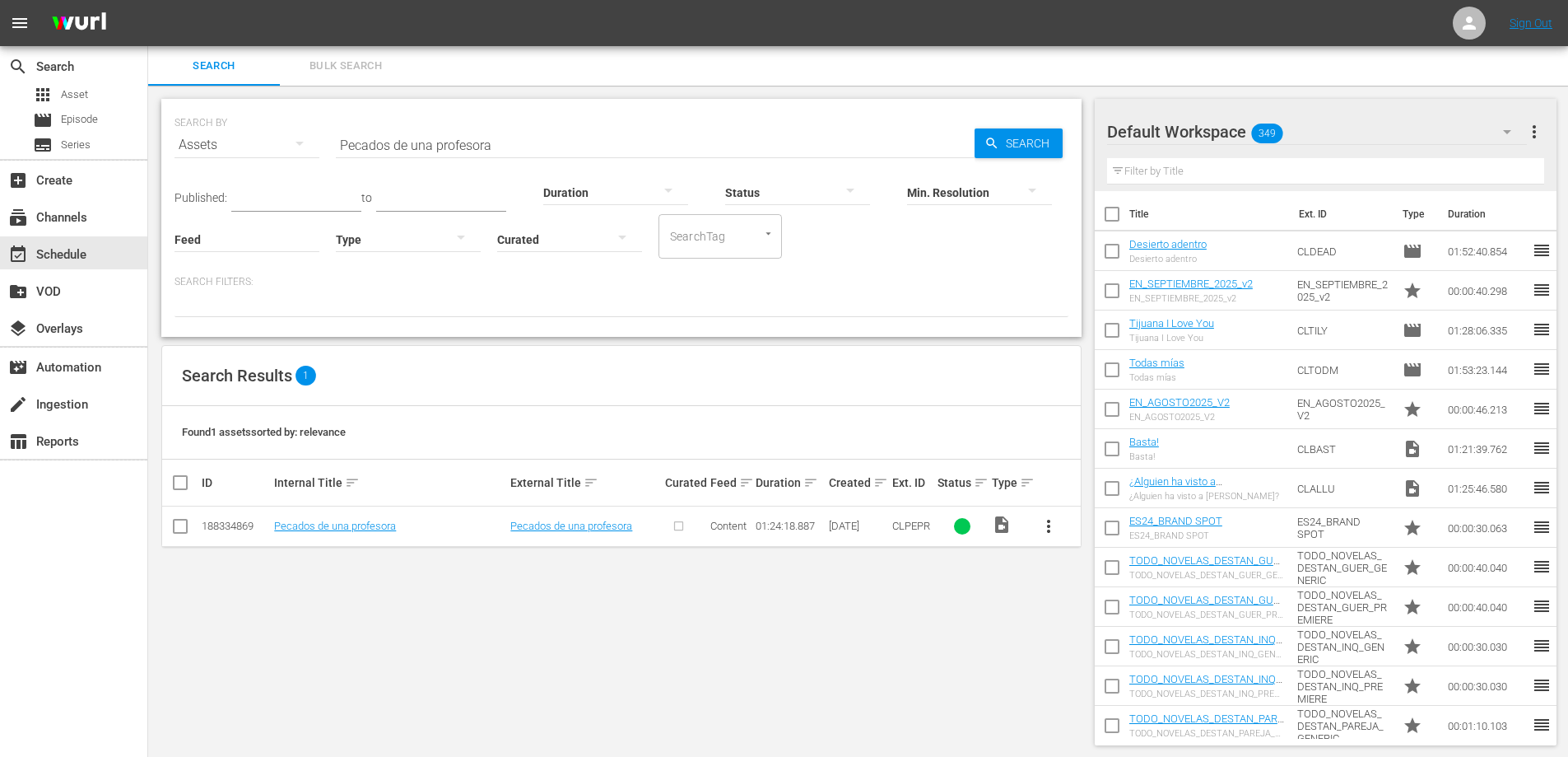
click at [1045, 525] on span "more_vert" at bounding box center [1049, 527] width 20 height 20
click at [1115, 655] on div "Episode" at bounding box center [1137, 650] width 112 height 39
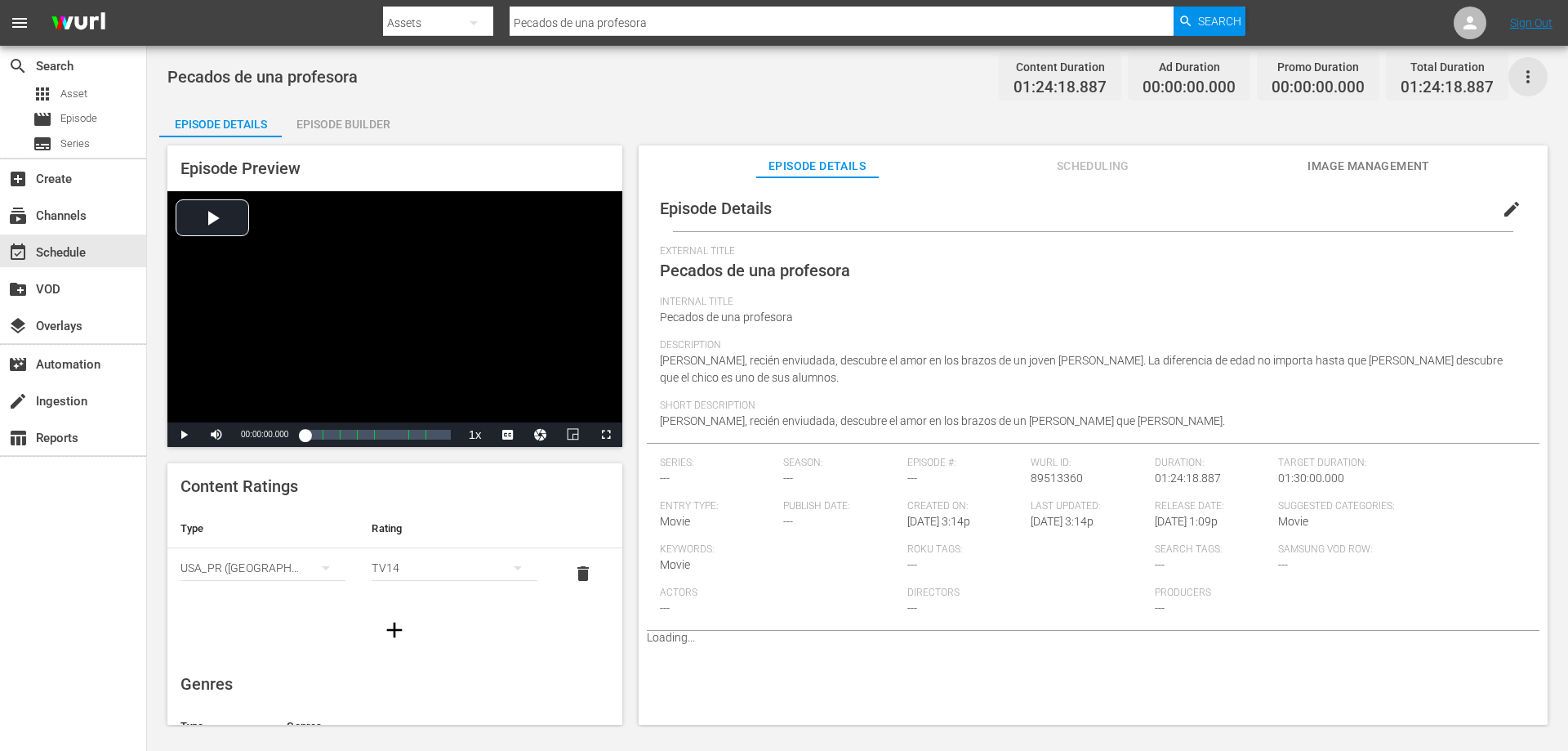
click at [1528, 72] on icon "button" at bounding box center [1528, 77] width 4 height 13
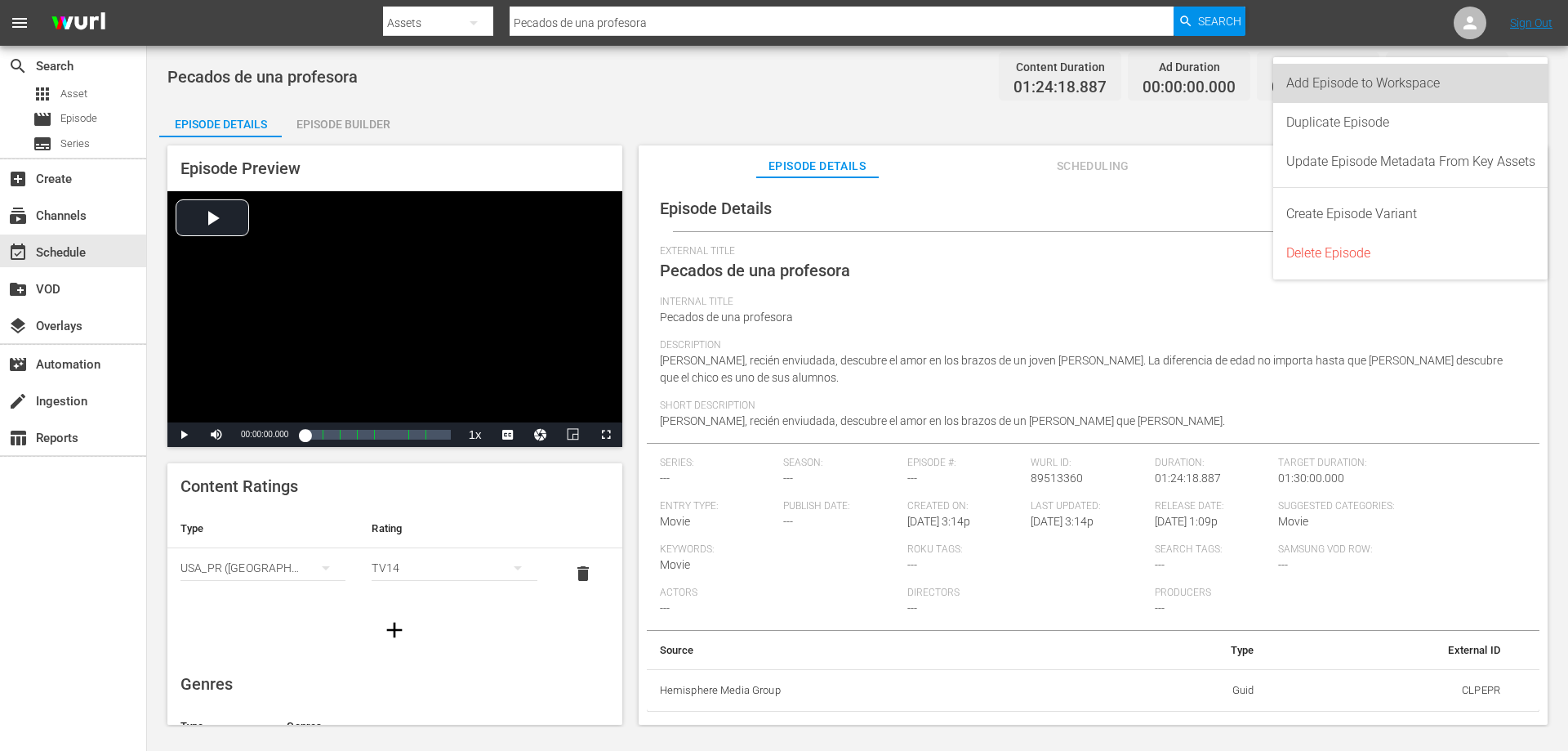
click at [1372, 75] on div "Add Episode to Workspace" at bounding box center [1411, 83] width 249 height 39
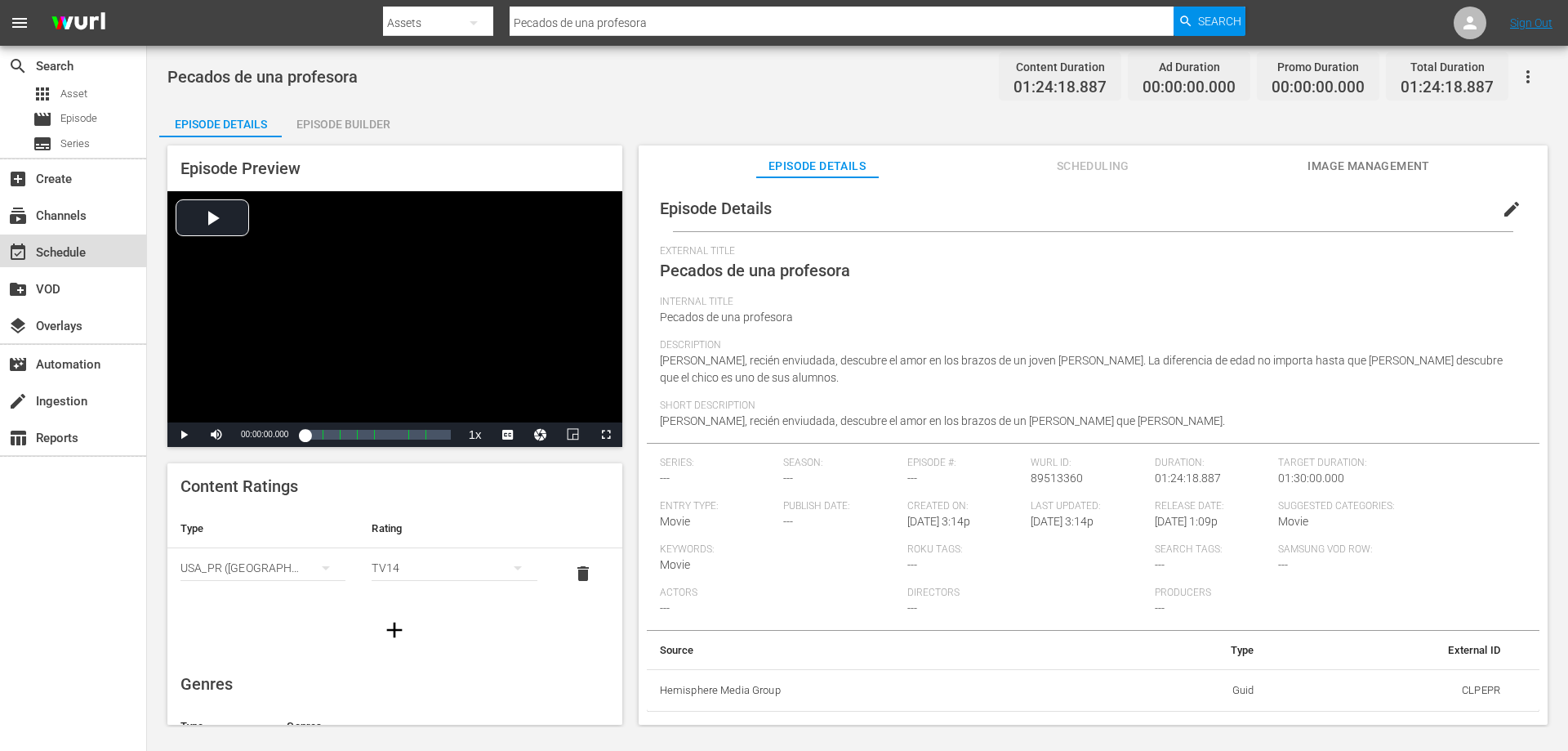
click at [59, 244] on div "event_available Schedule" at bounding box center [45, 249] width 91 height 14
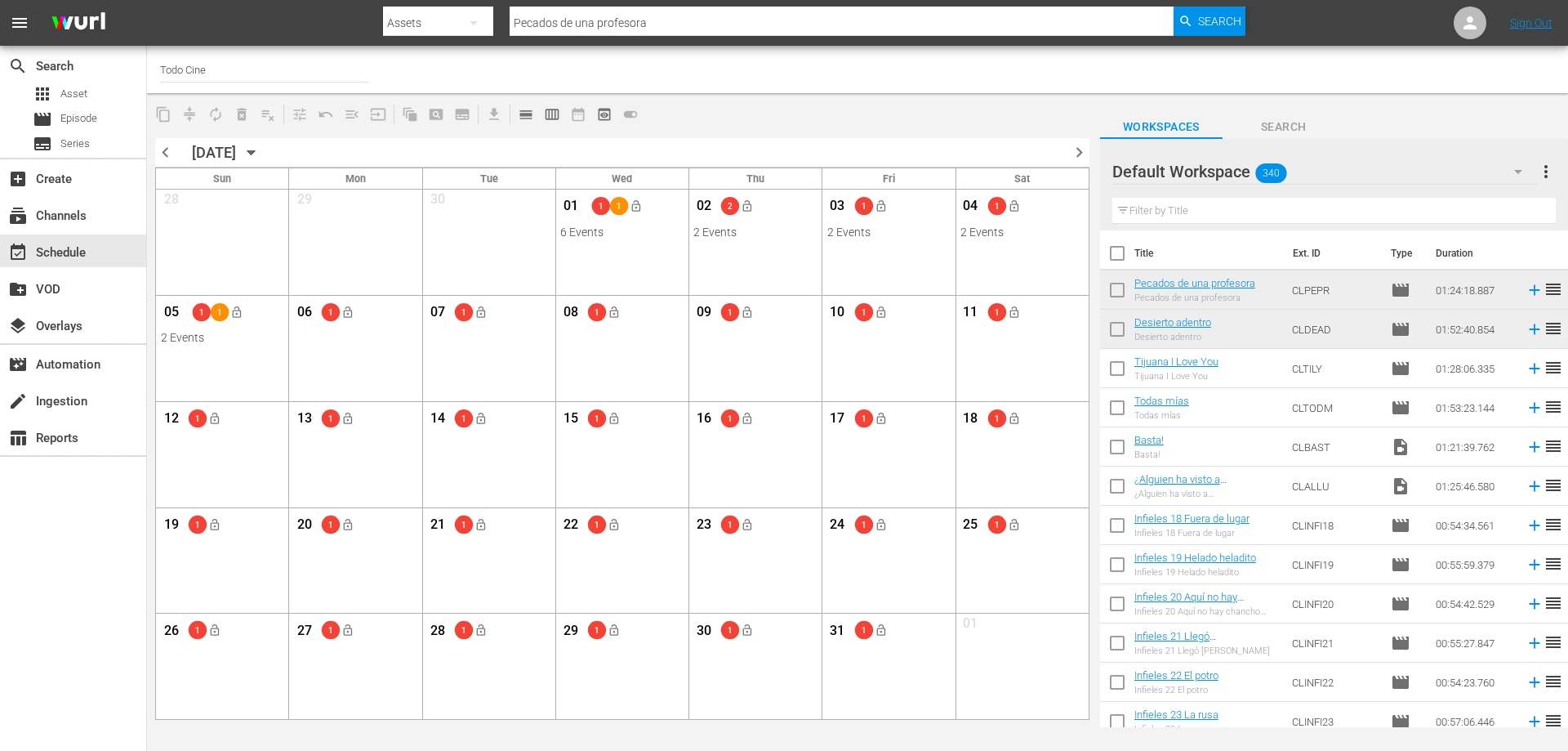
click at [1166, 217] on input "text" at bounding box center [1333, 211] width 443 height 26
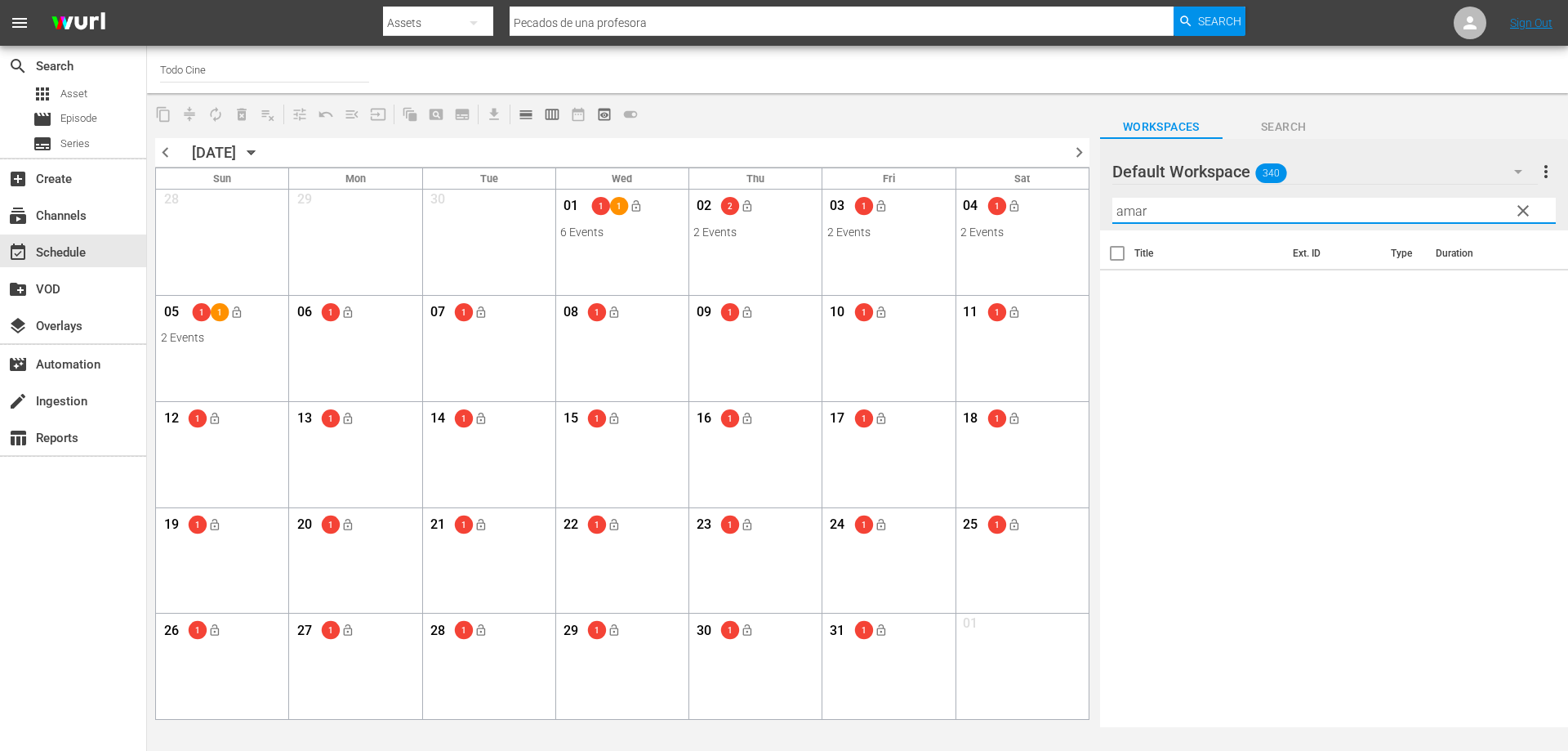
type input "amar"
drag, startPoint x: 670, startPoint y: 25, endPoint x: 434, endPoint y: -11, distance: 238.7
click at [434, 0] on html "menu Search By Assets Search ID, Title, Description, Keywords, or Category Peca…" at bounding box center [784, 375] width 1568 height 751
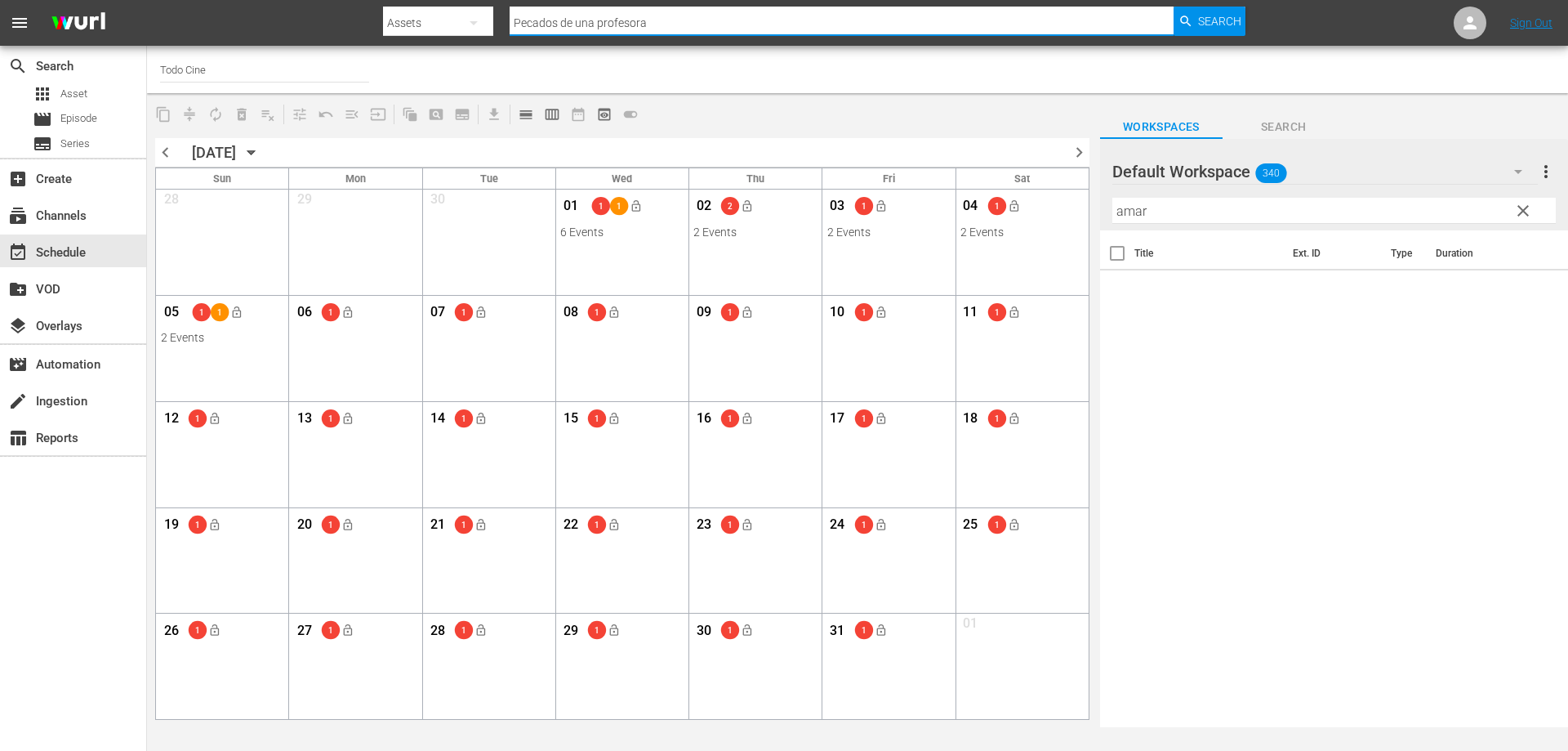
paste input "Amar a morir"
type input "Amar a morir"
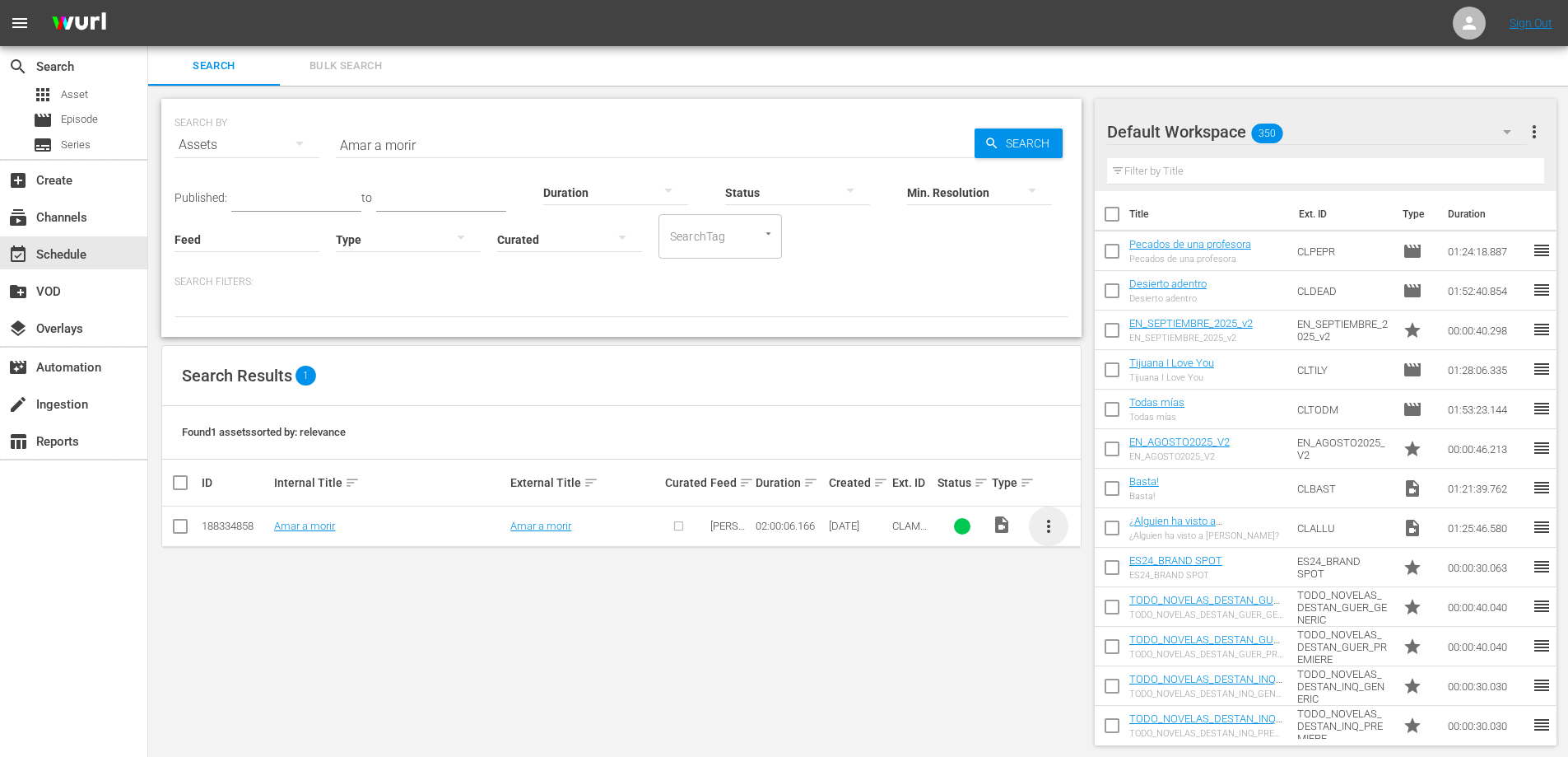
click at [1049, 525] on span "more_vert" at bounding box center [1049, 527] width 20 height 20
click at [1126, 656] on div "Episode" at bounding box center [1137, 650] width 112 height 39
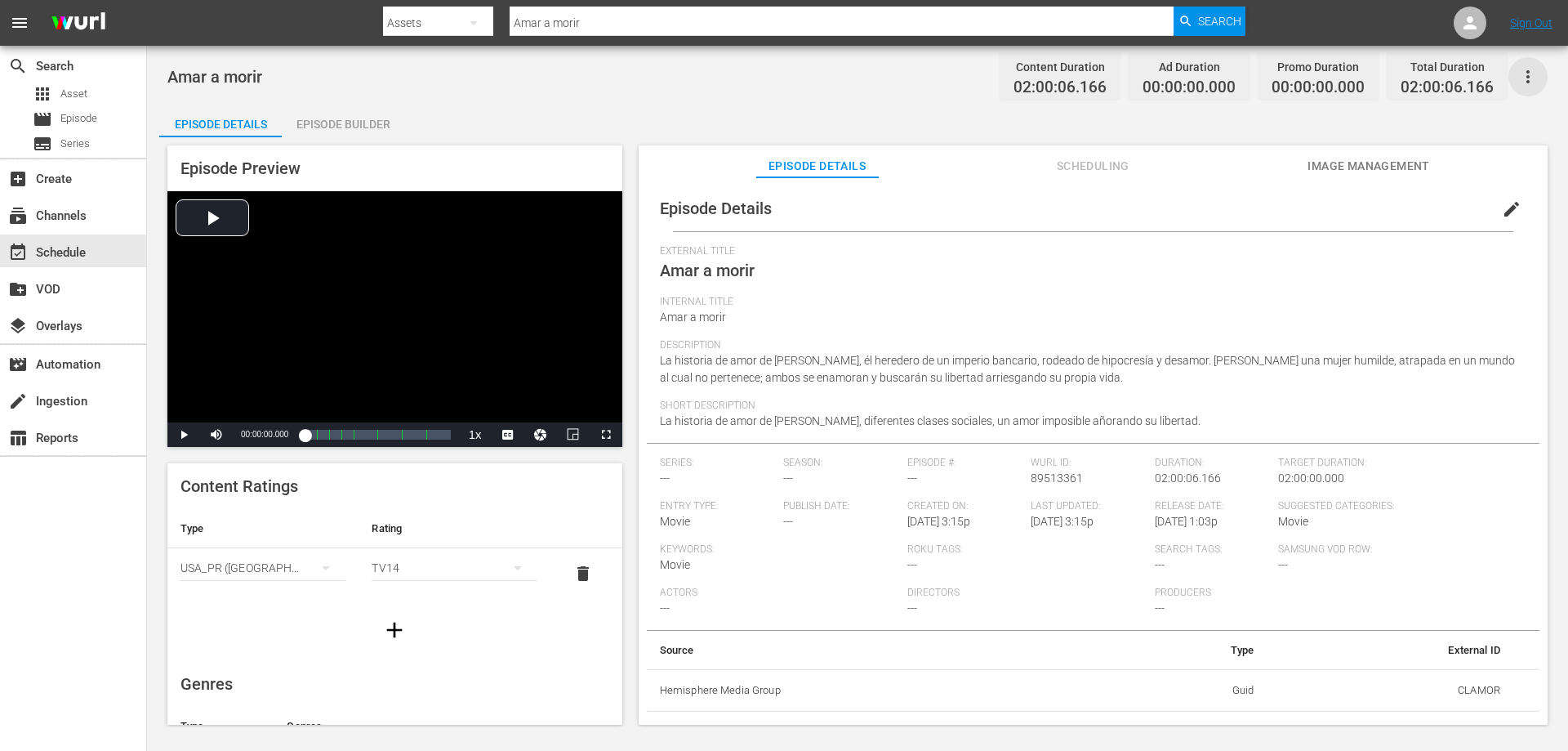
click at [1528, 75] on icon "button" at bounding box center [1528, 77] width 4 height 13
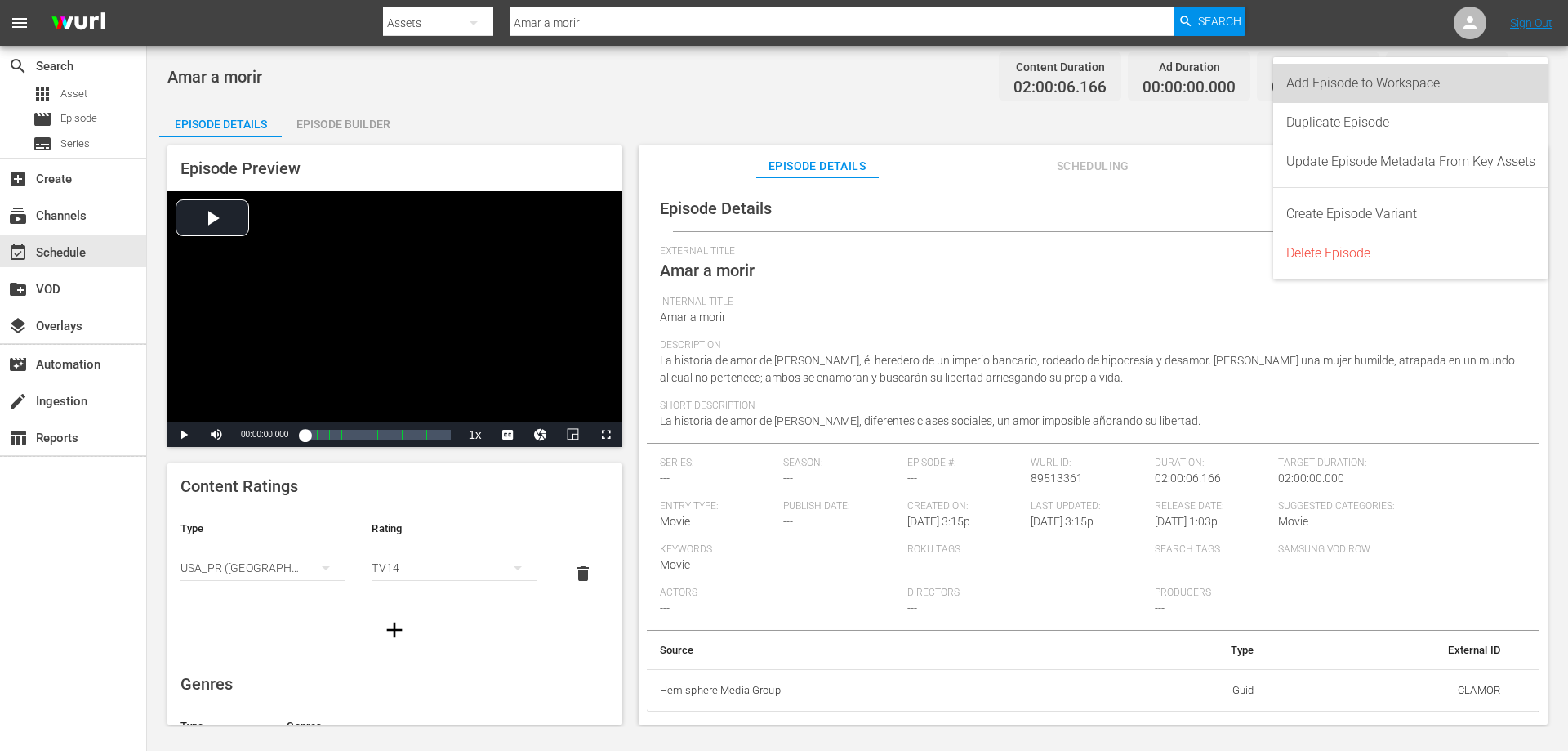
click at [1348, 81] on div "Add Episode to Workspace" at bounding box center [1411, 83] width 249 height 39
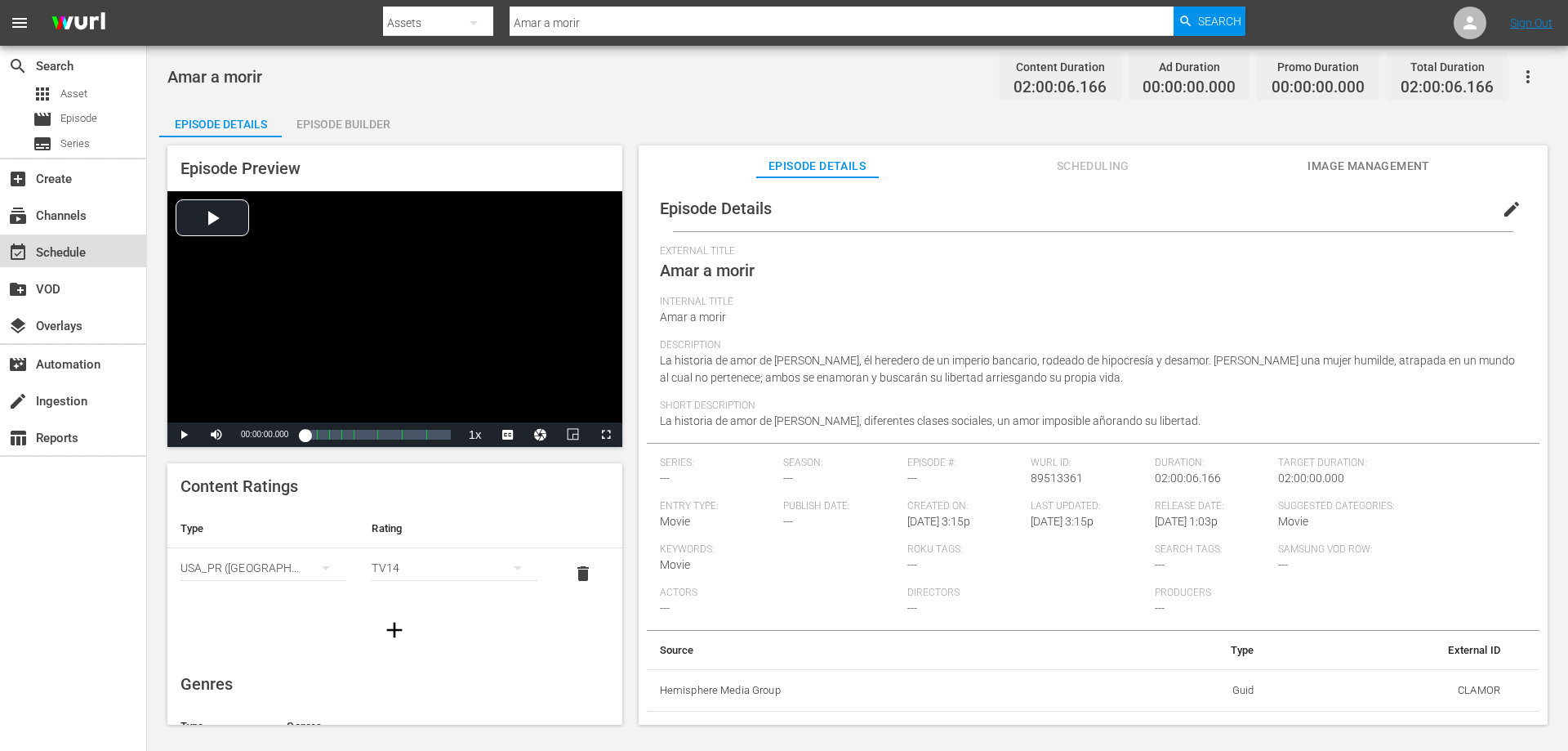
click at [56, 250] on div "event_available Schedule" at bounding box center [45, 249] width 91 height 14
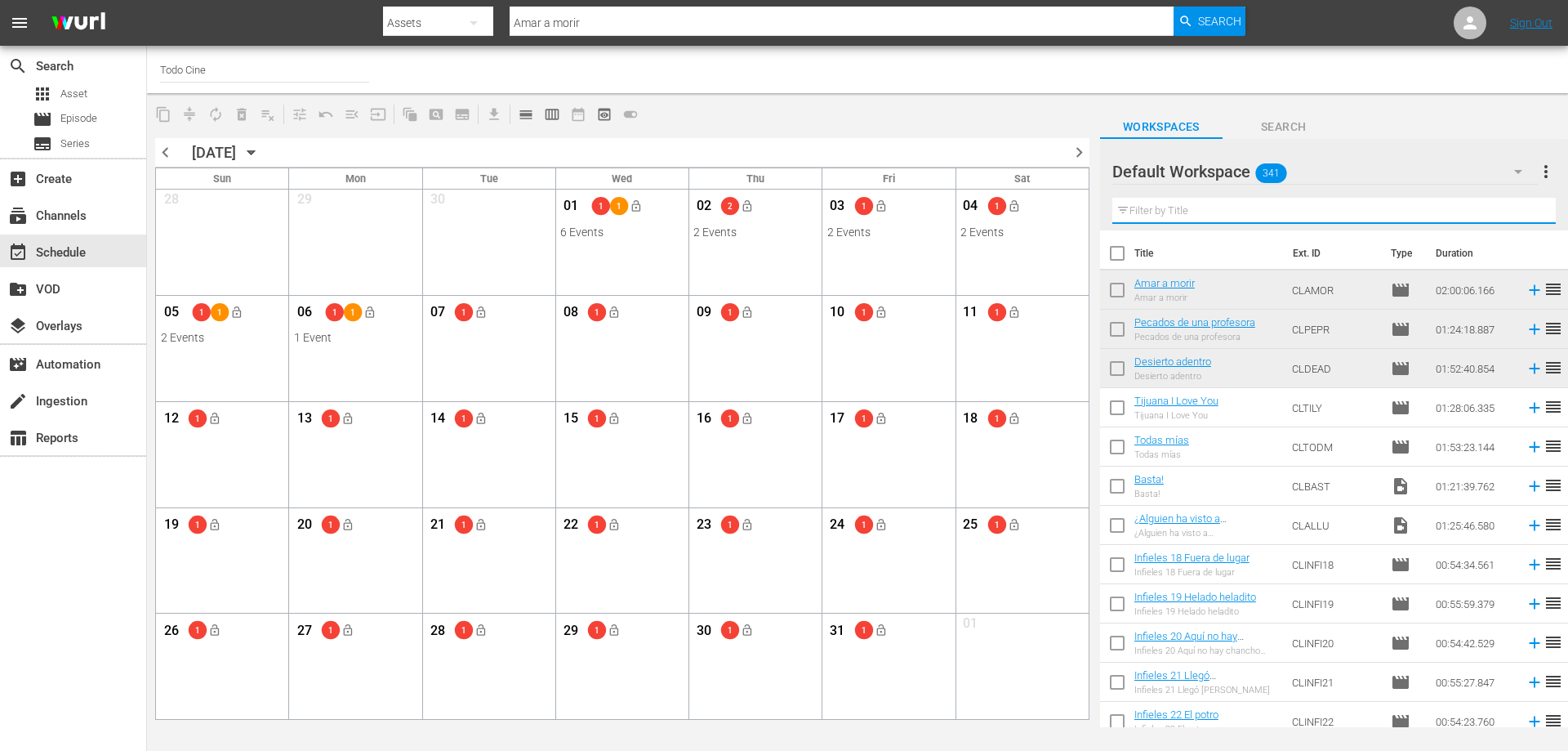
click at [1160, 206] on input "text" at bounding box center [1333, 211] width 443 height 26
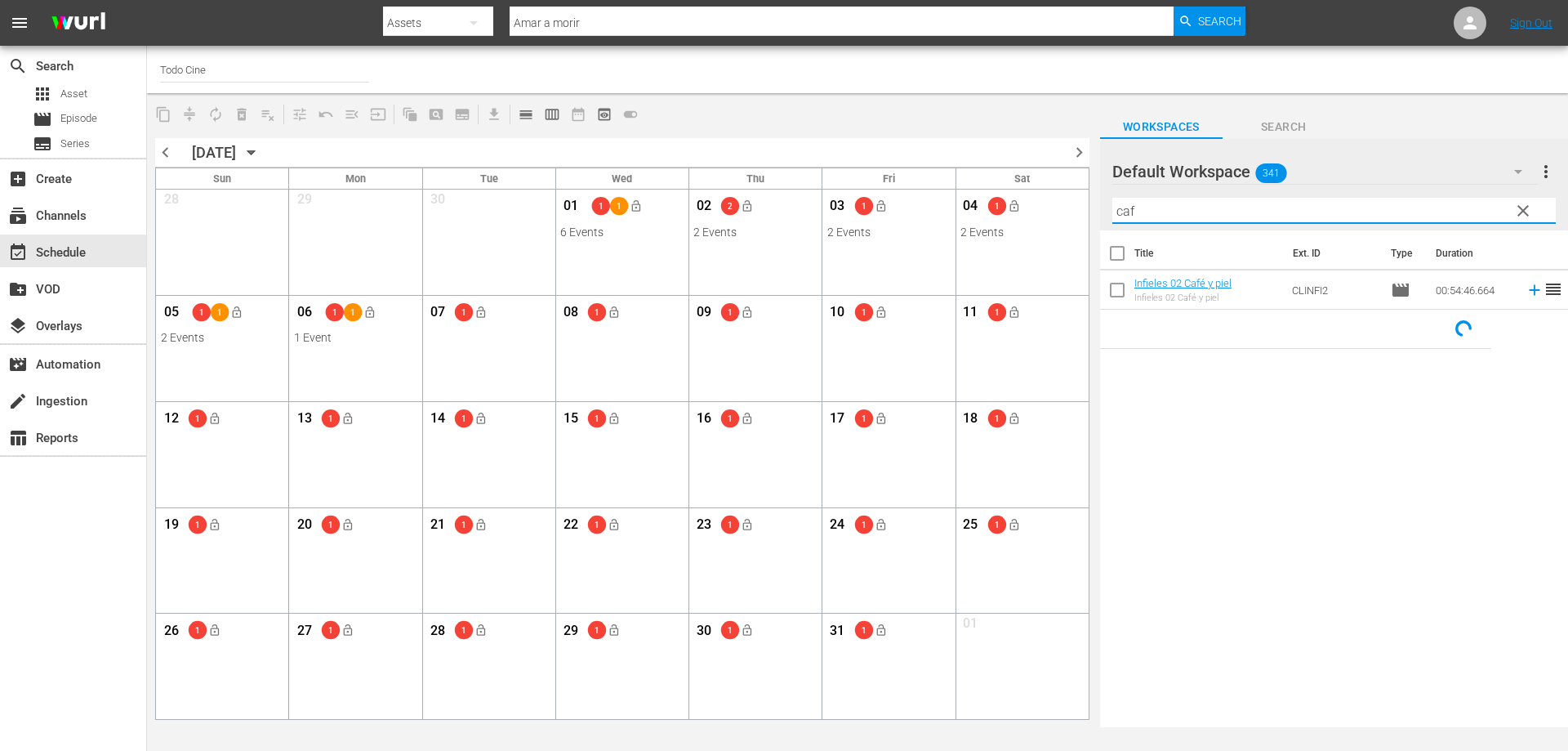
type input "caf"
click at [603, 16] on input "Amar a morir" at bounding box center [841, 23] width 664 height 39
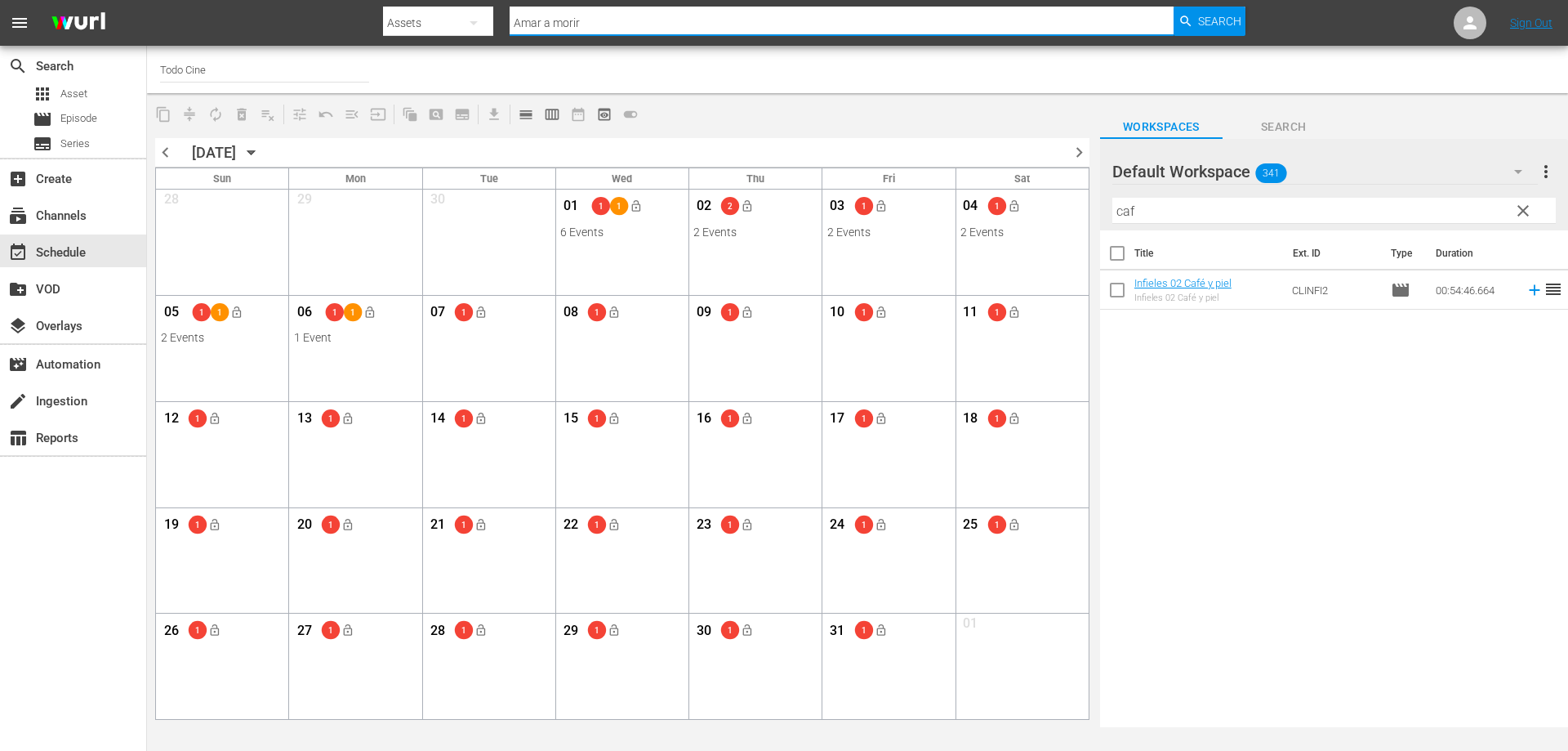
drag, startPoint x: 602, startPoint y: 17, endPoint x: 230, endPoint y: 18, distance: 372.0
click at [230, 18] on nav "menu Search By Assets Search ID, Title, Description, Keywords, or Category Amar…" at bounding box center [784, 23] width 1568 height 46
paste input "Café con sabor a mi tierra"
type input "Café con sabor a mi tierra"
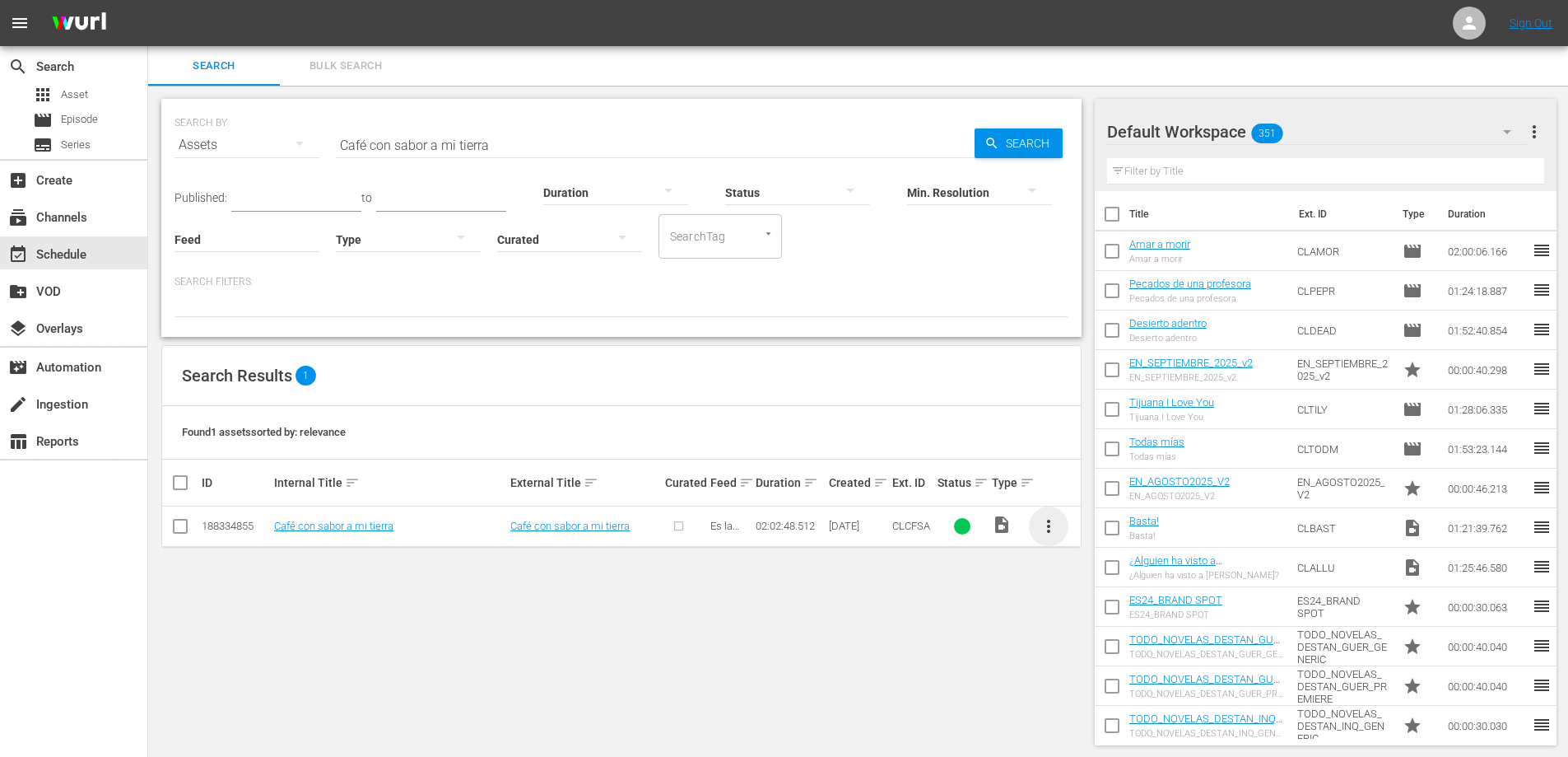
click at [1046, 522] on span "more_vert" at bounding box center [1049, 527] width 20 height 20
click at [1115, 657] on div "Episode" at bounding box center [1137, 650] width 112 height 39
